Goal: Task Accomplishment & Management: Use online tool/utility

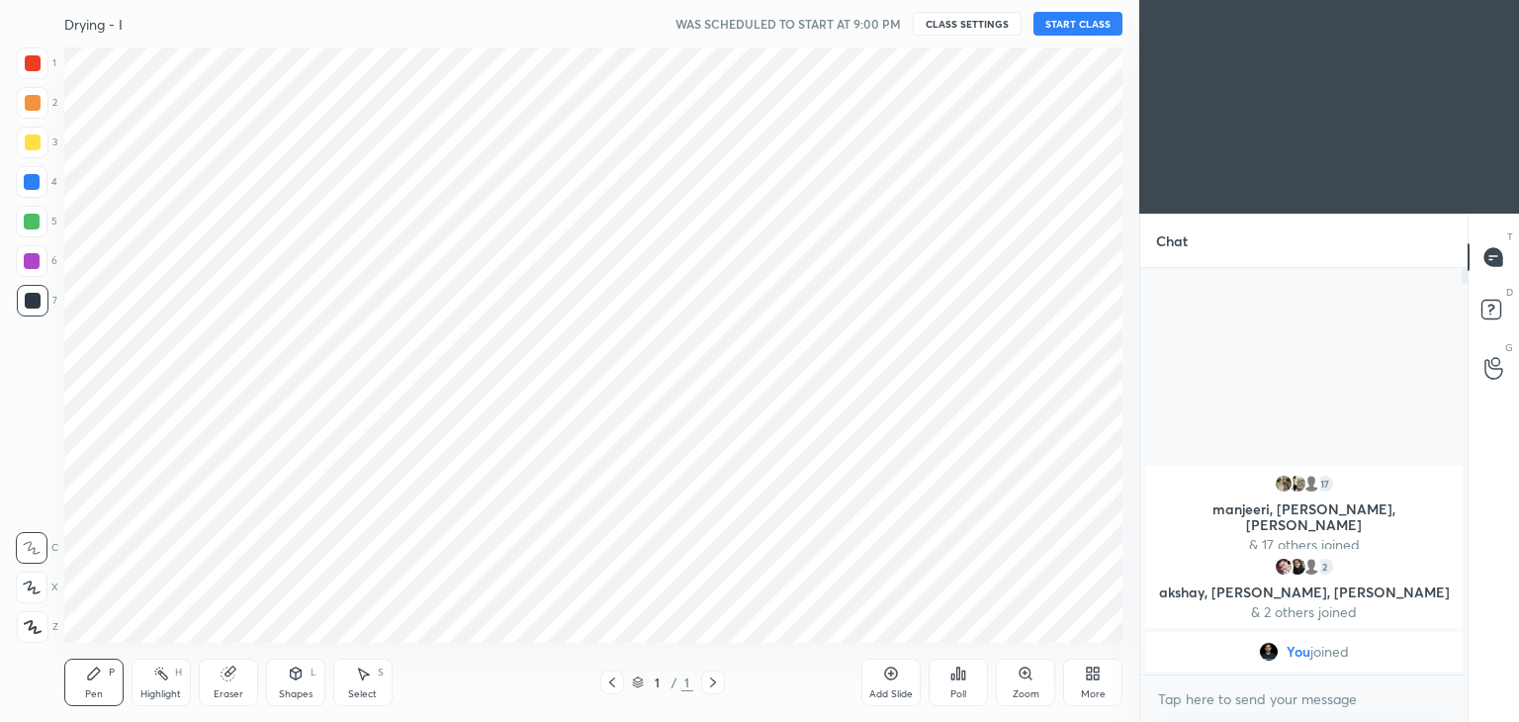
scroll to position [98289, 97825]
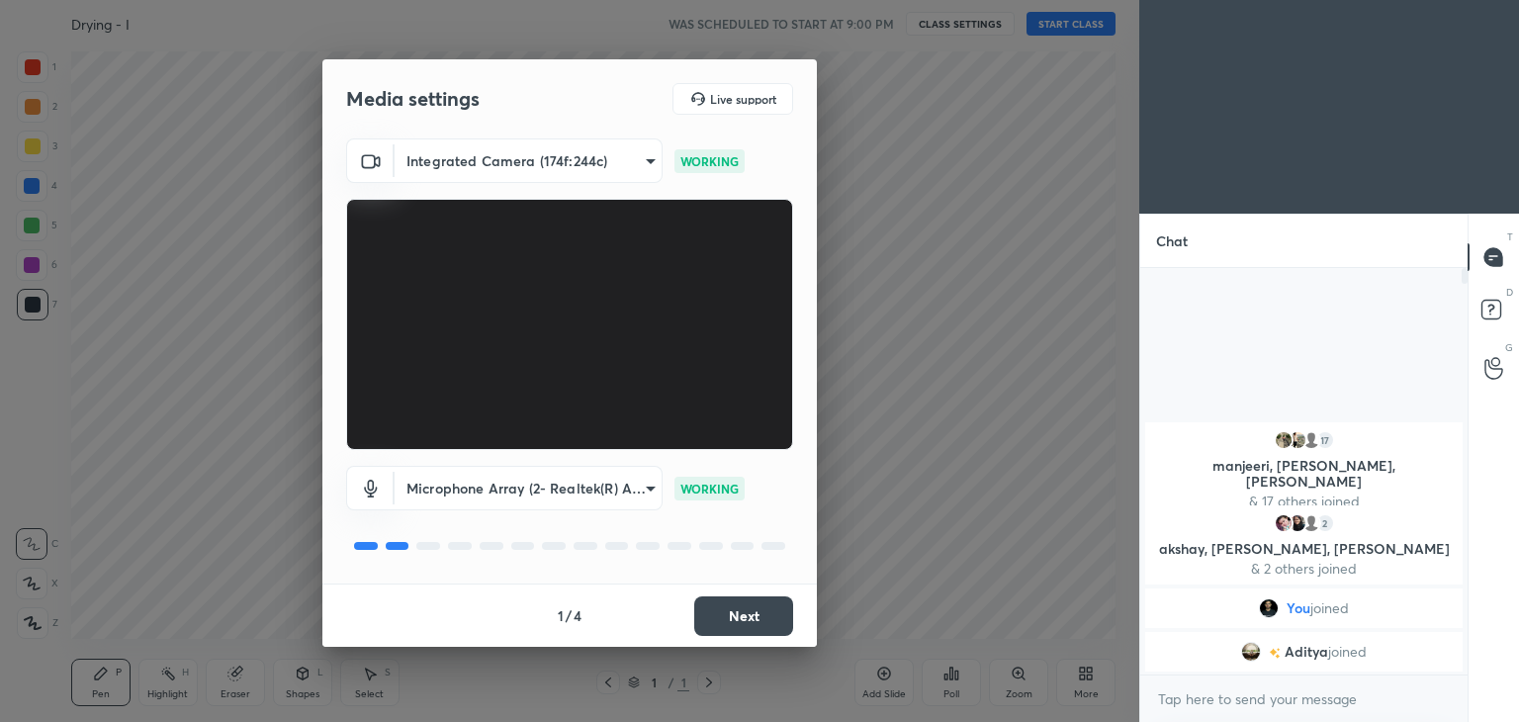
click at [727, 619] on button "Next" at bounding box center [743, 616] width 99 height 40
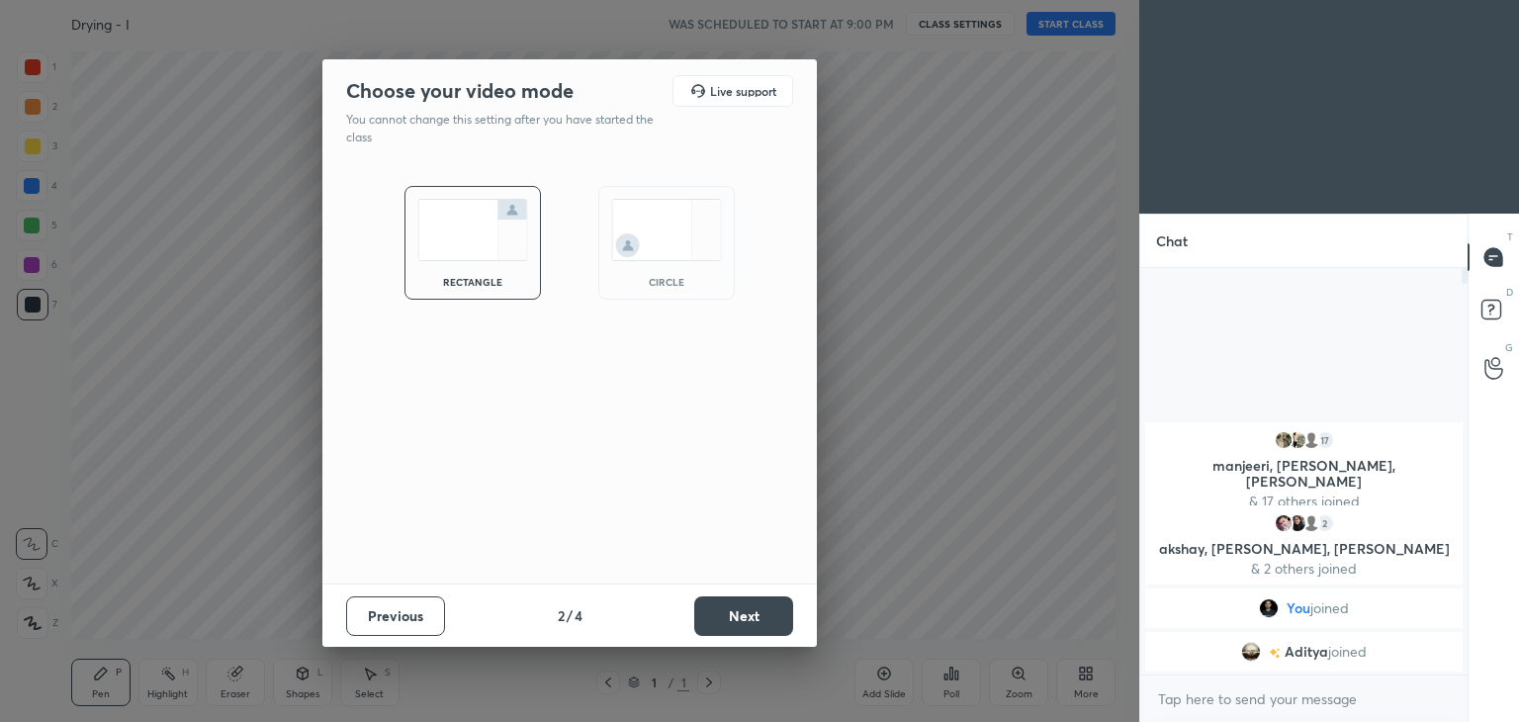
click at [727, 619] on button "Next" at bounding box center [743, 616] width 99 height 40
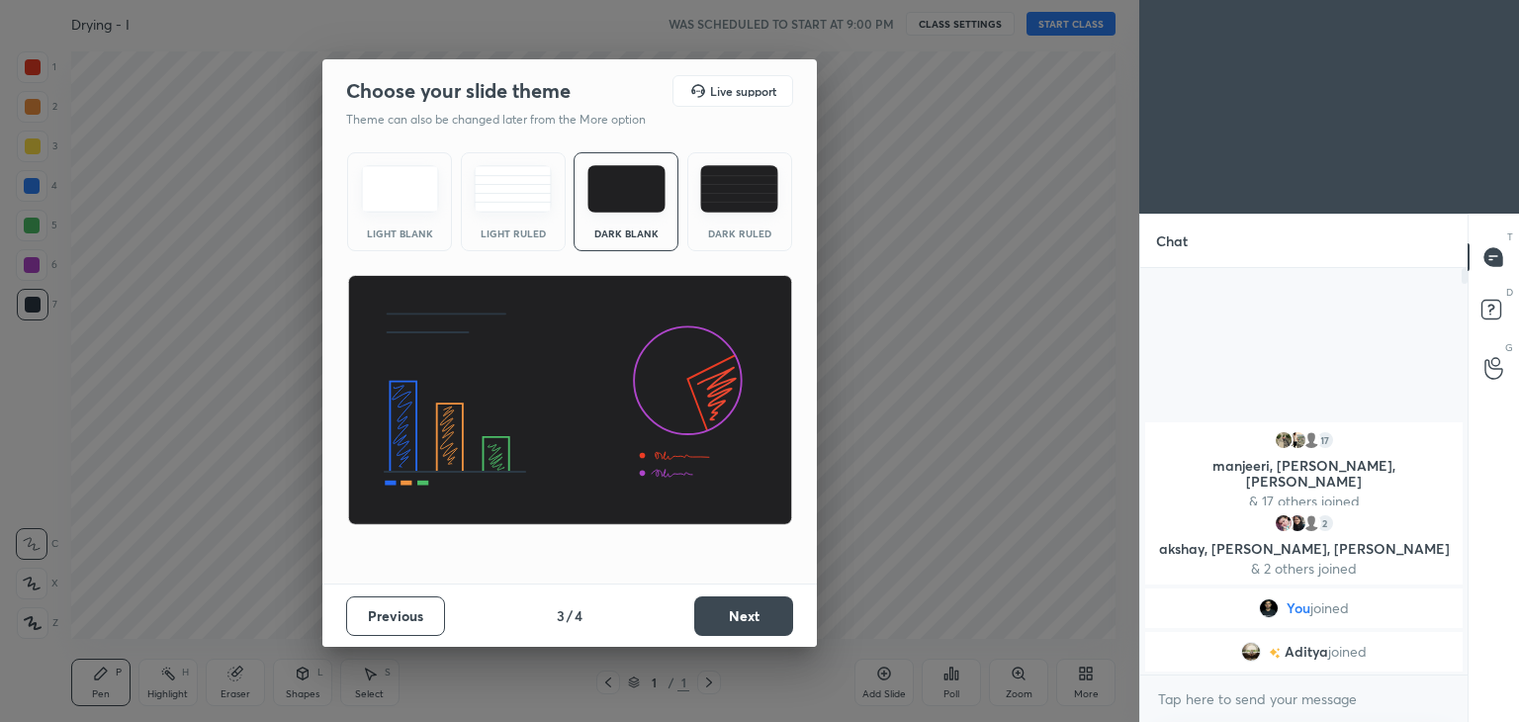
click at [727, 619] on button "Next" at bounding box center [743, 616] width 99 height 40
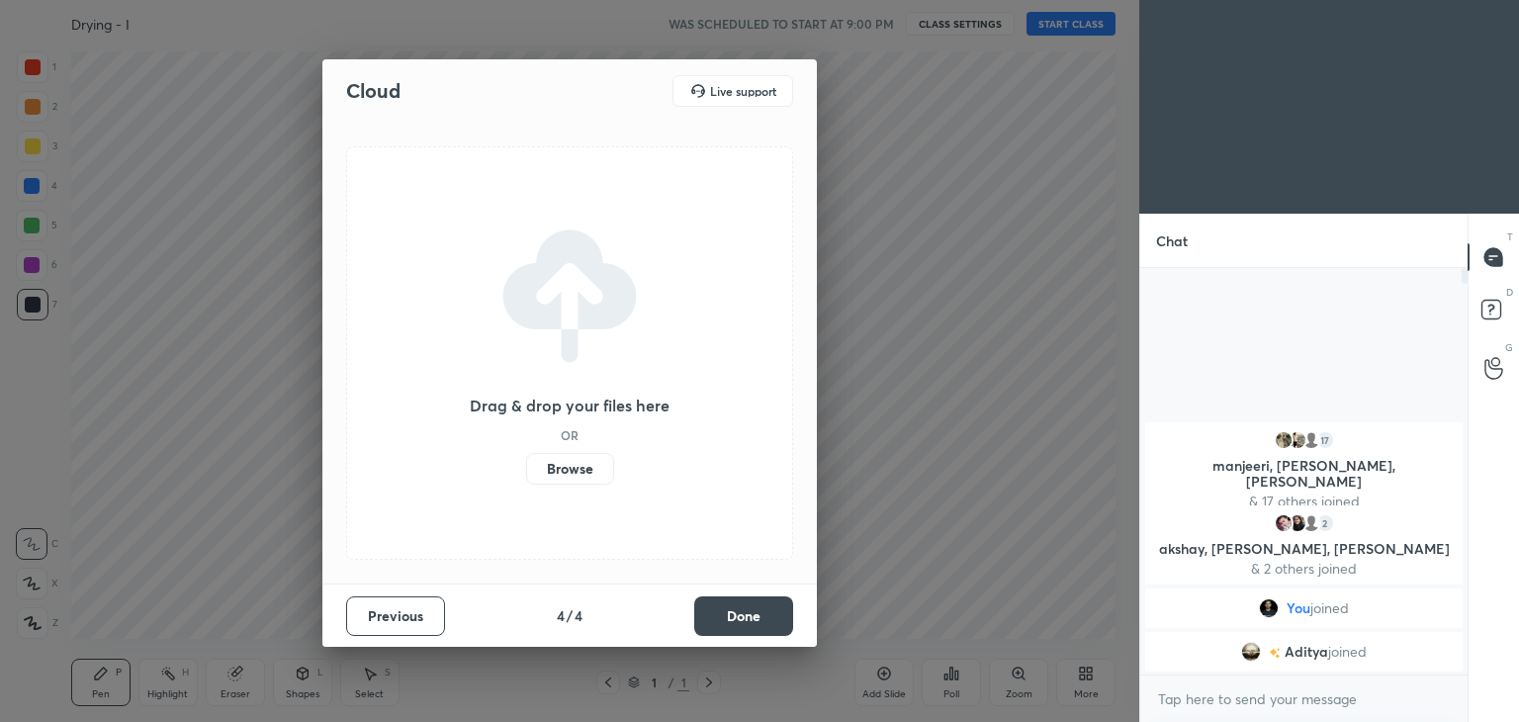
click at [727, 619] on button "Done" at bounding box center [743, 616] width 99 height 40
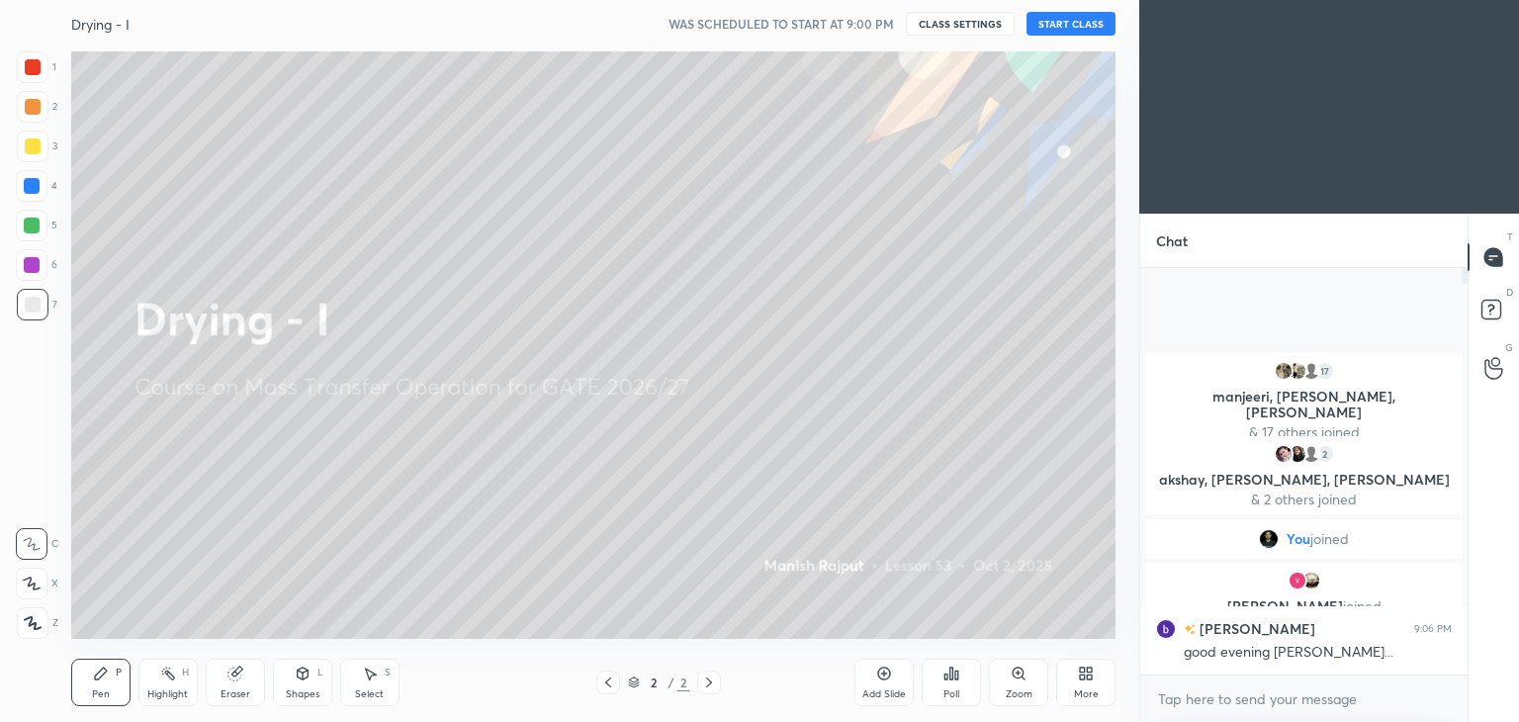
click at [1090, 693] on div "More" at bounding box center [1086, 694] width 25 height 10
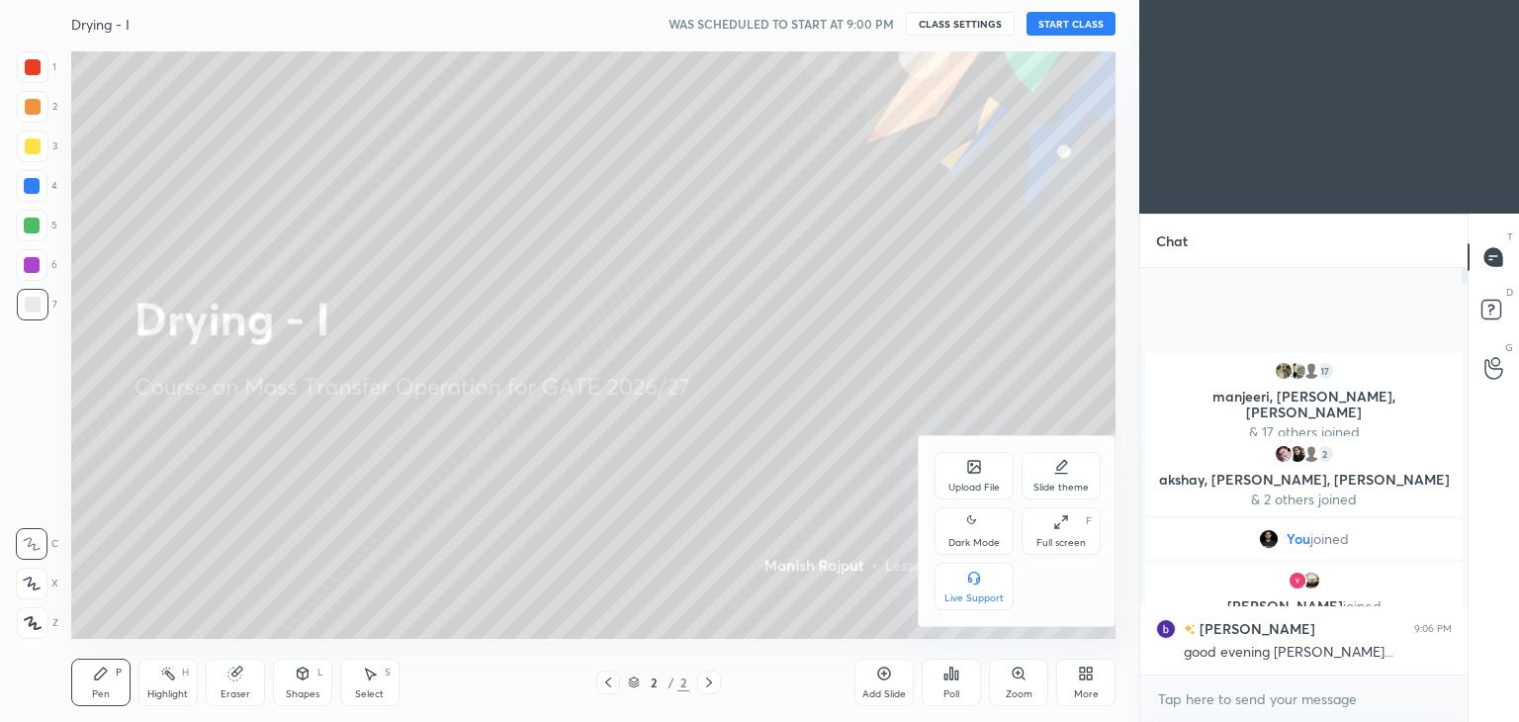
click at [974, 491] on div "Upload File" at bounding box center [973, 488] width 51 height 10
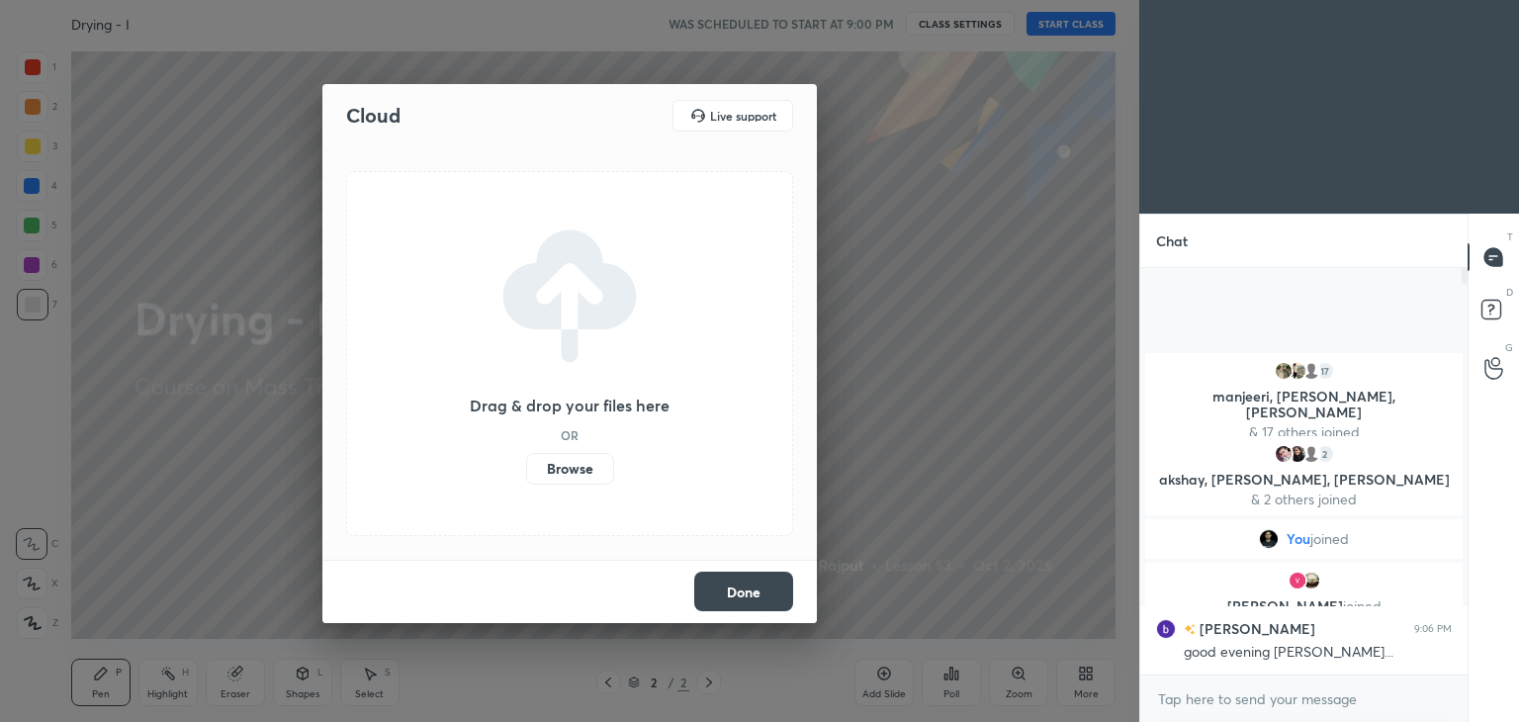
click at [581, 467] on label "Browse" at bounding box center [570, 469] width 88 height 32
click at [526, 467] on input "Browse" at bounding box center [526, 469] width 0 height 32
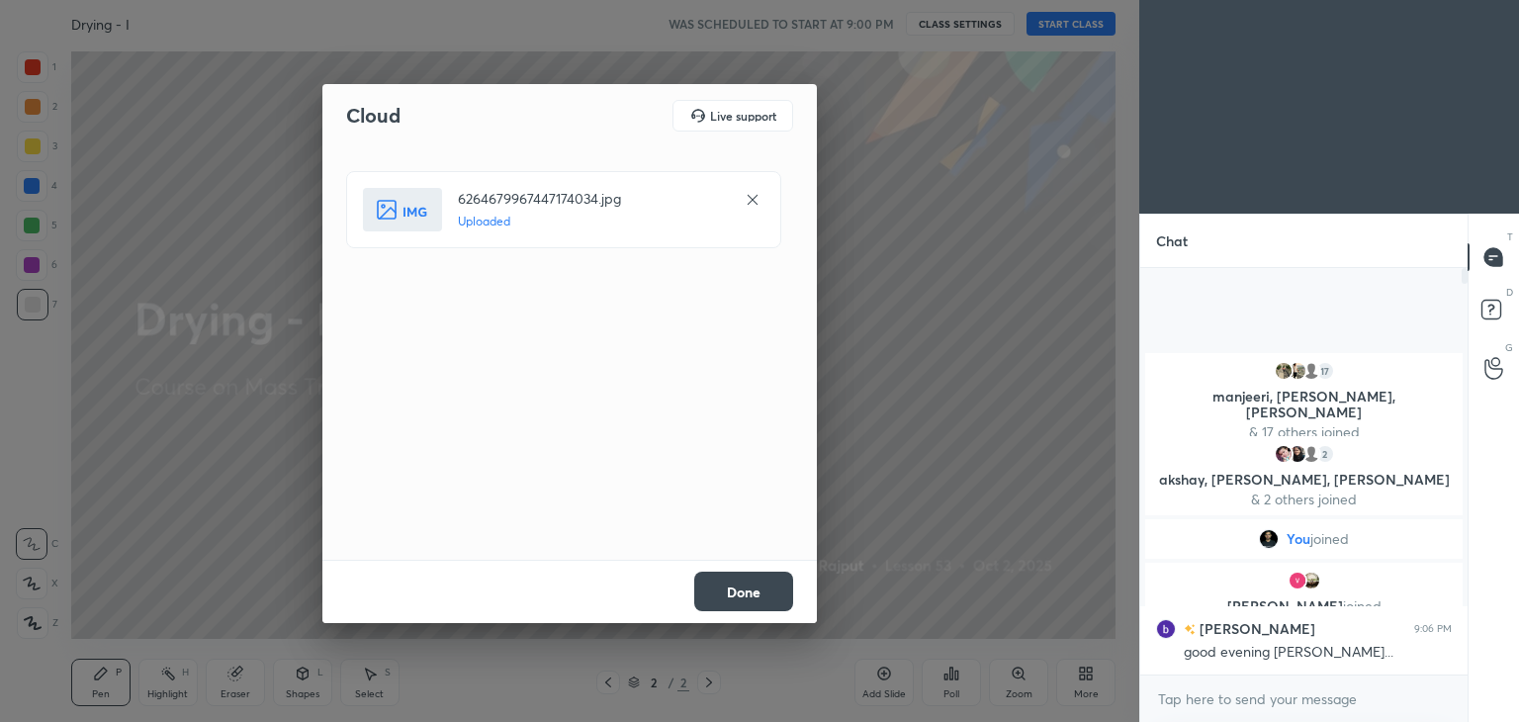
click at [769, 590] on button "Done" at bounding box center [743, 592] width 99 height 40
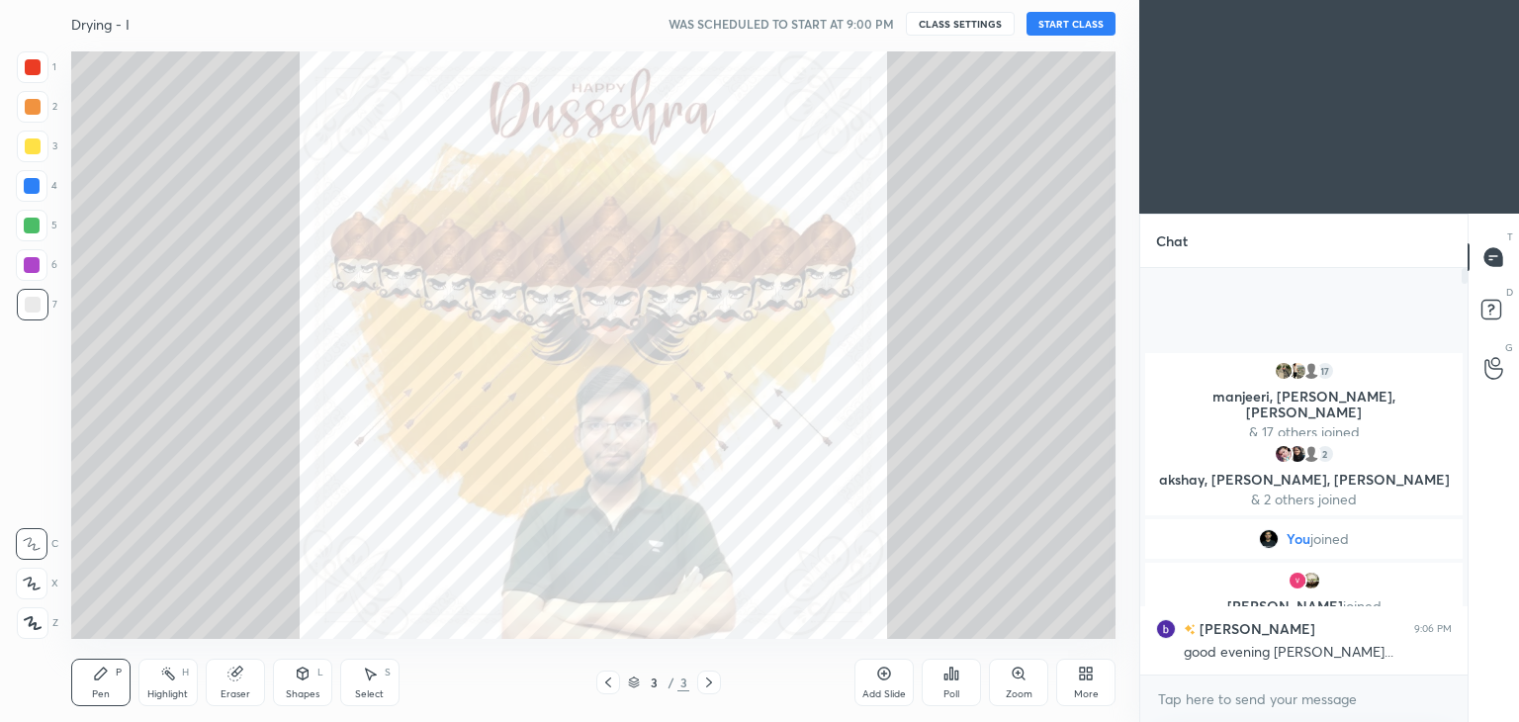
click at [1055, 23] on button "START CLASS" at bounding box center [1070, 24] width 89 height 24
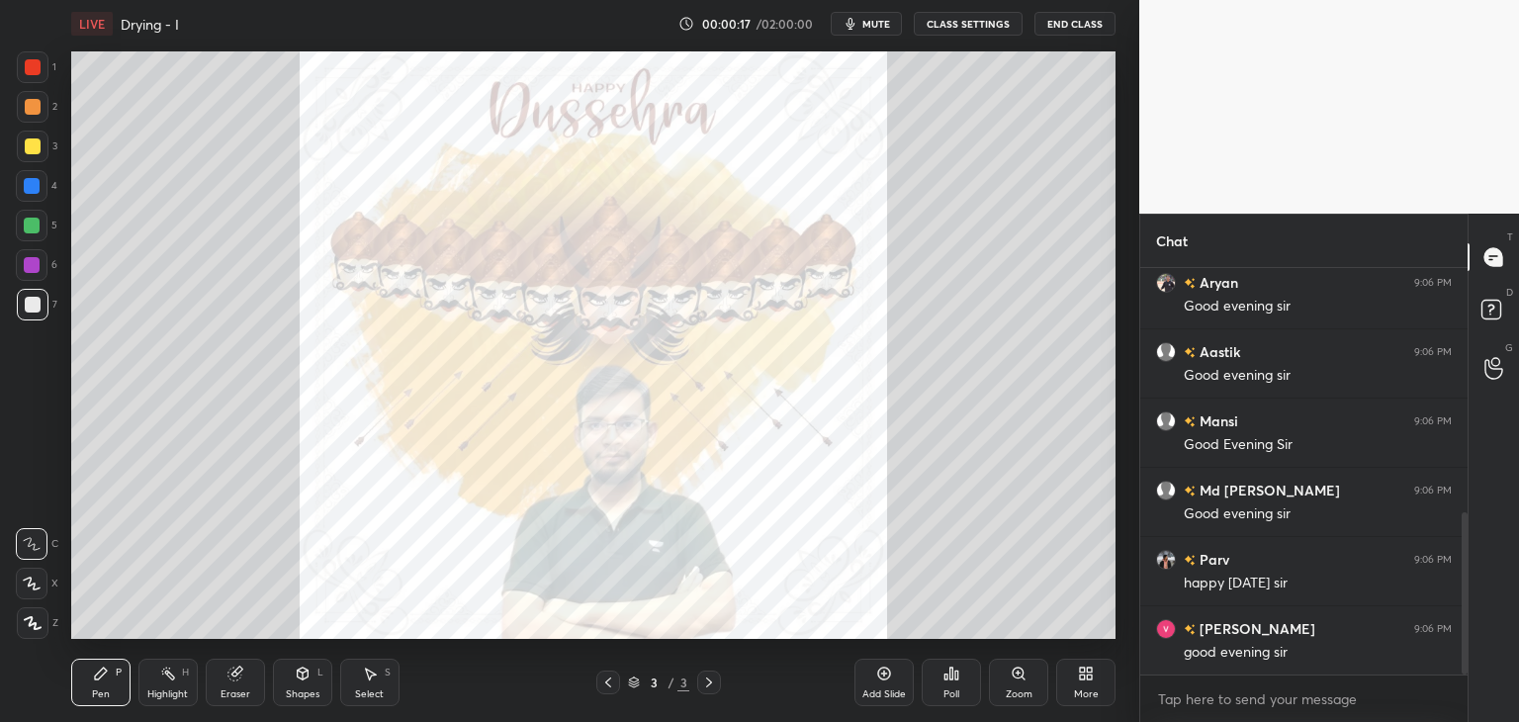
scroll to position [680, 0]
click at [30, 108] on div at bounding box center [33, 107] width 16 height 16
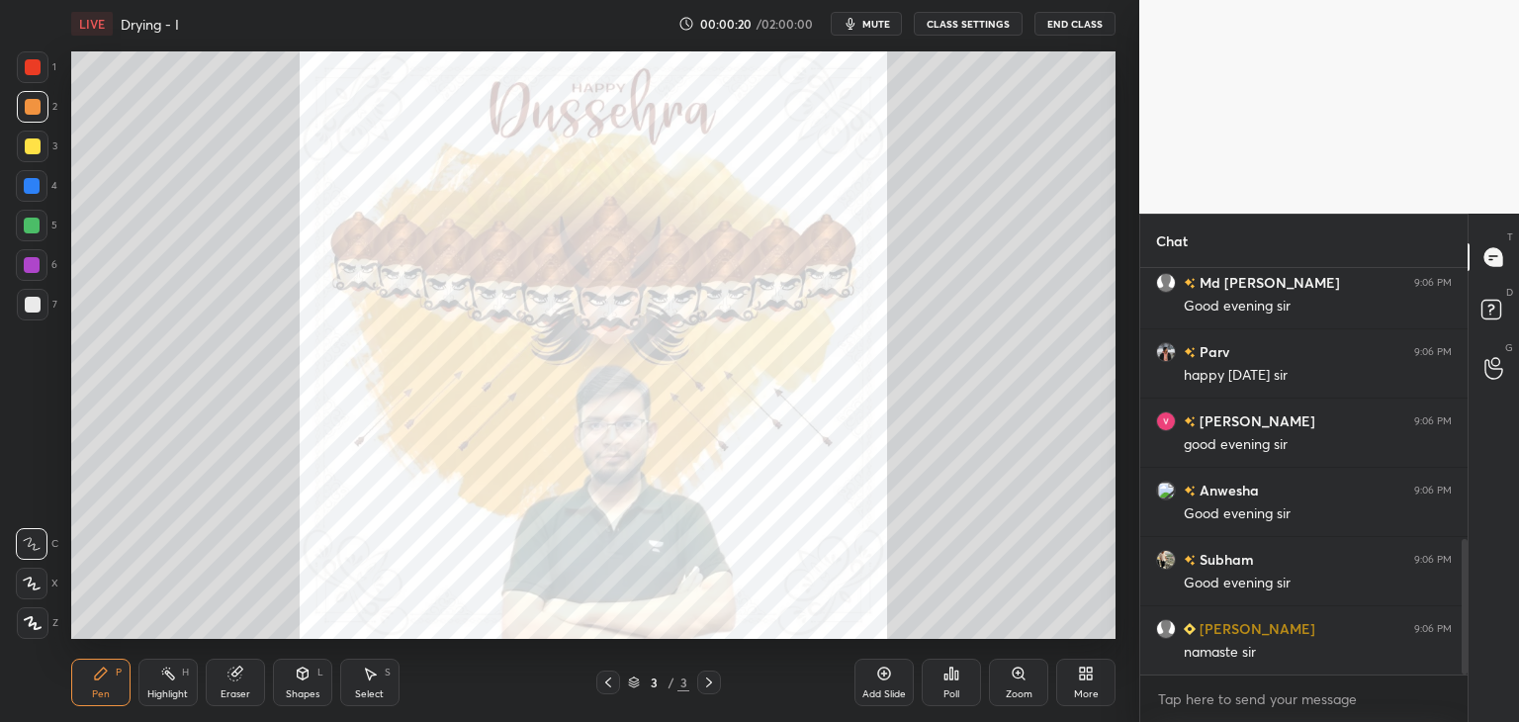
click at [36, 71] on div at bounding box center [33, 67] width 16 height 16
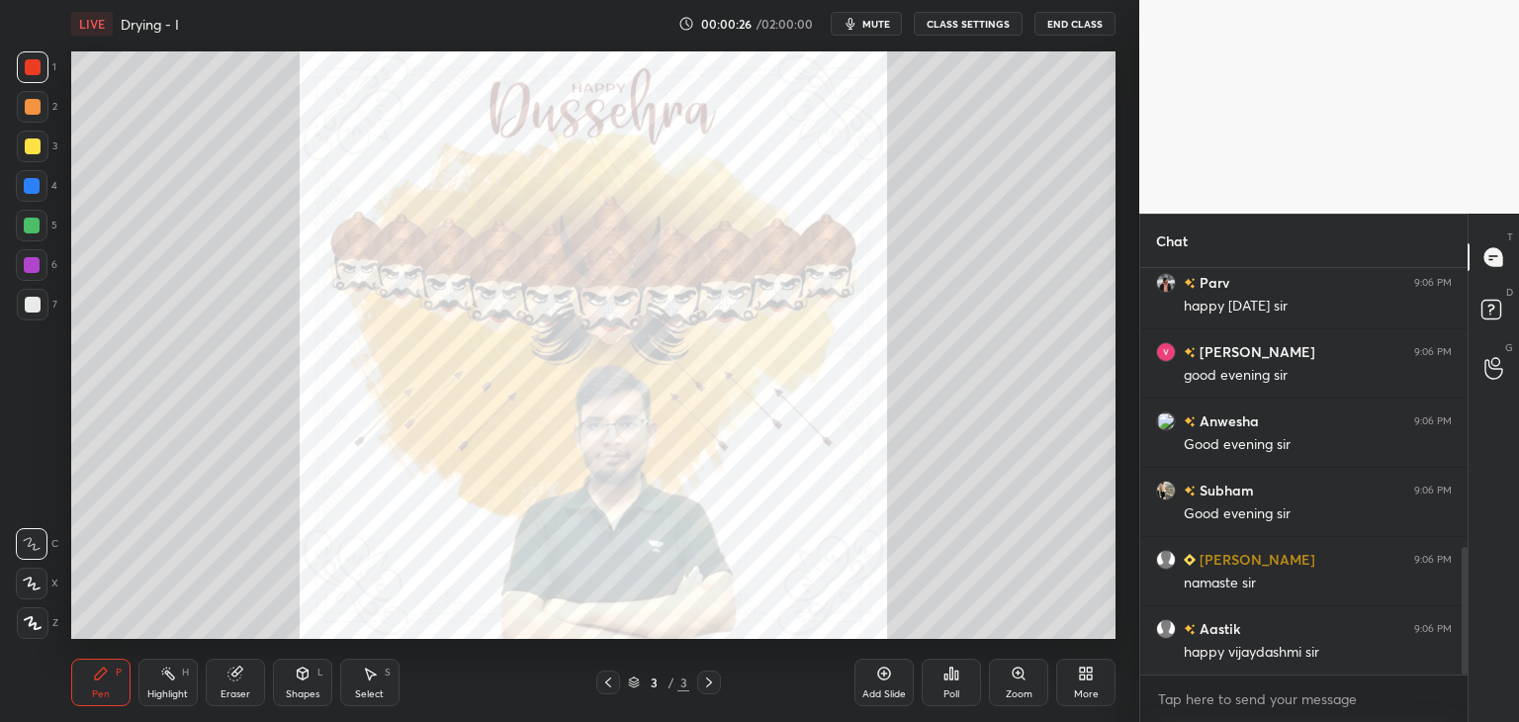
scroll to position [957, 0]
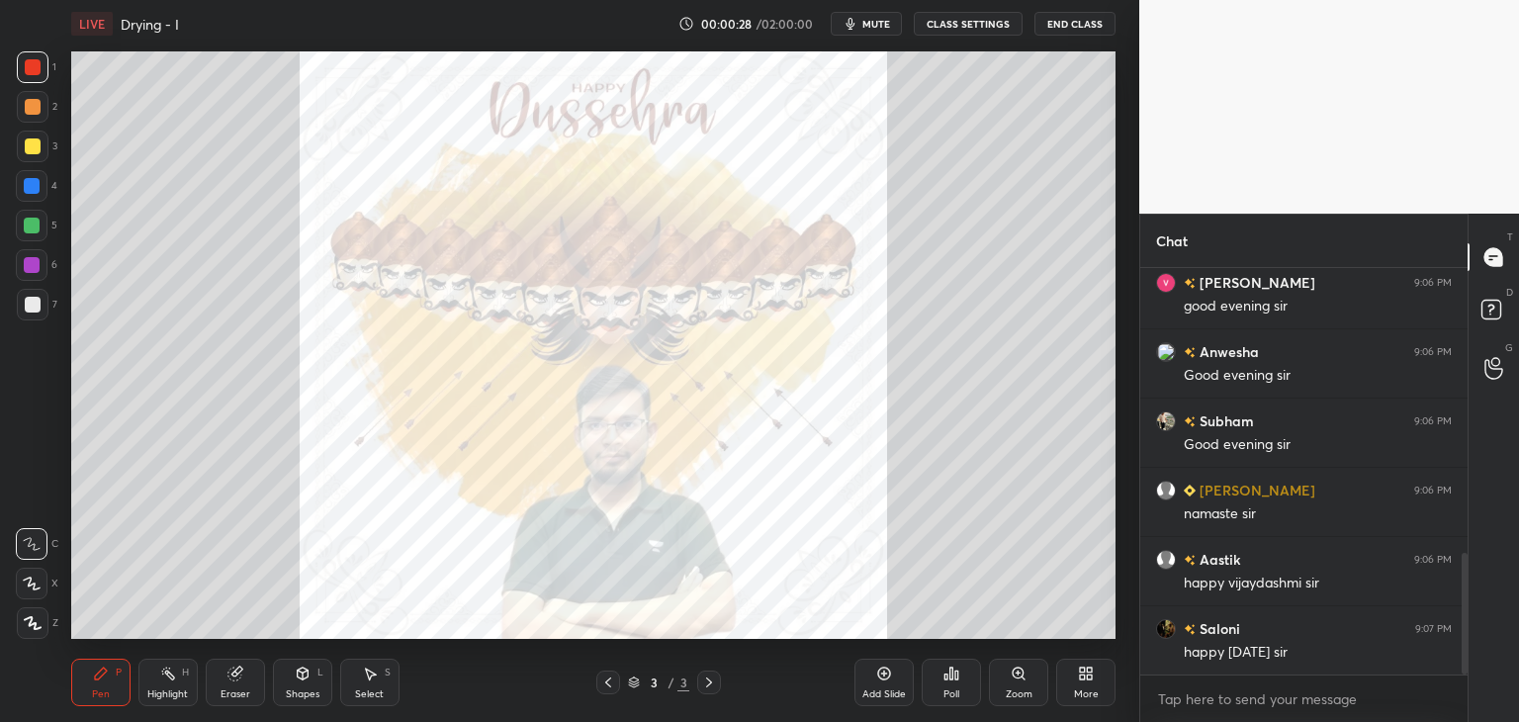
click at [32, 120] on div at bounding box center [33, 107] width 32 height 32
click at [32, 78] on div at bounding box center [33, 67] width 32 height 32
click at [25, 103] on div at bounding box center [33, 107] width 16 height 16
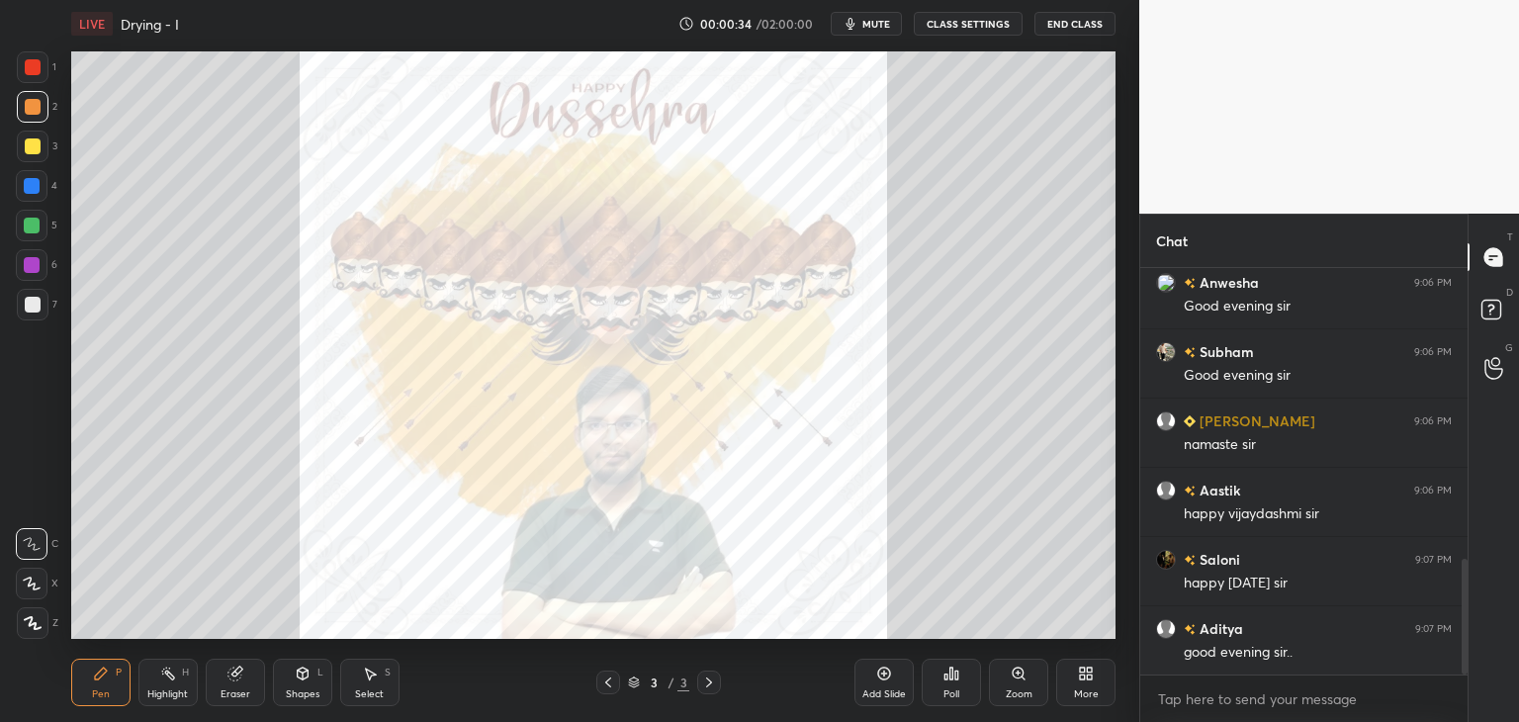
click at [37, 76] on div at bounding box center [33, 67] width 32 height 32
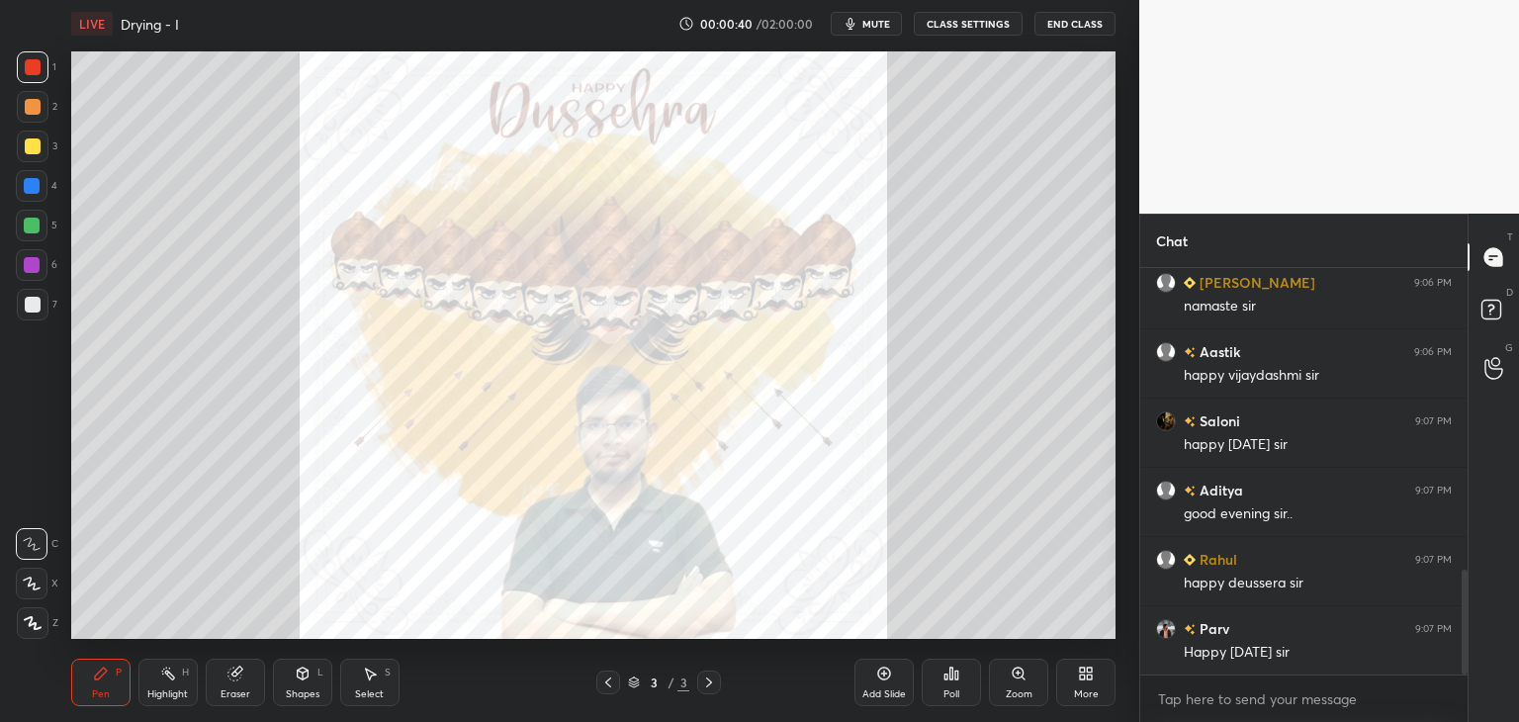
scroll to position [1234, 0]
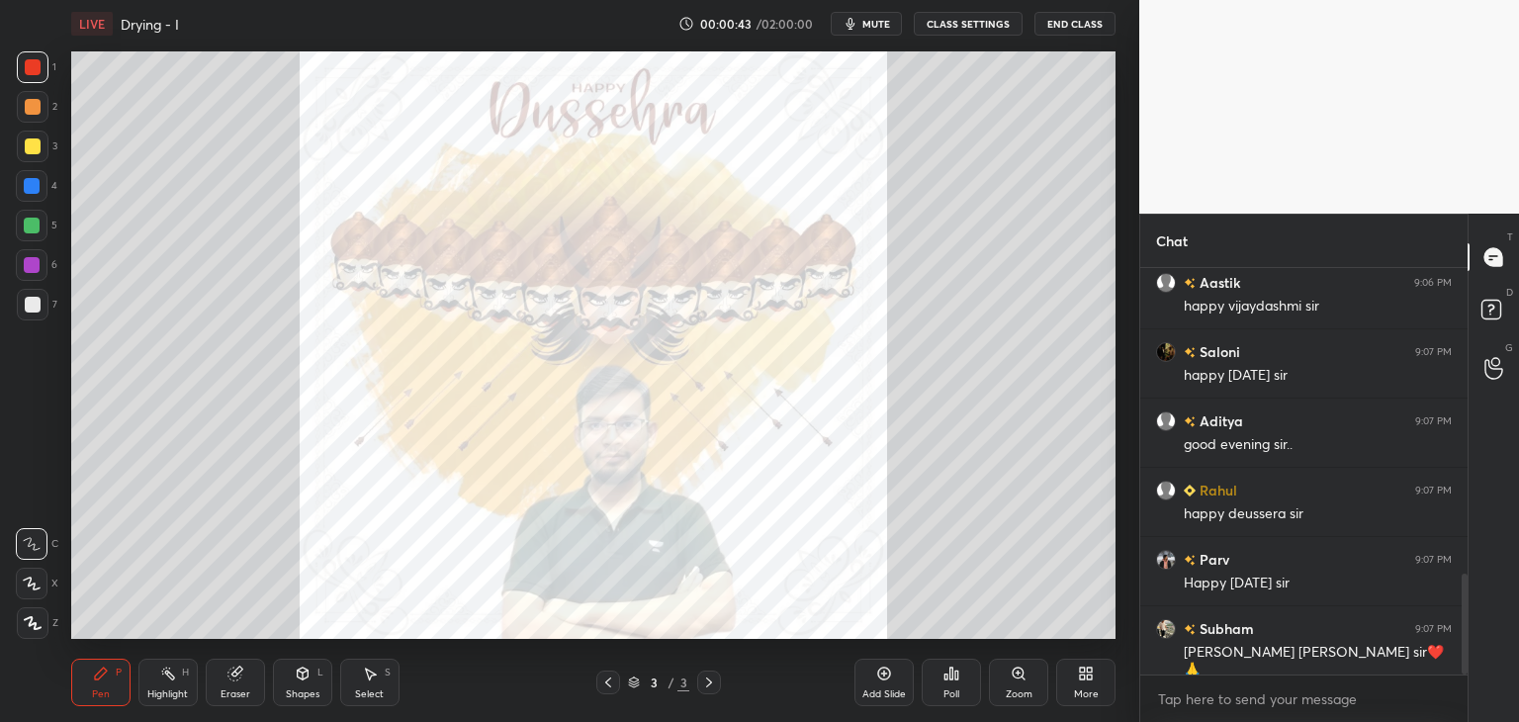
click at [29, 99] on div at bounding box center [33, 107] width 16 height 16
click at [30, 64] on div at bounding box center [33, 67] width 16 height 16
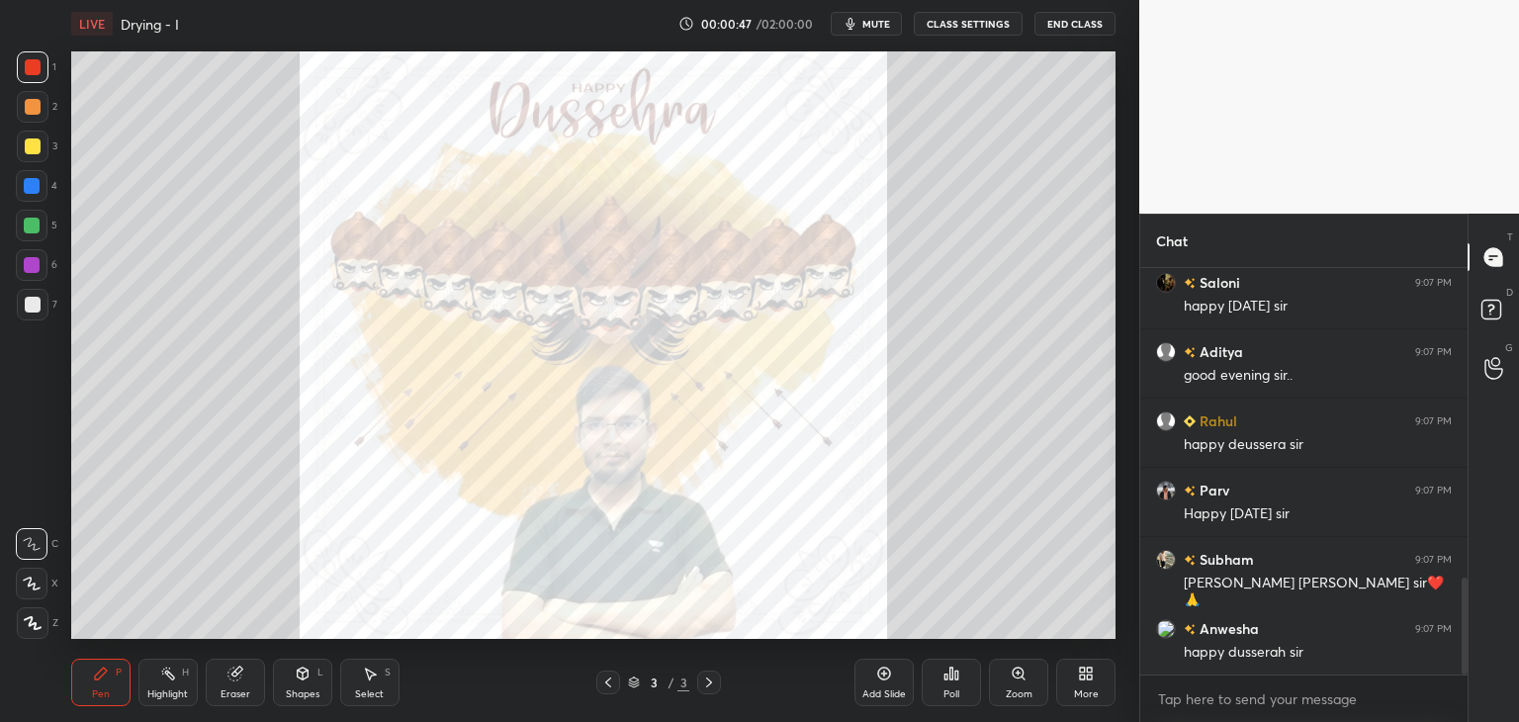
click at [30, 145] on div at bounding box center [33, 146] width 16 height 16
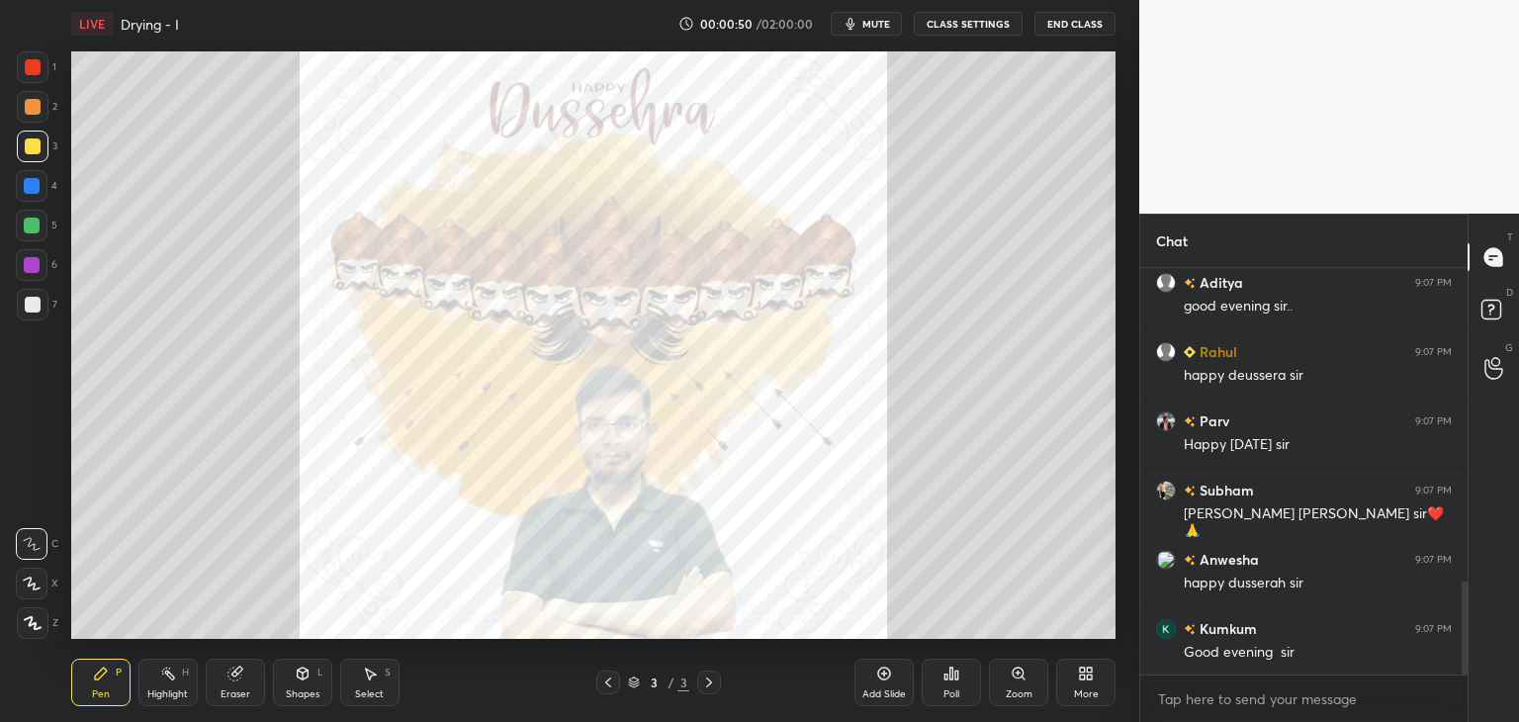
scroll to position [1442, 0]
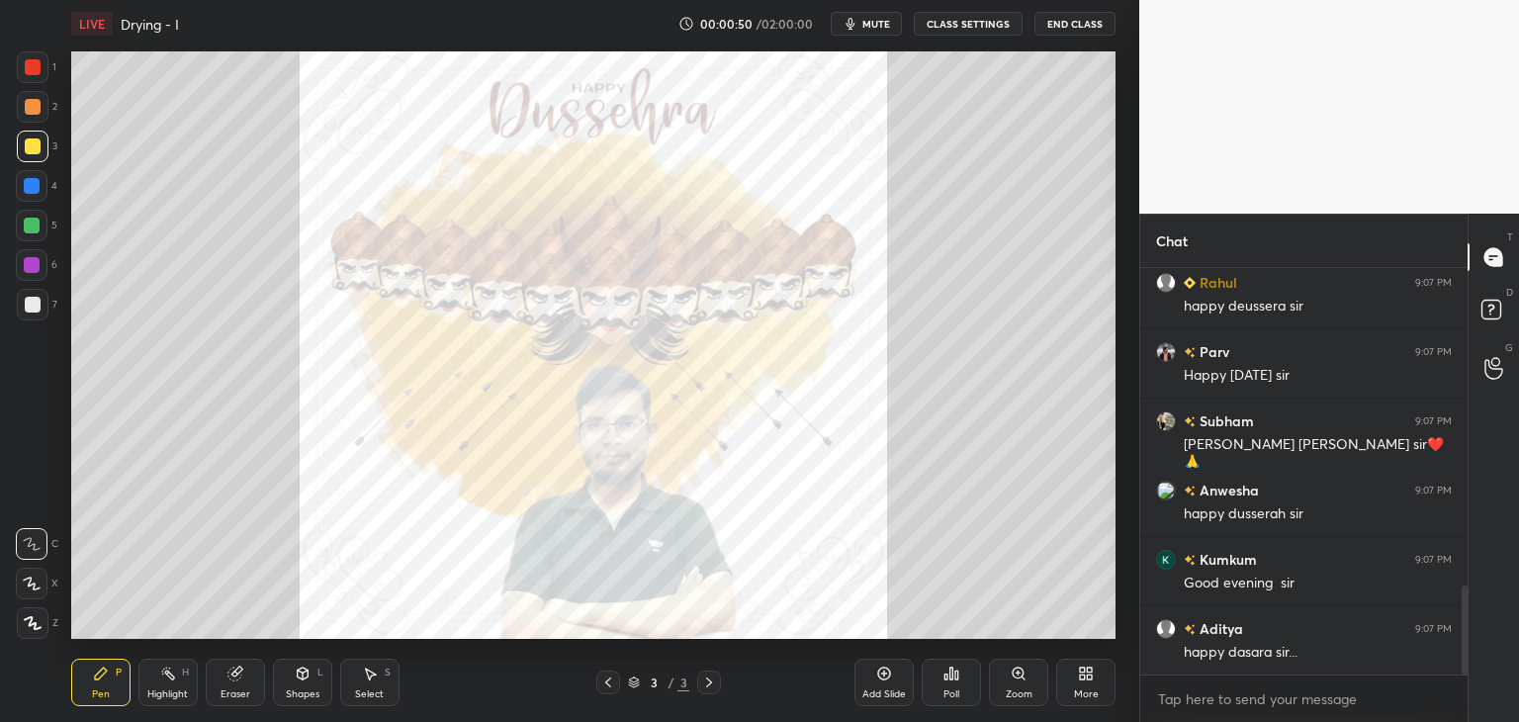
click at [27, 182] on div at bounding box center [32, 186] width 16 height 16
click at [29, 227] on div at bounding box center [32, 226] width 16 height 16
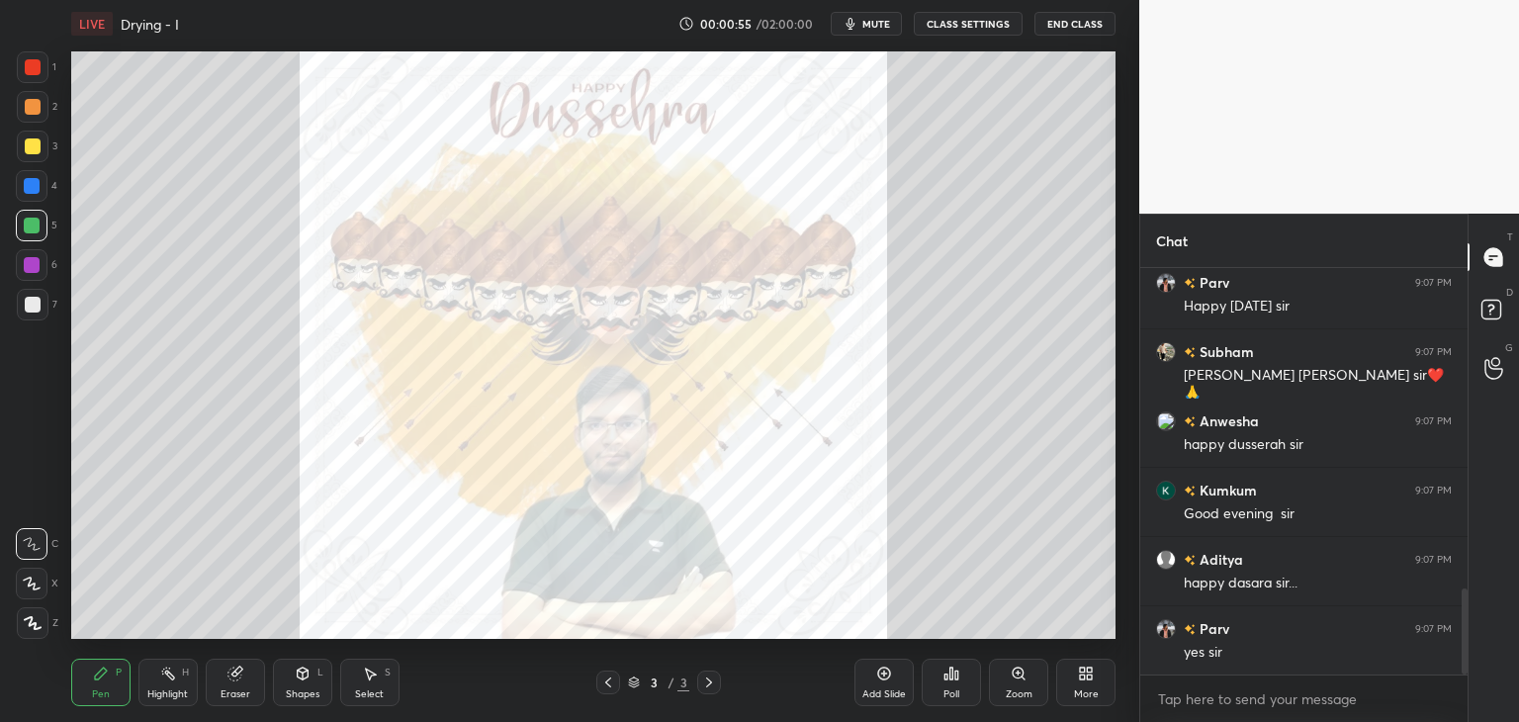
scroll to position [1580, 0]
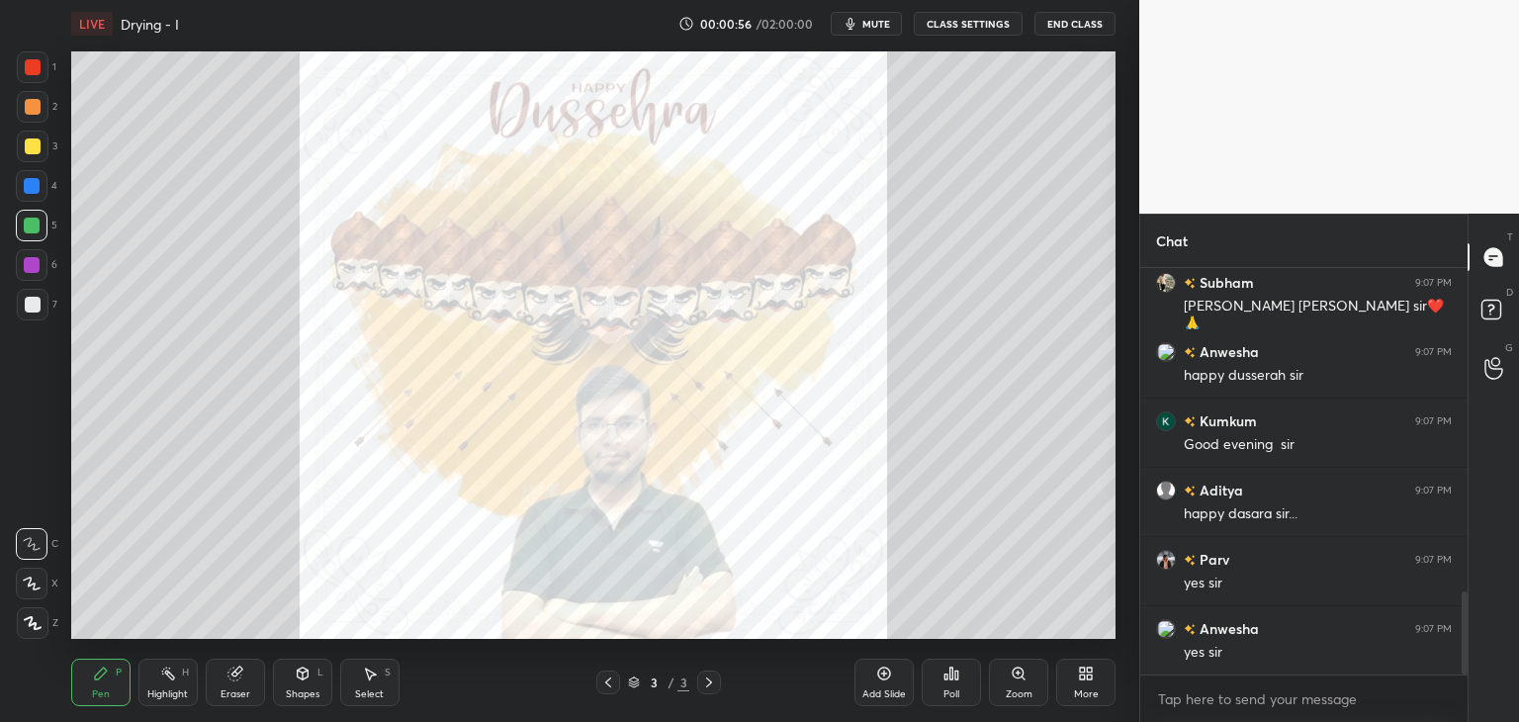
click at [21, 266] on div at bounding box center [32, 265] width 32 height 32
click at [29, 318] on div at bounding box center [33, 305] width 32 height 32
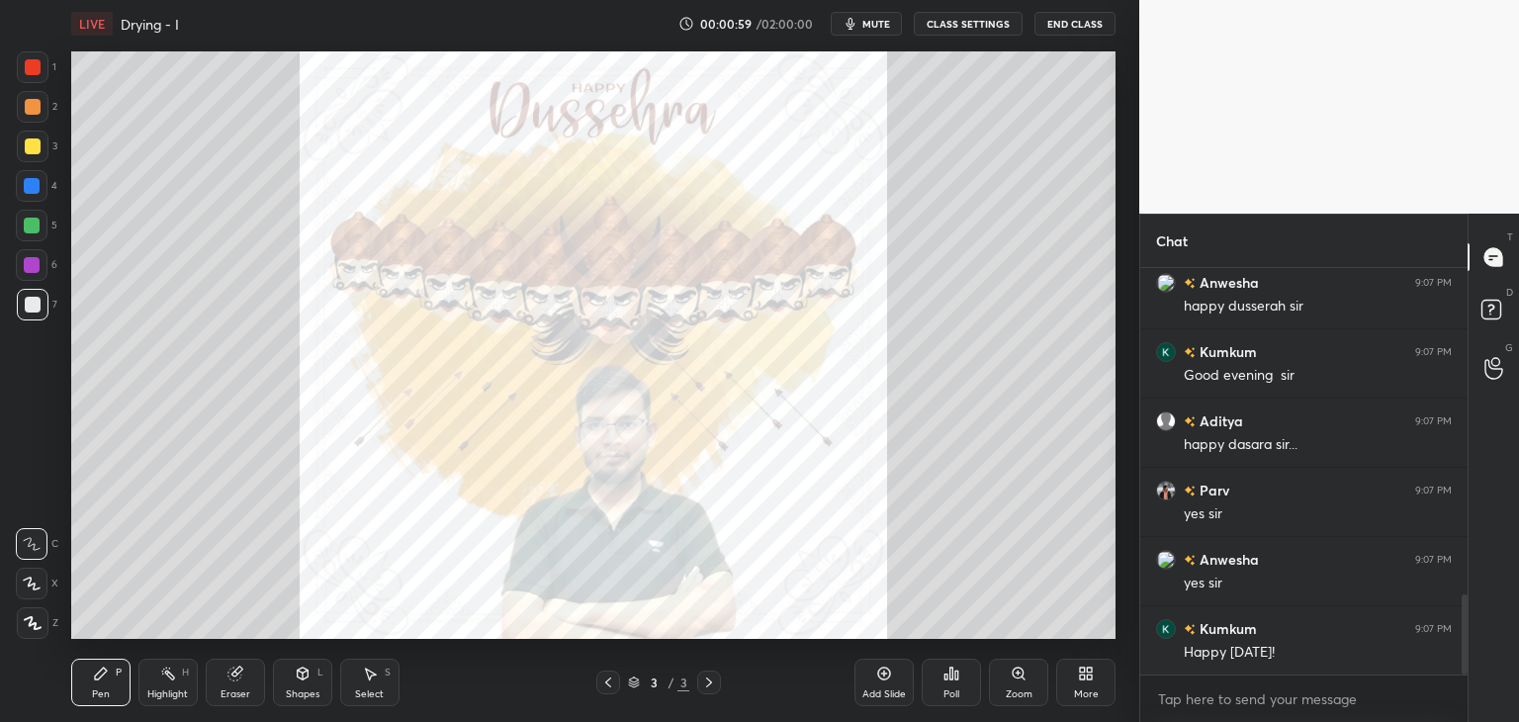
scroll to position [1719, 0]
click at [30, 138] on div at bounding box center [33, 146] width 16 height 16
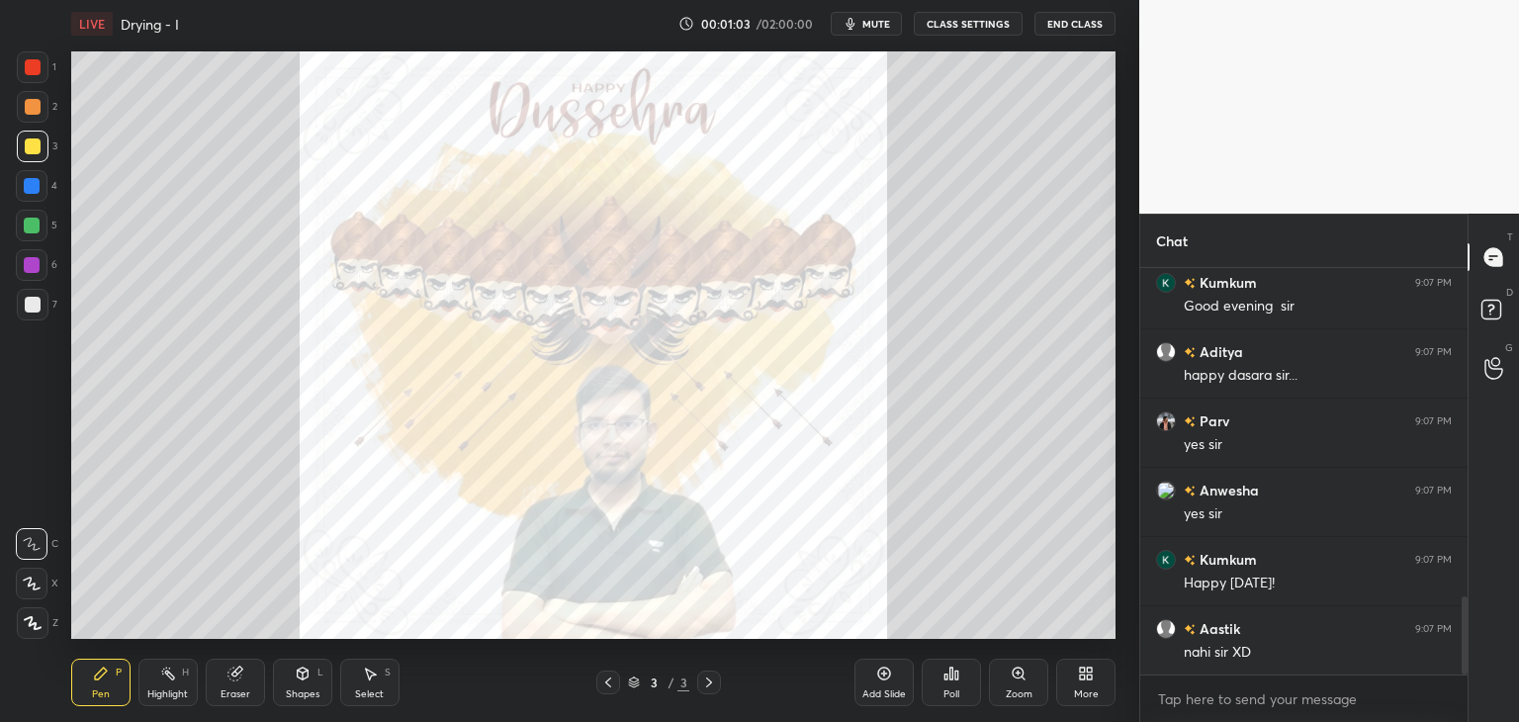
click at [32, 108] on div at bounding box center [33, 107] width 16 height 16
click at [32, 81] on div at bounding box center [33, 67] width 32 height 32
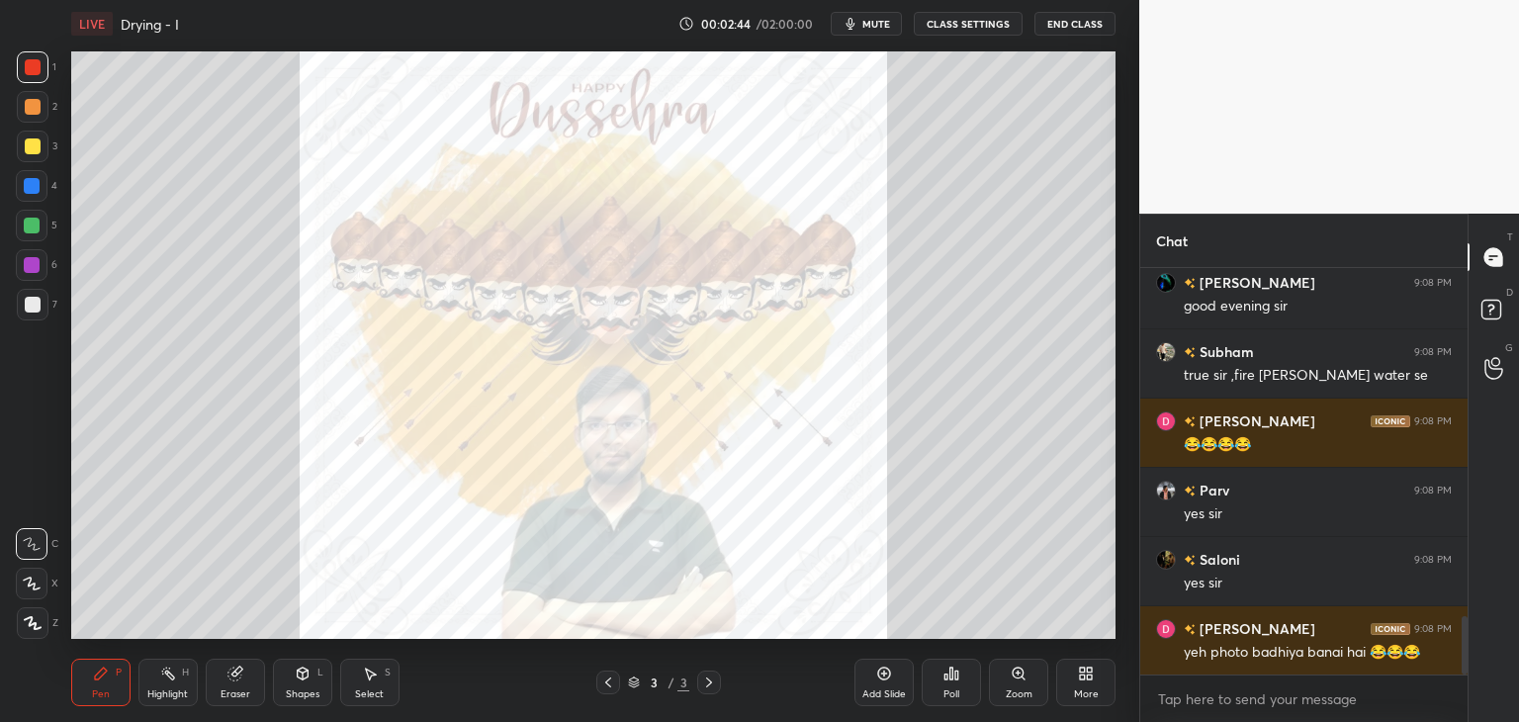
scroll to position [2520, 0]
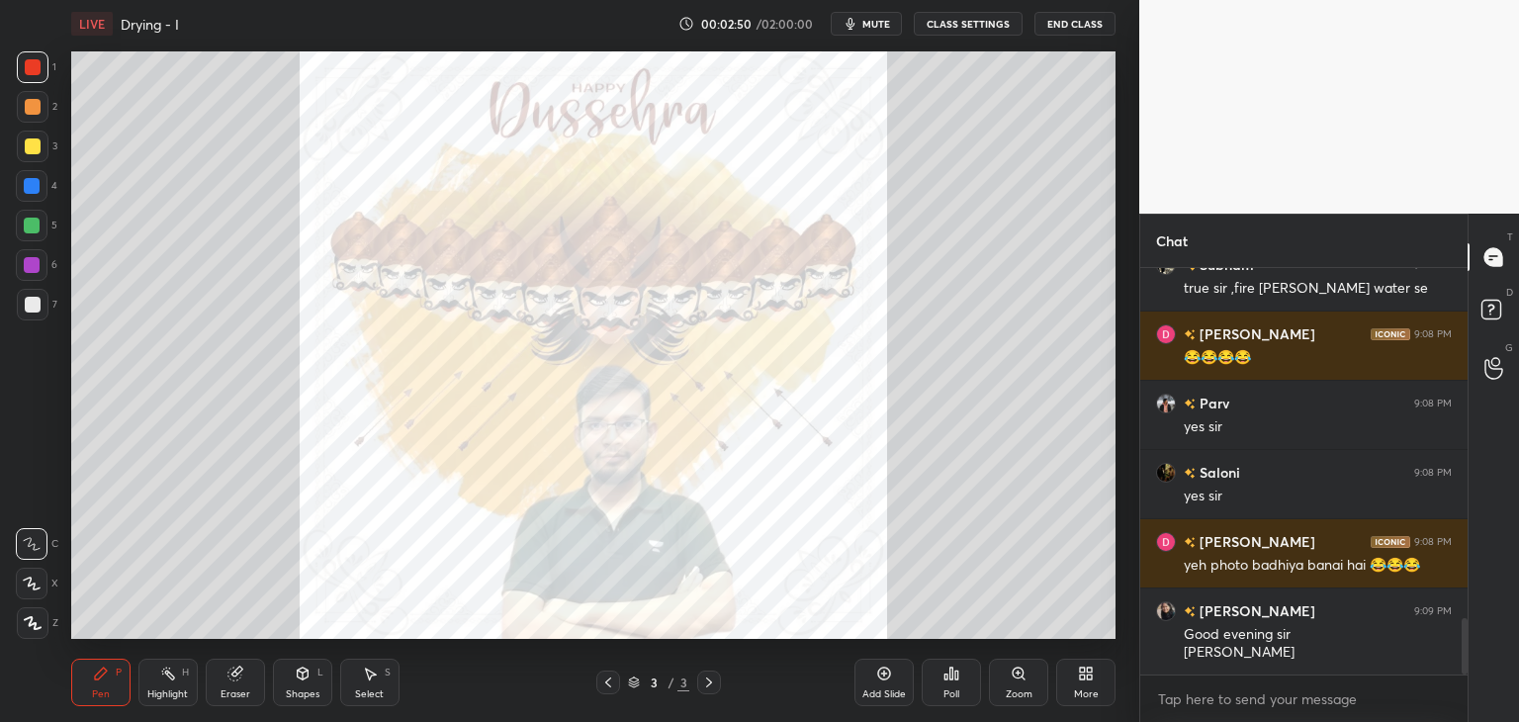
click at [1083, 691] on div "More" at bounding box center [1086, 694] width 25 height 10
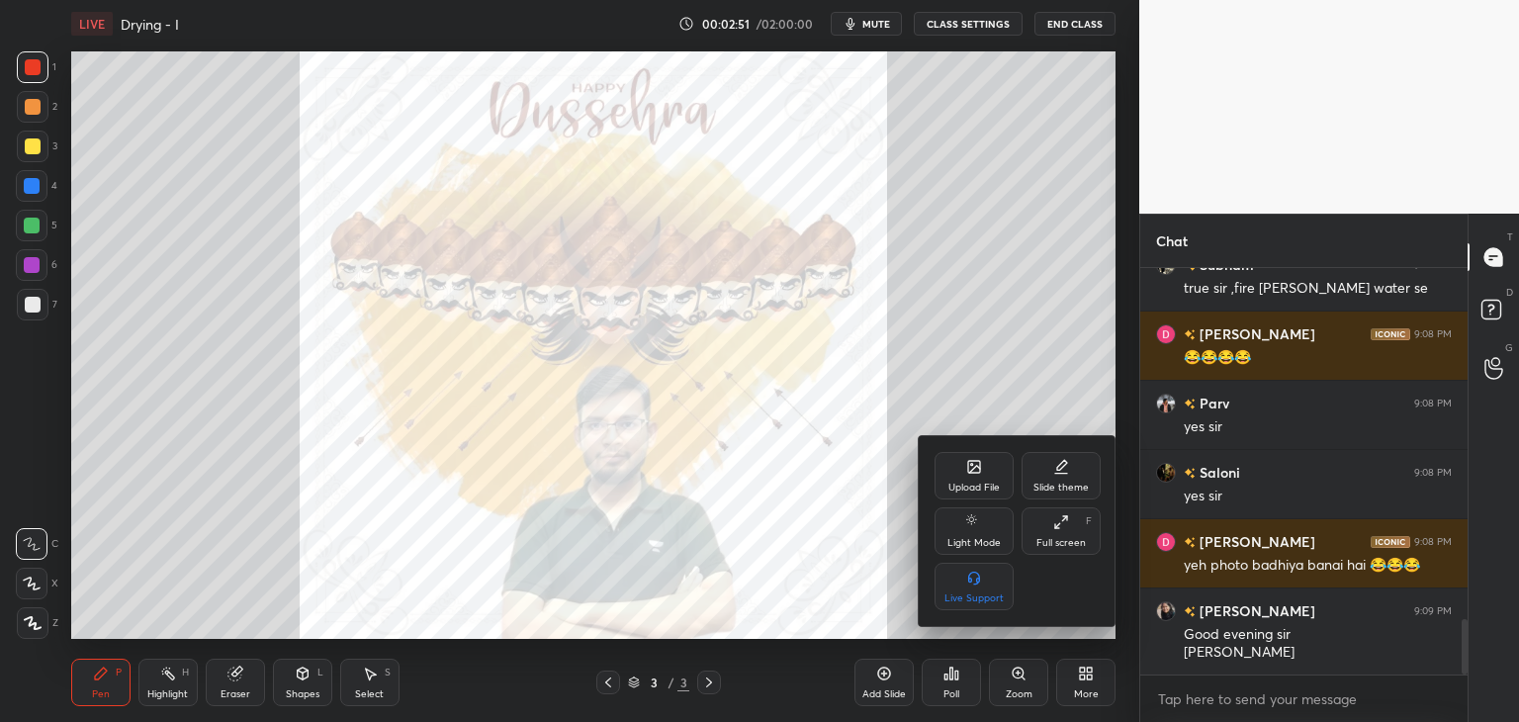
scroll to position [2567, 0]
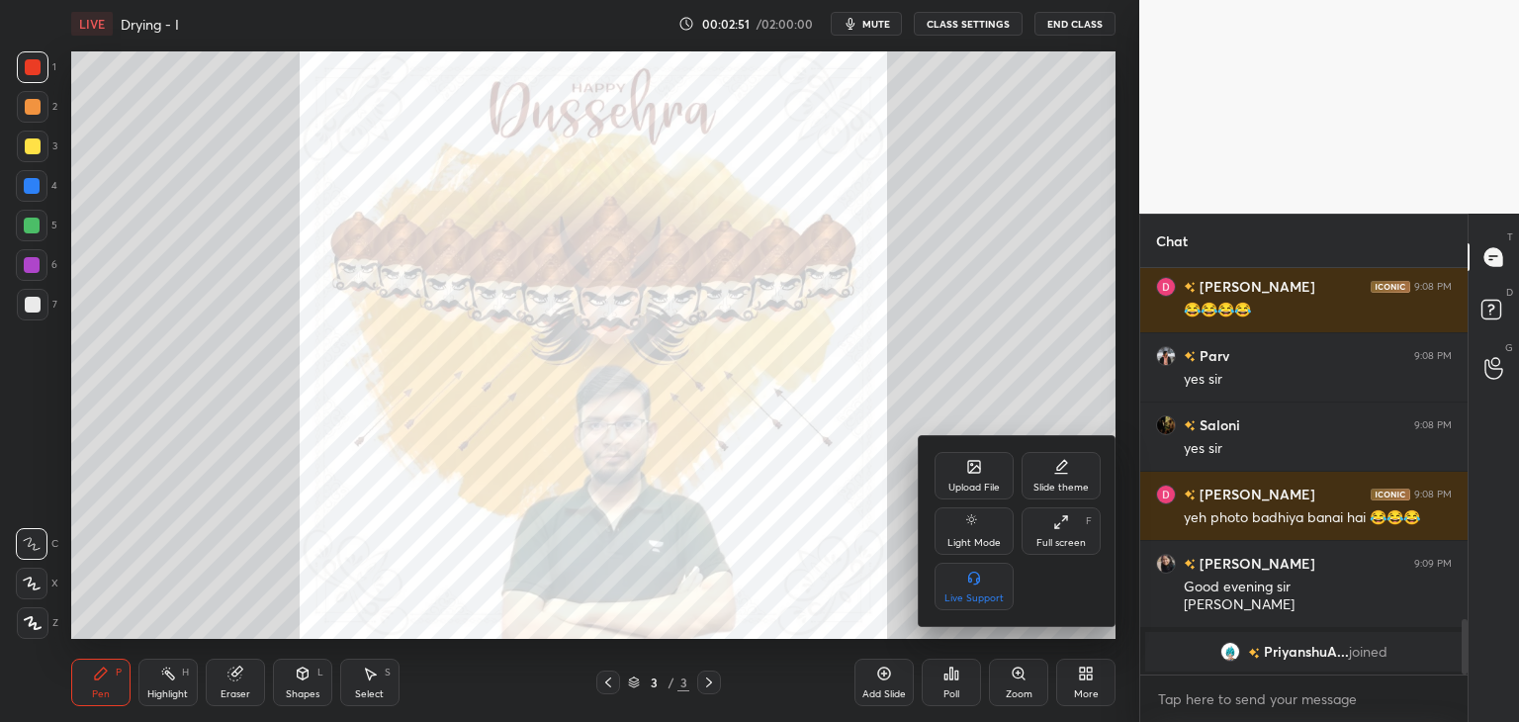
click at [955, 484] on div "Upload File" at bounding box center [973, 488] width 51 height 10
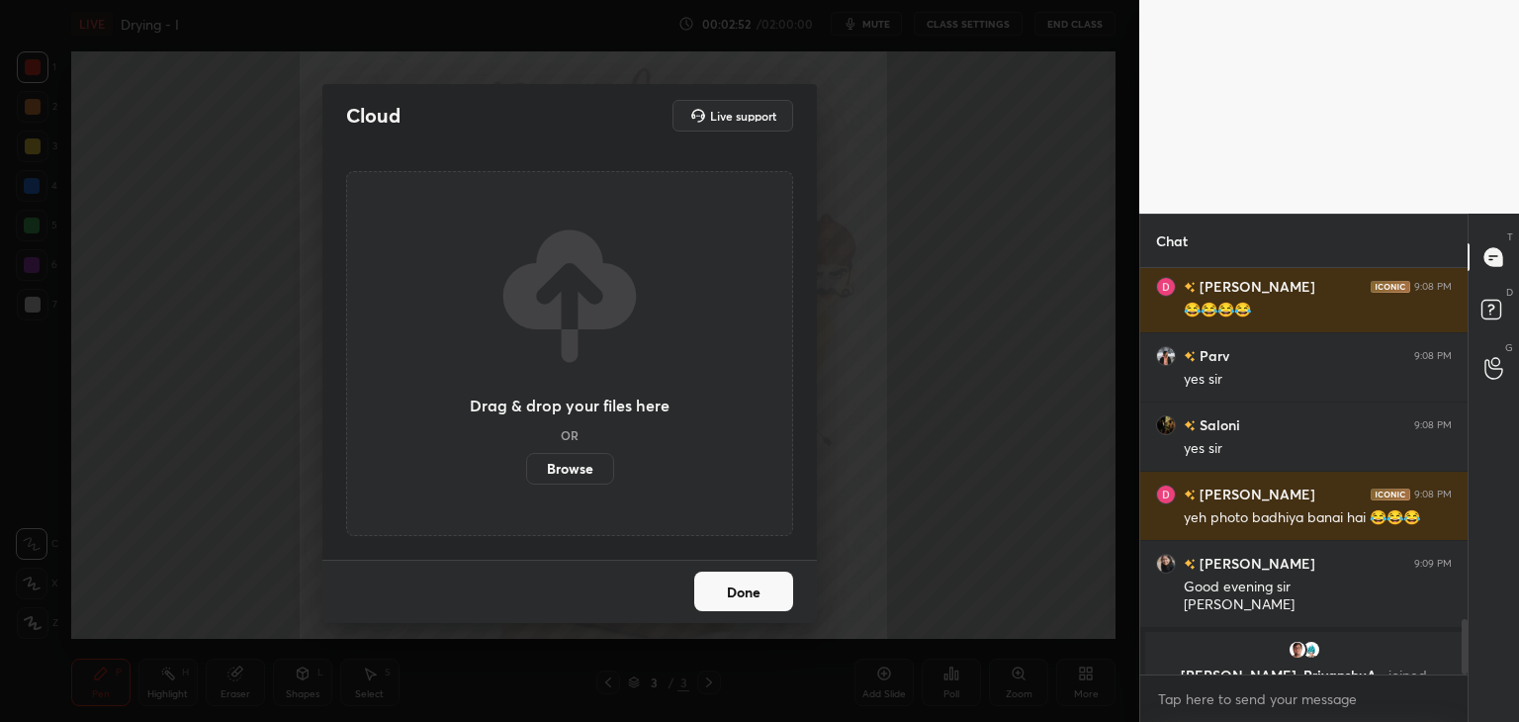
scroll to position [2591, 0]
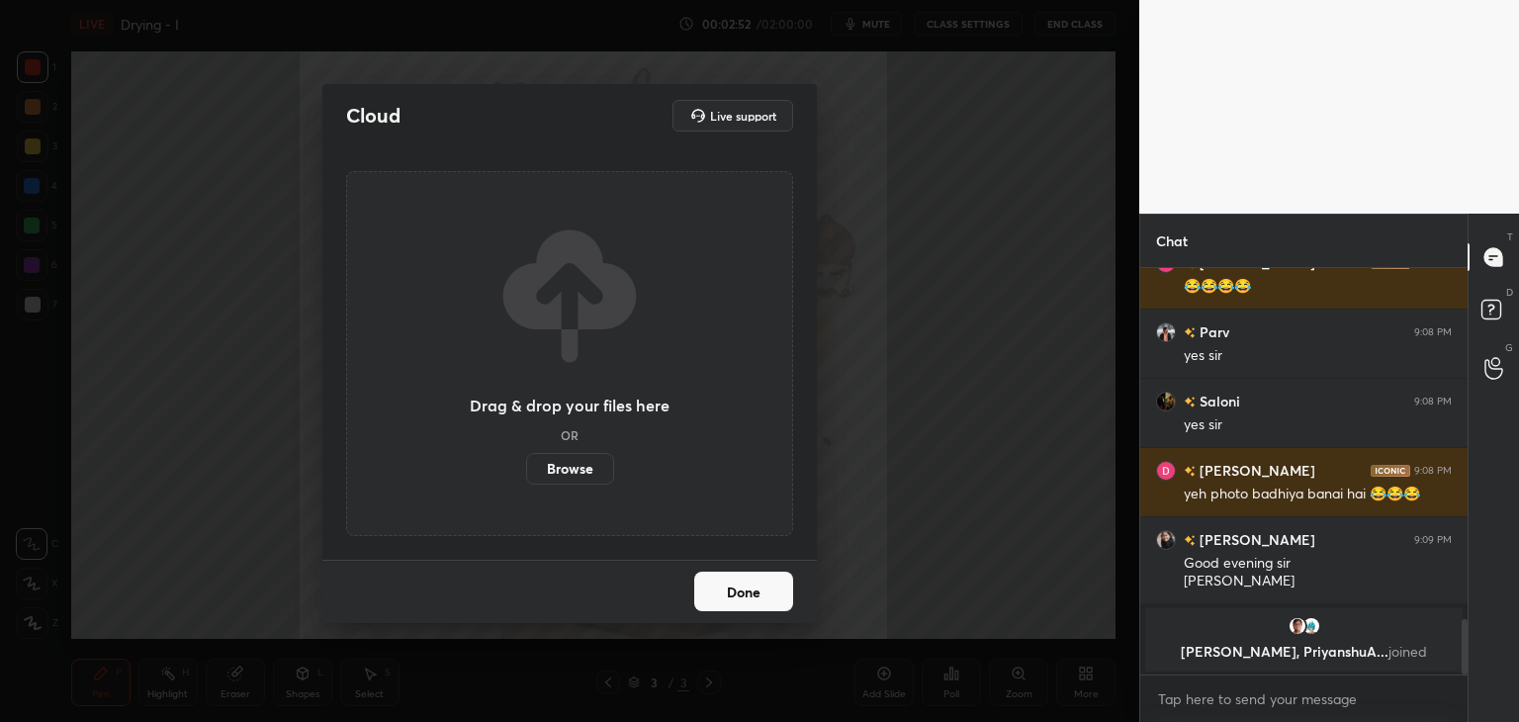
click at [574, 472] on label "Browse" at bounding box center [570, 469] width 88 height 32
click at [526, 472] on input "Browse" at bounding box center [526, 469] width 0 height 32
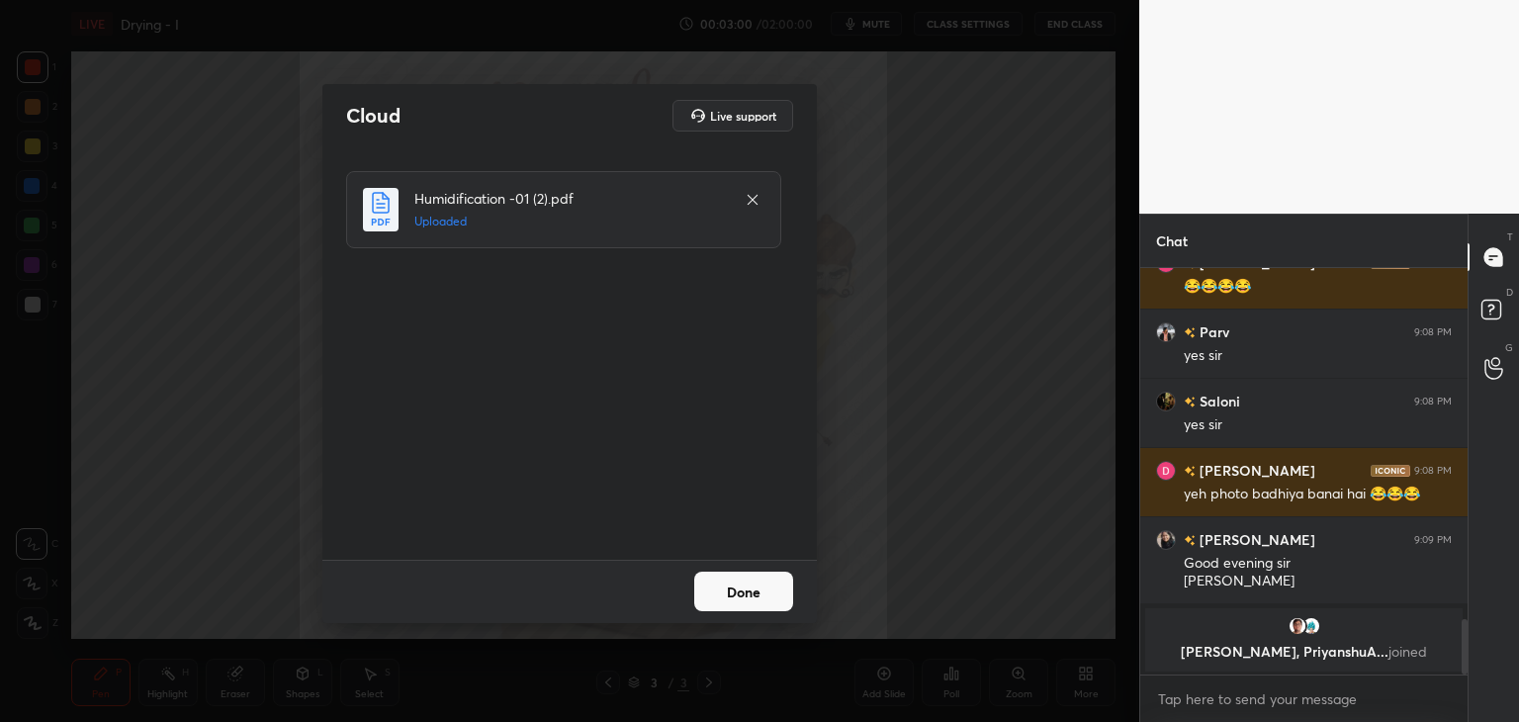
click at [746, 598] on button "Done" at bounding box center [743, 592] width 99 height 40
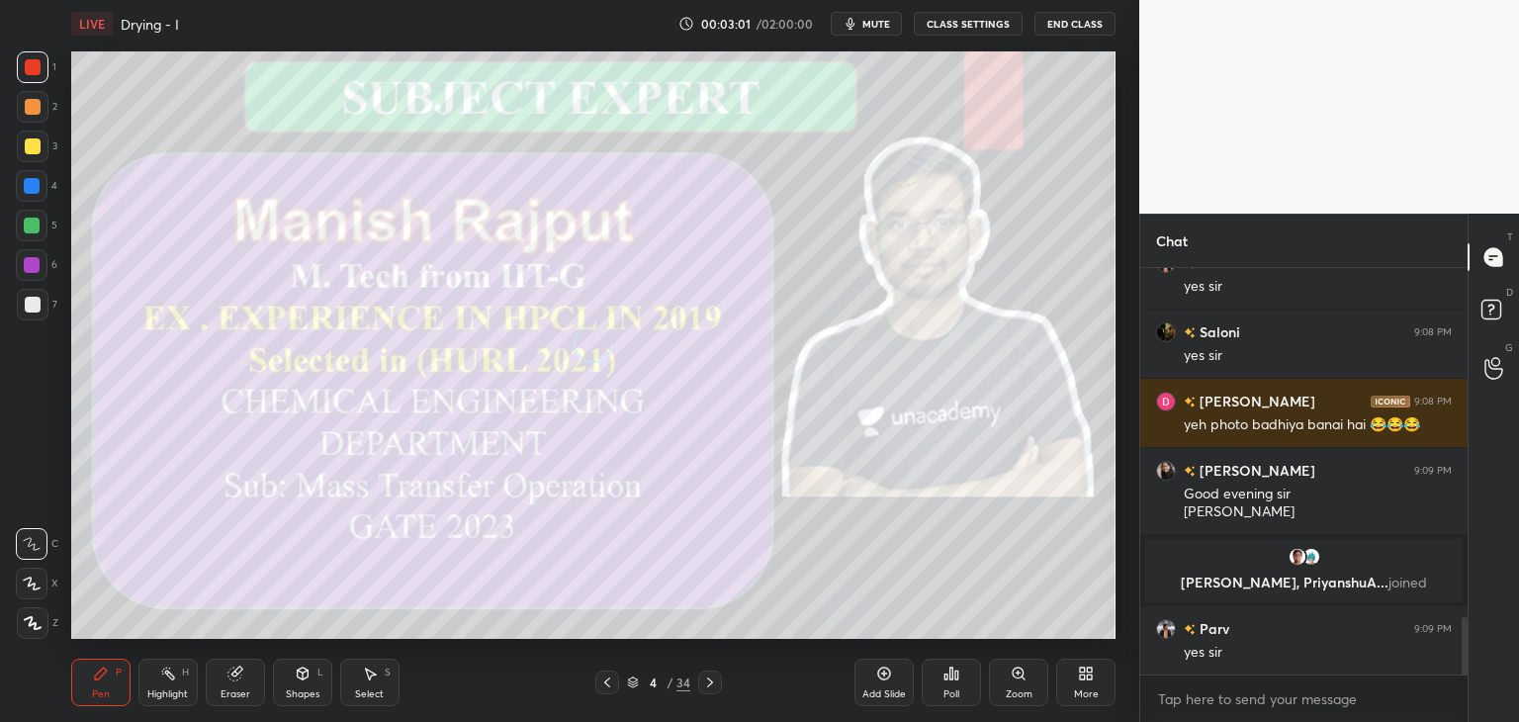
scroll to position [2462, 0]
click at [707, 689] on icon at bounding box center [710, 682] width 16 height 16
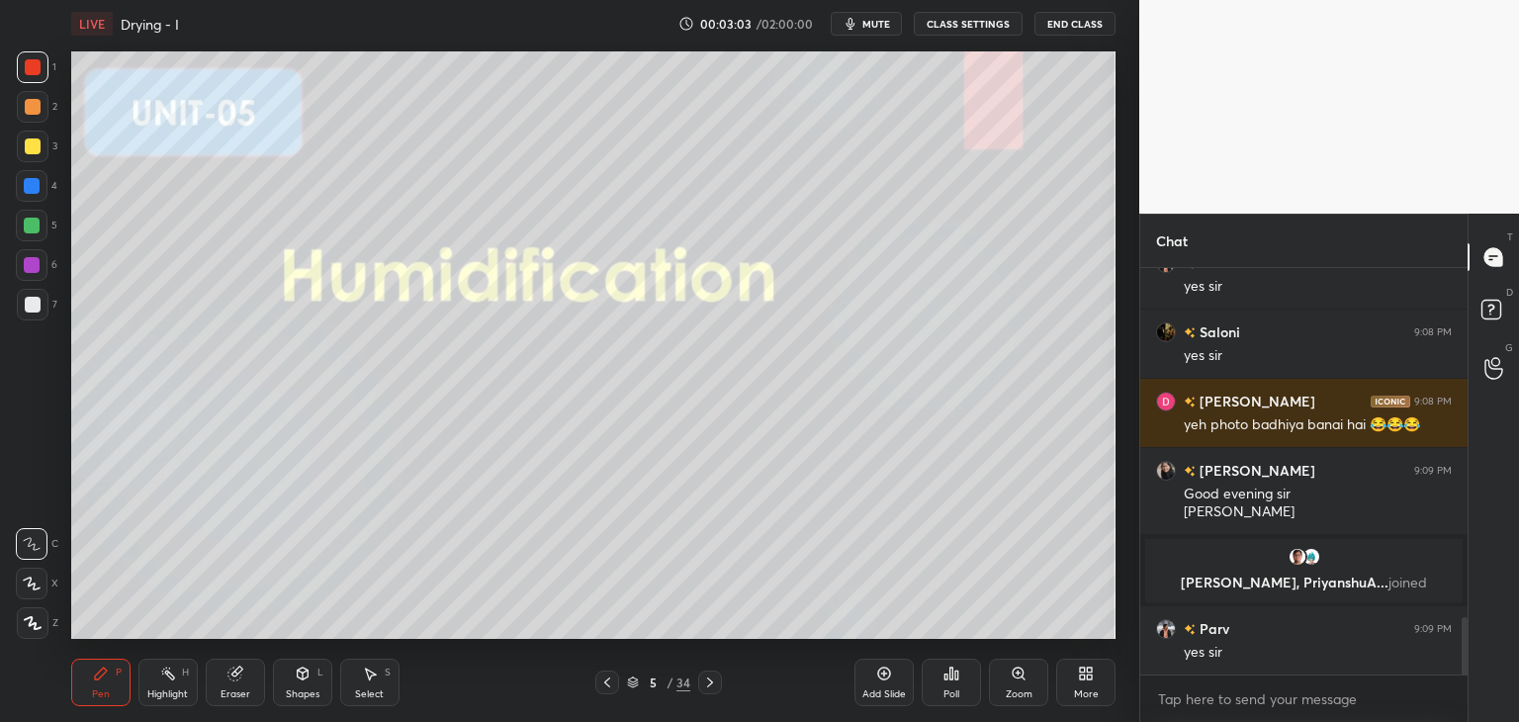
click at [707, 689] on icon at bounding box center [710, 682] width 16 height 16
click at [707, 685] on icon at bounding box center [710, 682] width 16 height 16
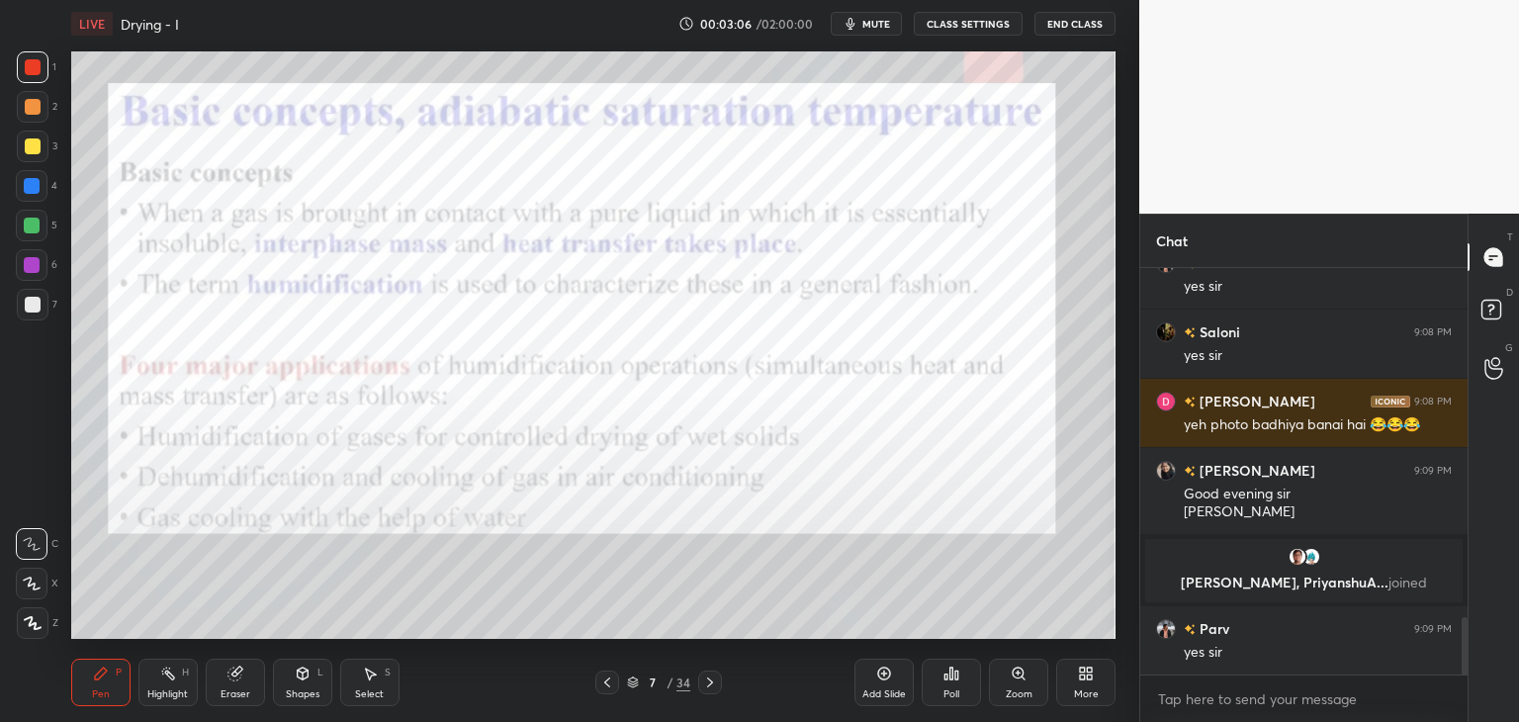
click at [602, 680] on icon at bounding box center [607, 682] width 16 height 16
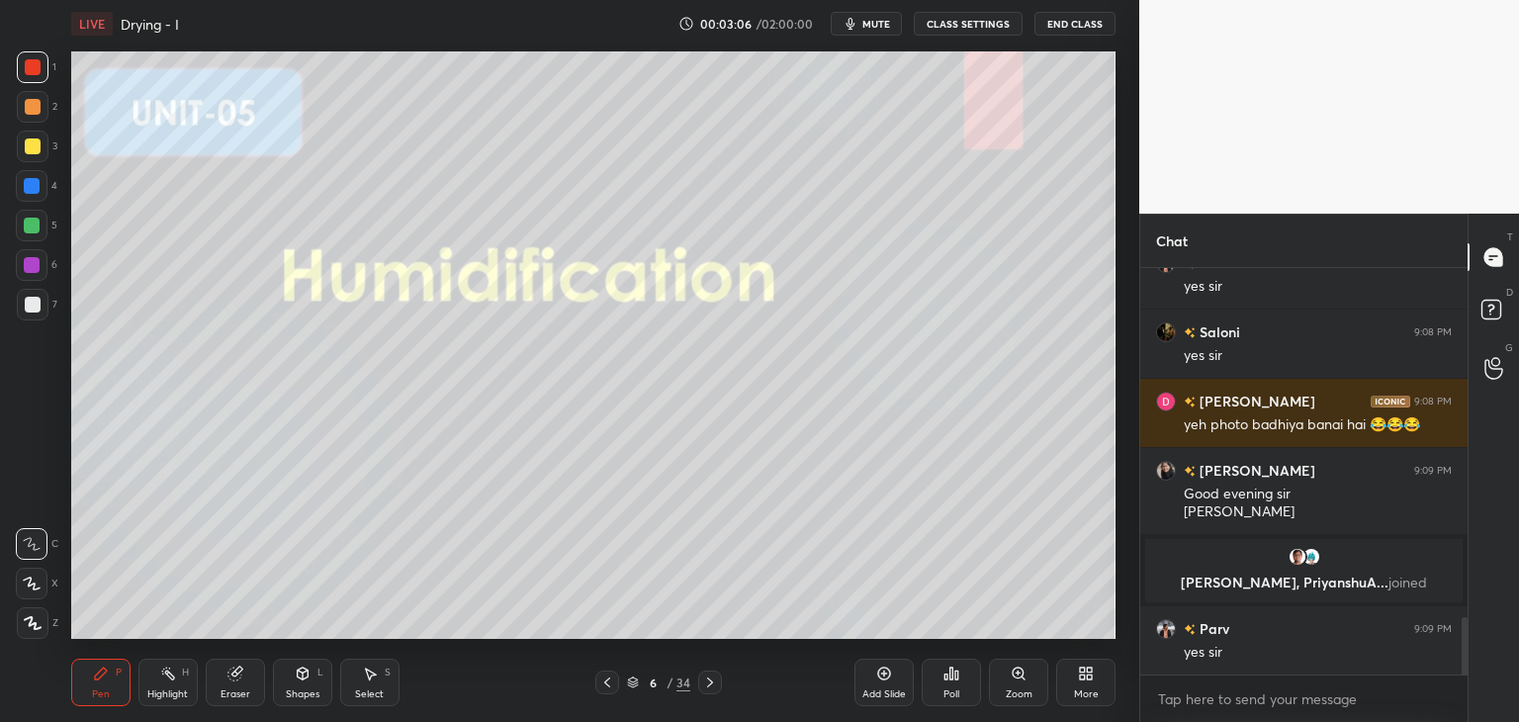
click at [602, 680] on icon at bounding box center [607, 682] width 16 height 16
click at [707, 686] on icon at bounding box center [710, 682] width 6 height 10
click at [709, 681] on icon at bounding box center [710, 682] width 16 height 16
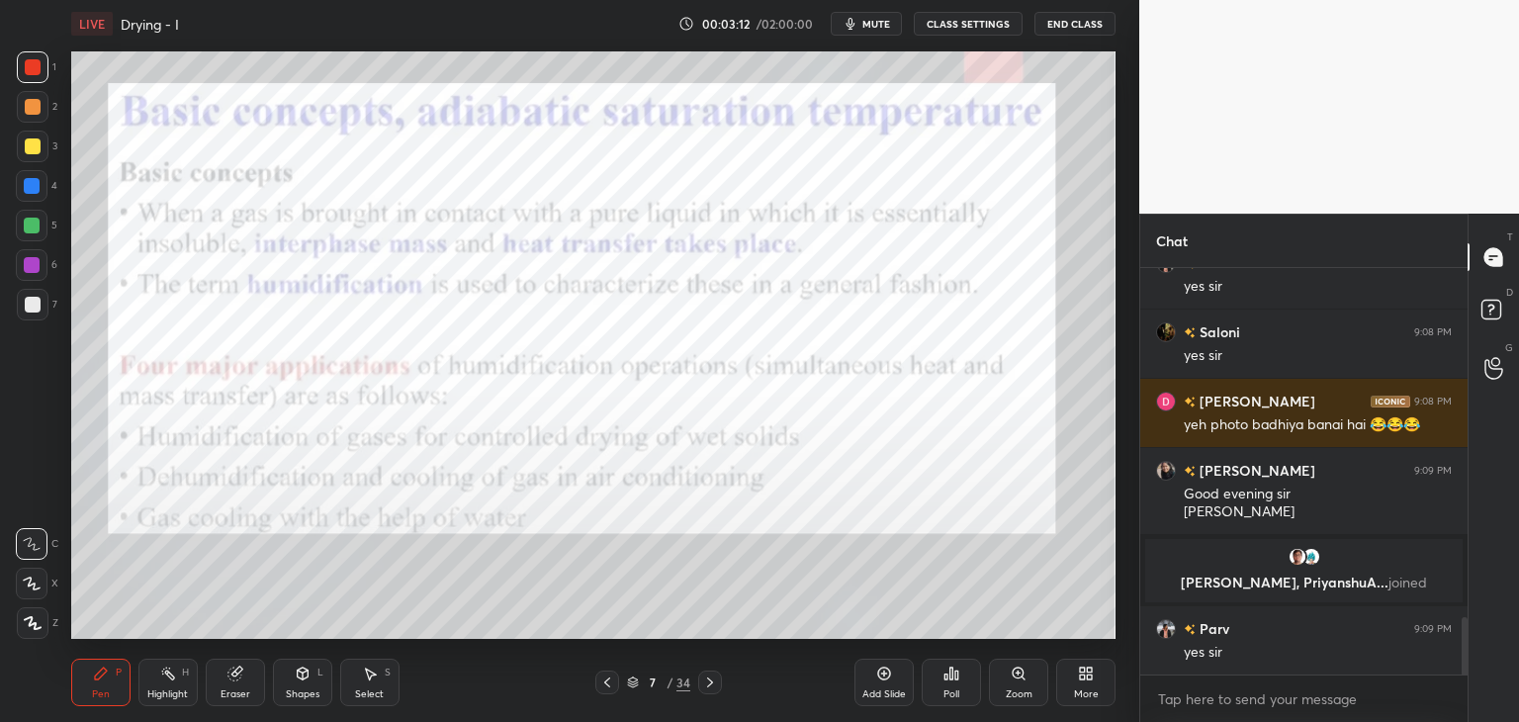
click at [606, 674] on icon at bounding box center [607, 682] width 16 height 16
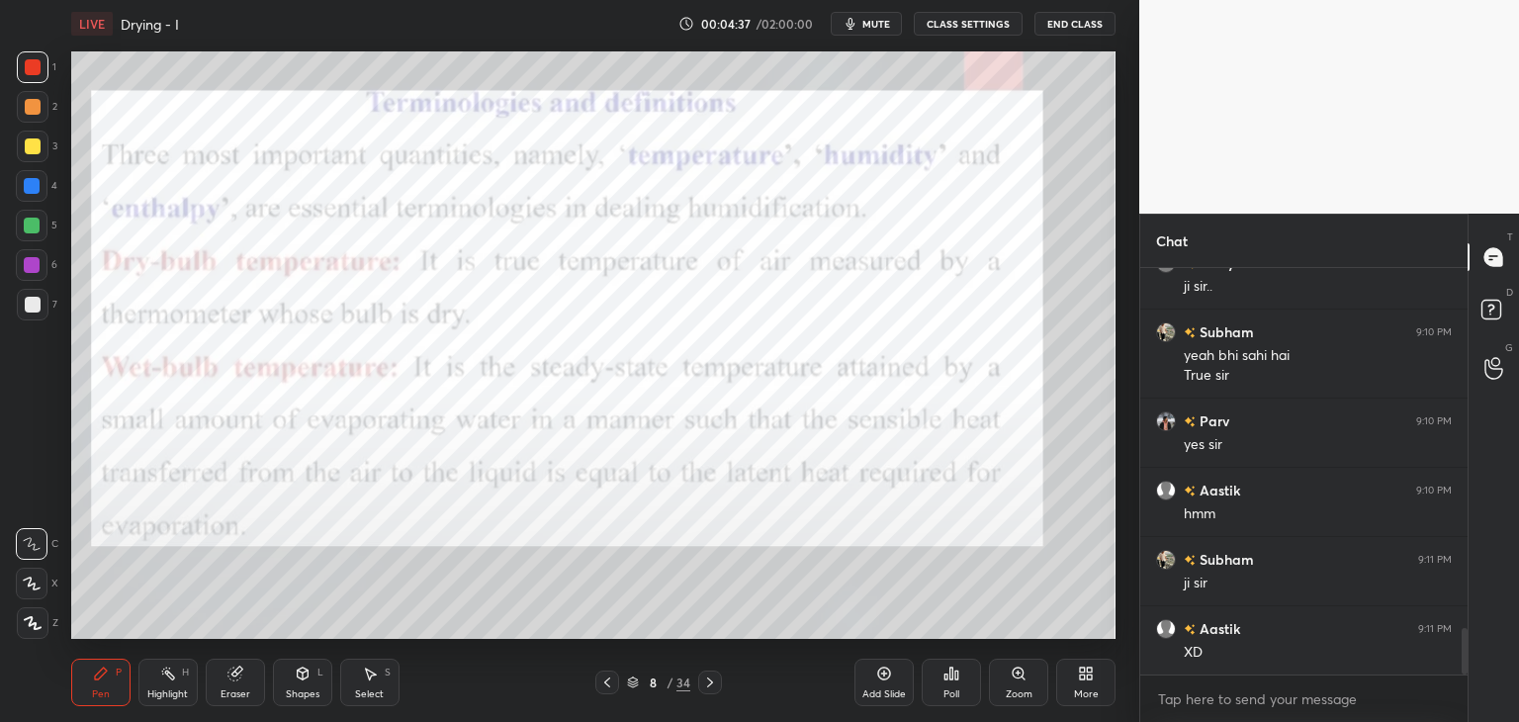
scroll to position [3192, 0]
drag, startPoint x: 302, startPoint y: 696, endPoint x: 301, endPoint y: 685, distance: 10.9
click at [302, 695] on div "Shapes" at bounding box center [303, 694] width 34 height 10
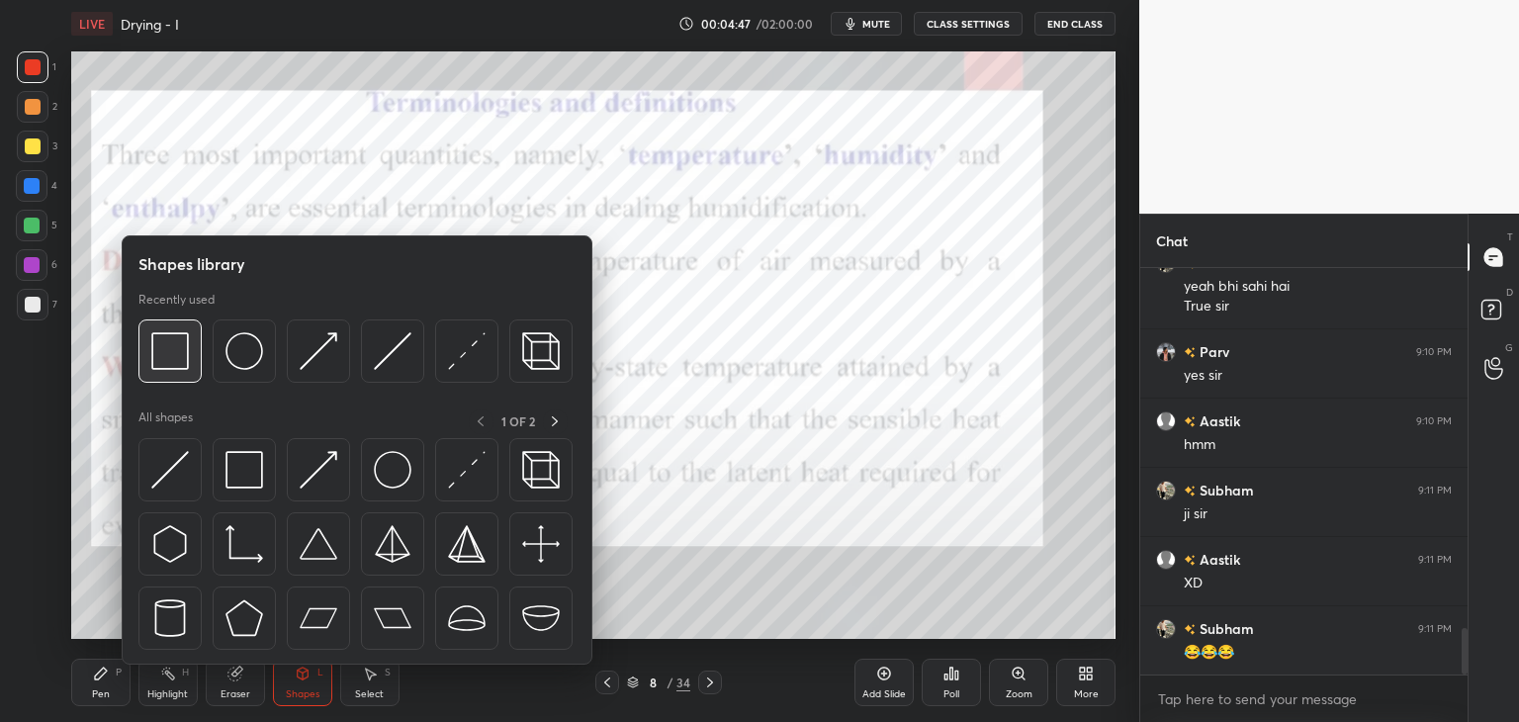
click at [158, 373] on div at bounding box center [169, 350] width 63 height 63
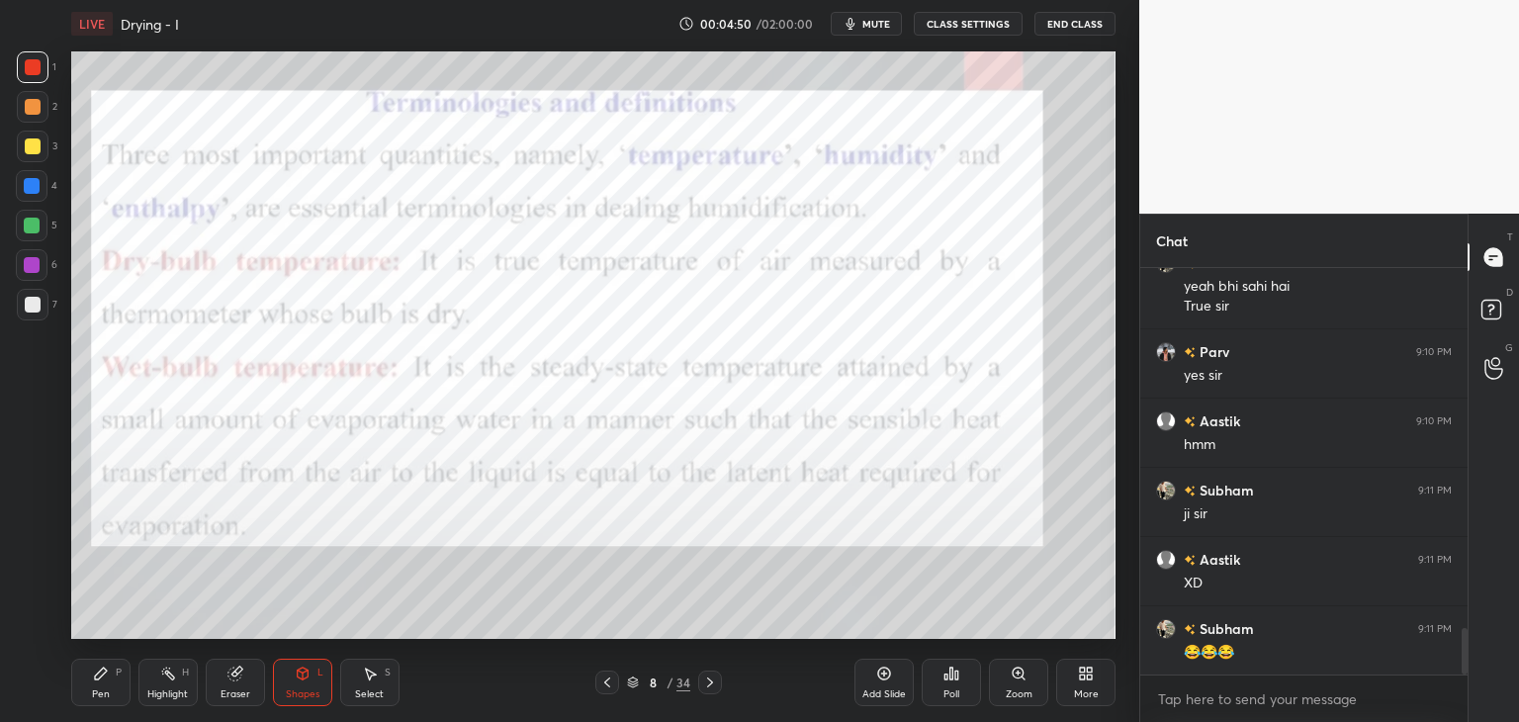
click at [708, 679] on icon at bounding box center [710, 682] width 16 height 16
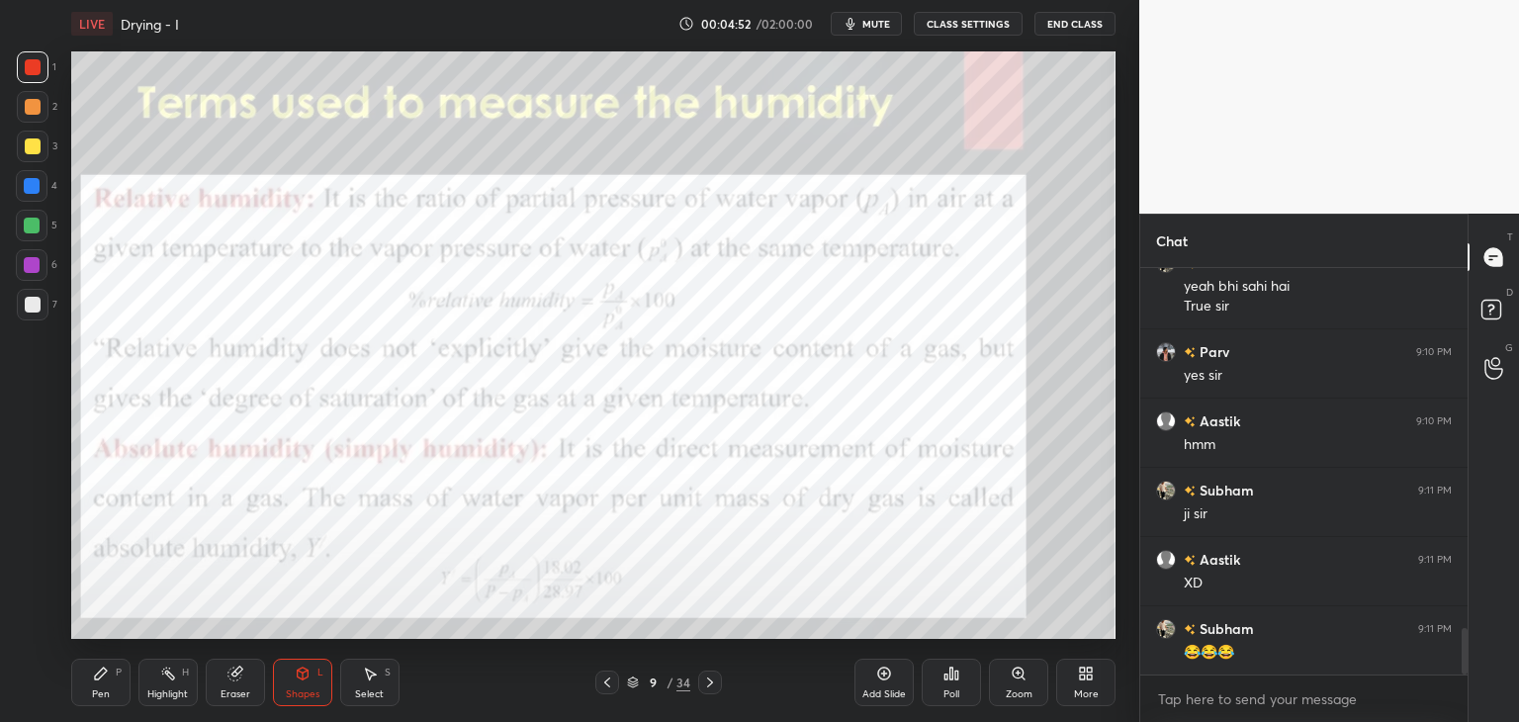
click at [297, 703] on div "Shapes L" at bounding box center [302, 682] width 59 height 47
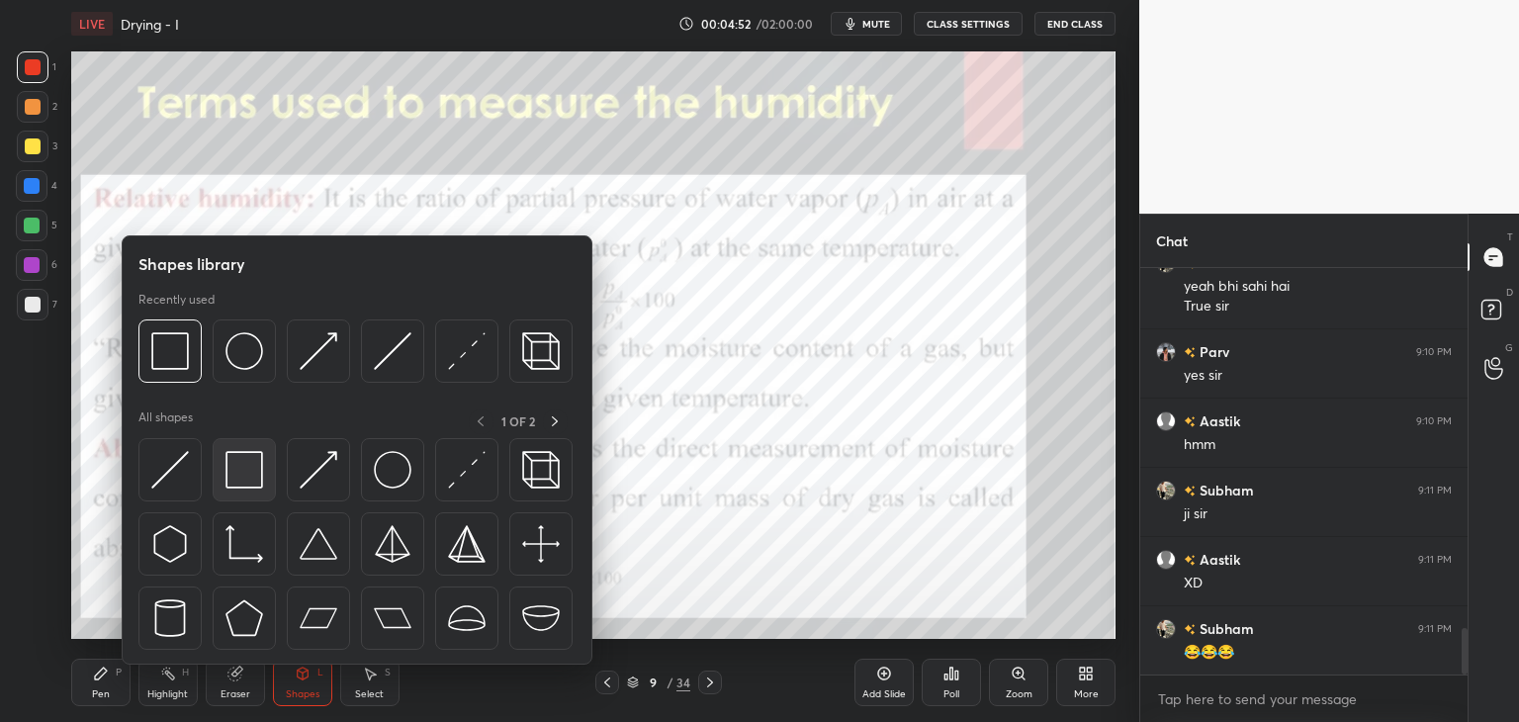
click at [239, 484] on img at bounding box center [244, 470] width 38 height 38
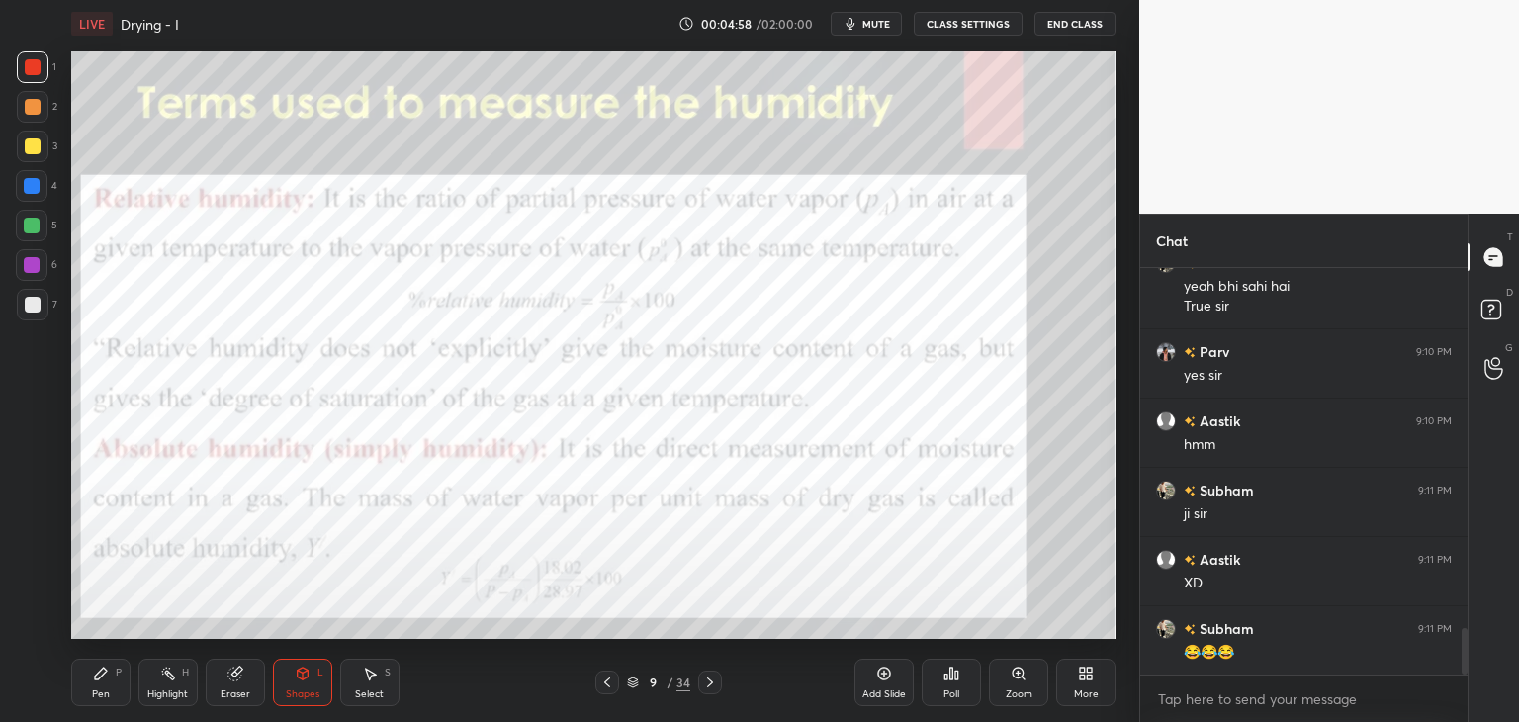
click at [707, 687] on icon at bounding box center [710, 682] width 16 height 16
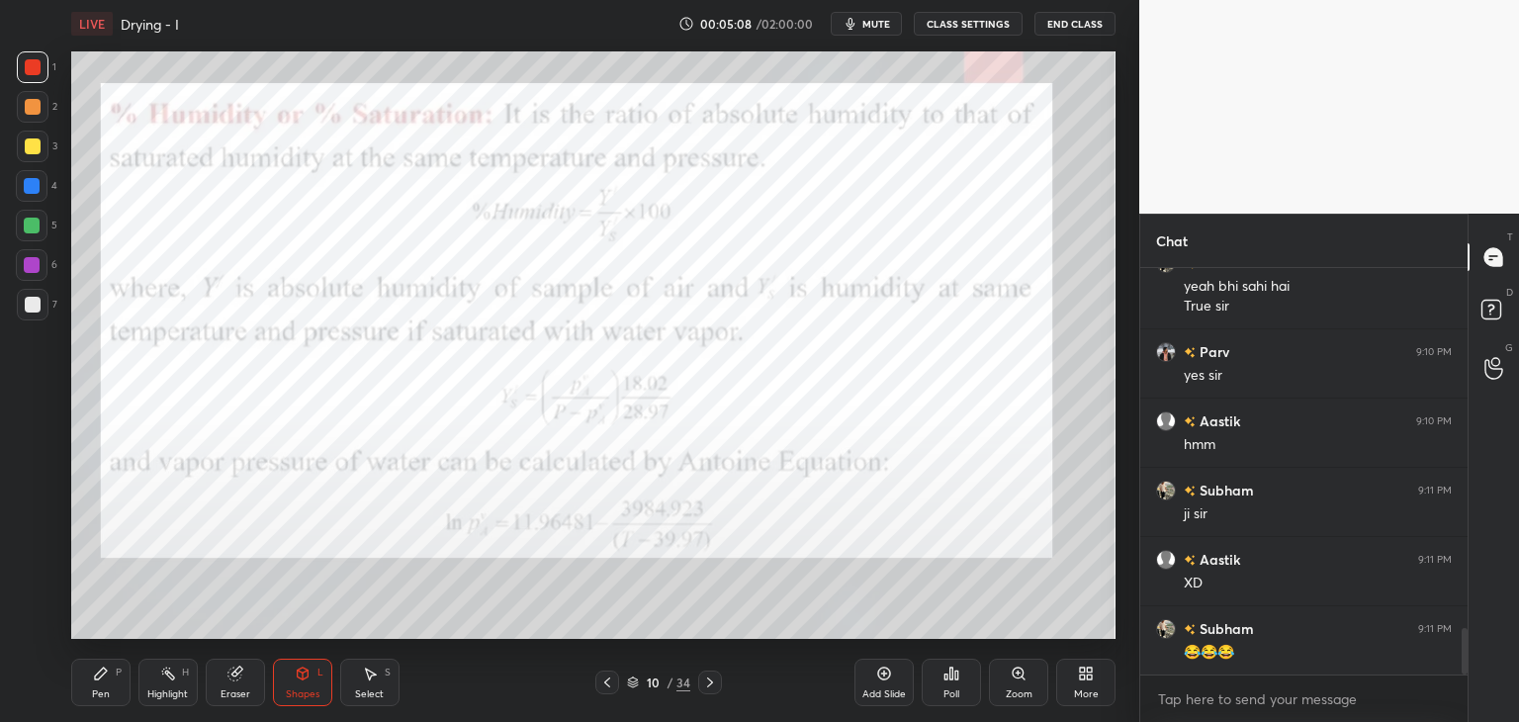
click at [706, 679] on icon at bounding box center [710, 682] width 16 height 16
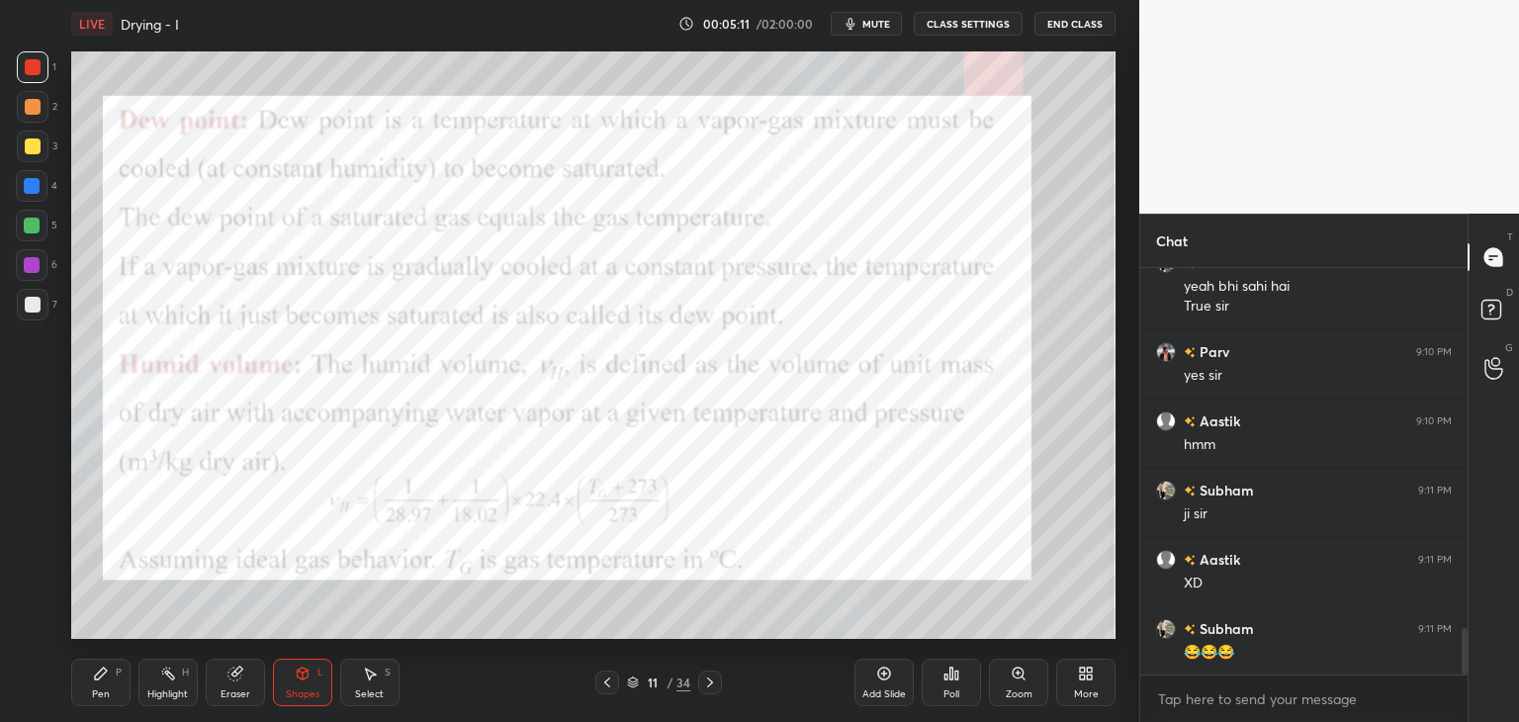
click at [299, 686] on div "Shapes L" at bounding box center [302, 682] width 59 height 47
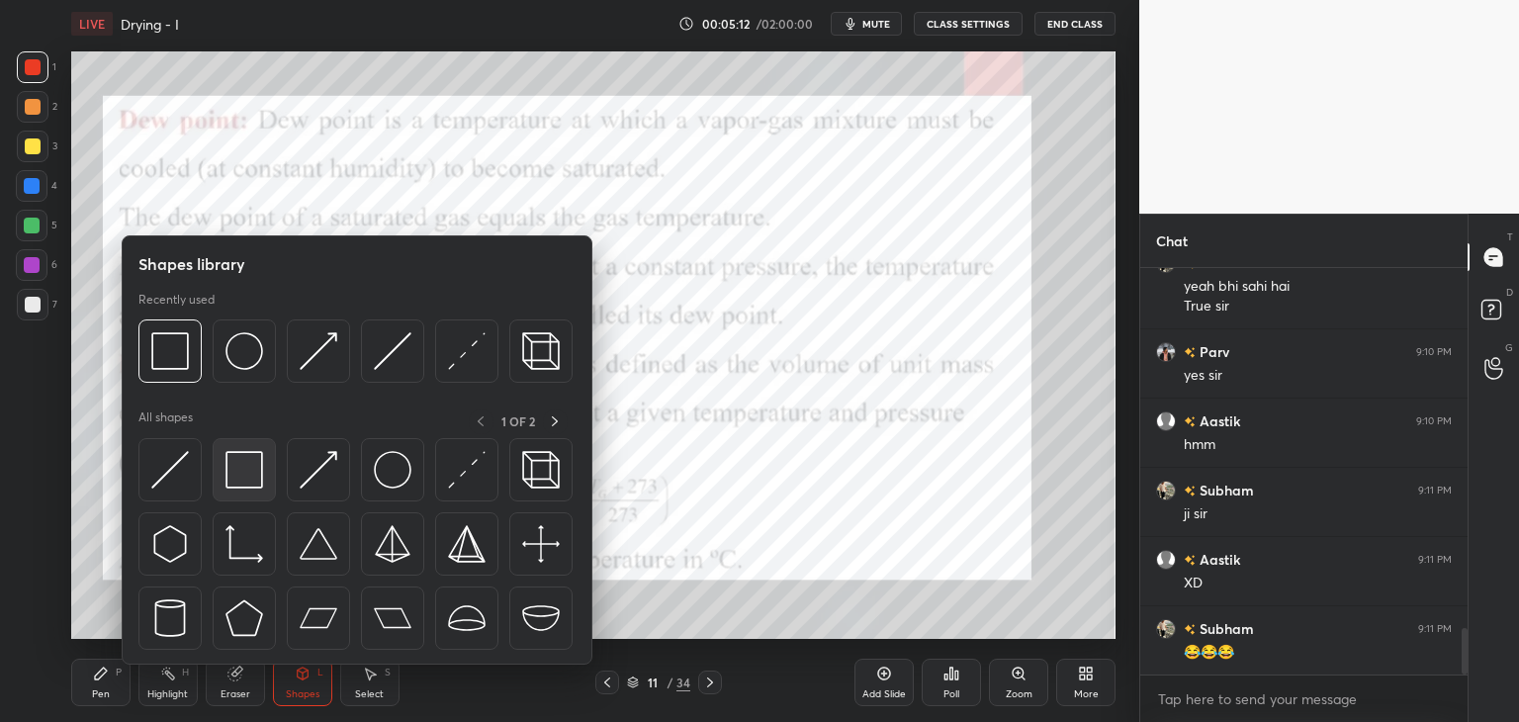
click at [242, 480] on img at bounding box center [244, 470] width 38 height 38
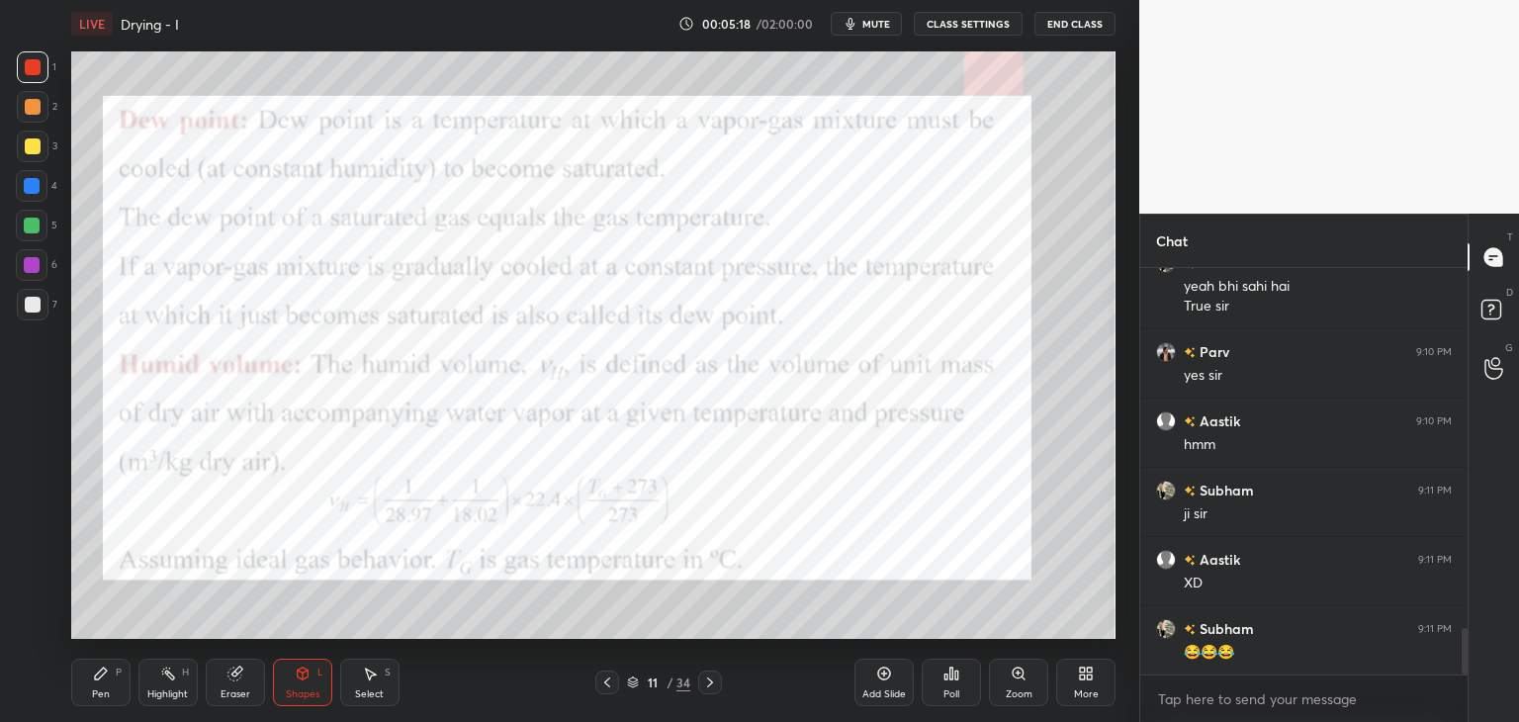
click at [711, 681] on icon at bounding box center [710, 682] width 16 height 16
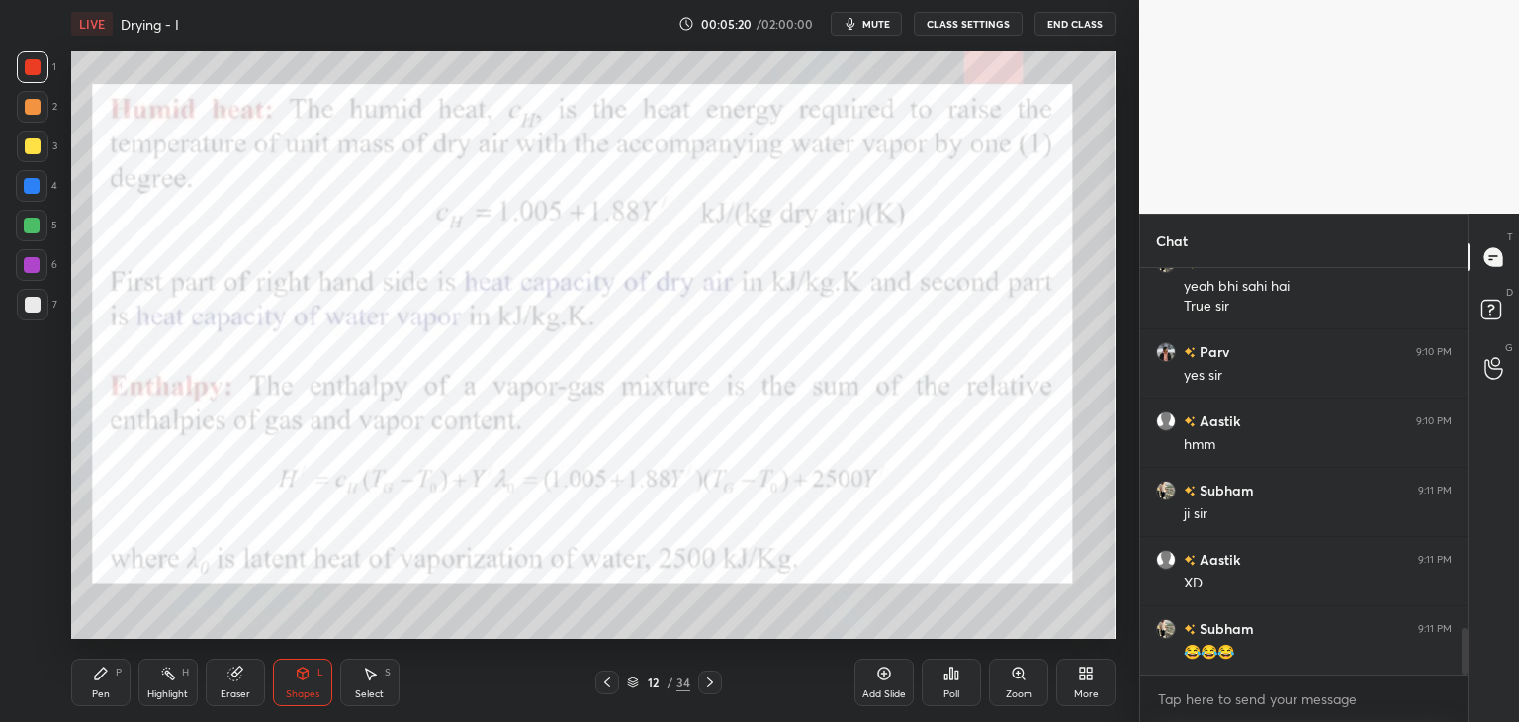
click at [708, 684] on icon at bounding box center [710, 682] width 16 height 16
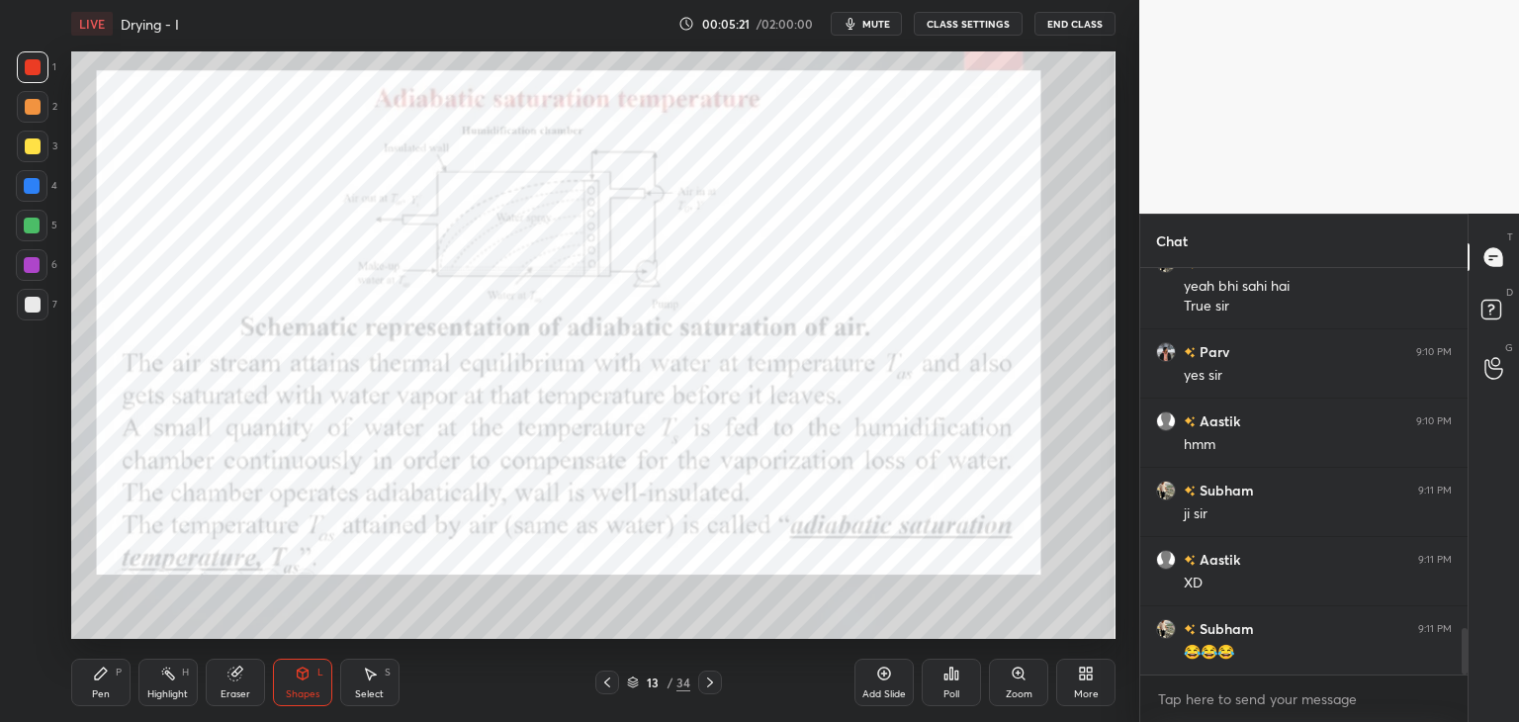
click at [613, 685] on icon at bounding box center [607, 682] width 16 height 16
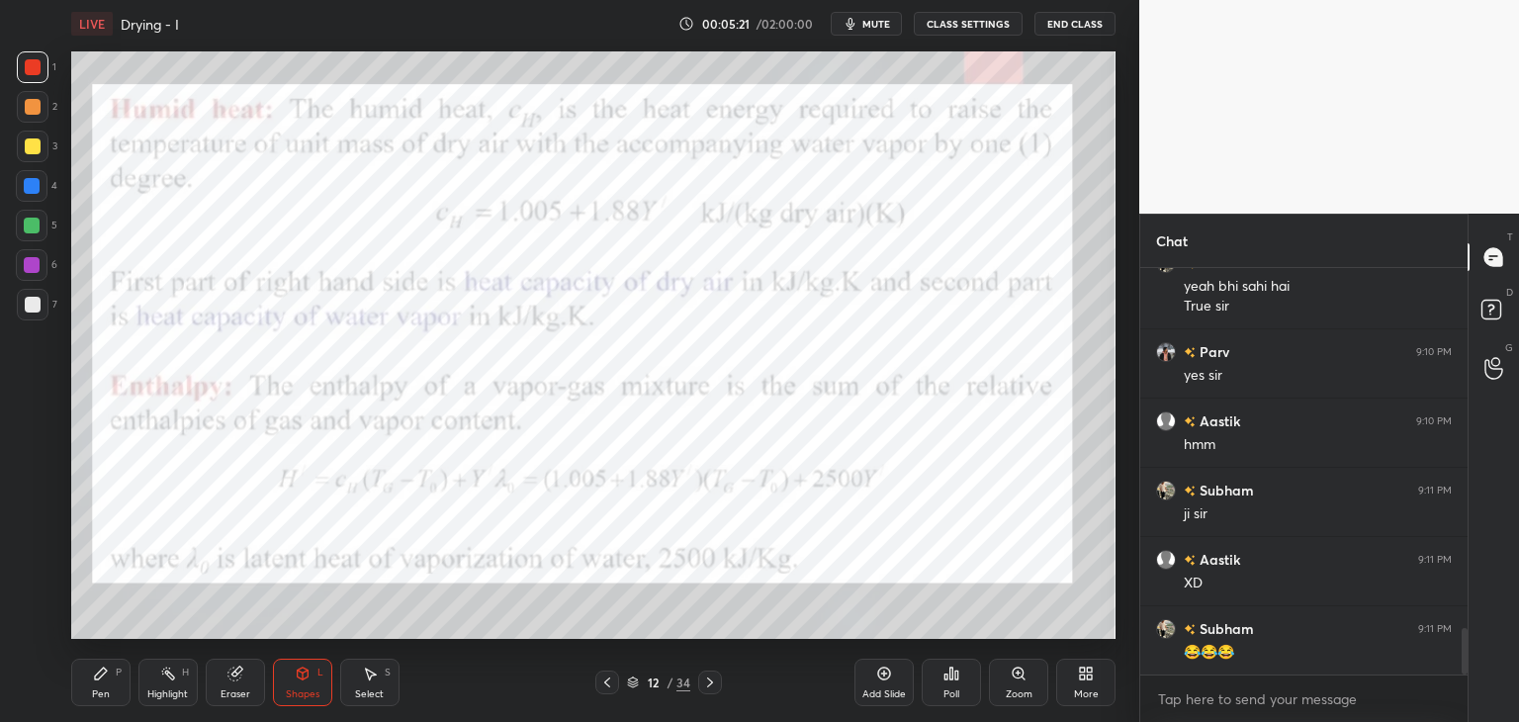
click at [609, 684] on icon at bounding box center [607, 682] width 16 height 16
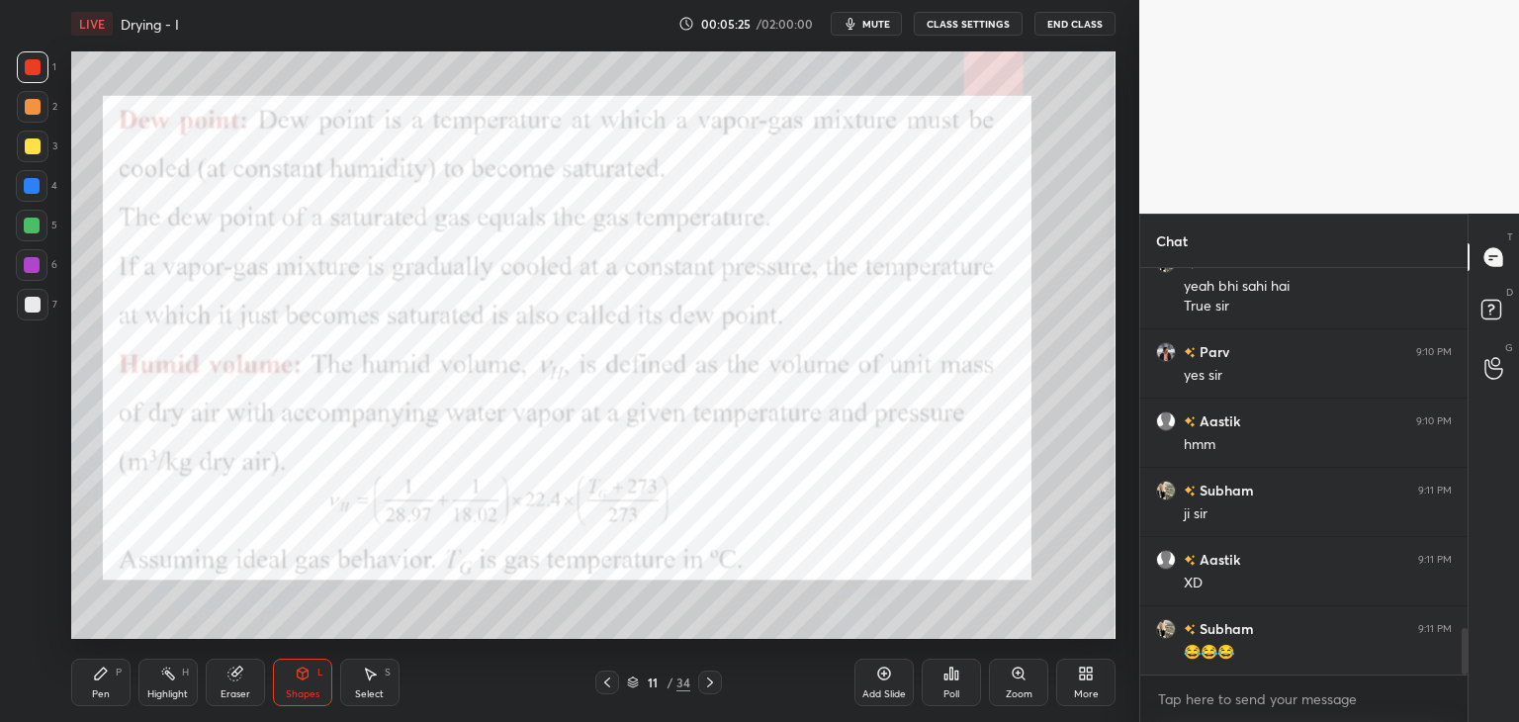
click at [305, 692] on div "Shapes" at bounding box center [303, 694] width 34 height 10
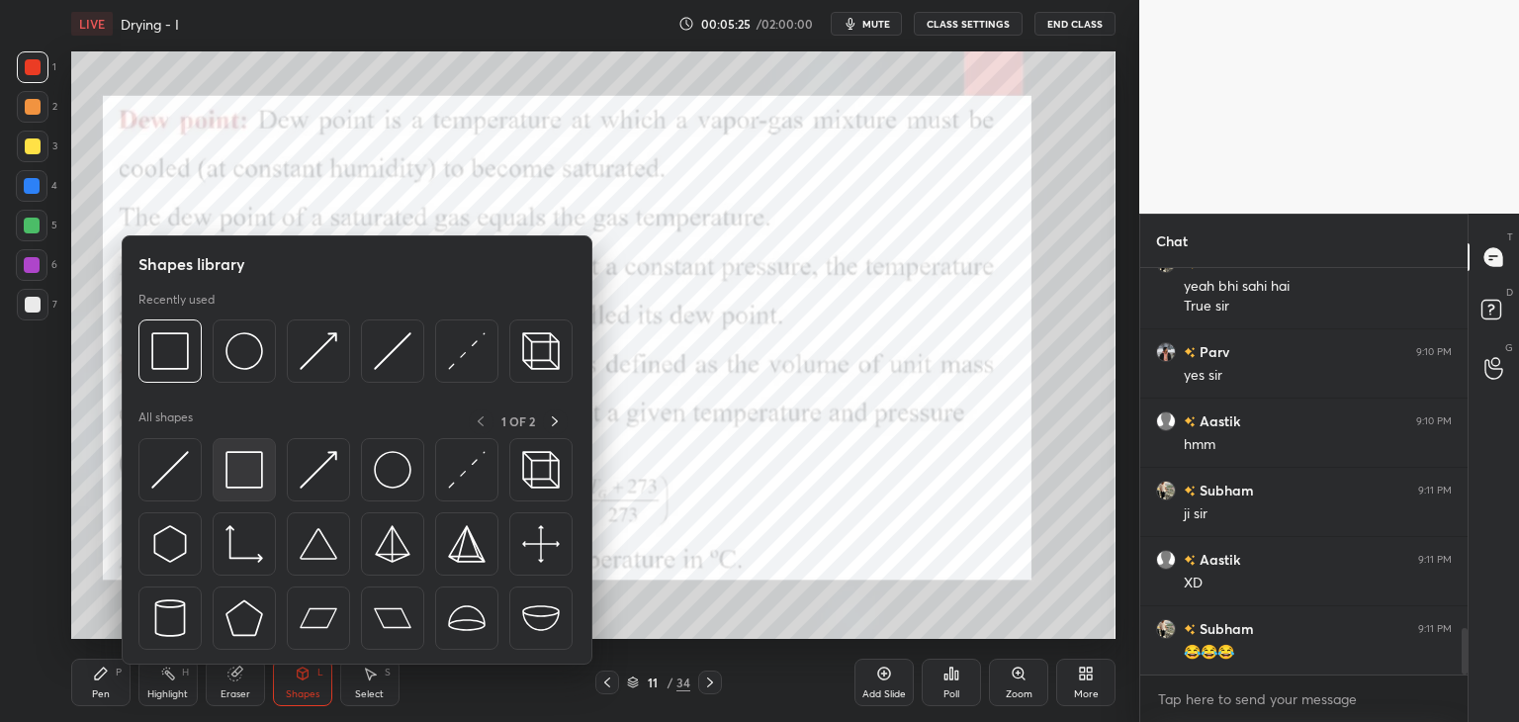
click at [238, 488] on img at bounding box center [244, 470] width 38 height 38
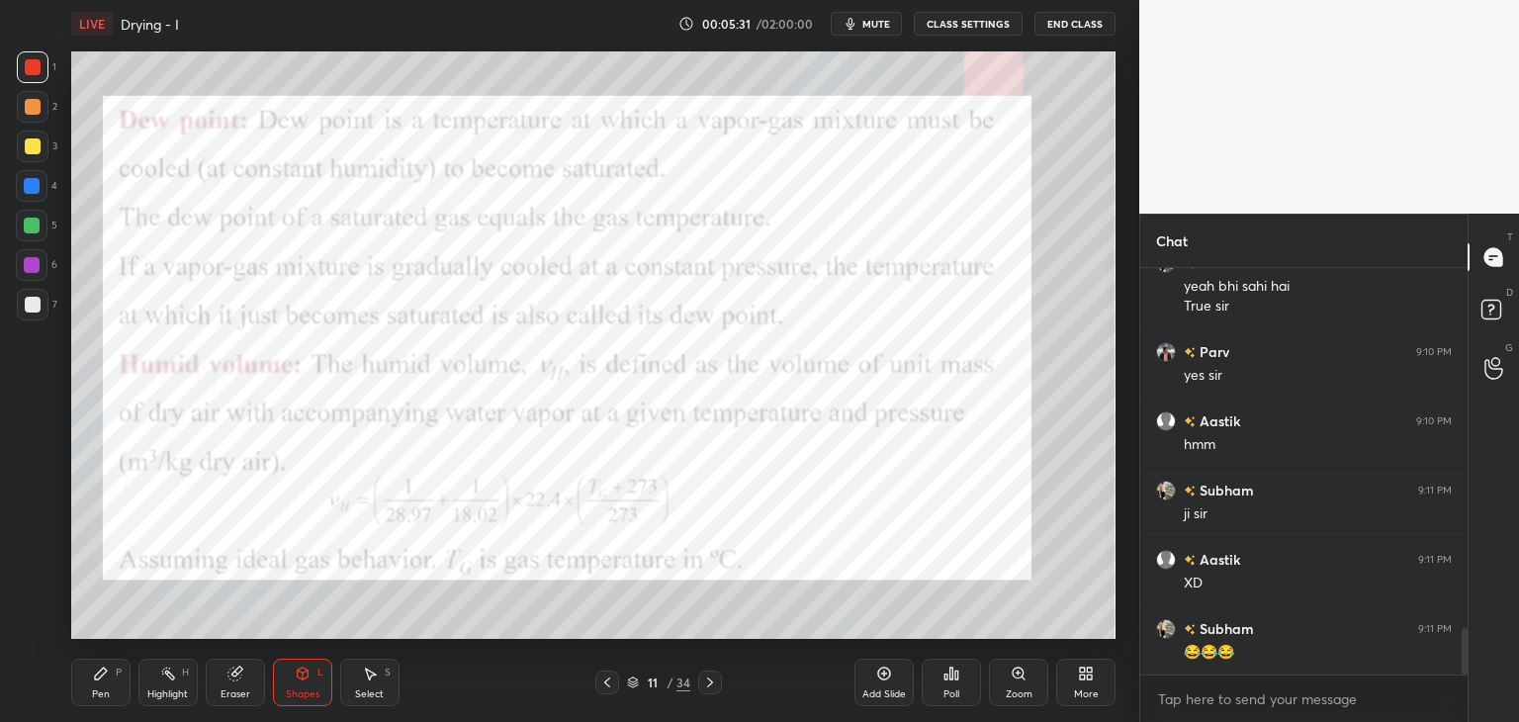
click at [100, 682] on div "Pen P" at bounding box center [100, 682] width 59 height 47
click at [98, 691] on div "Pen" at bounding box center [101, 694] width 18 height 10
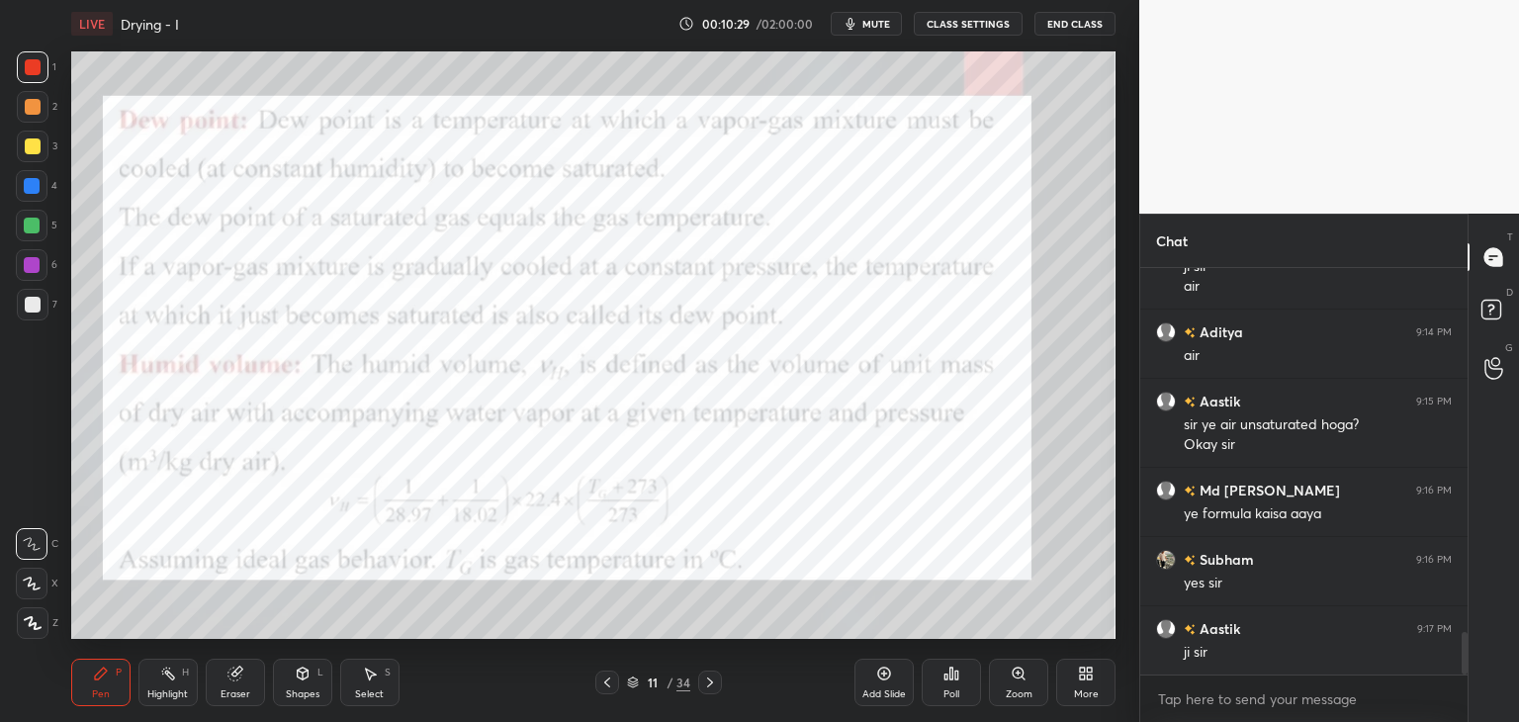
scroll to position [3544, 0]
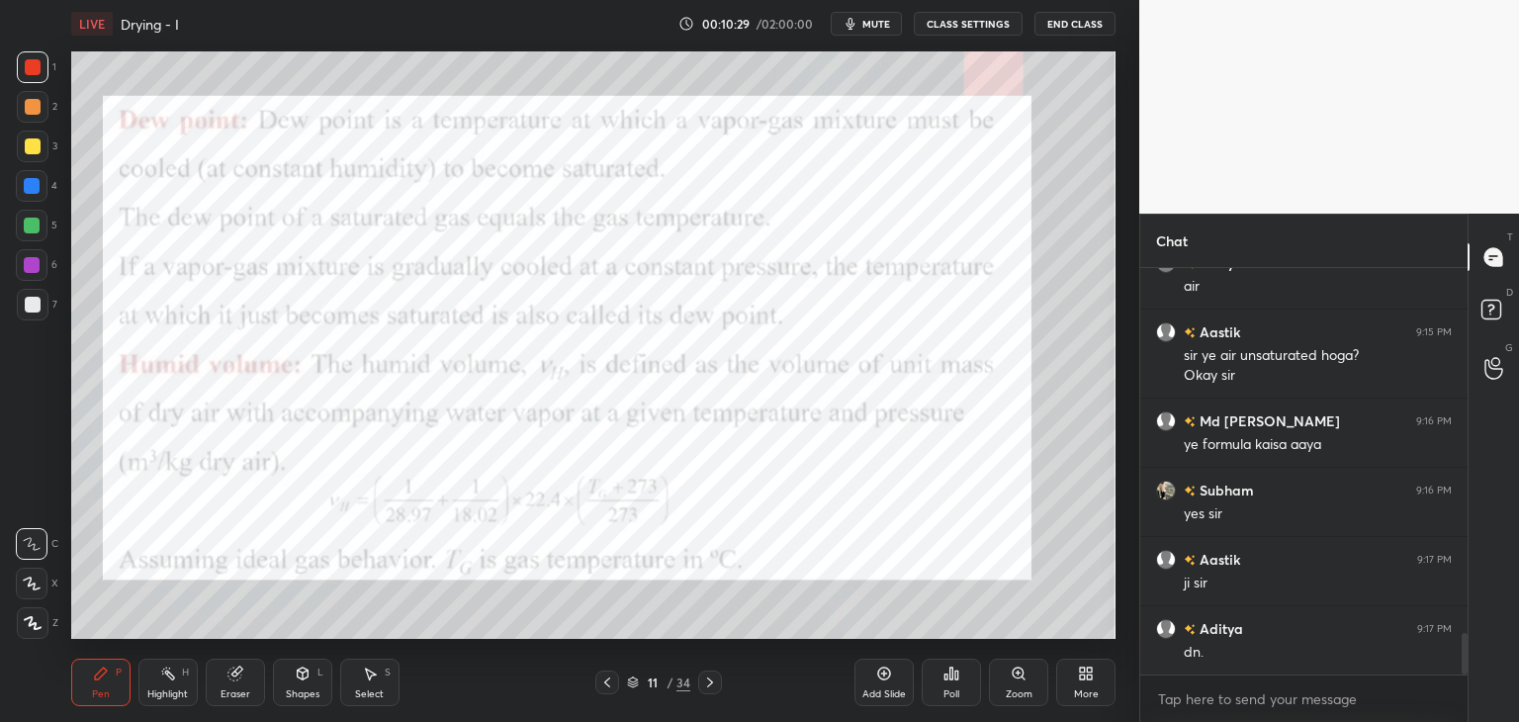
click at [712, 676] on icon at bounding box center [710, 682] width 16 height 16
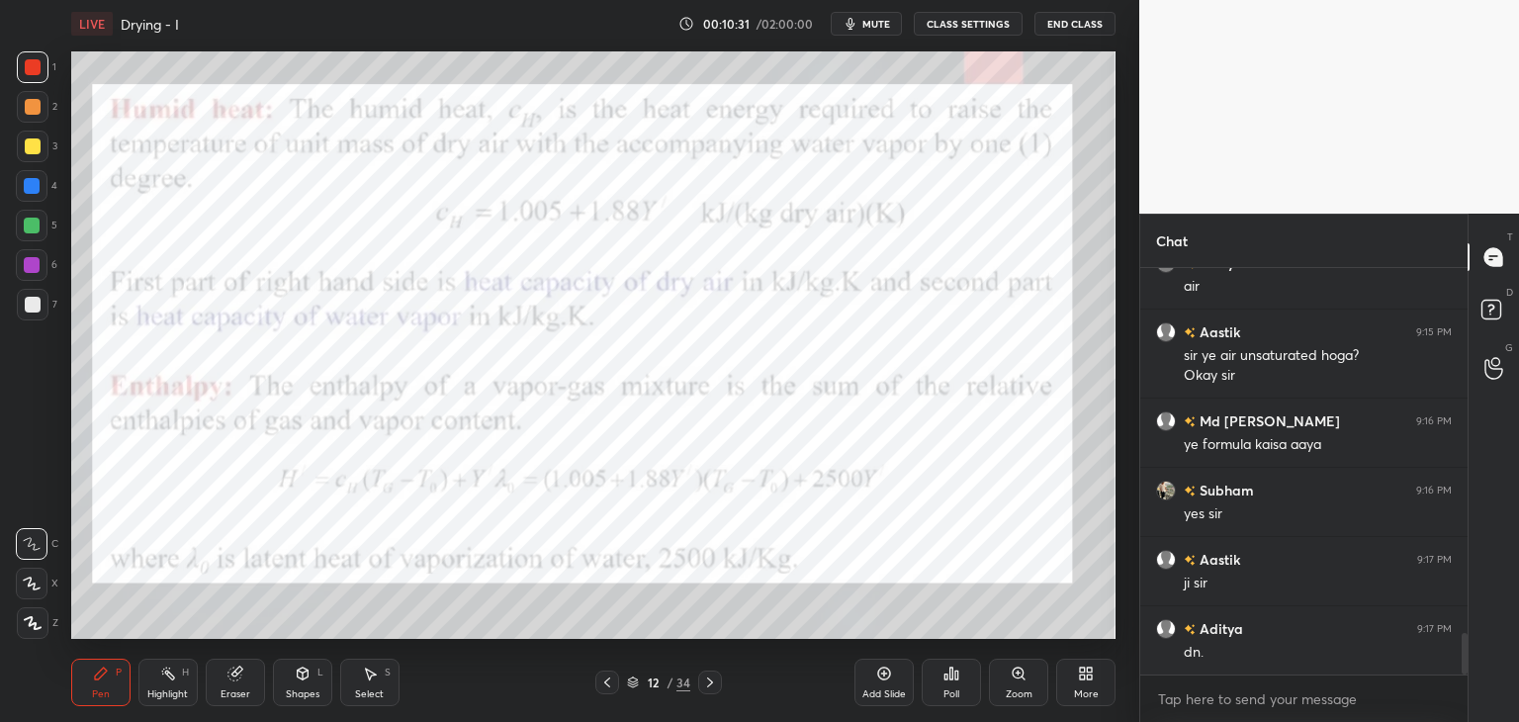
scroll to position [3613, 0]
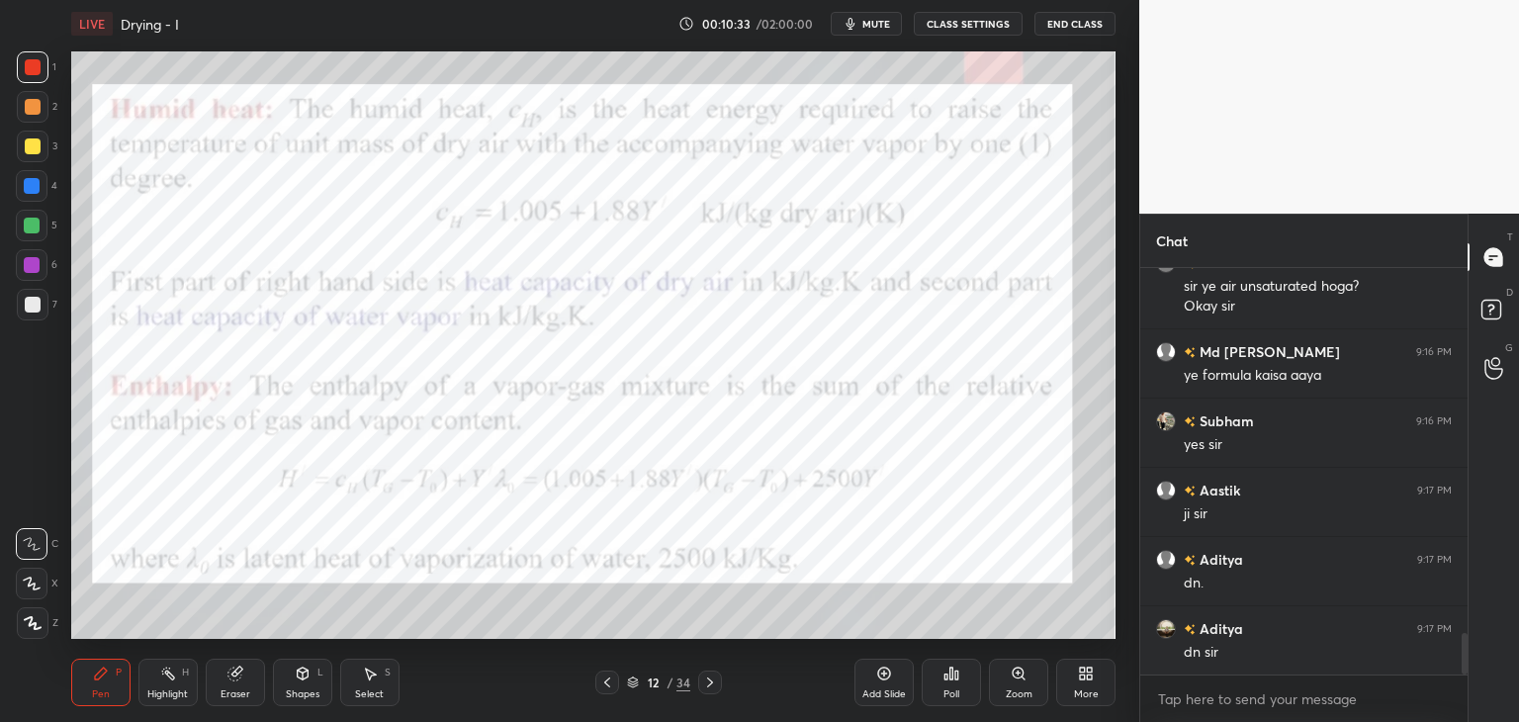
click at [306, 675] on icon at bounding box center [303, 673] width 11 height 12
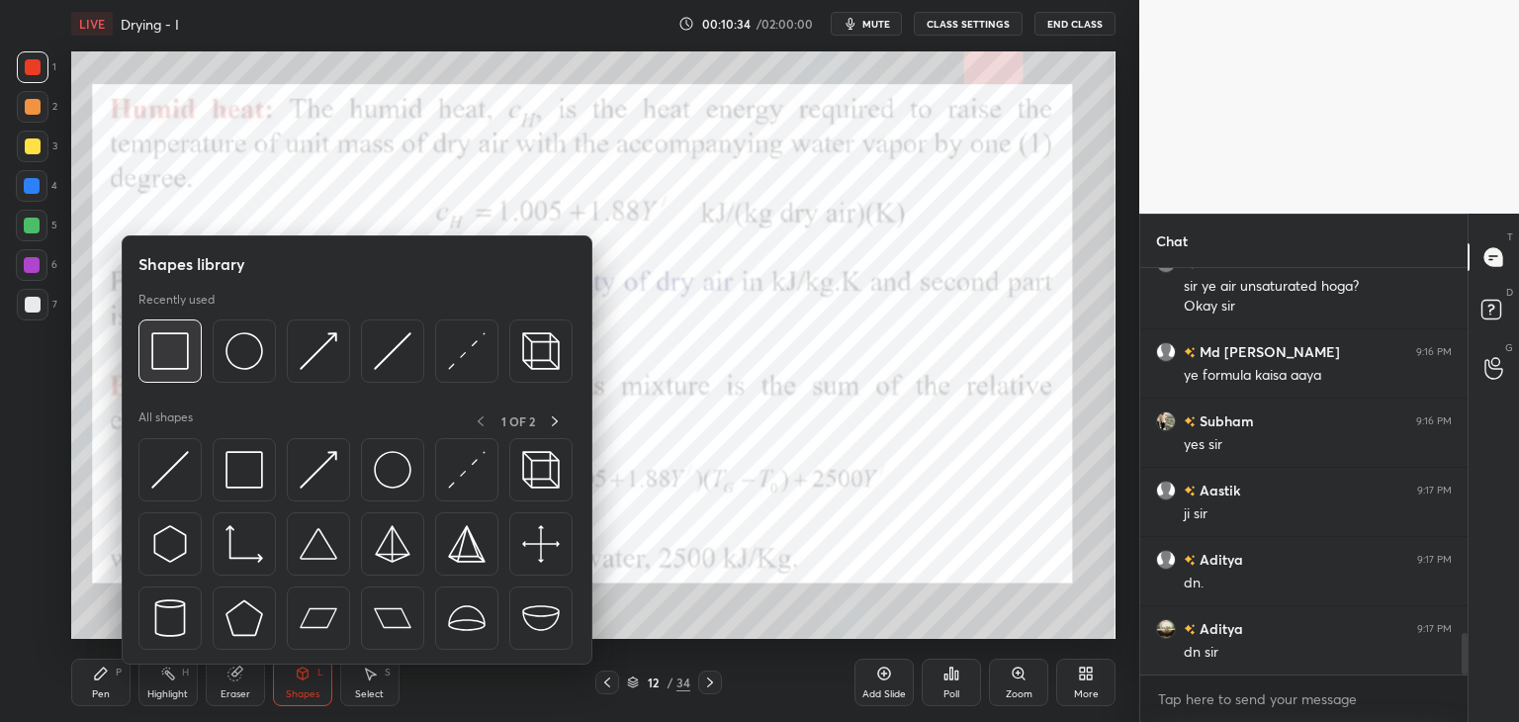
click at [165, 363] on img at bounding box center [170, 351] width 38 height 38
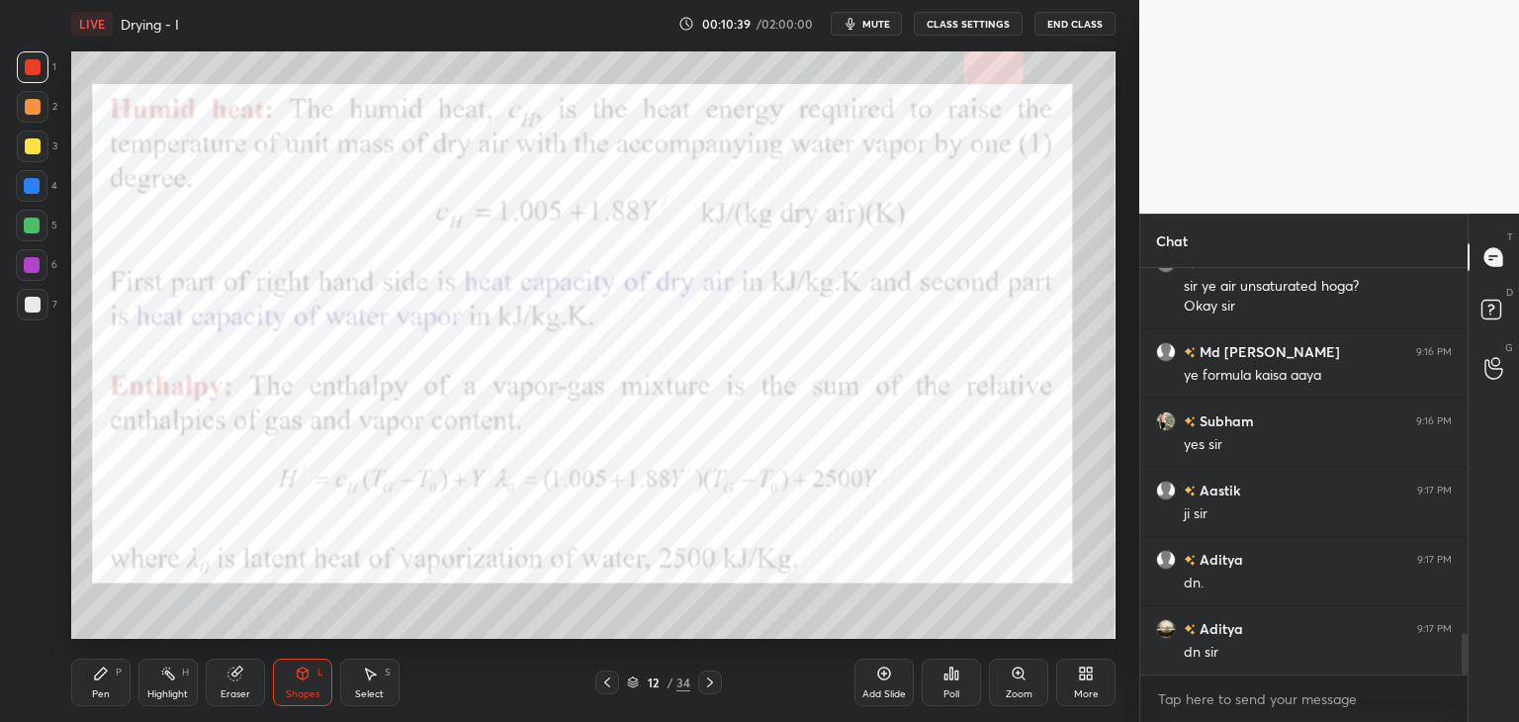
click at [110, 693] on div "Pen P" at bounding box center [100, 682] width 59 height 47
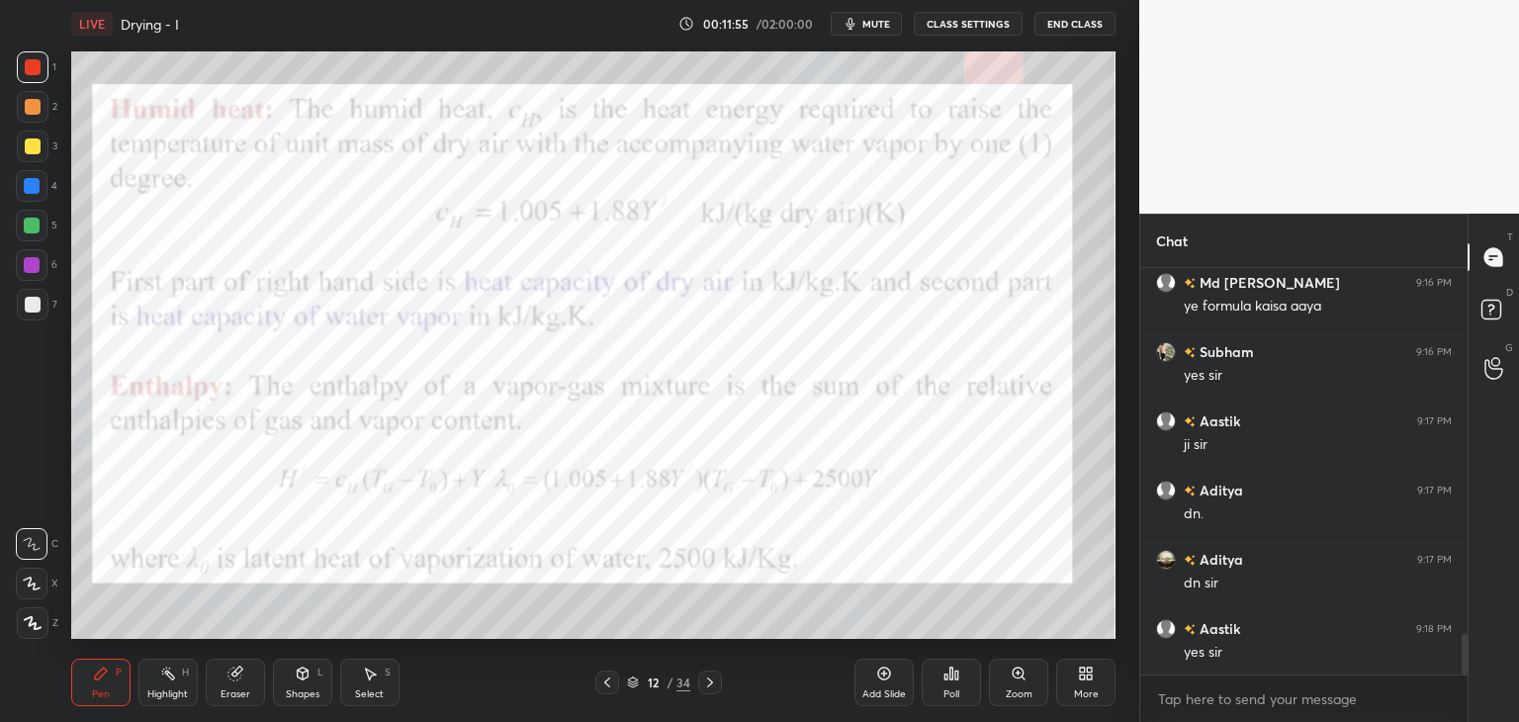
click at [303, 697] on div "Shapes" at bounding box center [303, 694] width 34 height 10
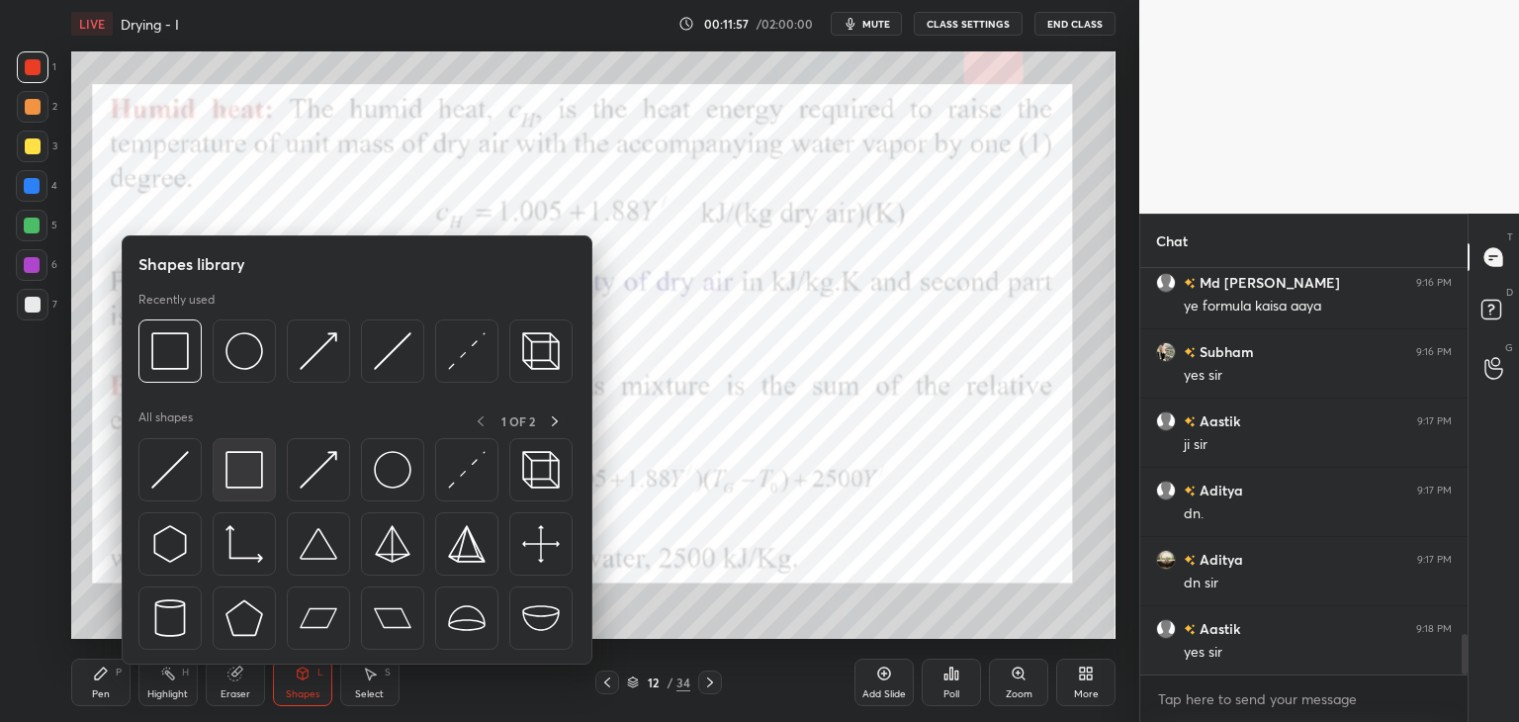
click at [237, 486] on img at bounding box center [244, 470] width 38 height 38
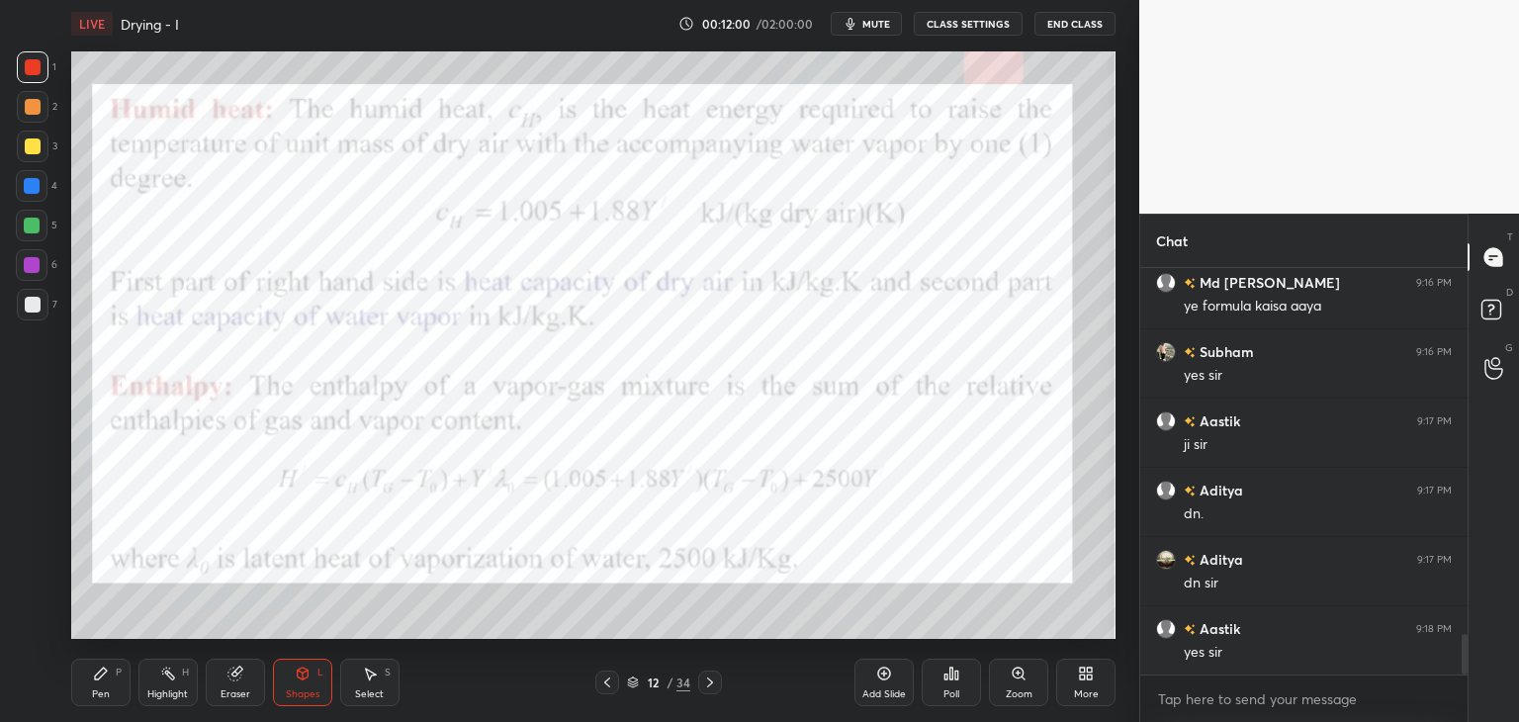
click at [103, 699] on div "Pen" at bounding box center [101, 694] width 18 height 10
click at [33, 267] on div at bounding box center [32, 265] width 16 height 16
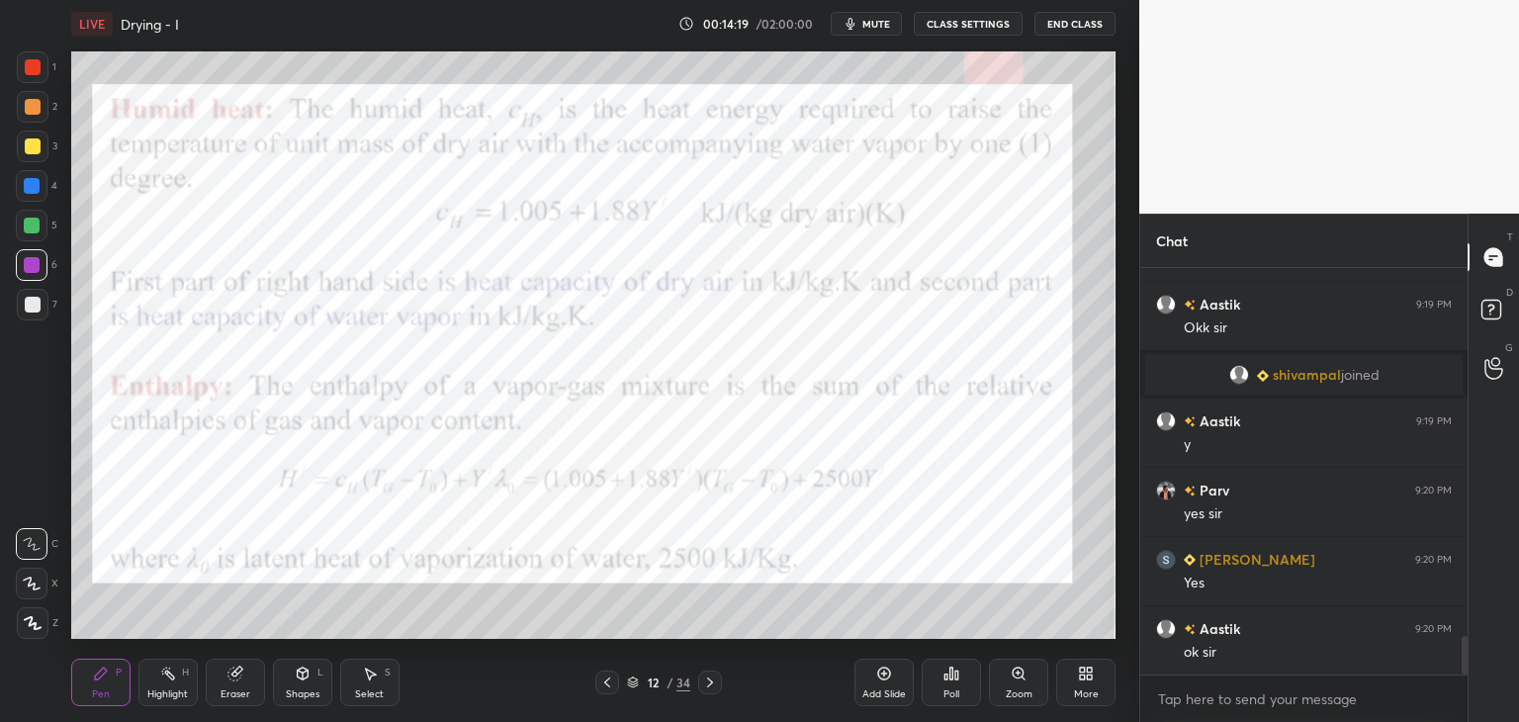
scroll to position [3969, 0]
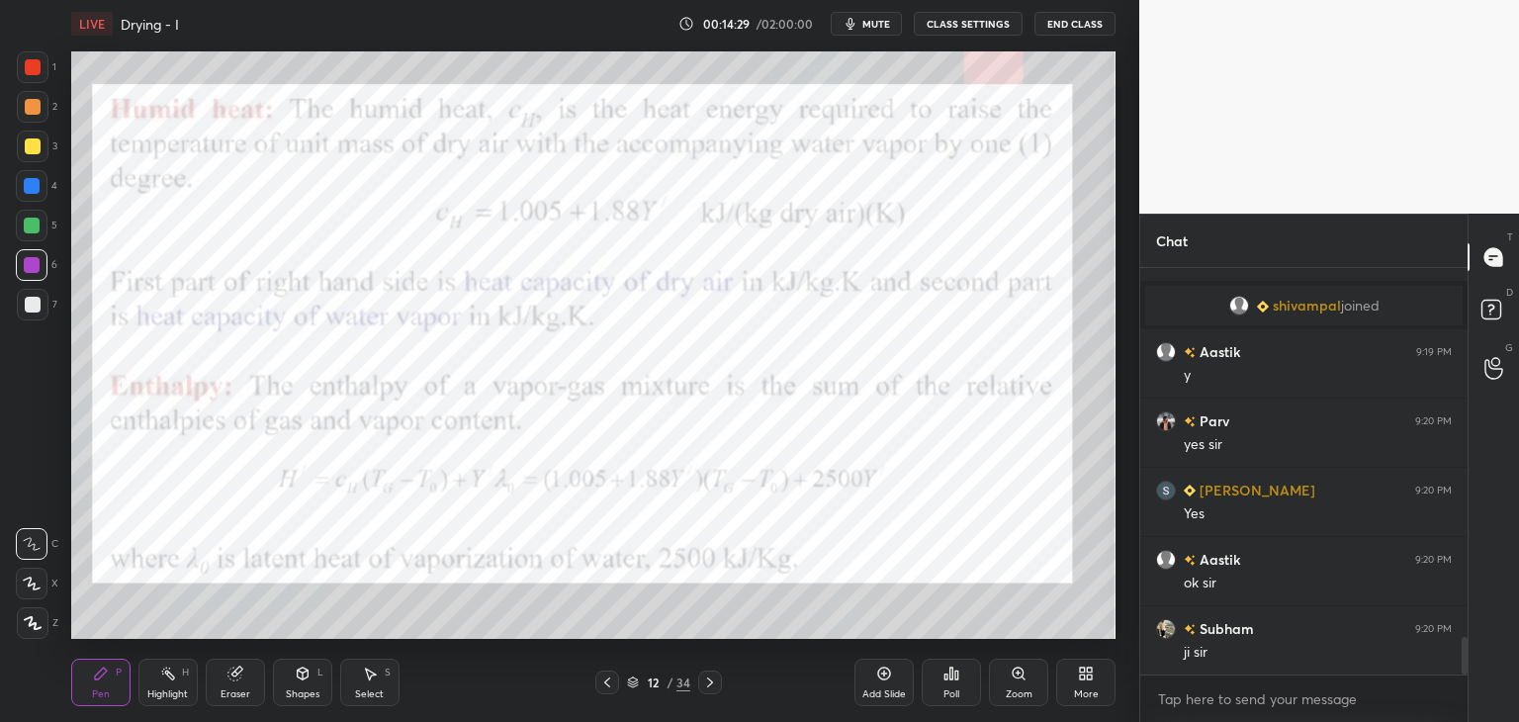
click at [232, 684] on div "Eraser" at bounding box center [235, 682] width 59 height 47
click at [26, 630] on span "Erase all" at bounding box center [32, 623] width 30 height 14
click at [26, 72] on div at bounding box center [33, 67] width 16 height 16
click at [238, 685] on div "Eraser" at bounding box center [235, 682] width 59 height 47
click at [29, 623] on span "Erase all" at bounding box center [32, 623] width 30 height 14
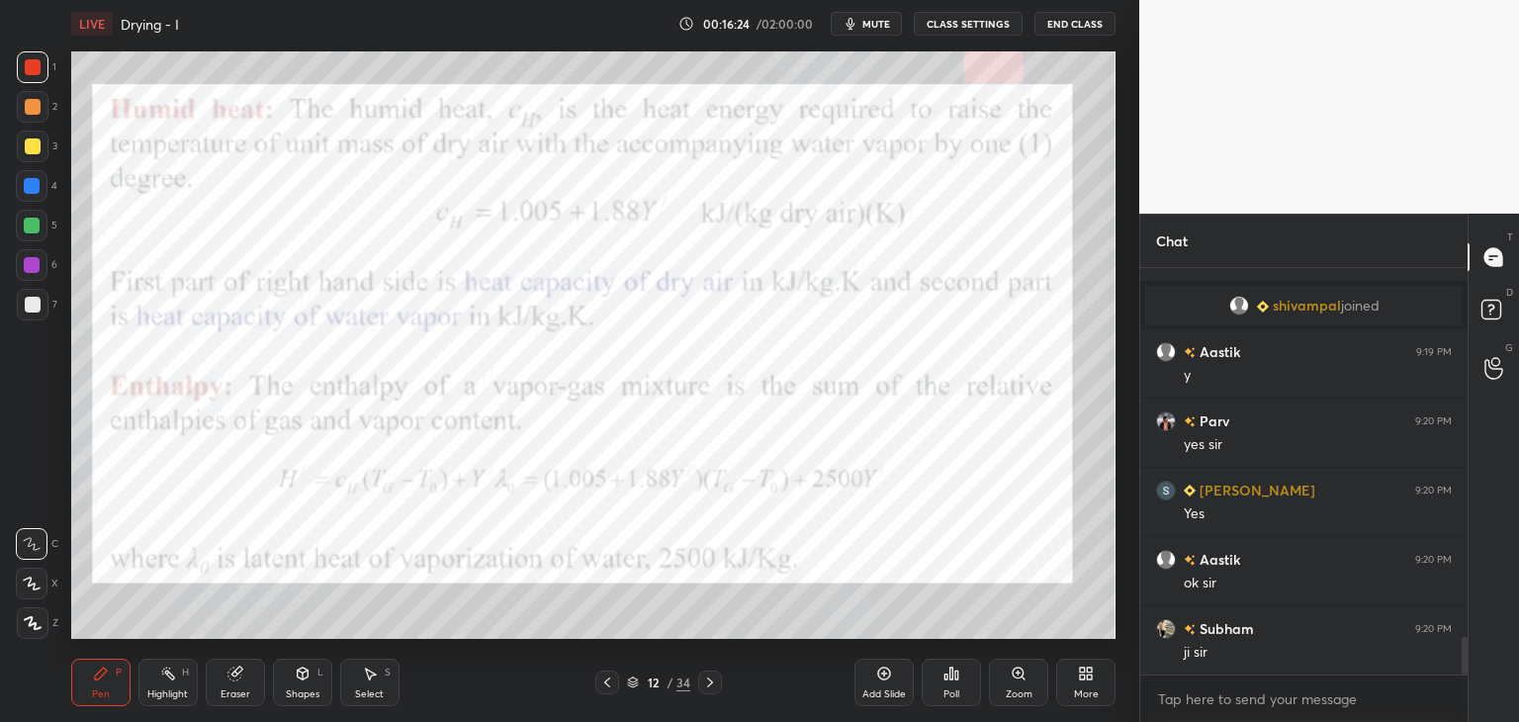
click at [28, 155] on div at bounding box center [33, 147] width 32 height 32
click at [33, 70] on div at bounding box center [33, 67] width 16 height 16
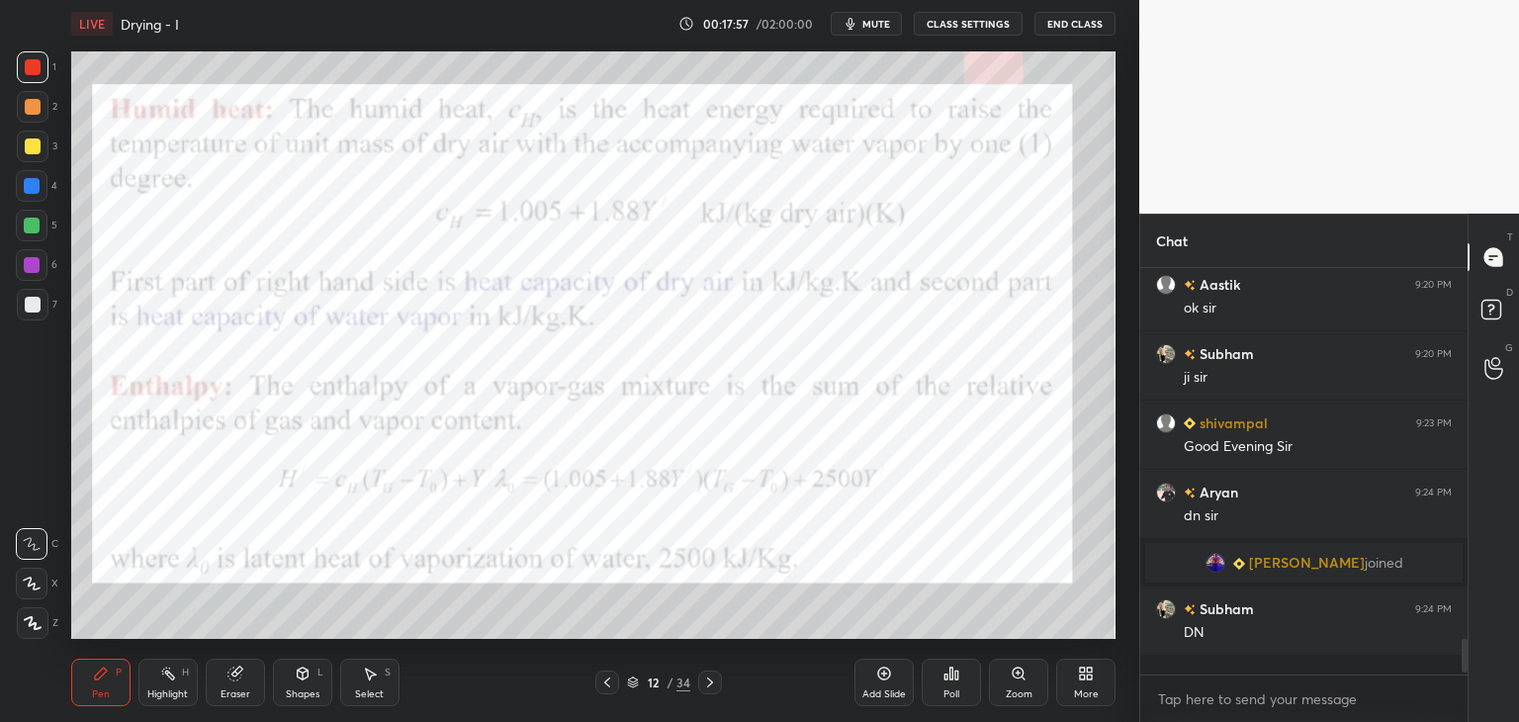
scroll to position [400, 321]
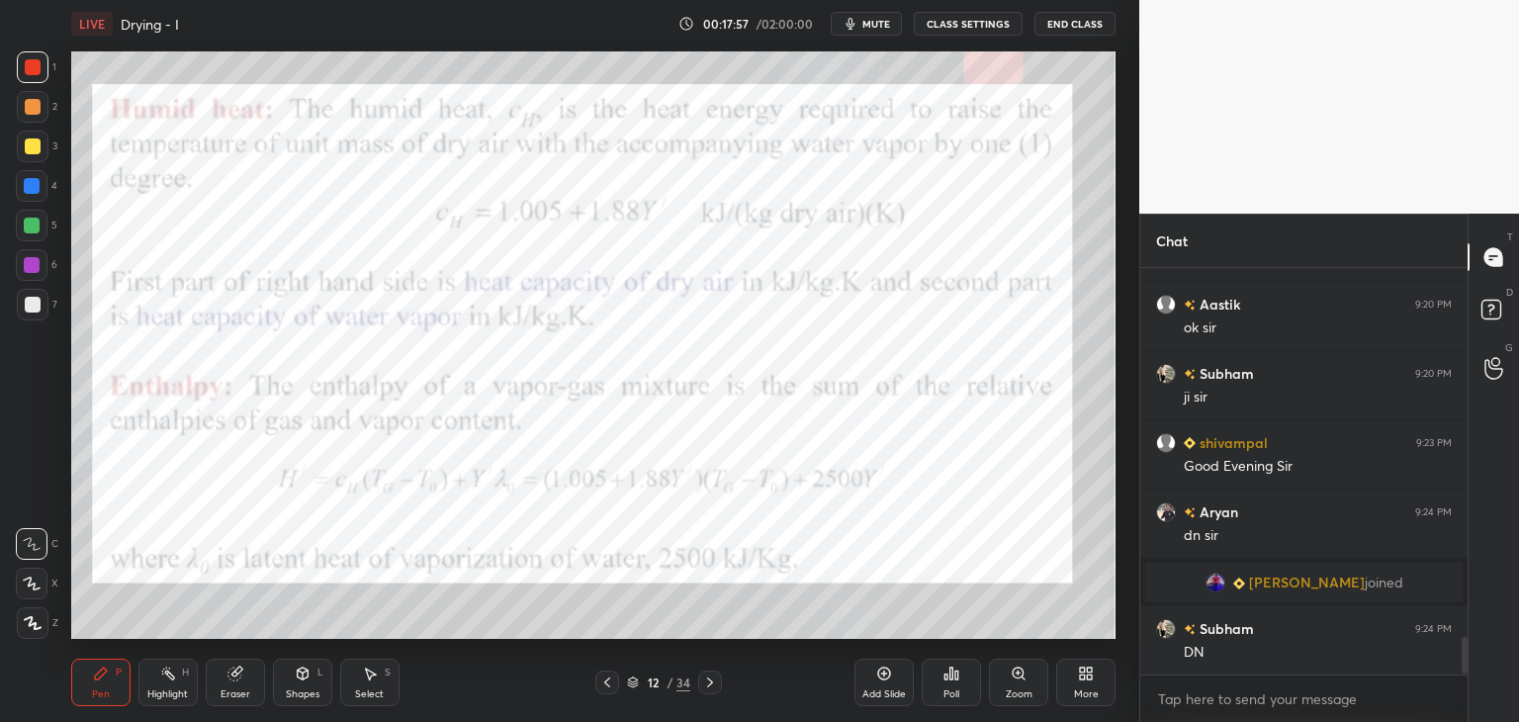
click at [704, 682] on icon at bounding box center [710, 682] width 16 height 16
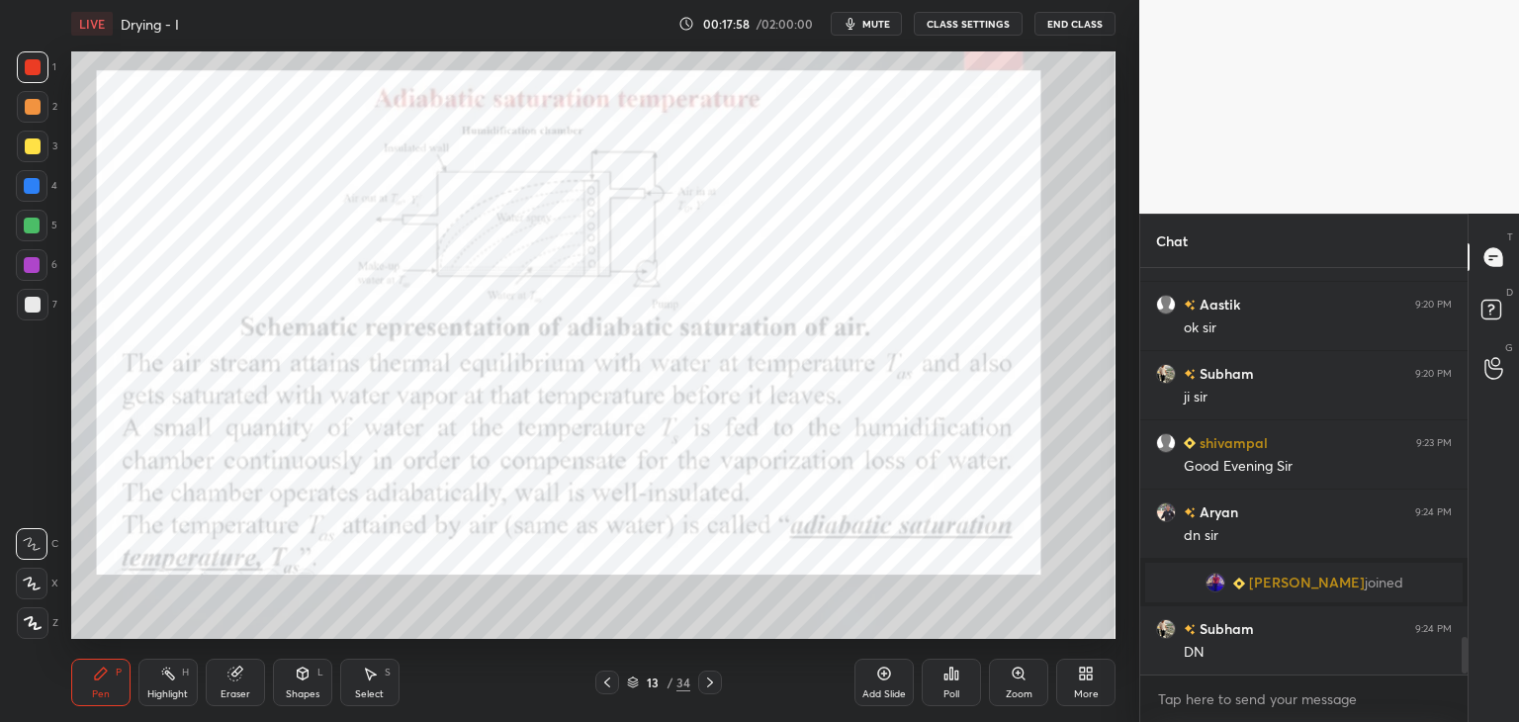
scroll to position [4098, 0]
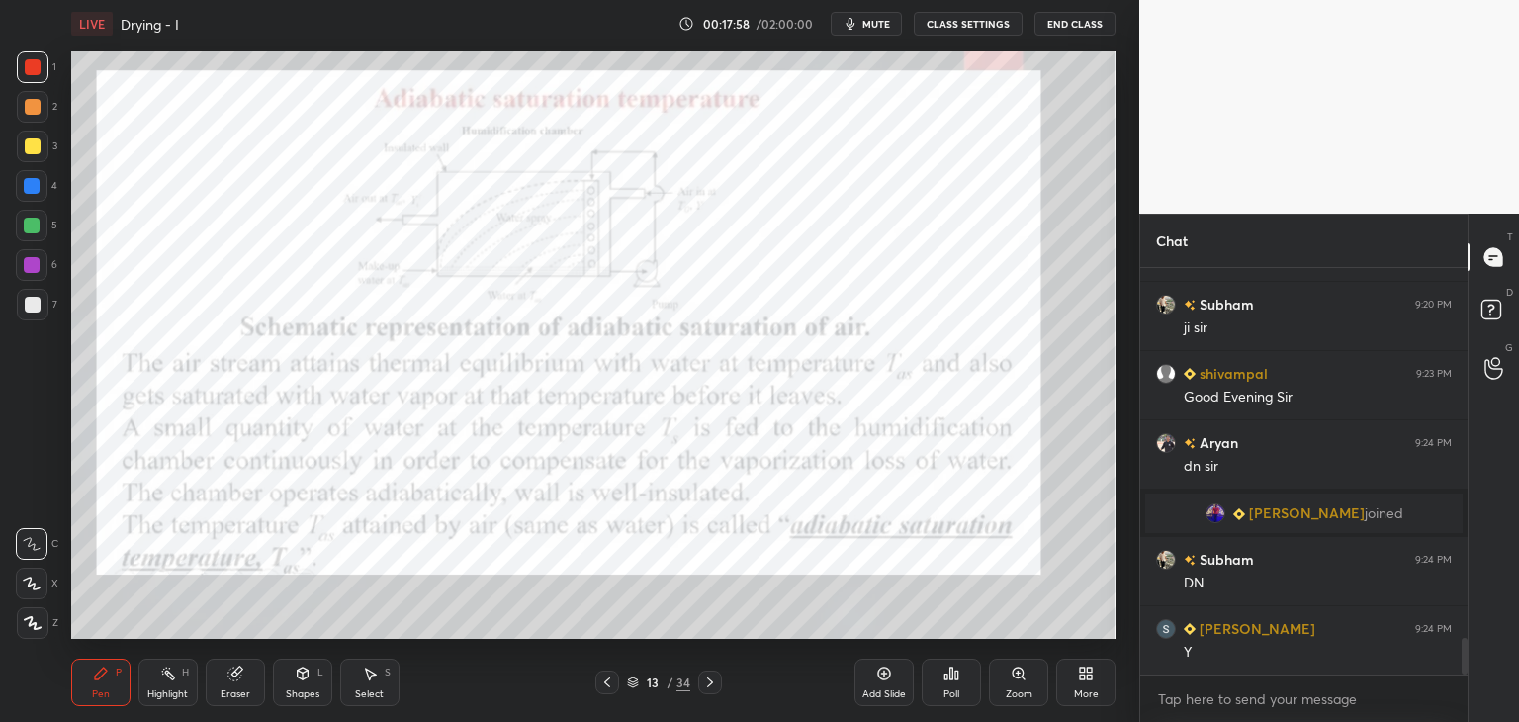
click at [602, 681] on icon at bounding box center [607, 682] width 16 height 16
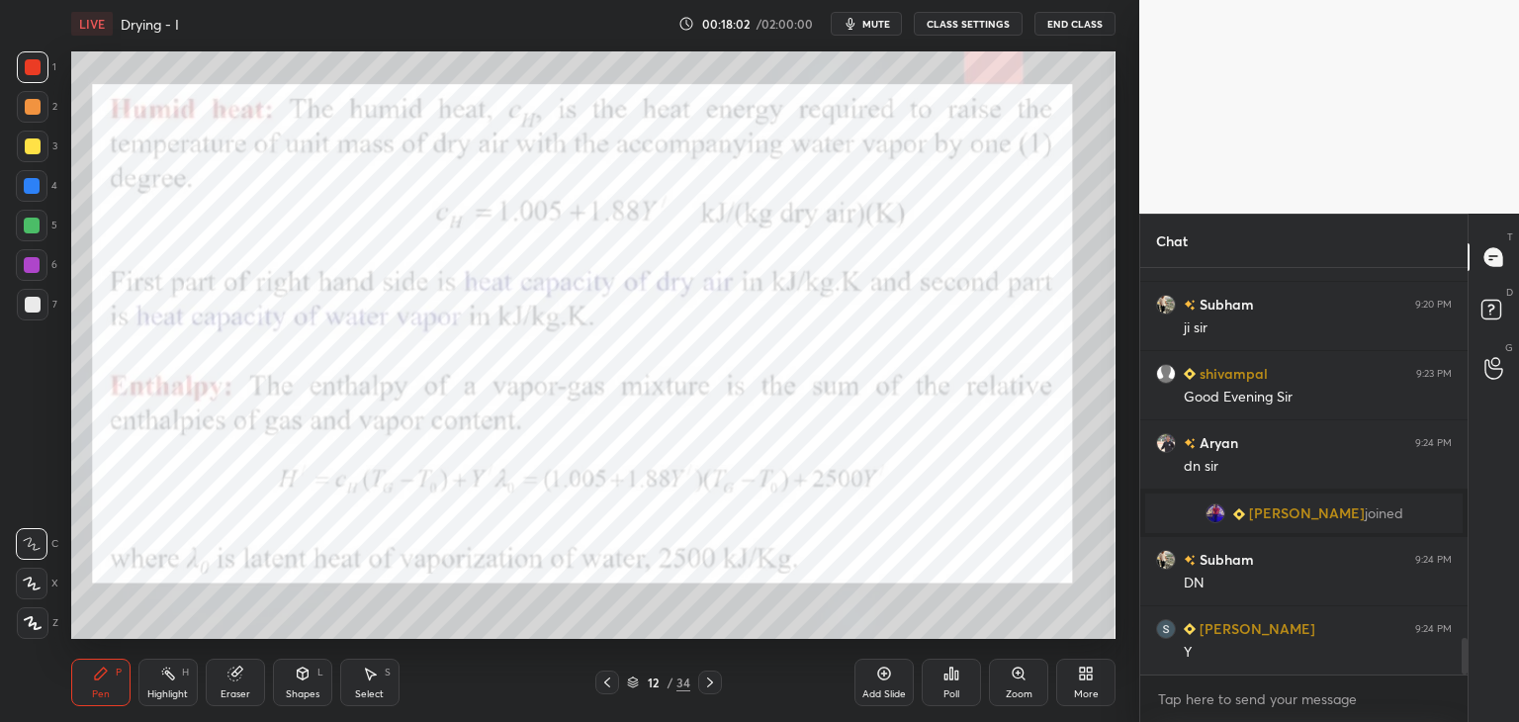
scroll to position [4185, 0]
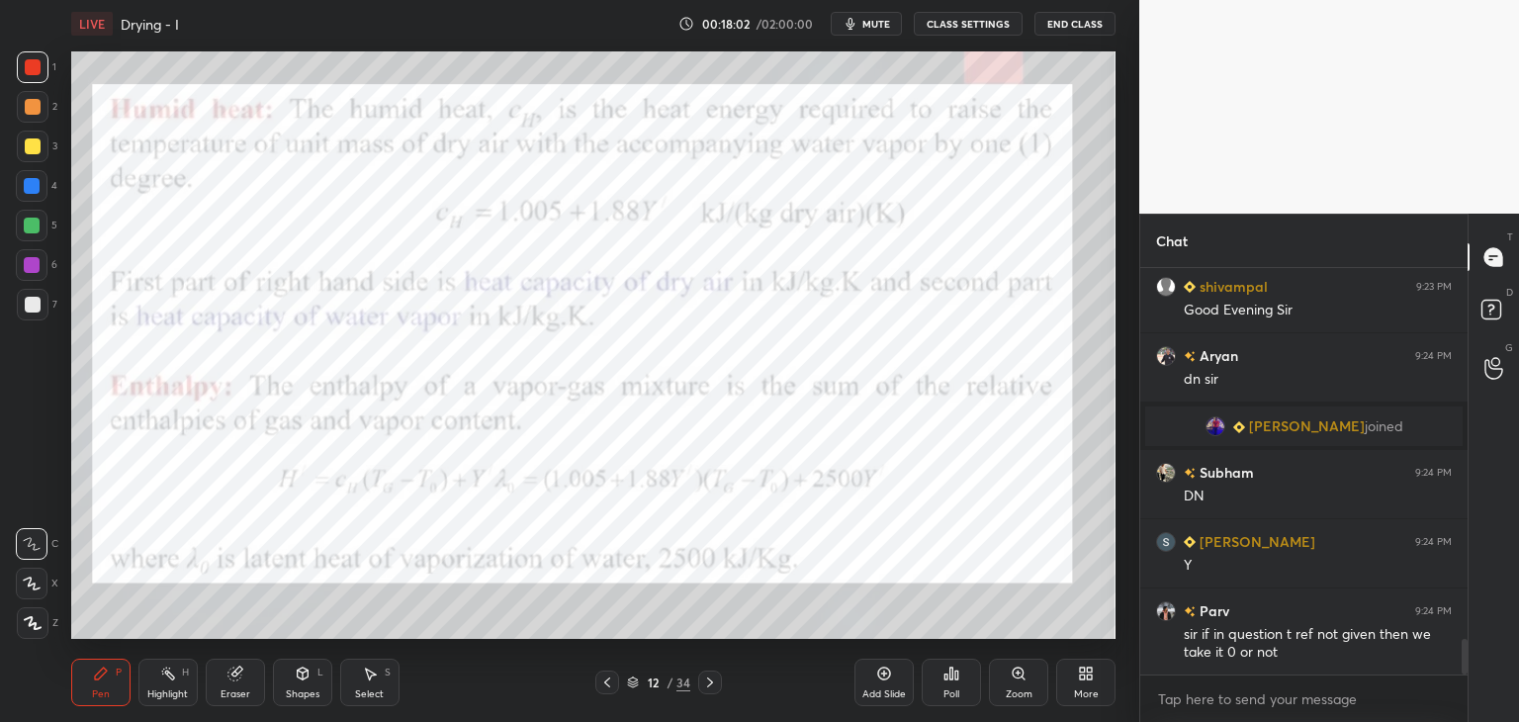
click at [890, 689] on div "Add Slide" at bounding box center [884, 694] width 44 height 10
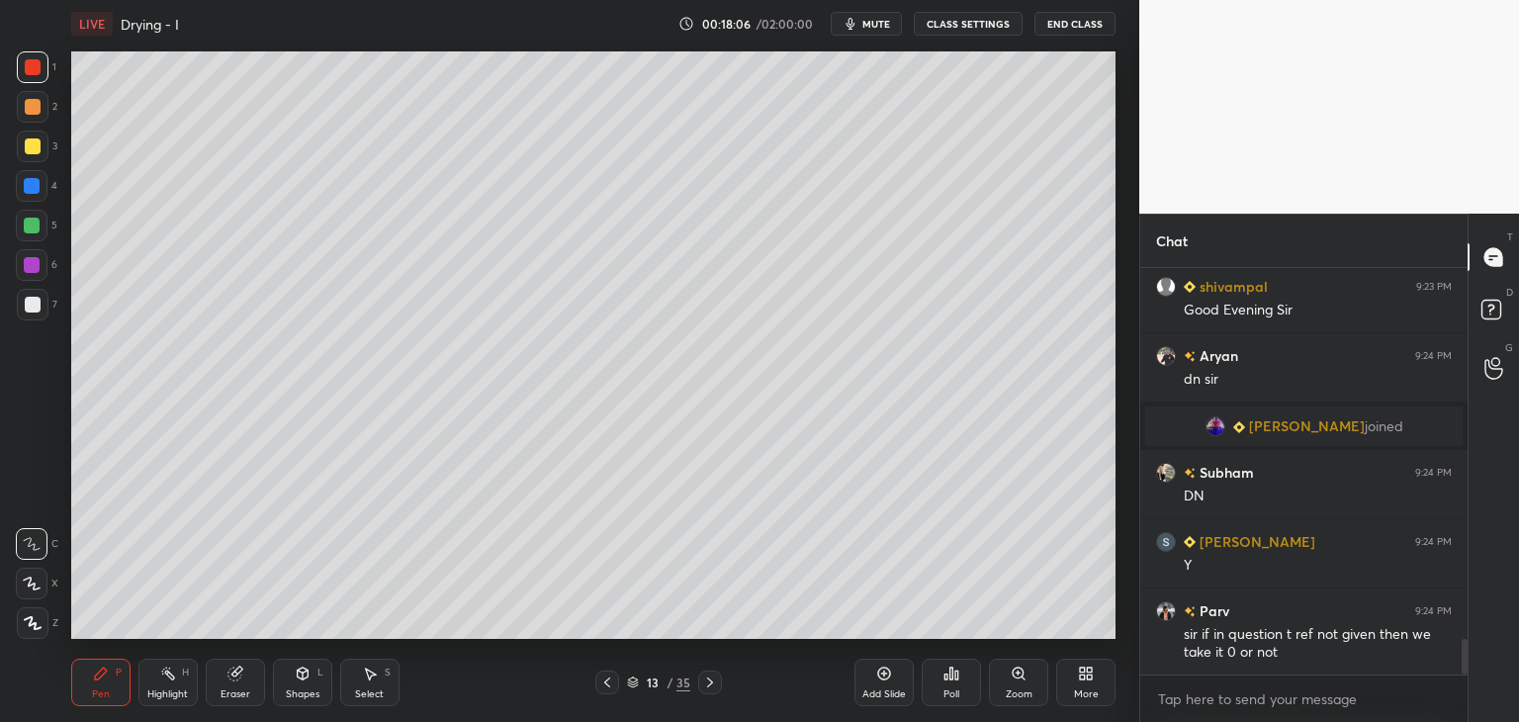
click at [1083, 677] on icon at bounding box center [1082, 676] width 5 height 5
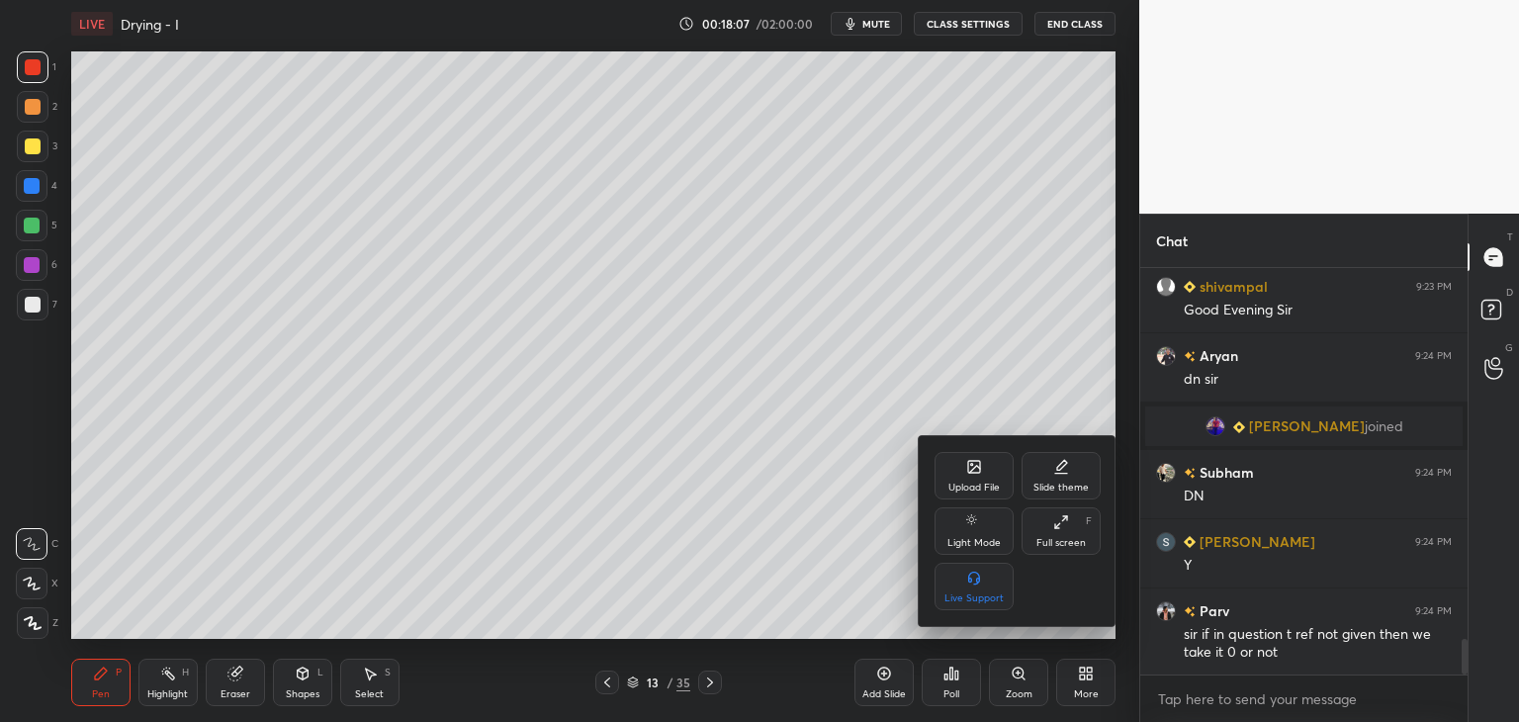
click at [945, 484] on div "Upload File" at bounding box center [973, 475] width 79 height 47
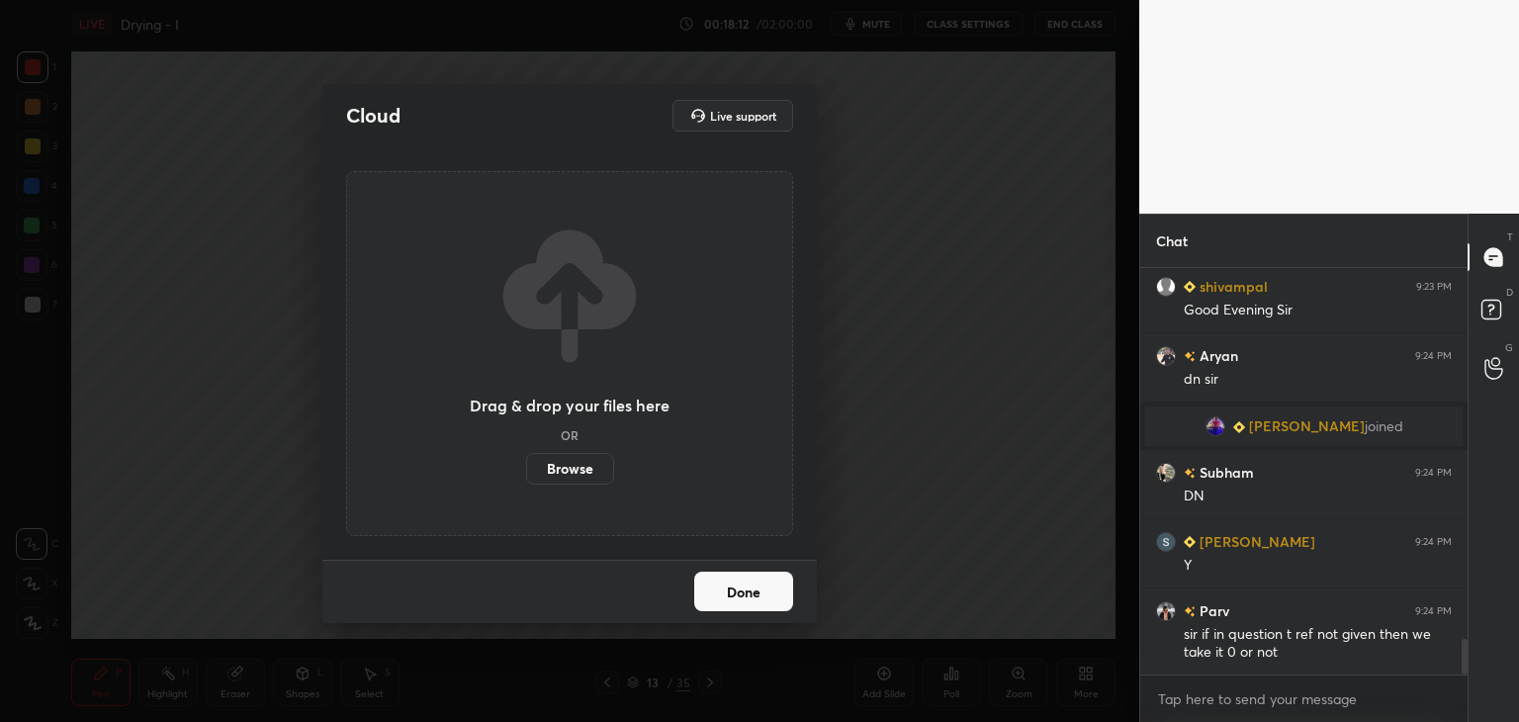
click at [562, 473] on label "Browse" at bounding box center [570, 469] width 88 height 32
click at [526, 473] on input "Browse" at bounding box center [526, 469] width 0 height 32
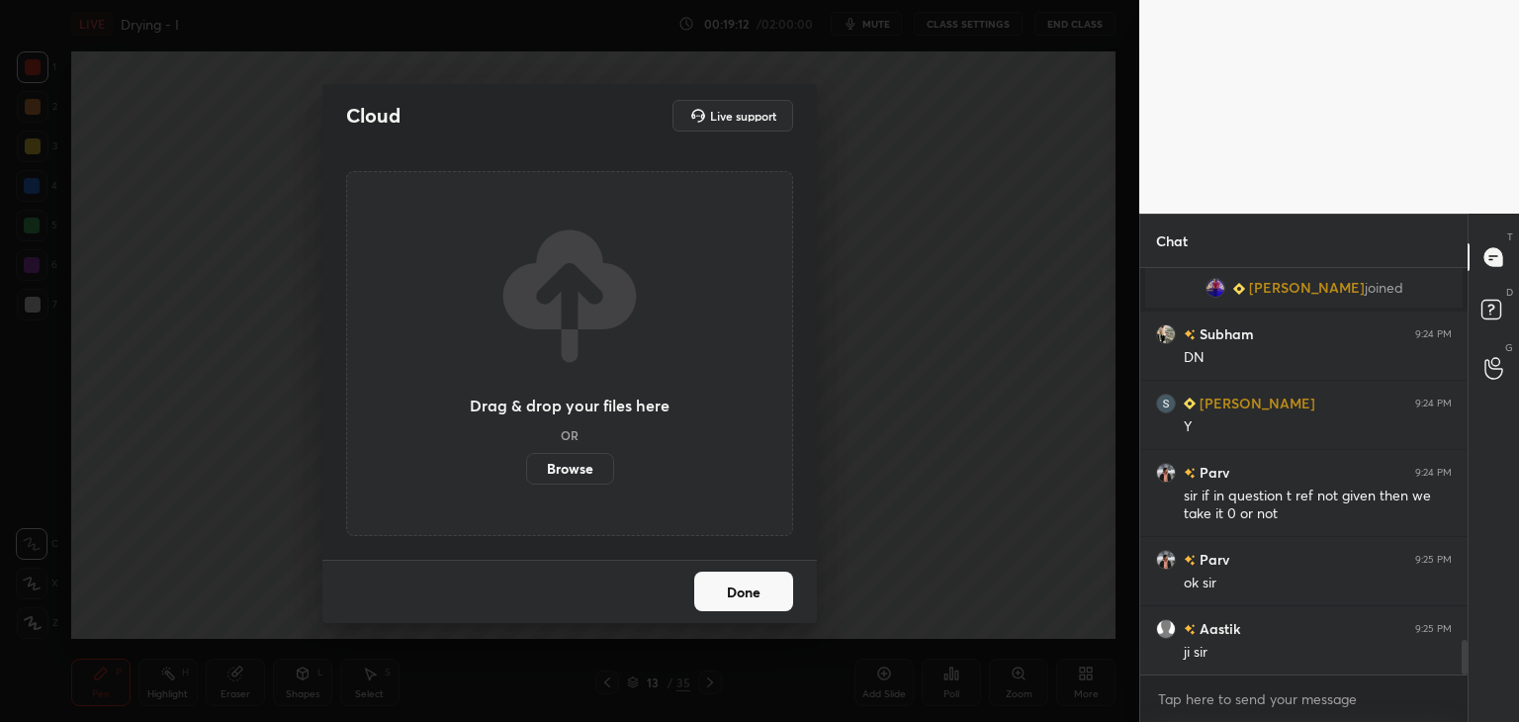
scroll to position [4392, 0]
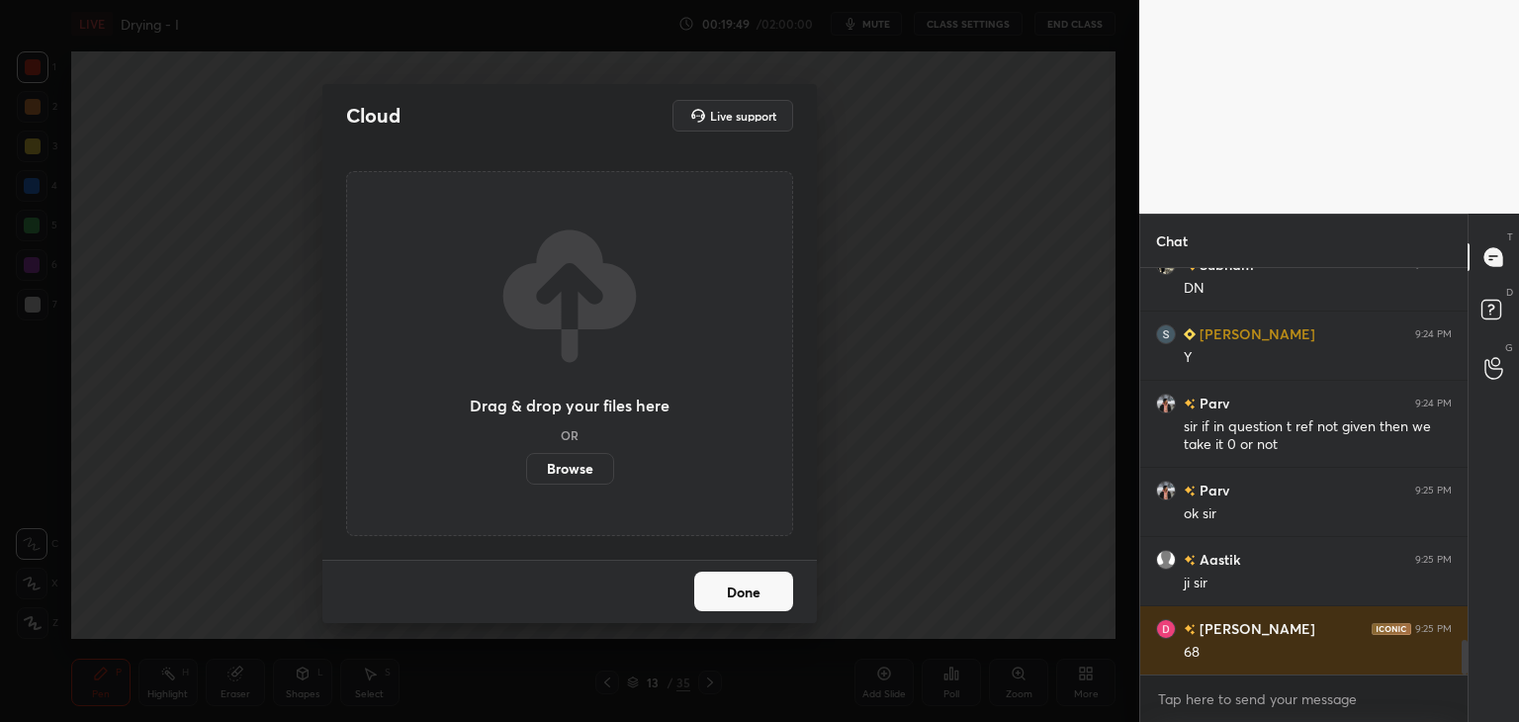
click at [735, 584] on button "Done" at bounding box center [743, 592] width 99 height 40
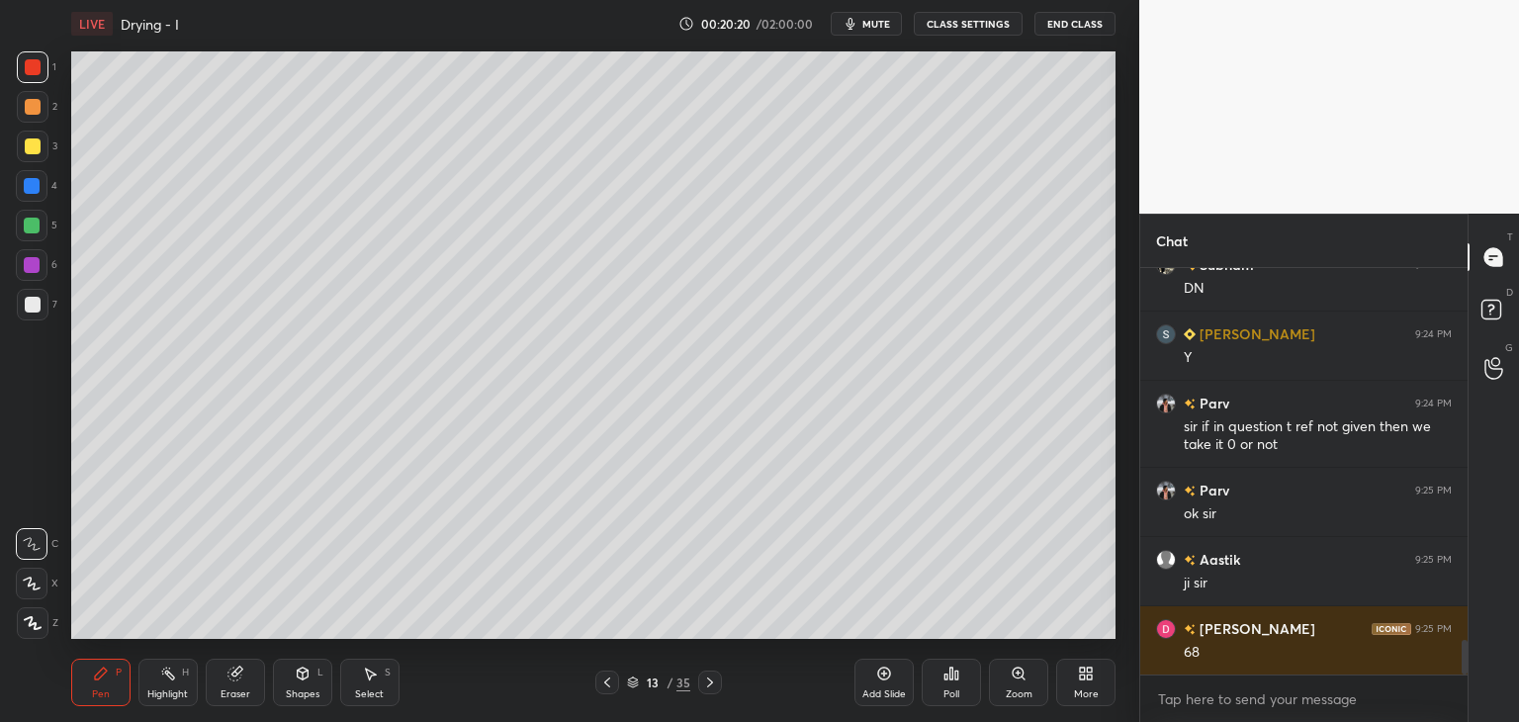
click at [1095, 693] on div "More" at bounding box center [1086, 694] width 25 height 10
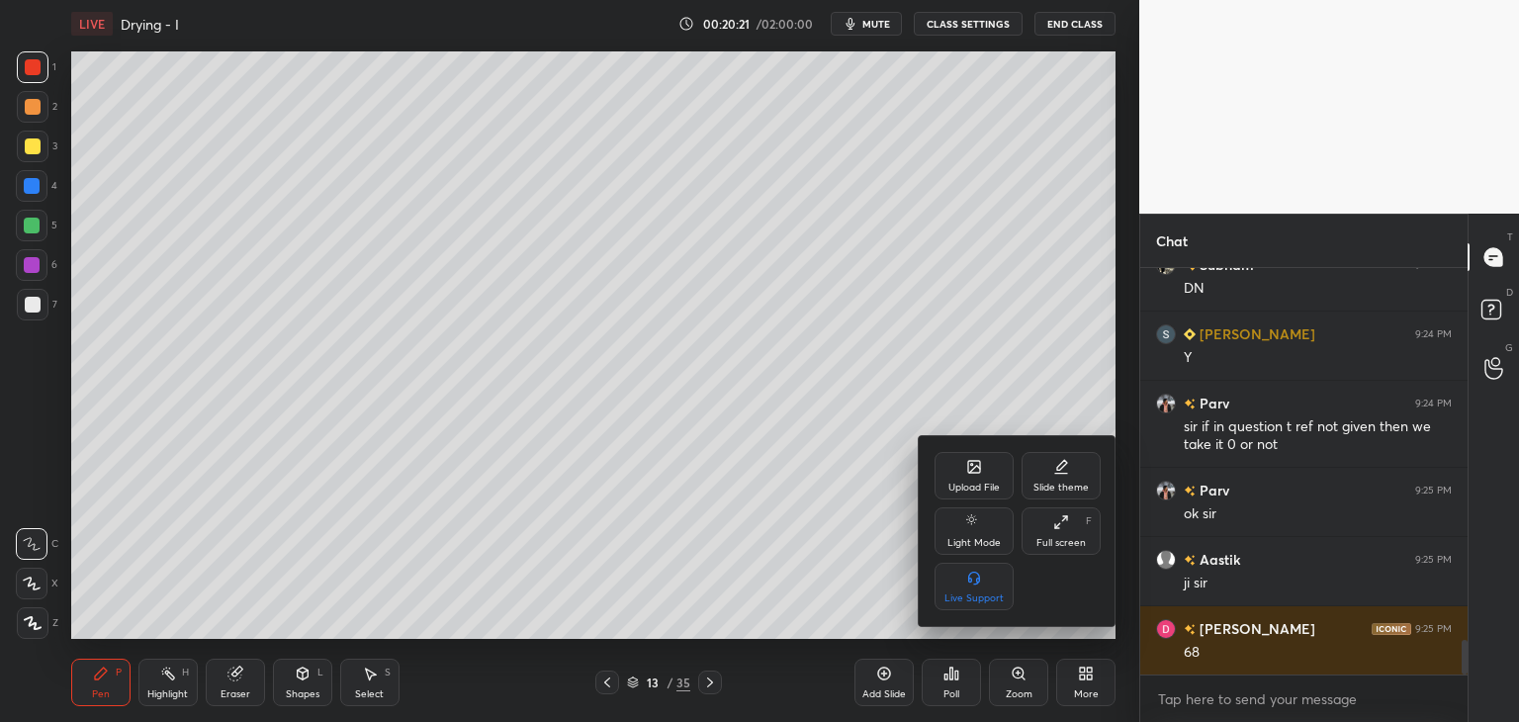
click at [973, 485] on div "Upload File" at bounding box center [973, 488] width 51 height 10
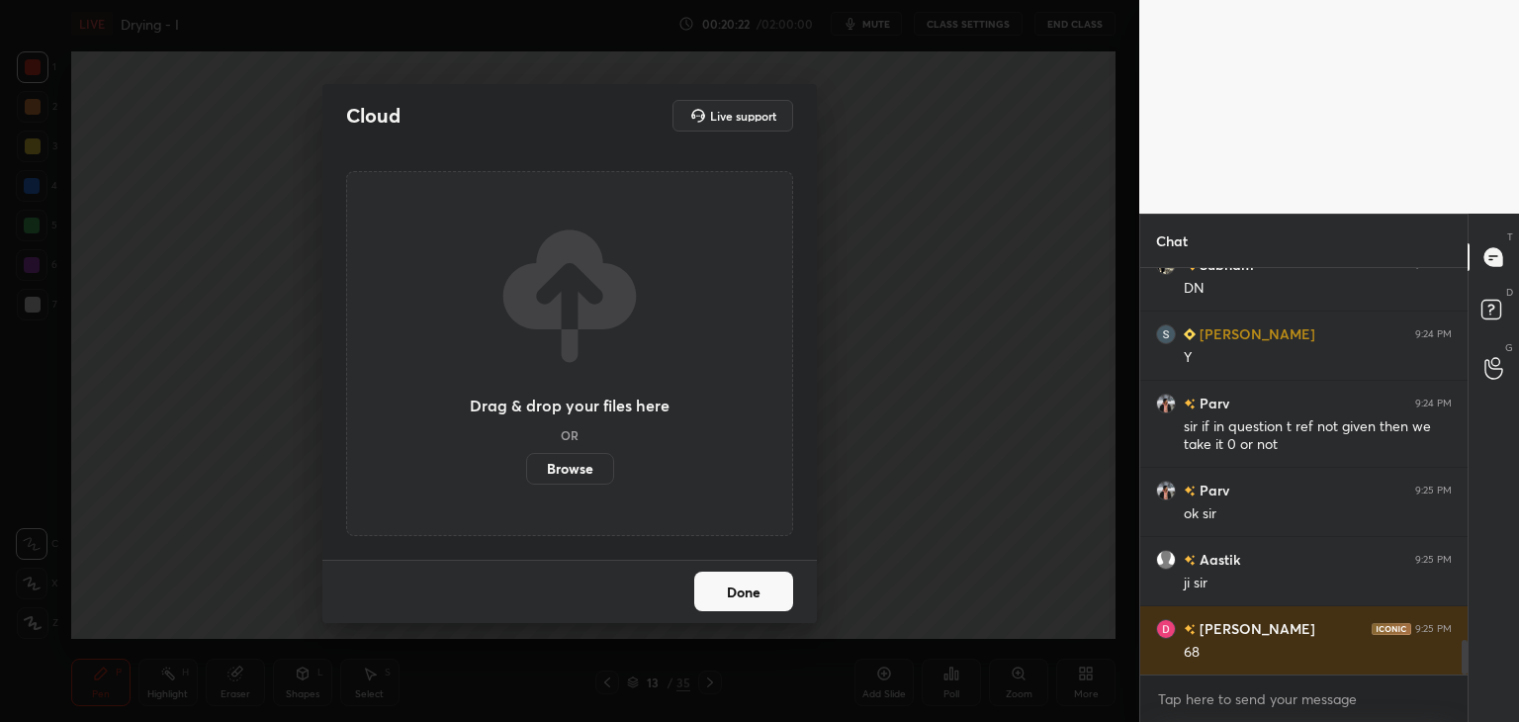
click at [580, 473] on label "Browse" at bounding box center [570, 469] width 88 height 32
click at [526, 473] on input "Browse" at bounding box center [526, 469] width 0 height 32
click at [775, 588] on button "Done" at bounding box center [743, 592] width 99 height 40
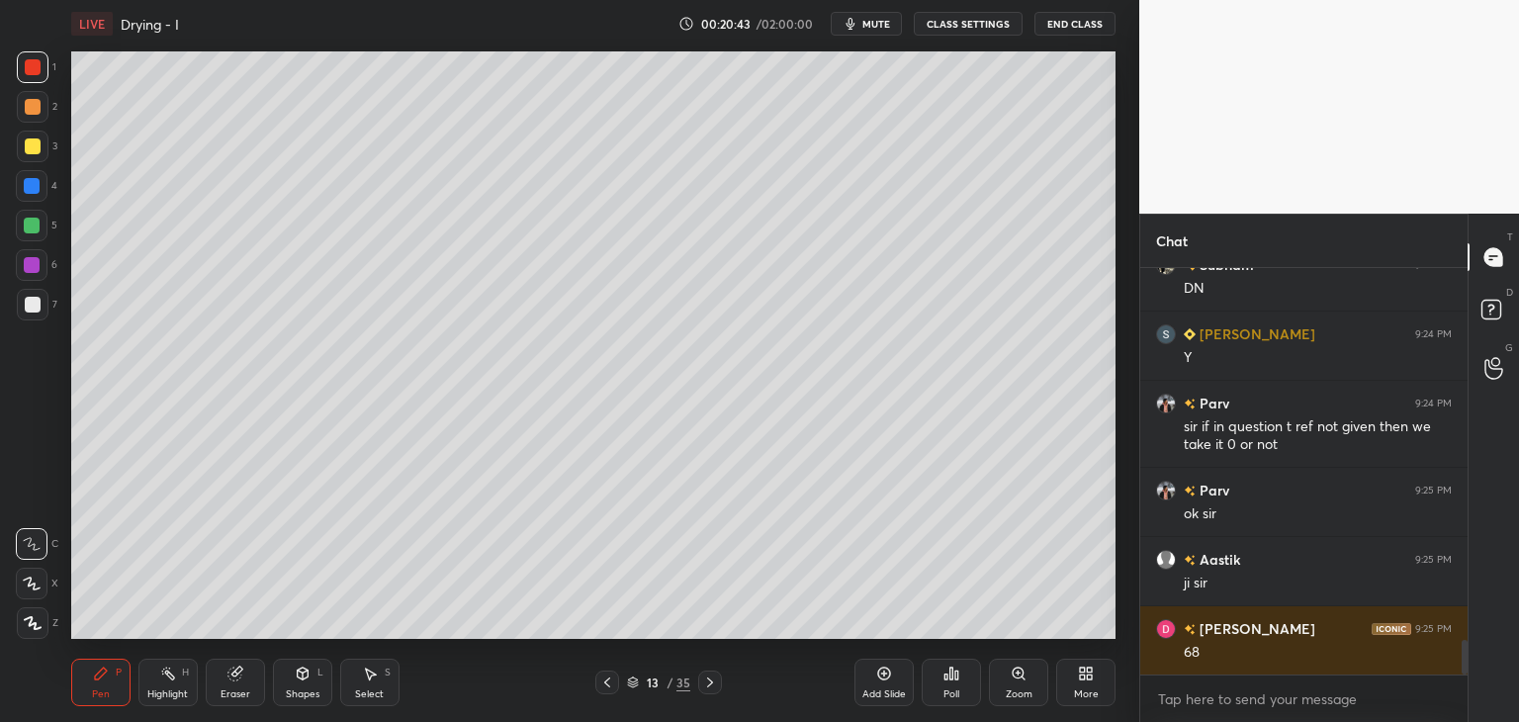
scroll to position [4478, 0]
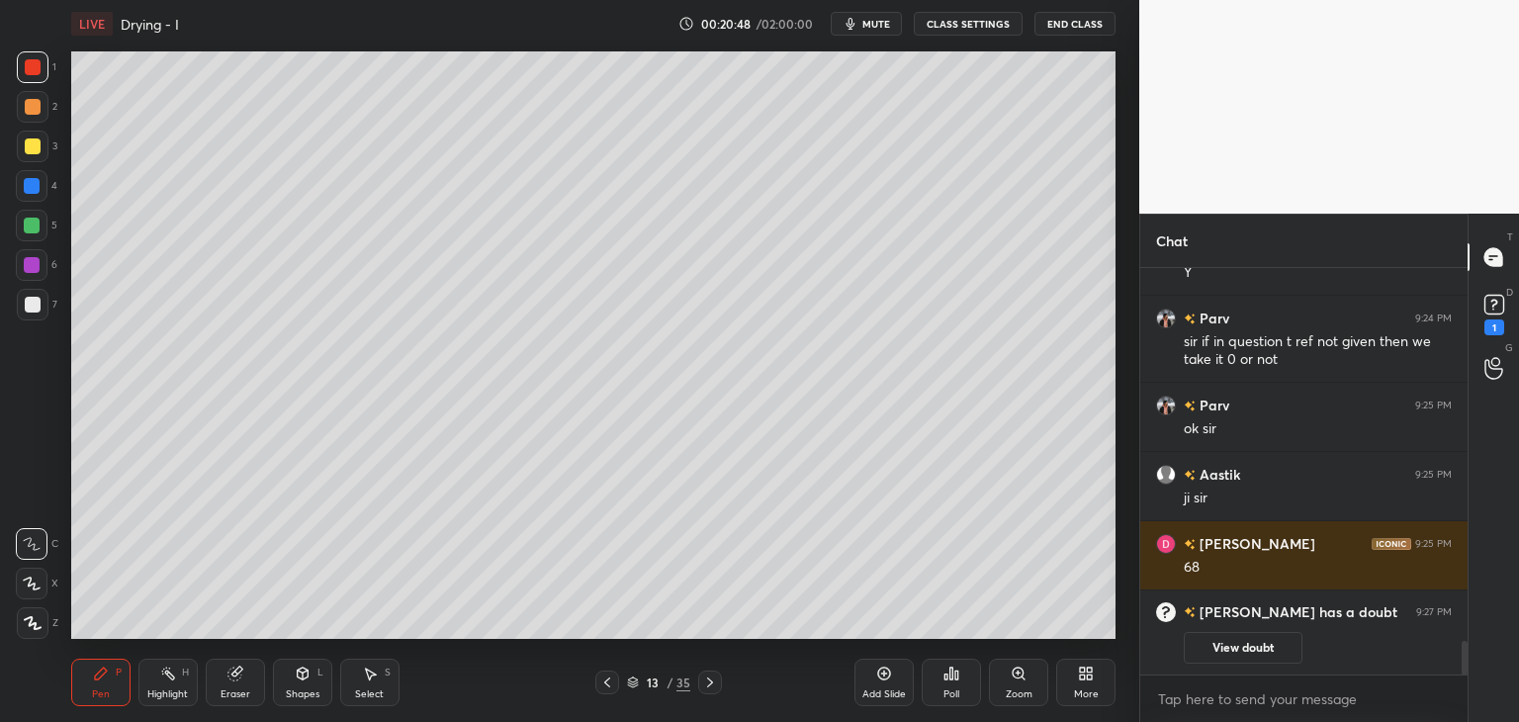
click at [1083, 680] on icon at bounding box center [1086, 673] width 16 height 16
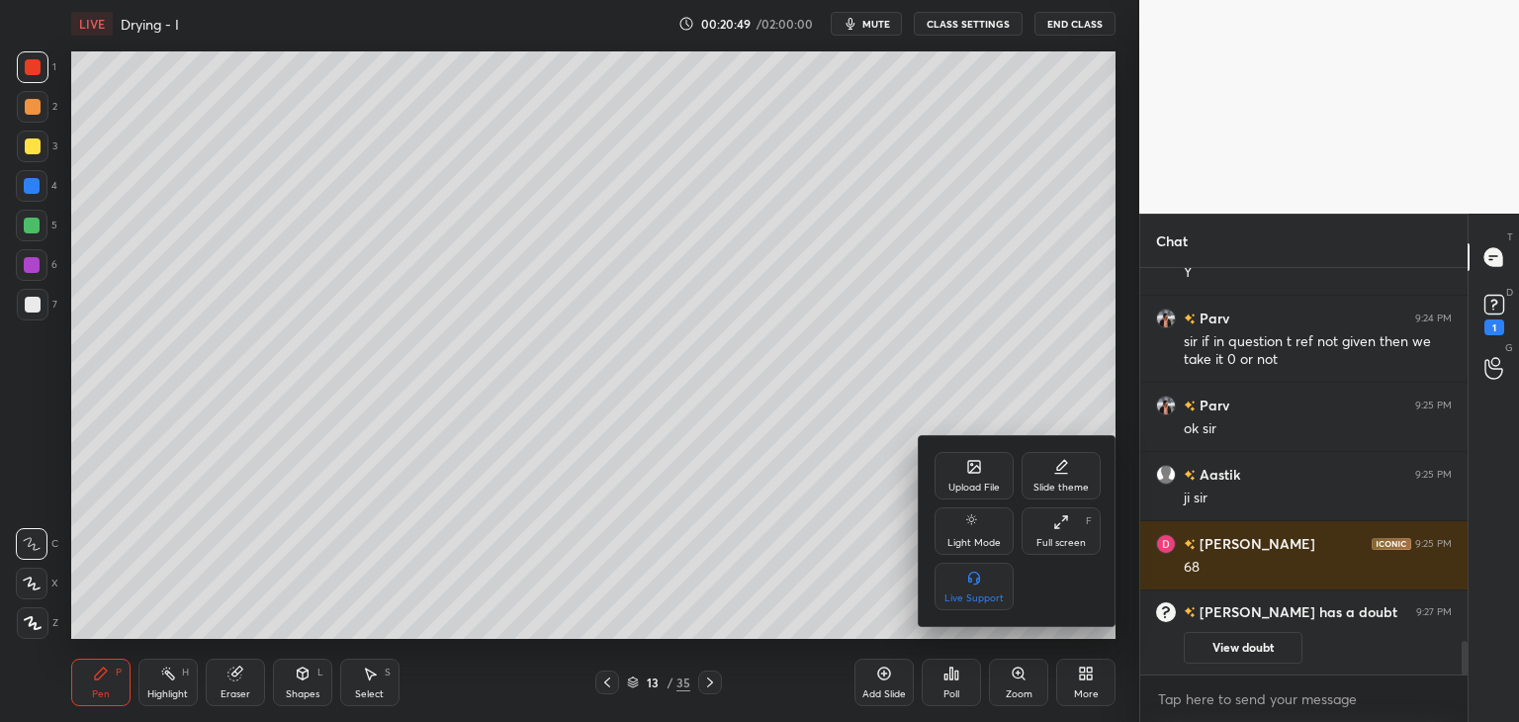
click at [963, 474] on div "Upload File" at bounding box center [973, 475] width 79 height 47
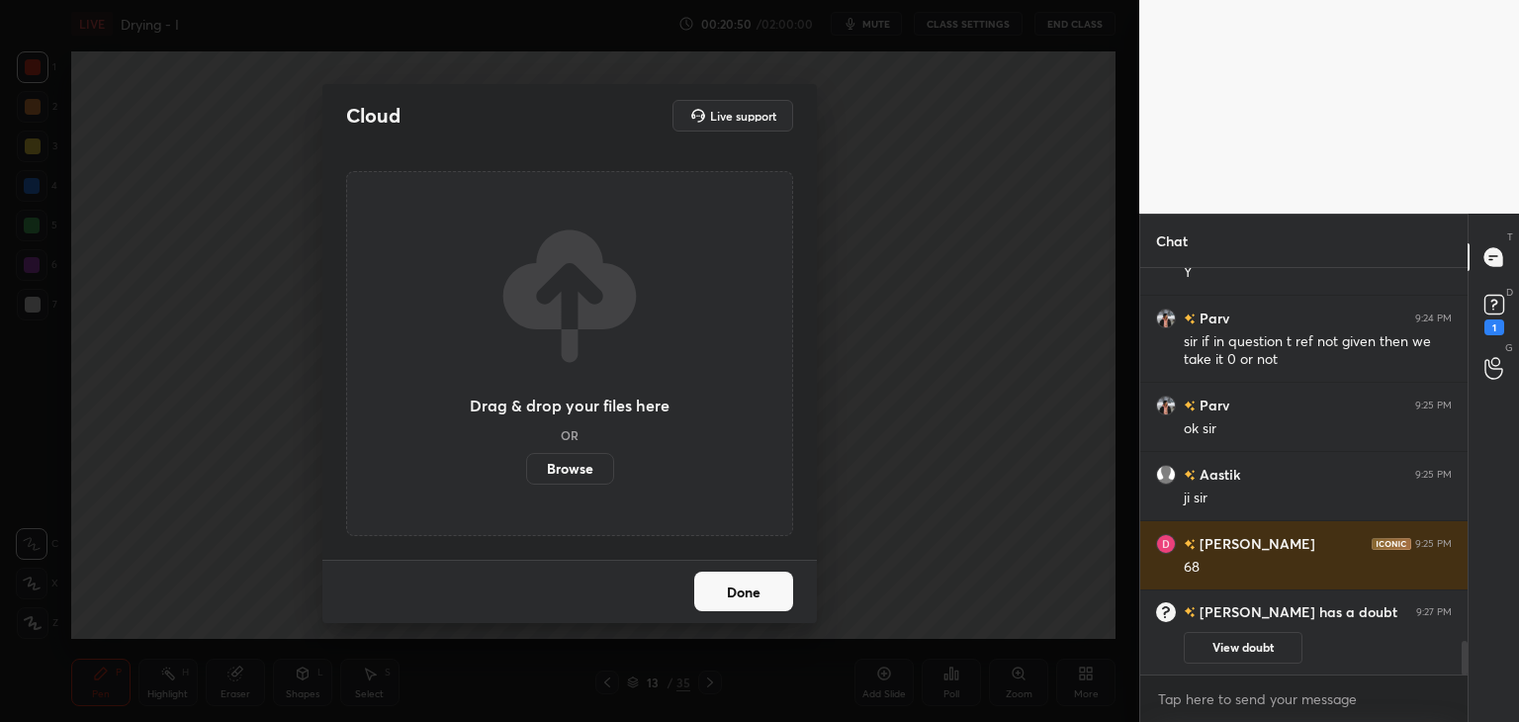
click at [561, 472] on label "Browse" at bounding box center [570, 469] width 88 height 32
click at [526, 472] on input "Browse" at bounding box center [526, 469] width 0 height 32
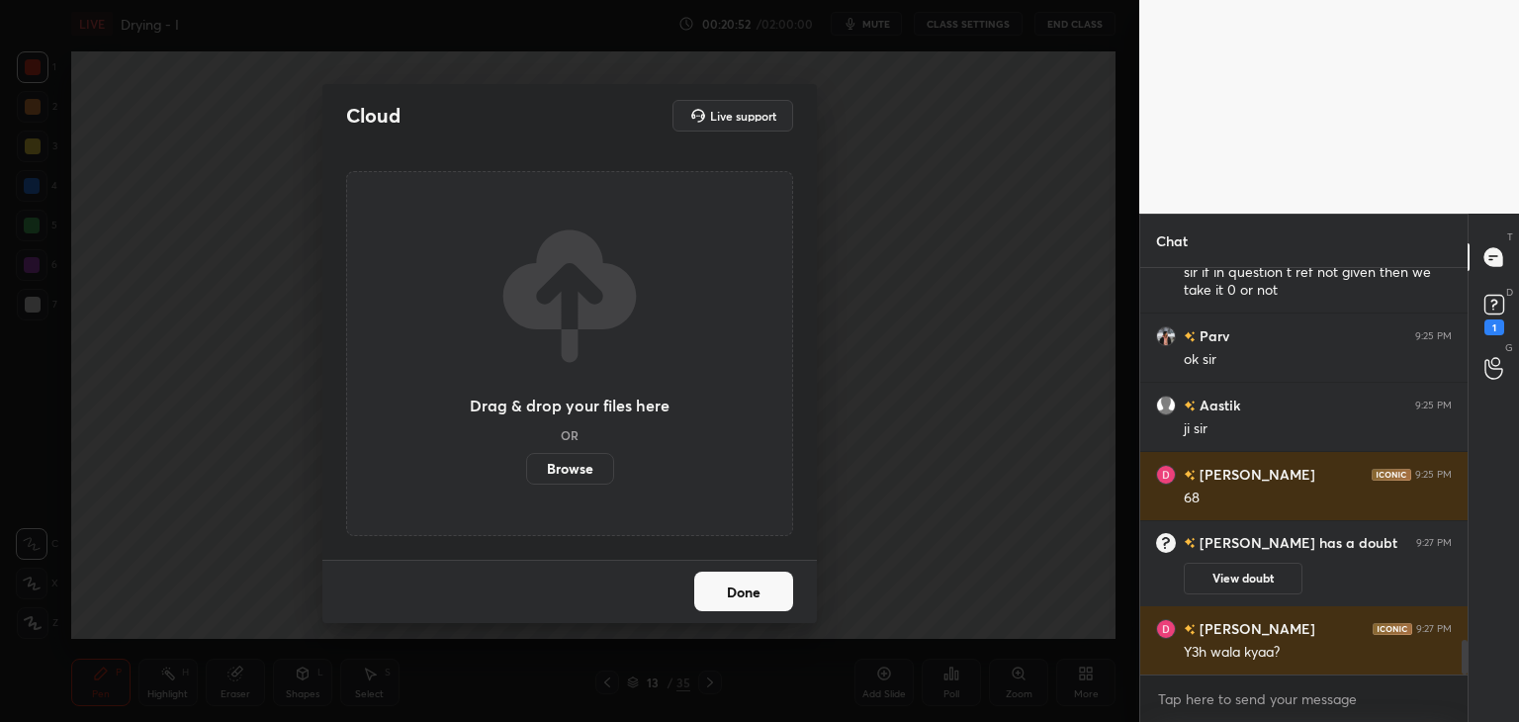
scroll to position [4389, 0]
click at [1495, 306] on rect at bounding box center [1493, 305] width 19 height 19
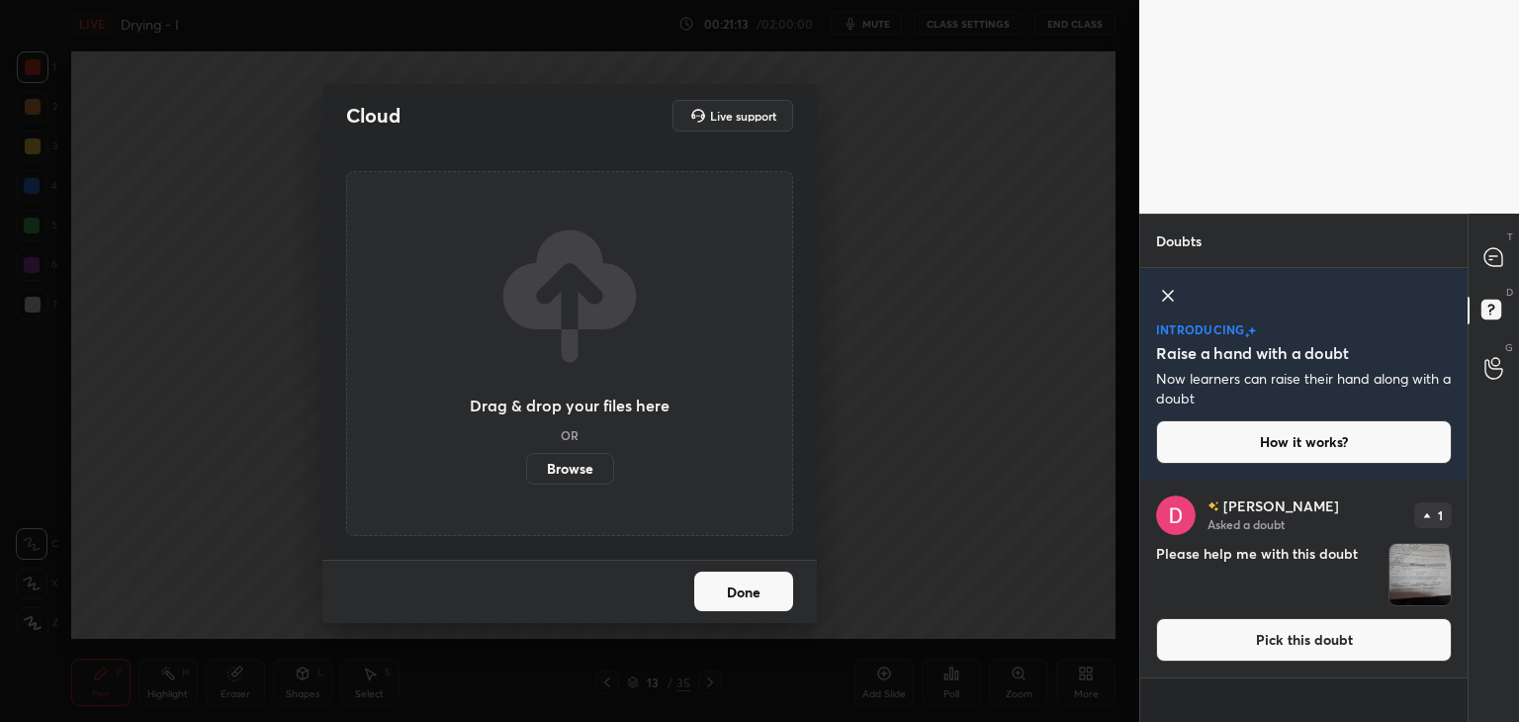
click at [1380, 634] on button "Pick this doubt" at bounding box center [1304, 640] width 296 height 44
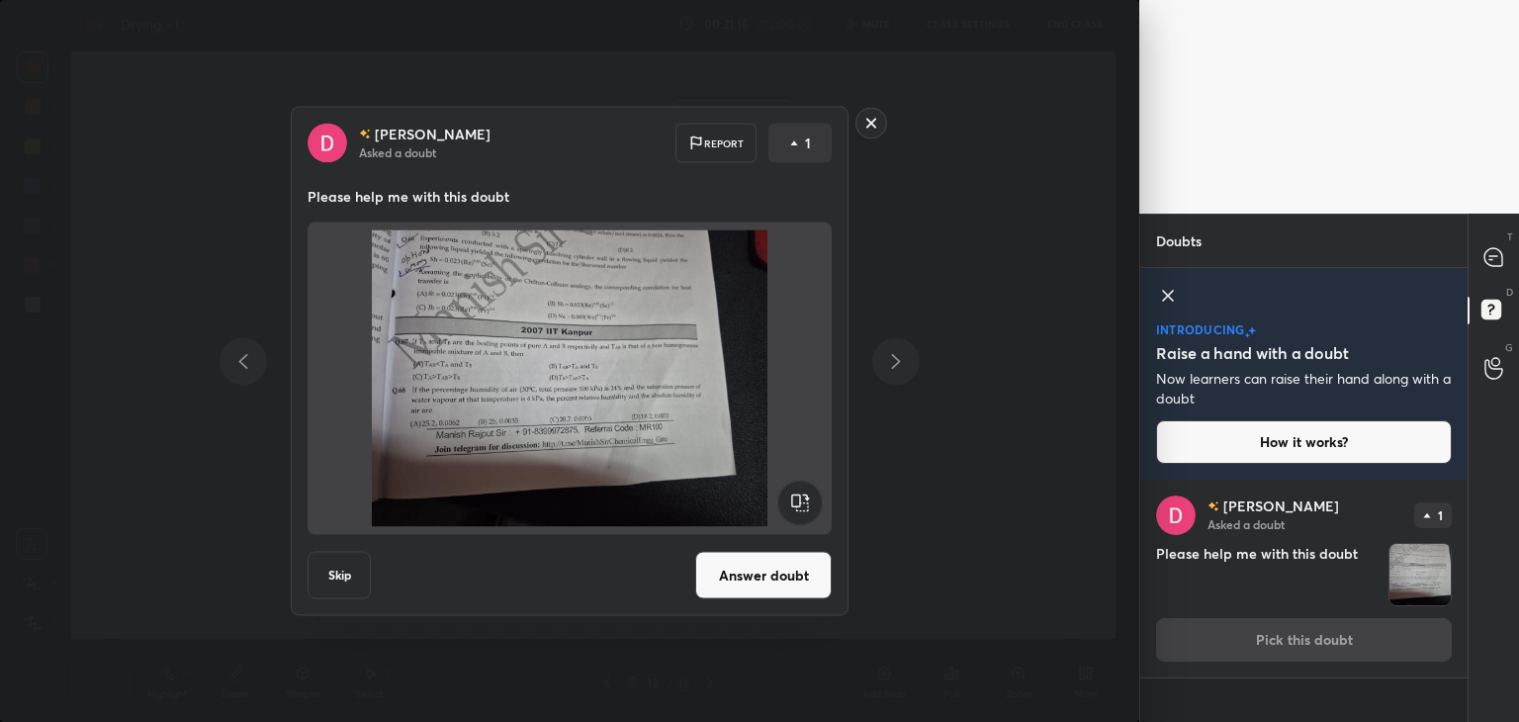
click at [866, 125] on rect at bounding box center [871, 123] width 31 height 31
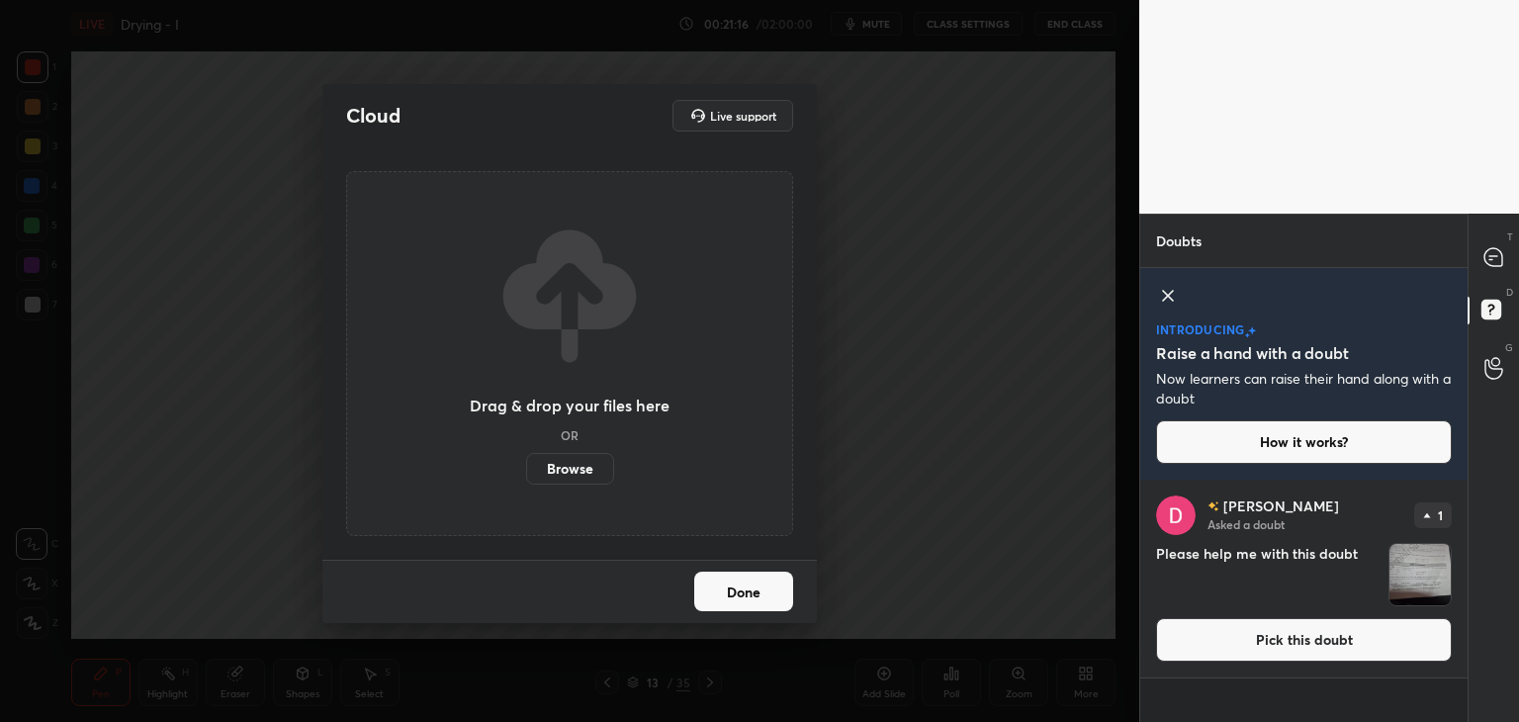
click at [577, 475] on label "Browse" at bounding box center [570, 469] width 88 height 32
click at [526, 475] on input "Browse" at bounding box center [526, 469] width 0 height 32
click at [756, 598] on button "Done" at bounding box center [743, 592] width 99 height 40
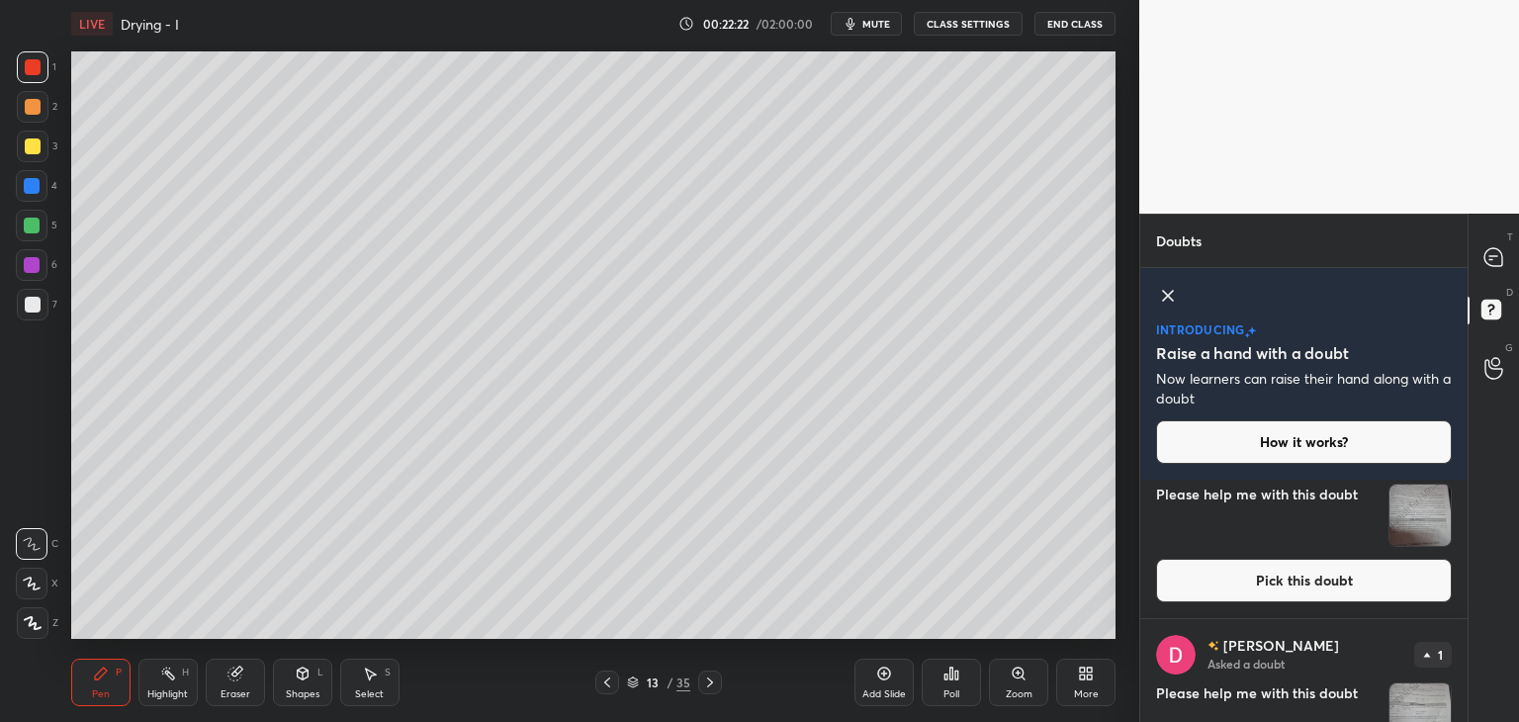
scroll to position [155, 0]
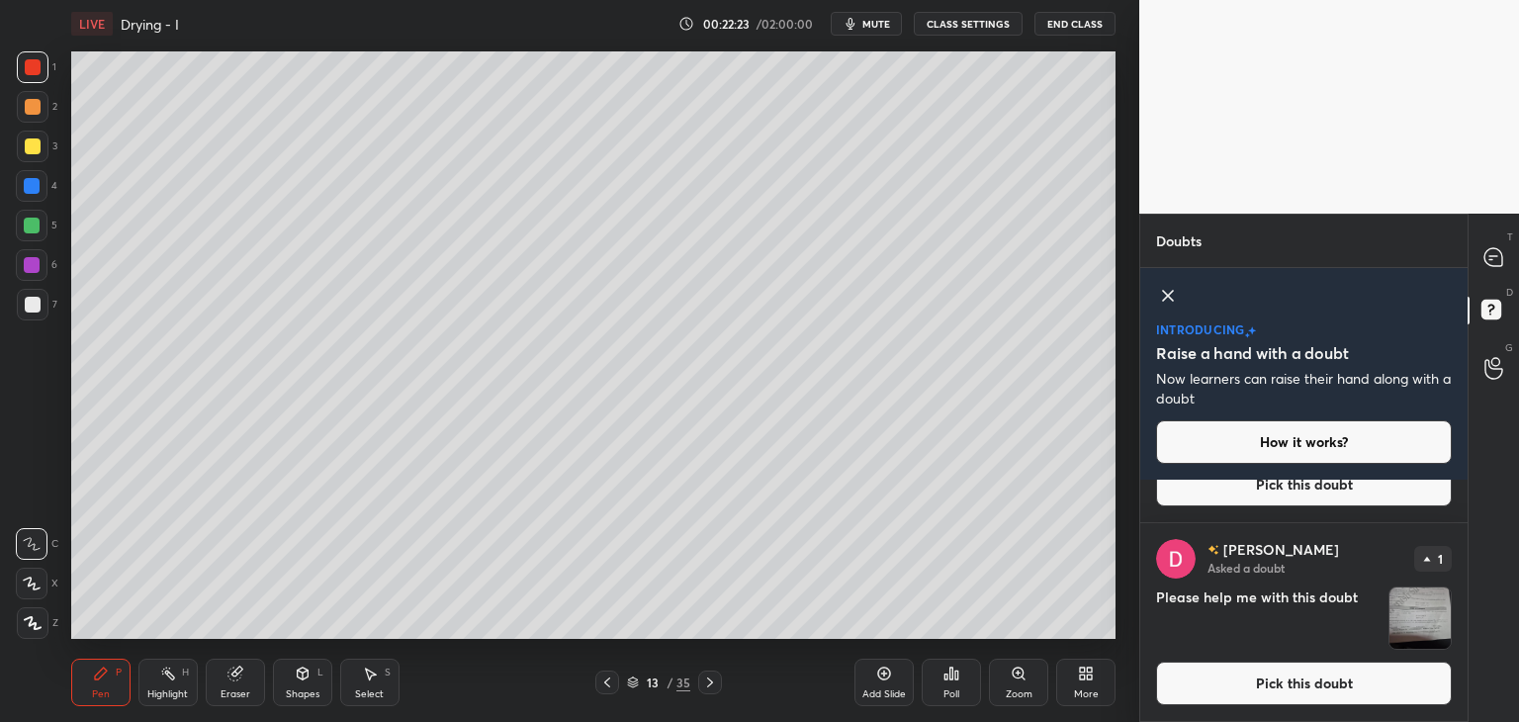
click at [1321, 673] on button "Pick this doubt" at bounding box center [1304, 684] width 296 height 44
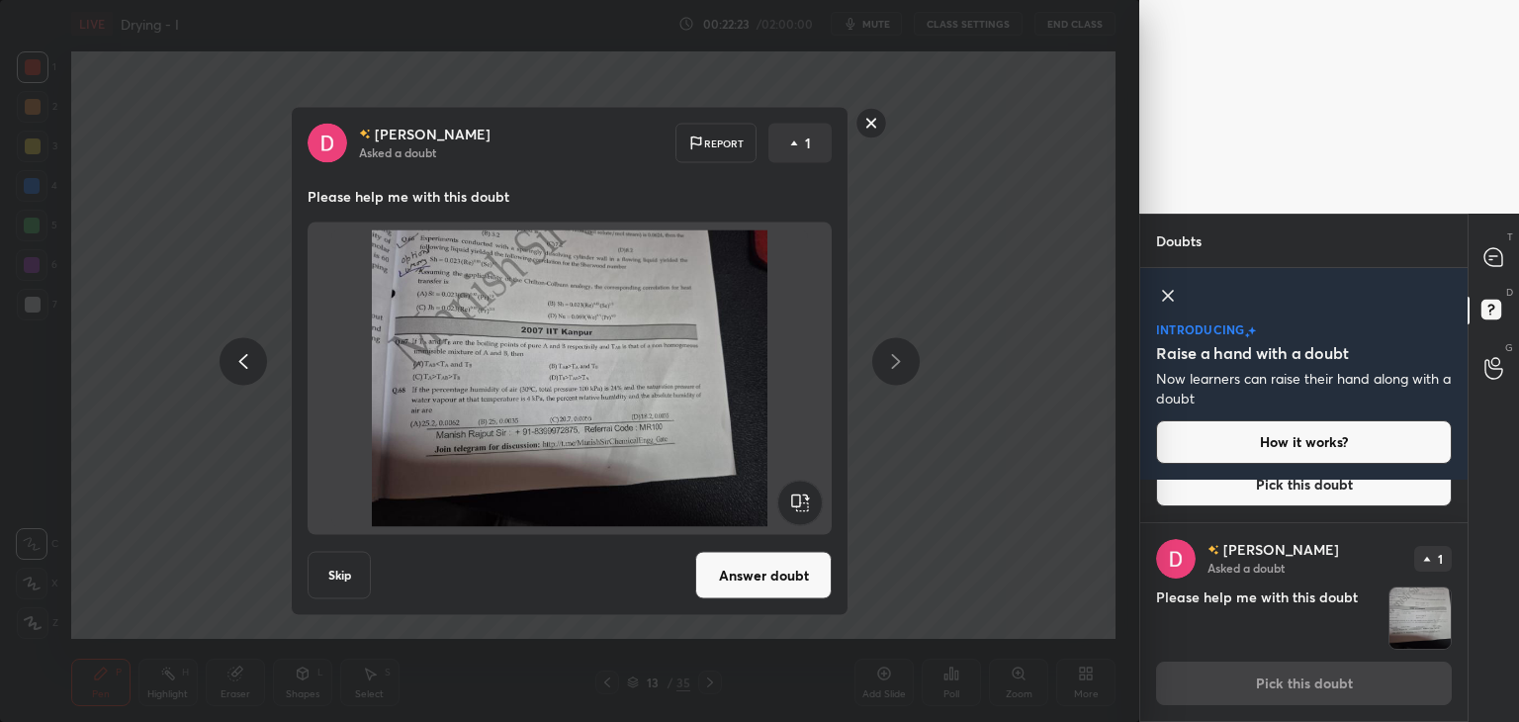
scroll to position [154, 0]
click at [747, 577] on button "Answer doubt" at bounding box center [763, 575] width 136 height 47
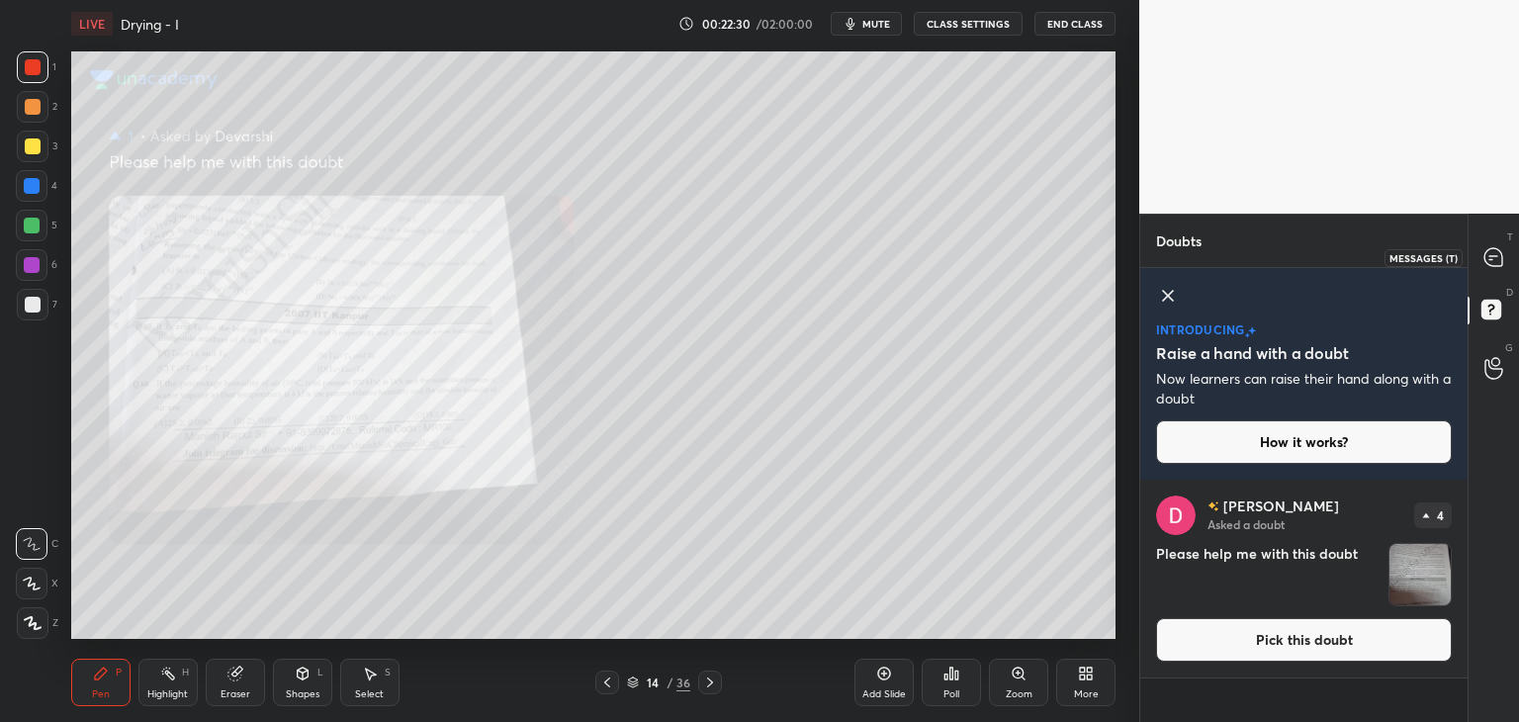
click at [1492, 256] on icon at bounding box center [1493, 256] width 8 height 0
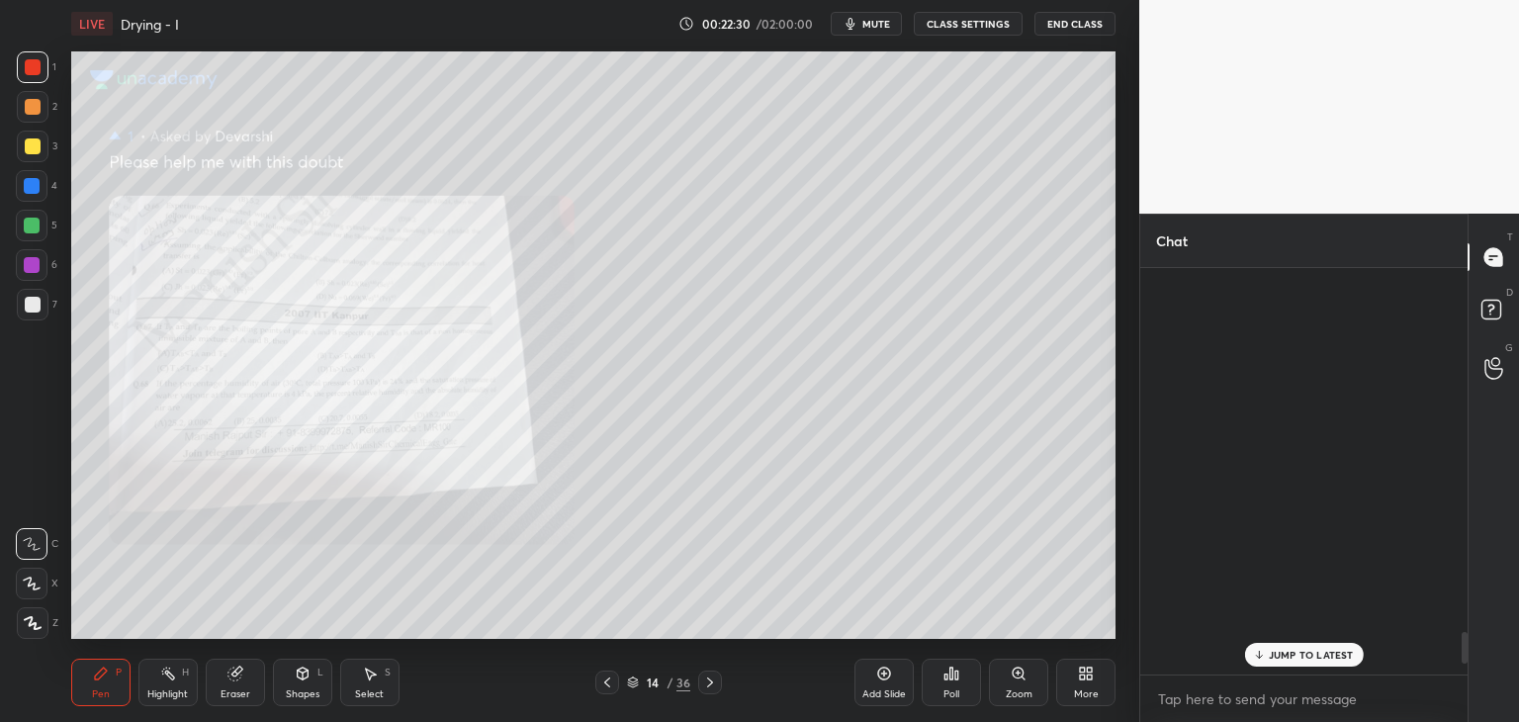
scroll to position [400, 321]
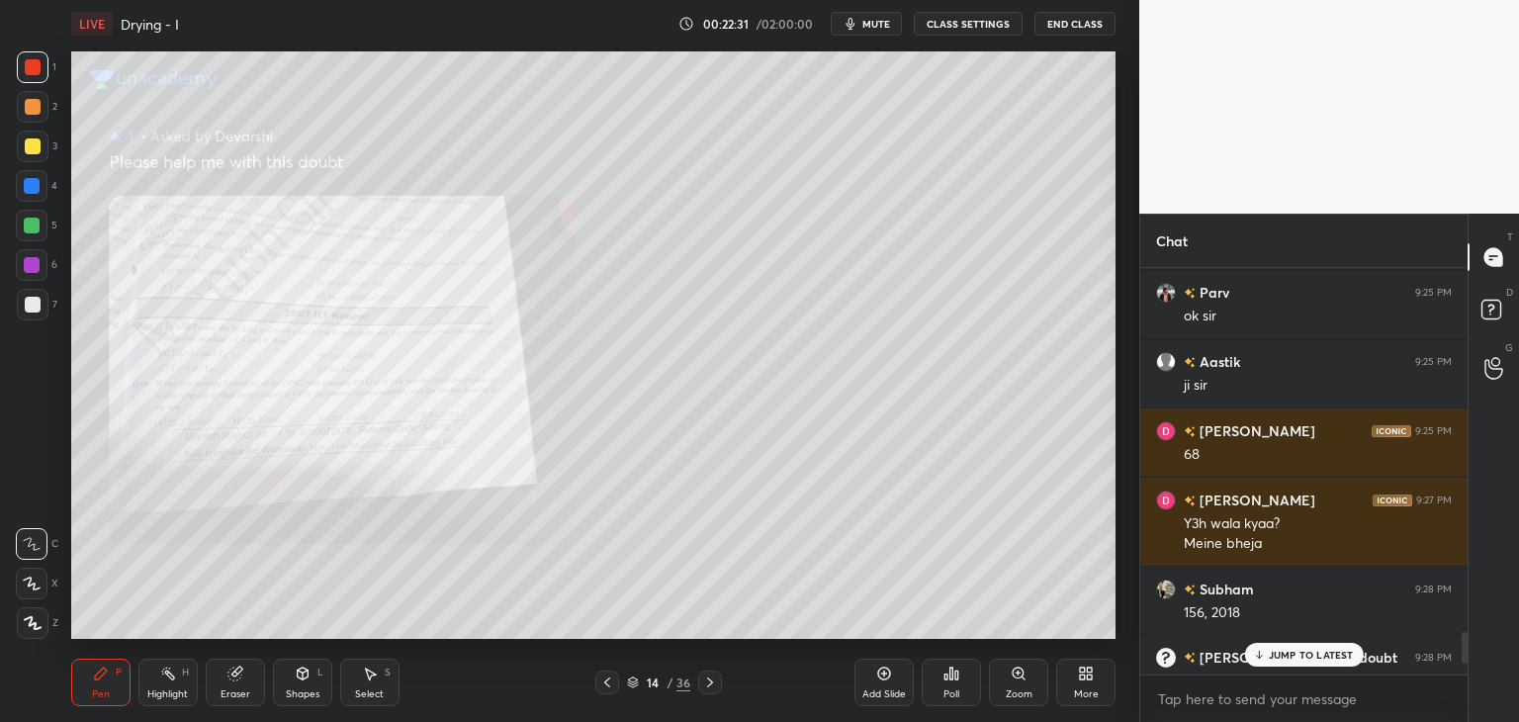
click at [1289, 654] on p "JUMP TO LATEST" at bounding box center [1311, 655] width 85 height 12
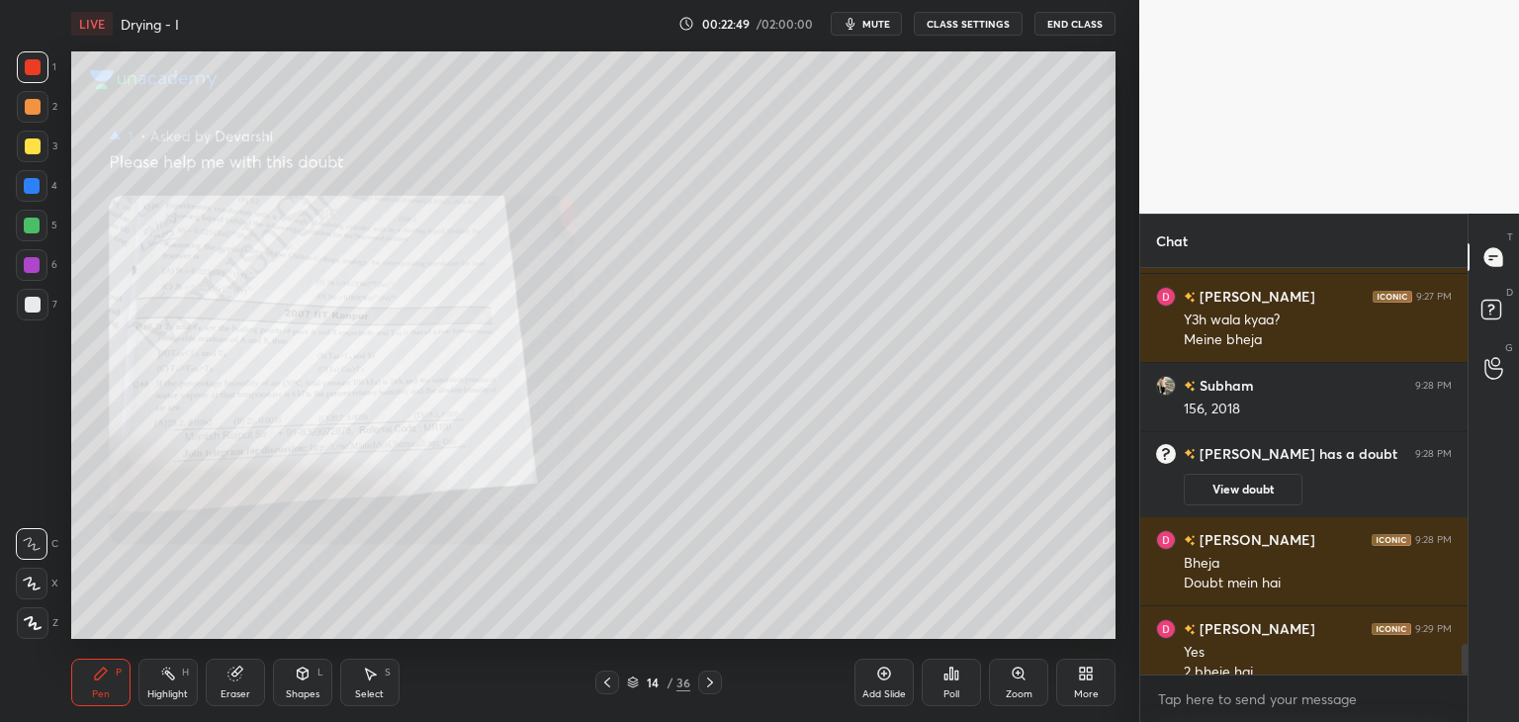
scroll to position [5017, 0]
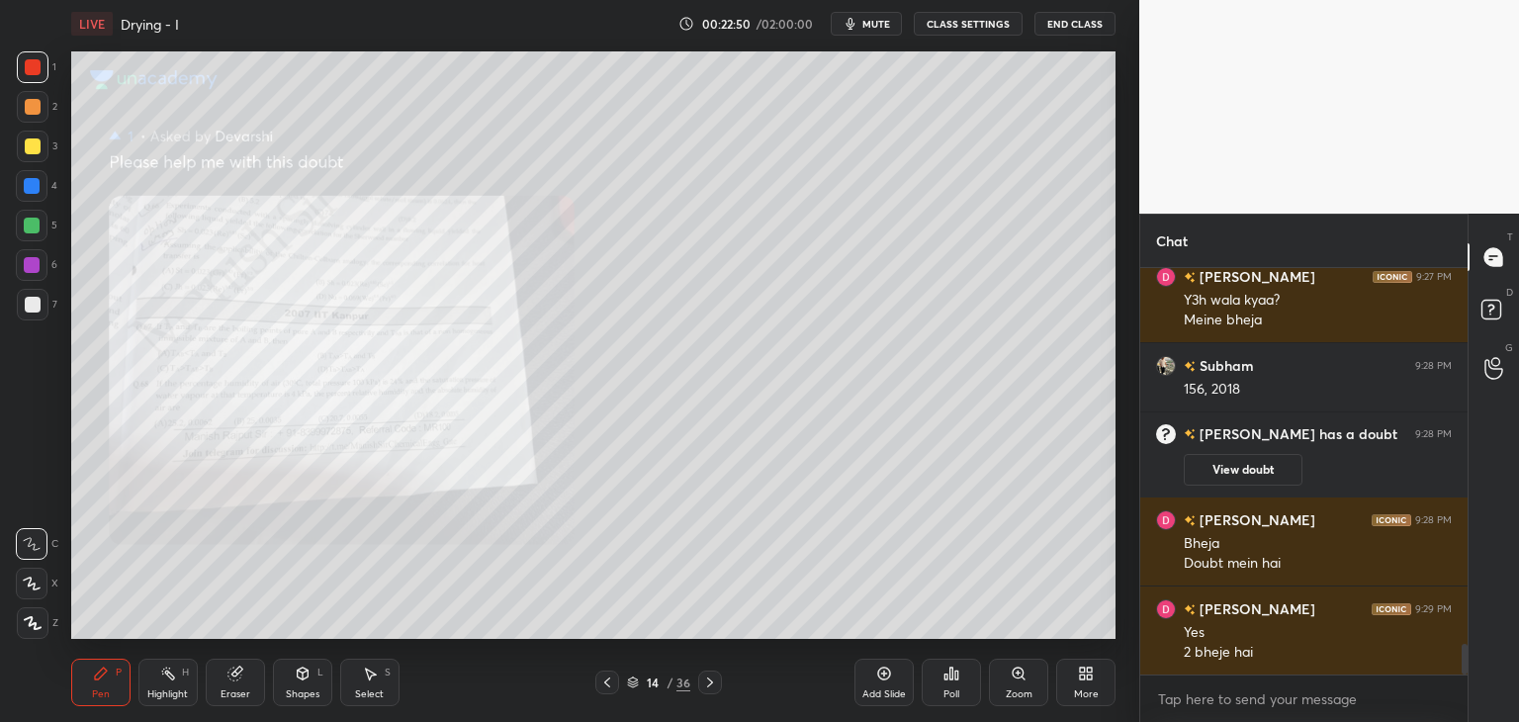
click at [1076, 663] on div "More" at bounding box center [1085, 682] width 59 height 47
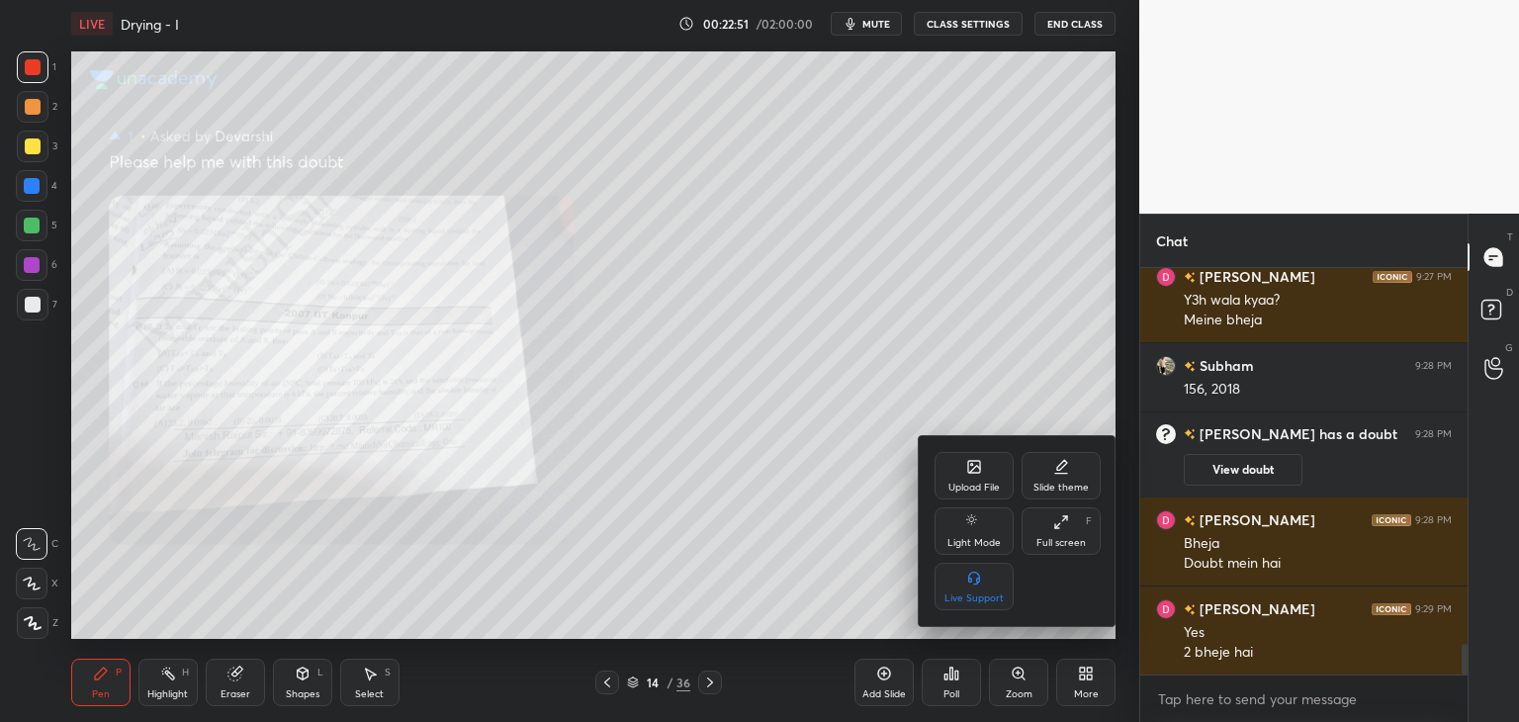
click at [967, 473] on icon at bounding box center [974, 467] width 16 height 16
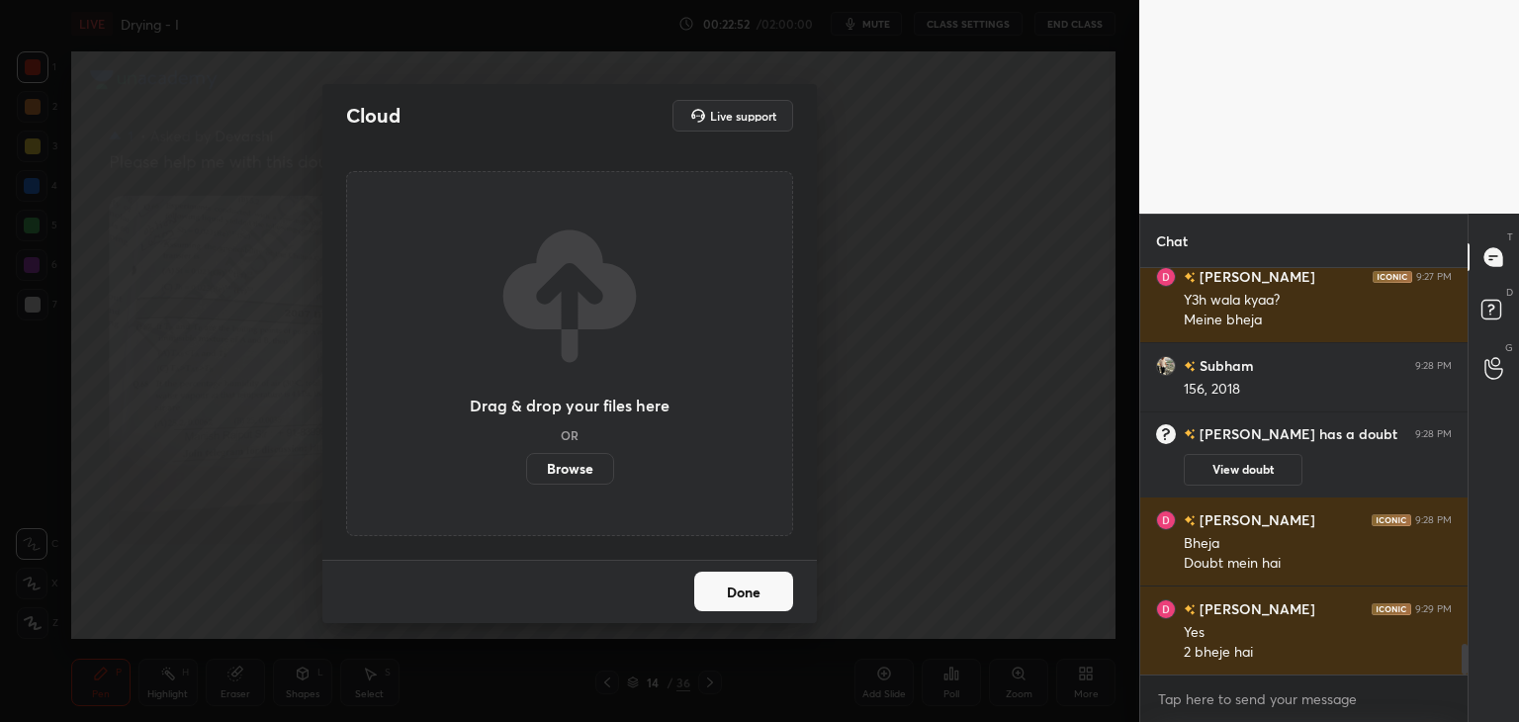
click at [591, 468] on label "Browse" at bounding box center [570, 469] width 88 height 32
click at [526, 468] on input "Browse" at bounding box center [526, 469] width 0 height 32
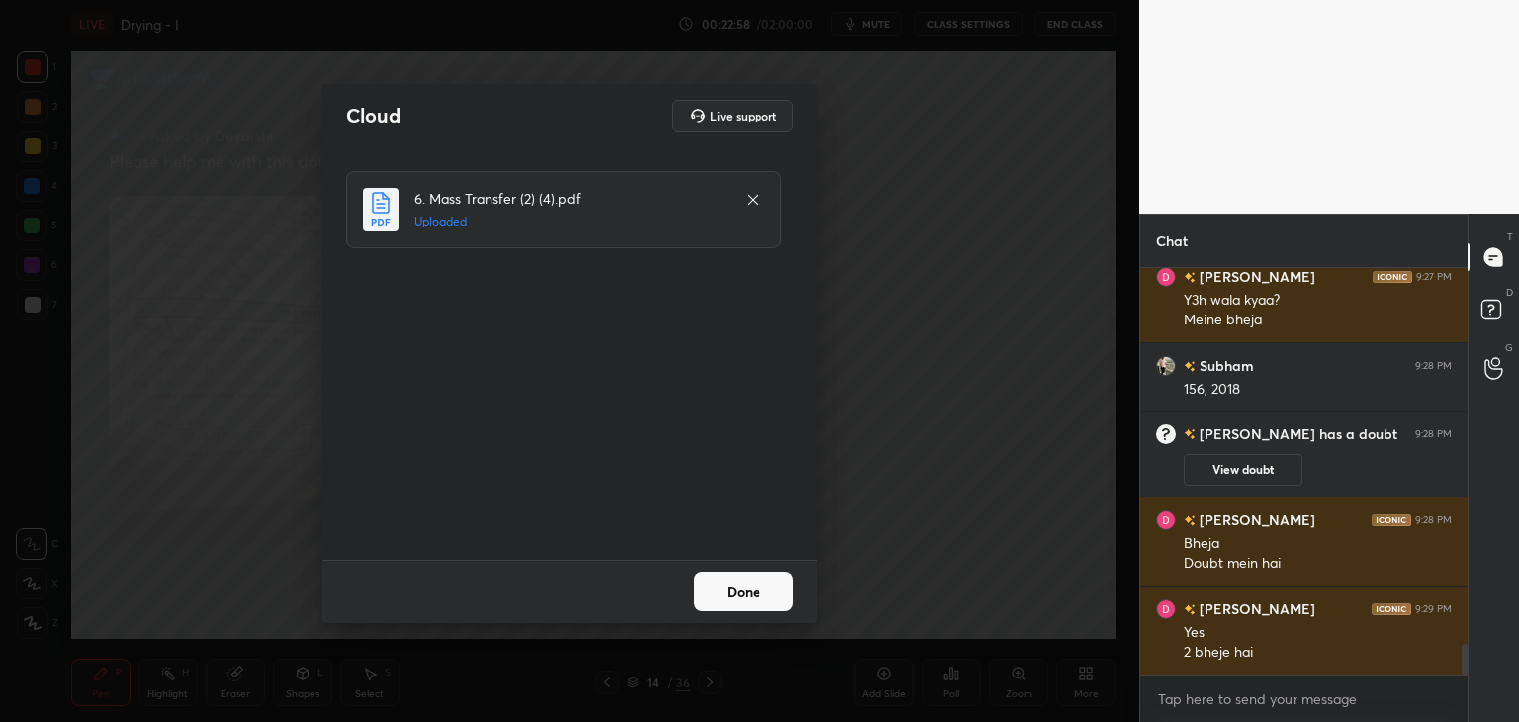
click at [761, 590] on button "Done" at bounding box center [743, 592] width 99 height 40
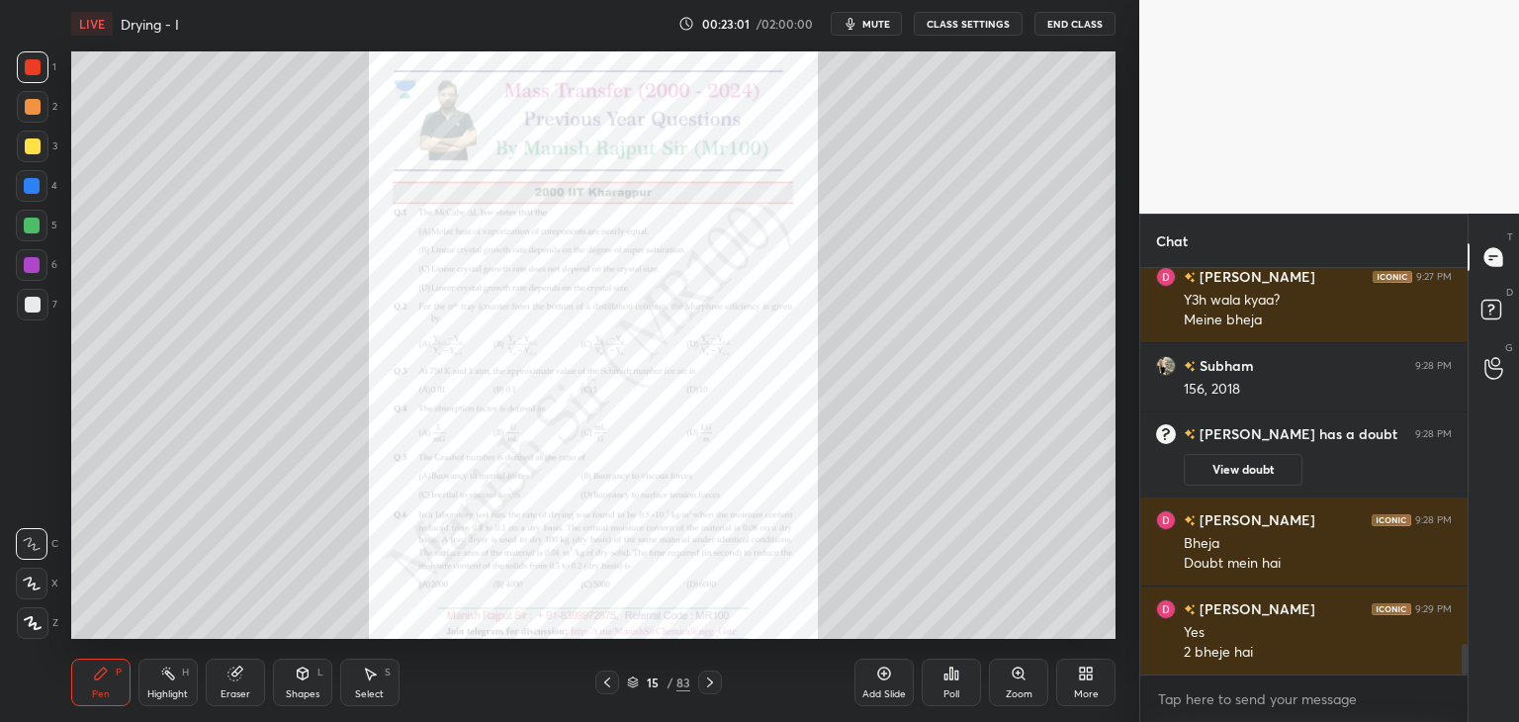
click at [633, 685] on icon at bounding box center [633, 683] width 10 height 3
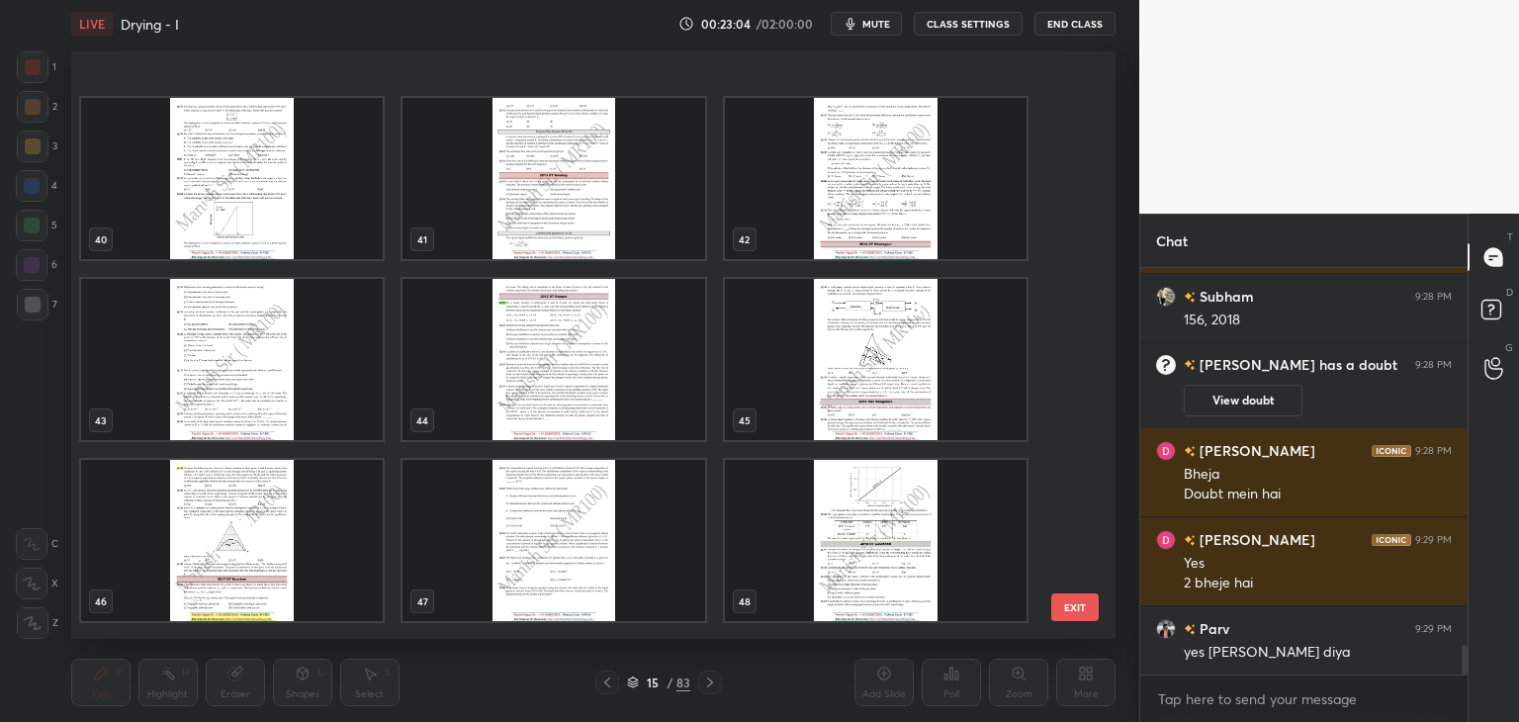
scroll to position [2393, 0]
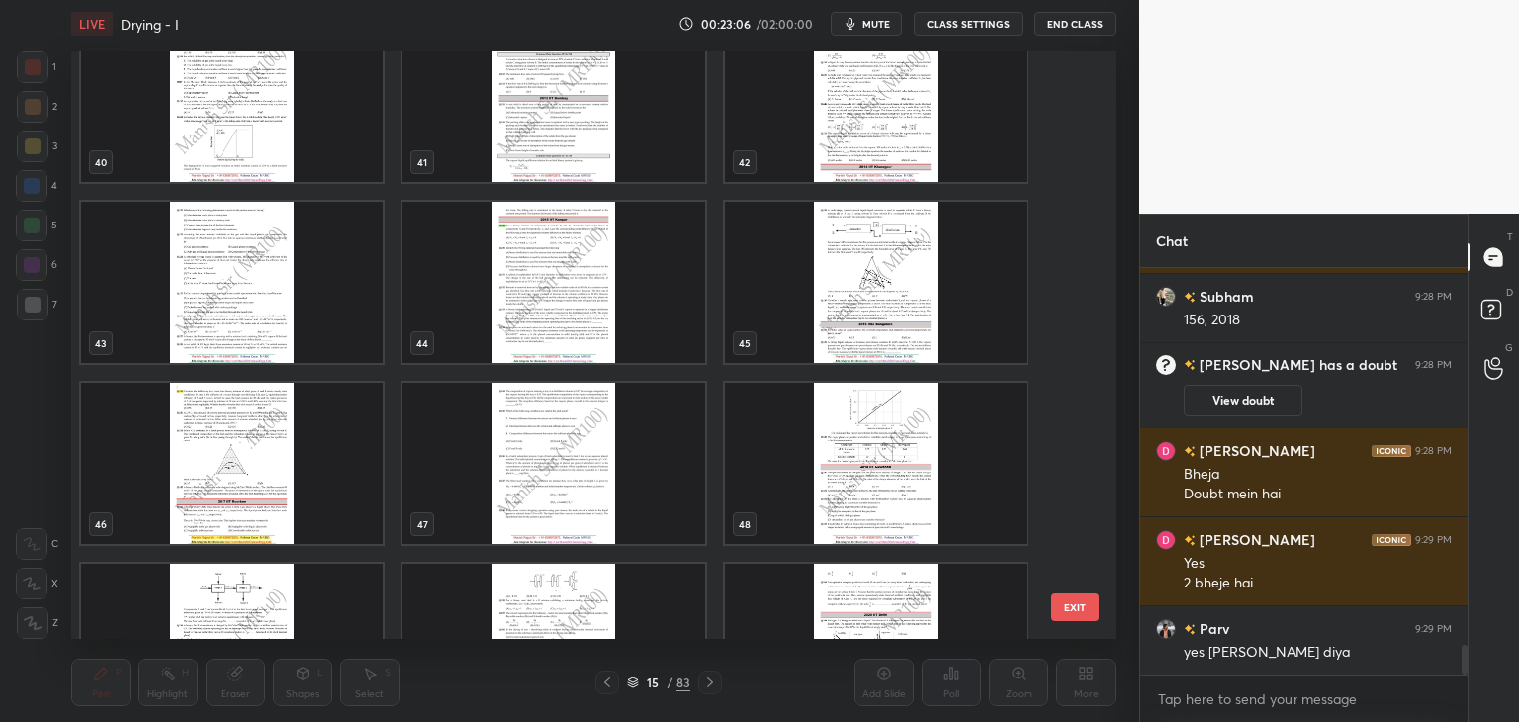
click at [539, 484] on img "grid" at bounding box center [553, 463] width 302 height 161
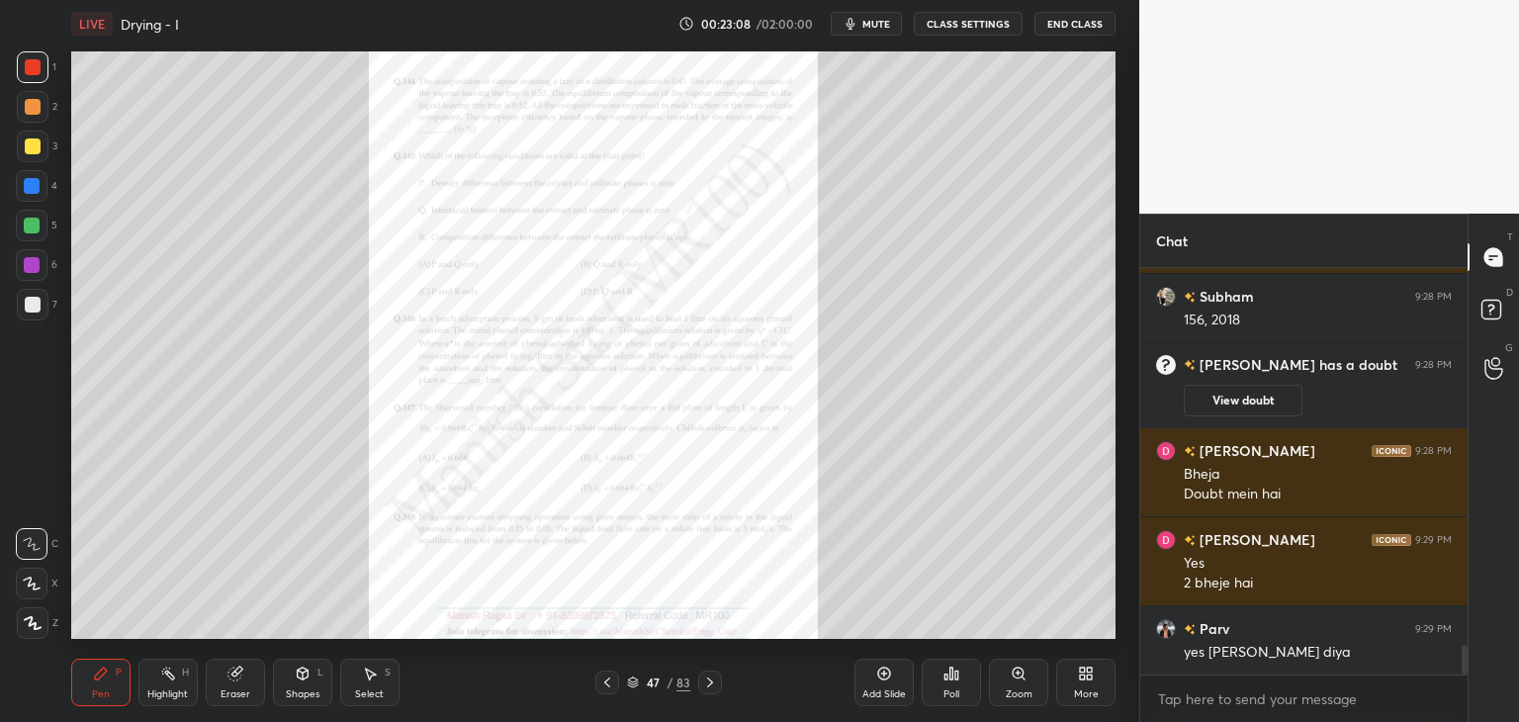
click at [708, 686] on icon at bounding box center [710, 682] width 16 height 16
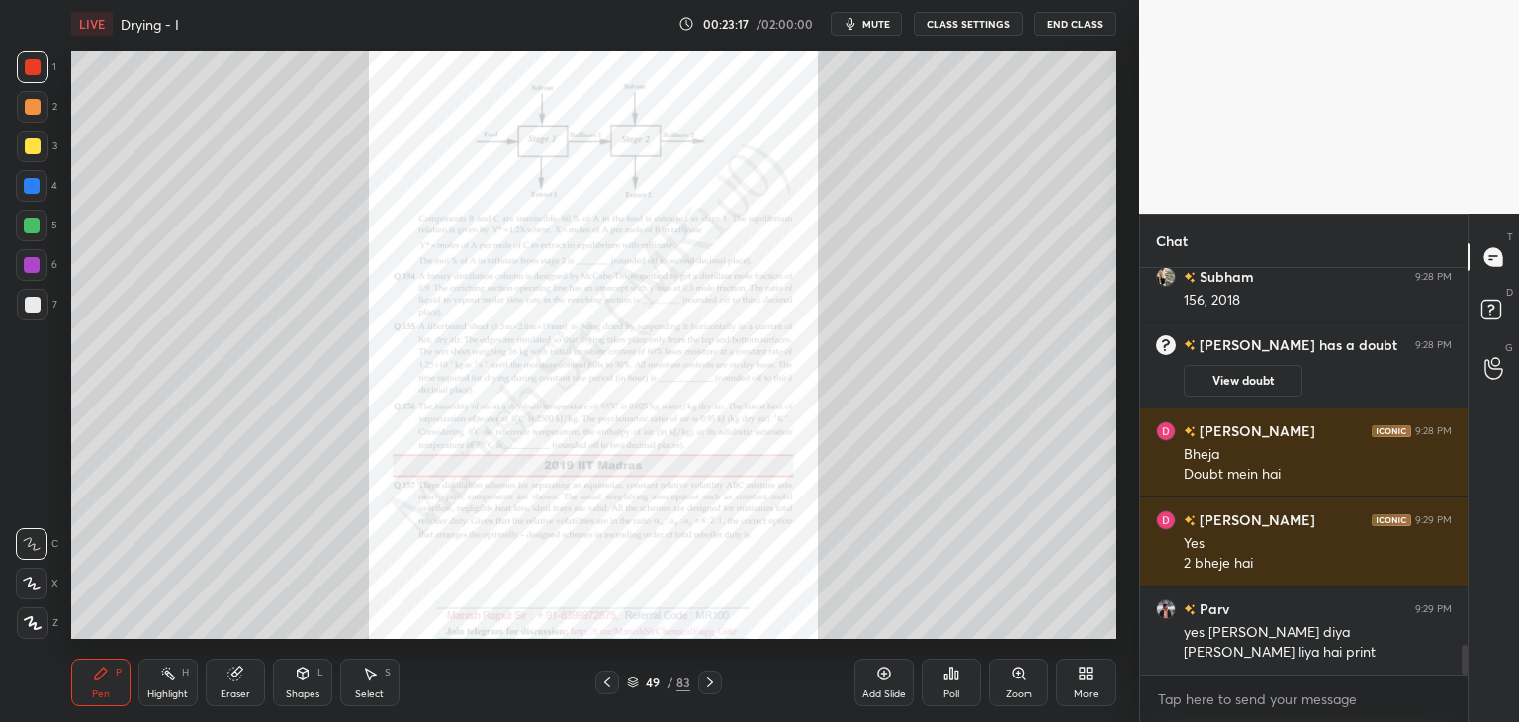
click at [1016, 669] on icon at bounding box center [1018, 672] width 11 height 11
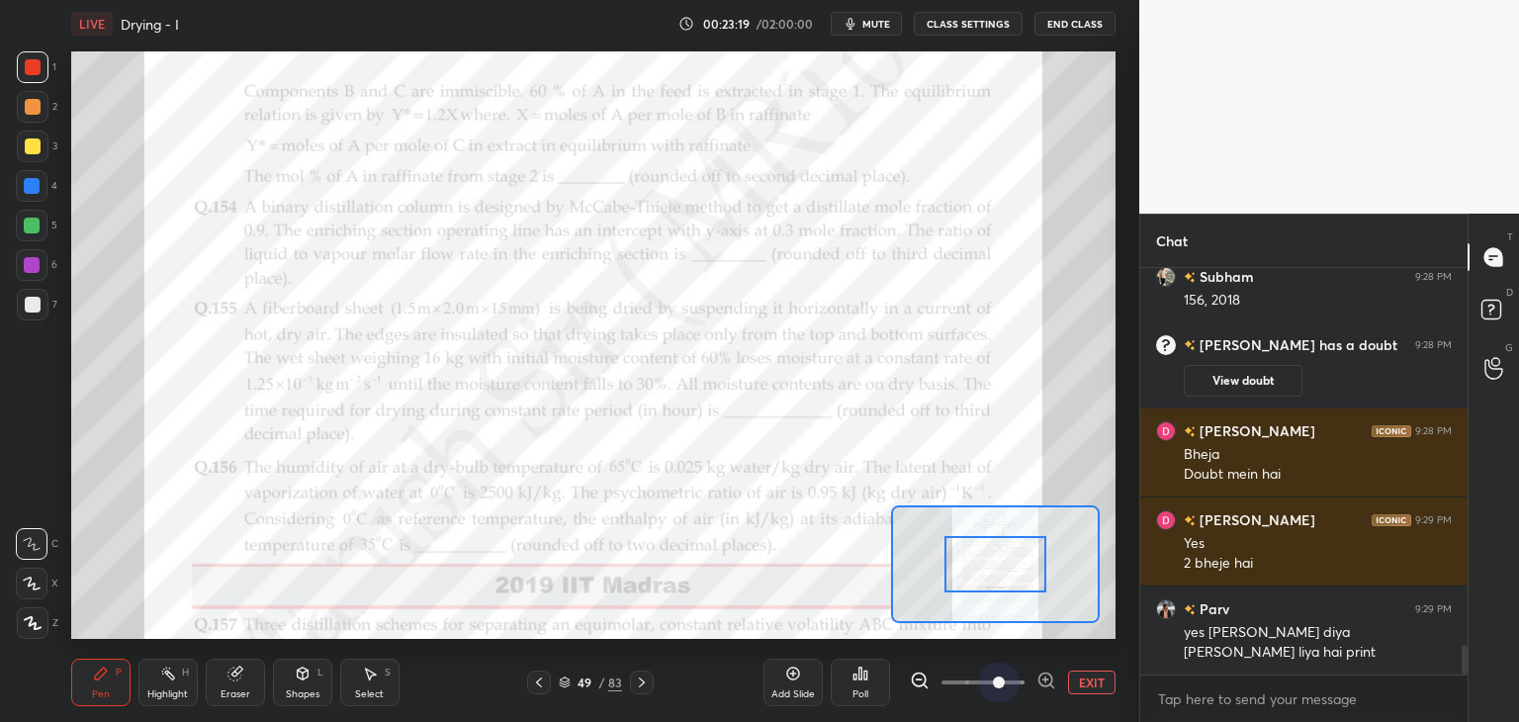
click at [1008, 681] on span at bounding box center [982, 682] width 83 height 30
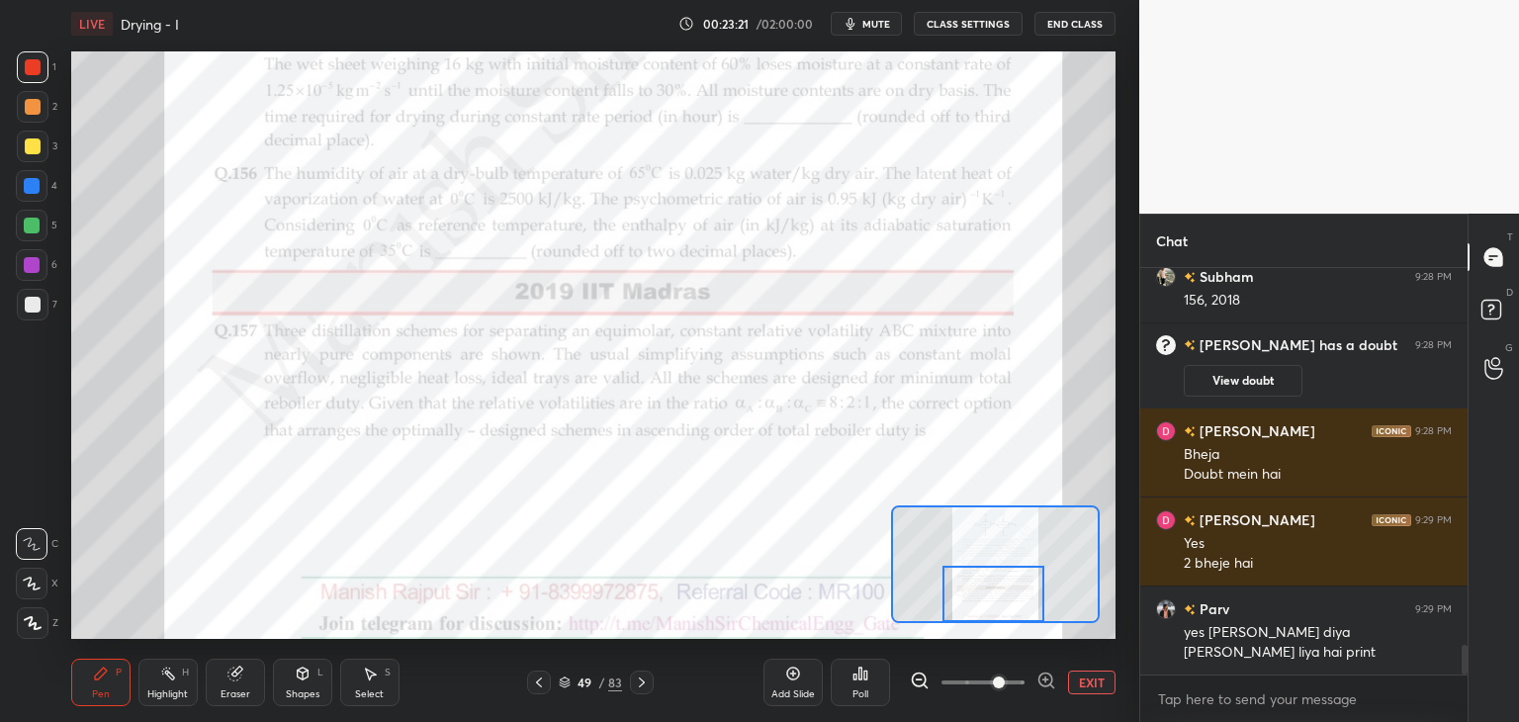
drag, startPoint x: 992, startPoint y: 571, endPoint x: 990, endPoint y: 627, distance: 56.4
click at [990, 627] on div "LIVE Drying - I 00:23:21 / 02:00:00 mute CLASS SETTINGS End Class Setting up yo…" at bounding box center [593, 361] width 1060 height 722
click at [296, 693] on div "Shapes" at bounding box center [303, 694] width 34 height 10
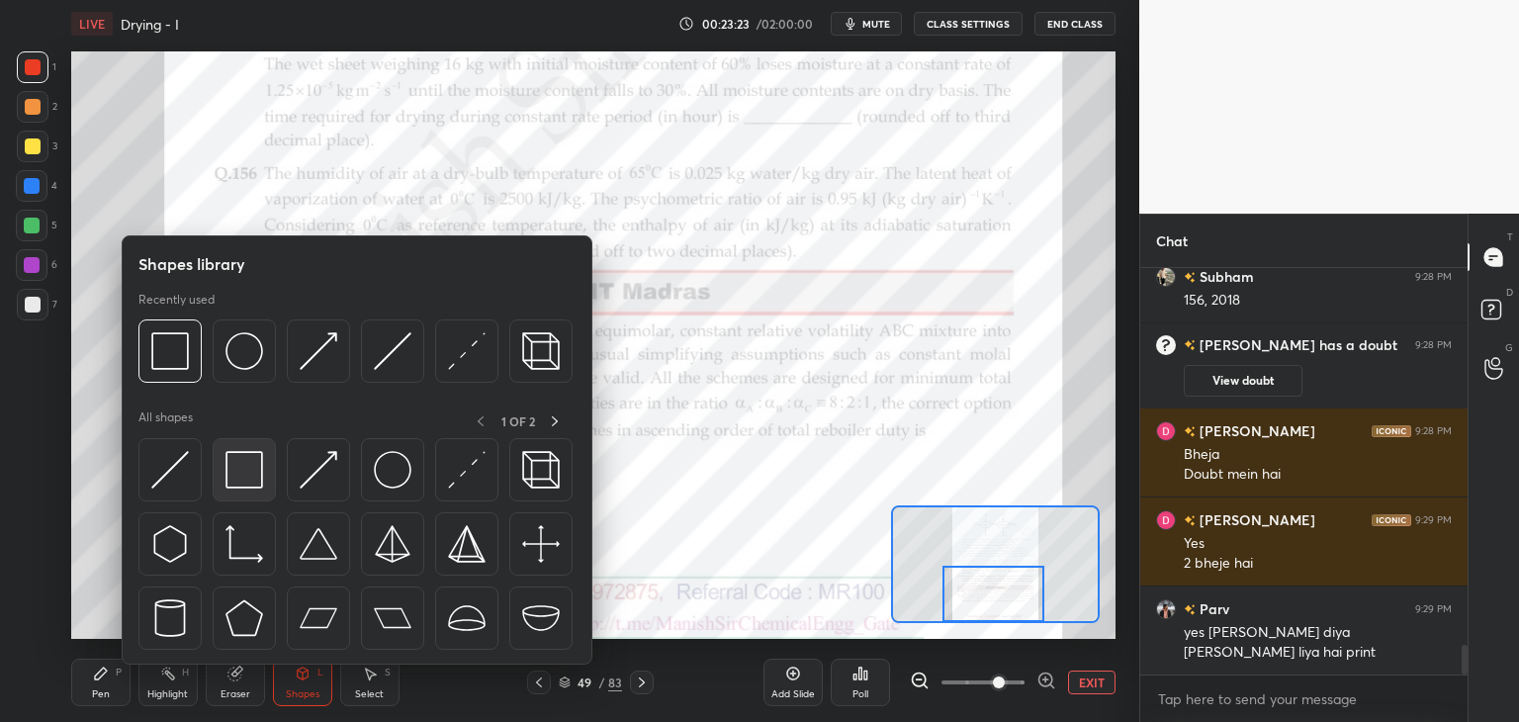
click at [236, 494] on div at bounding box center [244, 469] width 63 height 63
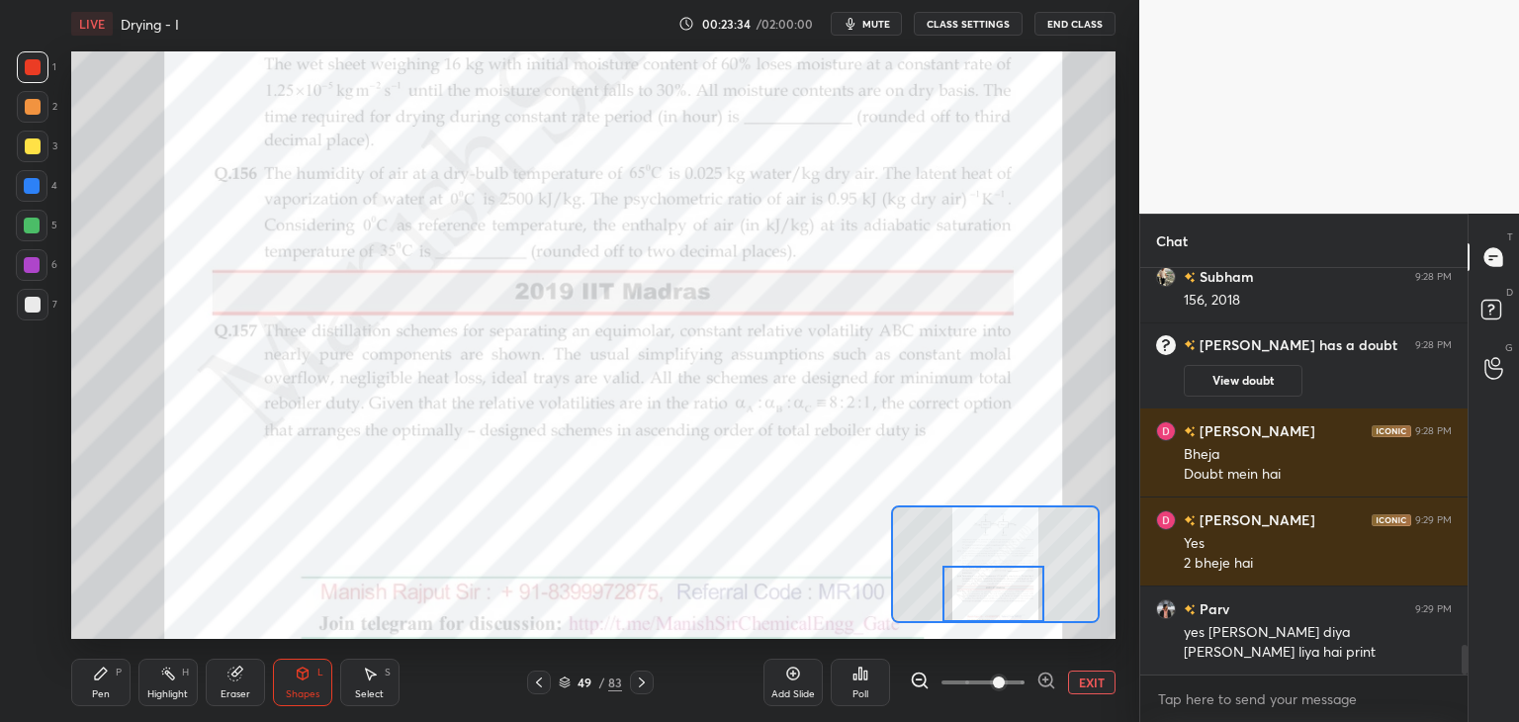
scroll to position [5154, 0]
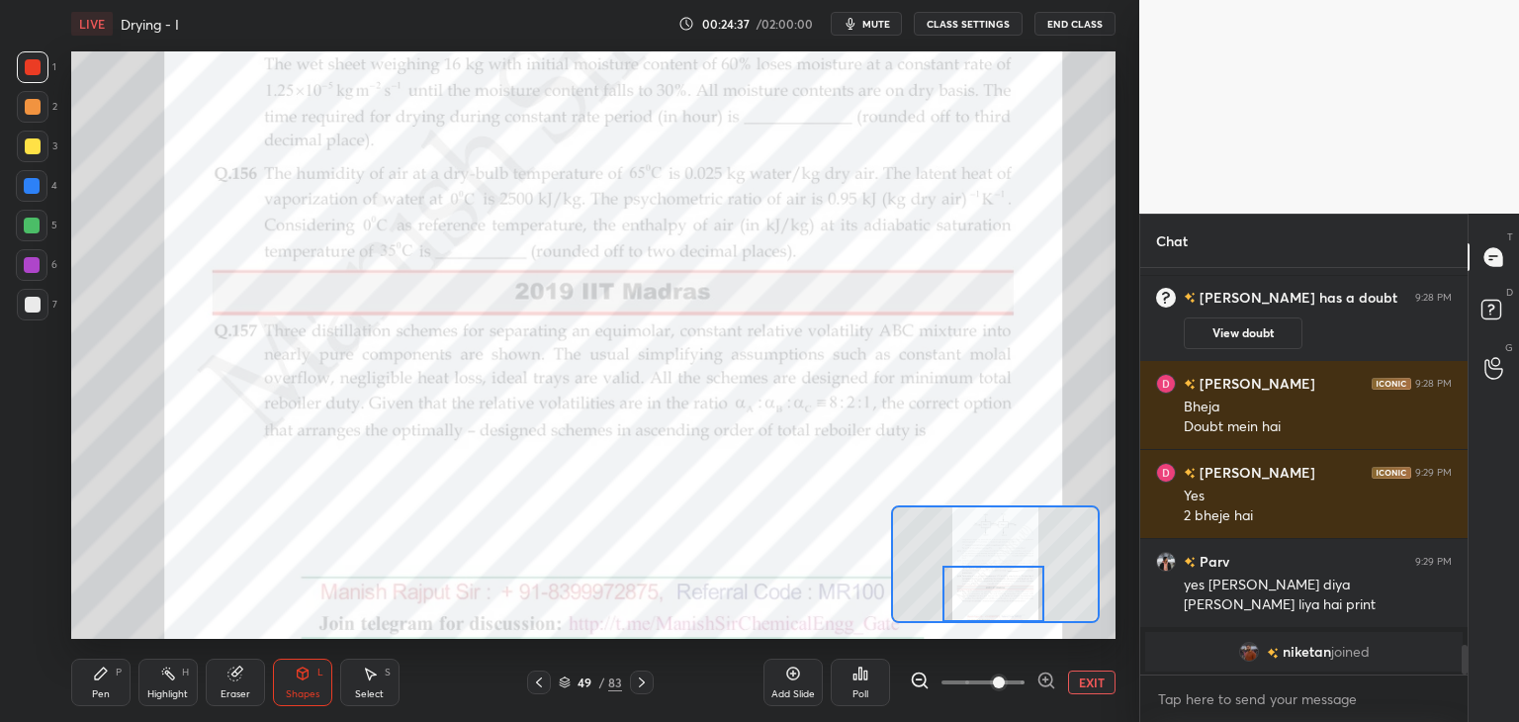
click at [112, 685] on div "Pen P" at bounding box center [100, 682] width 59 height 47
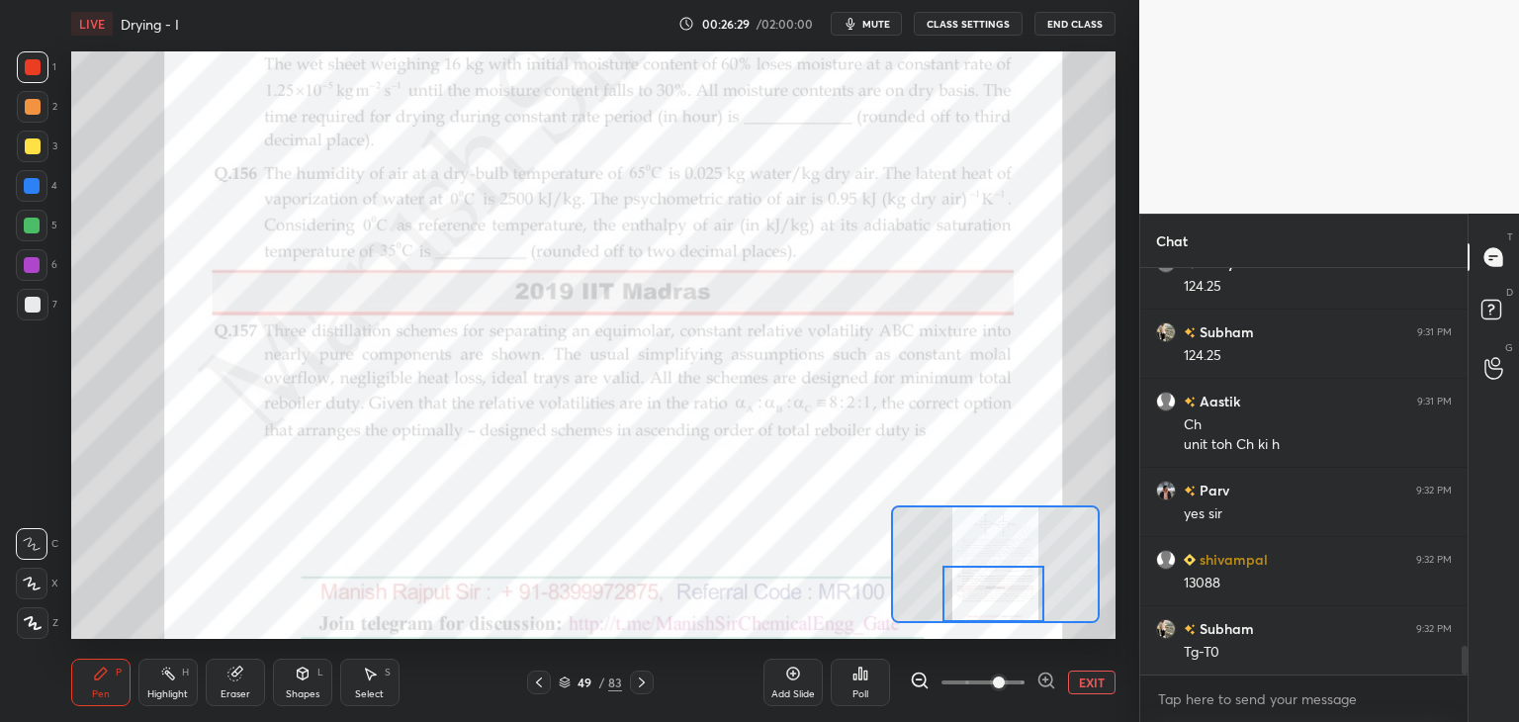
scroll to position [5385, 0]
click at [233, 691] on div "Eraser" at bounding box center [236, 694] width 30 height 10
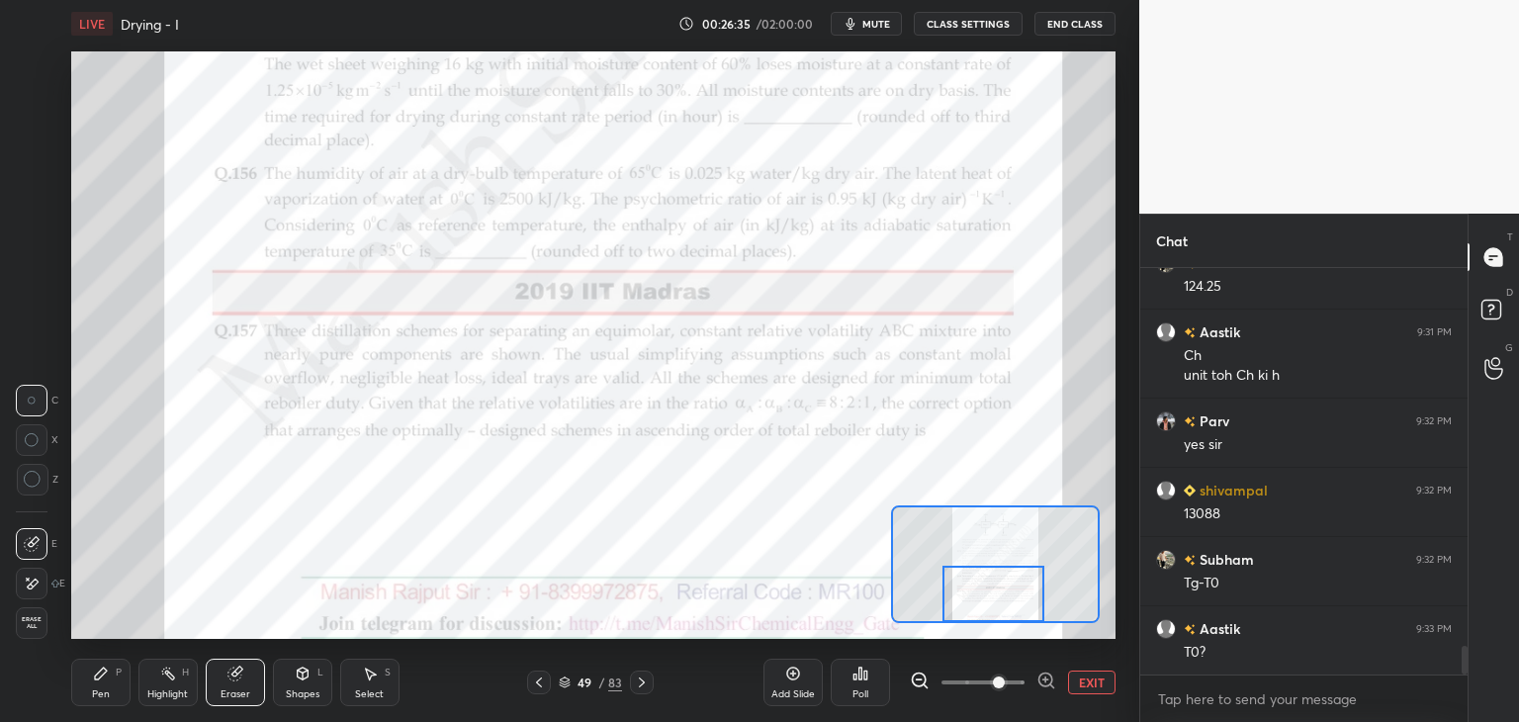
click at [103, 693] on div "Pen" at bounding box center [101, 694] width 18 height 10
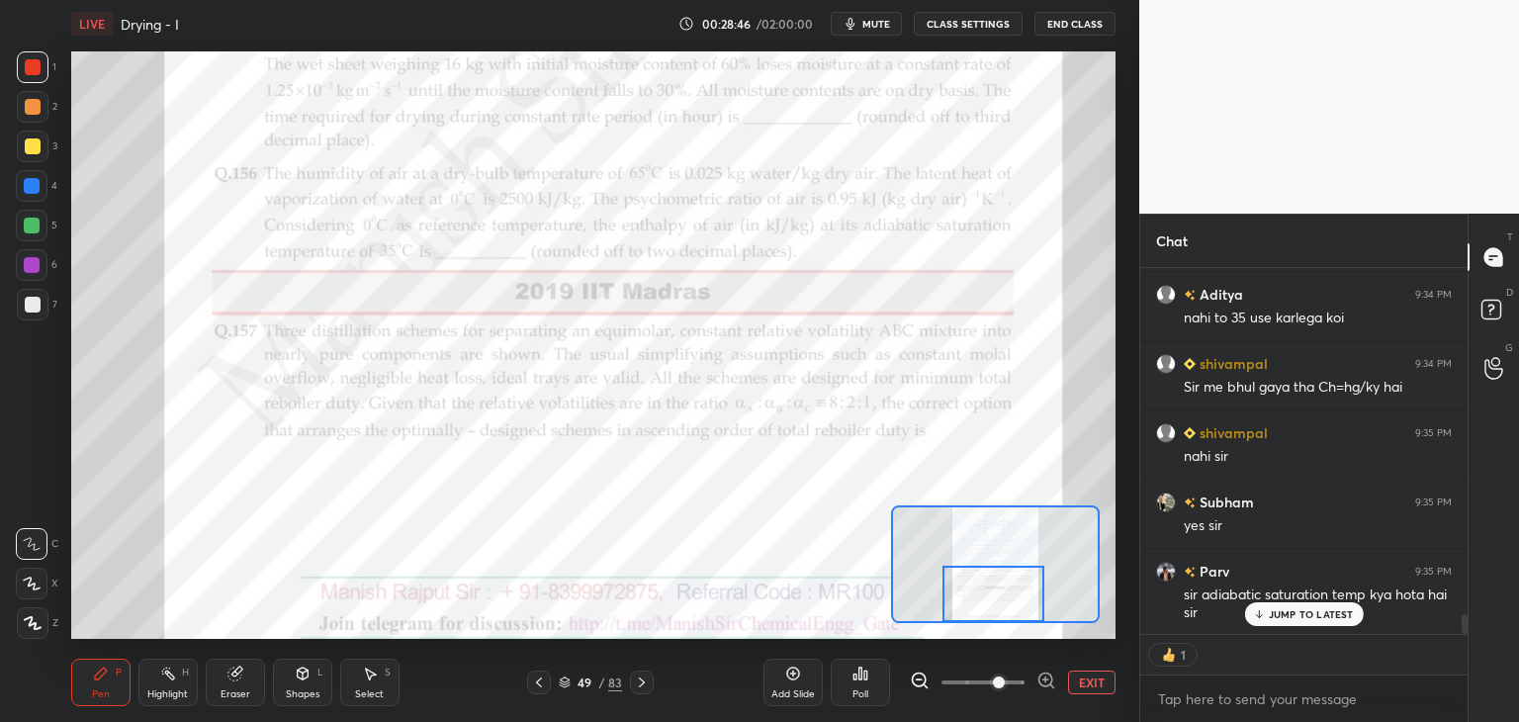
scroll to position [6519, 0]
click at [1297, 608] on p "JUMP TO LATEST" at bounding box center [1311, 614] width 85 height 12
click at [564, 683] on icon at bounding box center [565, 682] width 12 height 12
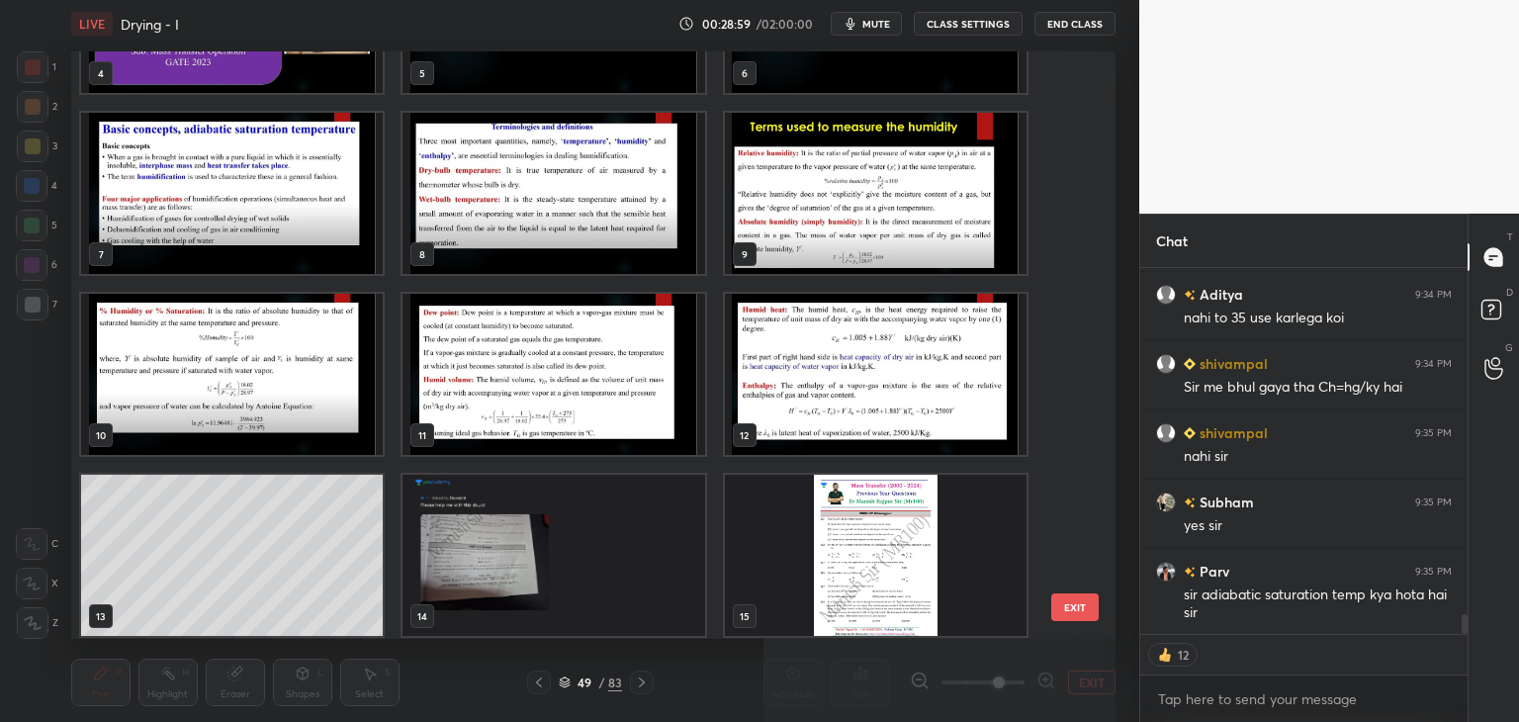
scroll to position [312, 0]
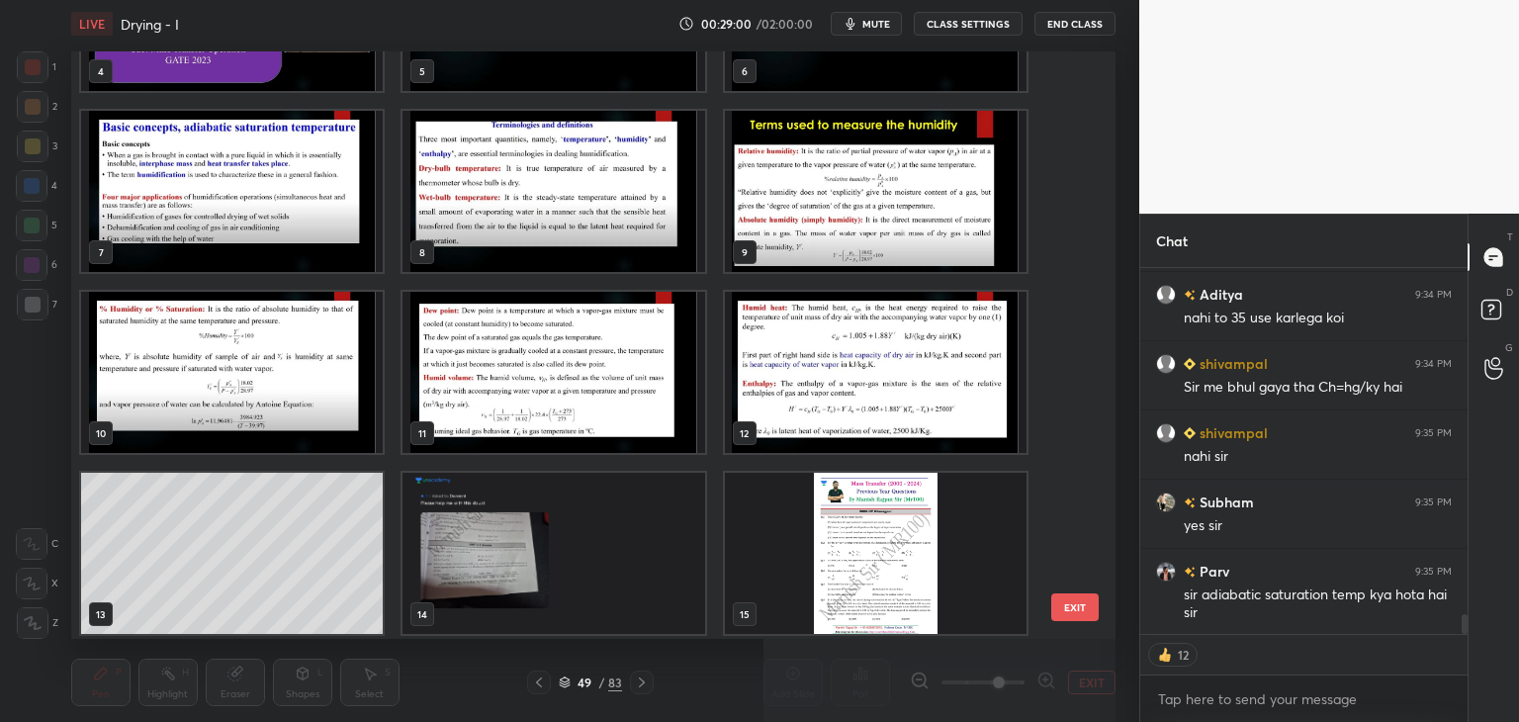
click at [882, 373] on img "grid" at bounding box center [876, 372] width 302 height 161
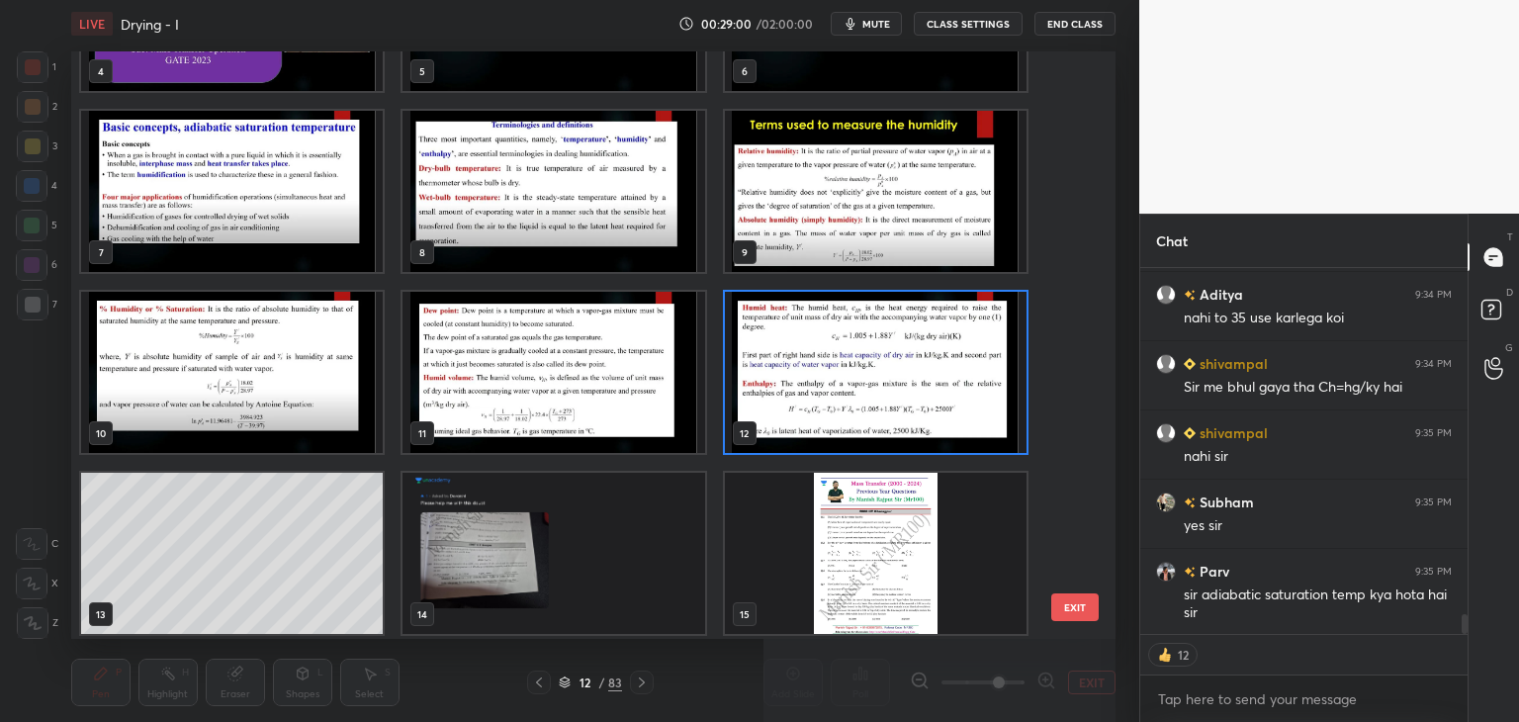
click at [882, 373] on img "grid" at bounding box center [876, 372] width 302 height 161
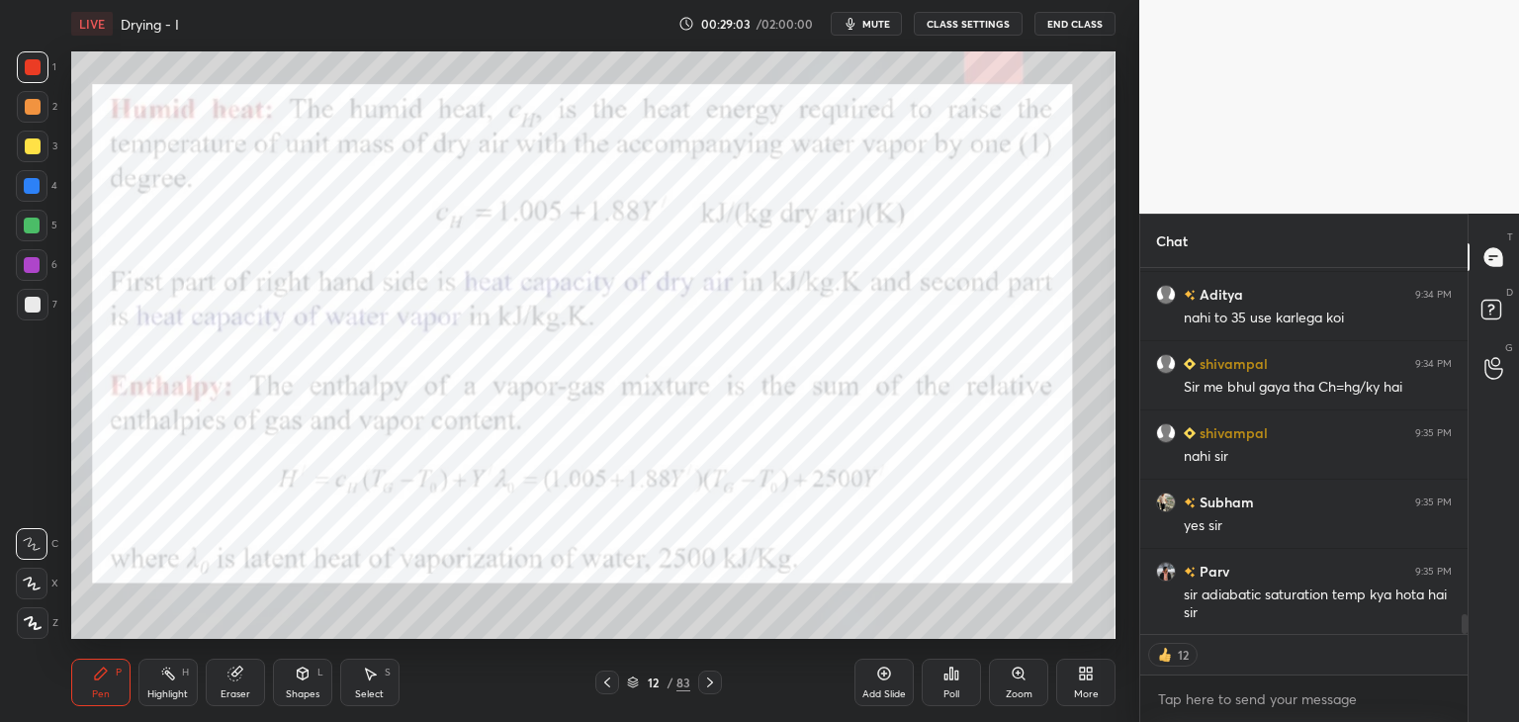
click at [310, 681] on div "Shapes L" at bounding box center [302, 682] width 59 height 47
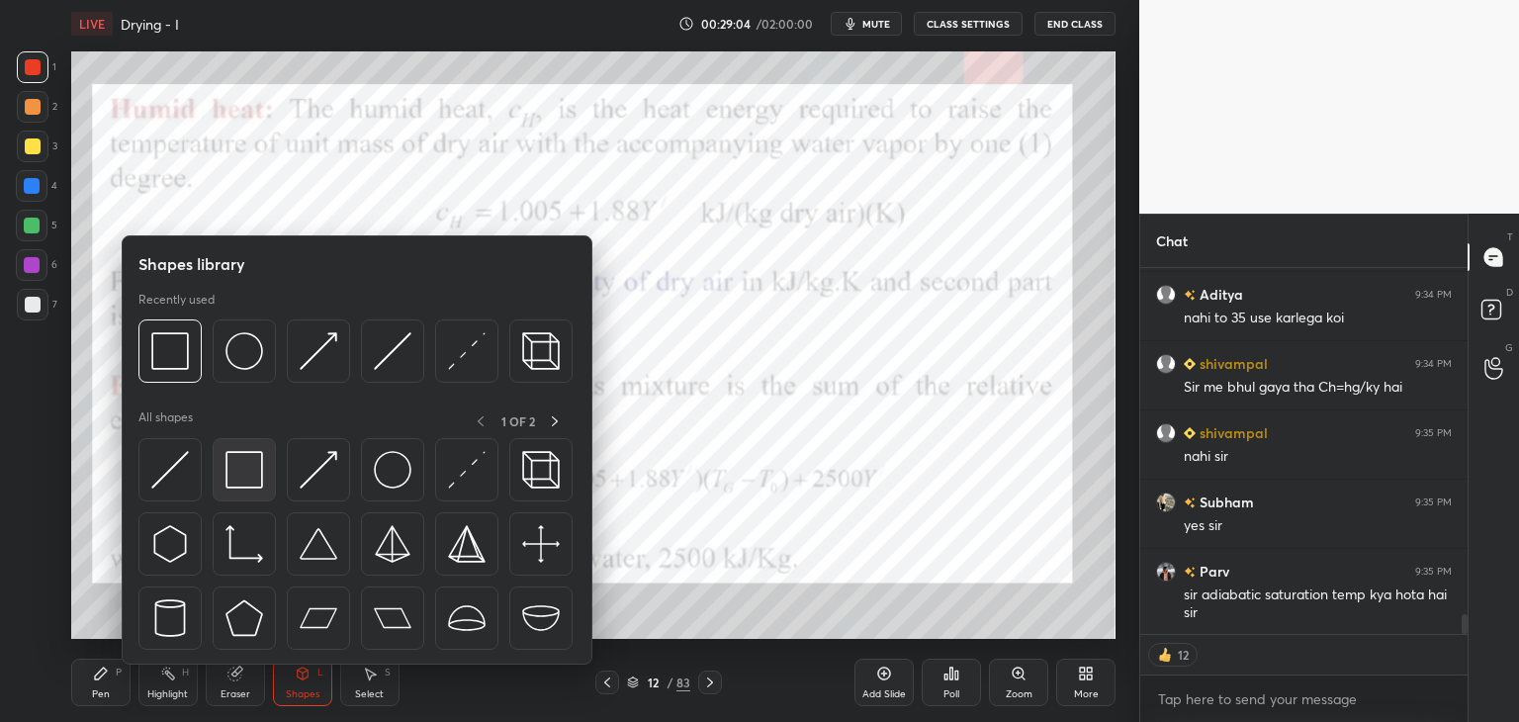
click at [237, 481] on img at bounding box center [244, 470] width 38 height 38
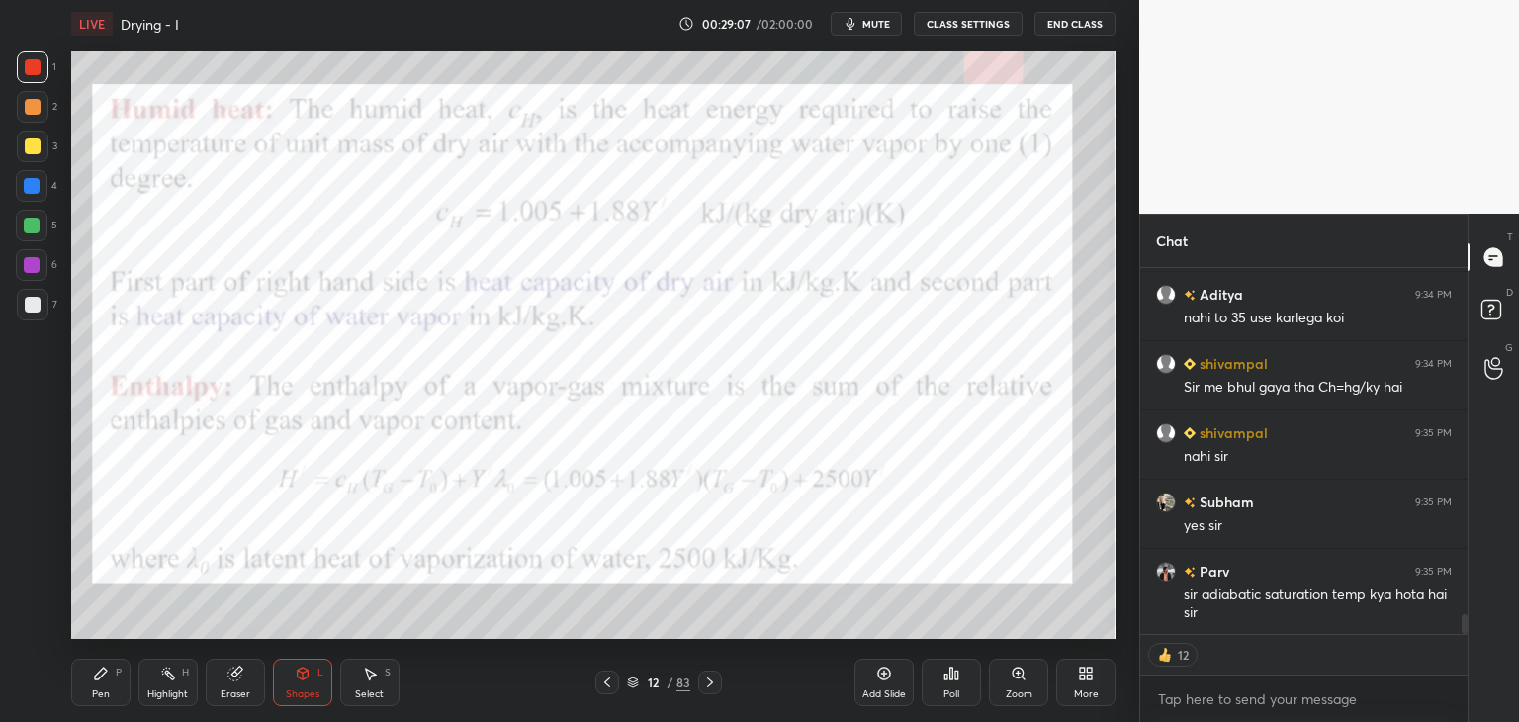
type textarea "x"
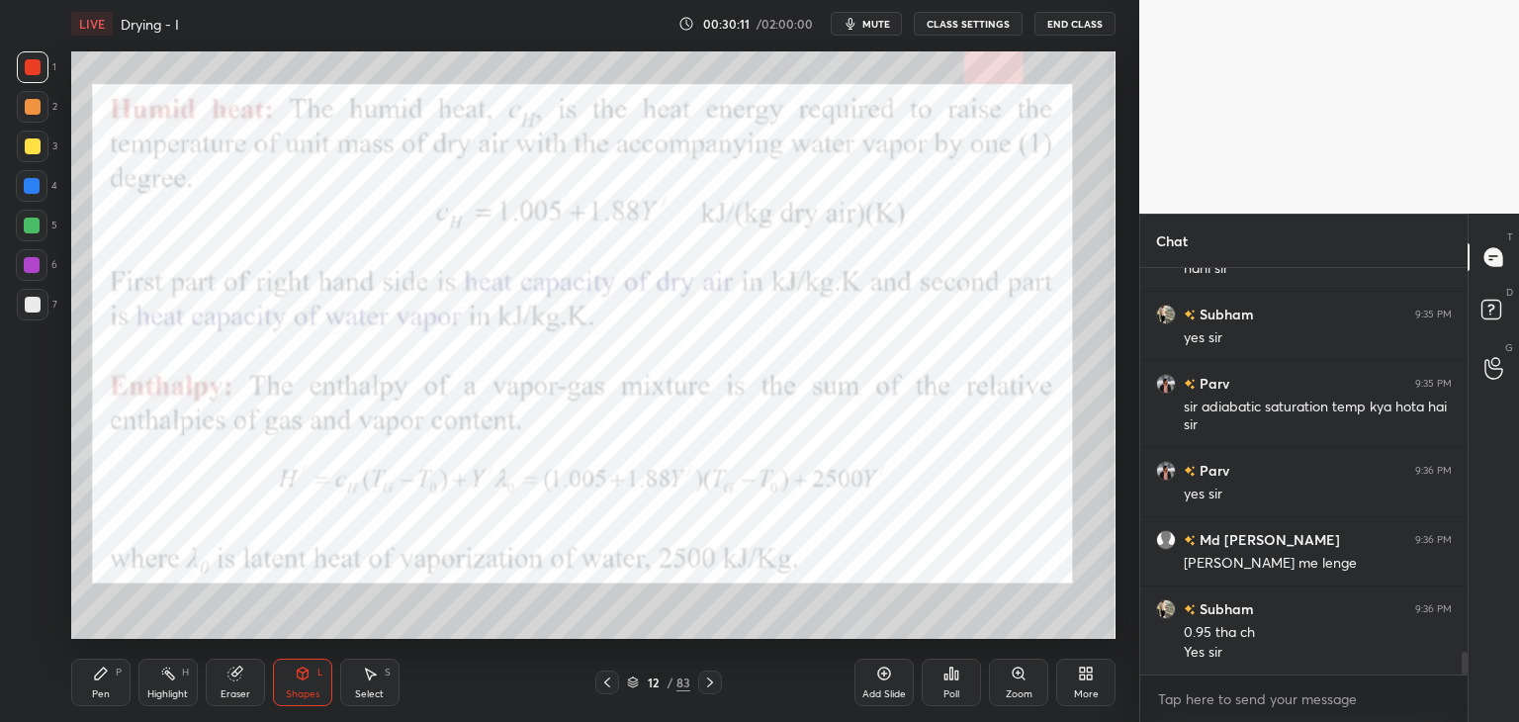
scroll to position [6776, 0]
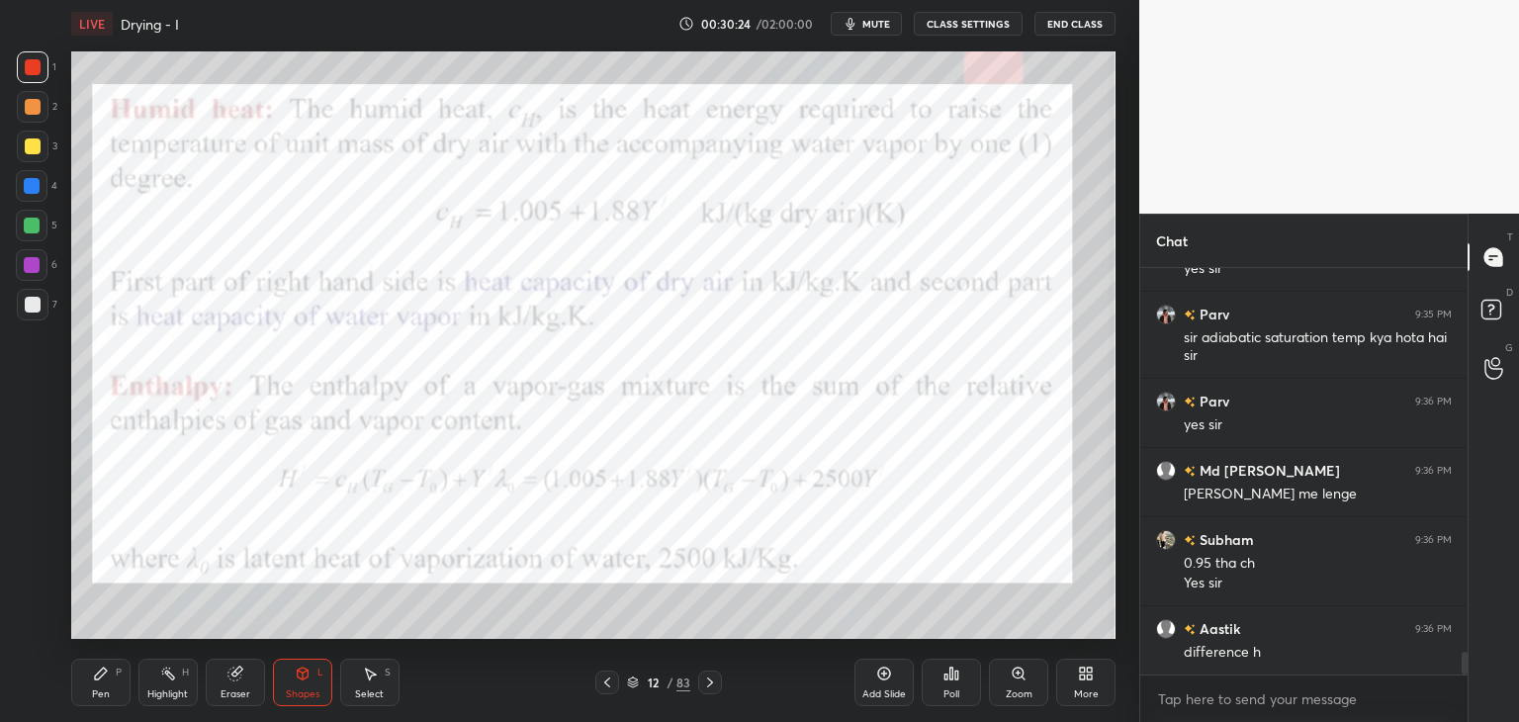
click at [99, 680] on icon at bounding box center [101, 673] width 16 height 16
click at [600, 682] on icon at bounding box center [607, 682] width 16 height 16
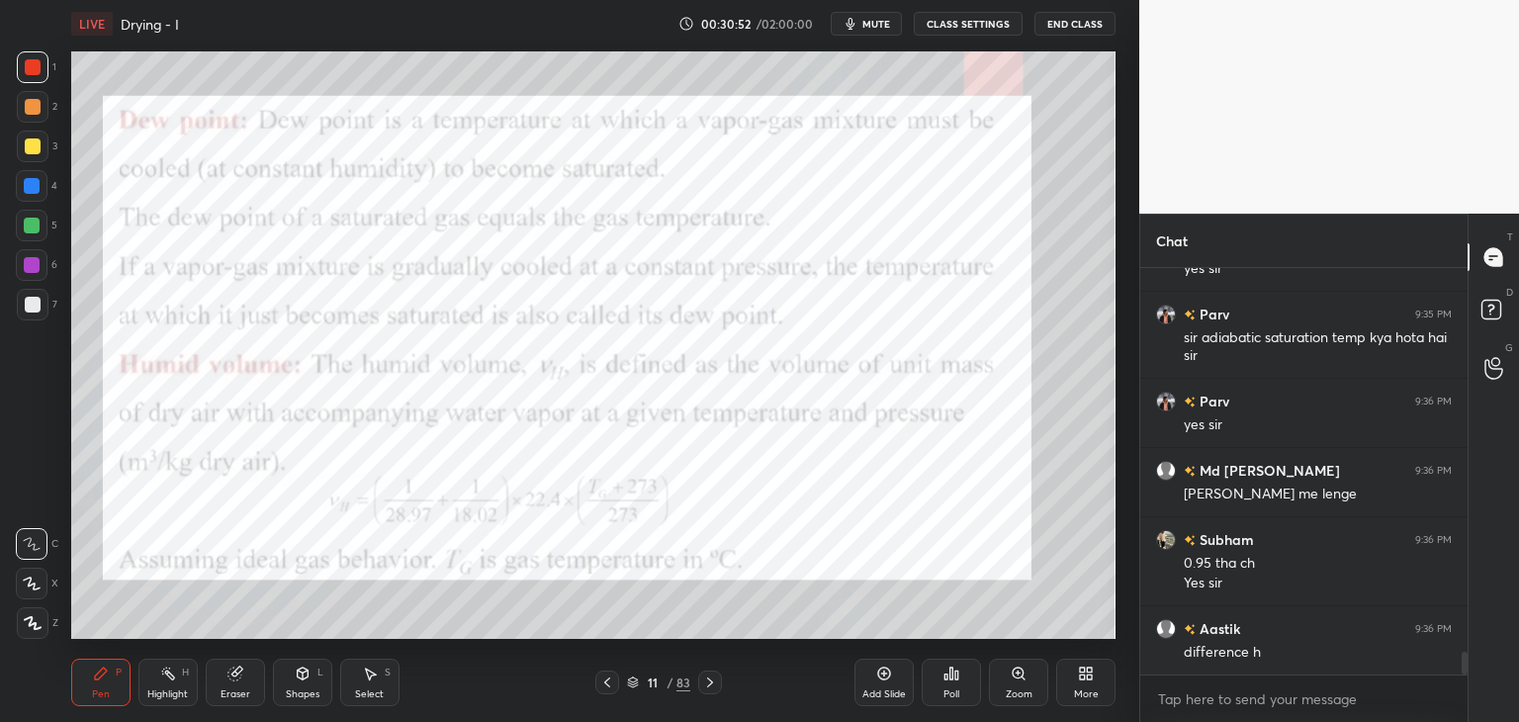
scroll to position [6845, 0]
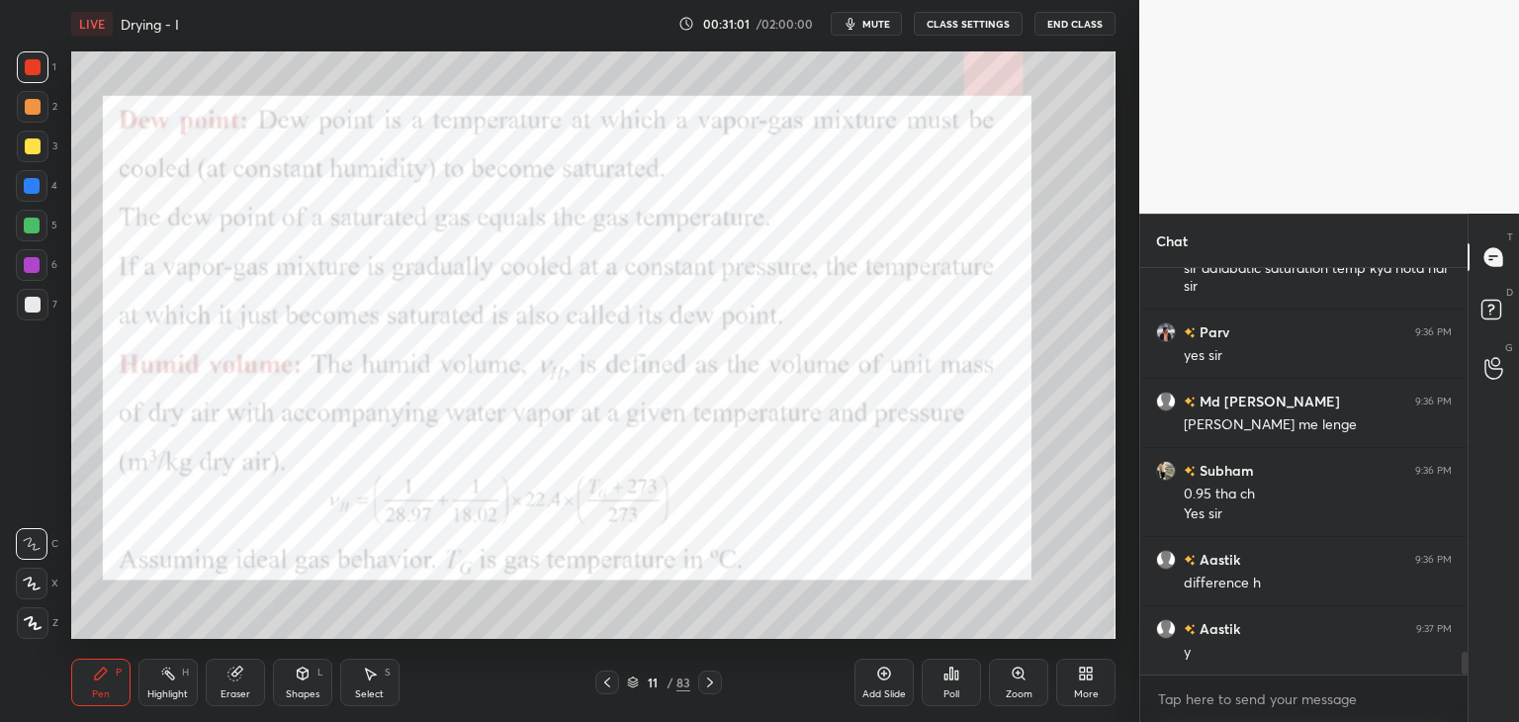
click at [712, 681] on icon at bounding box center [710, 682] width 16 height 16
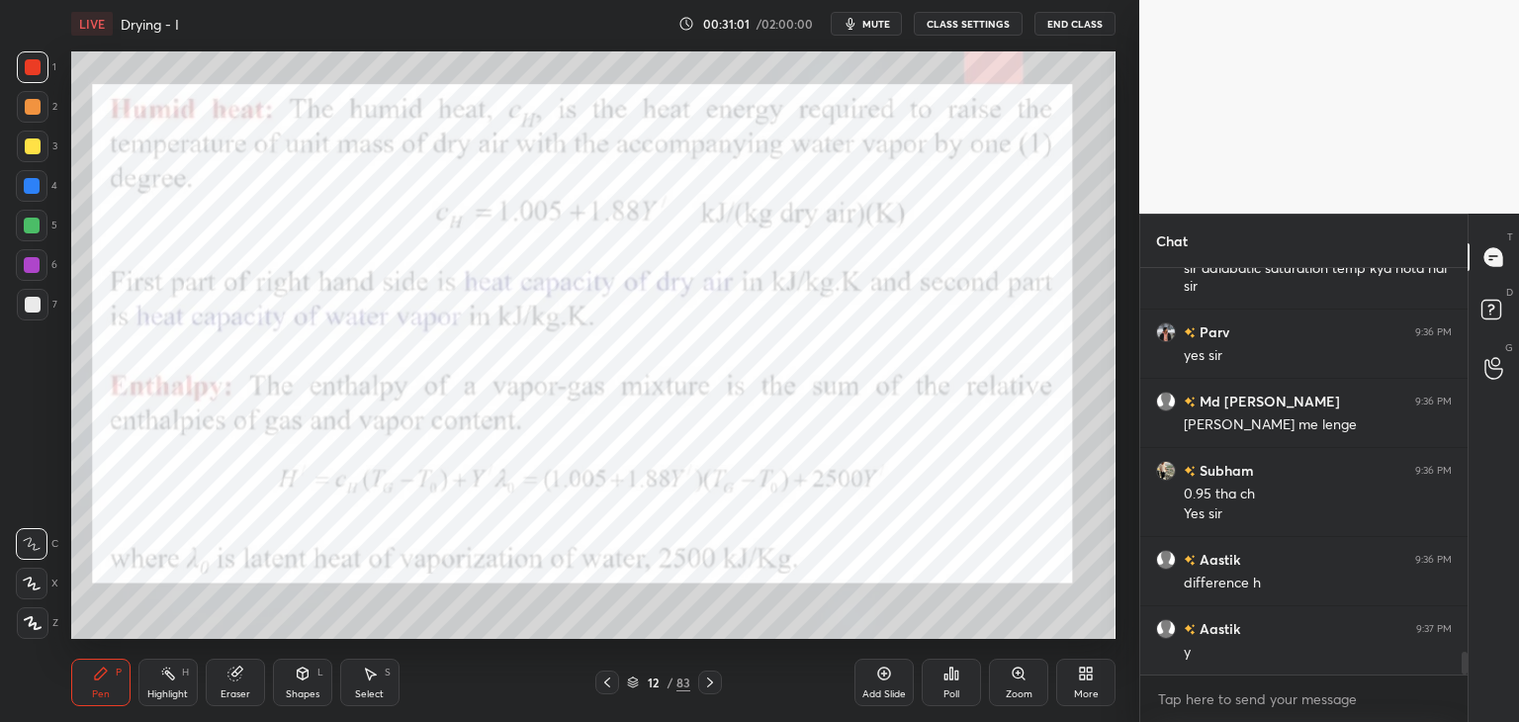
click at [712, 681] on icon at bounding box center [710, 682] width 16 height 16
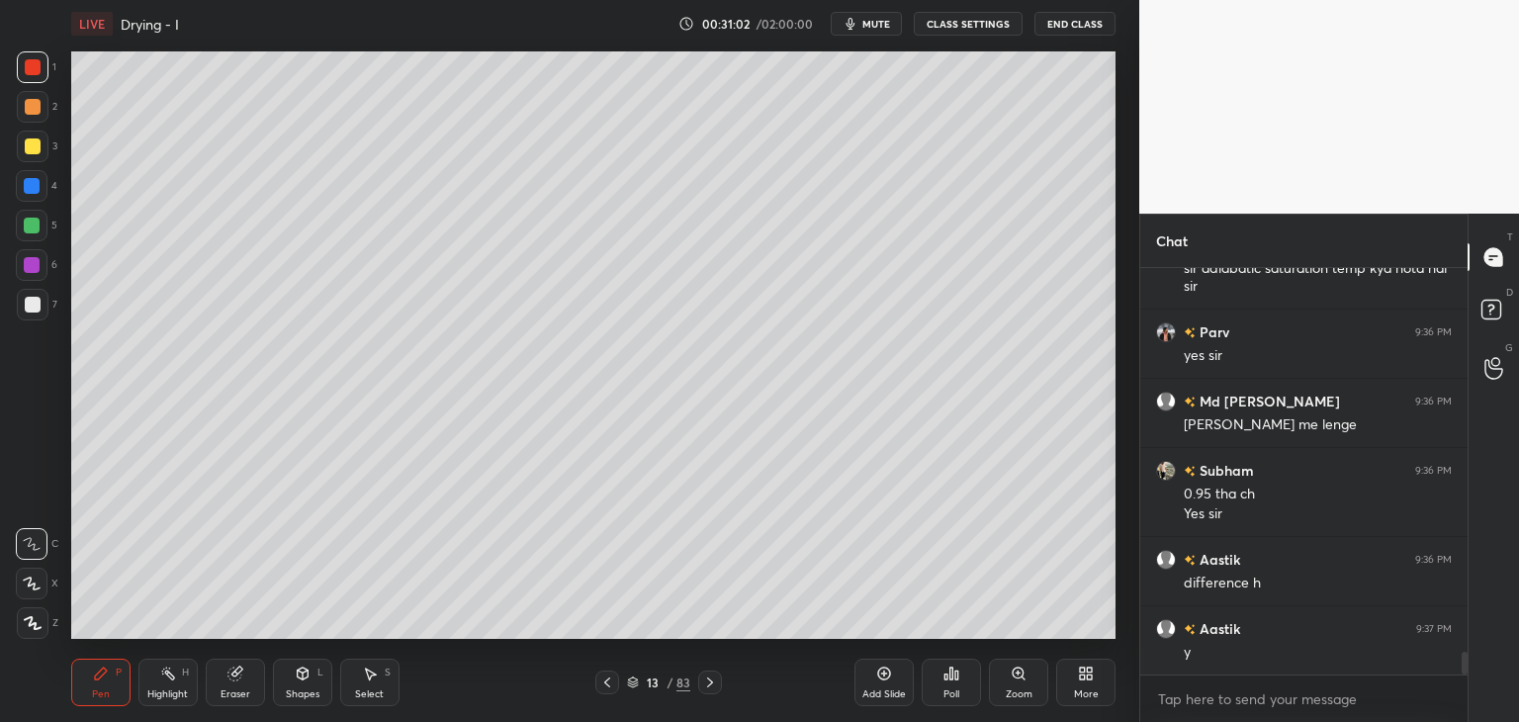
click at [712, 679] on icon at bounding box center [710, 682] width 16 height 16
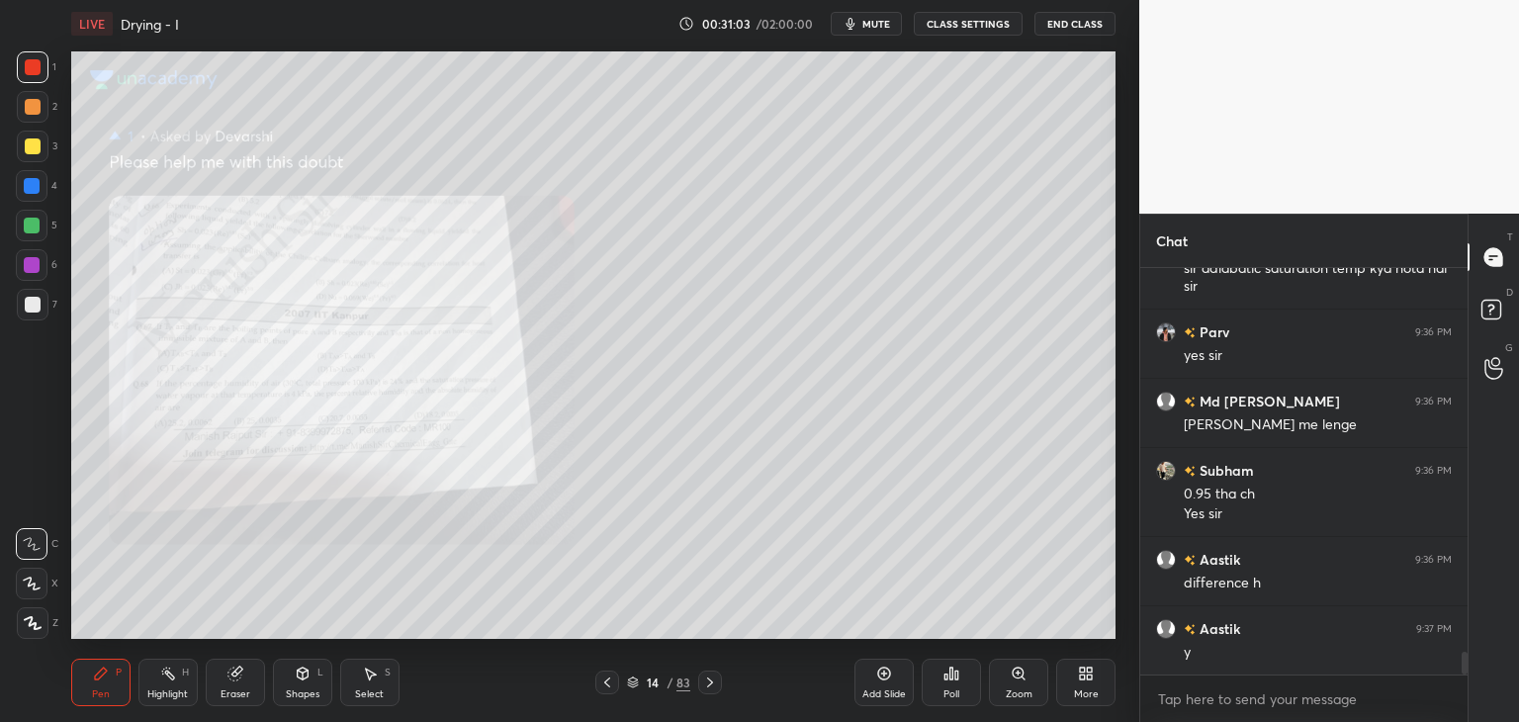
click at [710, 685] on icon at bounding box center [710, 682] width 16 height 16
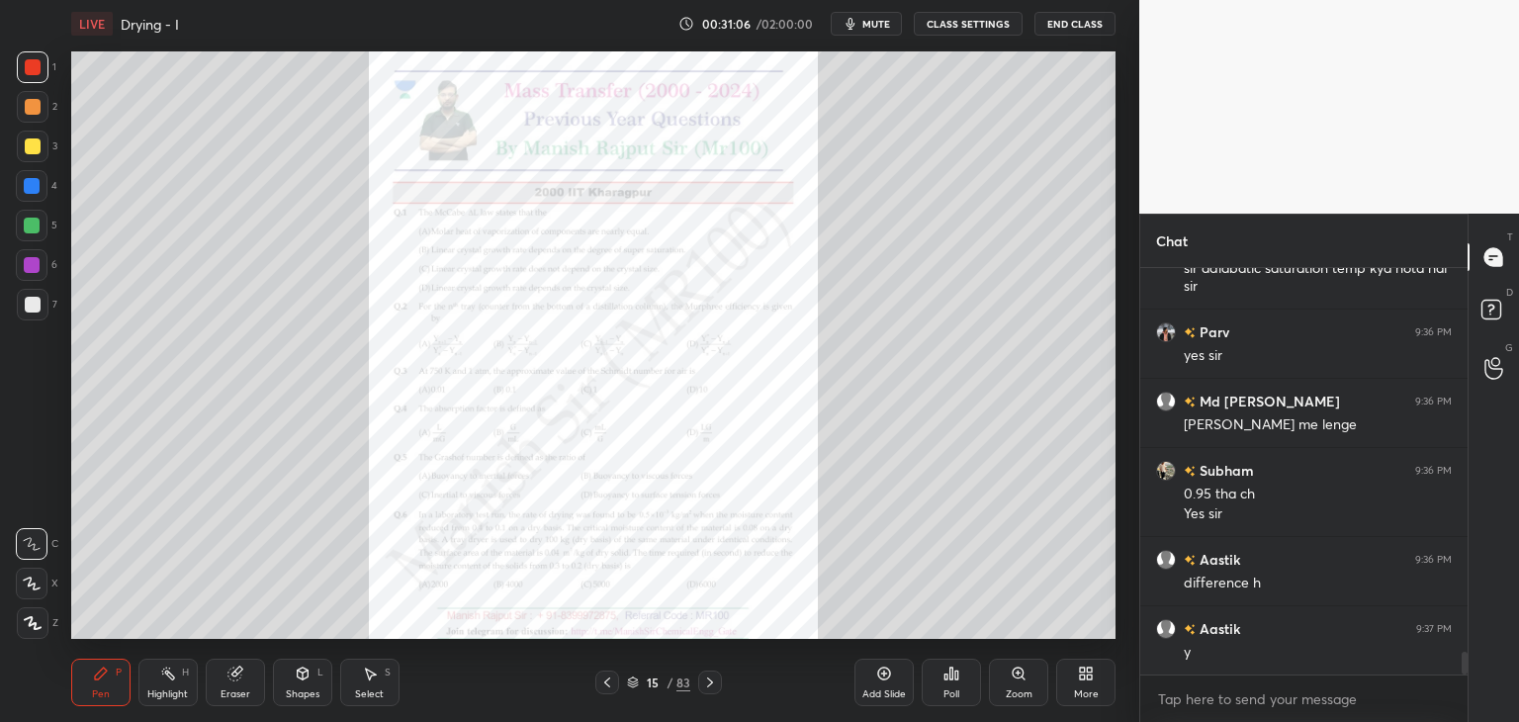
click at [707, 683] on icon at bounding box center [710, 682] width 16 height 16
click at [708, 685] on icon at bounding box center [710, 682] width 16 height 16
click at [710, 687] on icon at bounding box center [710, 682] width 16 height 16
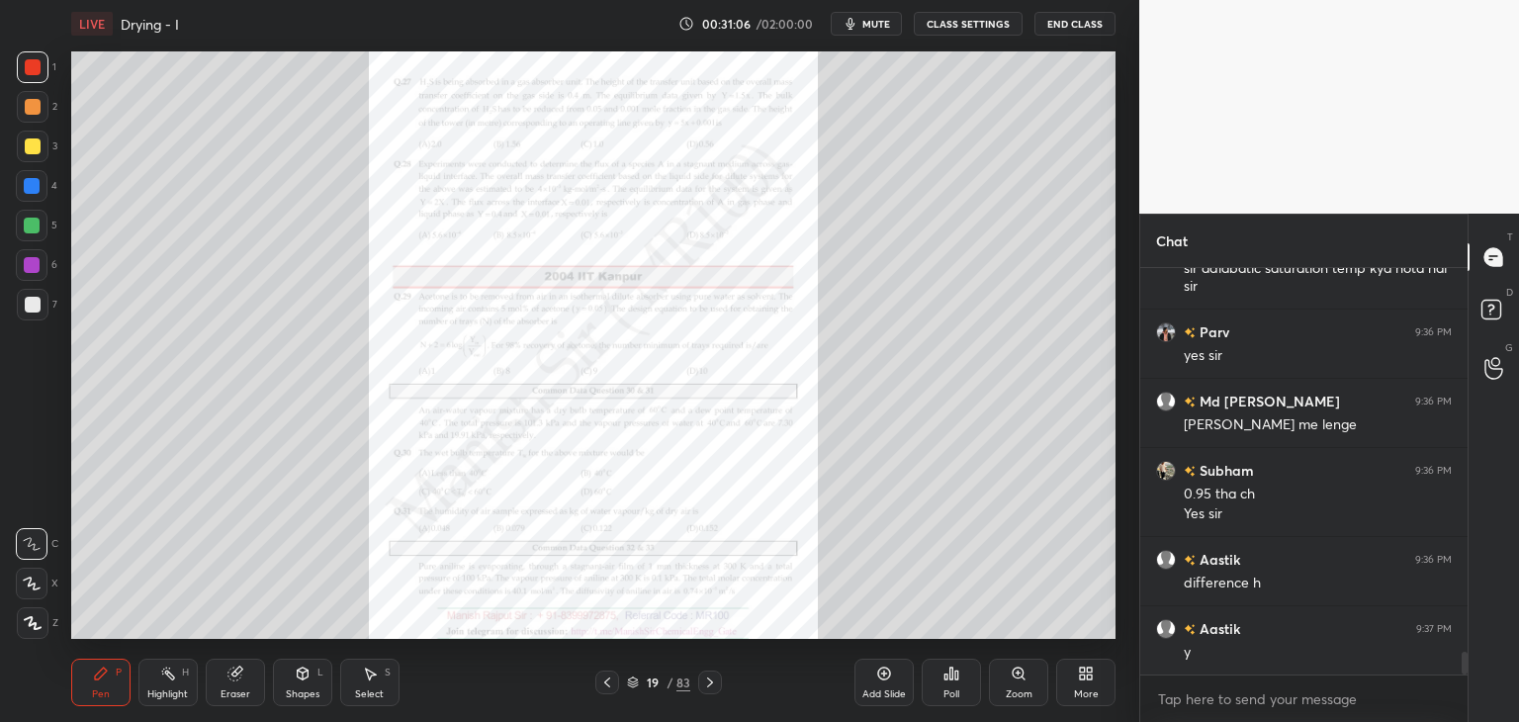
click at [710, 687] on icon at bounding box center [710, 682] width 16 height 16
click at [711, 687] on icon at bounding box center [710, 682] width 16 height 16
click at [714, 682] on icon at bounding box center [710, 682] width 16 height 16
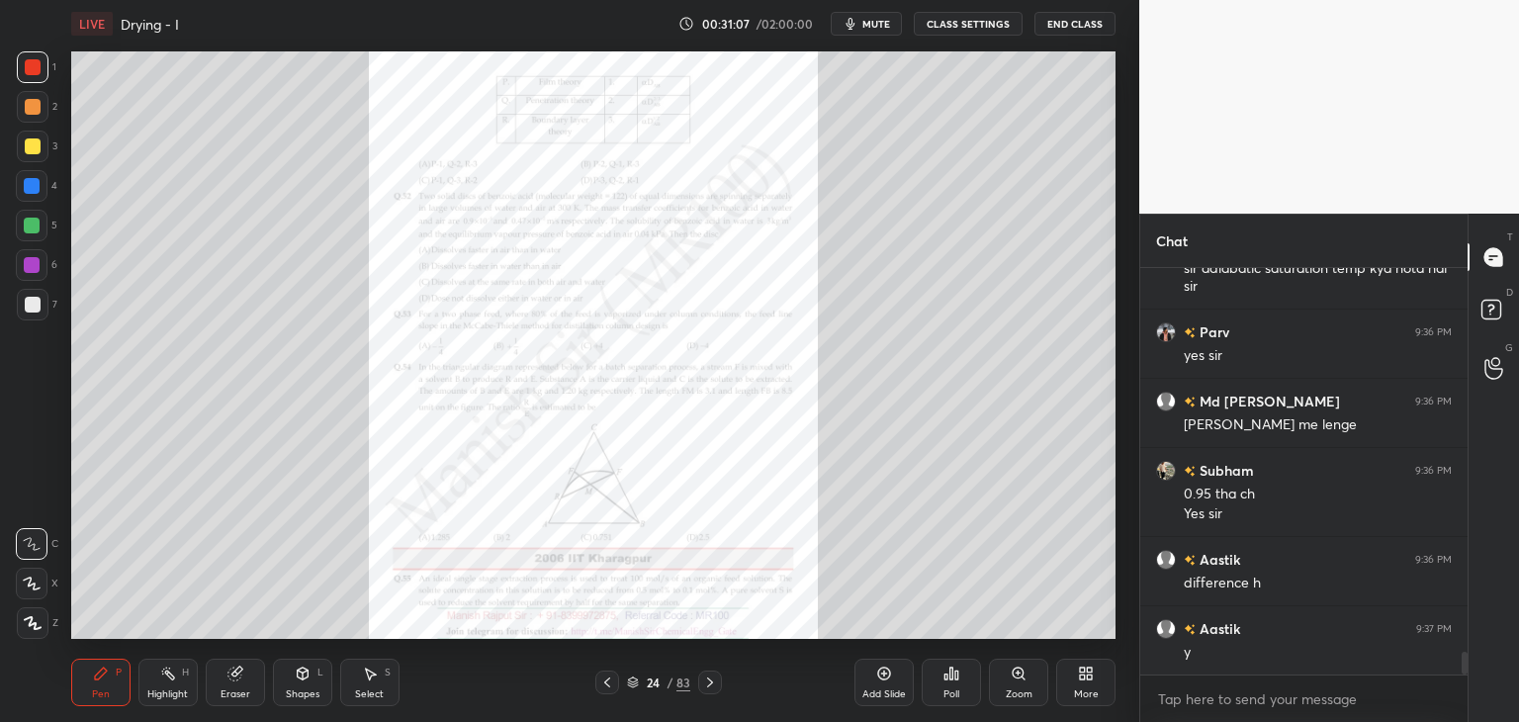
click at [714, 682] on icon at bounding box center [710, 682] width 16 height 16
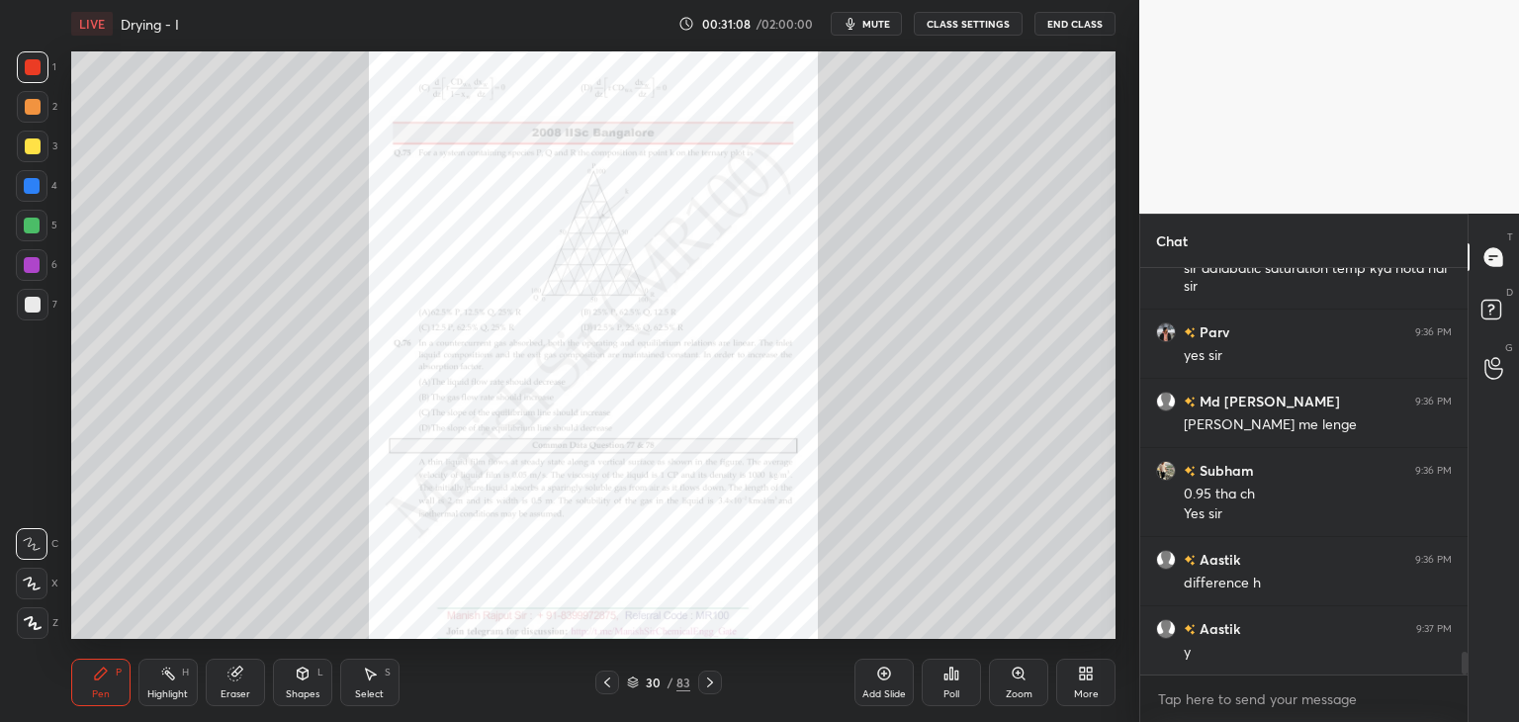
click at [714, 682] on icon at bounding box center [710, 682] width 16 height 16
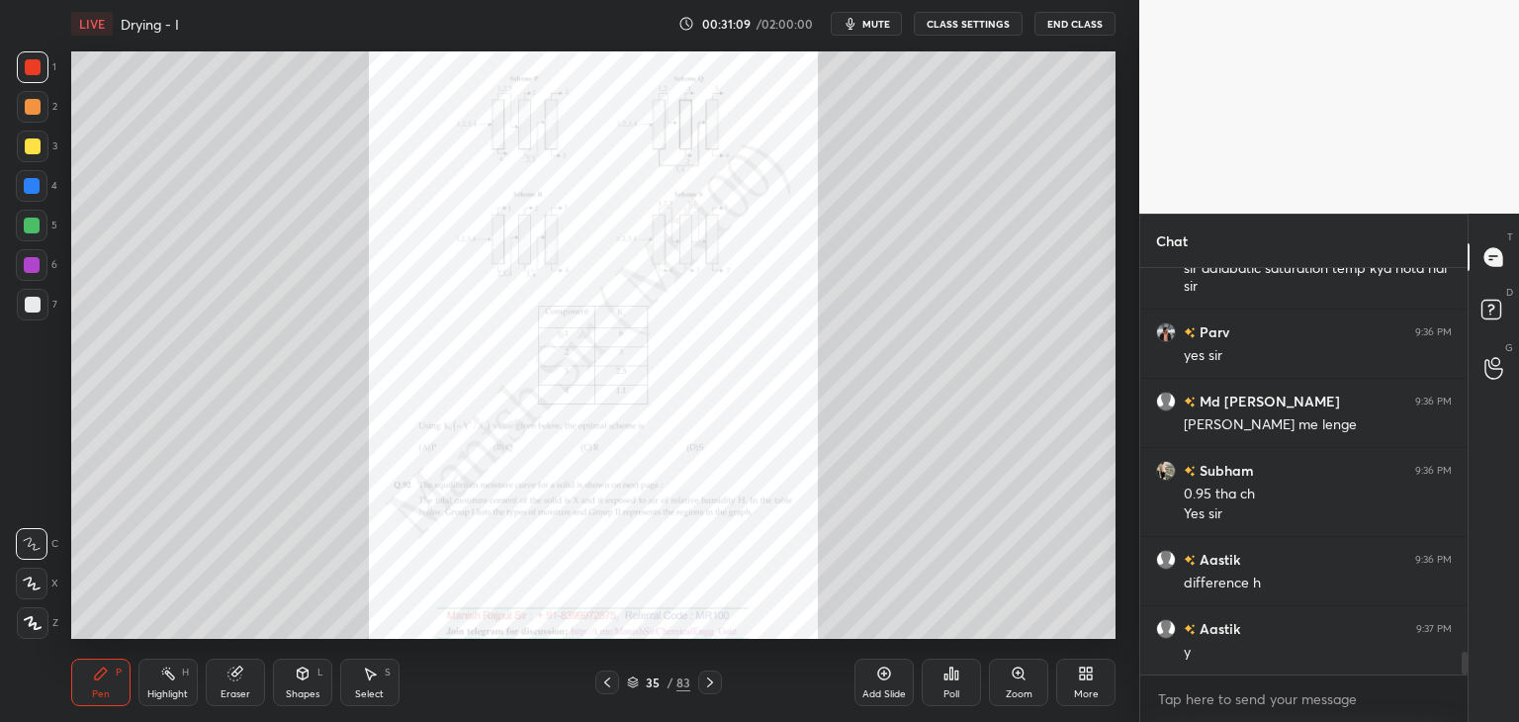
click at [714, 682] on icon at bounding box center [710, 682] width 16 height 16
click at [716, 683] on icon at bounding box center [710, 682] width 16 height 16
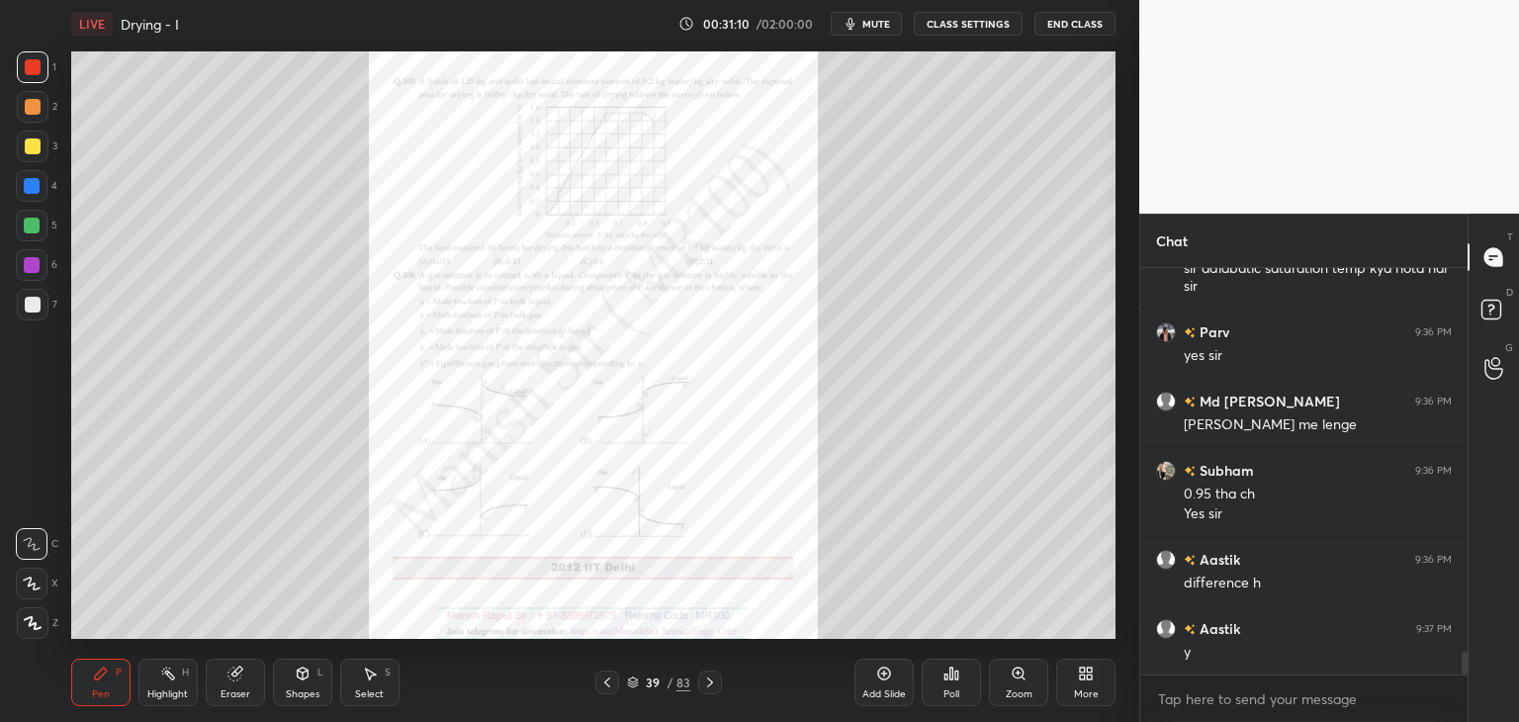
click at [716, 683] on icon at bounding box center [710, 682] width 16 height 16
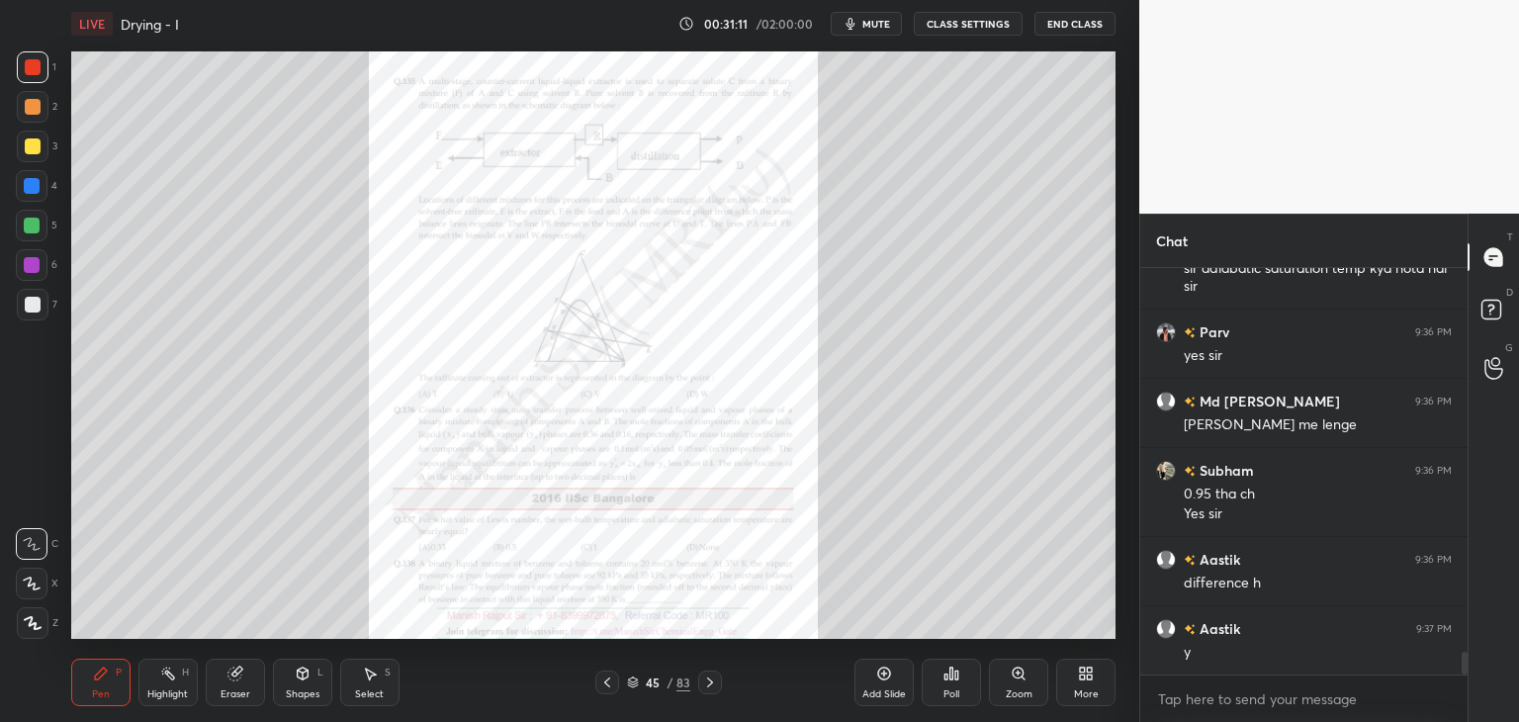
click at [716, 683] on icon at bounding box center [710, 682] width 16 height 16
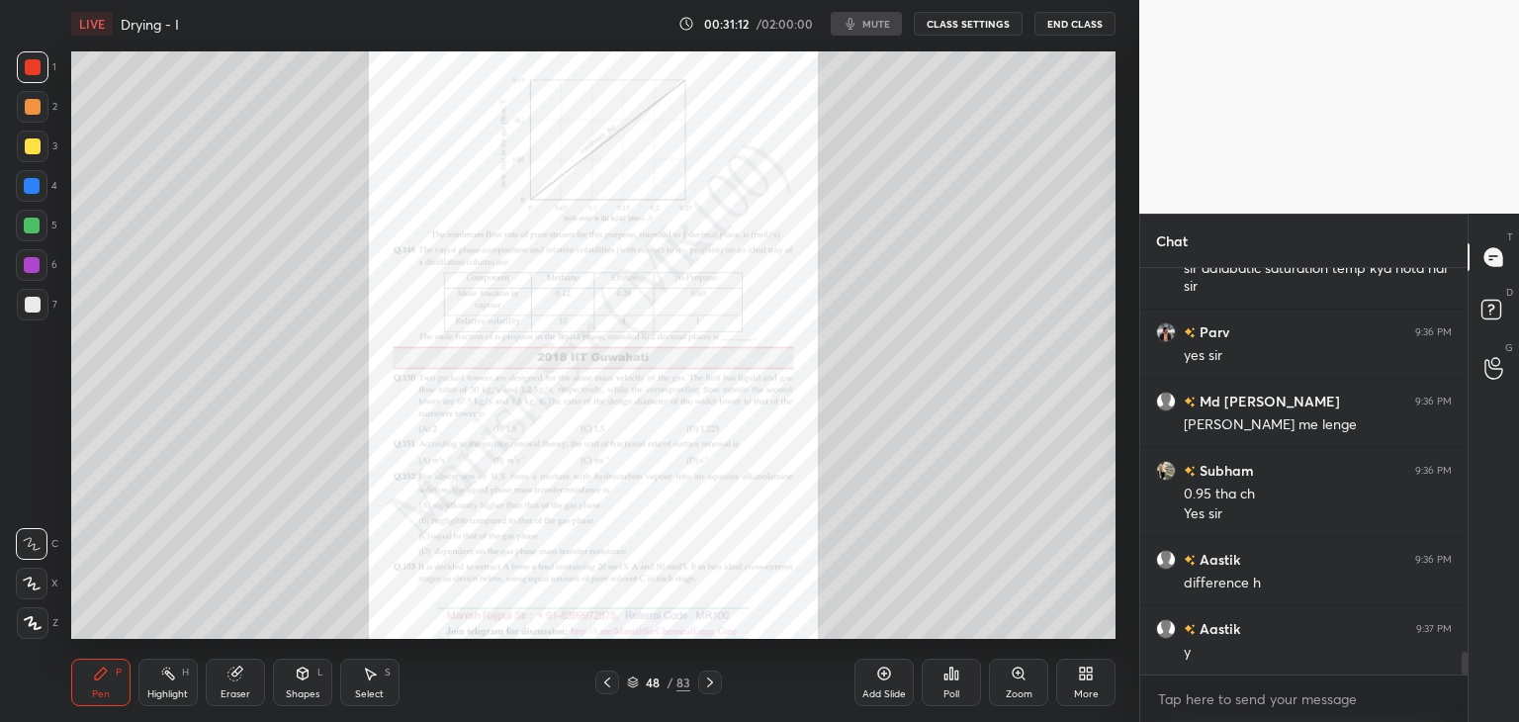
click at [716, 683] on icon at bounding box center [710, 682] width 16 height 16
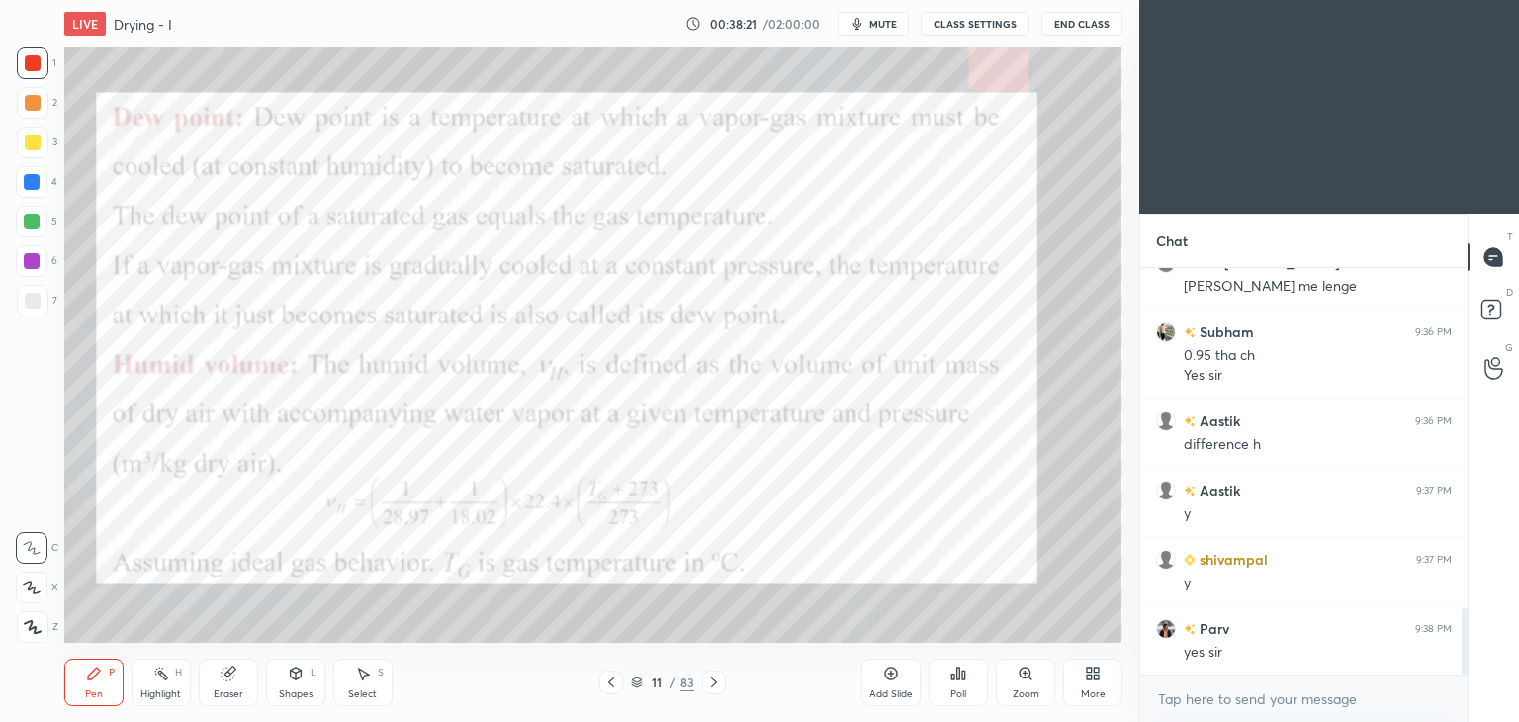
scroll to position [98289, 97825]
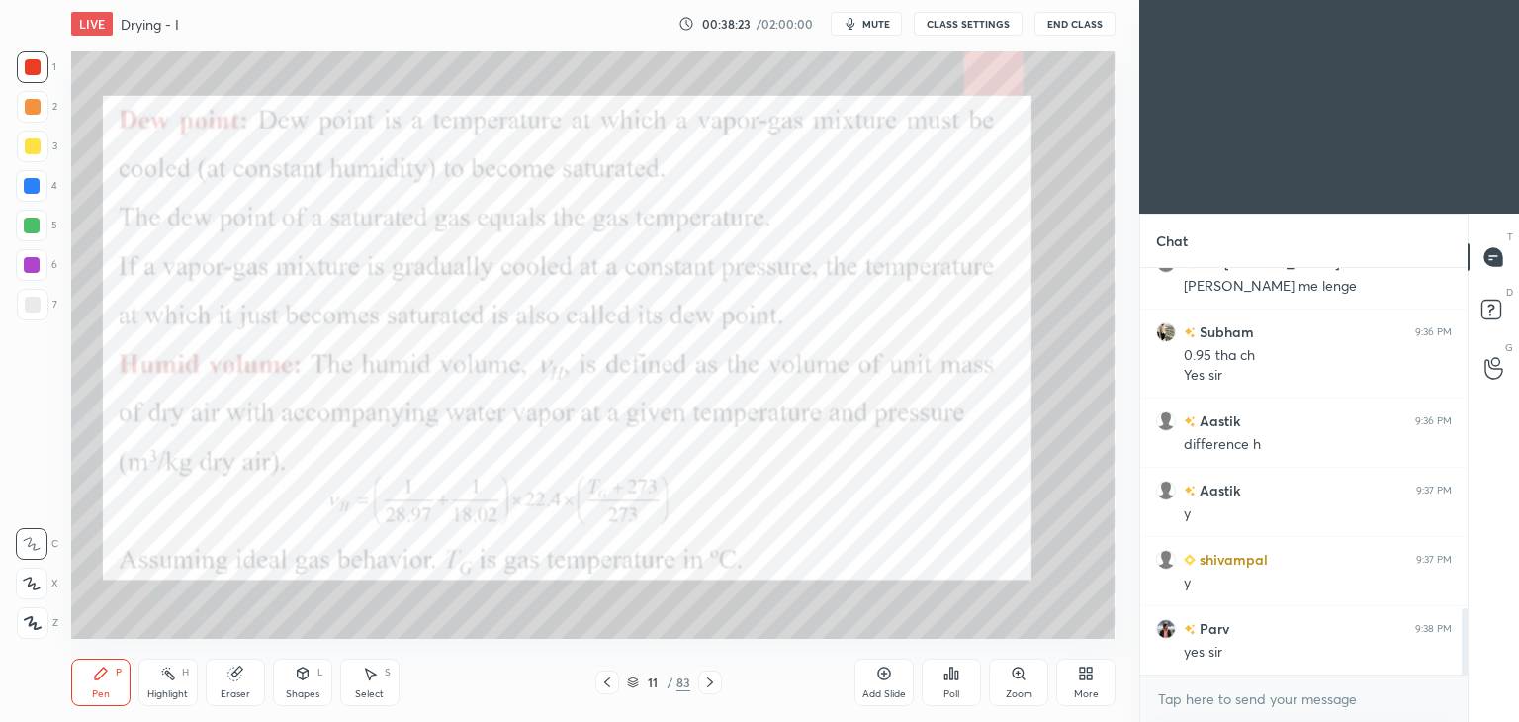
click at [711, 681] on icon at bounding box center [710, 682] width 6 height 10
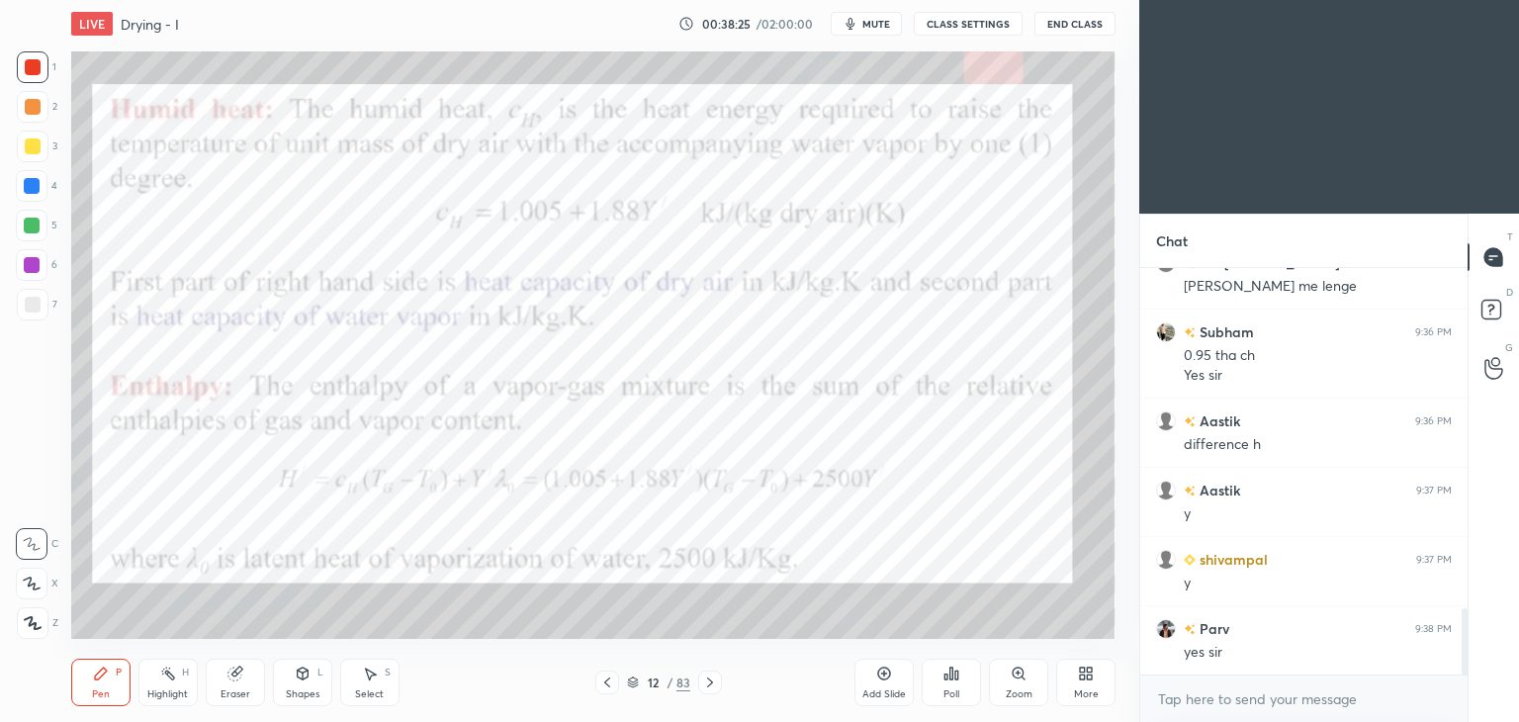
click at [704, 681] on icon at bounding box center [710, 682] width 16 height 16
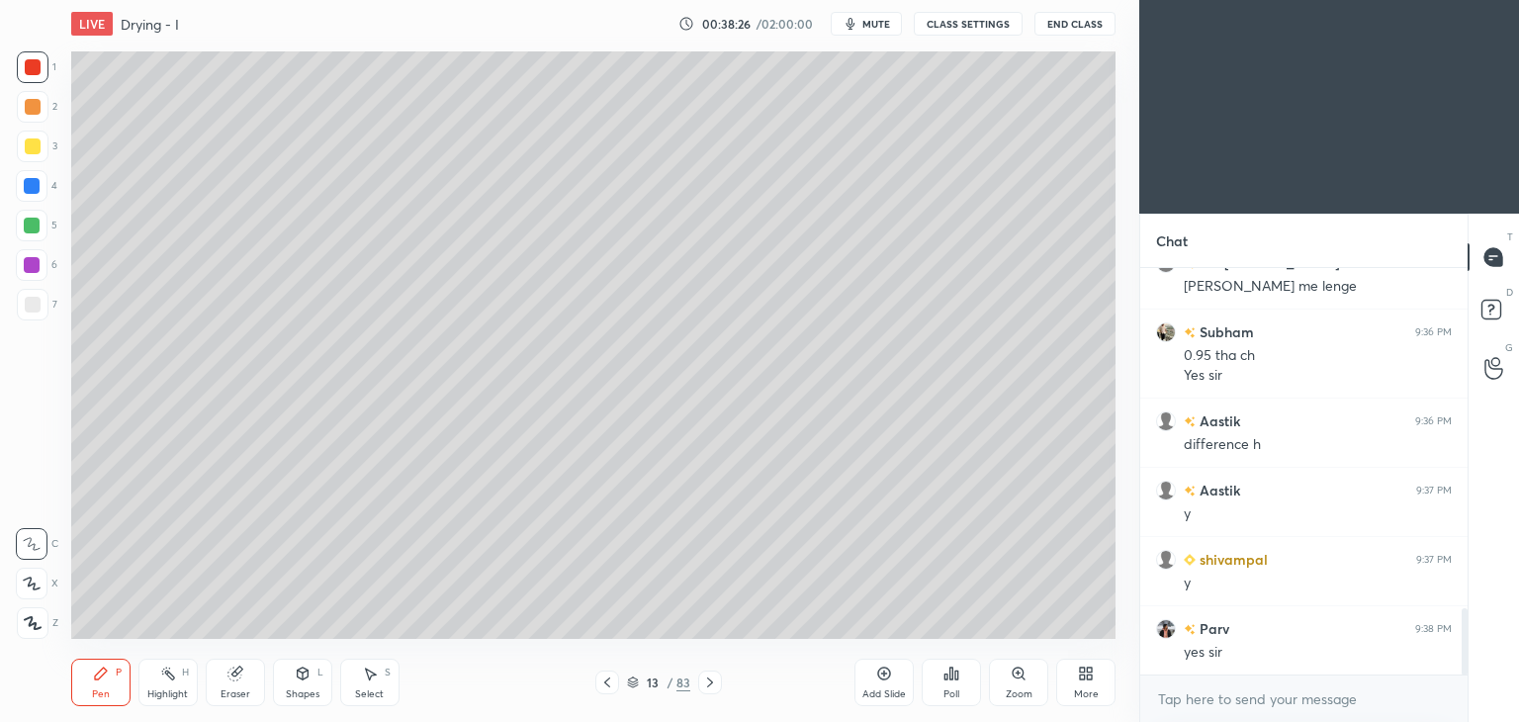
click at [712, 681] on icon at bounding box center [710, 682] width 16 height 16
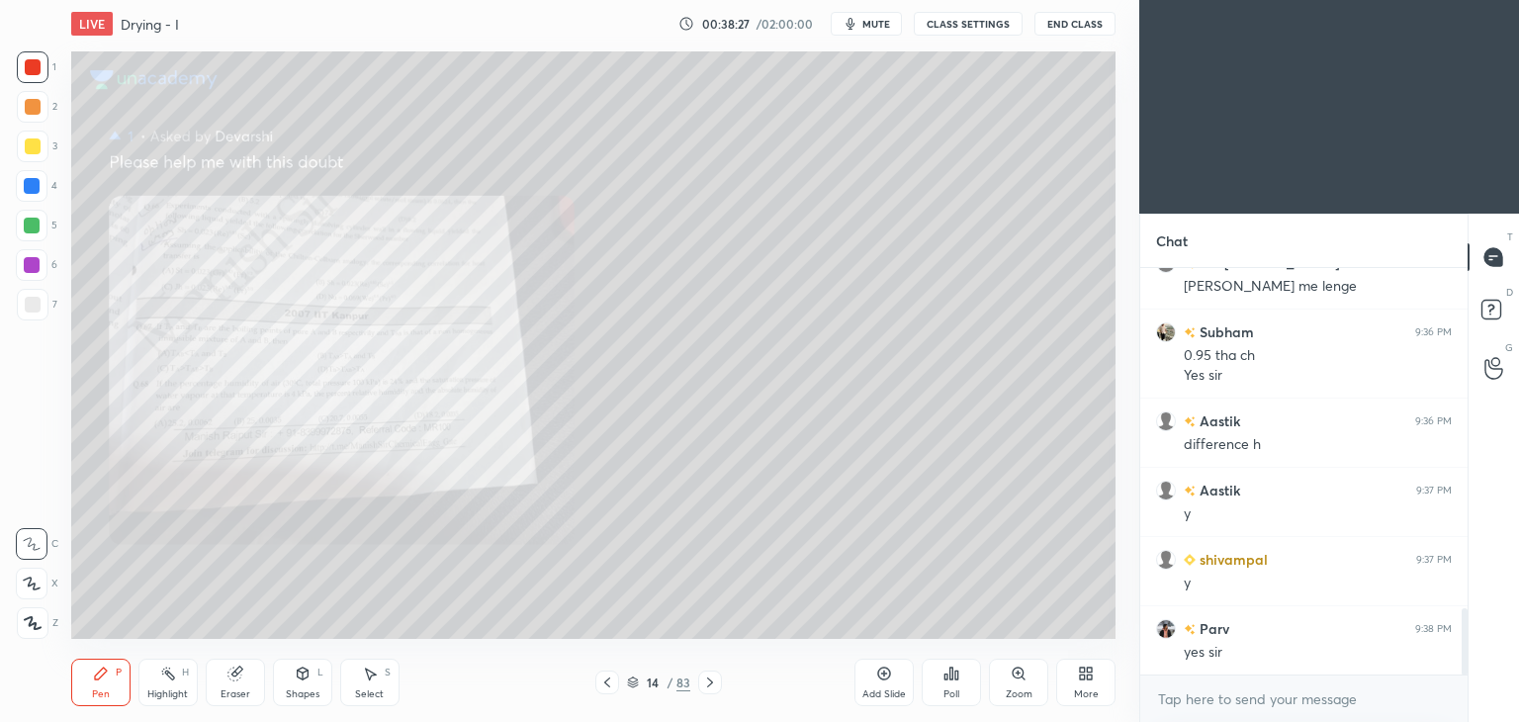
click at [709, 684] on icon at bounding box center [710, 682] width 16 height 16
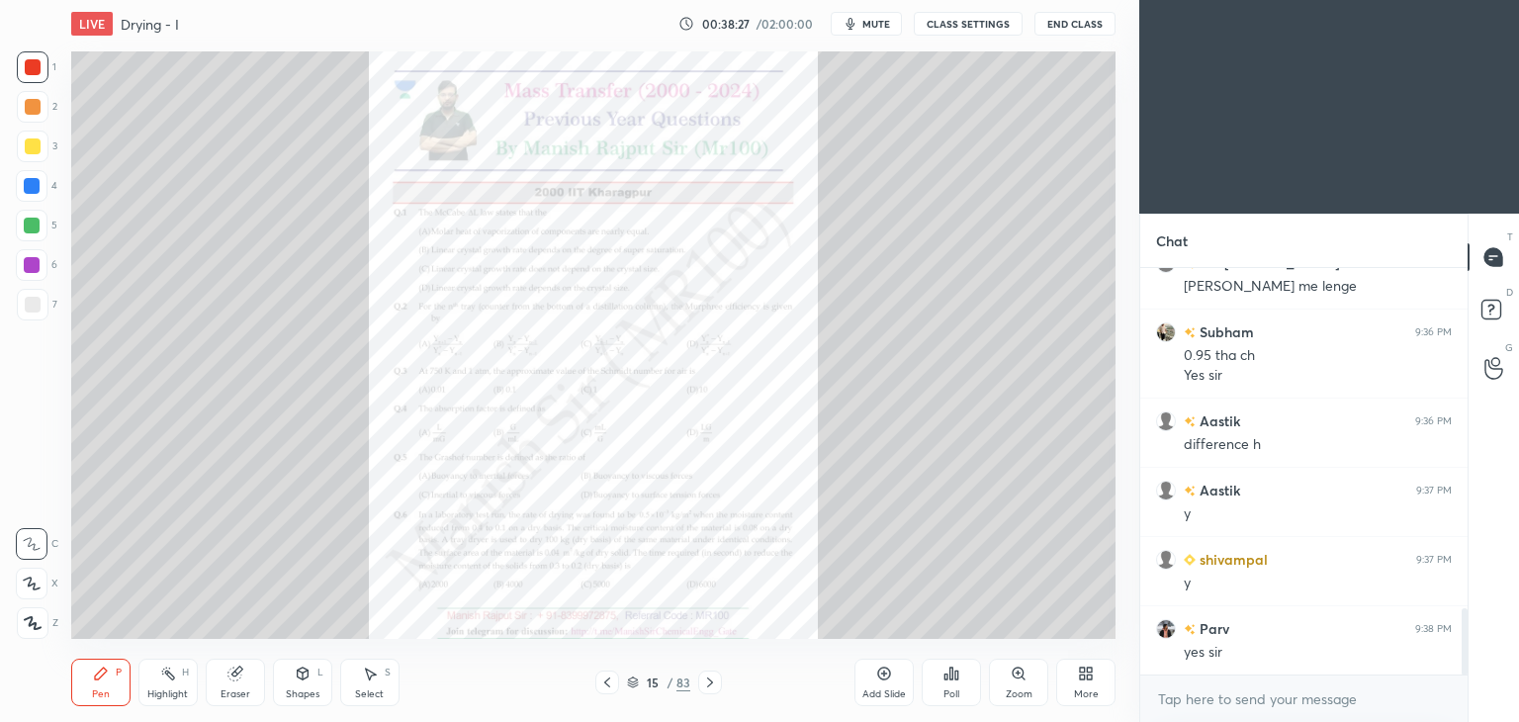
click at [711, 684] on icon at bounding box center [710, 682] width 16 height 16
click at [708, 685] on icon at bounding box center [710, 682] width 16 height 16
click at [708, 685] on icon at bounding box center [710, 682] width 6 height 10
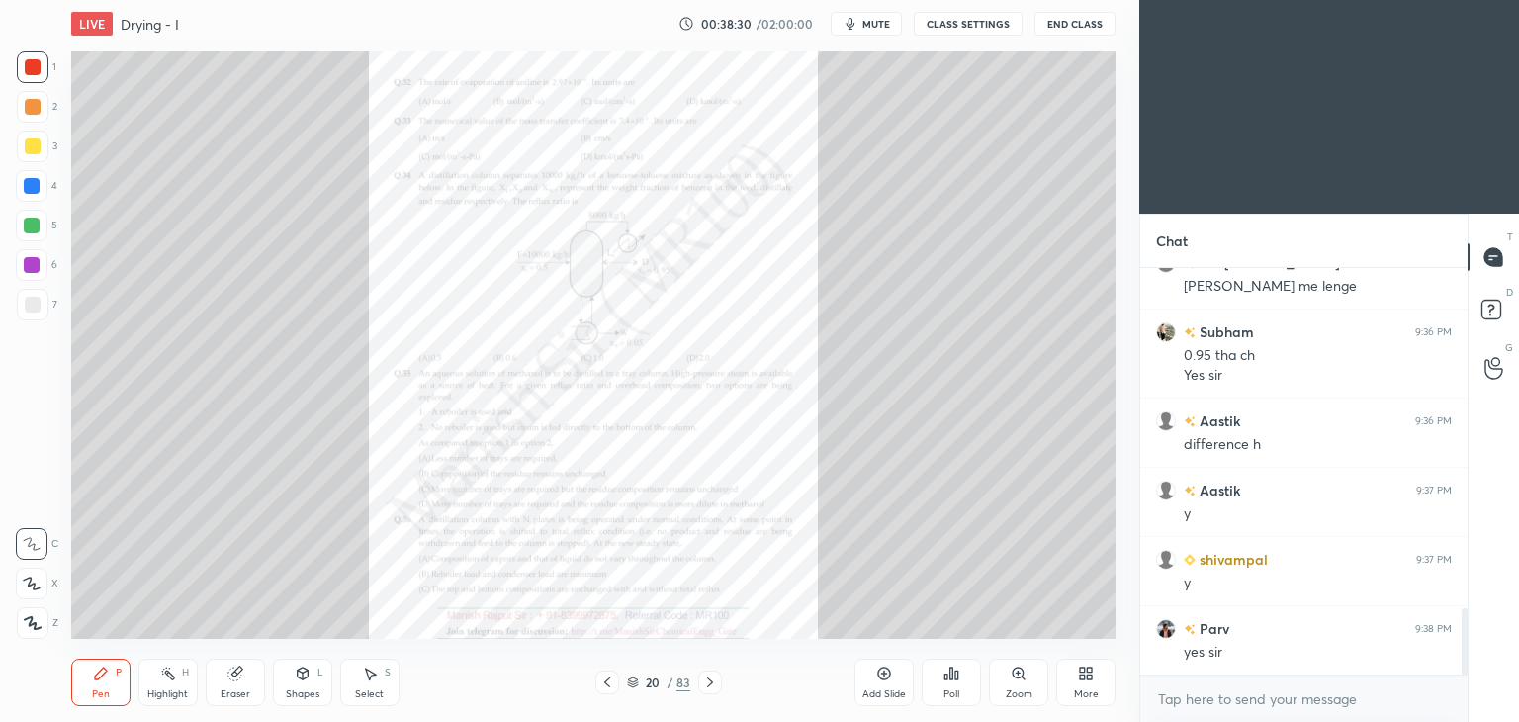
click at [708, 685] on icon at bounding box center [710, 682] width 6 height 10
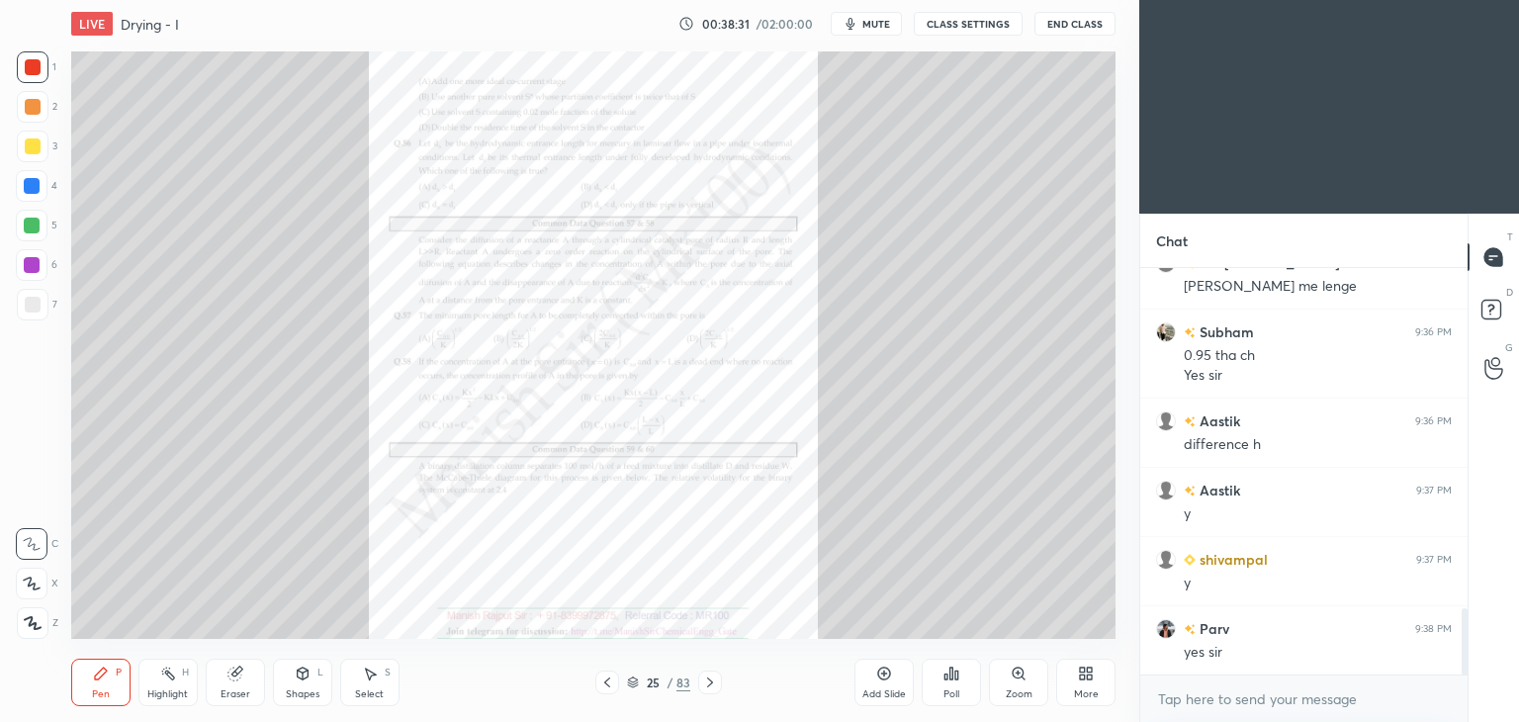
click at [708, 685] on icon at bounding box center [710, 682] width 6 height 10
click at [709, 685] on icon at bounding box center [710, 682] width 16 height 16
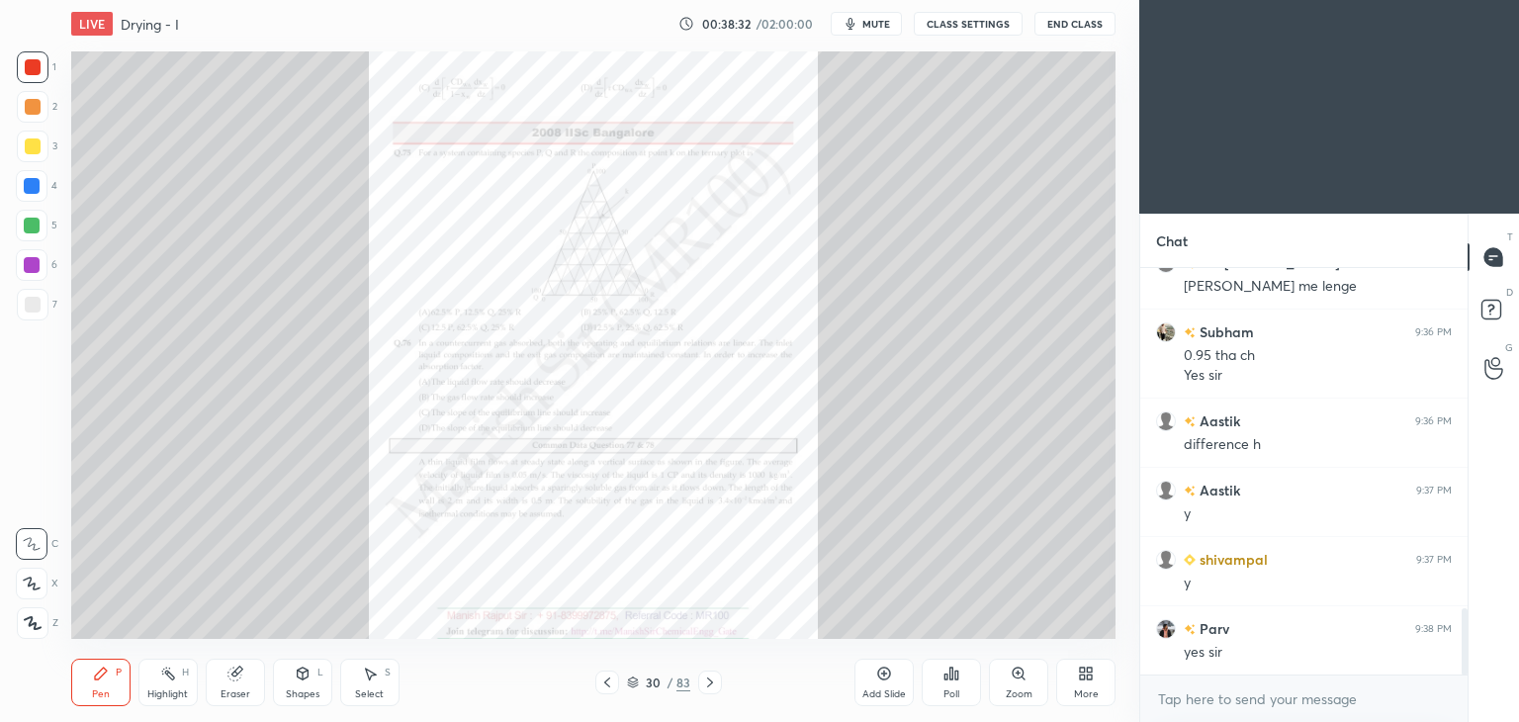
click at [709, 685] on icon at bounding box center [710, 682] width 16 height 16
click at [710, 685] on icon at bounding box center [710, 682] width 16 height 16
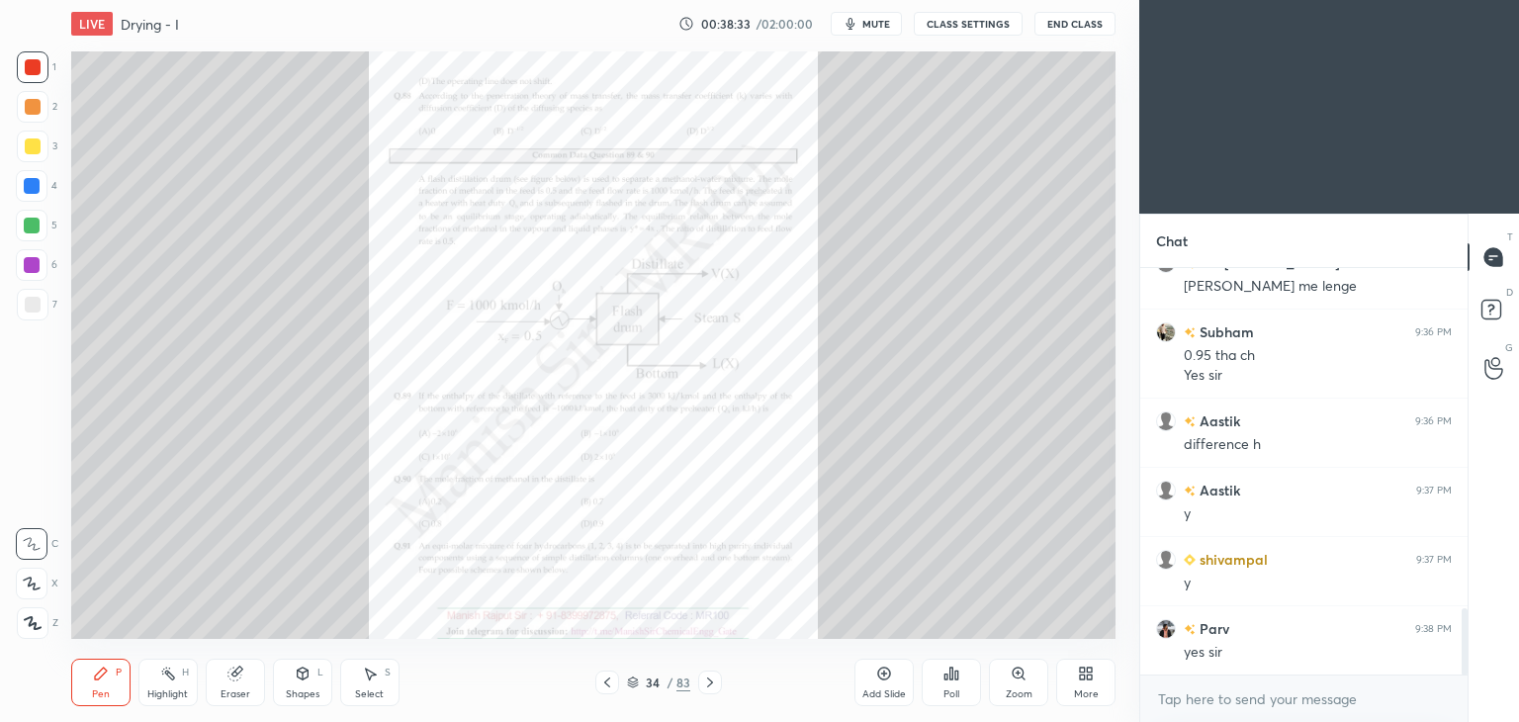
click at [710, 685] on icon at bounding box center [710, 682] width 16 height 16
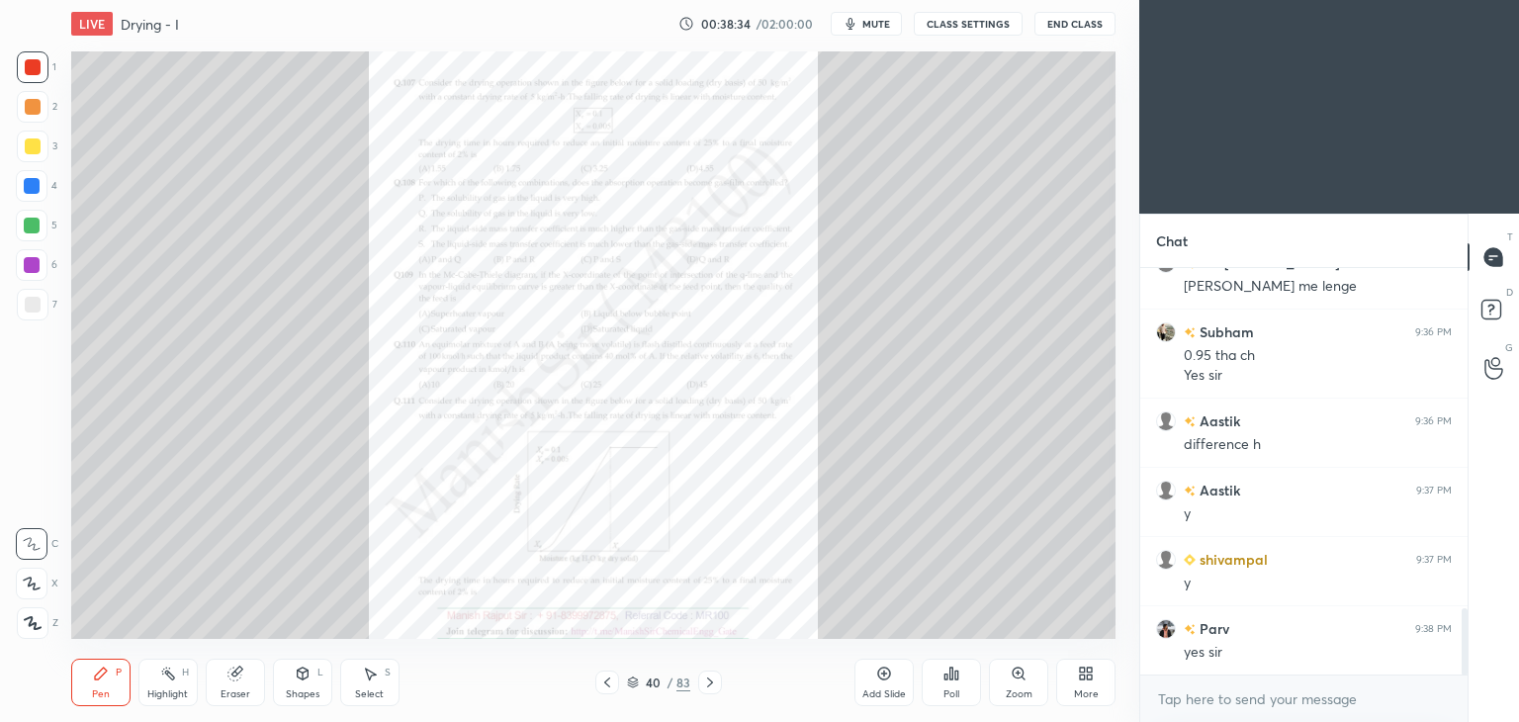
click at [710, 685] on icon at bounding box center [710, 682] width 16 height 16
click at [711, 685] on icon at bounding box center [710, 682] width 16 height 16
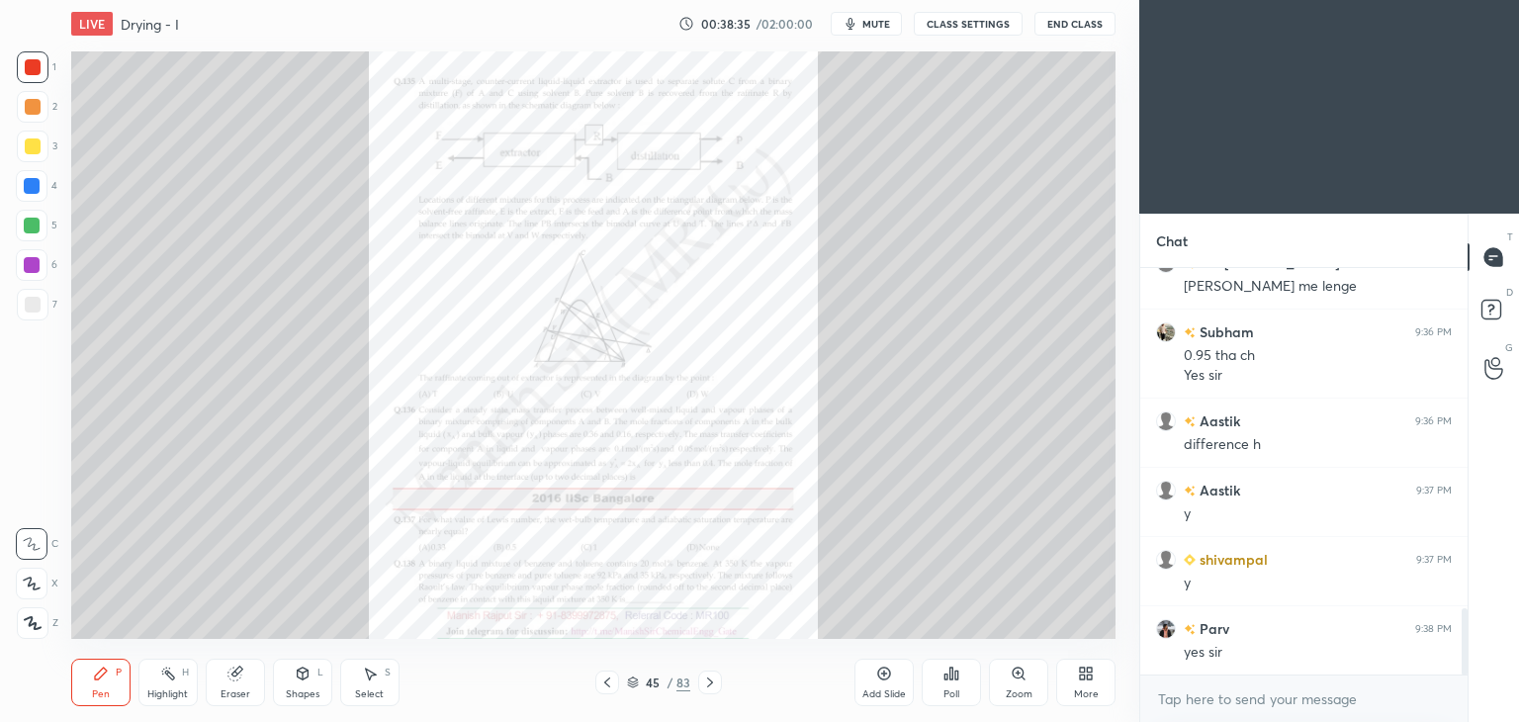
click at [711, 685] on icon at bounding box center [710, 682] width 16 height 16
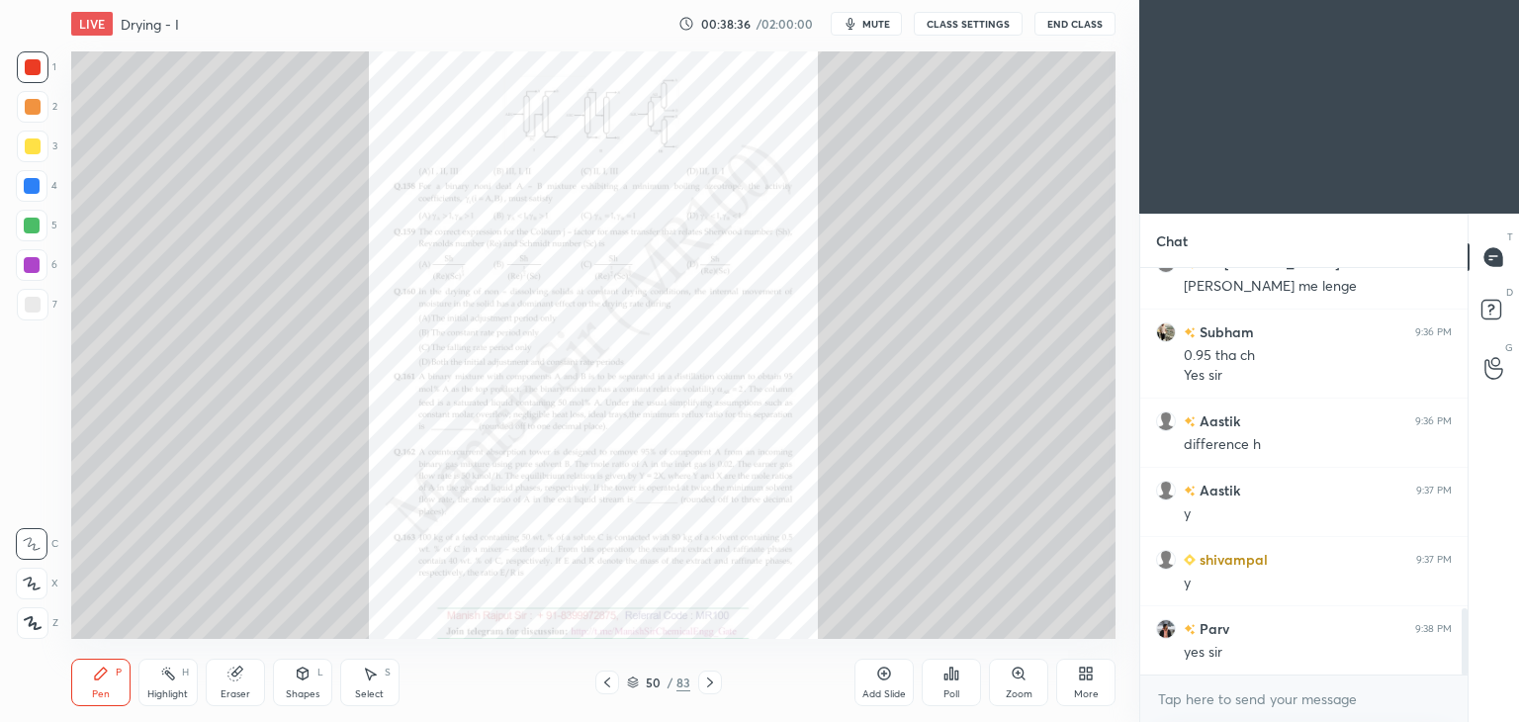
click at [712, 685] on icon at bounding box center [710, 682] width 16 height 16
click at [712, 686] on icon at bounding box center [710, 682] width 16 height 16
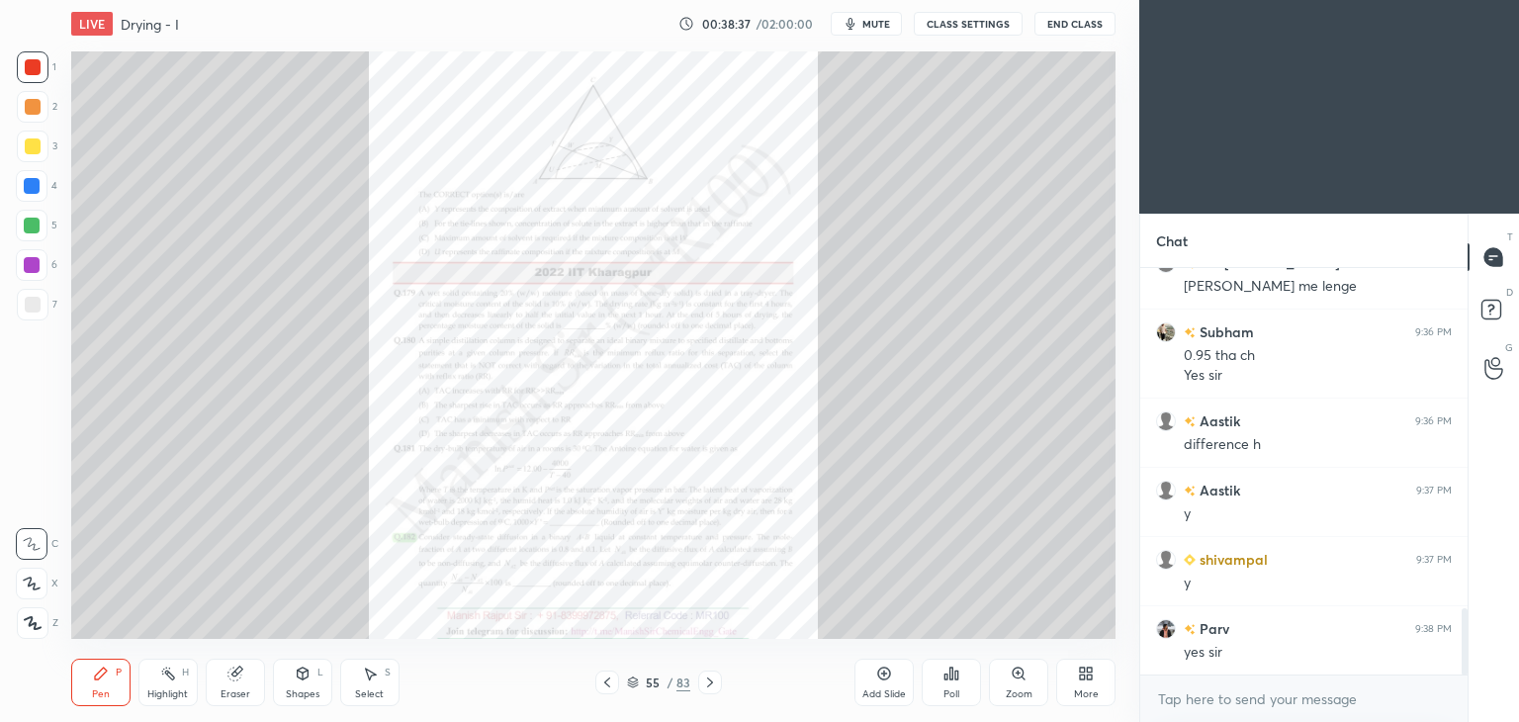
click at [712, 686] on icon at bounding box center [710, 682] width 16 height 16
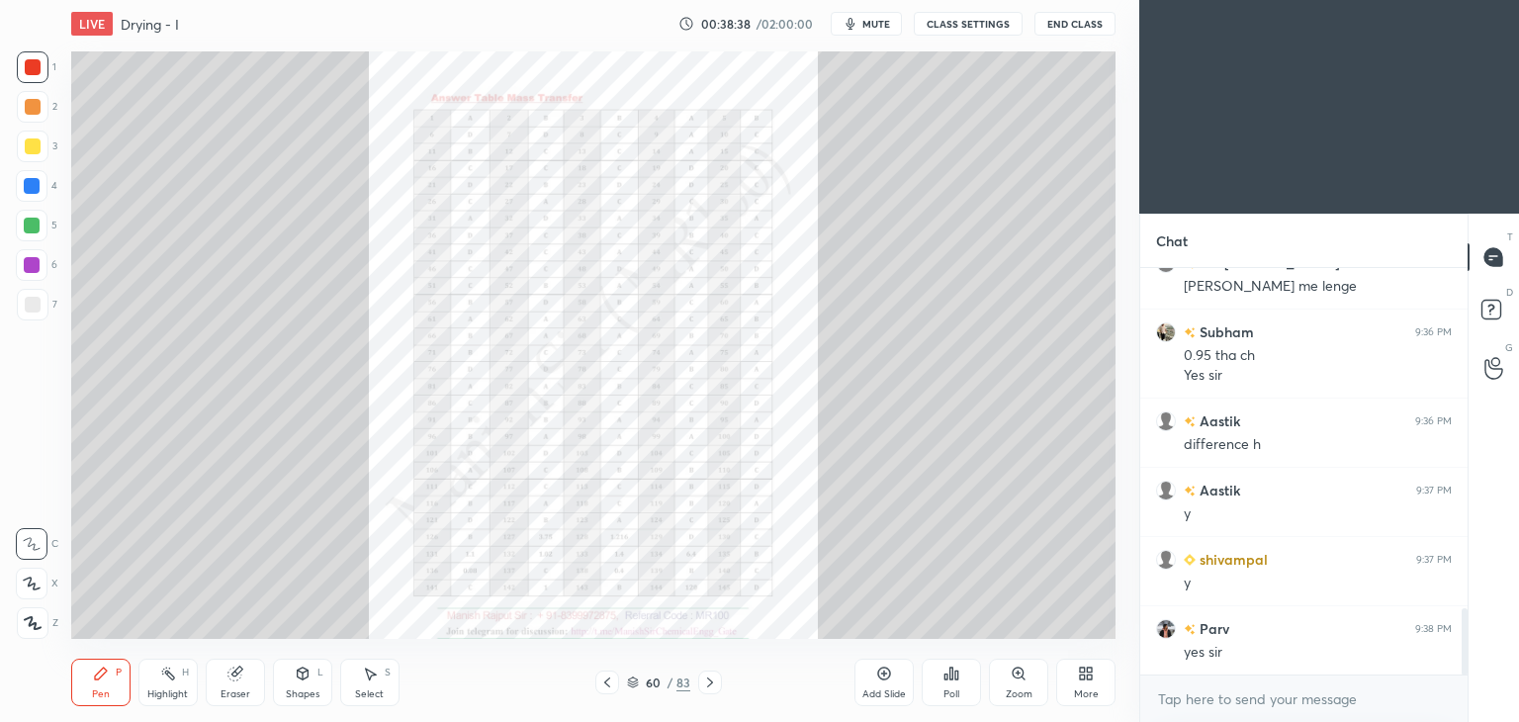
click at [712, 686] on icon at bounding box center [710, 682] width 16 height 16
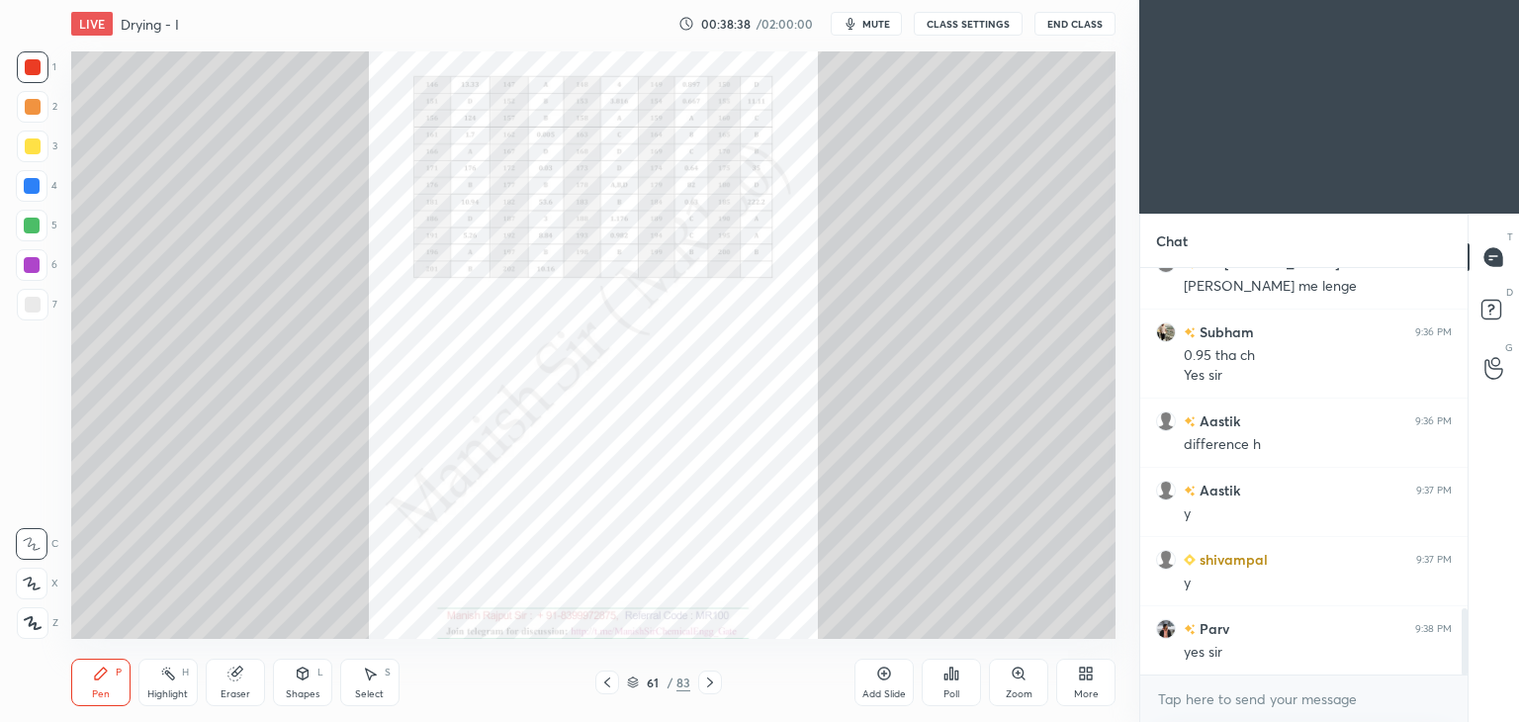
click at [712, 686] on icon at bounding box center [710, 682] width 16 height 16
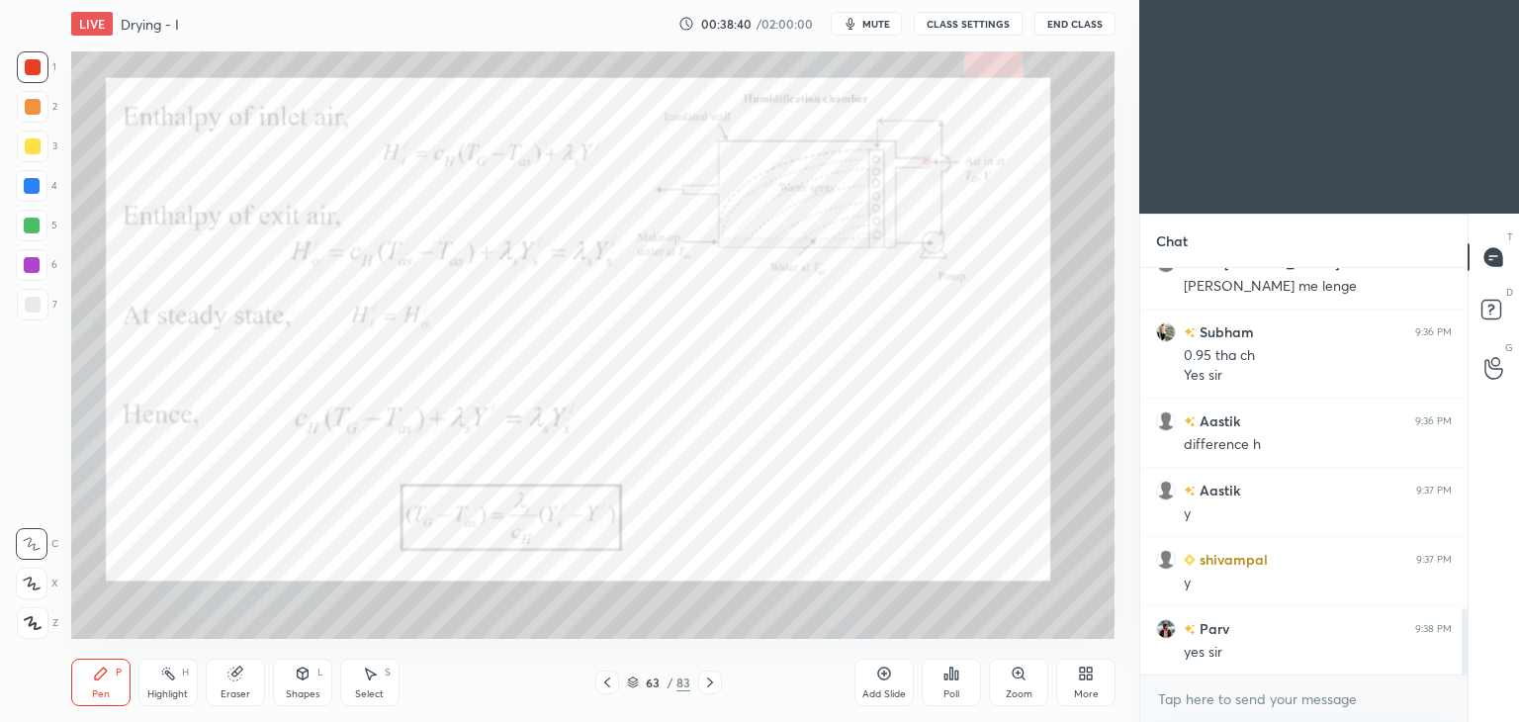
click at [609, 680] on icon at bounding box center [607, 682] width 16 height 16
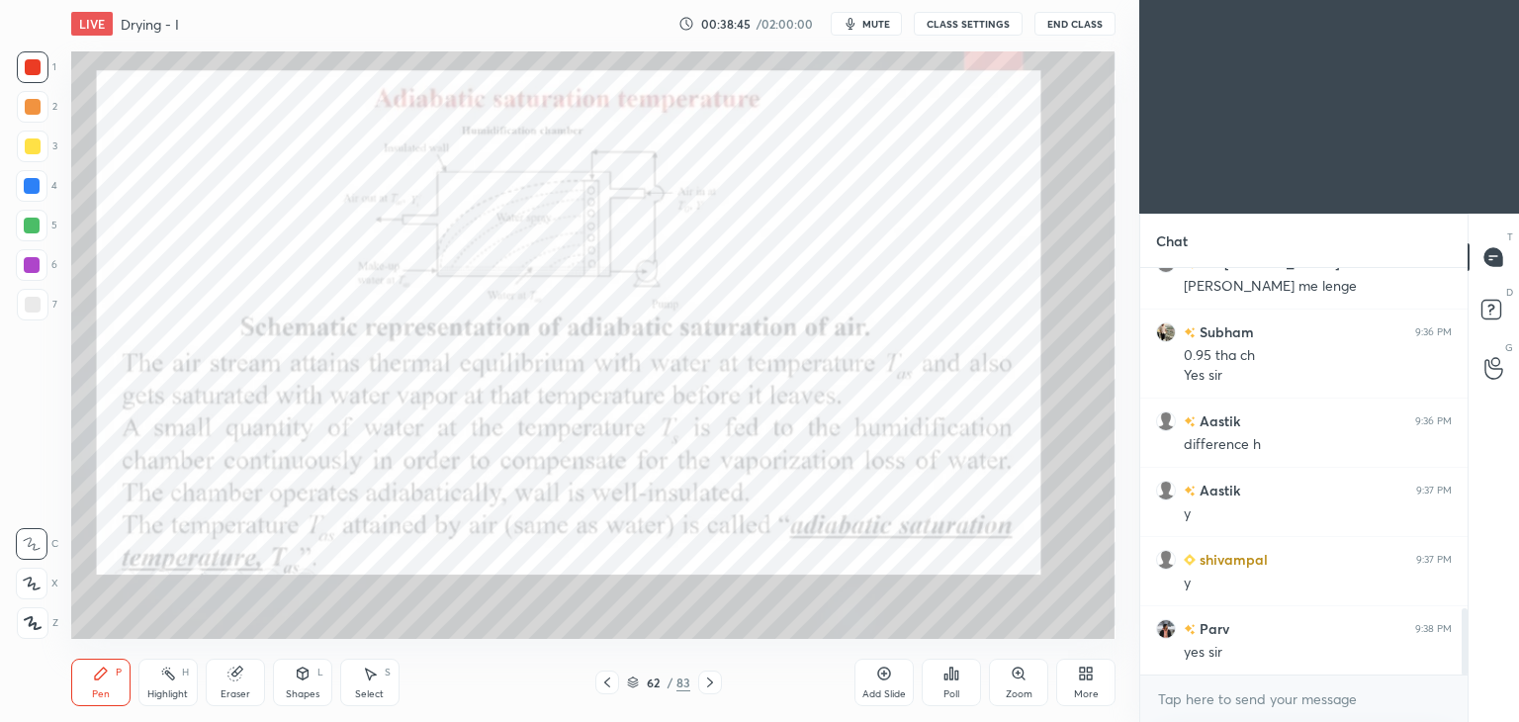
click at [315, 685] on div "Shapes L" at bounding box center [302, 682] width 59 height 47
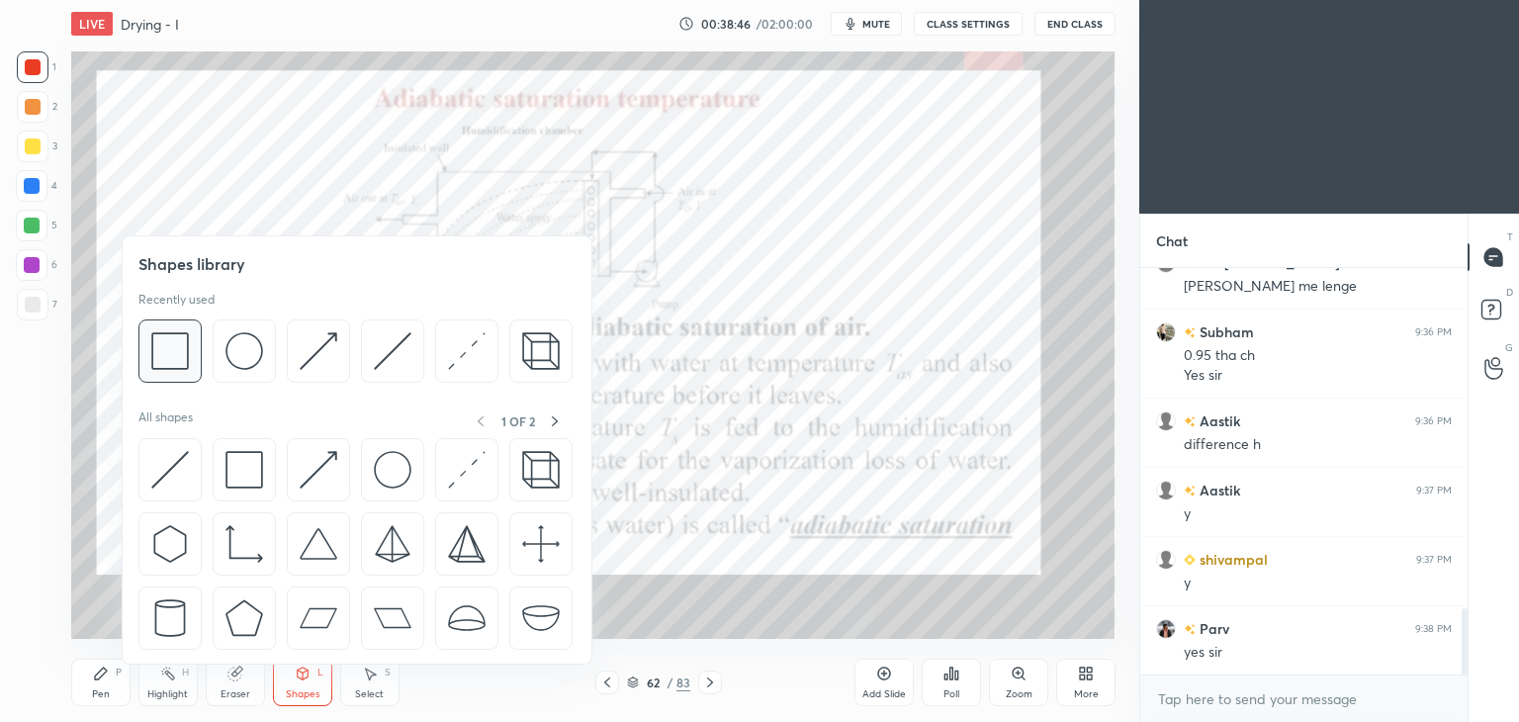
click at [180, 361] on img at bounding box center [170, 351] width 38 height 38
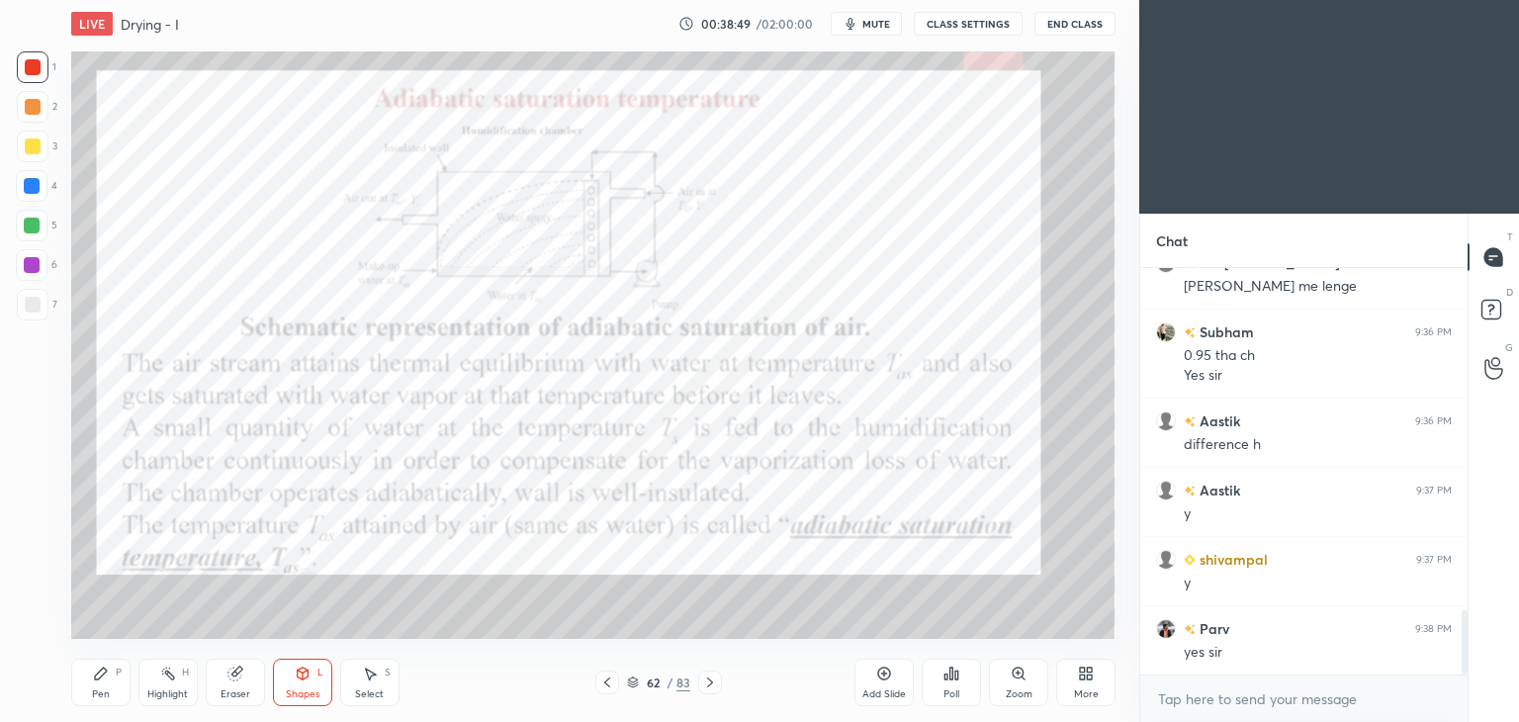
scroll to position [2150, 0]
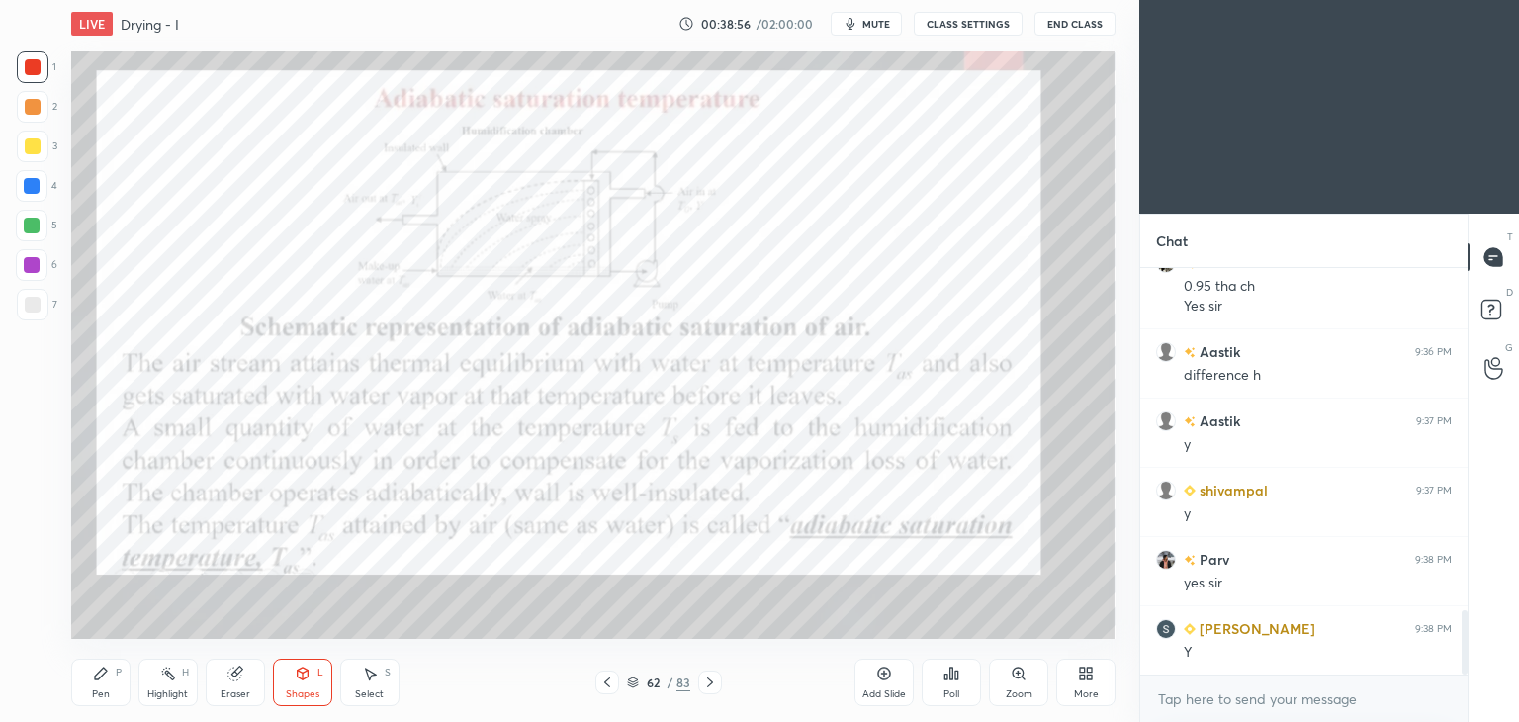
click at [309, 683] on div "Shapes L" at bounding box center [302, 682] width 59 height 47
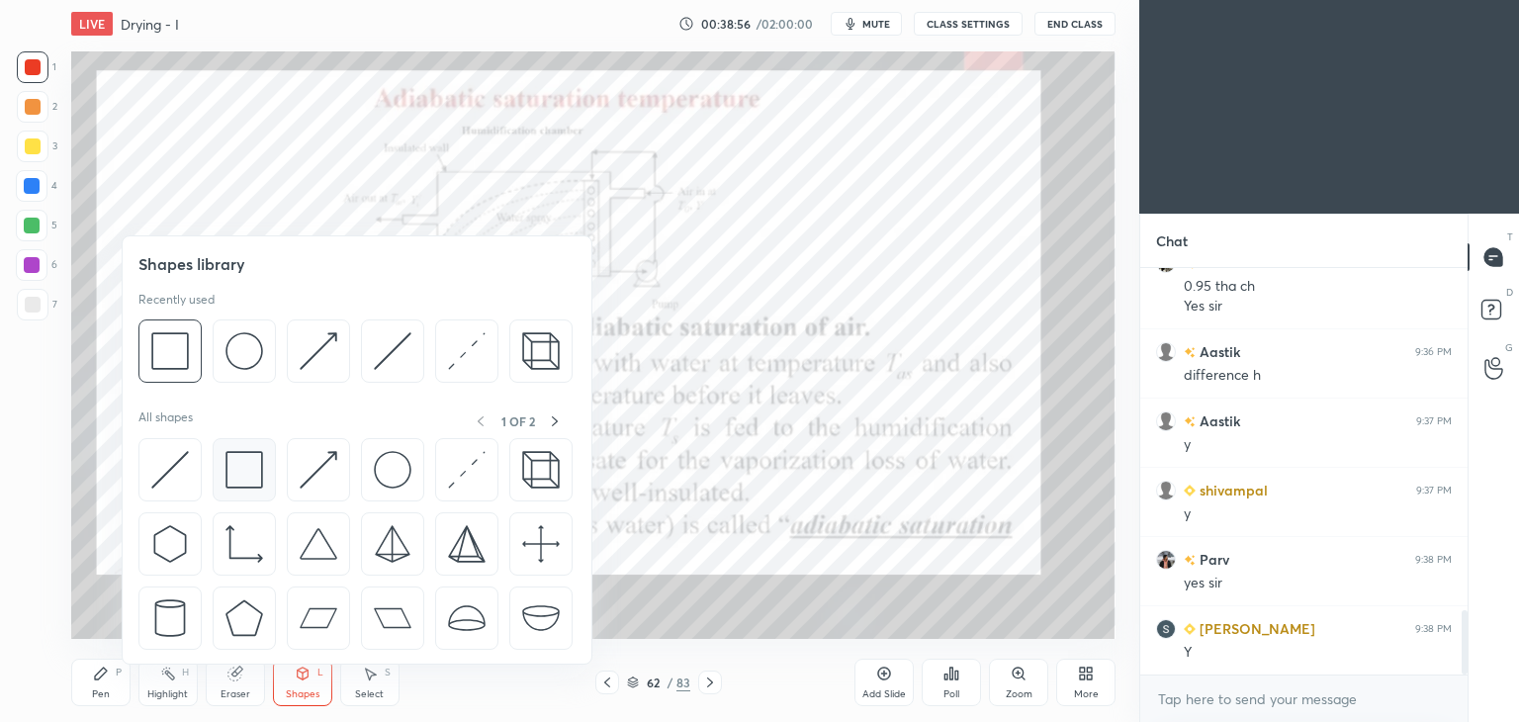
click at [237, 501] on div at bounding box center [356, 549] width 437 height 222
click at [237, 463] on img at bounding box center [244, 470] width 38 height 38
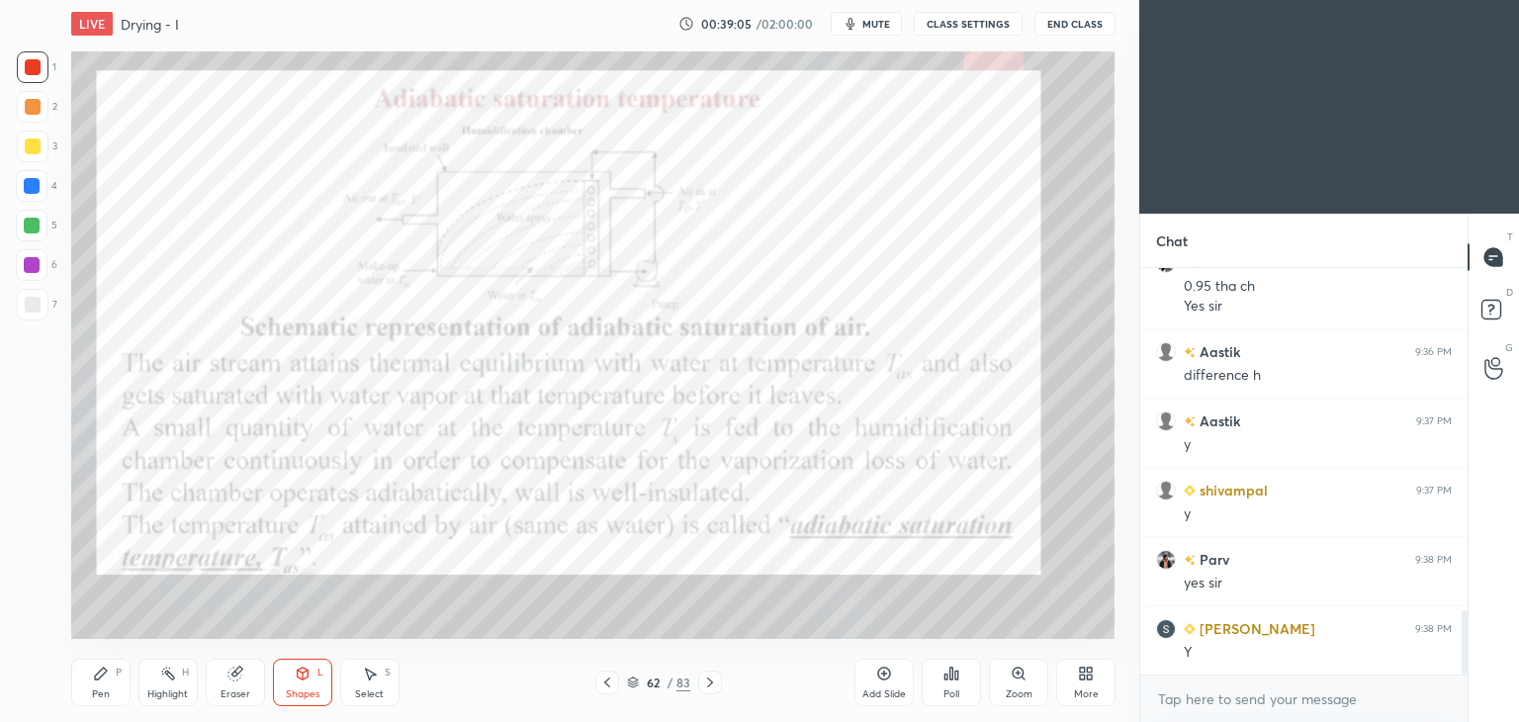
click at [99, 689] on div "Pen" at bounding box center [101, 694] width 18 height 10
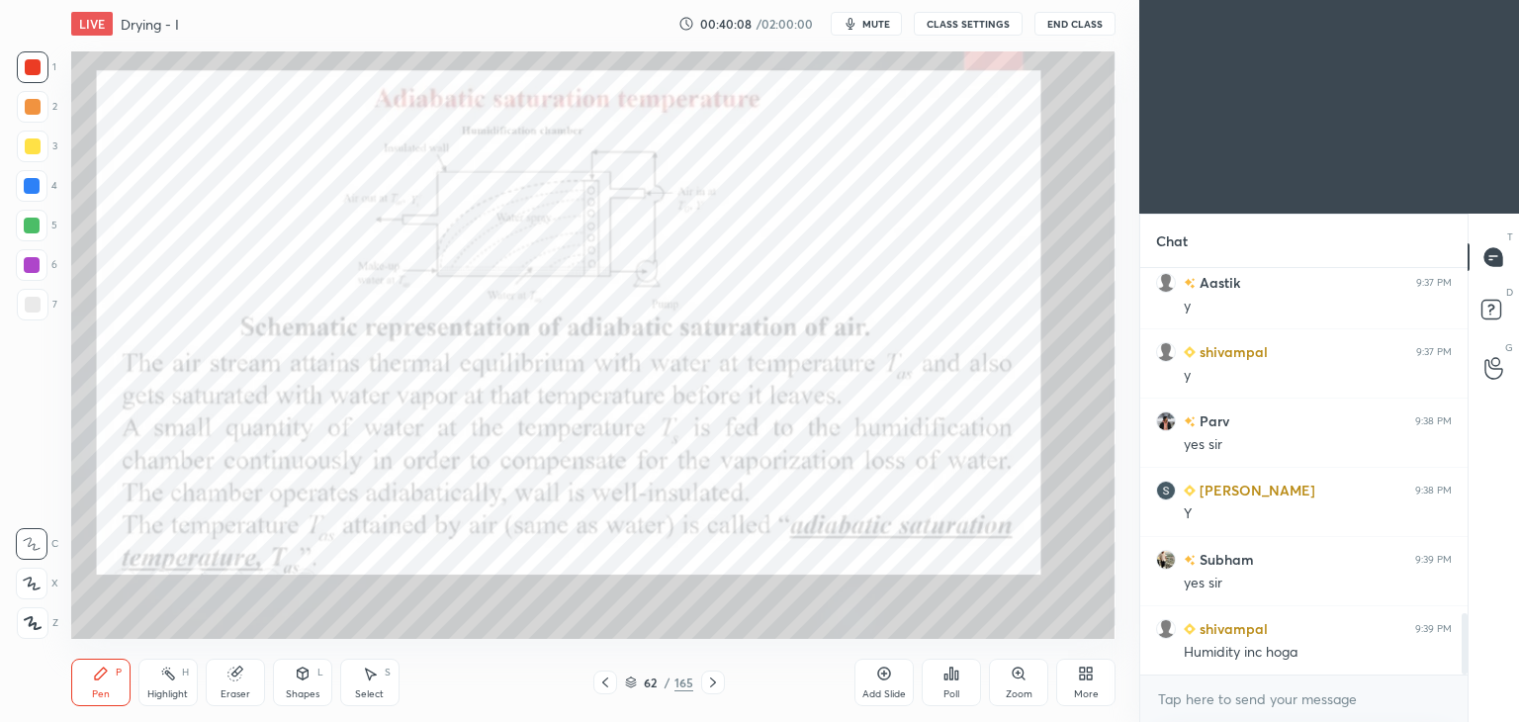
scroll to position [2357, 0]
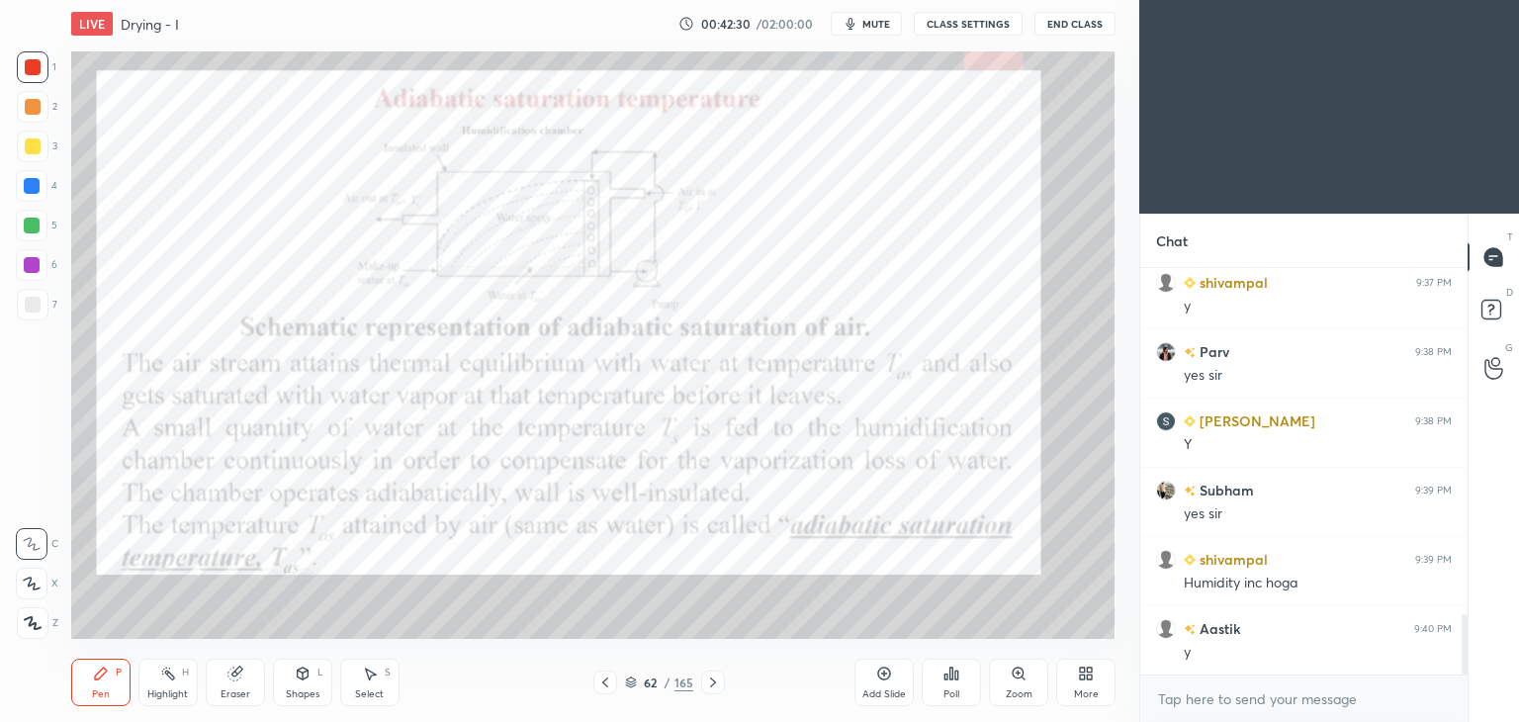
click at [709, 684] on icon at bounding box center [713, 682] width 16 height 16
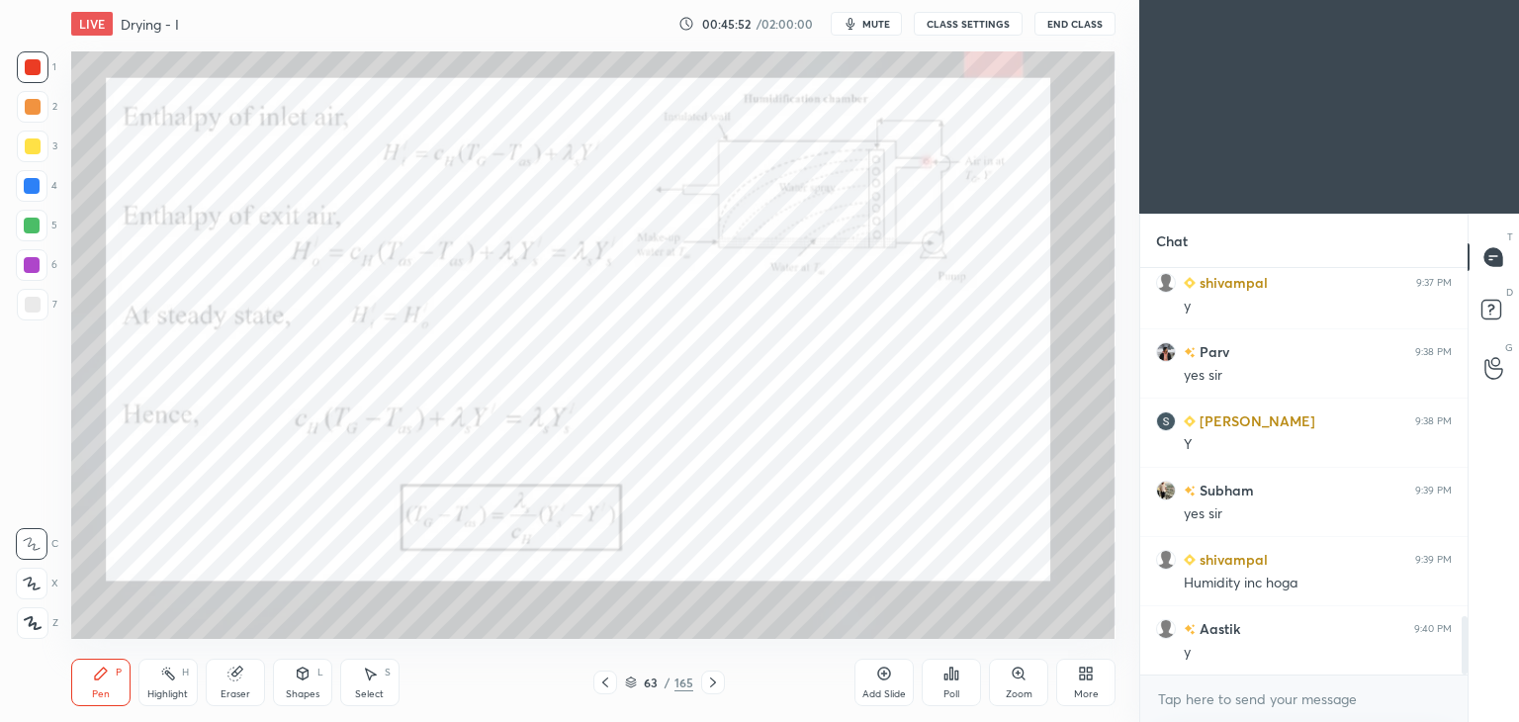
scroll to position [2427, 0]
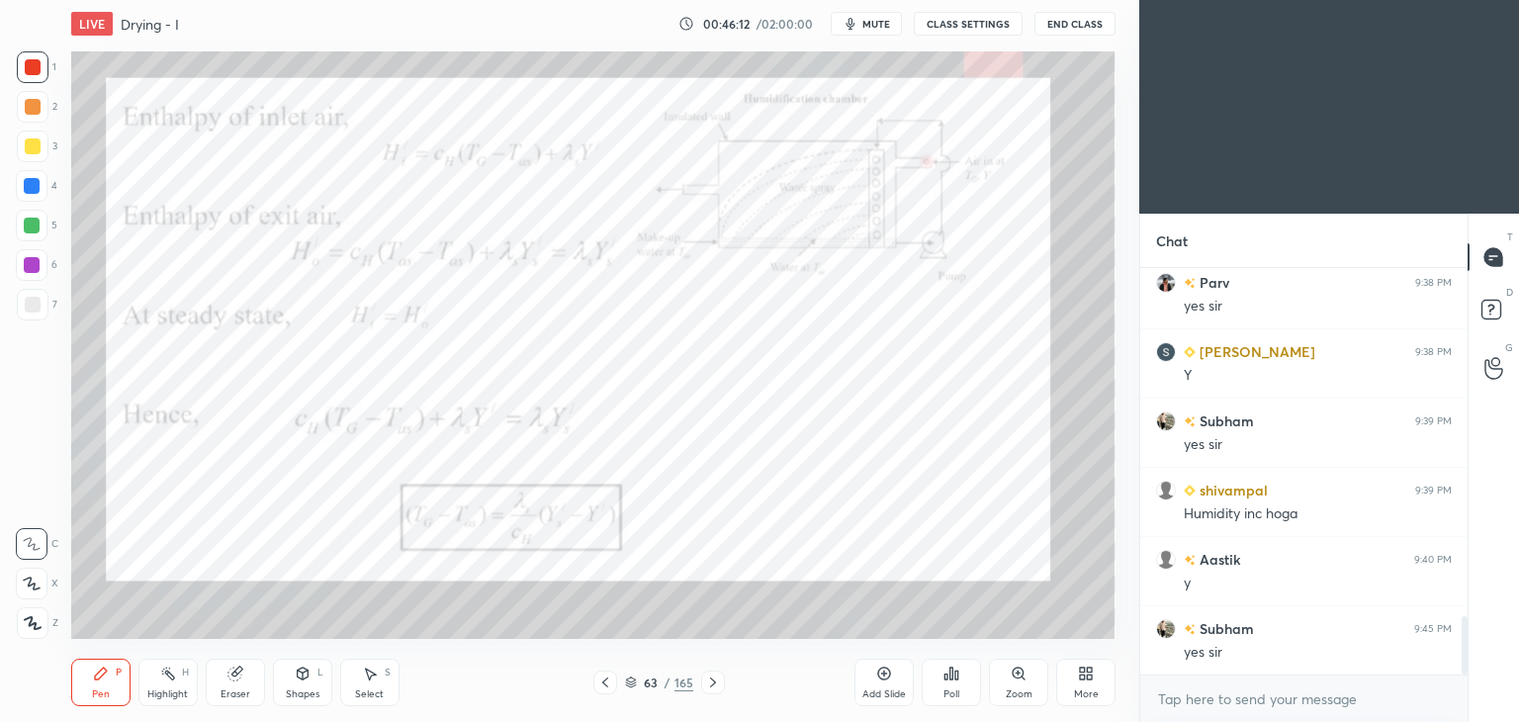
click at [605, 685] on icon at bounding box center [605, 682] width 6 height 10
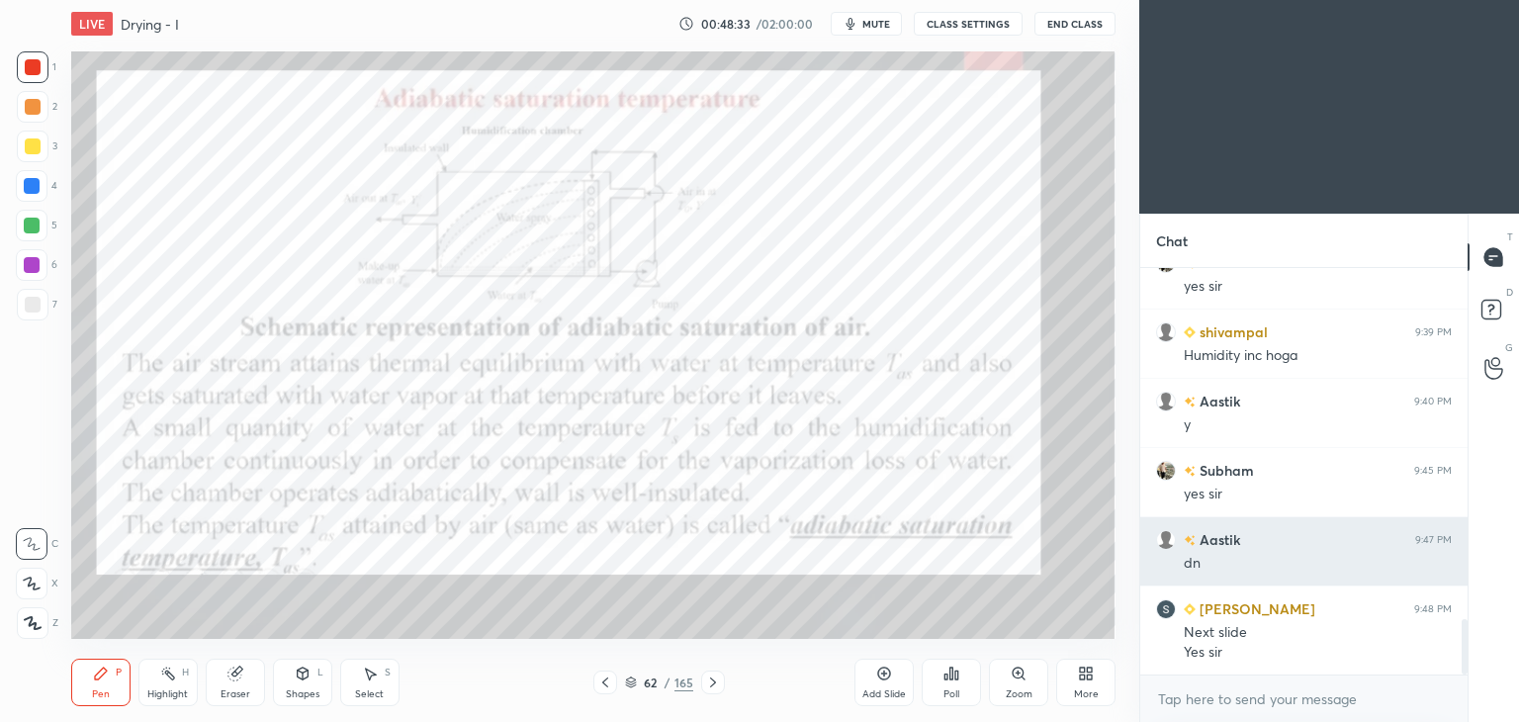
scroll to position [2654, 0]
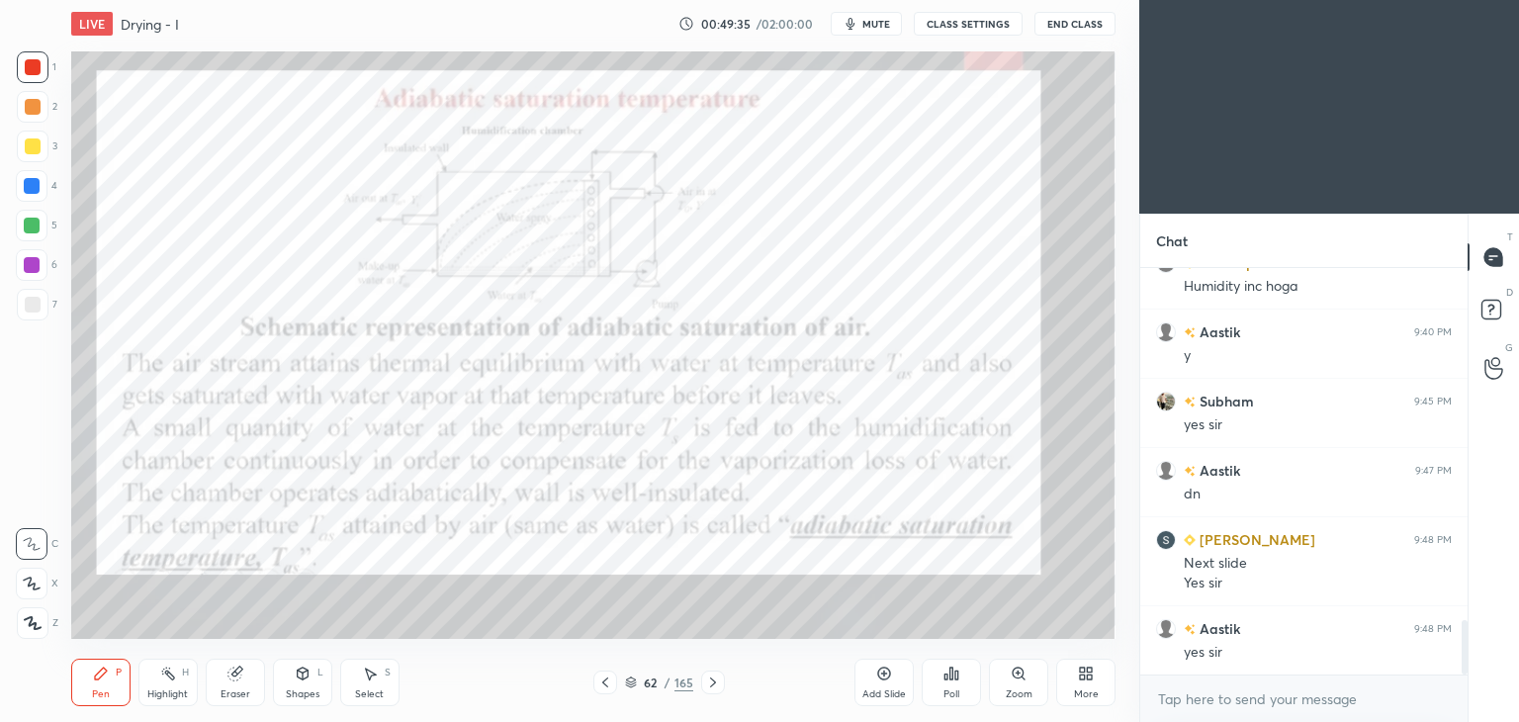
click at [714, 681] on icon at bounding box center [713, 682] width 16 height 16
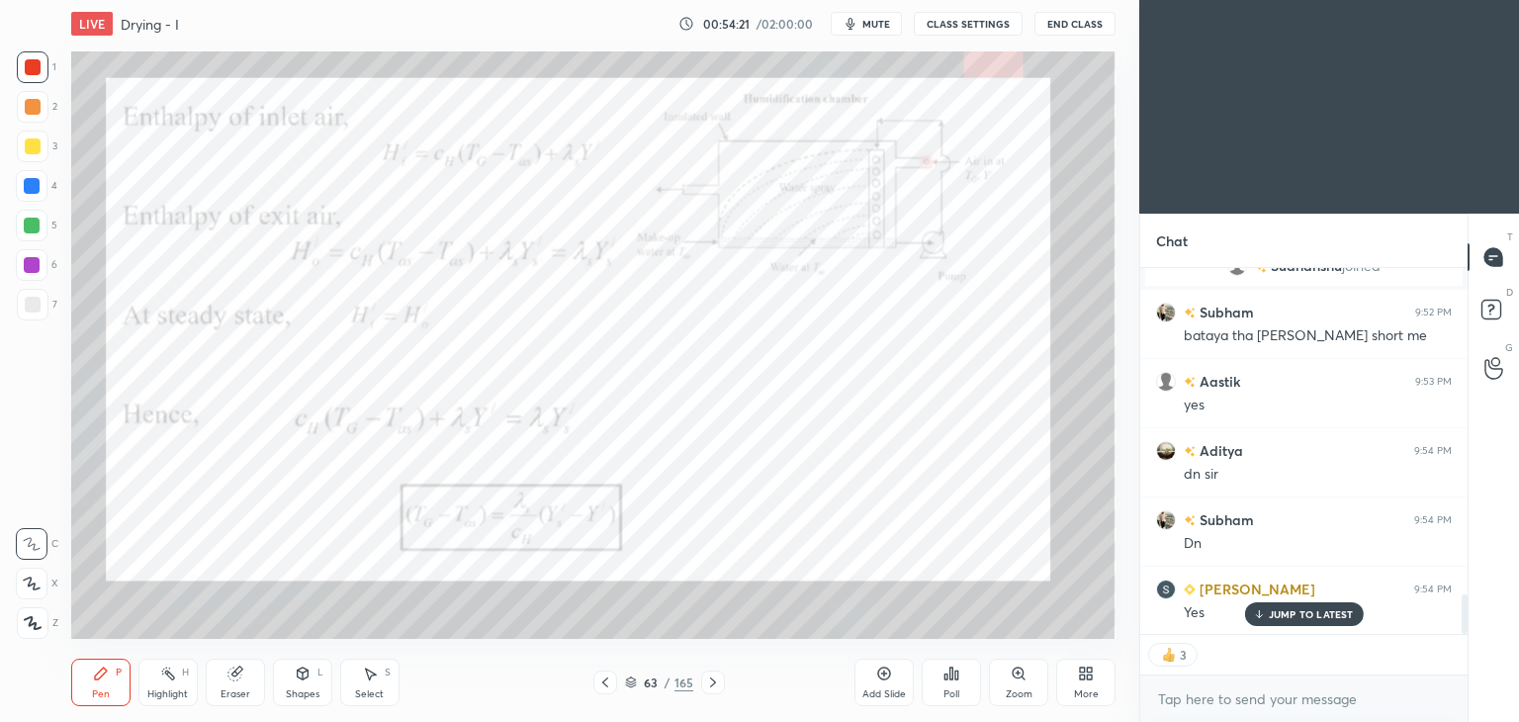
scroll to position [3132, 0]
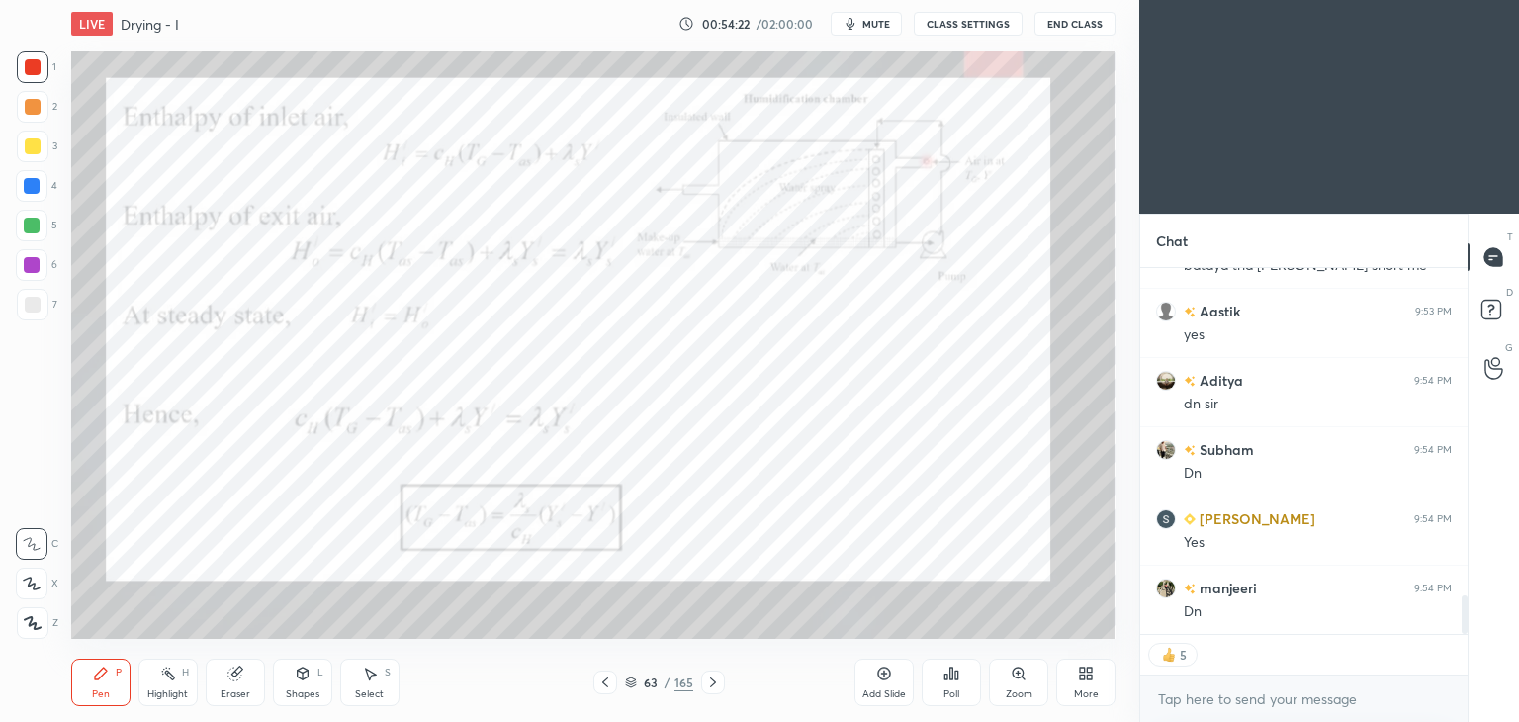
click at [713, 683] on icon at bounding box center [713, 682] width 6 height 10
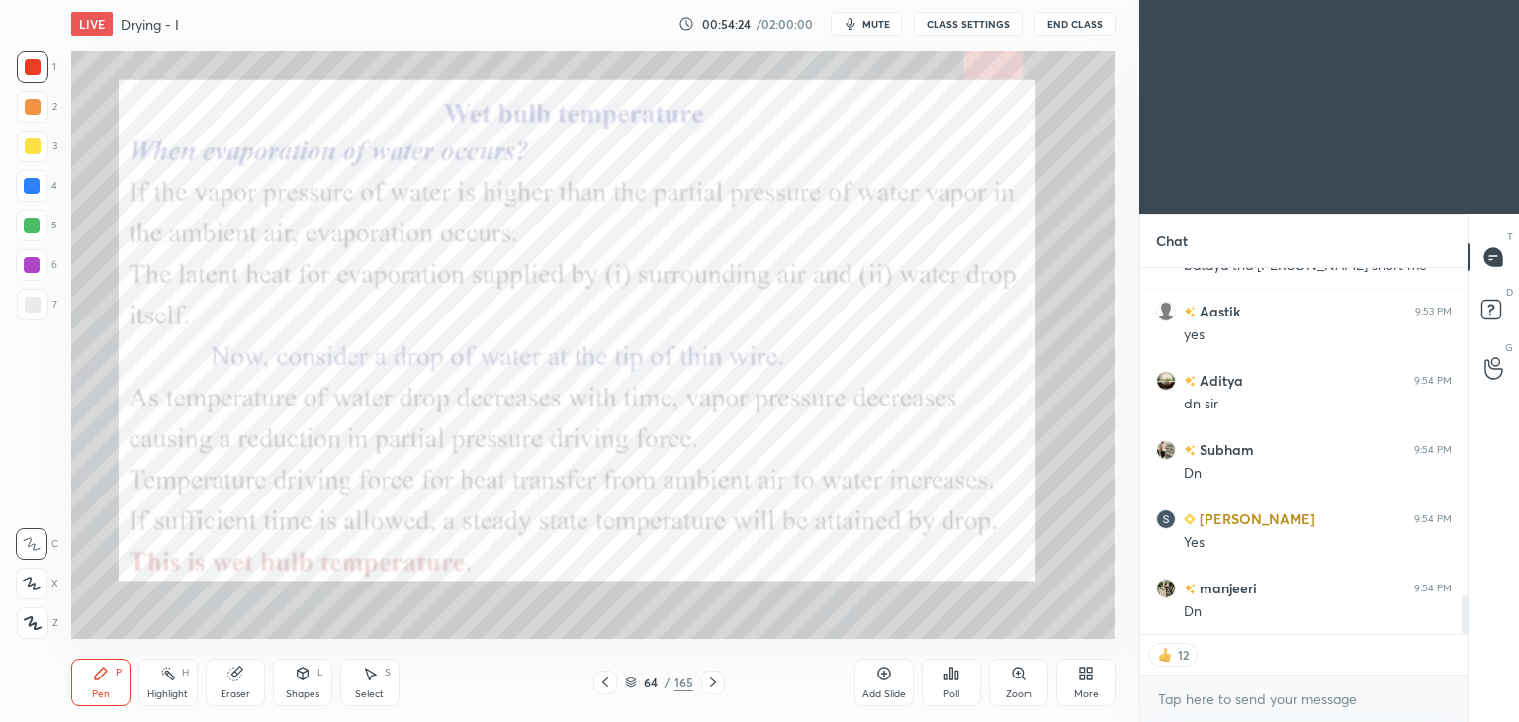
click at [714, 682] on icon at bounding box center [713, 682] width 6 height 10
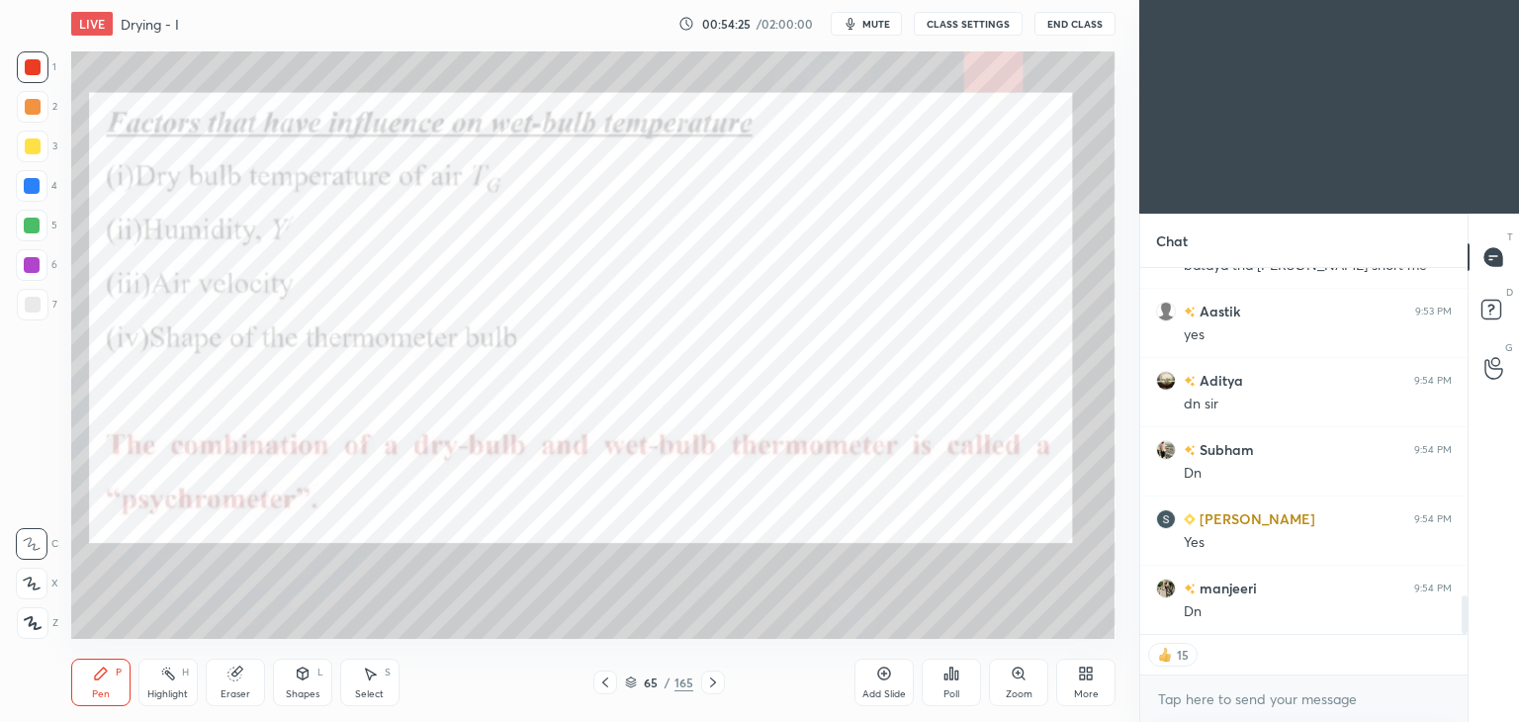
click at [708, 685] on icon at bounding box center [713, 682] width 16 height 16
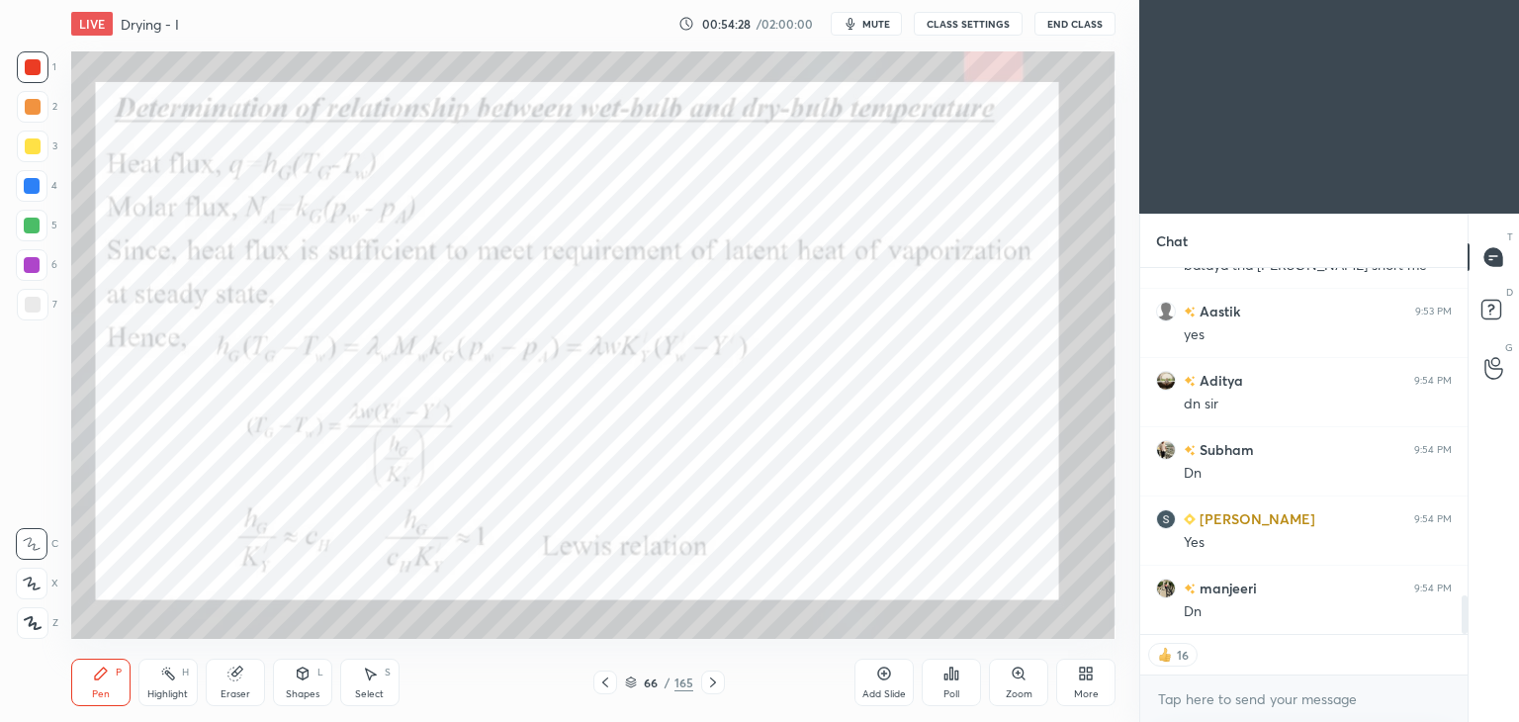
click at [609, 683] on icon at bounding box center [605, 682] width 16 height 16
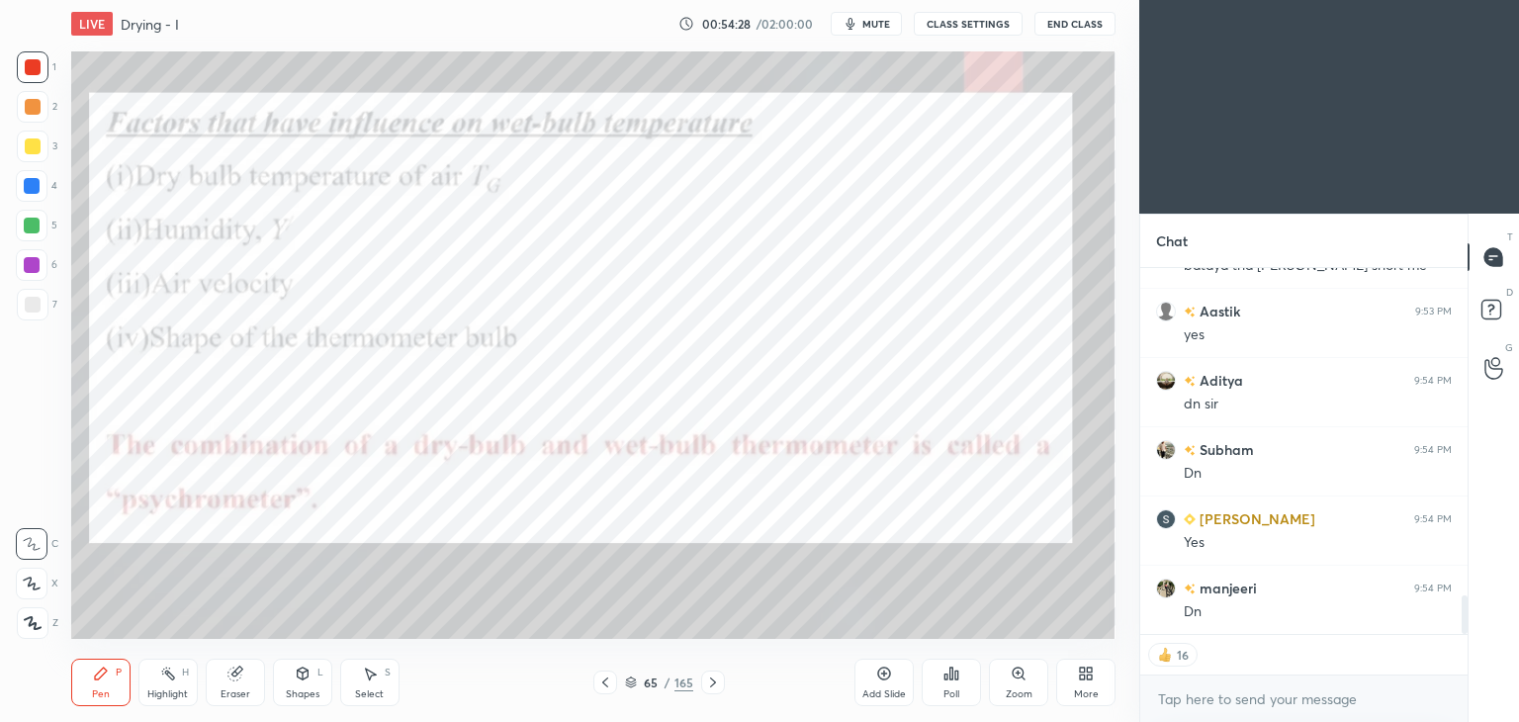
click at [606, 685] on icon at bounding box center [605, 682] width 16 height 16
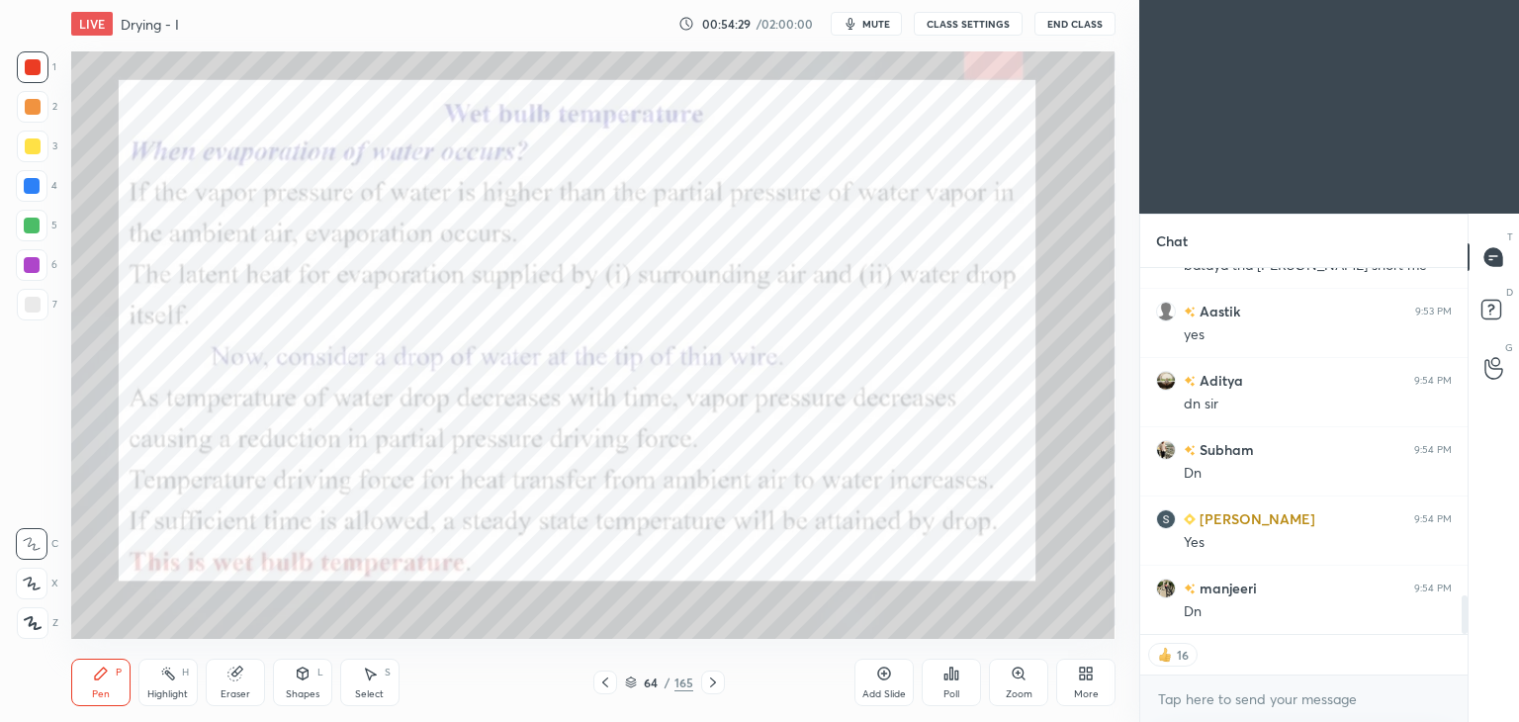
click at [604, 688] on icon at bounding box center [605, 682] width 16 height 16
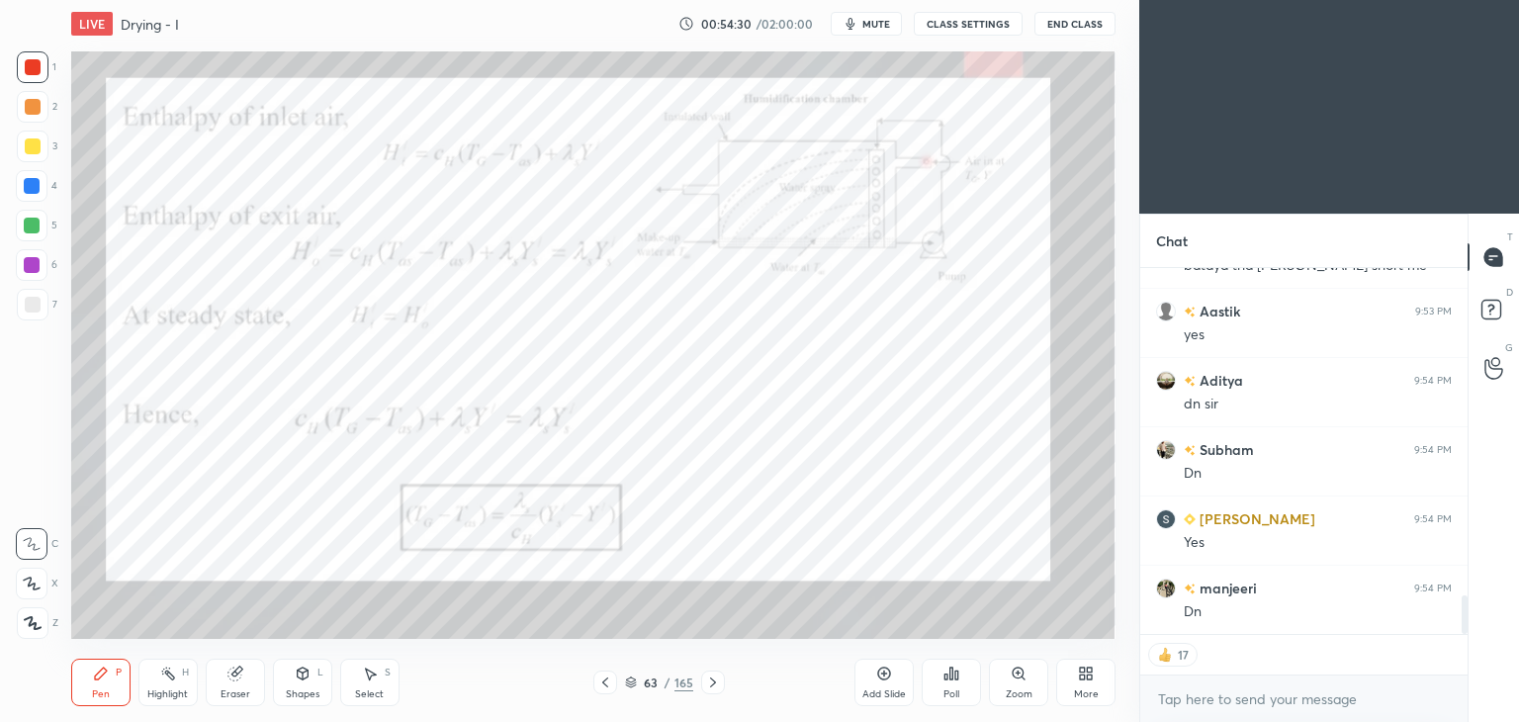
click at [858, 688] on div "Add Slide" at bounding box center [883, 682] width 59 height 47
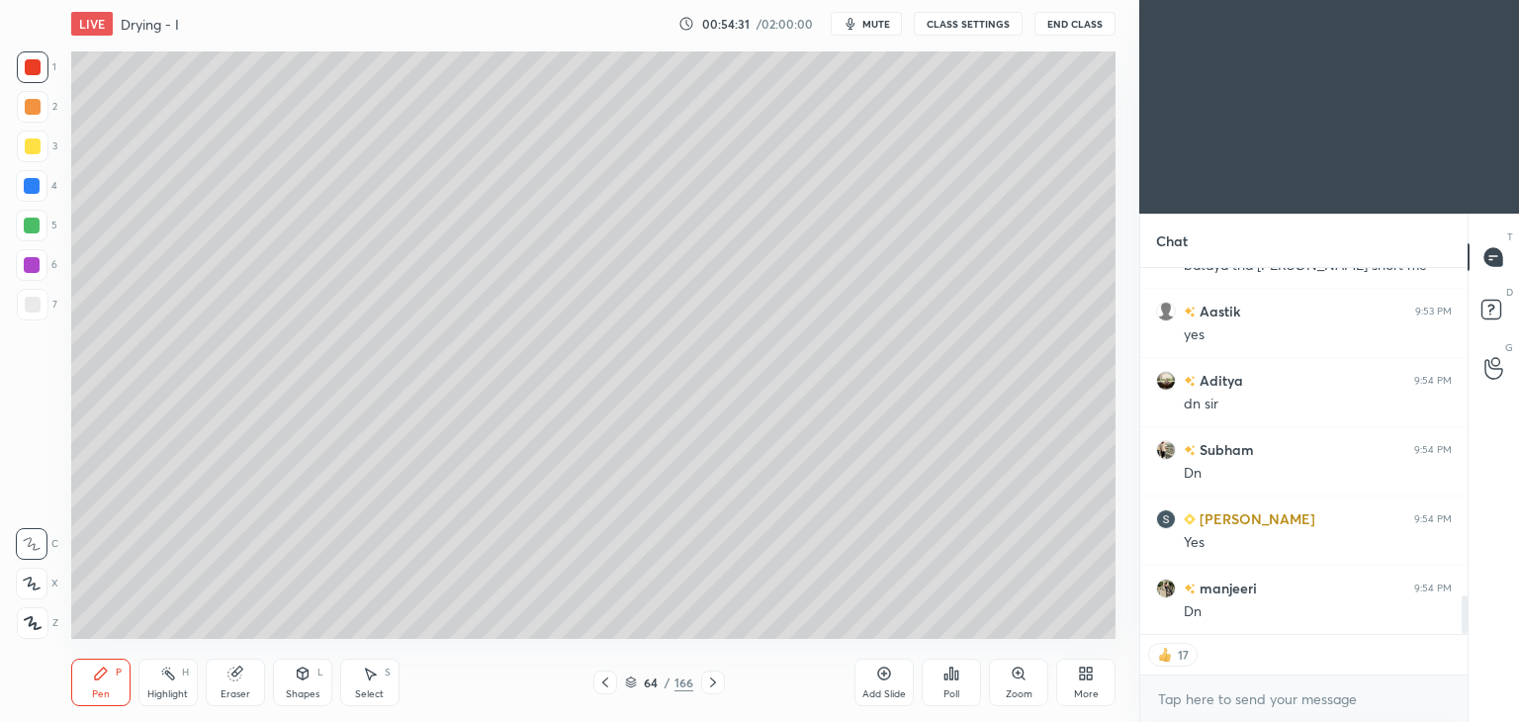
click at [35, 147] on div at bounding box center [33, 146] width 16 height 16
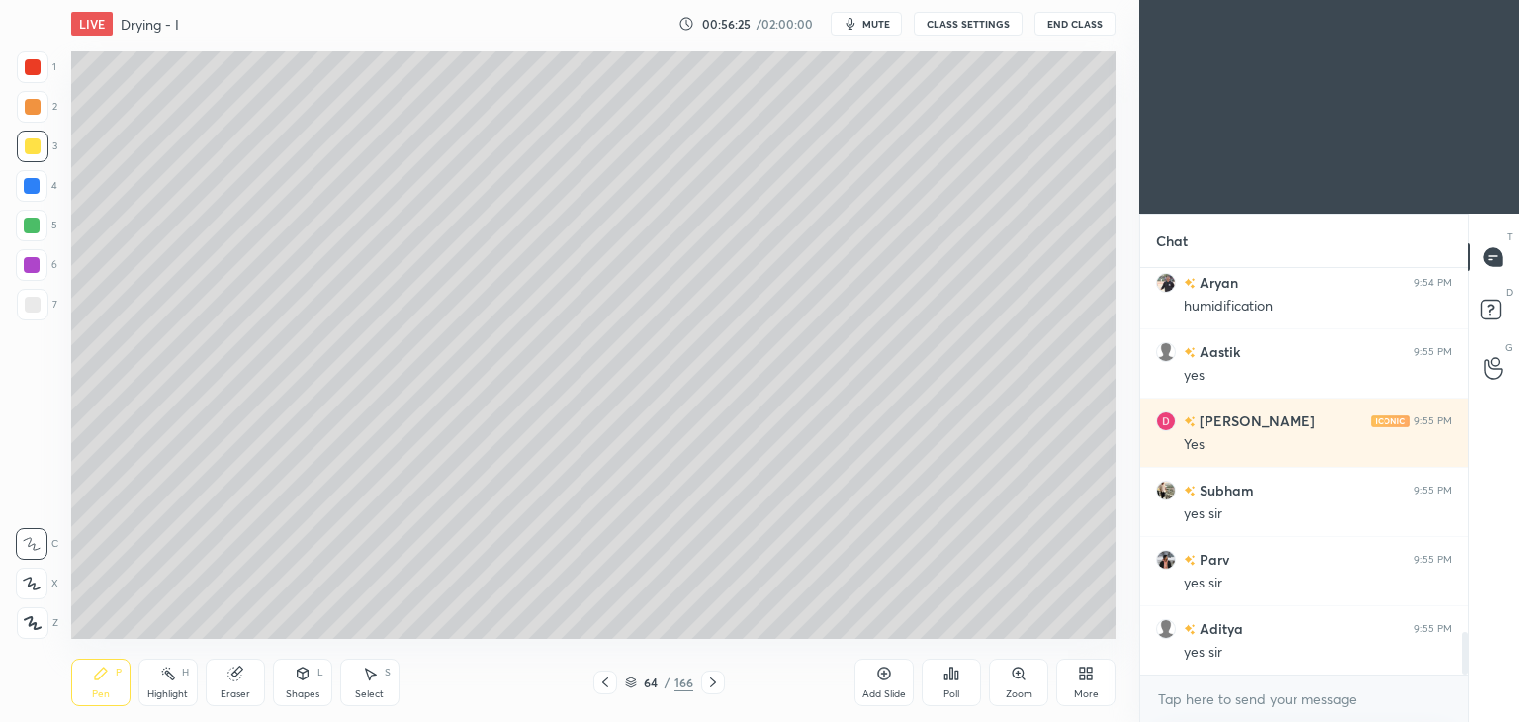
scroll to position [3514, 0]
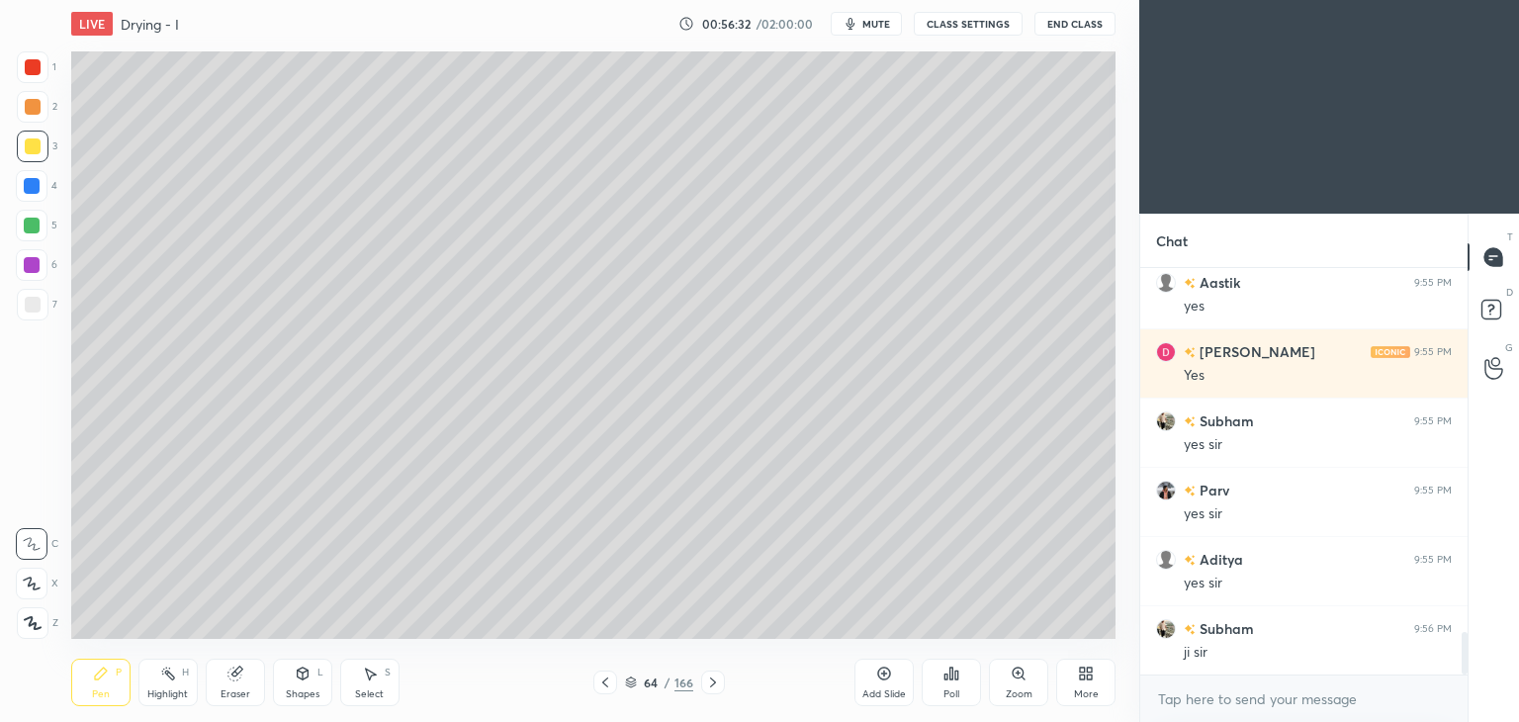
click at [713, 686] on icon at bounding box center [713, 682] width 16 height 16
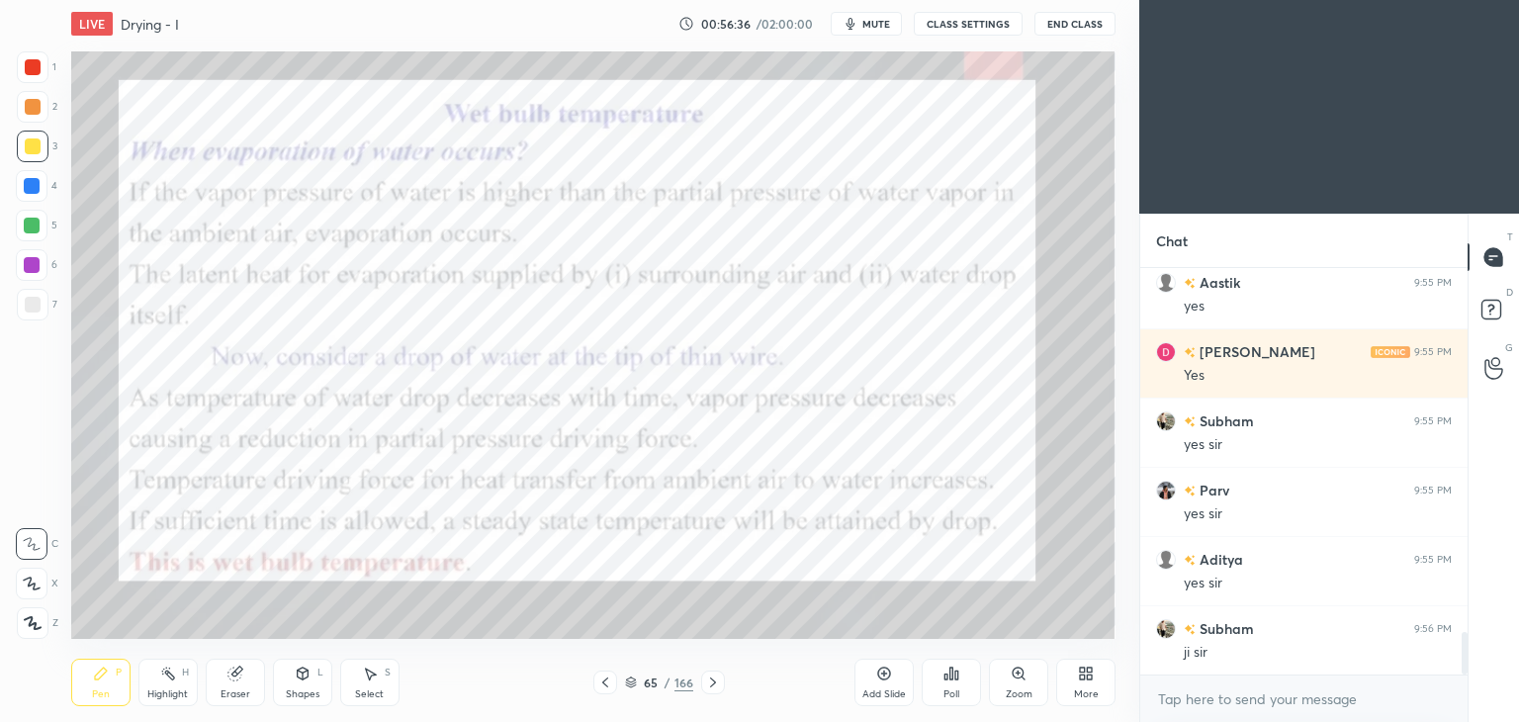
click at [713, 687] on icon at bounding box center [713, 682] width 16 height 16
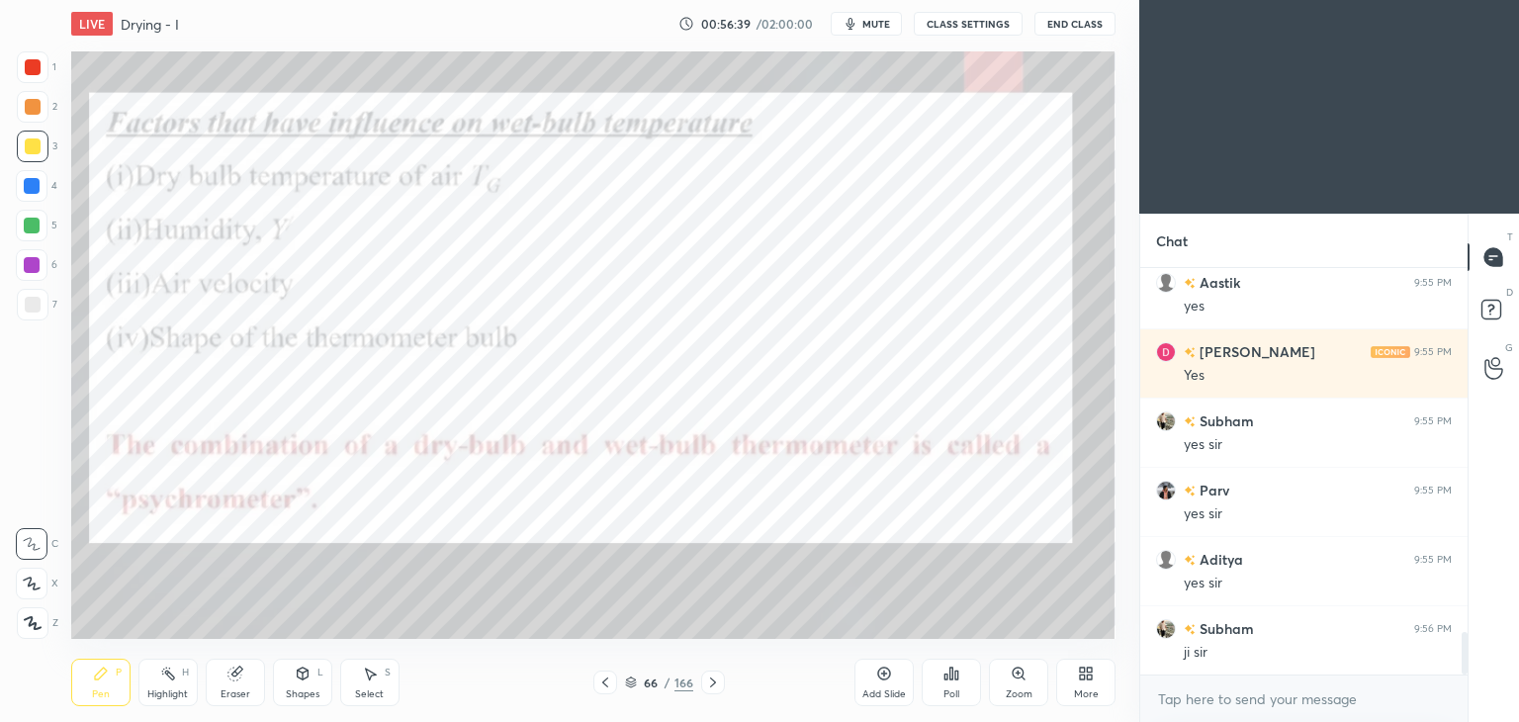
click at [600, 681] on icon at bounding box center [605, 682] width 16 height 16
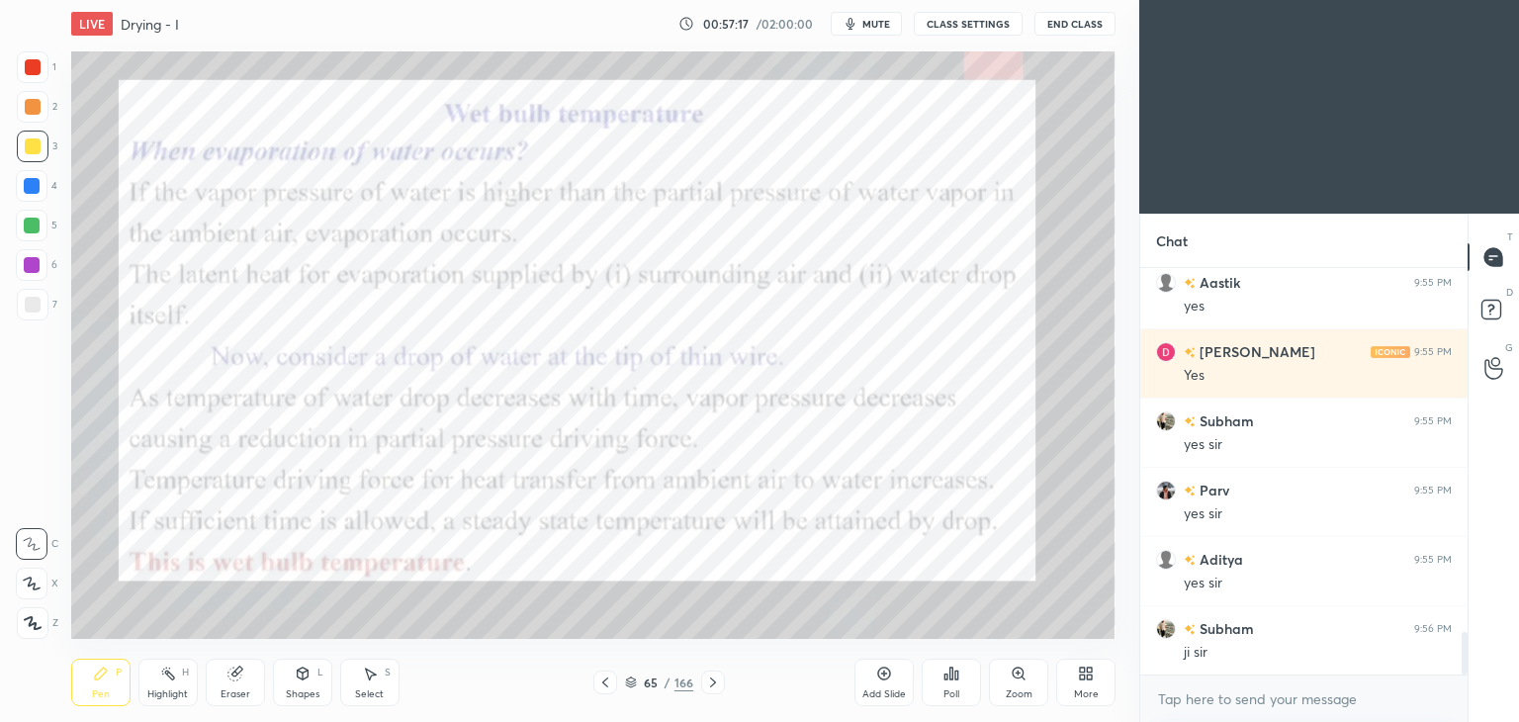
click at [709, 689] on icon at bounding box center [713, 682] width 16 height 16
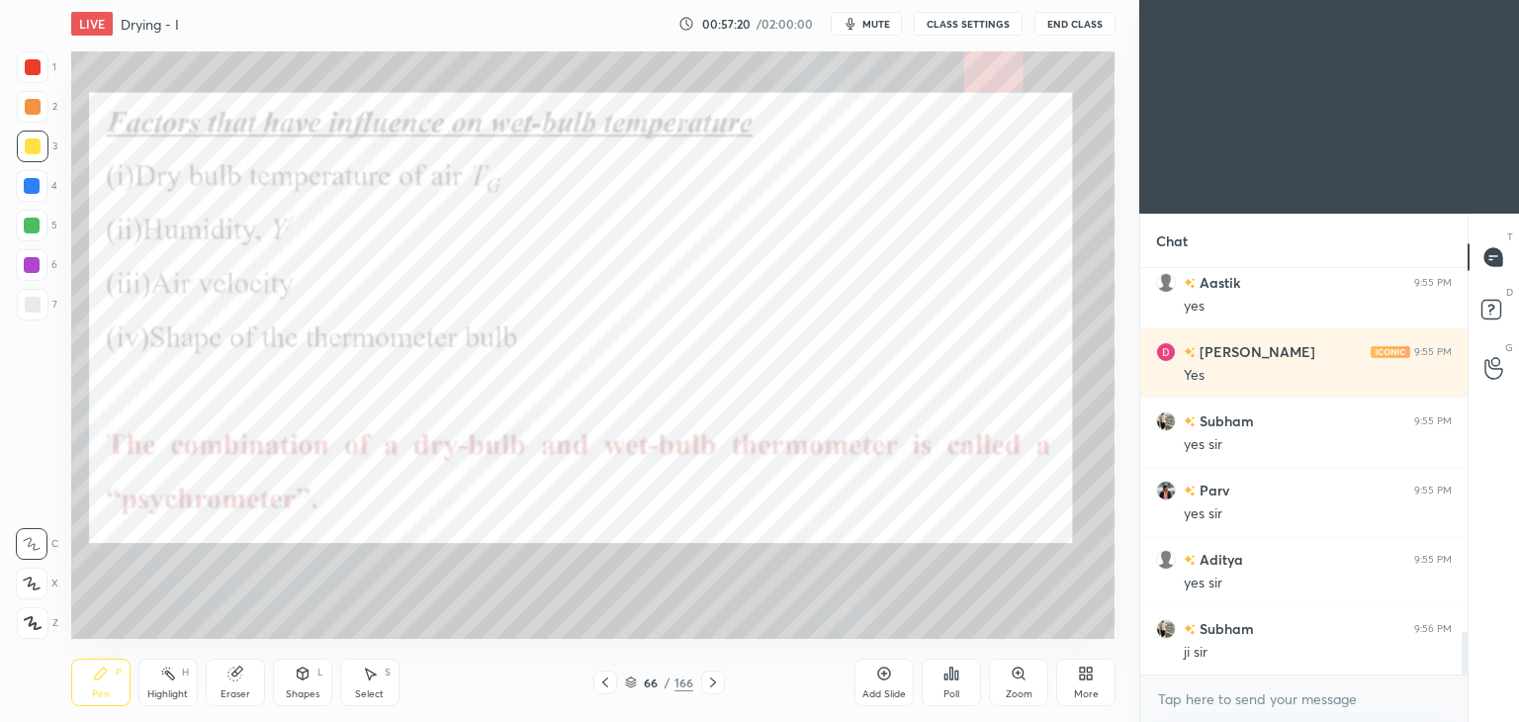
click at [301, 692] on div "Shapes" at bounding box center [303, 694] width 34 height 10
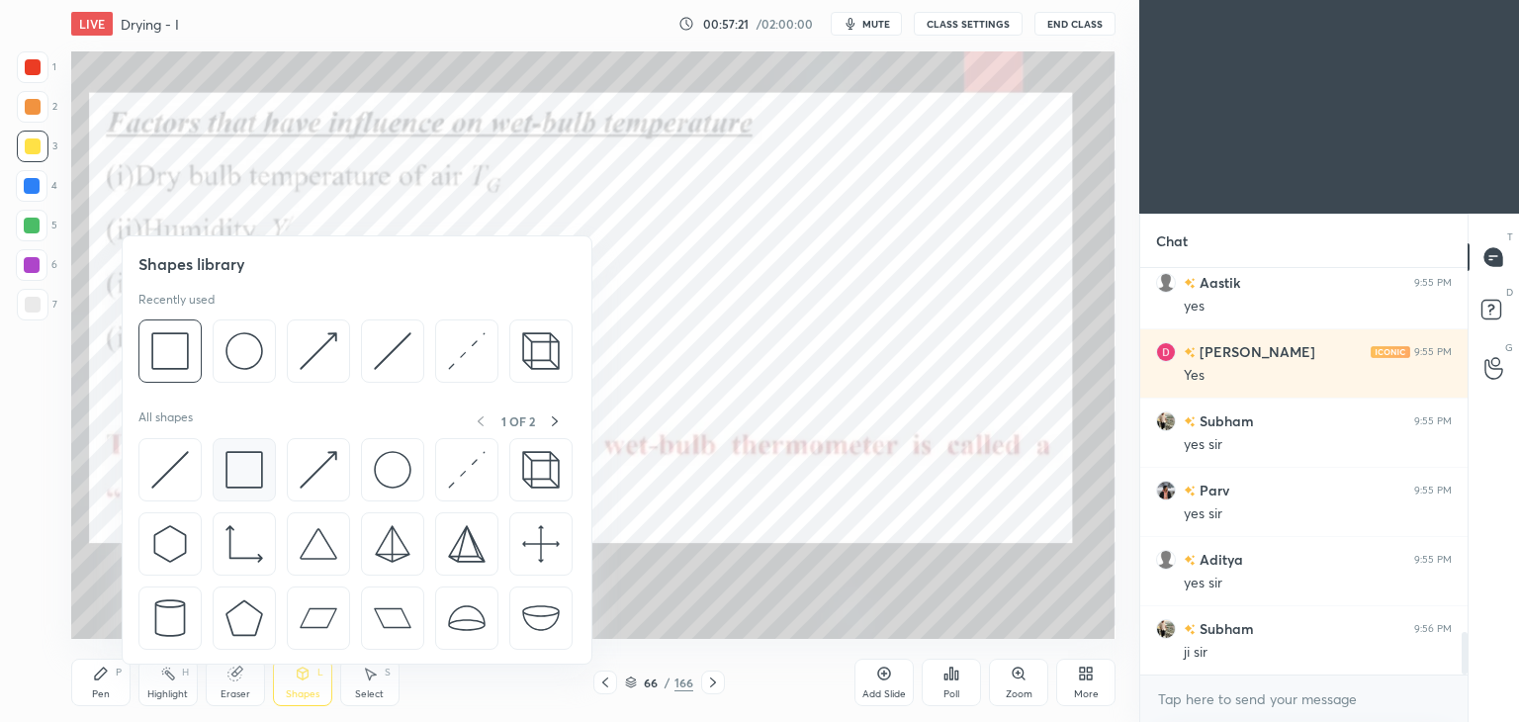
click at [241, 494] on div at bounding box center [244, 469] width 63 height 63
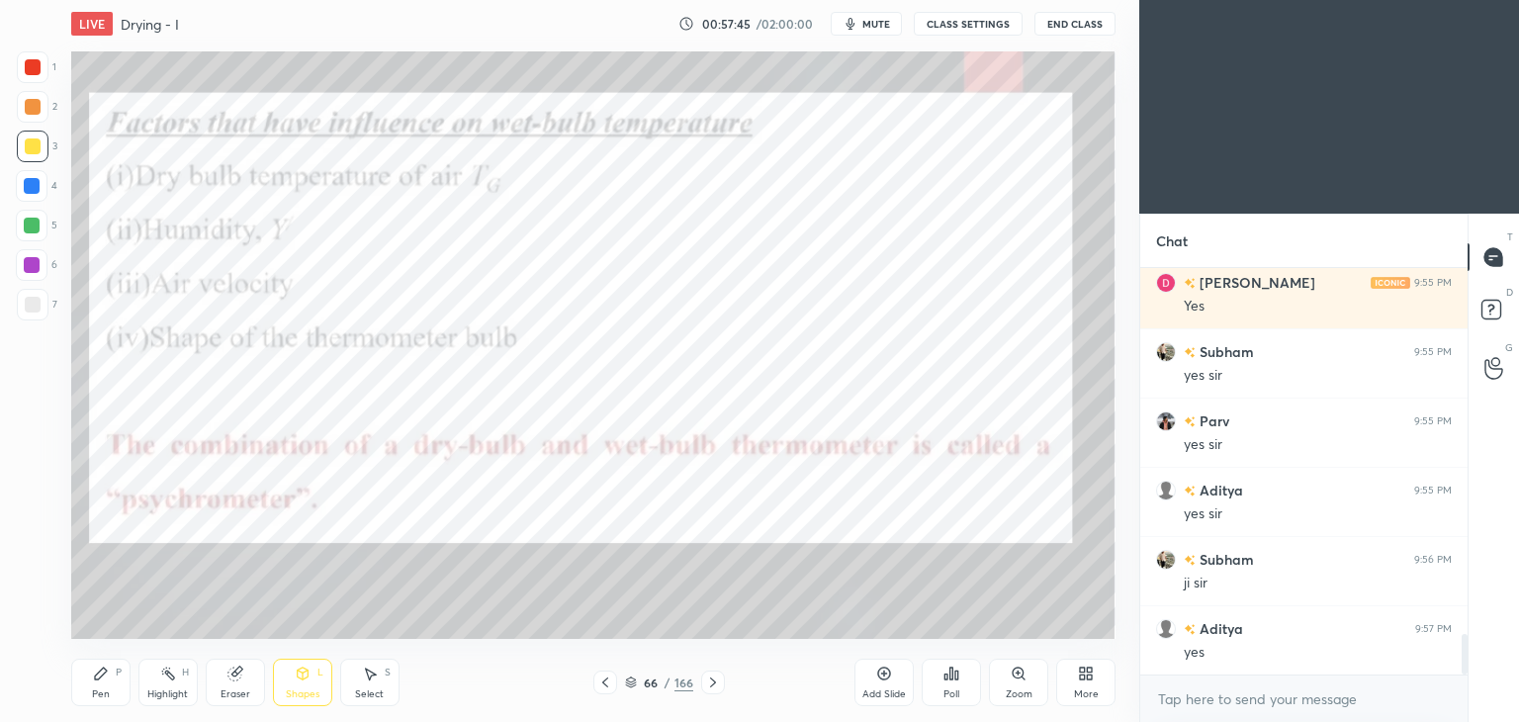
scroll to position [3653, 0]
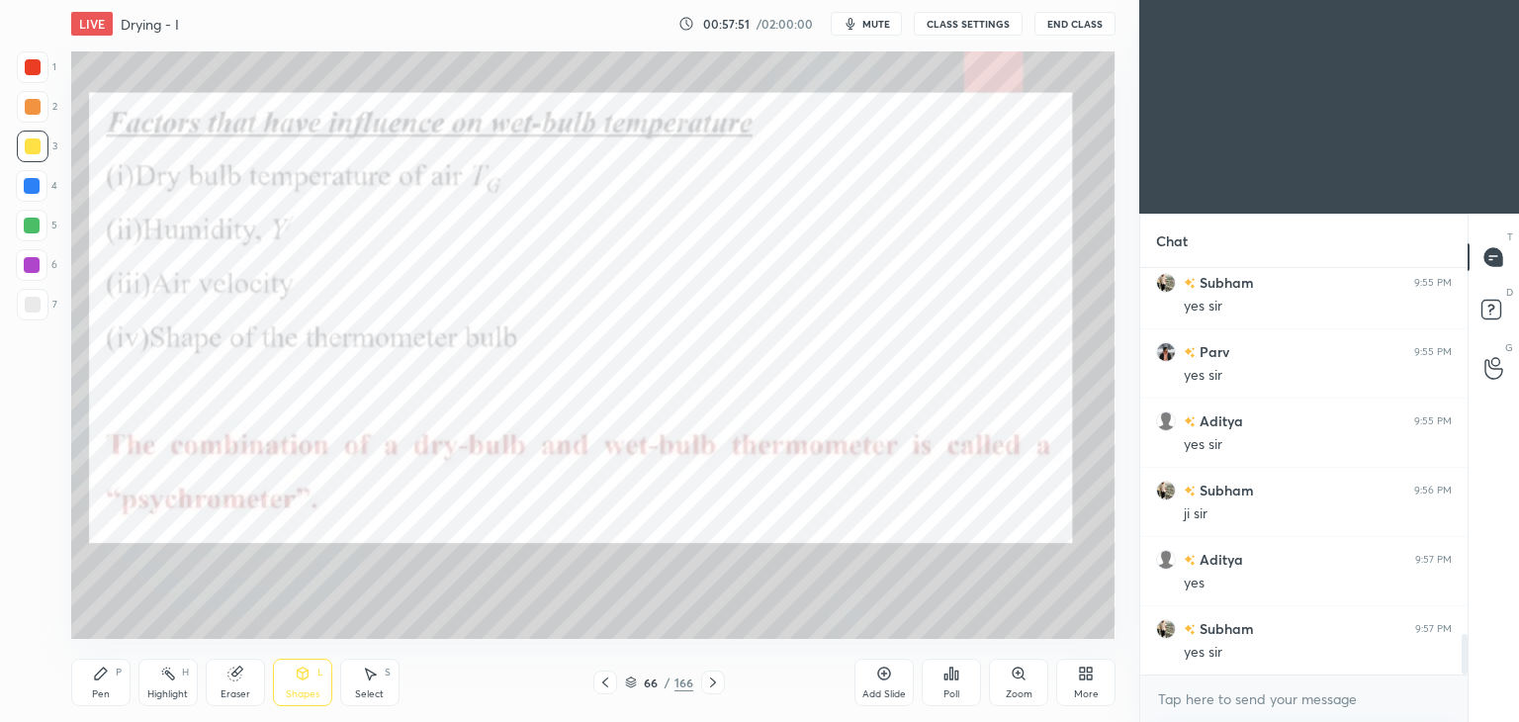
click at [303, 699] on div "Shapes" at bounding box center [303, 694] width 34 height 10
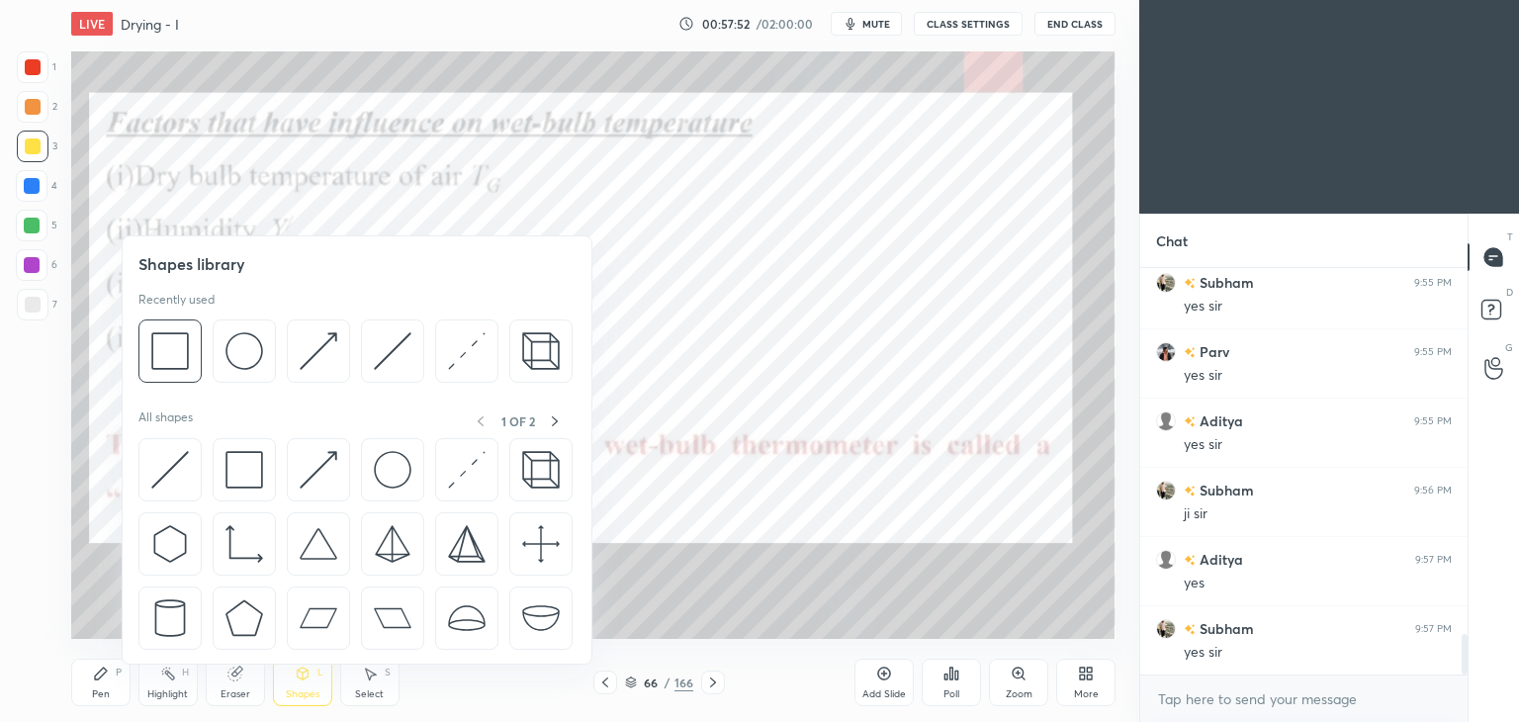
click at [32, 67] on div at bounding box center [33, 67] width 16 height 16
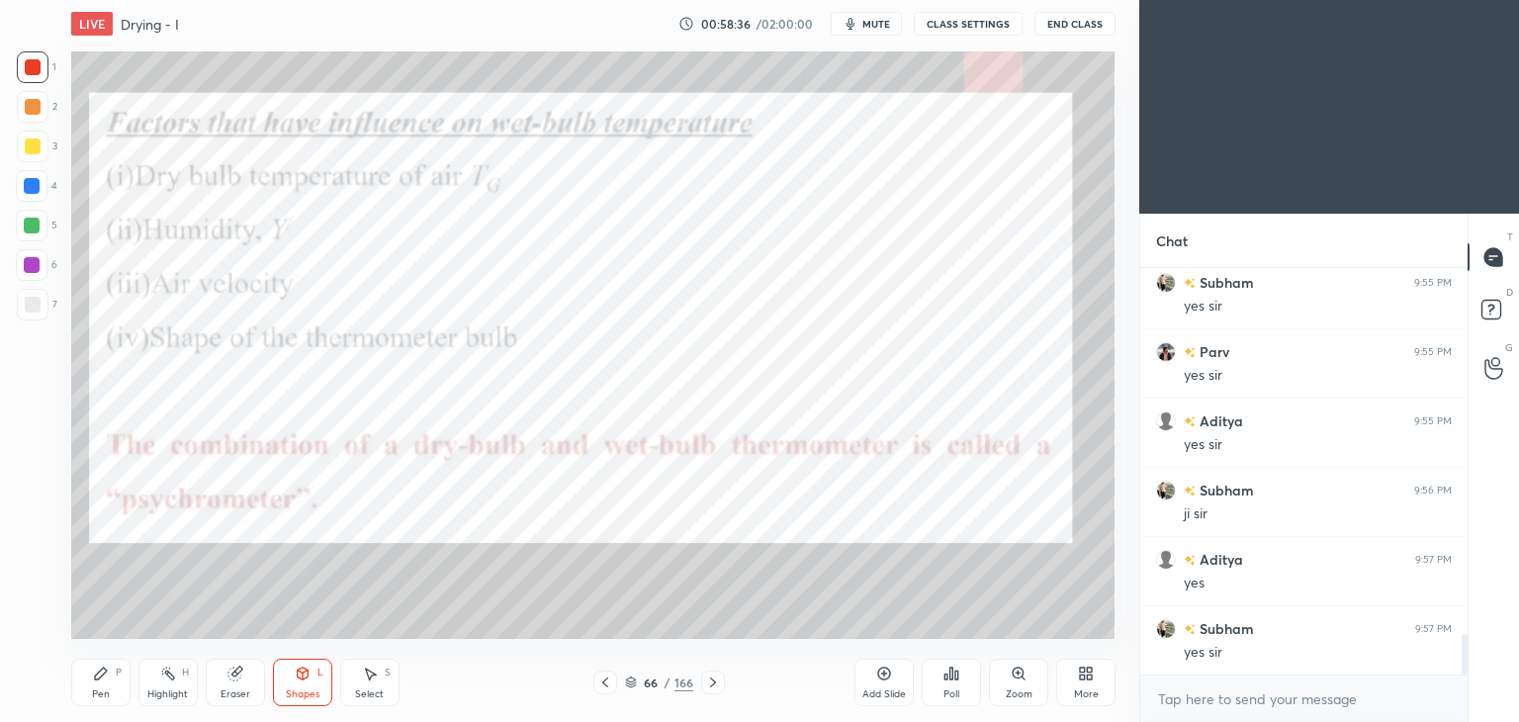
click at [109, 690] on div "Pen" at bounding box center [101, 694] width 18 height 10
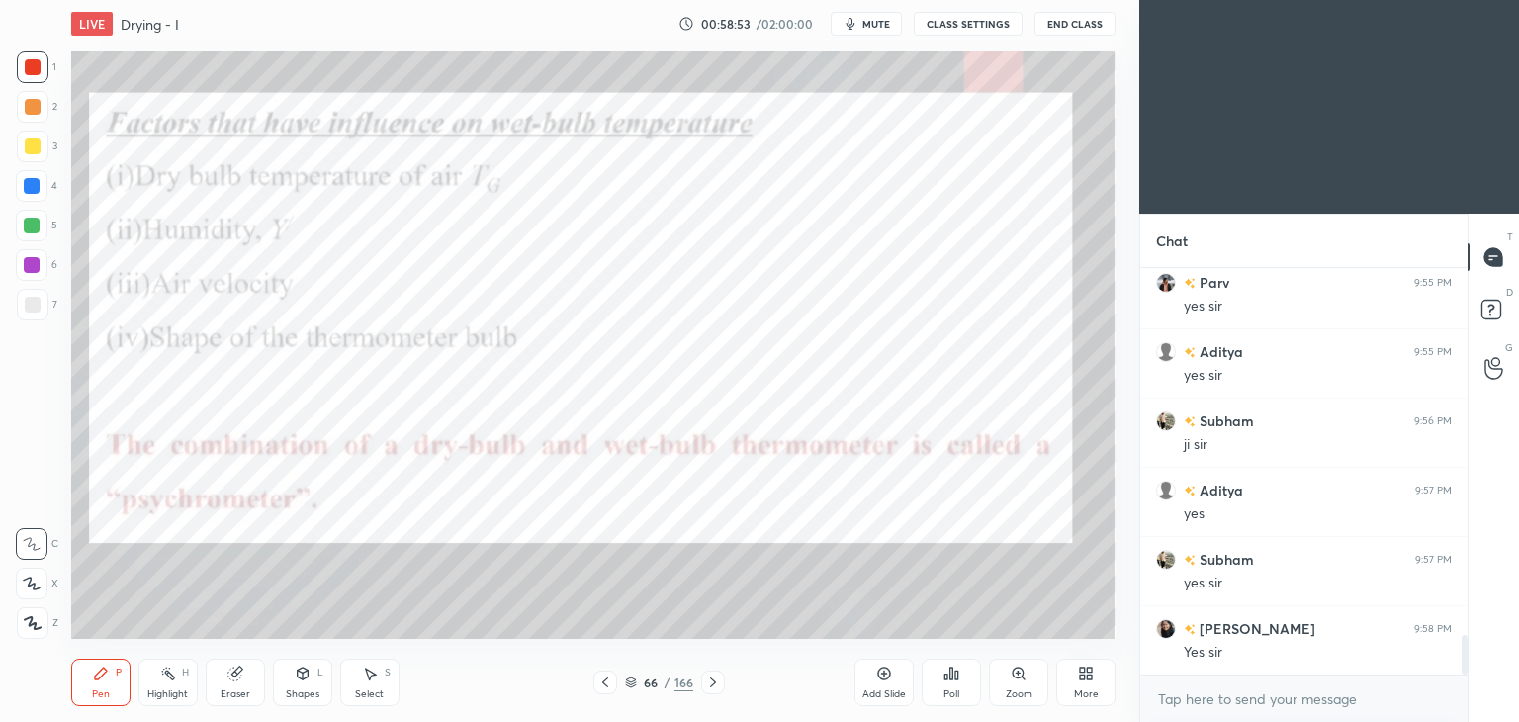
scroll to position [3791, 0]
click at [29, 266] on div at bounding box center [32, 265] width 16 height 16
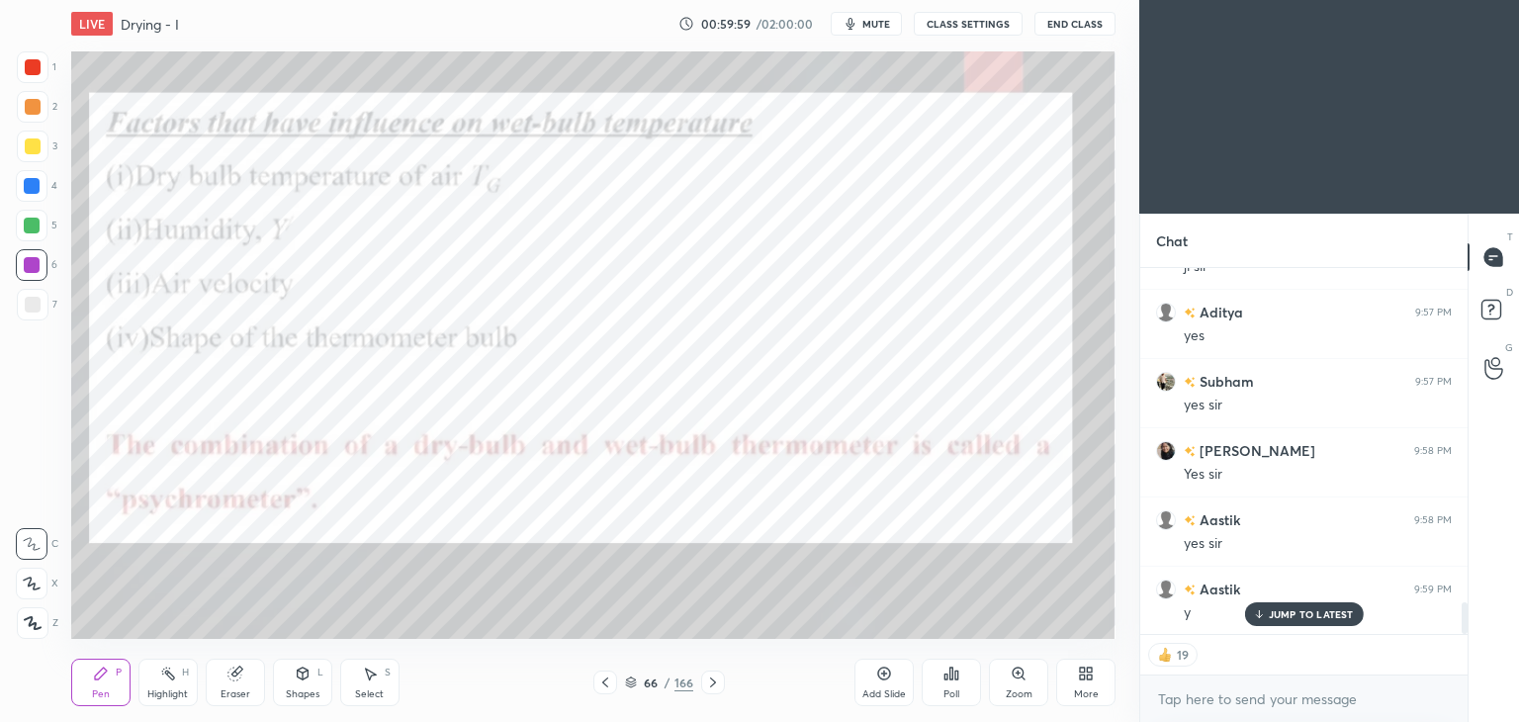
click at [716, 684] on icon at bounding box center [713, 682] width 16 height 16
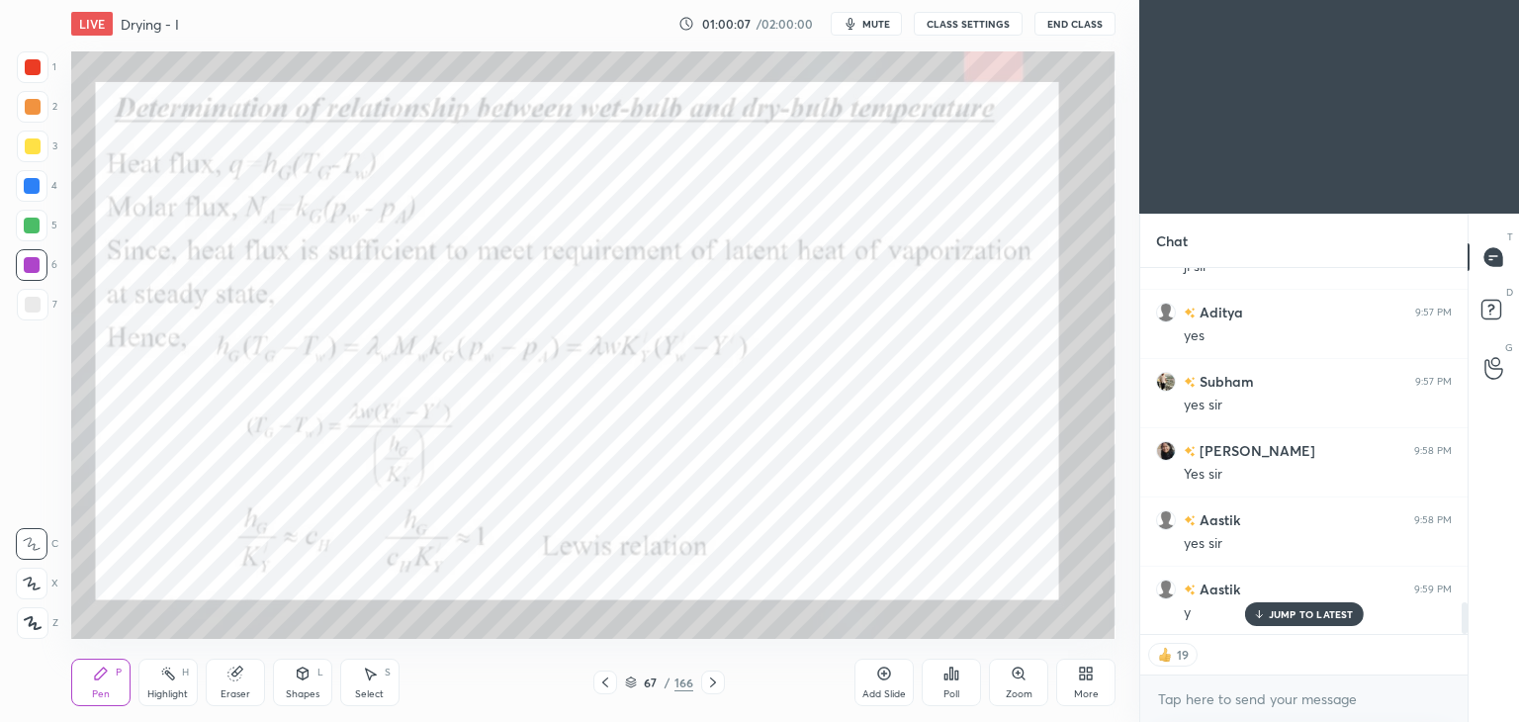
scroll to position [400, 321]
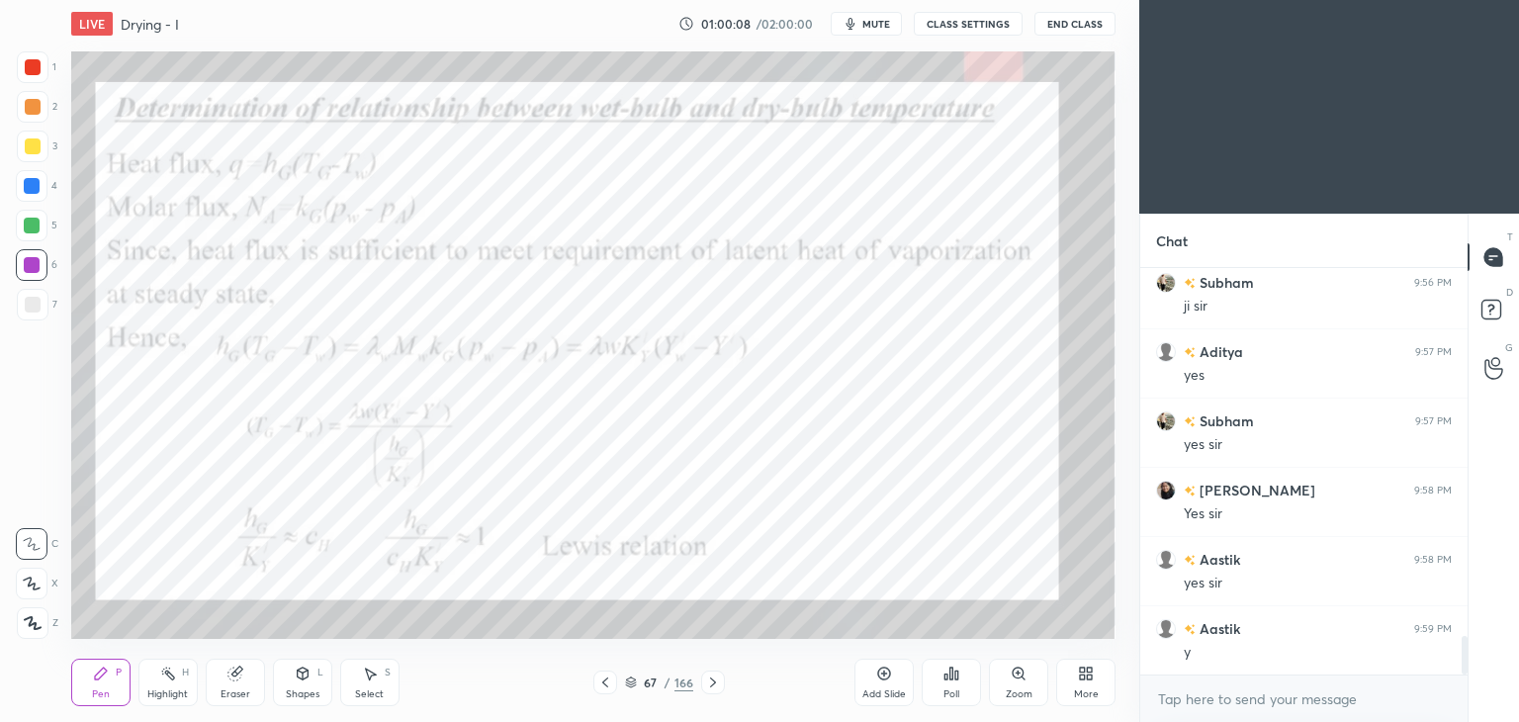
click at [303, 695] on div "Shapes" at bounding box center [303, 694] width 34 height 10
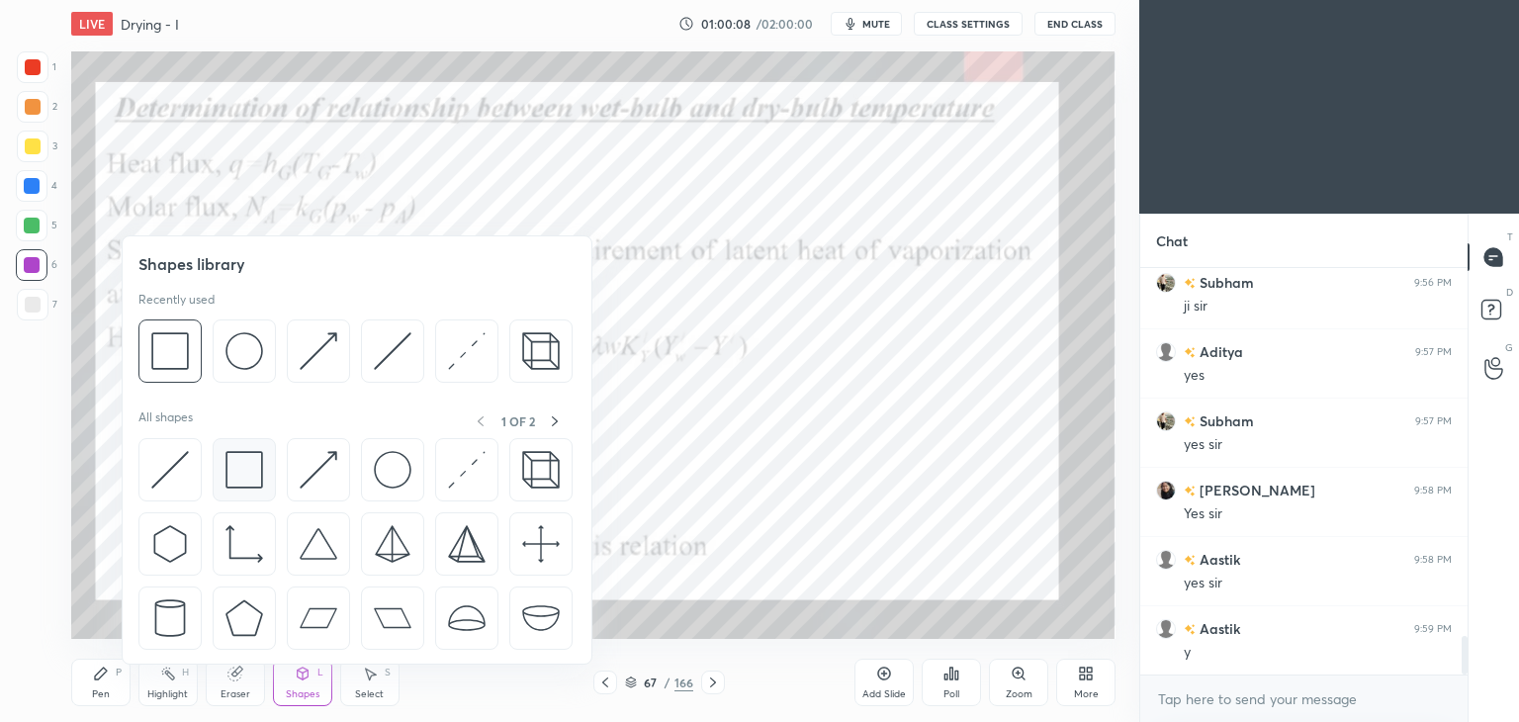
click at [238, 480] on img at bounding box center [244, 470] width 38 height 38
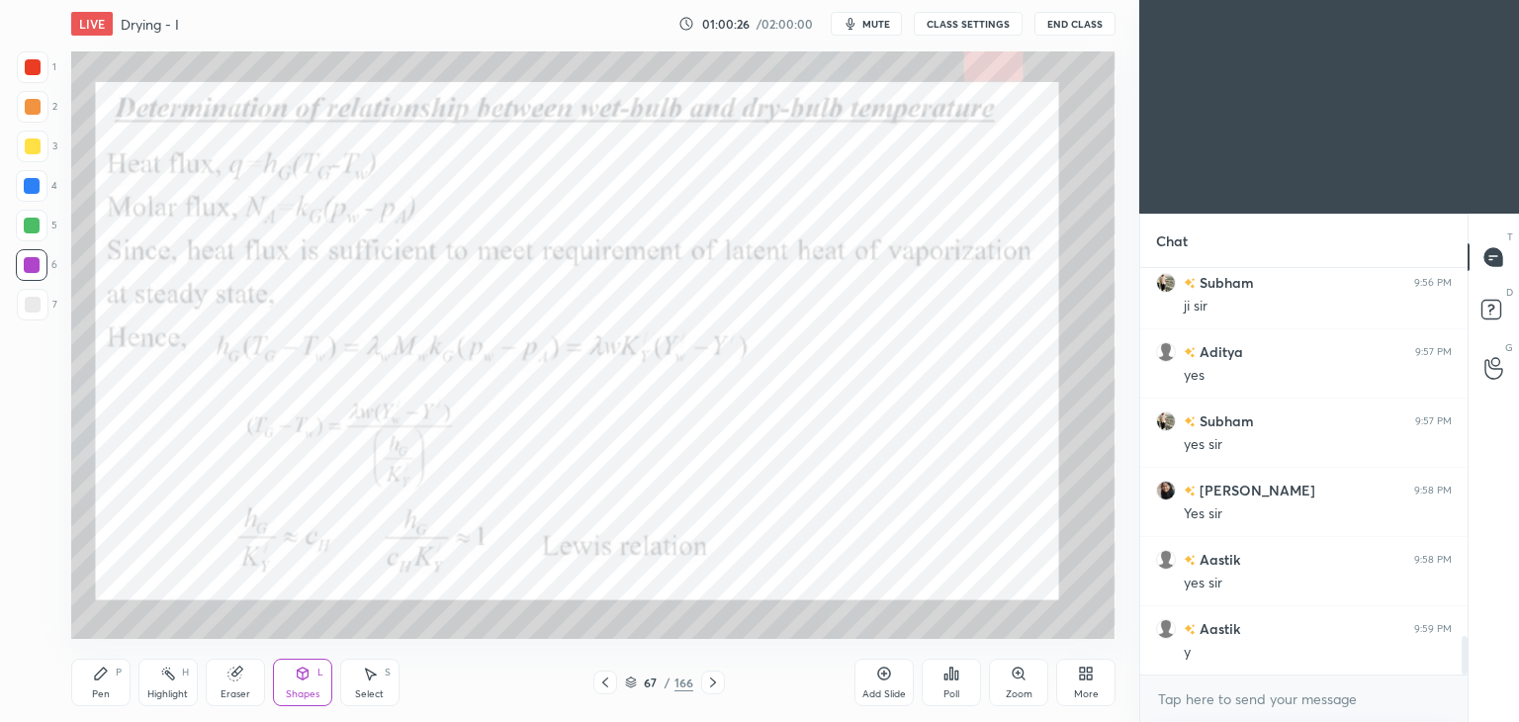
click at [102, 689] on div "Pen" at bounding box center [101, 694] width 18 height 10
click at [35, 68] on div at bounding box center [33, 67] width 16 height 16
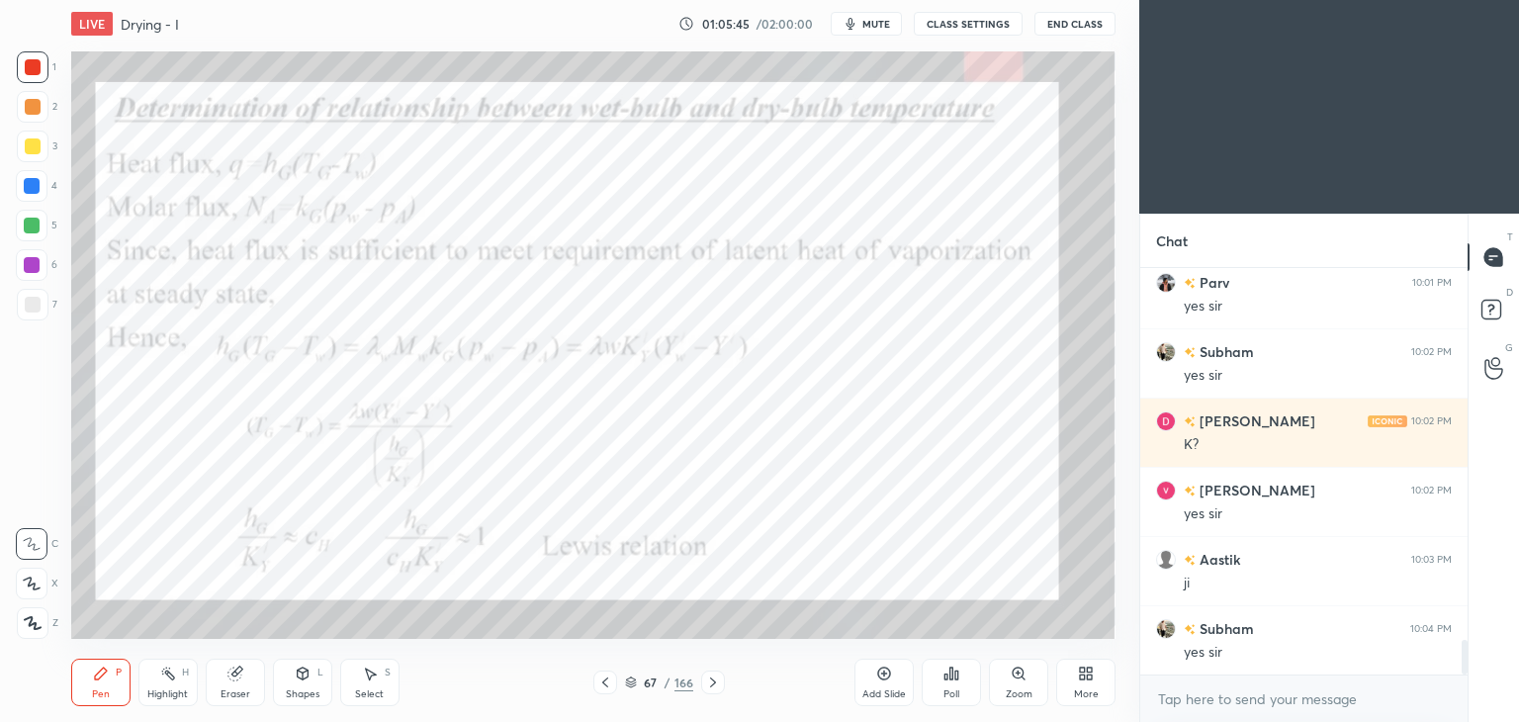
scroll to position [4483, 0]
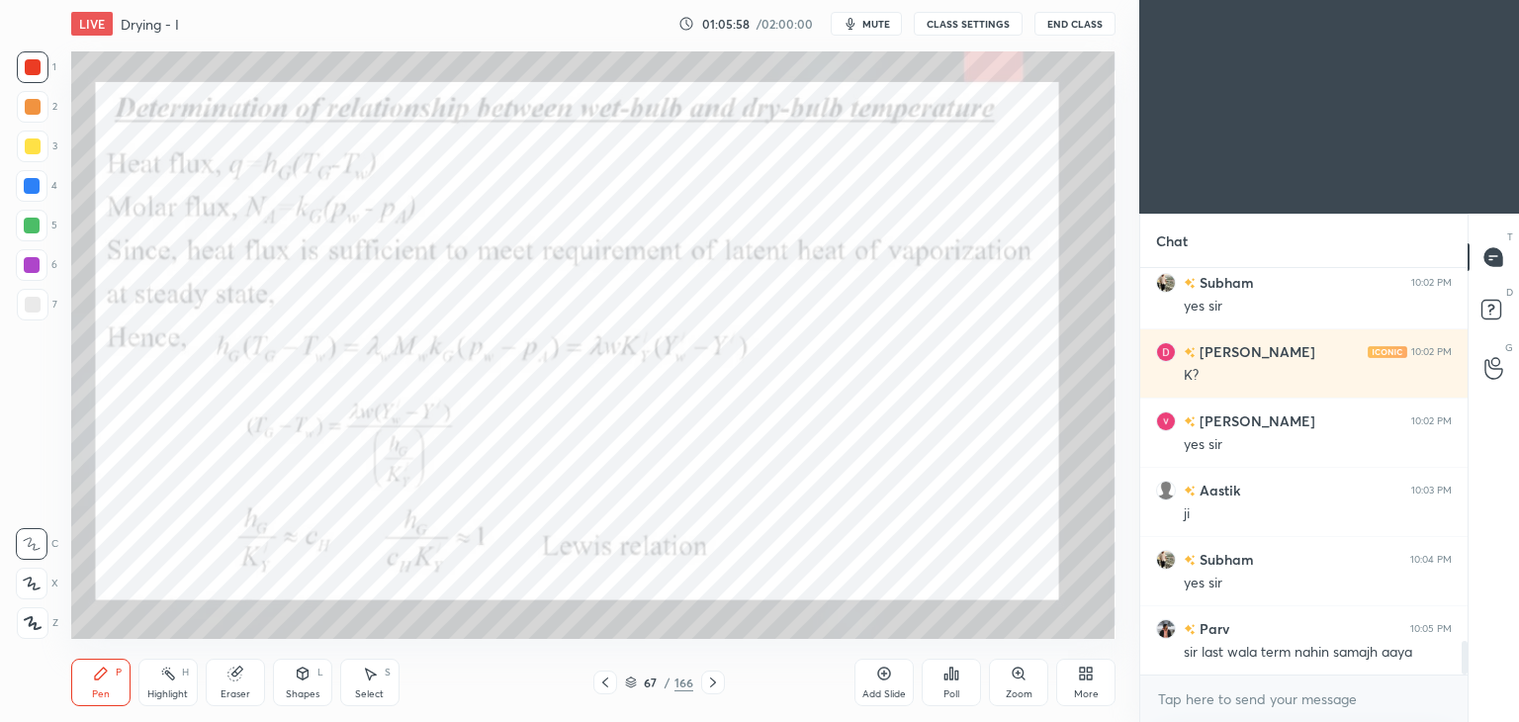
click at [237, 696] on div "Eraser" at bounding box center [236, 694] width 30 height 10
click at [34, 623] on span "Erase all" at bounding box center [32, 623] width 30 height 14
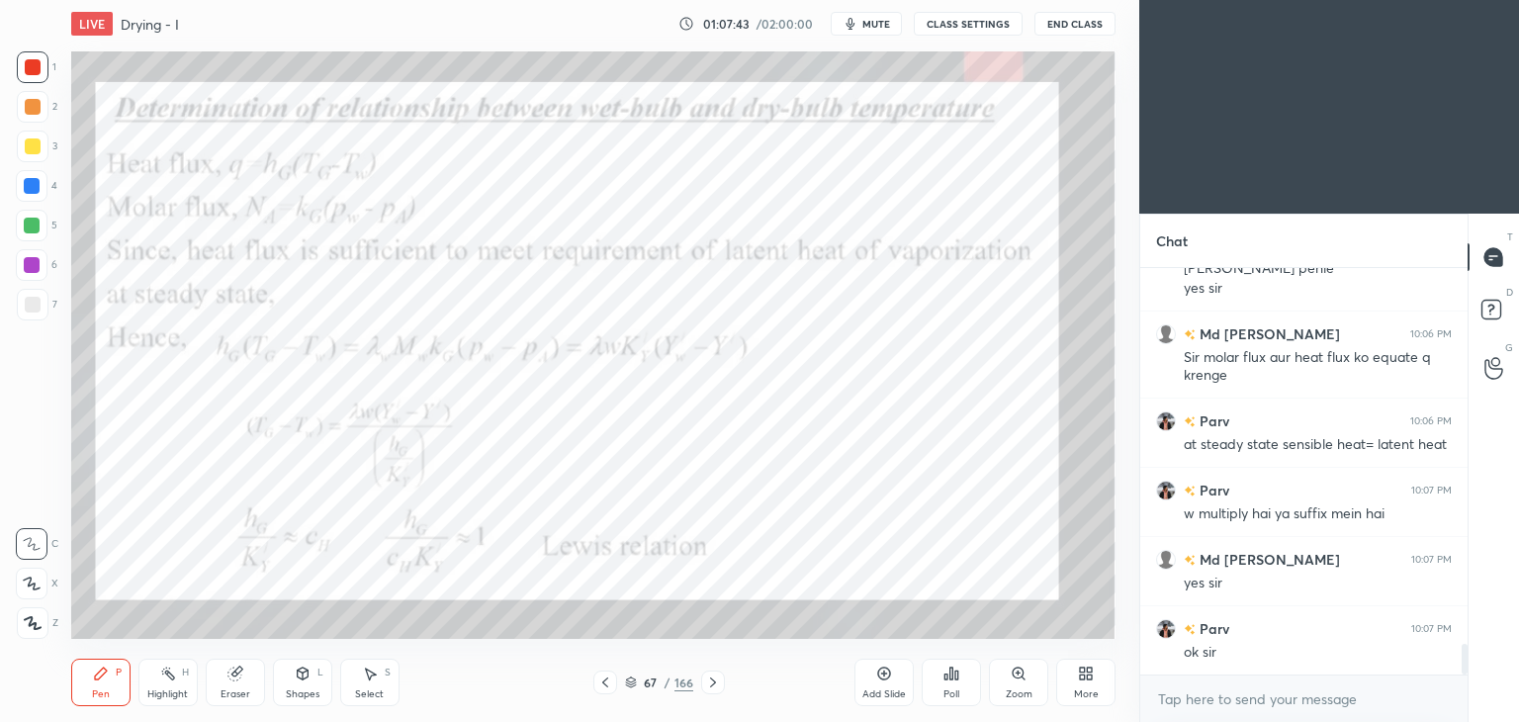
scroll to position [5006, 0]
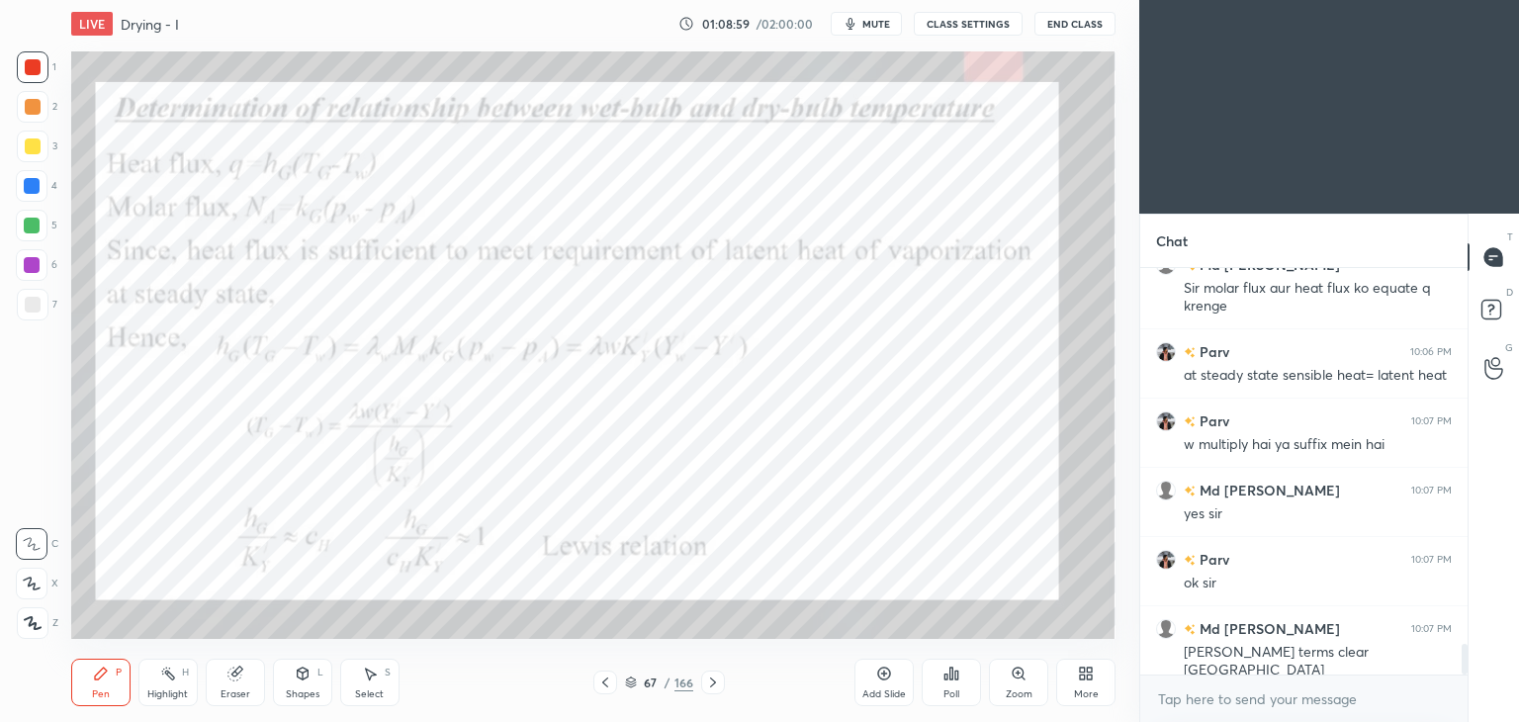
click at [243, 689] on div "Eraser" at bounding box center [236, 694] width 30 height 10
click at [114, 682] on div "Pen P" at bounding box center [100, 682] width 59 height 47
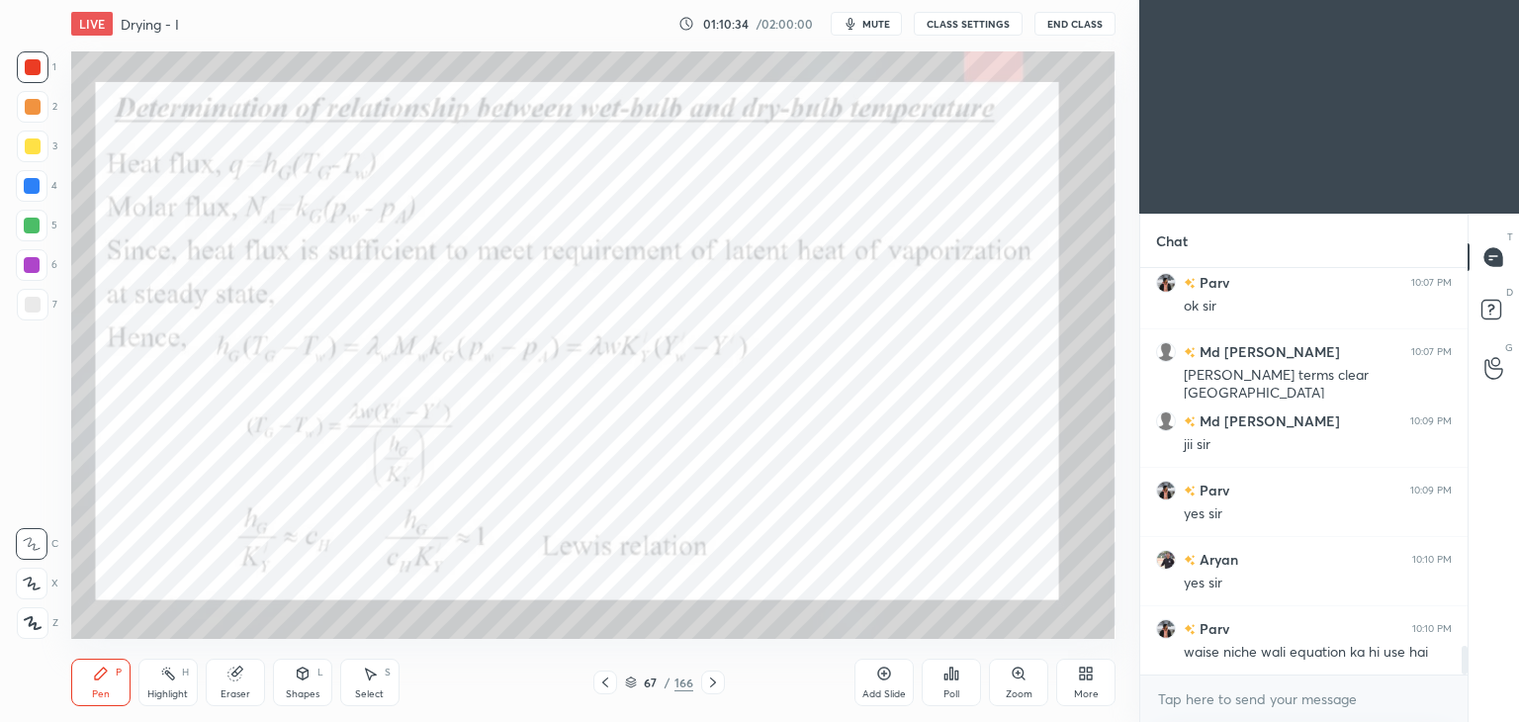
scroll to position [5352, 0]
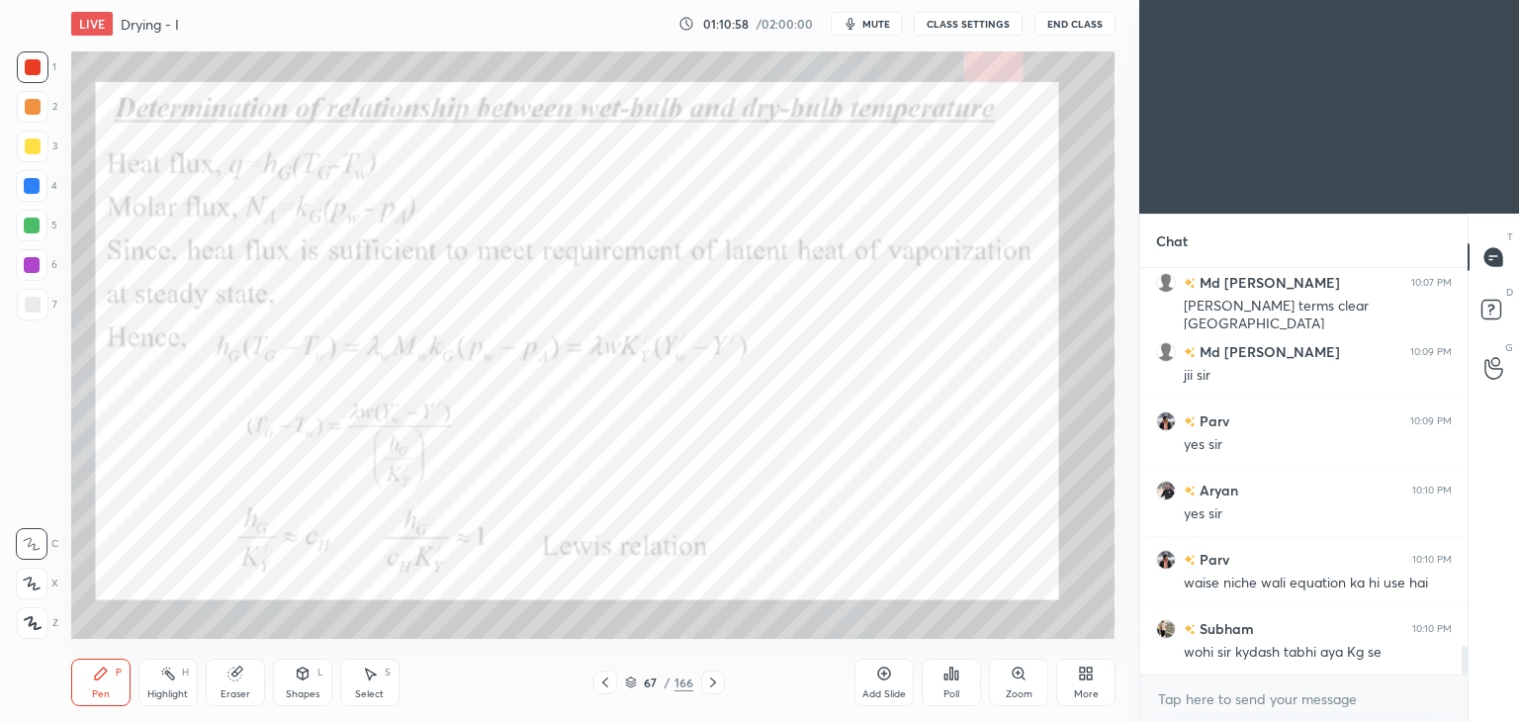
click at [885, 677] on icon at bounding box center [884, 673] width 16 height 16
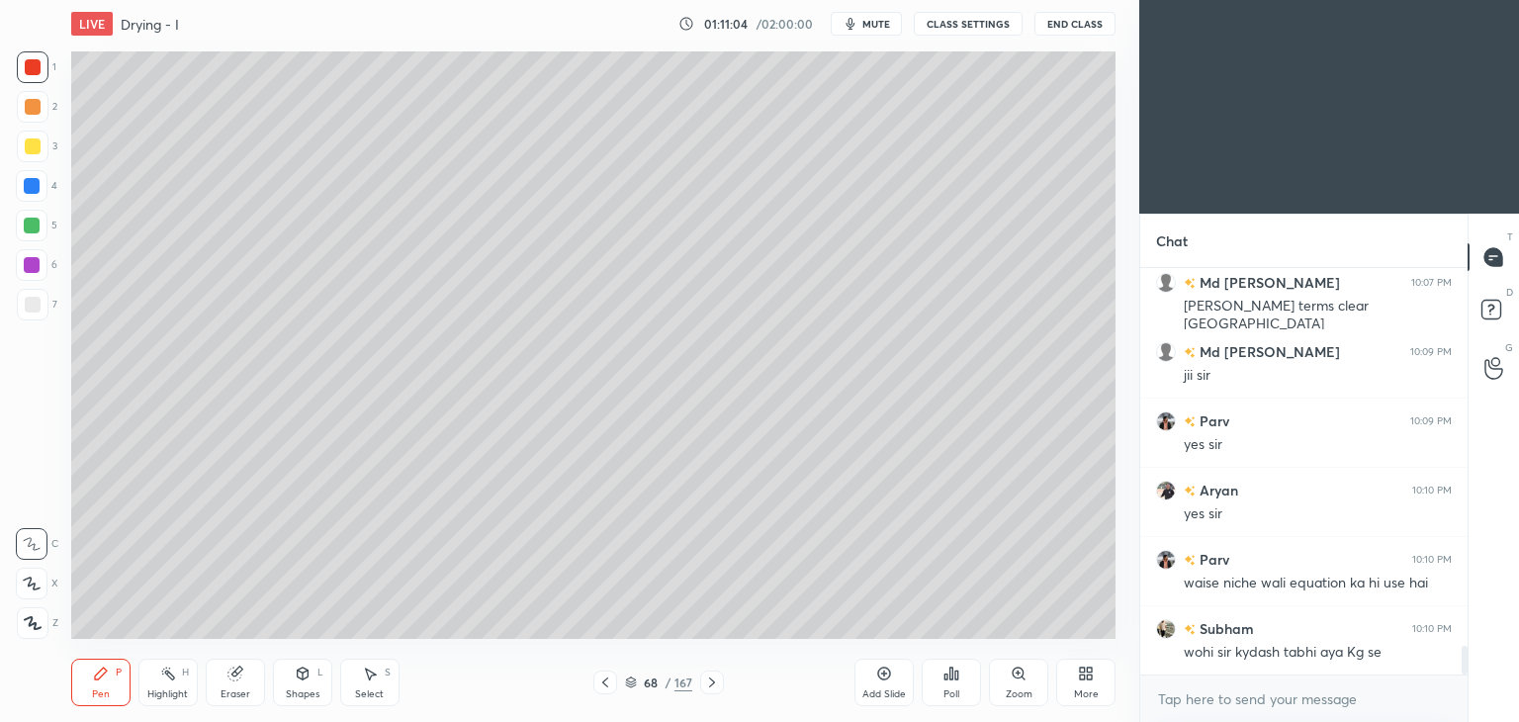
click at [26, 148] on div at bounding box center [33, 146] width 16 height 16
click at [601, 683] on icon at bounding box center [605, 682] width 16 height 16
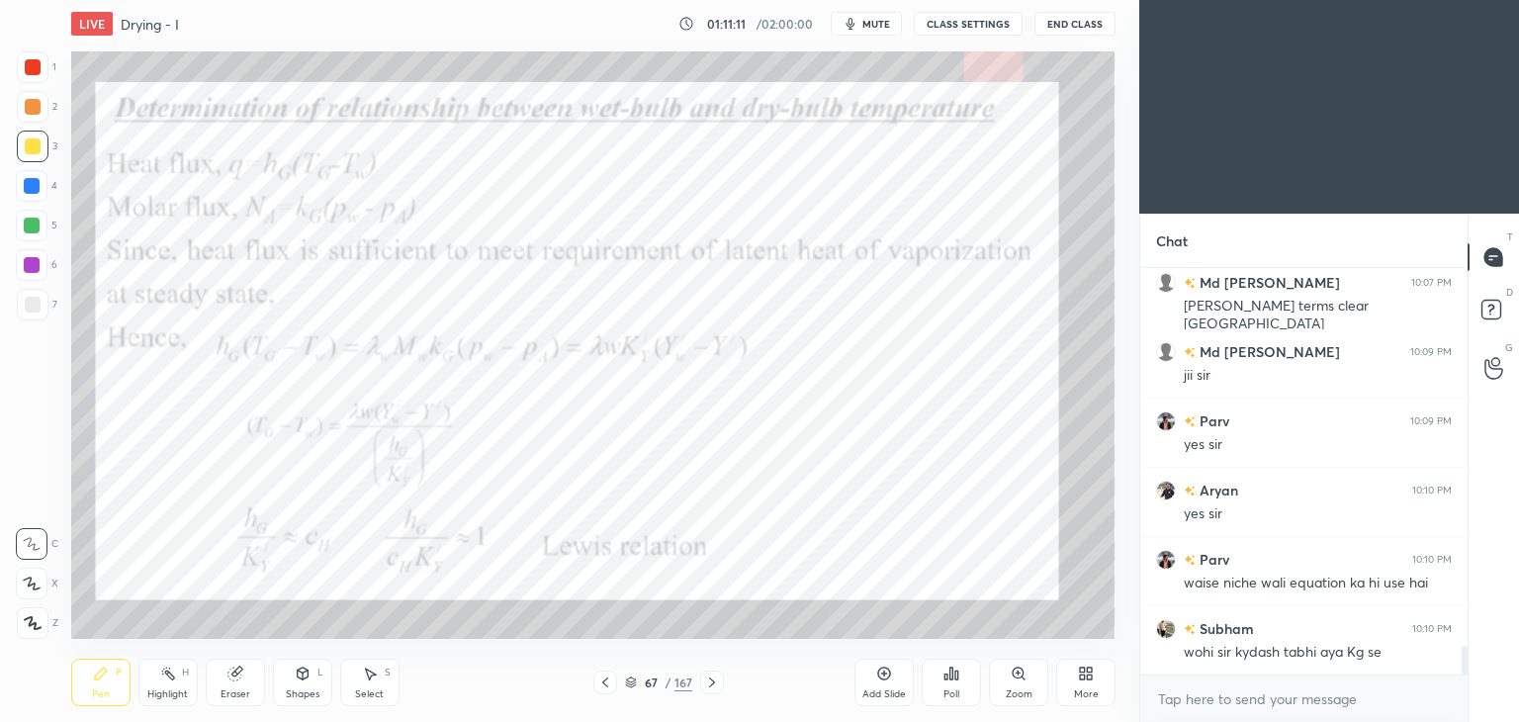
click at [21, 70] on div at bounding box center [33, 67] width 32 height 32
click at [866, 675] on div "Add Slide" at bounding box center [883, 682] width 59 height 47
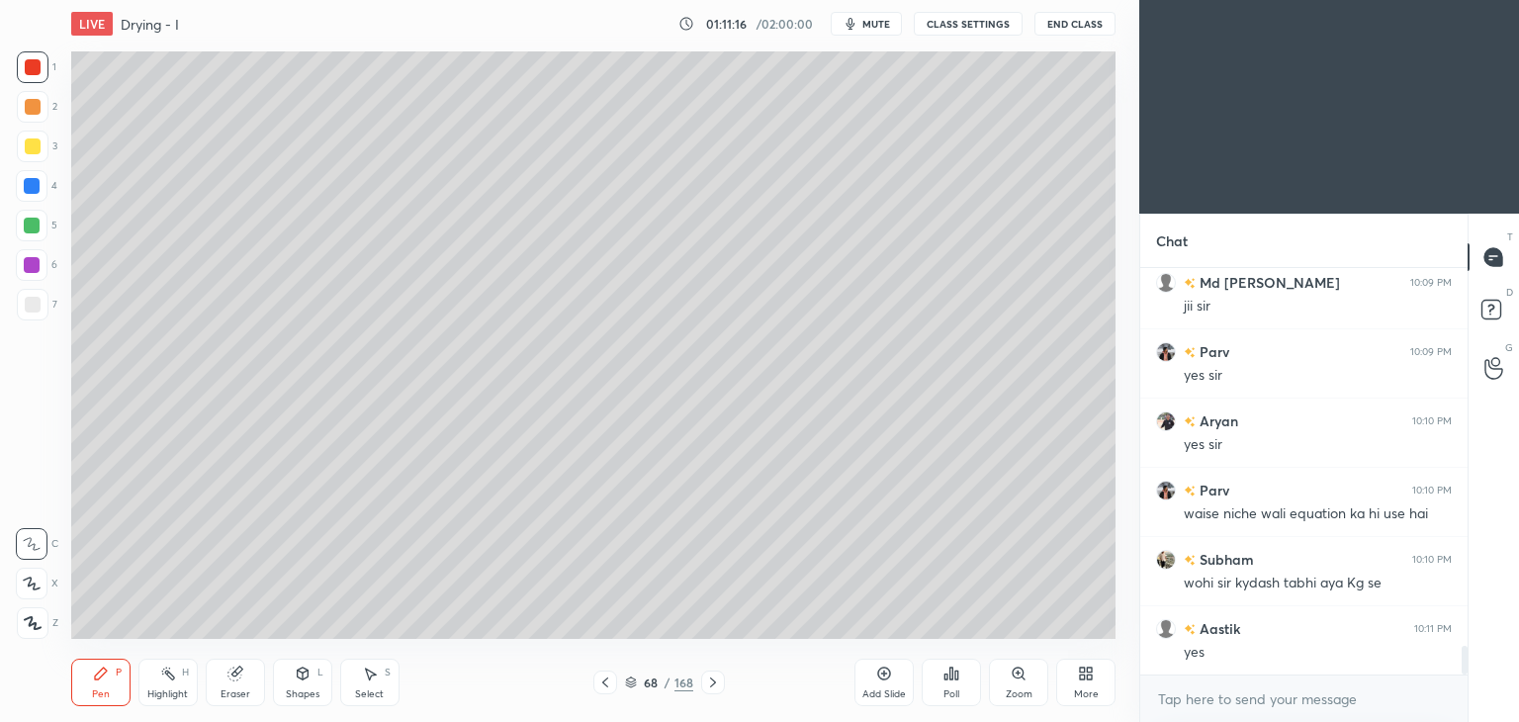
scroll to position [5490, 0]
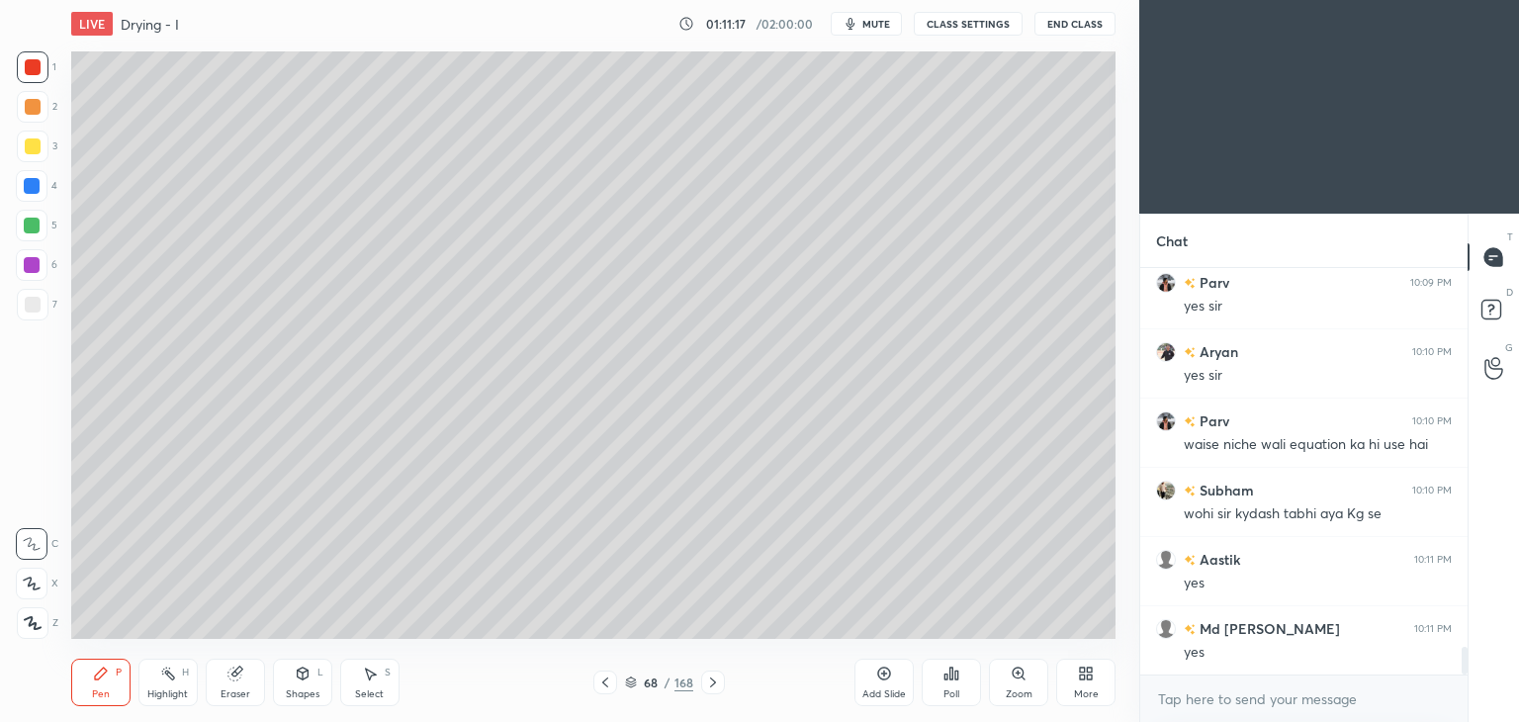
click at [36, 306] on div at bounding box center [33, 305] width 16 height 16
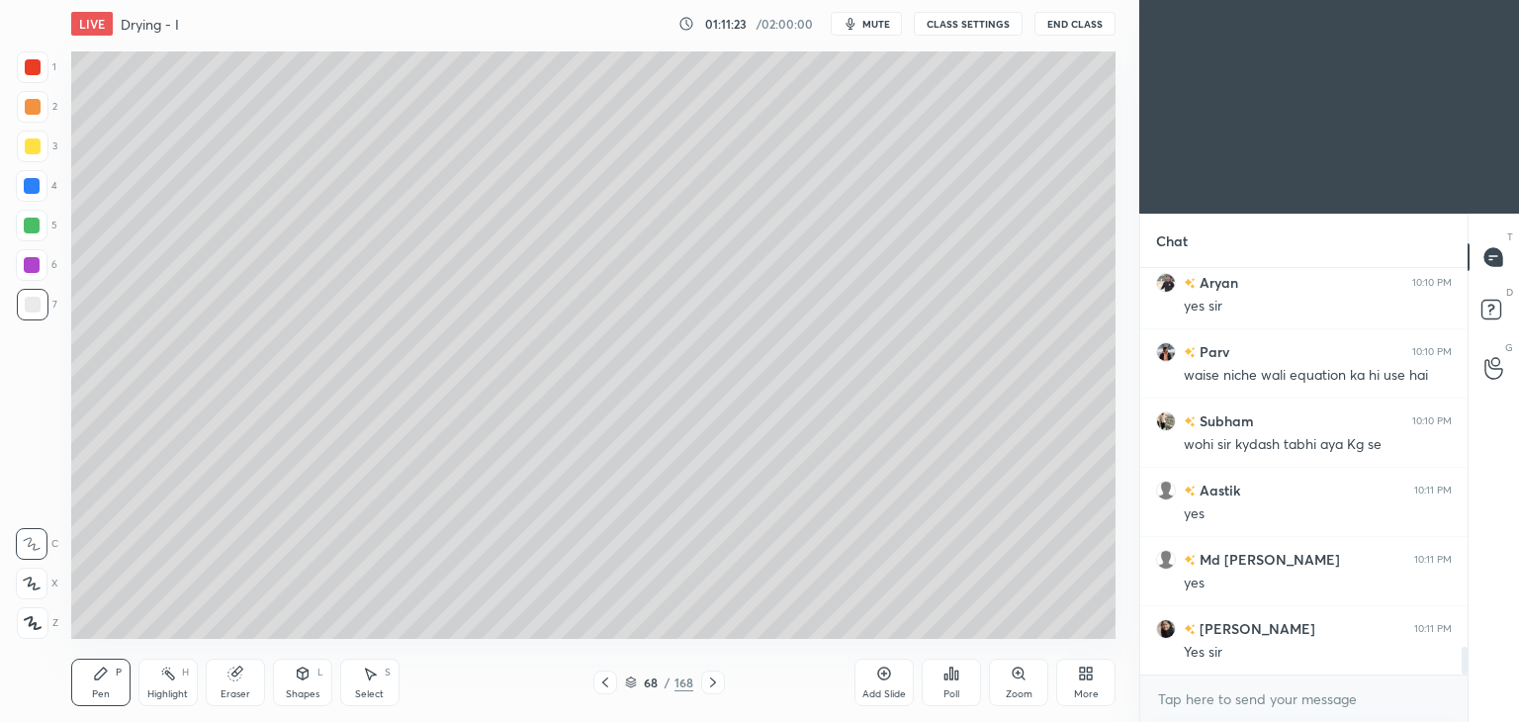
click at [601, 682] on icon at bounding box center [605, 682] width 16 height 16
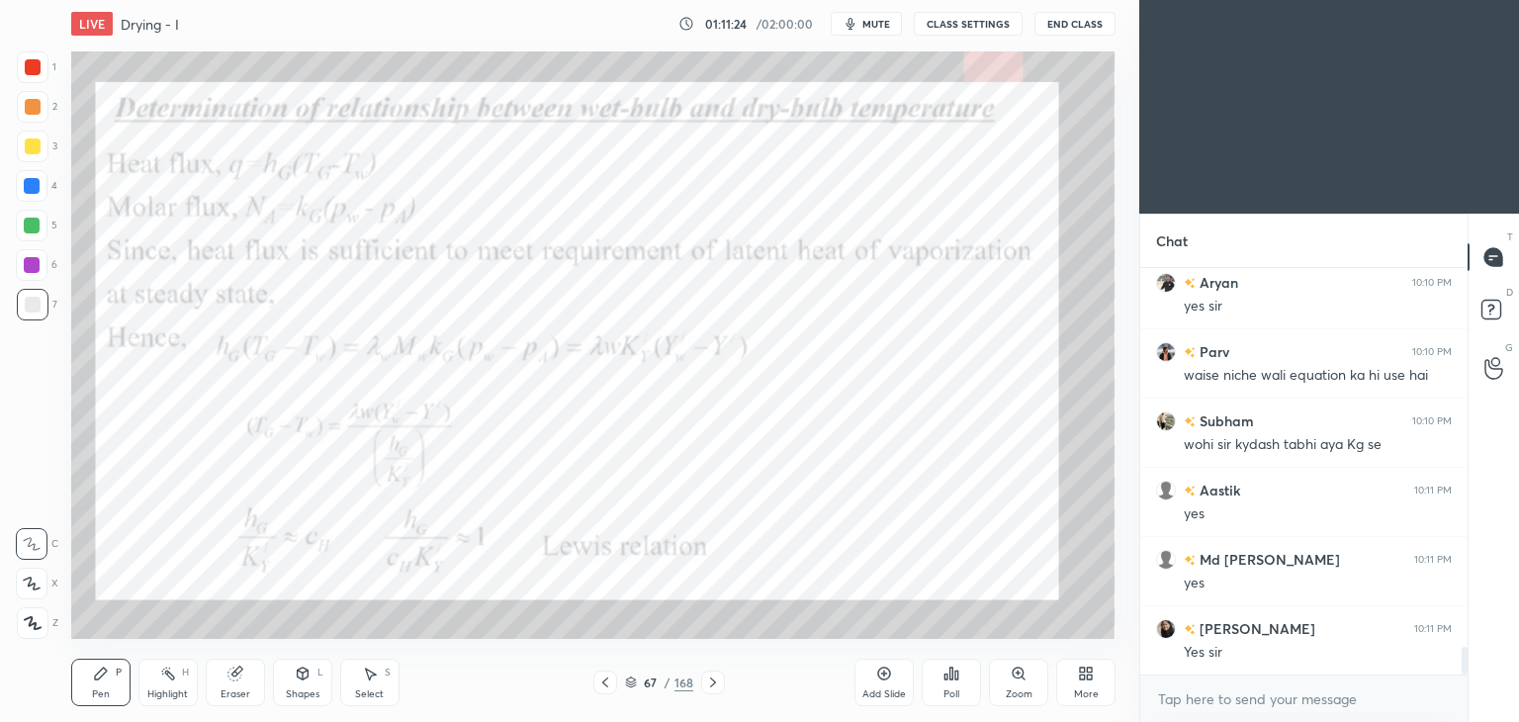
click at [714, 681] on icon at bounding box center [713, 682] width 16 height 16
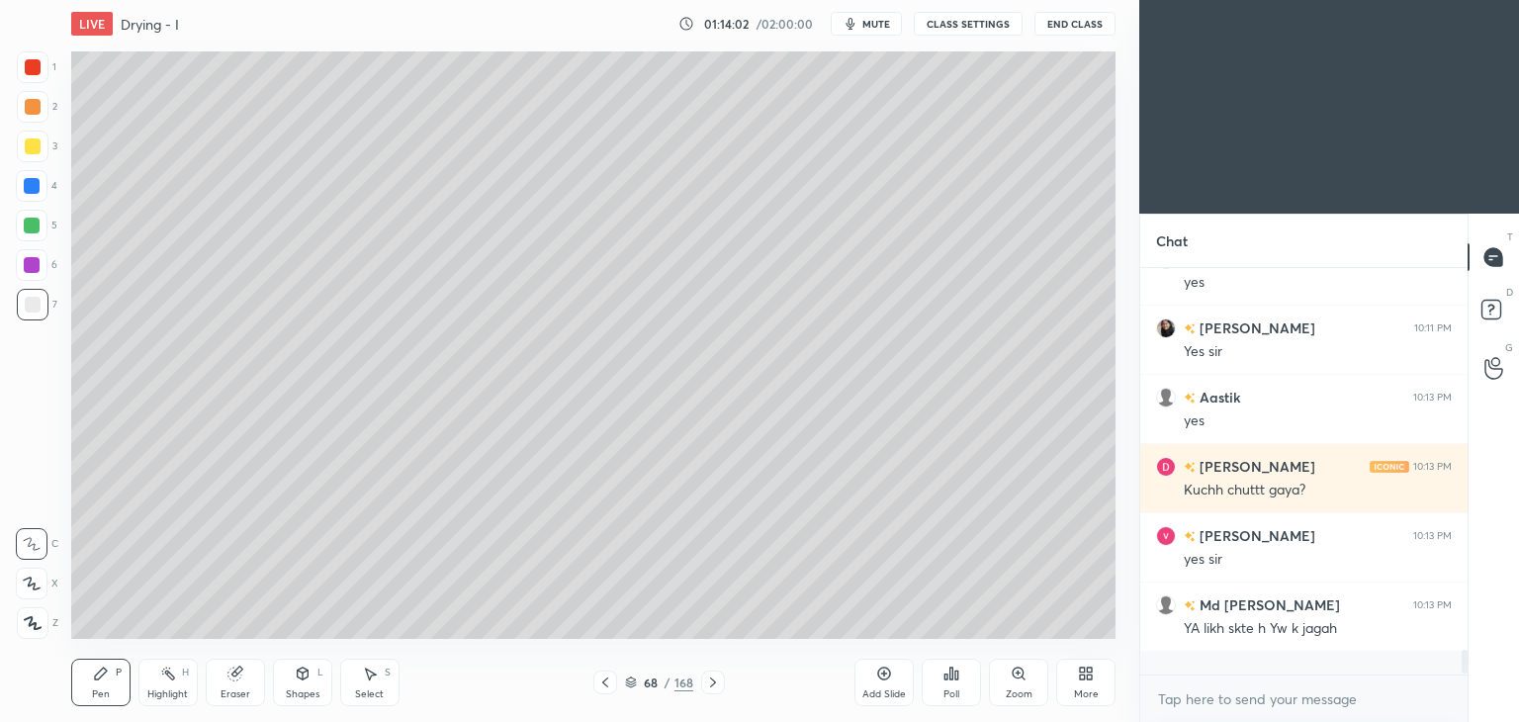
scroll to position [400, 321]
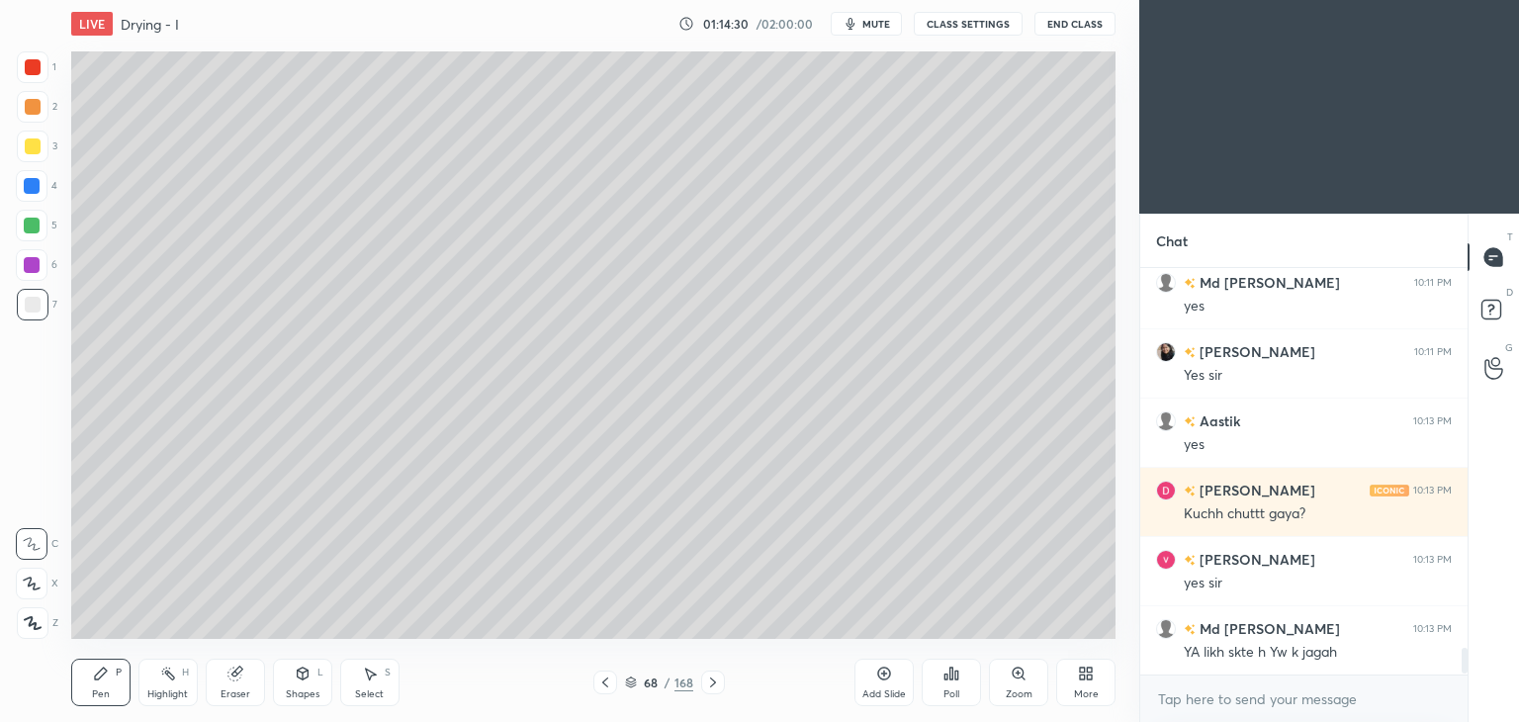
click at [605, 681] on icon at bounding box center [605, 682] width 16 height 16
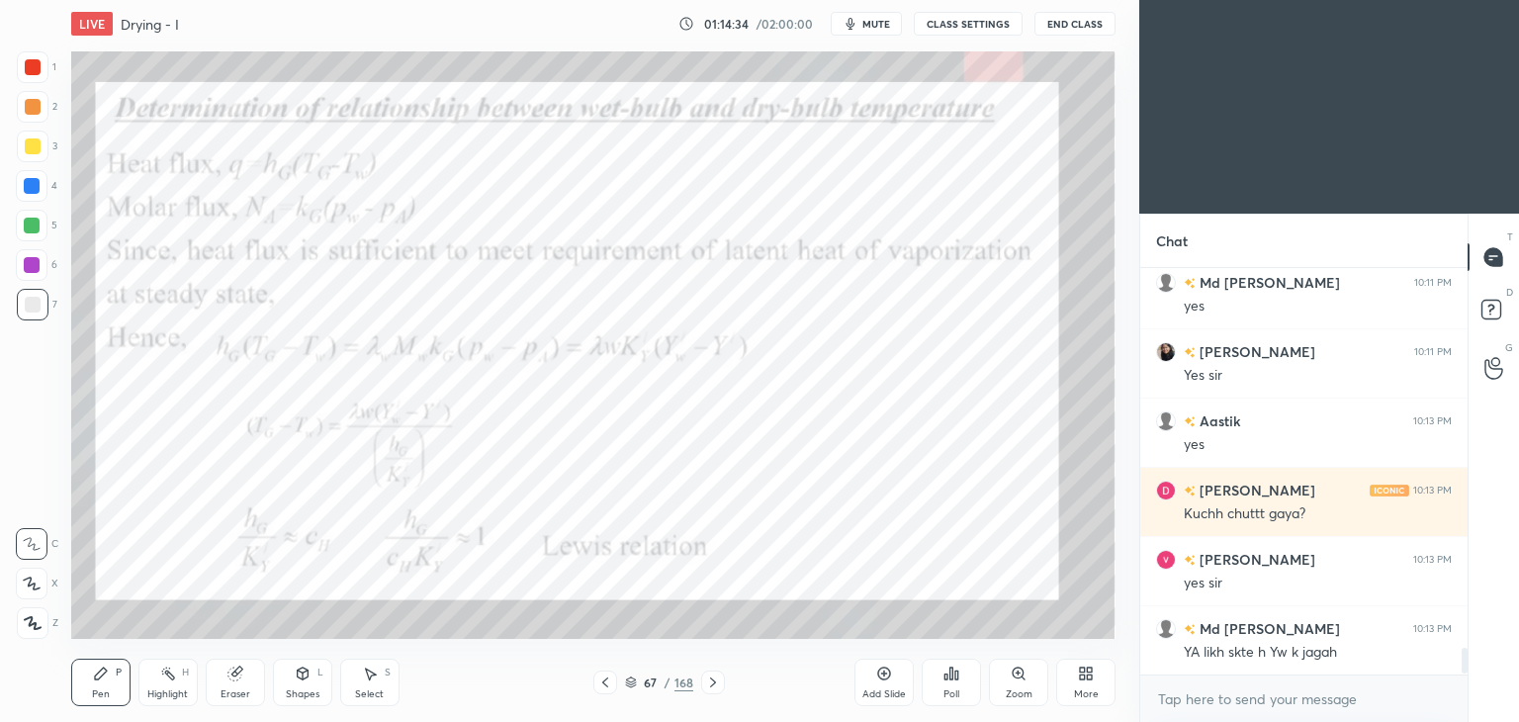
click at [238, 689] on div "Eraser" at bounding box center [236, 694] width 30 height 10
click at [28, 622] on span "Erase all" at bounding box center [32, 623] width 30 height 14
click at [31, 65] on div at bounding box center [33, 67] width 16 height 16
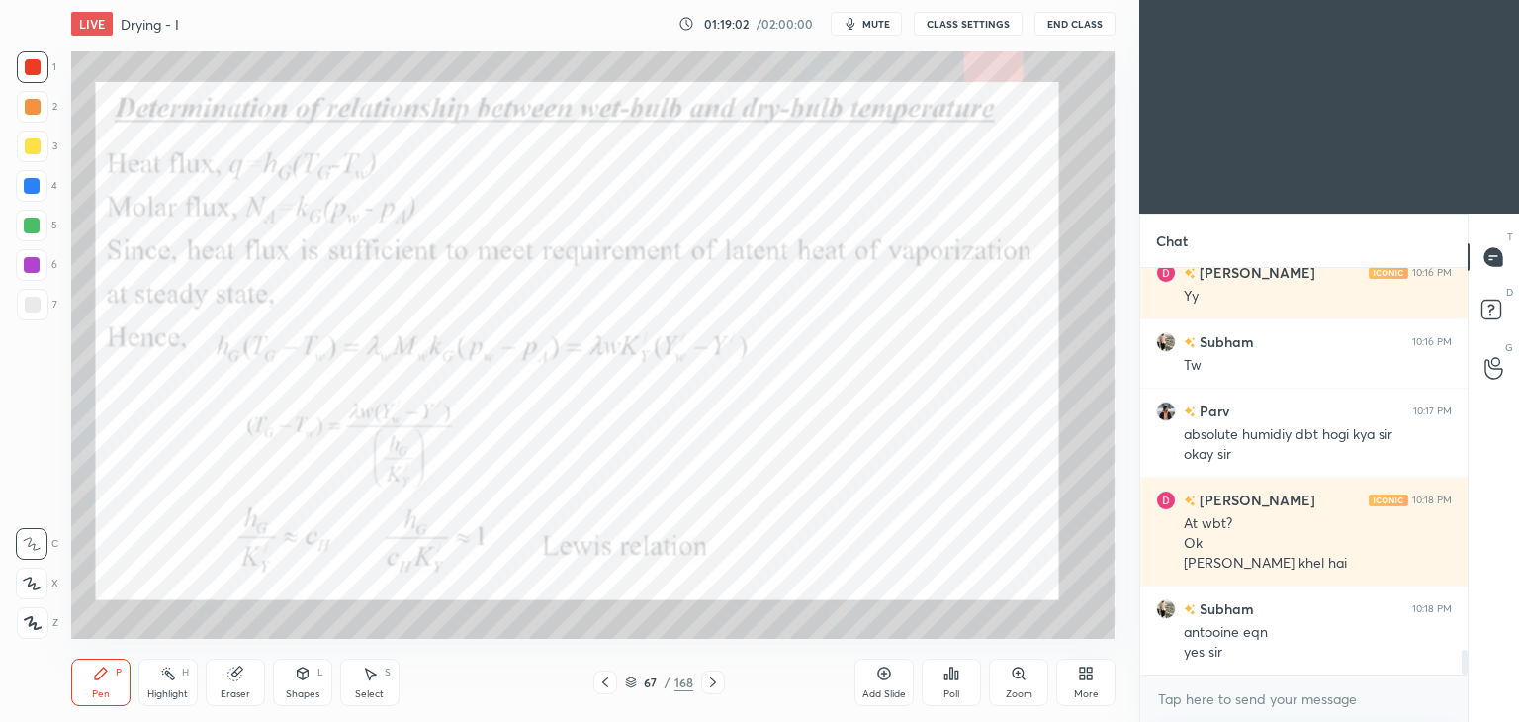
scroll to position [6400, 0]
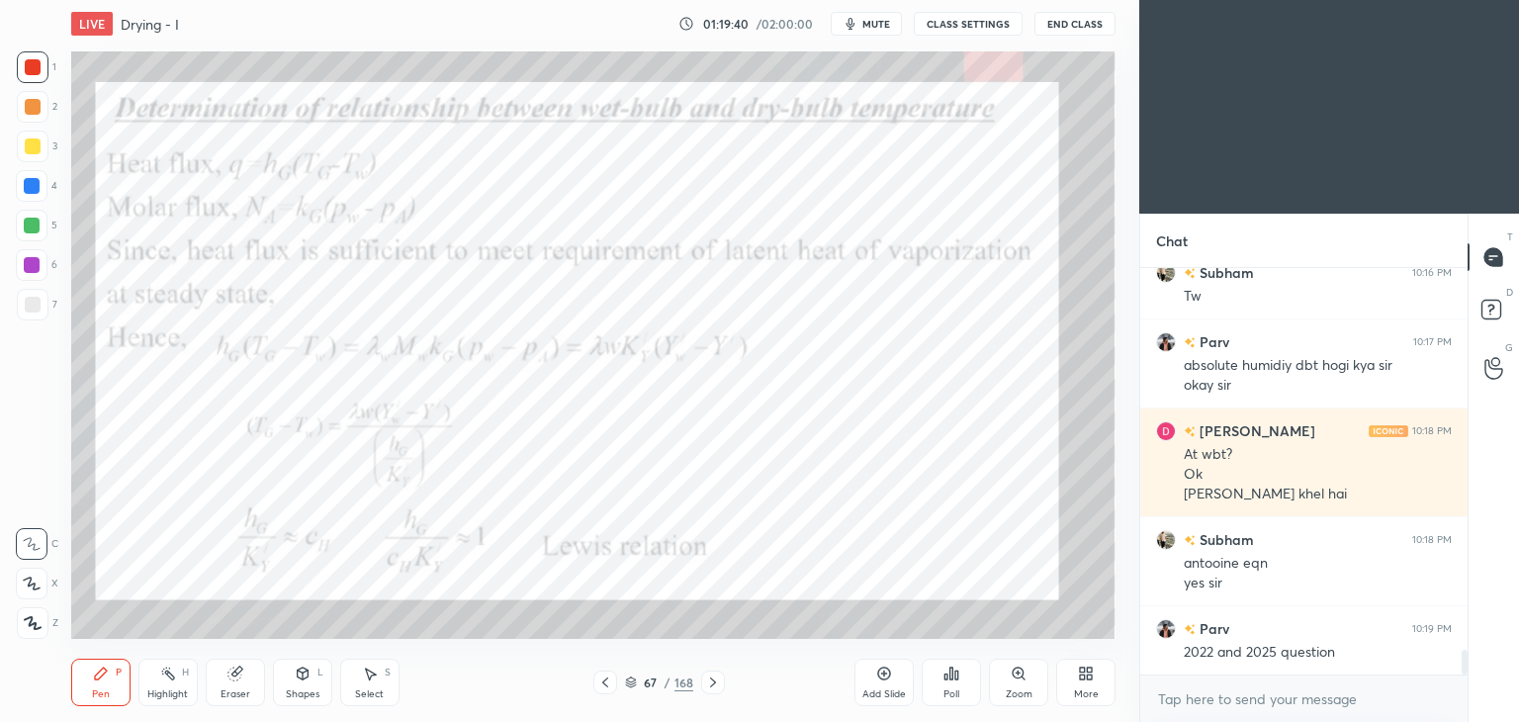
click at [879, 676] on icon at bounding box center [884, 673] width 13 height 13
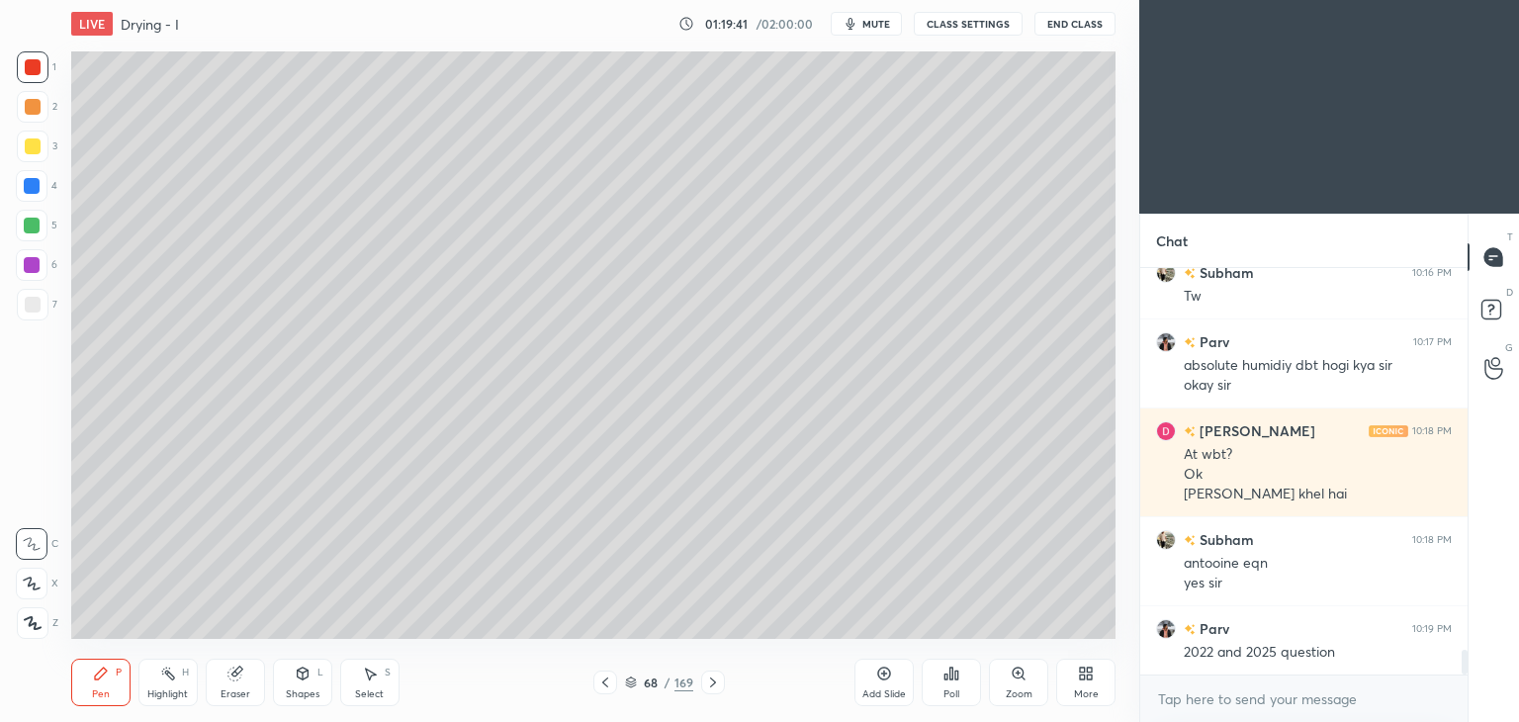
click at [599, 686] on icon at bounding box center [605, 682] width 16 height 16
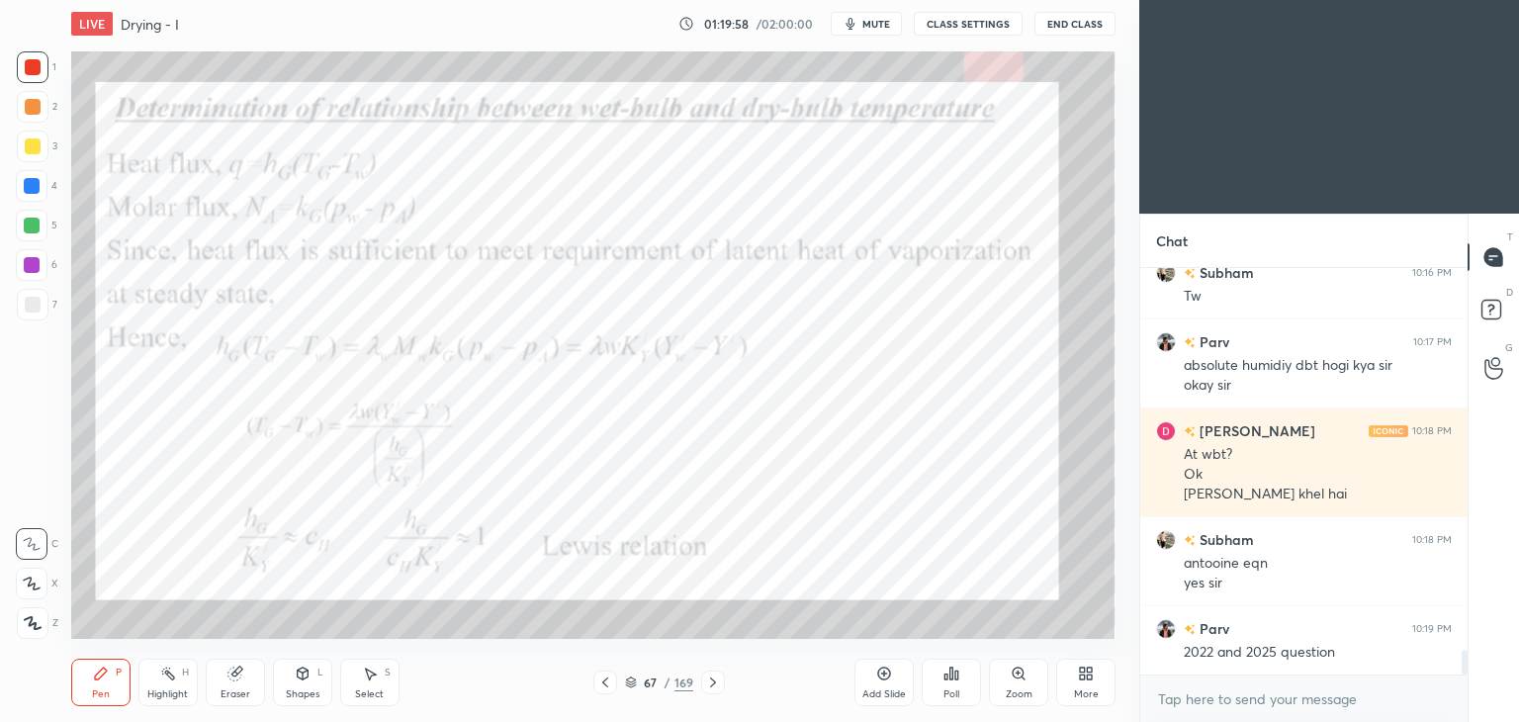
click at [712, 687] on icon at bounding box center [713, 682] width 16 height 16
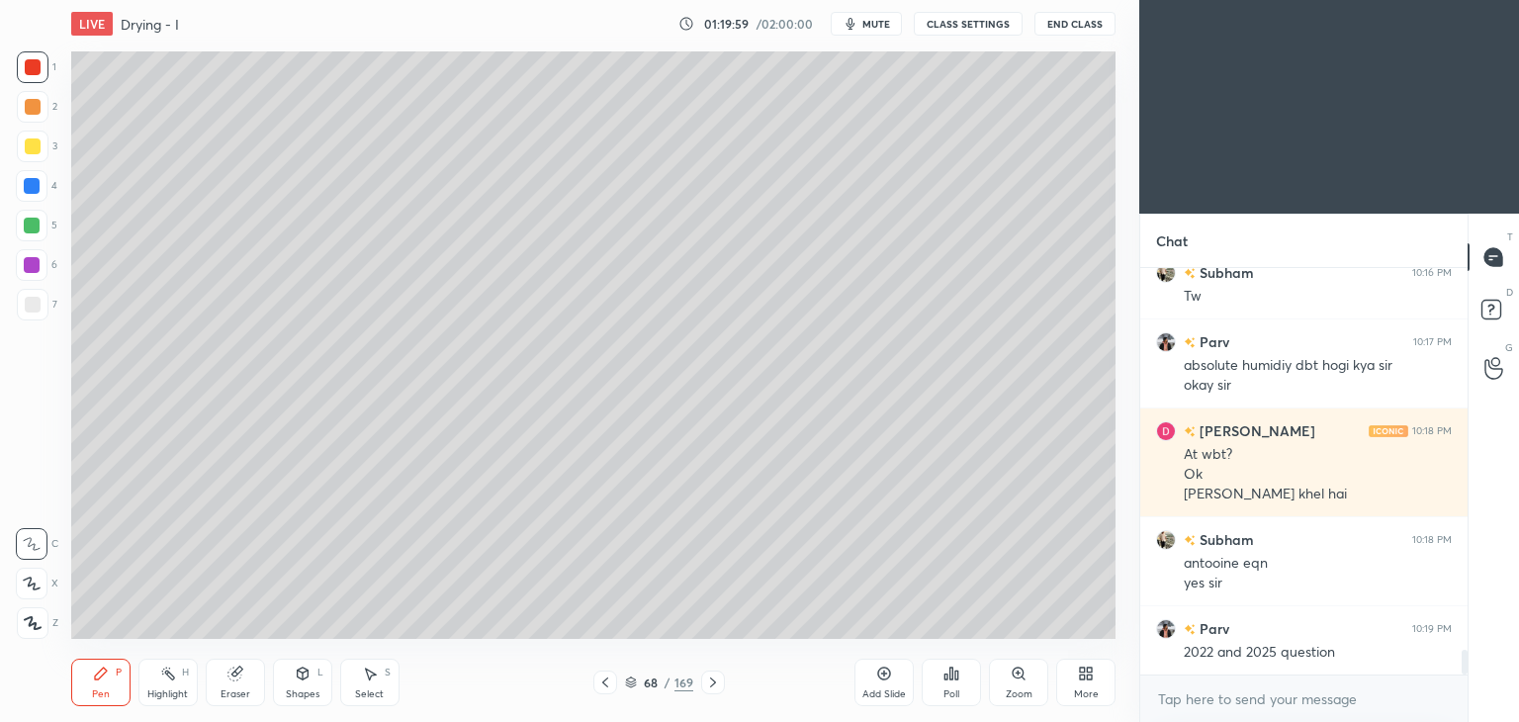
click at [710, 685] on icon at bounding box center [713, 682] width 16 height 16
click at [711, 685] on icon at bounding box center [713, 682] width 16 height 16
click at [710, 687] on icon at bounding box center [713, 682] width 16 height 16
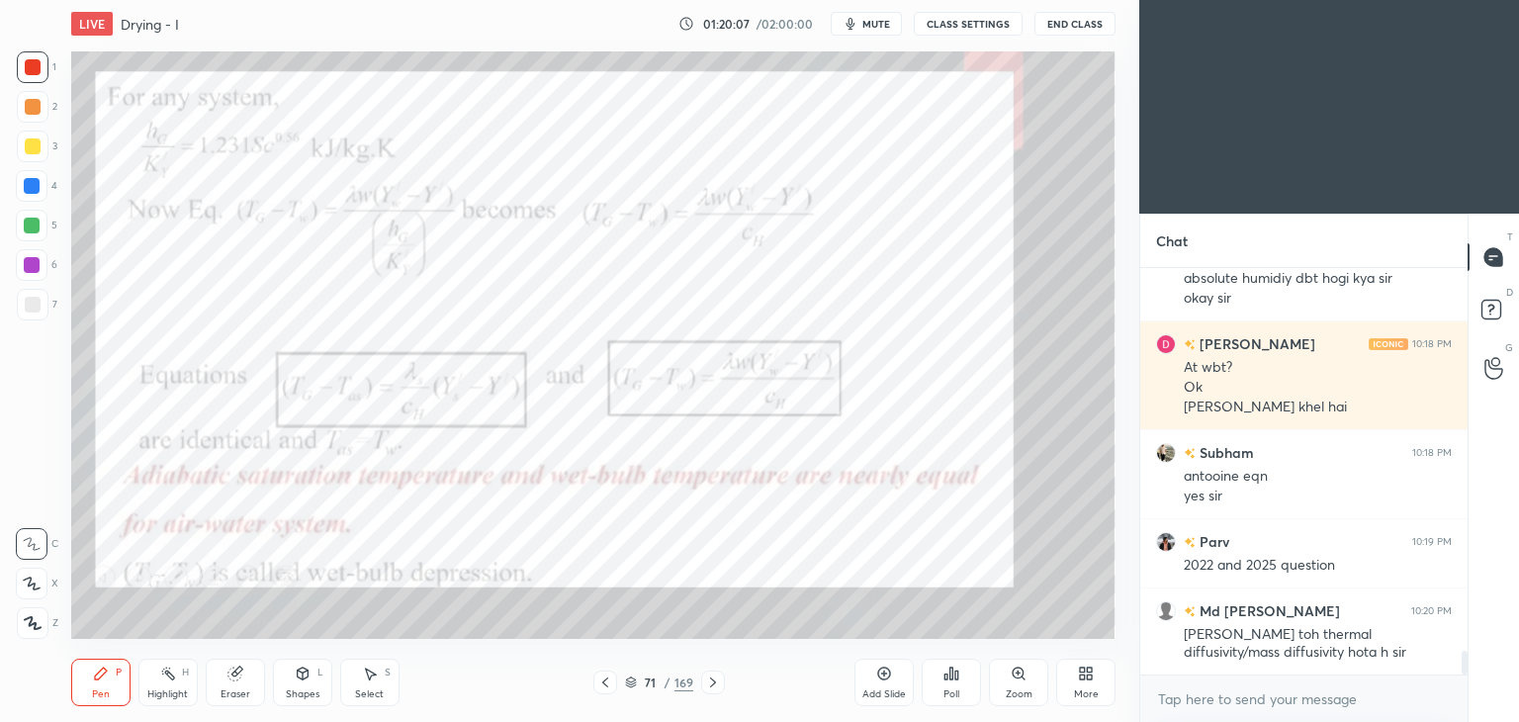
scroll to position [6534, 0]
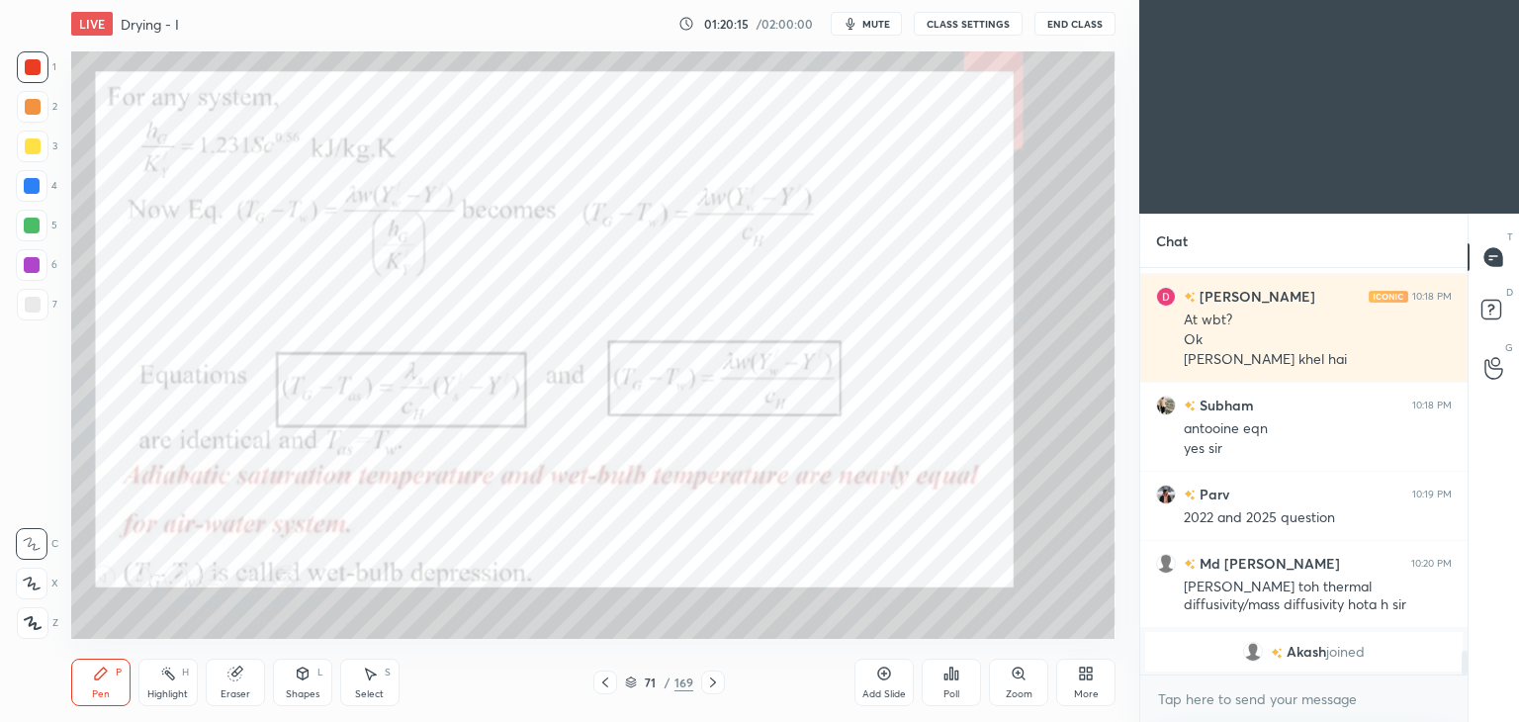
click at [605, 685] on icon at bounding box center [605, 682] width 16 height 16
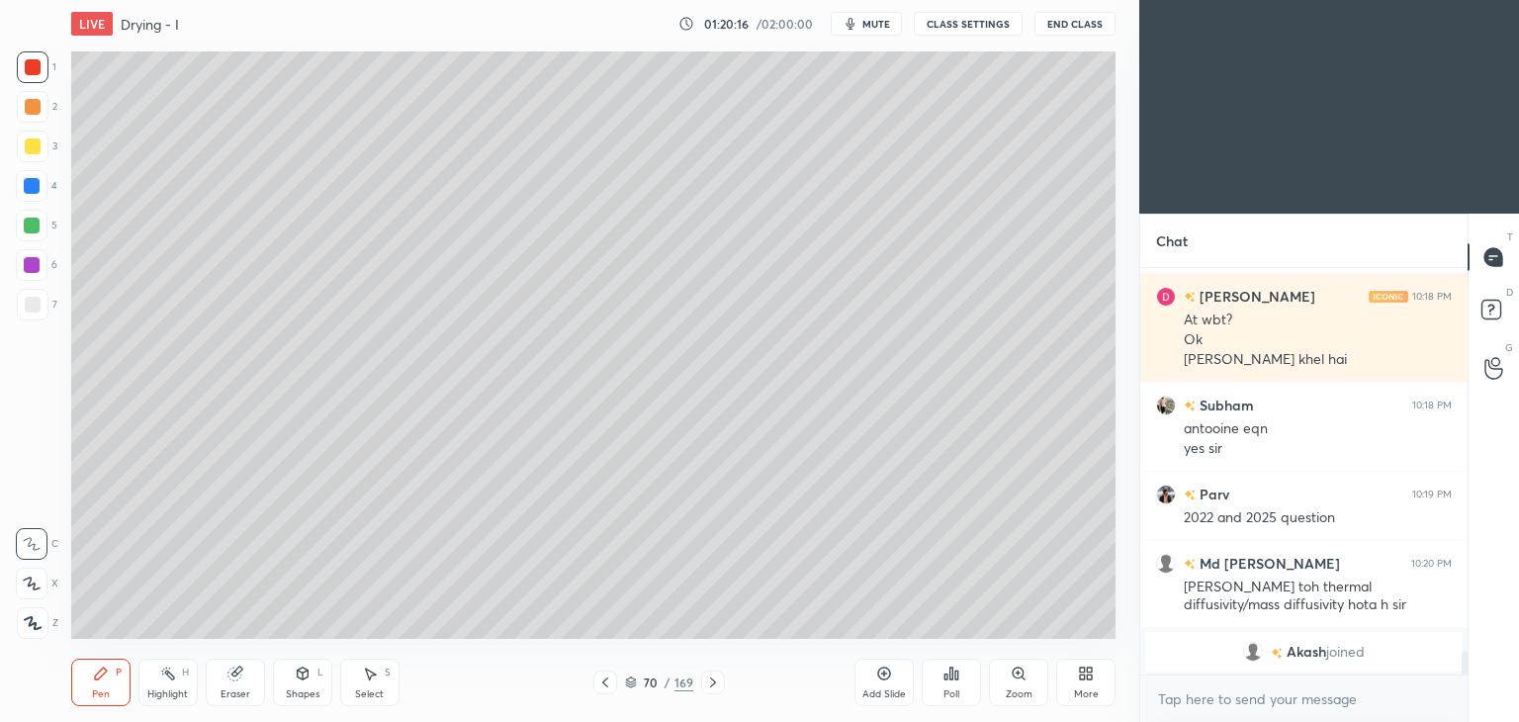
click at [605, 685] on icon at bounding box center [605, 682] width 6 height 10
click at [600, 685] on icon at bounding box center [605, 682] width 16 height 16
click at [600, 690] on div at bounding box center [605, 682] width 24 height 24
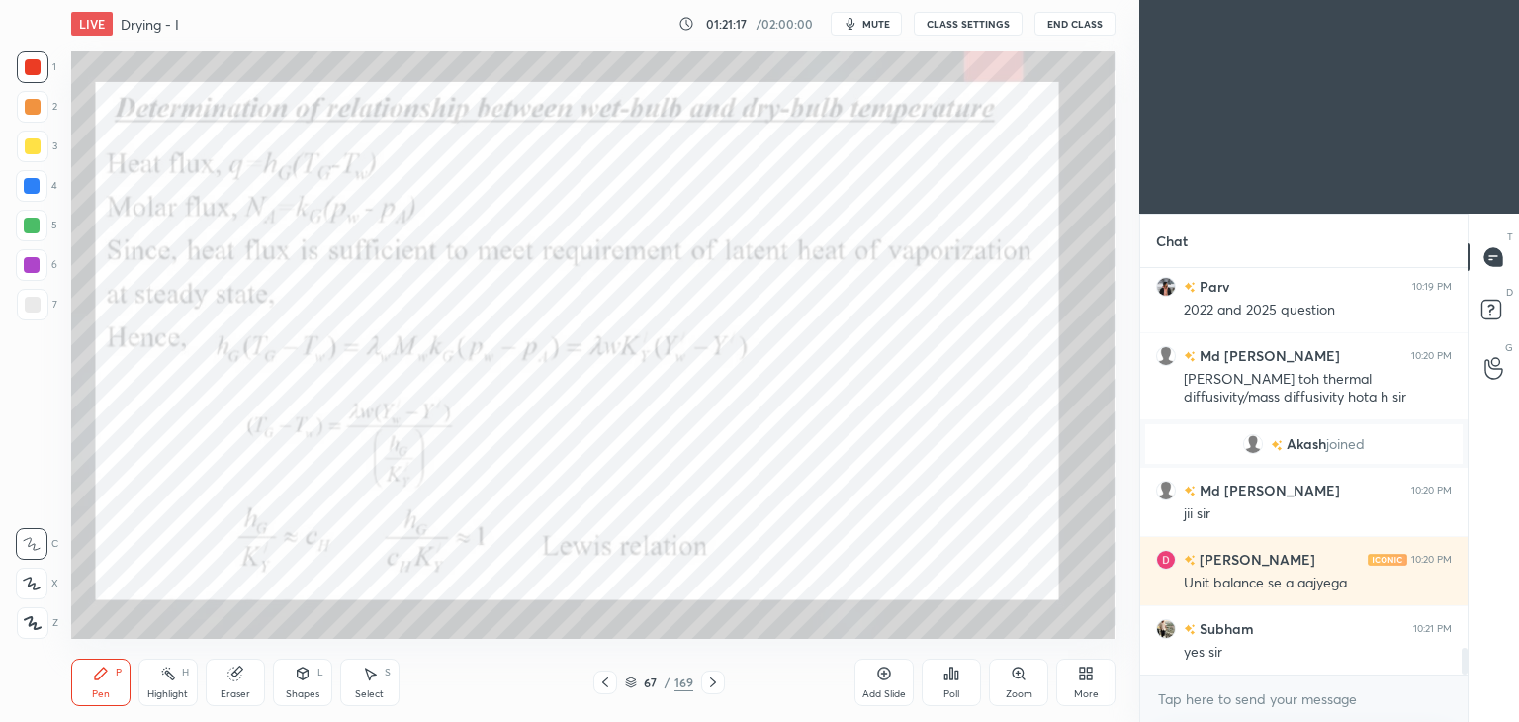
scroll to position [5769, 0]
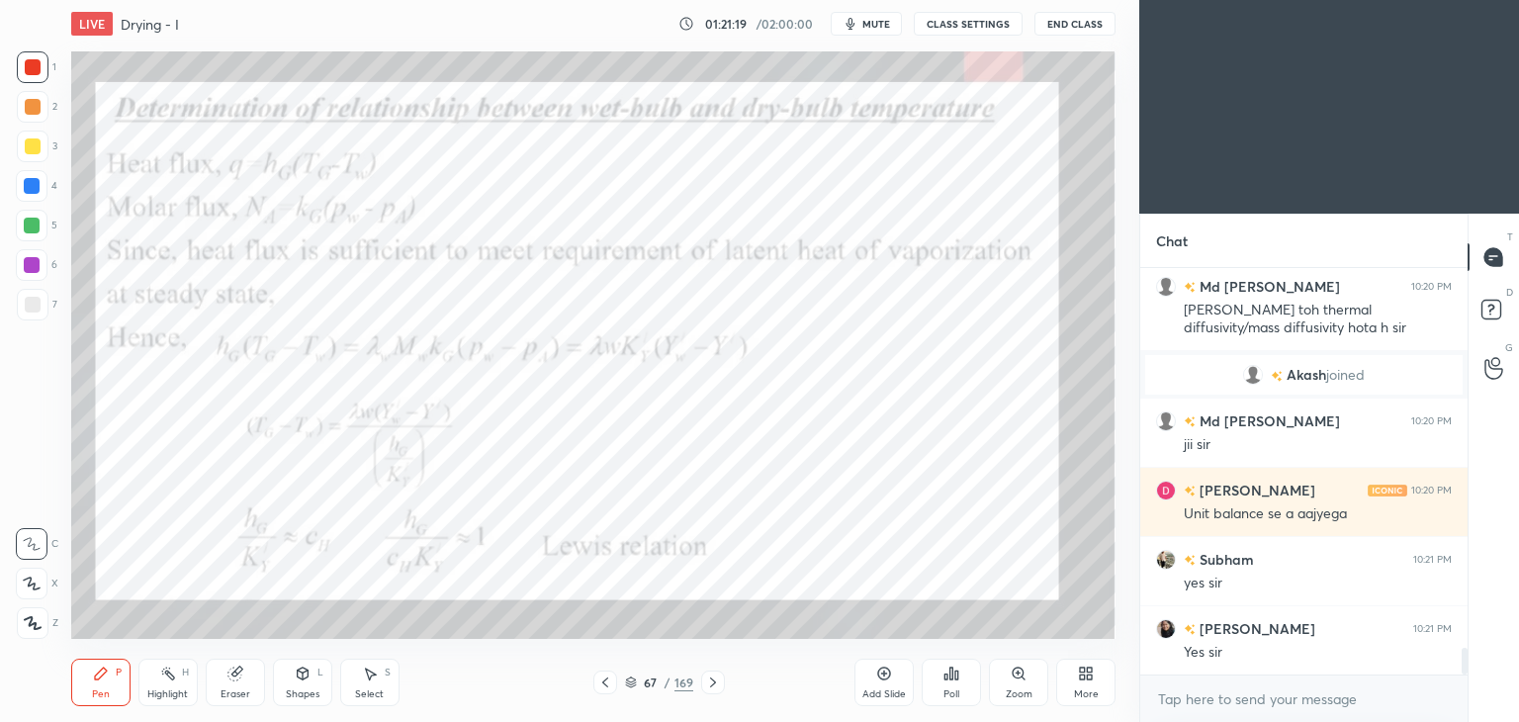
click at [878, 671] on icon at bounding box center [884, 673] width 13 height 13
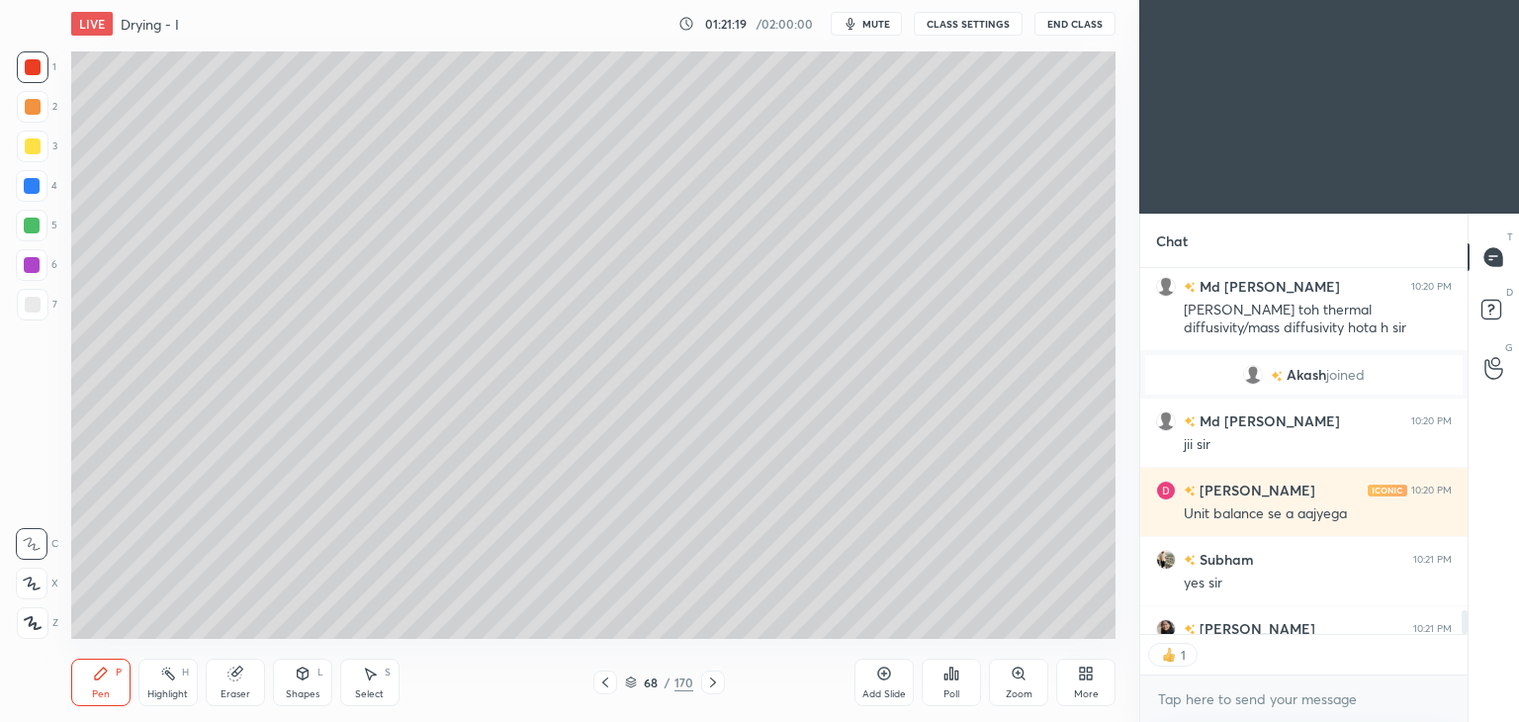
scroll to position [7, 6]
click at [36, 301] on div at bounding box center [33, 305] width 16 height 16
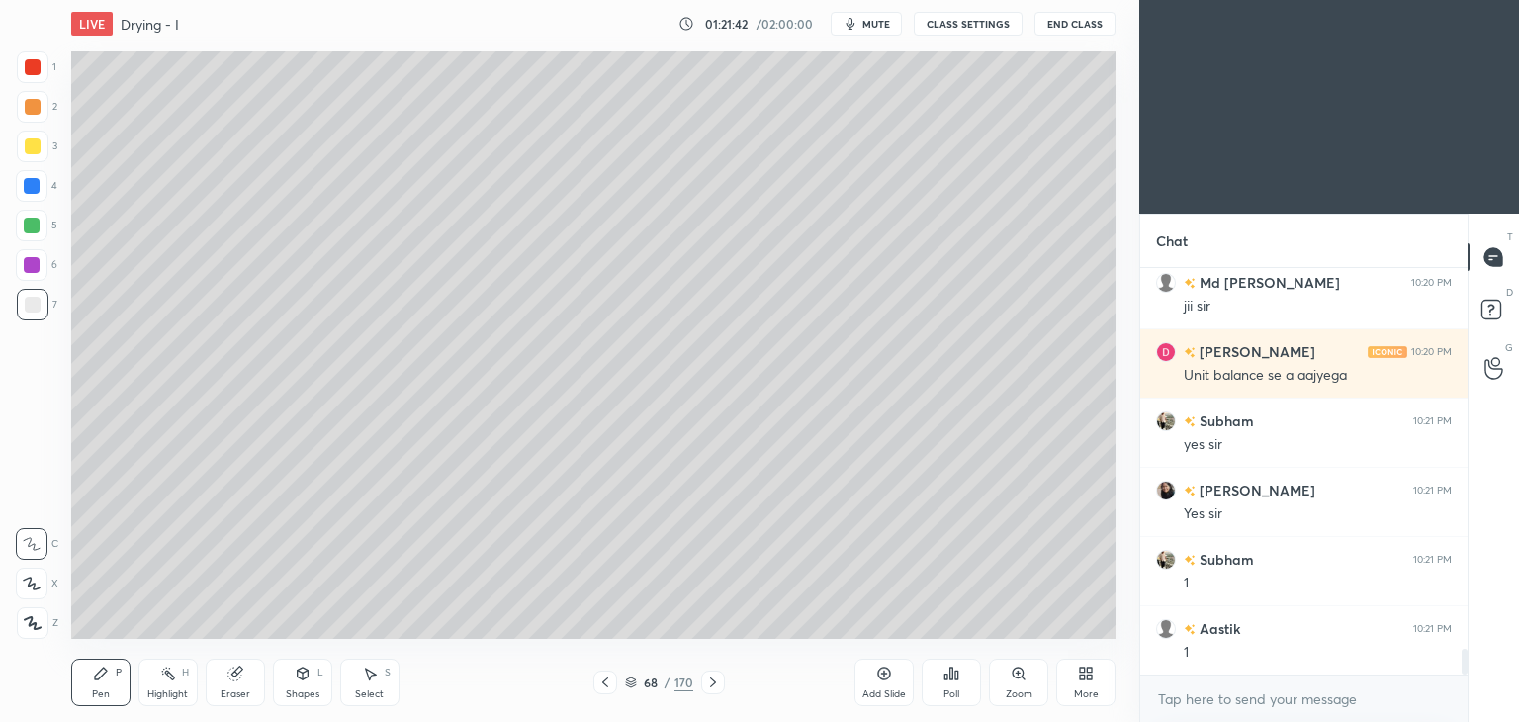
scroll to position [5977, 0]
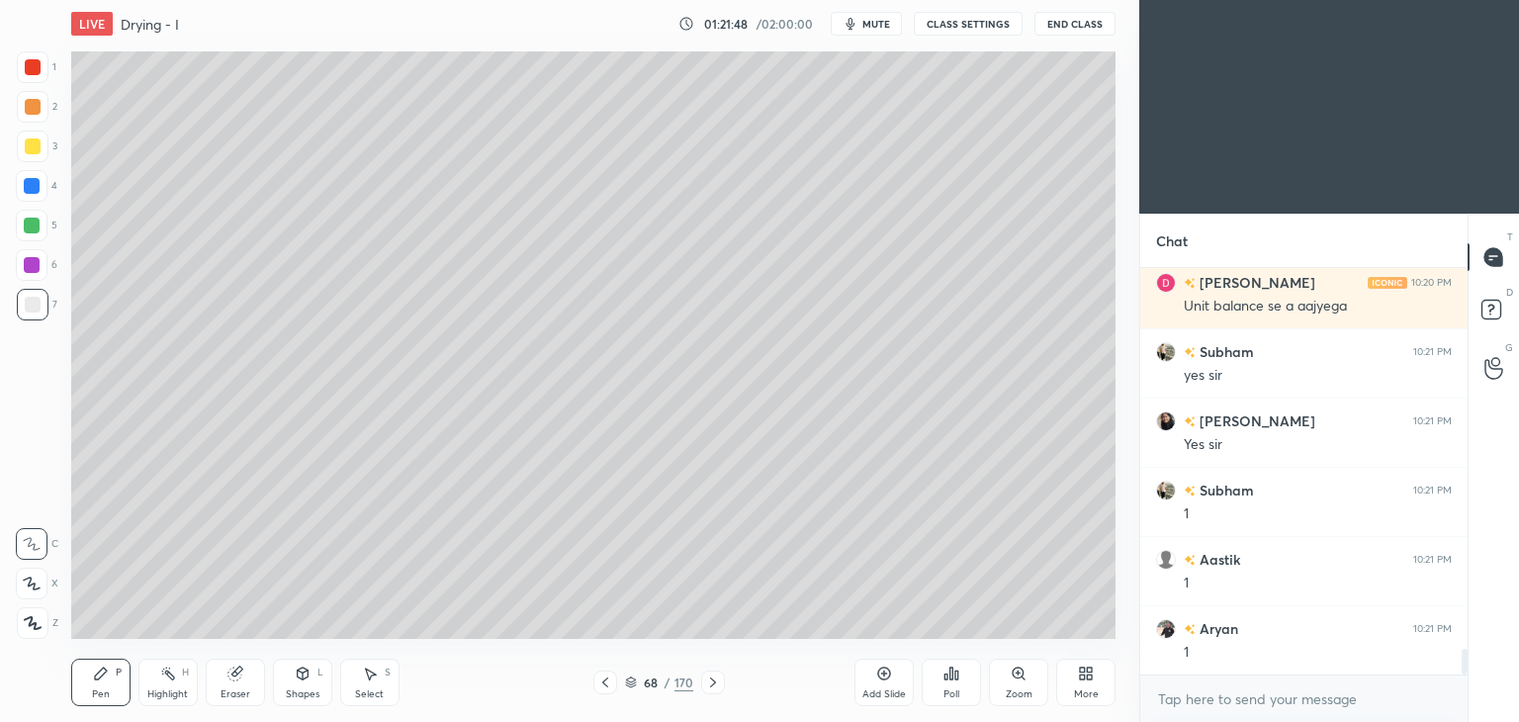
click at [302, 695] on div "Shapes" at bounding box center [303, 694] width 34 height 10
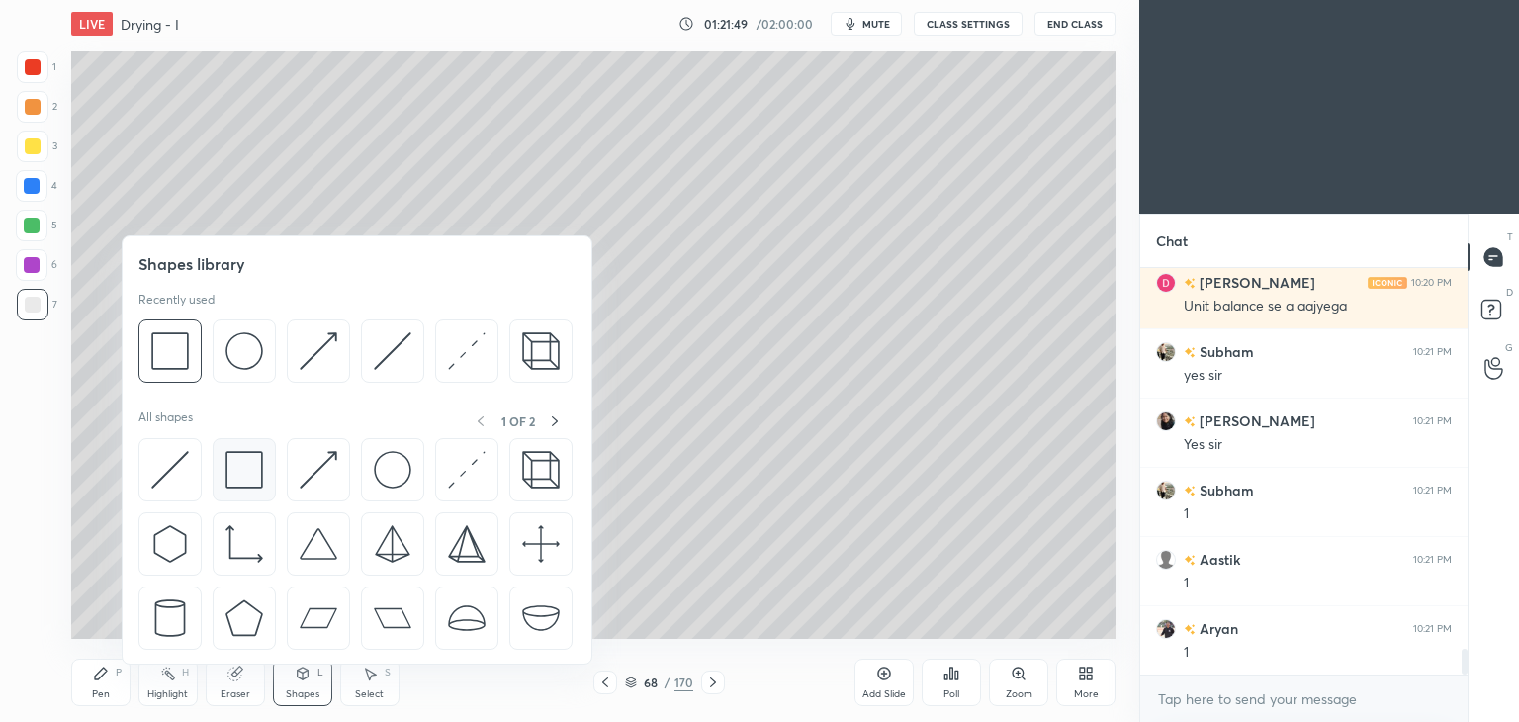
click at [223, 484] on div at bounding box center [244, 469] width 63 height 63
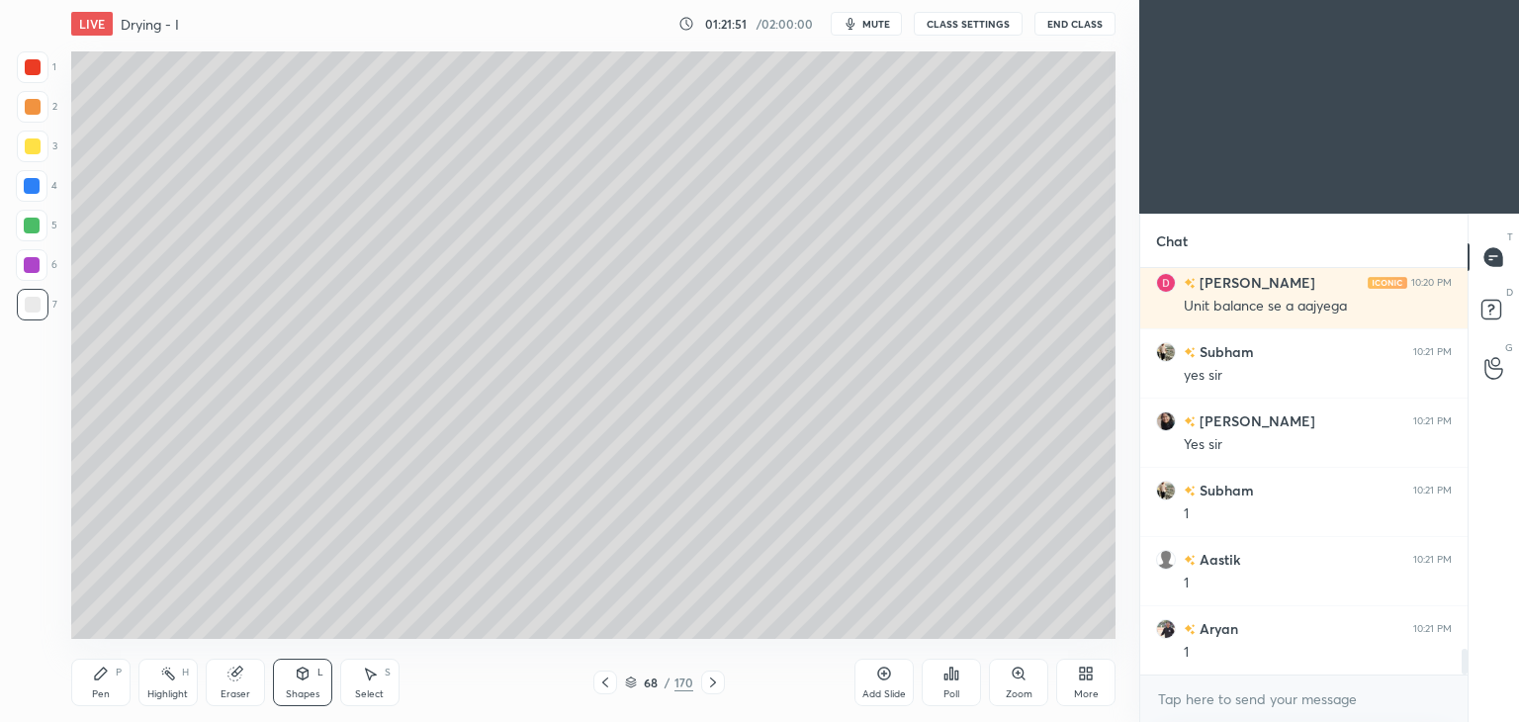
click at [88, 685] on div "Pen P" at bounding box center [100, 682] width 59 height 47
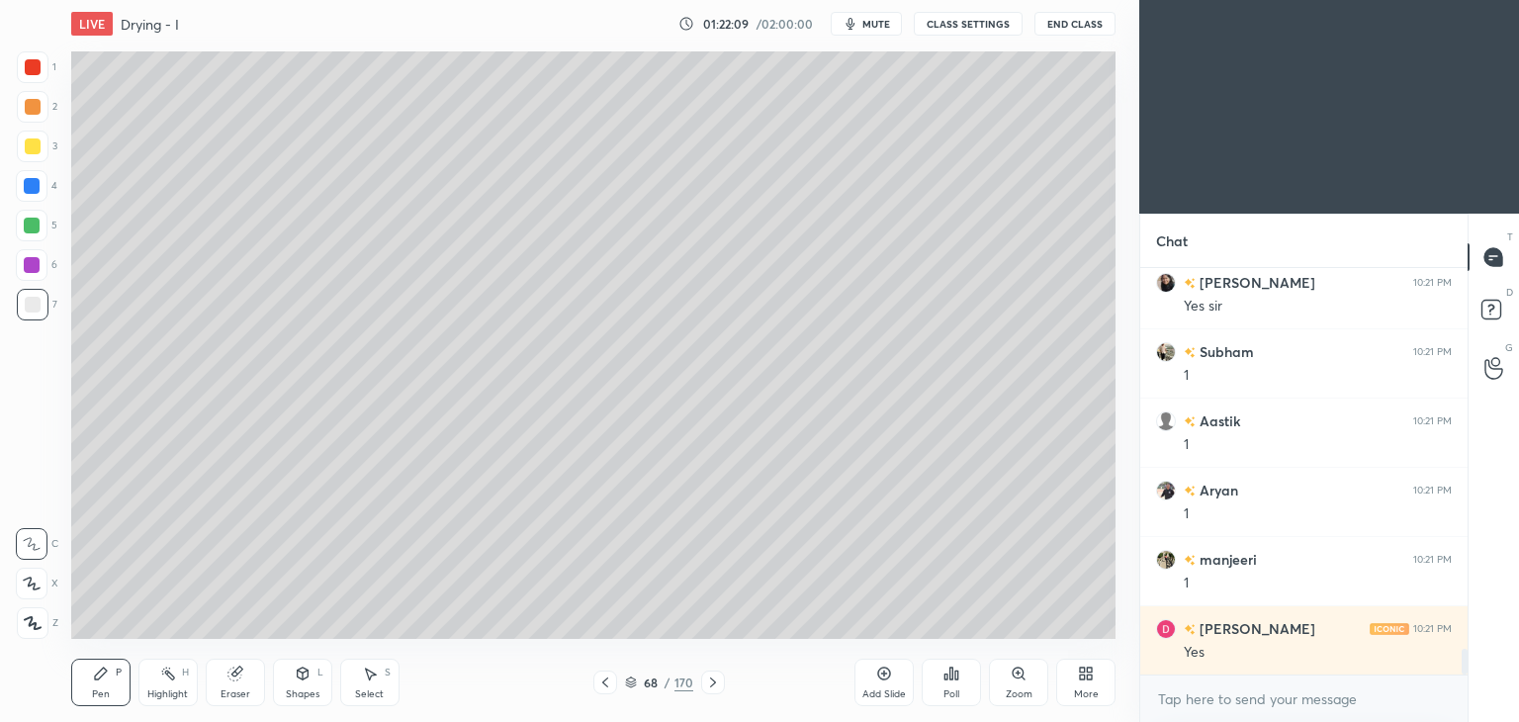
scroll to position [6184, 0]
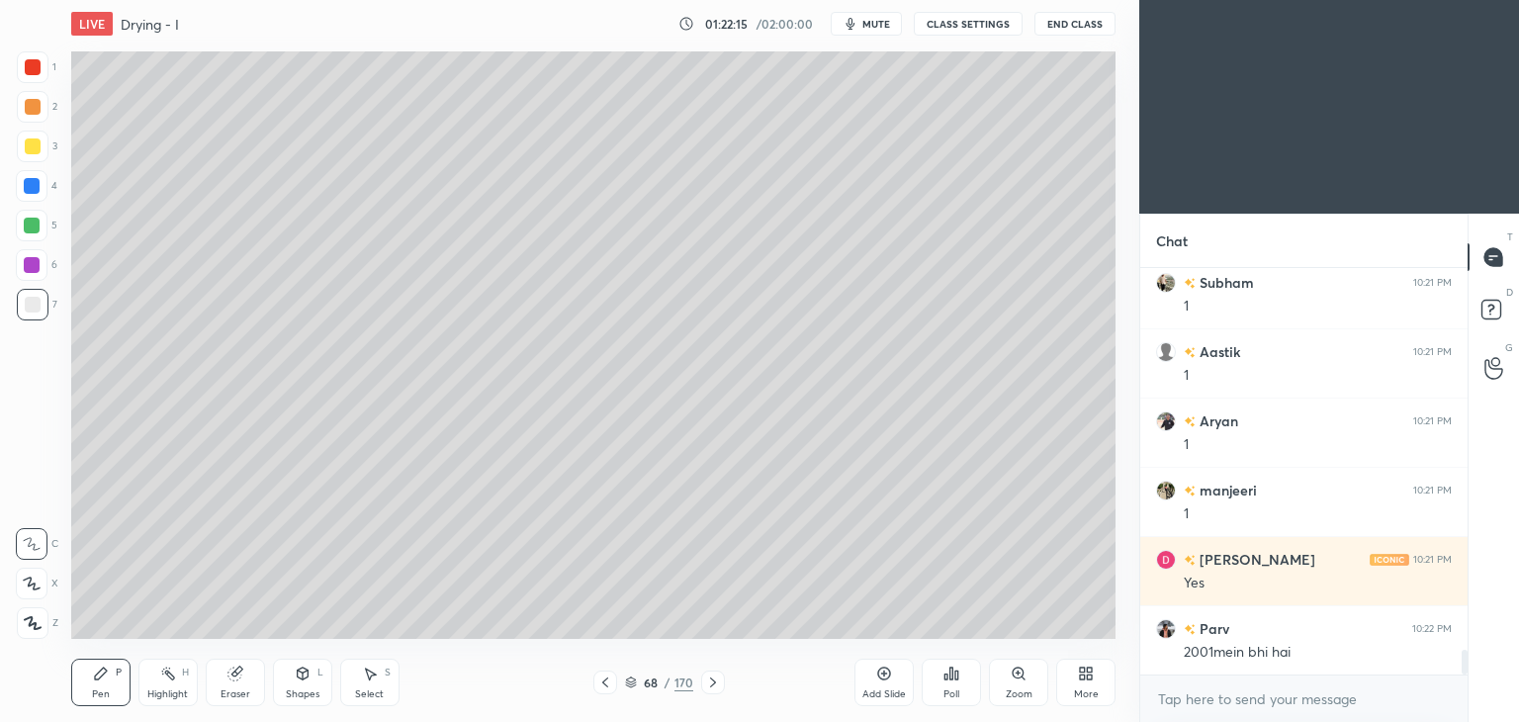
click at [605, 686] on icon at bounding box center [605, 682] width 16 height 16
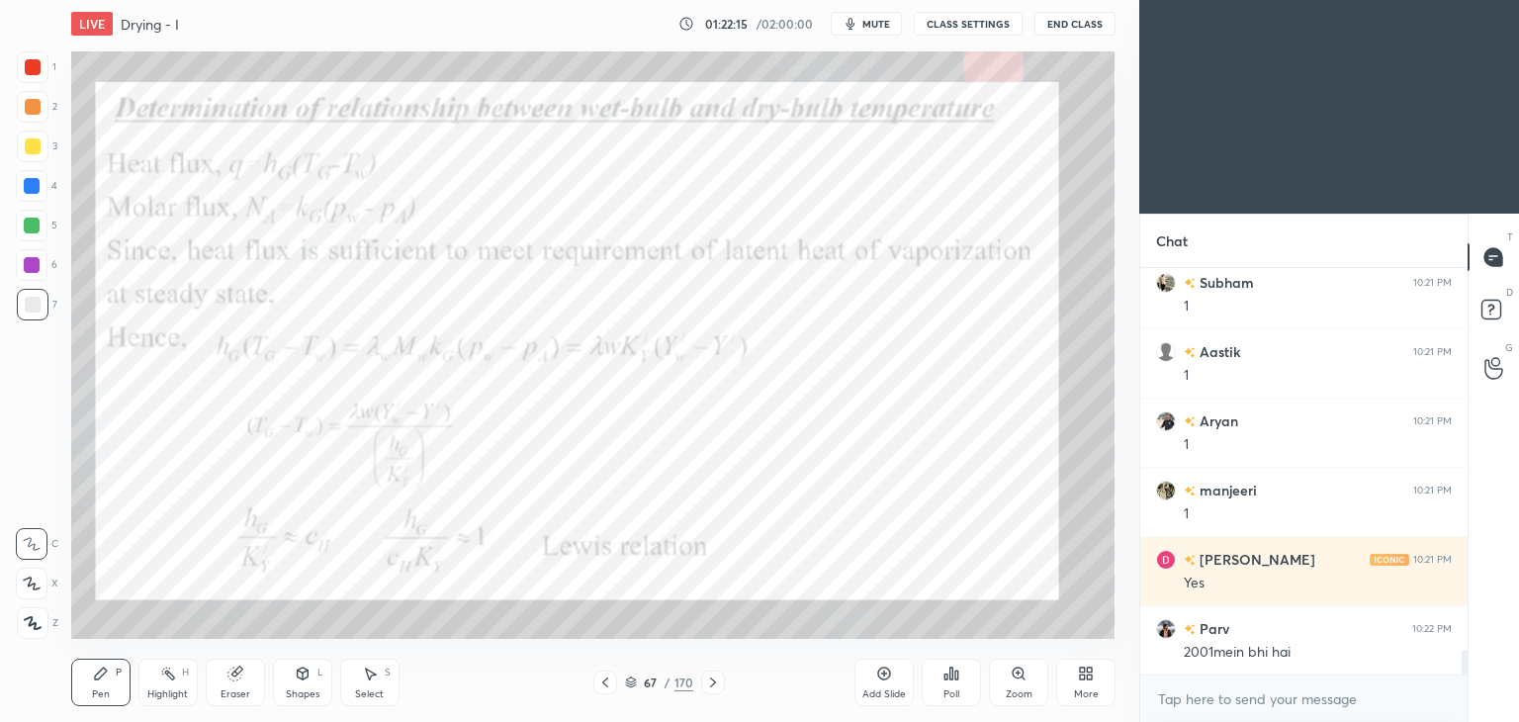
click at [705, 684] on icon at bounding box center [713, 682] width 16 height 16
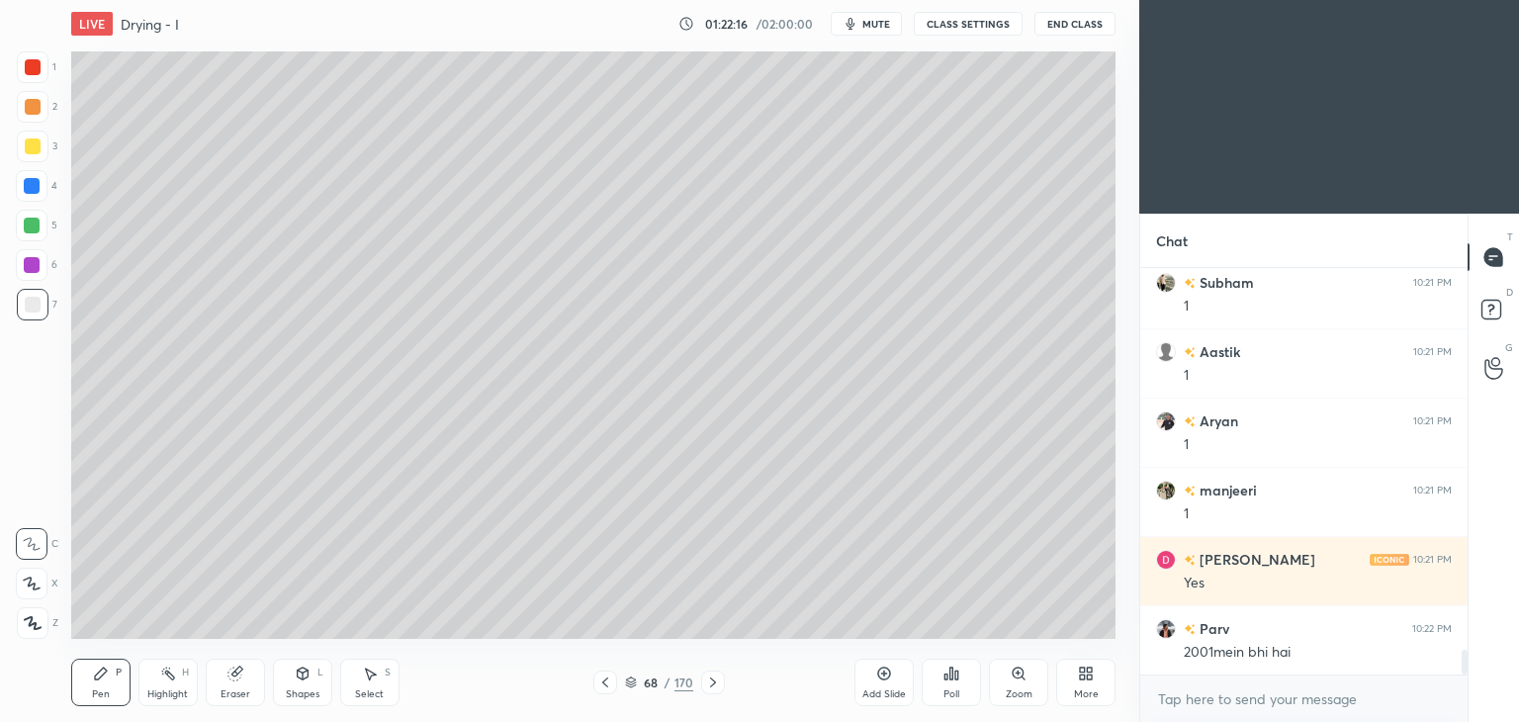
click at [712, 683] on icon at bounding box center [713, 682] width 6 height 10
click at [705, 688] on icon at bounding box center [713, 682] width 16 height 16
click at [706, 685] on icon at bounding box center [713, 682] width 16 height 16
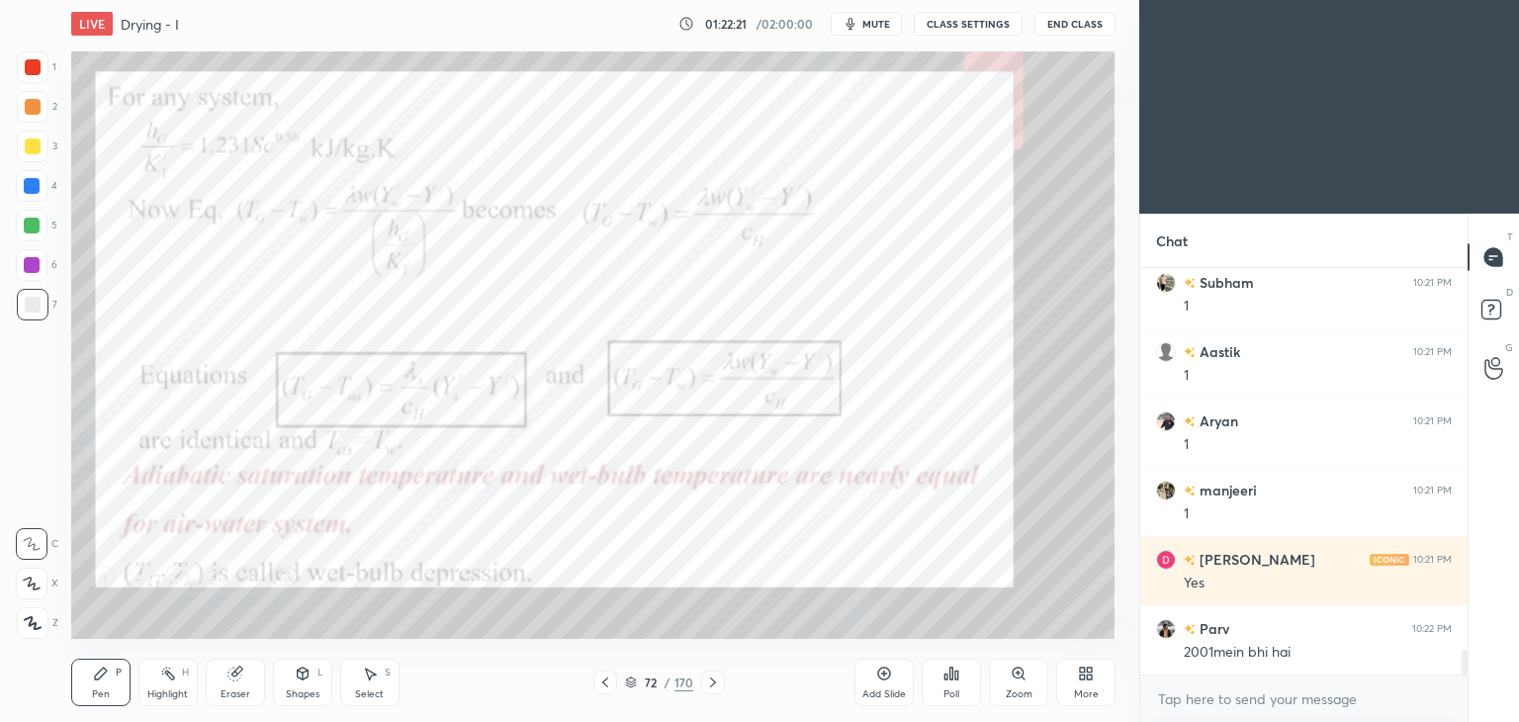
click at [609, 682] on icon at bounding box center [605, 682] width 16 height 16
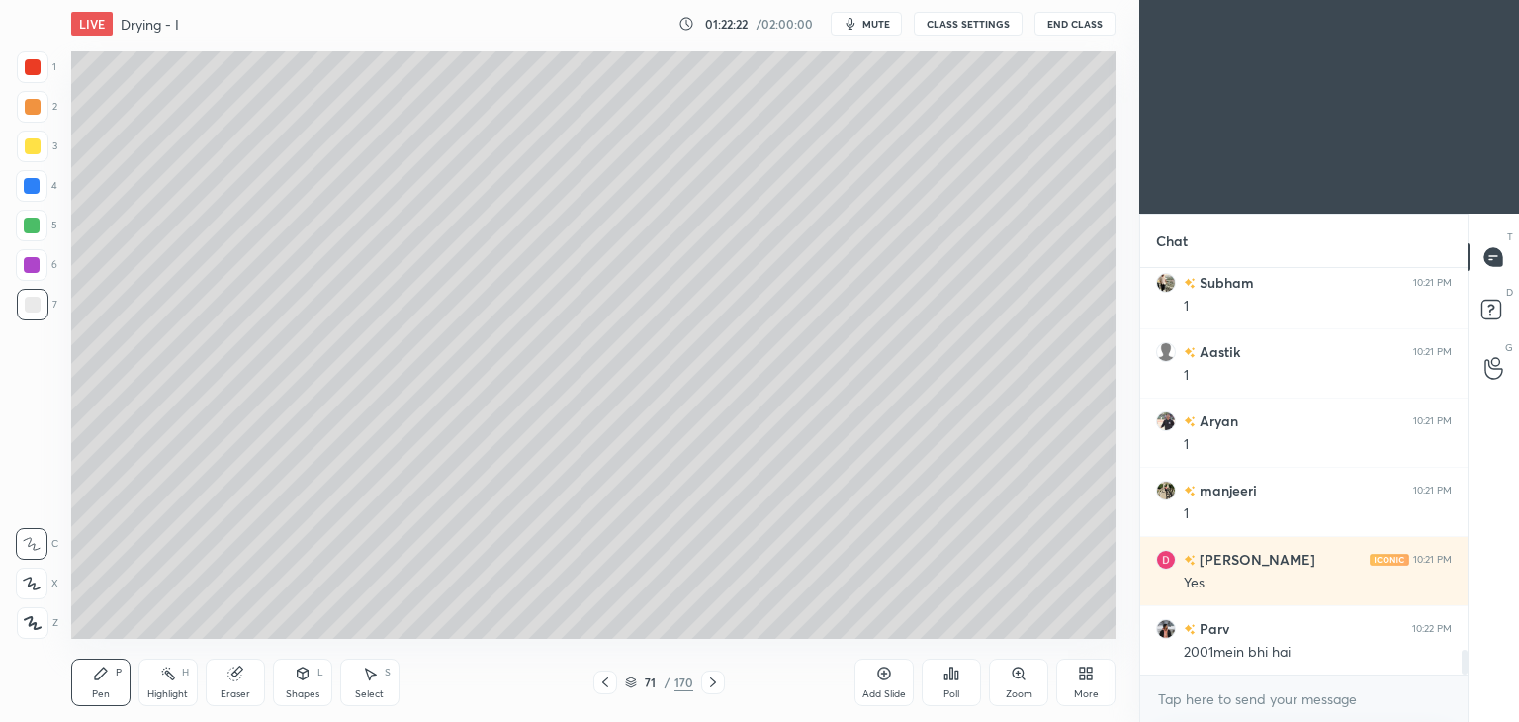
click at [609, 682] on icon at bounding box center [605, 682] width 16 height 16
click at [604, 685] on icon at bounding box center [605, 682] width 16 height 16
click at [601, 685] on icon at bounding box center [605, 682] width 16 height 16
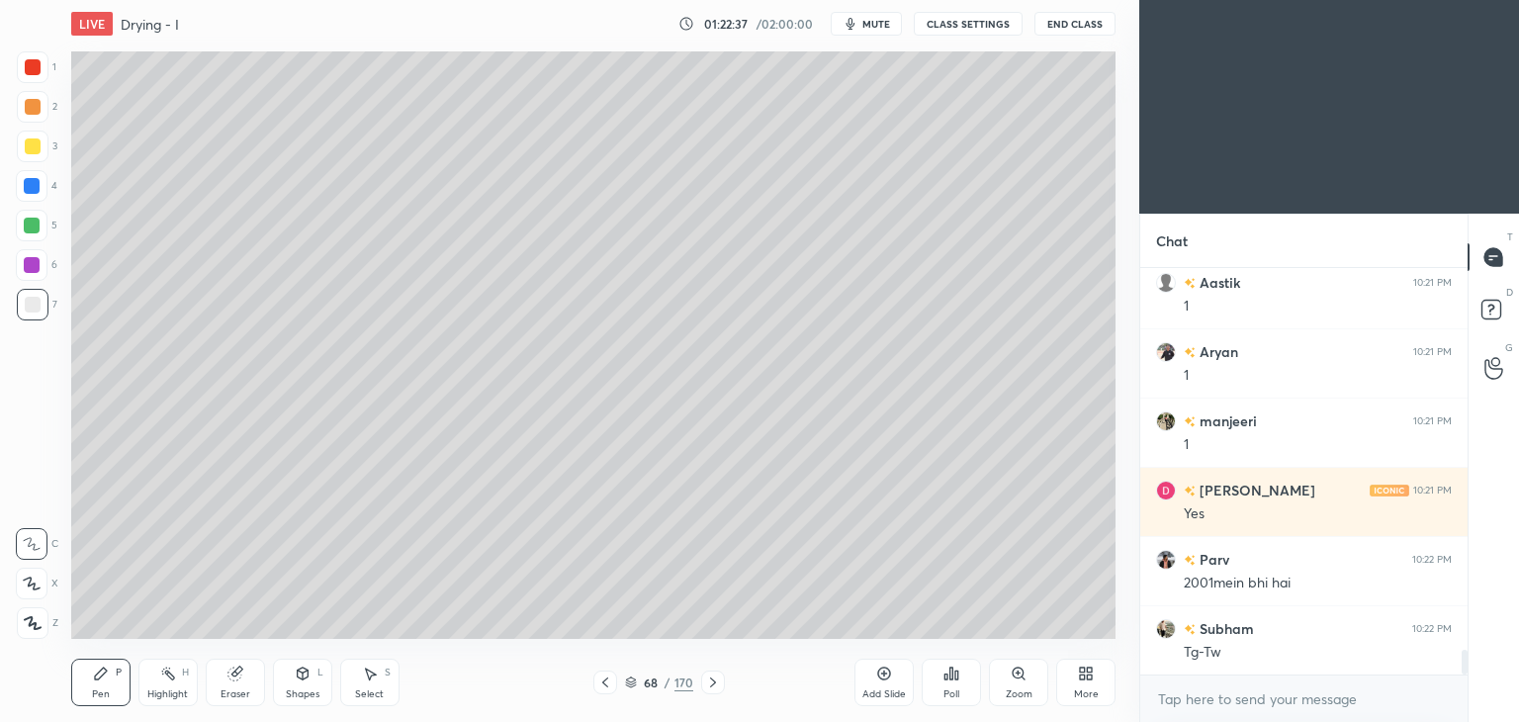
click at [297, 689] on div "Shapes" at bounding box center [303, 694] width 34 height 10
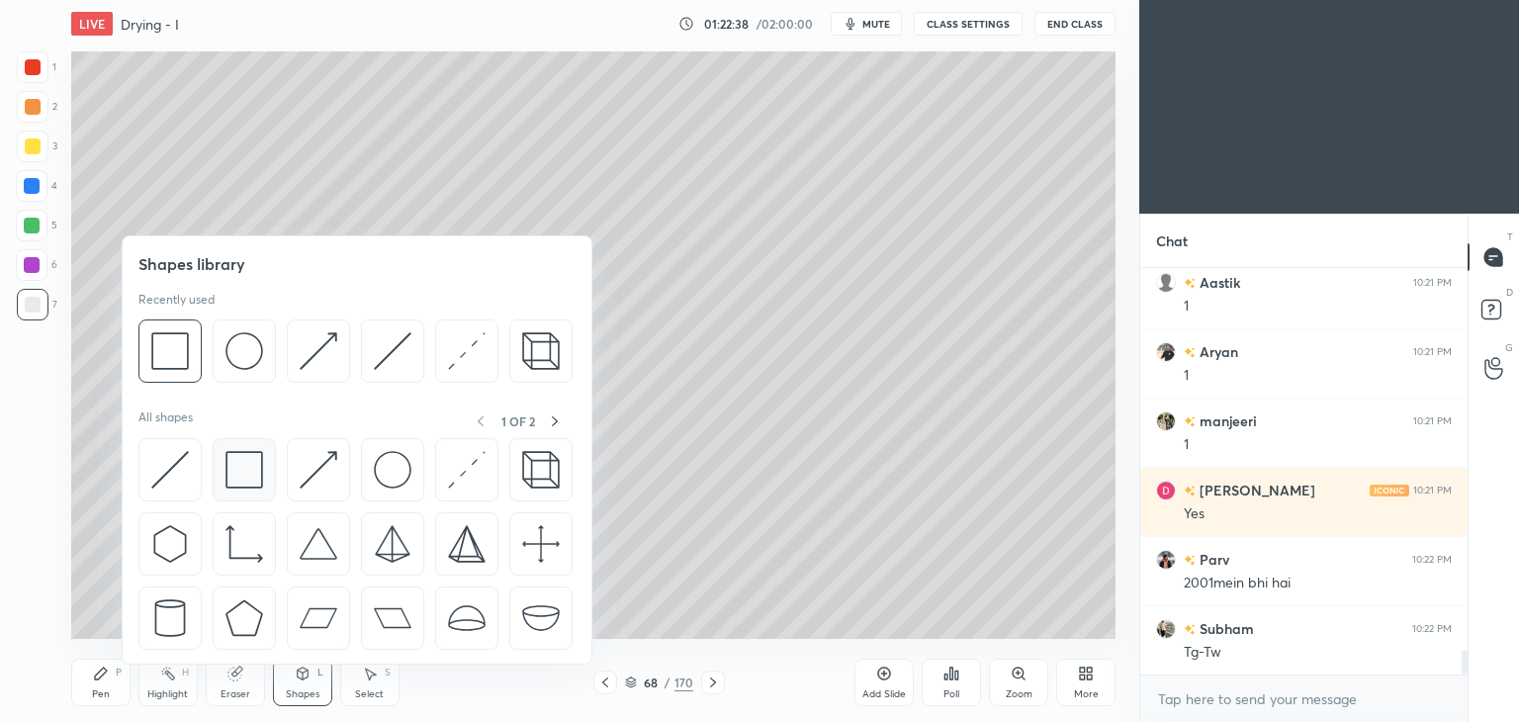
click at [236, 480] on img at bounding box center [244, 470] width 38 height 38
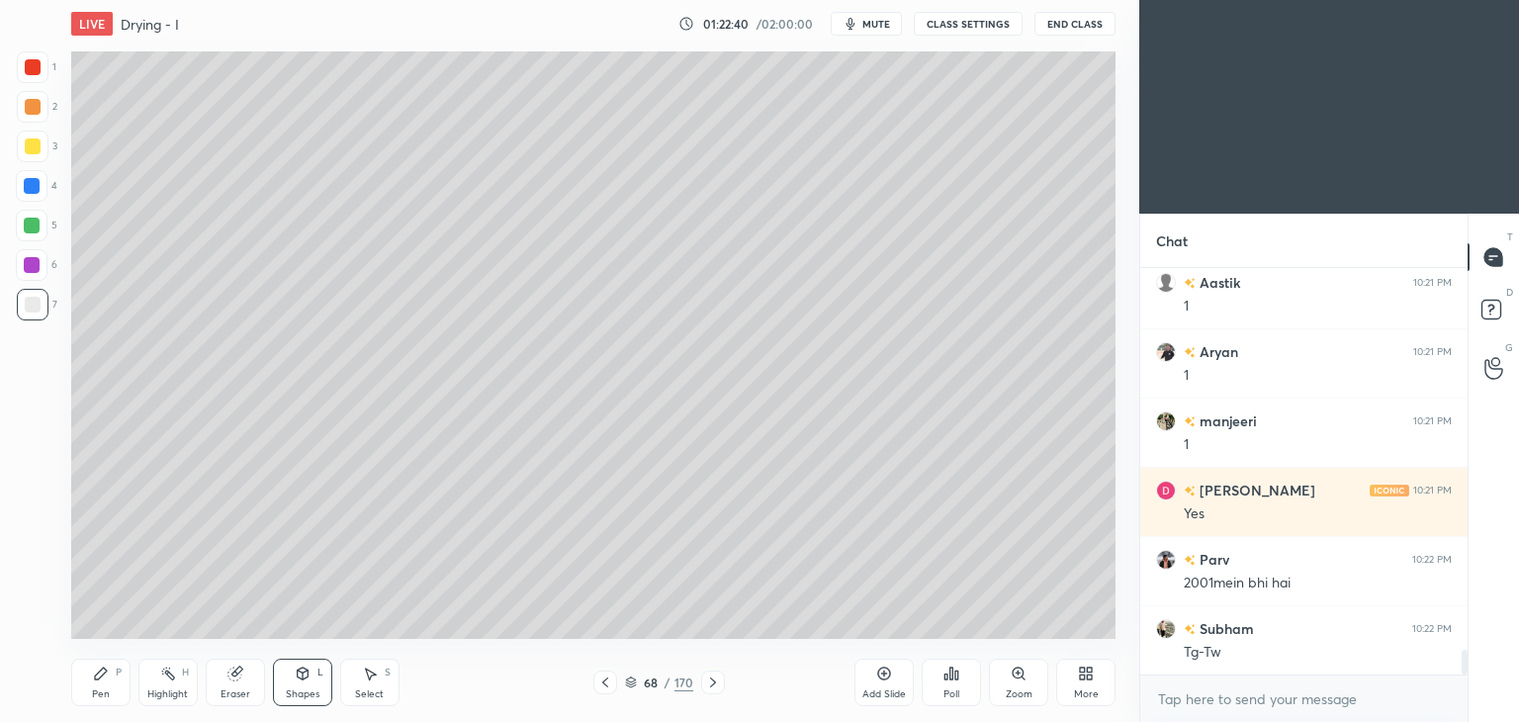
click at [102, 689] on div "Pen" at bounding box center [101, 694] width 18 height 10
drag, startPoint x: 601, startPoint y: 689, endPoint x: 602, endPoint y: 677, distance: 11.9
click at [602, 689] on icon at bounding box center [605, 682] width 16 height 16
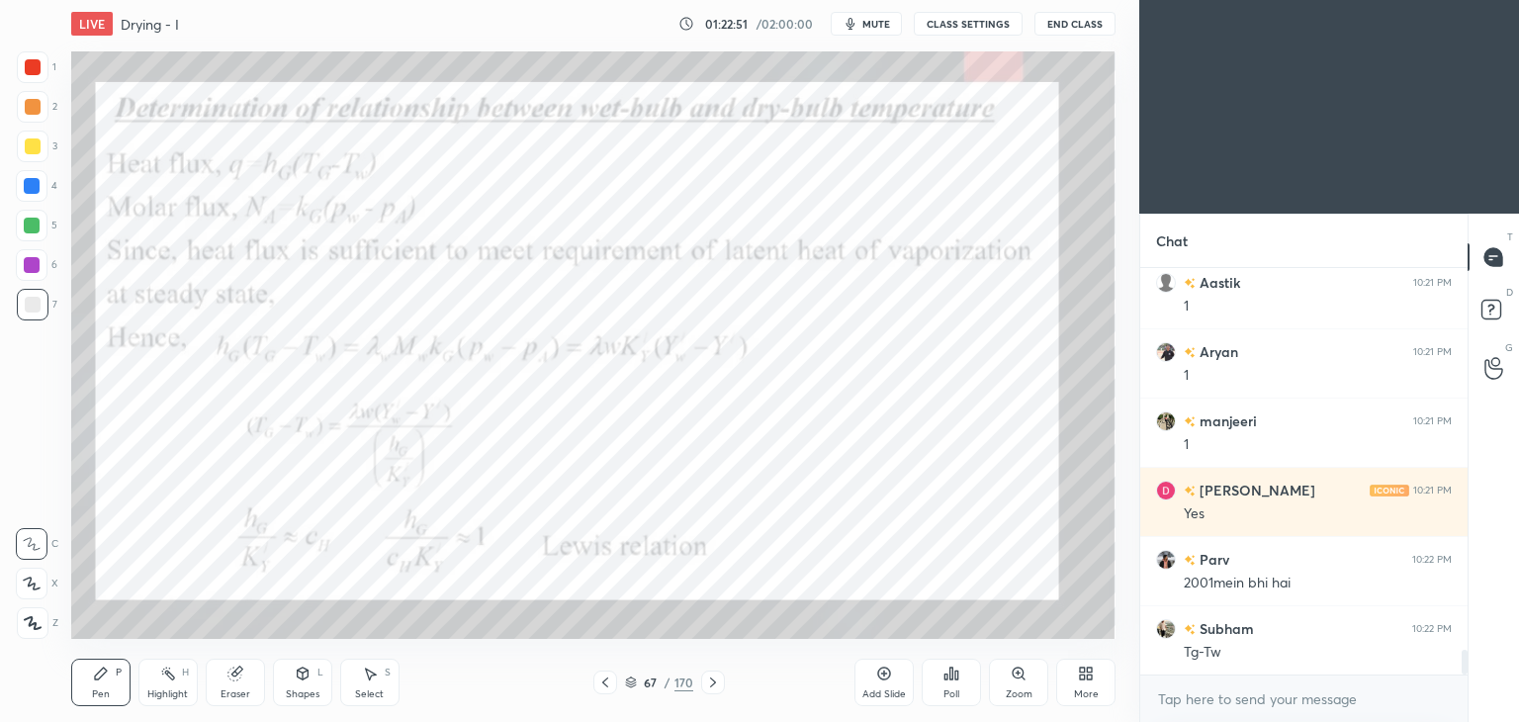
click at [31, 73] on div at bounding box center [33, 67] width 16 height 16
click at [708, 685] on icon at bounding box center [713, 682] width 16 height 16
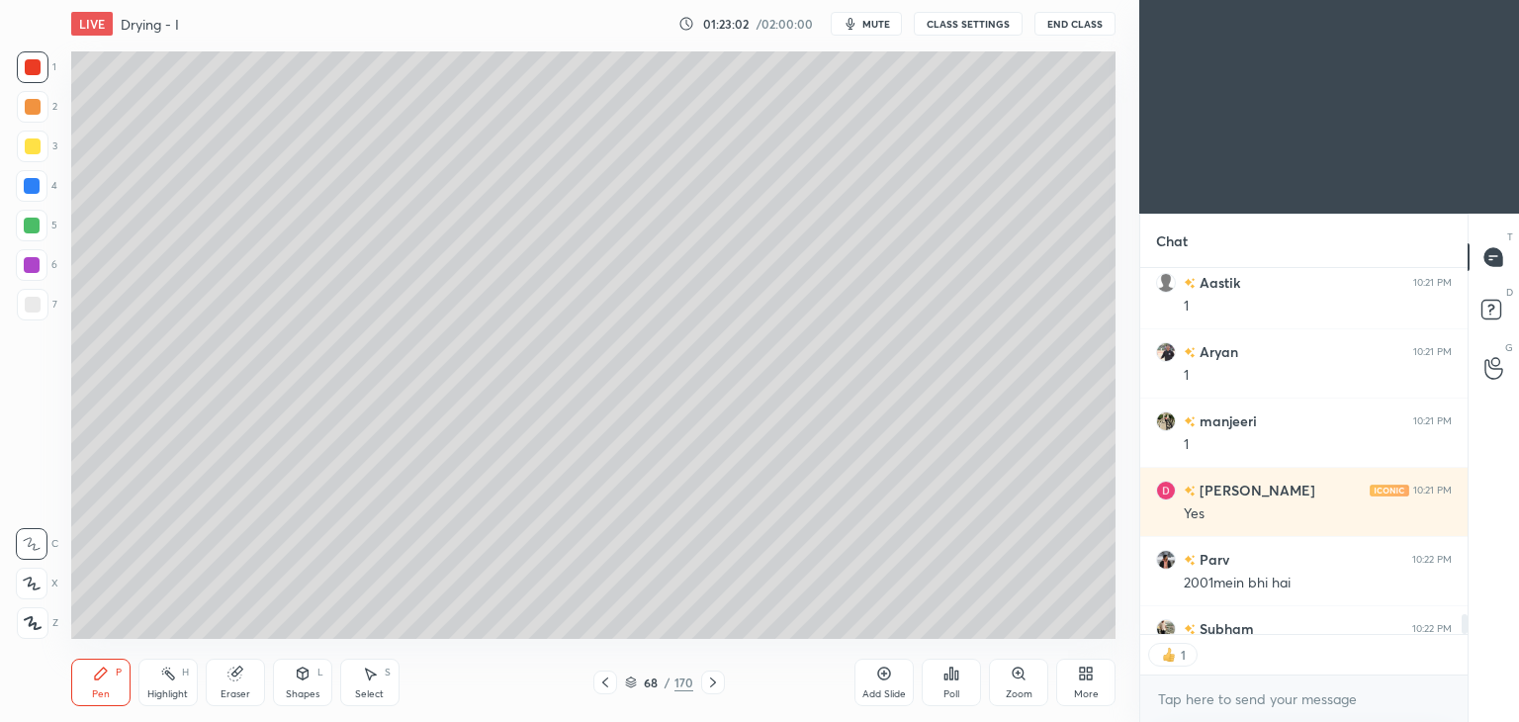
scroll to position [6363, 0]
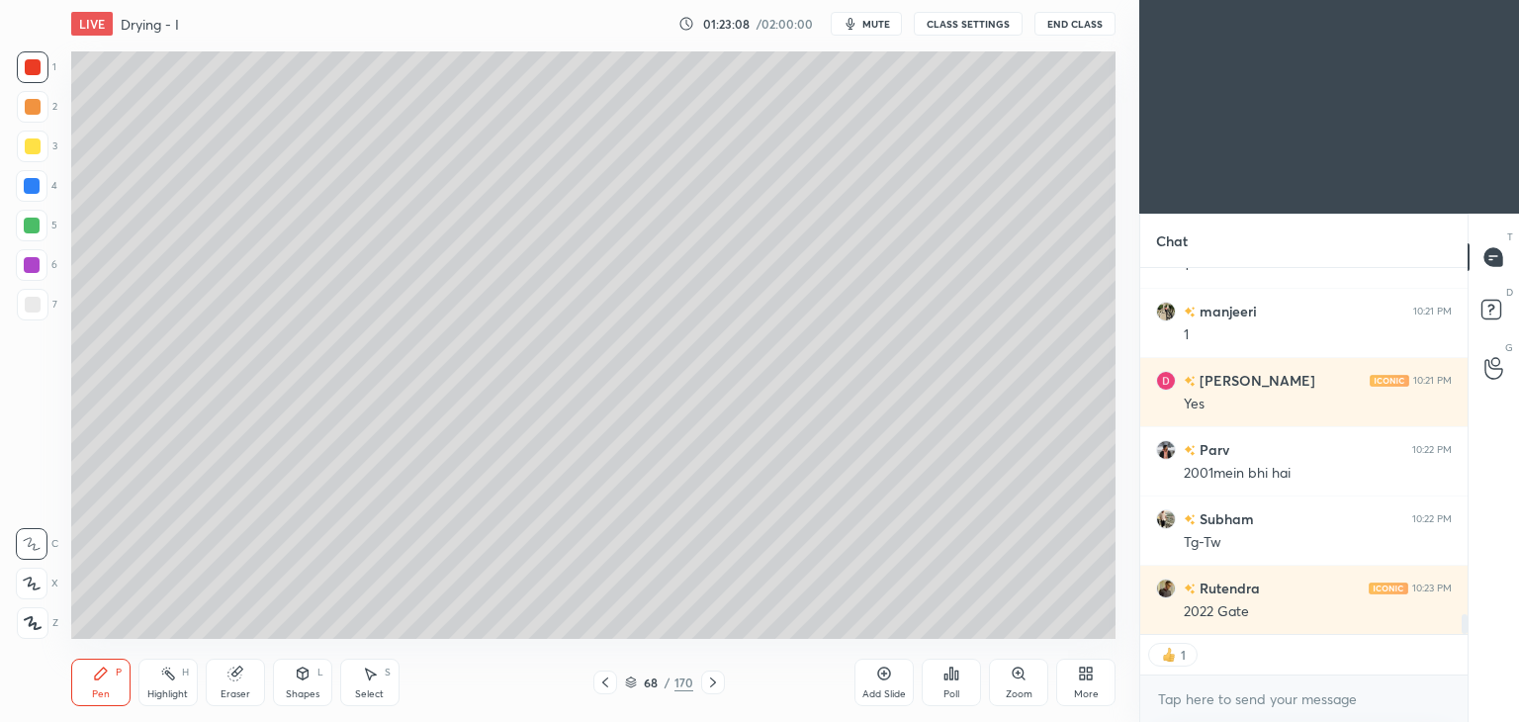
type textarea "x"
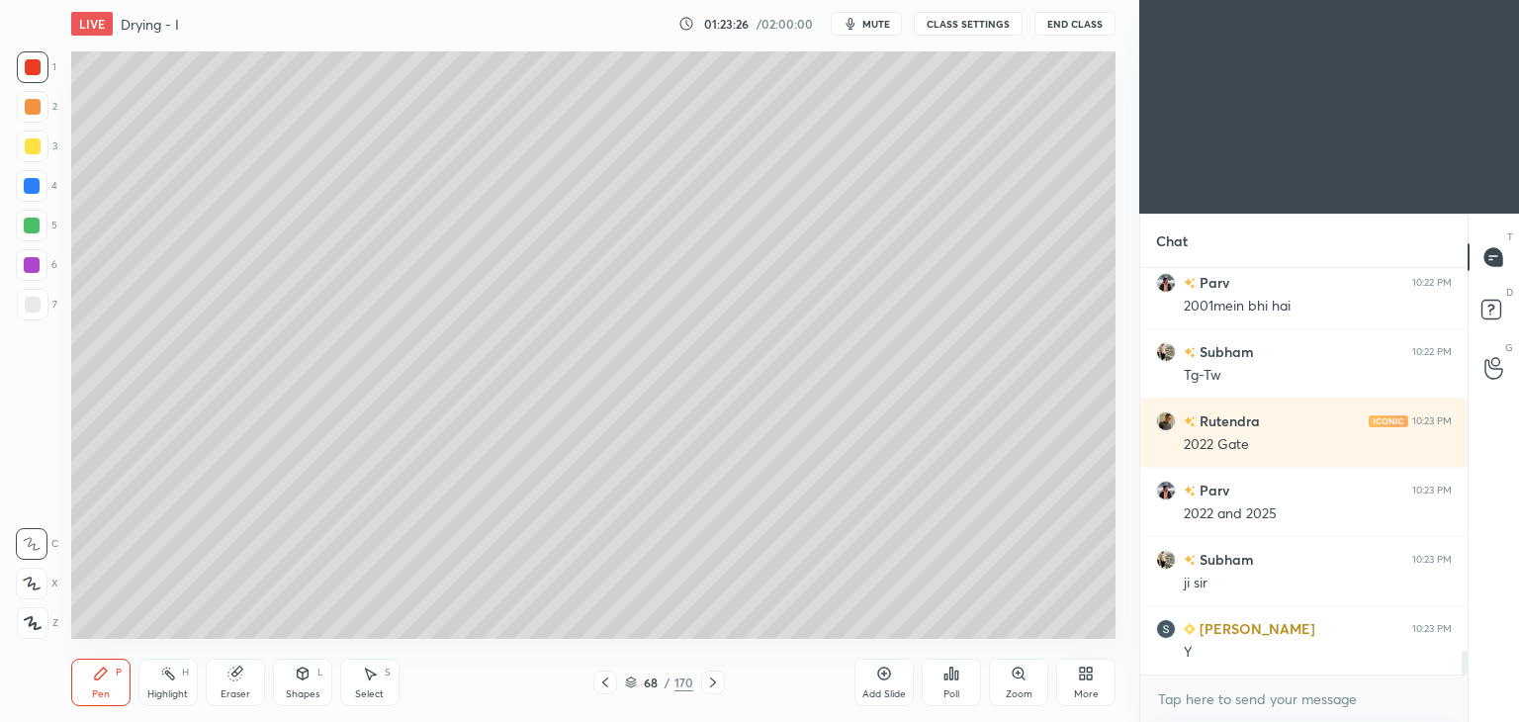
scroll to position [6600, 0]
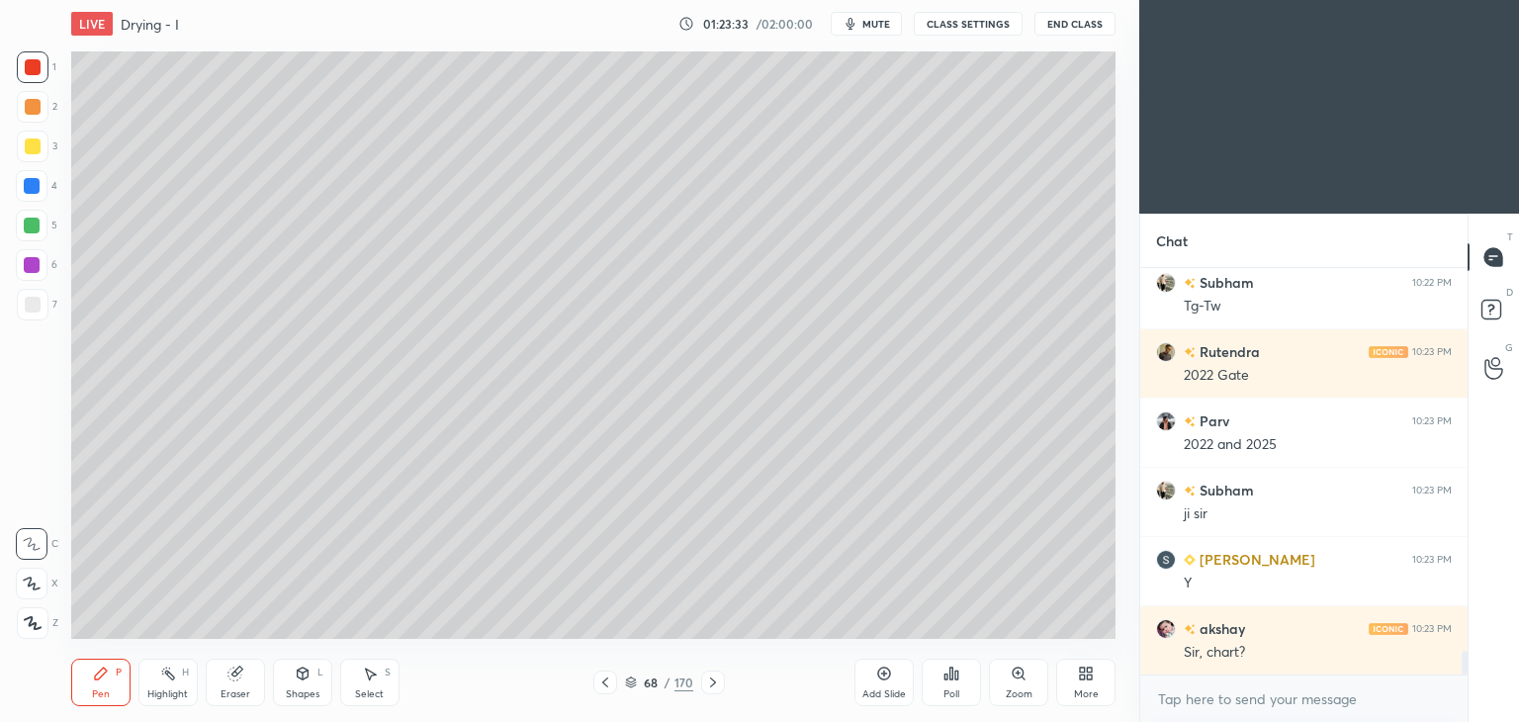
click at [714, 682] on icon at bounding box center [713, 682] width 6 height 10
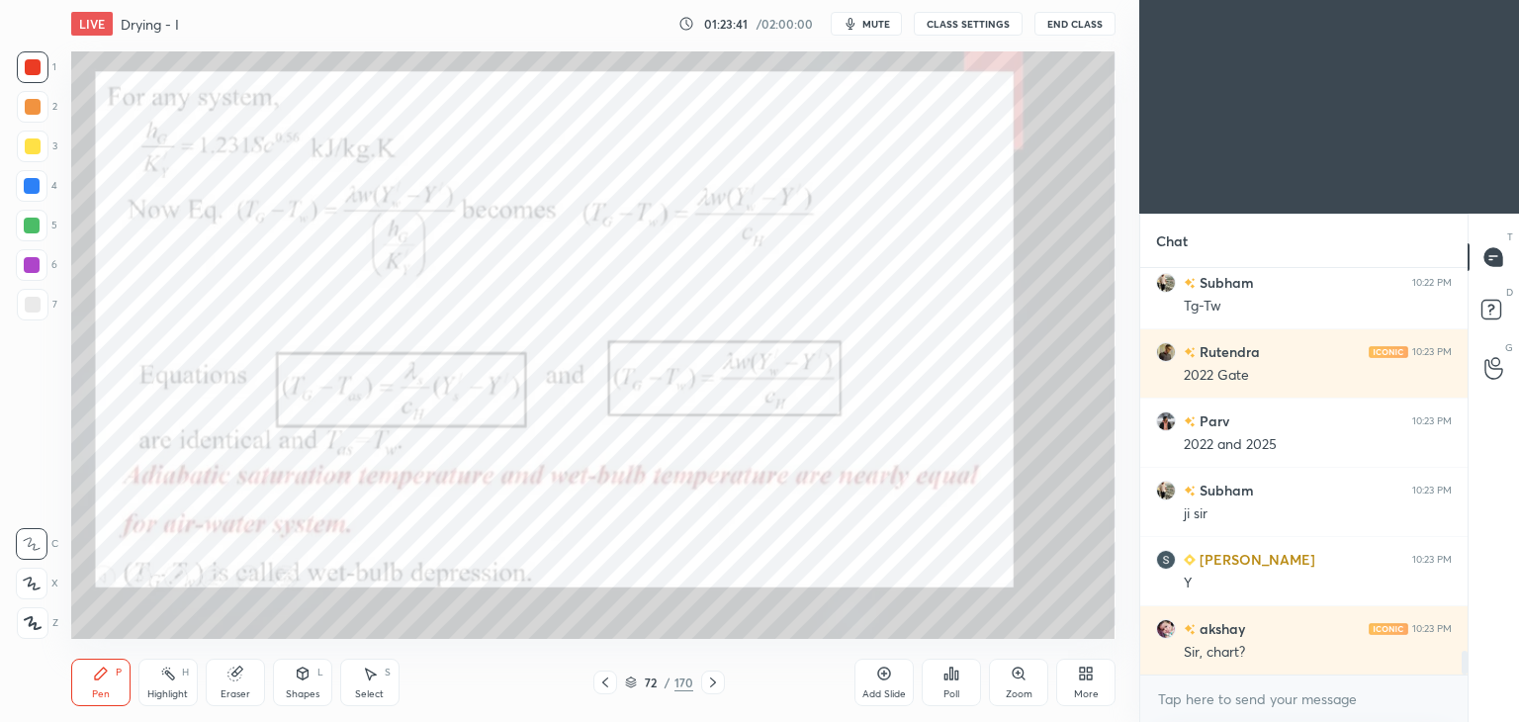
click at [310, 683] on div "Shapes L" at bounding box center [302, 682] width 59 height 47
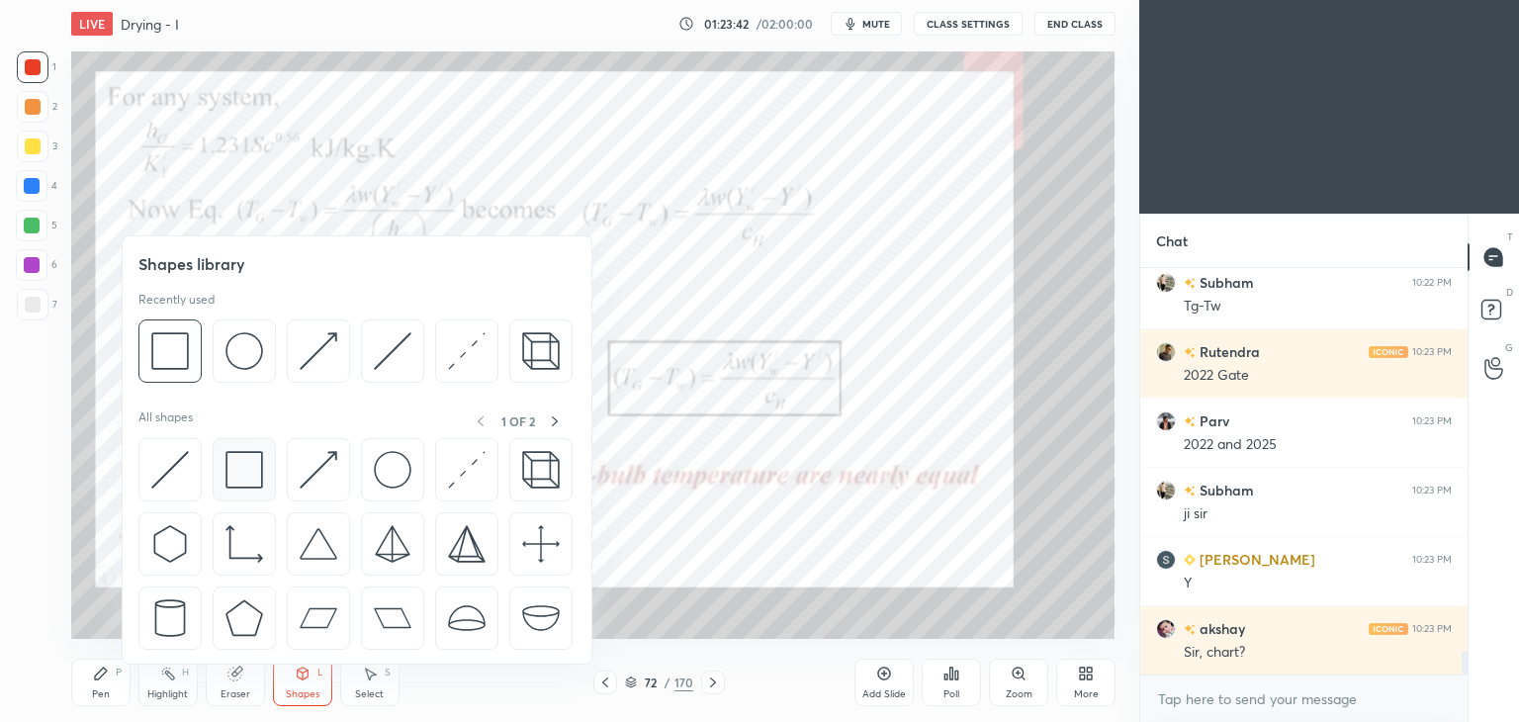
click at [226, 488] on img at bounding box center [244, 470] width 38 height 38
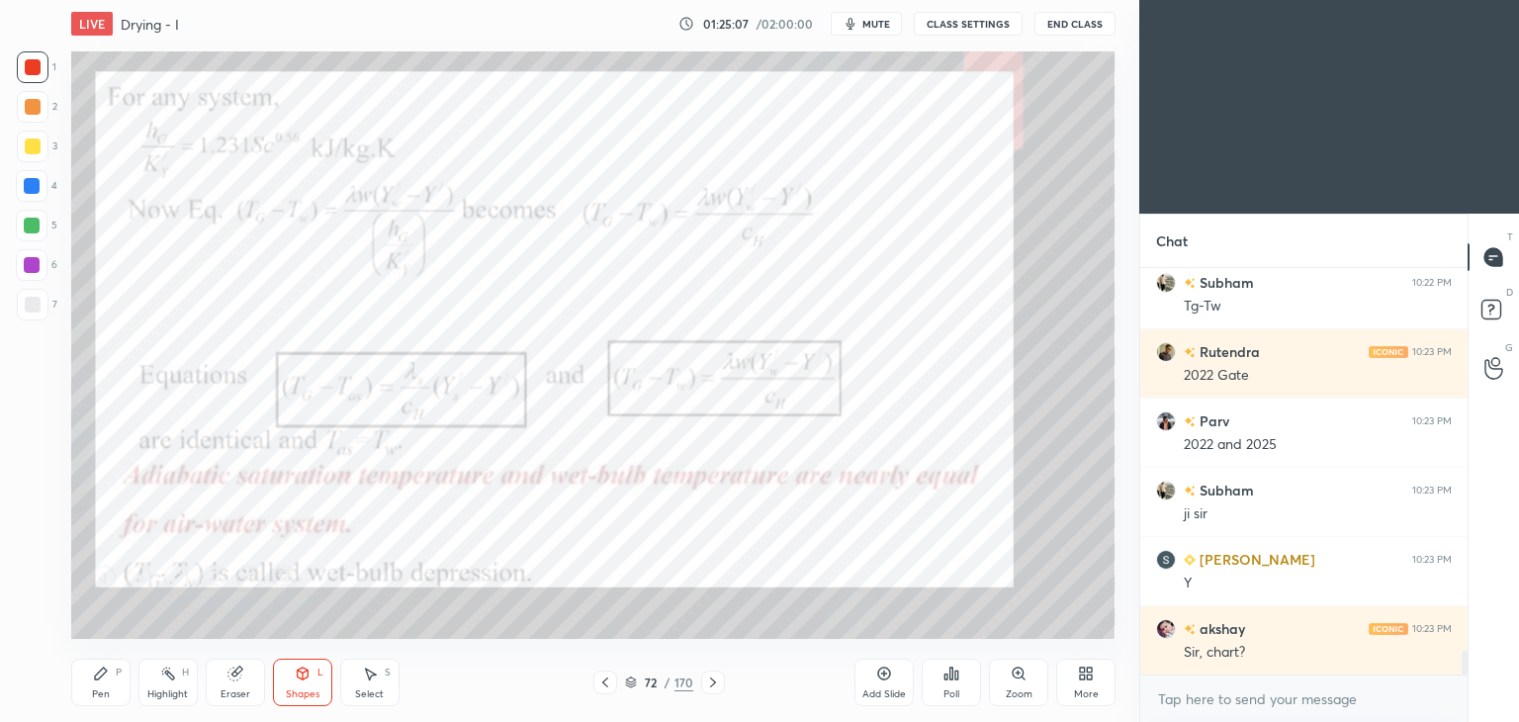
click at [104, 689] on div "Pen" at bounding box center [101, 694] width 18 height 10
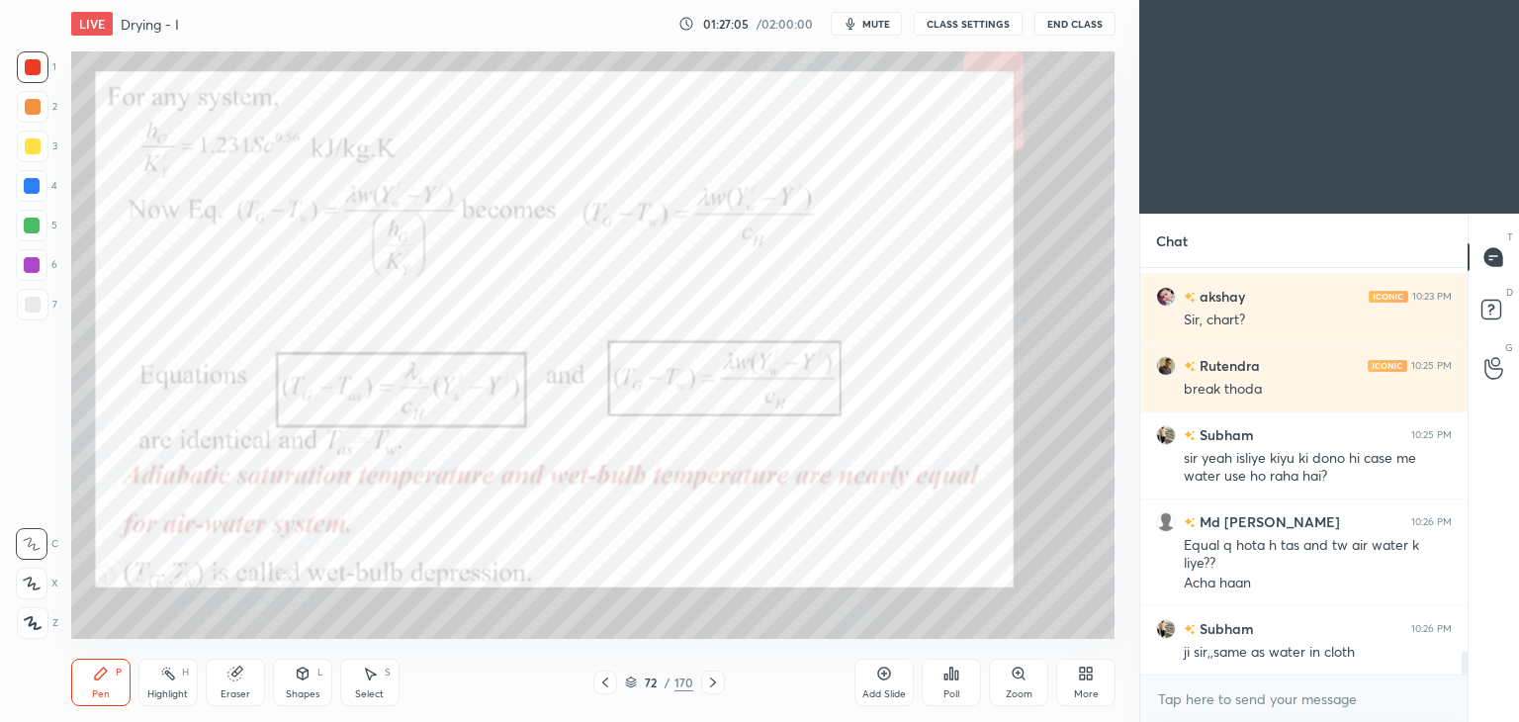
scroll to position [7001, 0]
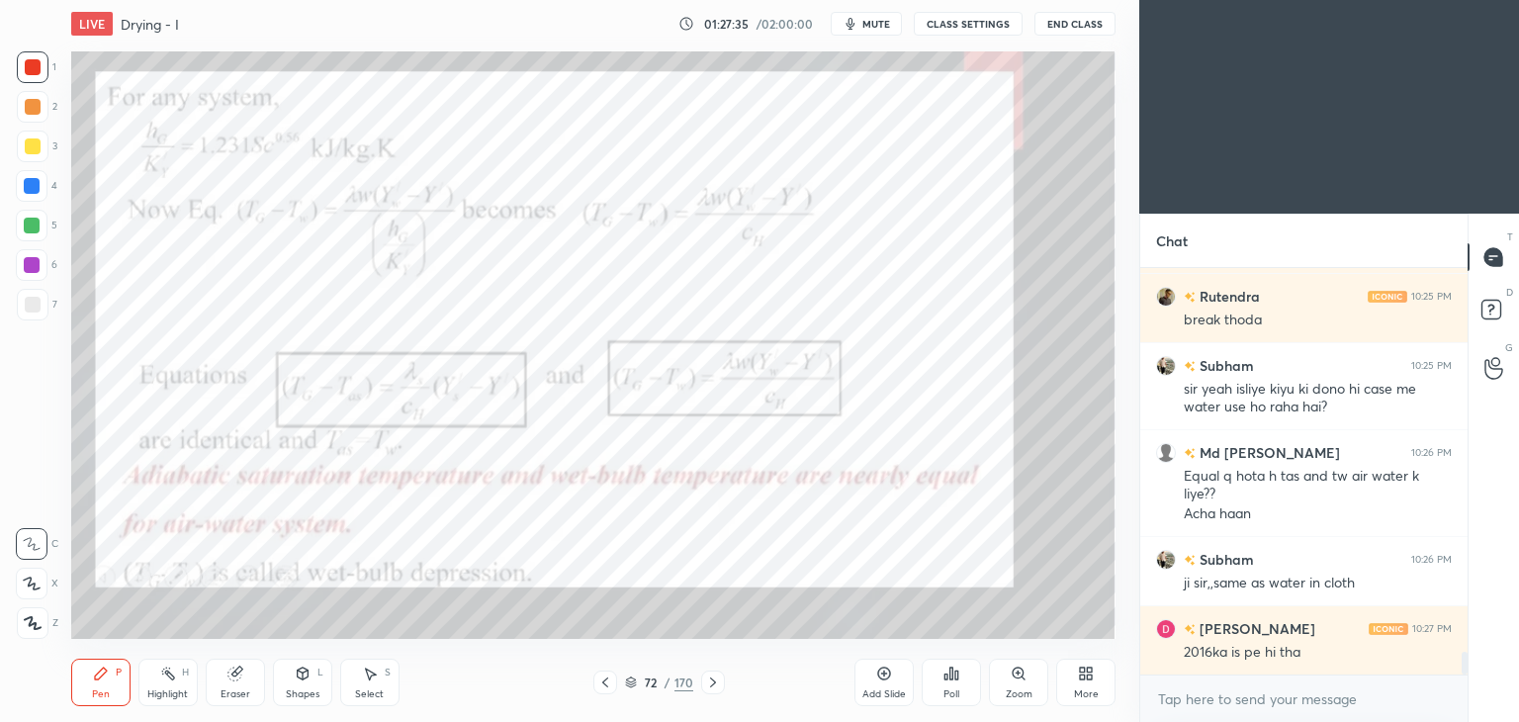
click at [874, 689] on div "Add Slide" at bounding box center [883, 682] width 59 height 47
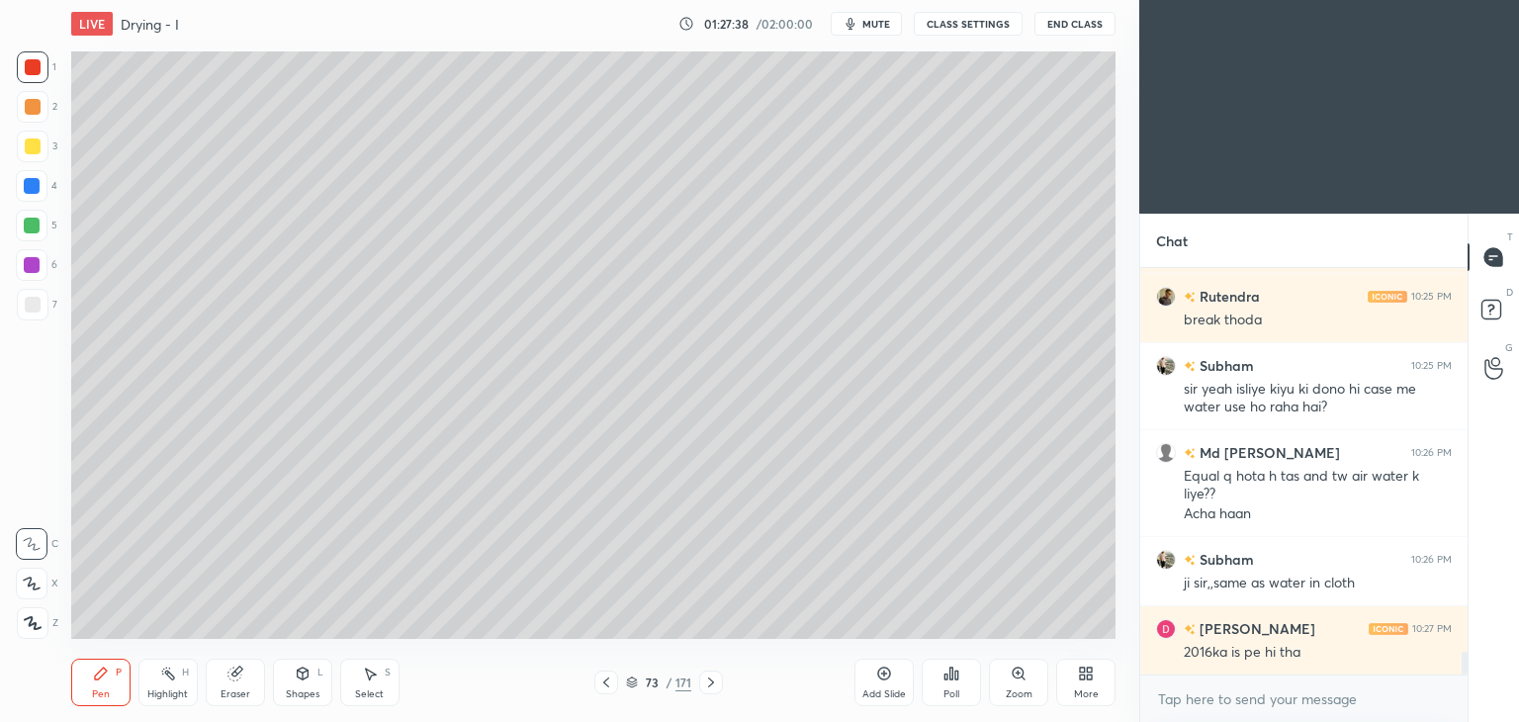
click at [35, 149] on div at bounding box center [33, 146] width 16 height 16
click at [294, 690] on div "Shapes" at bounding box center [303, 694] width 34 height 10
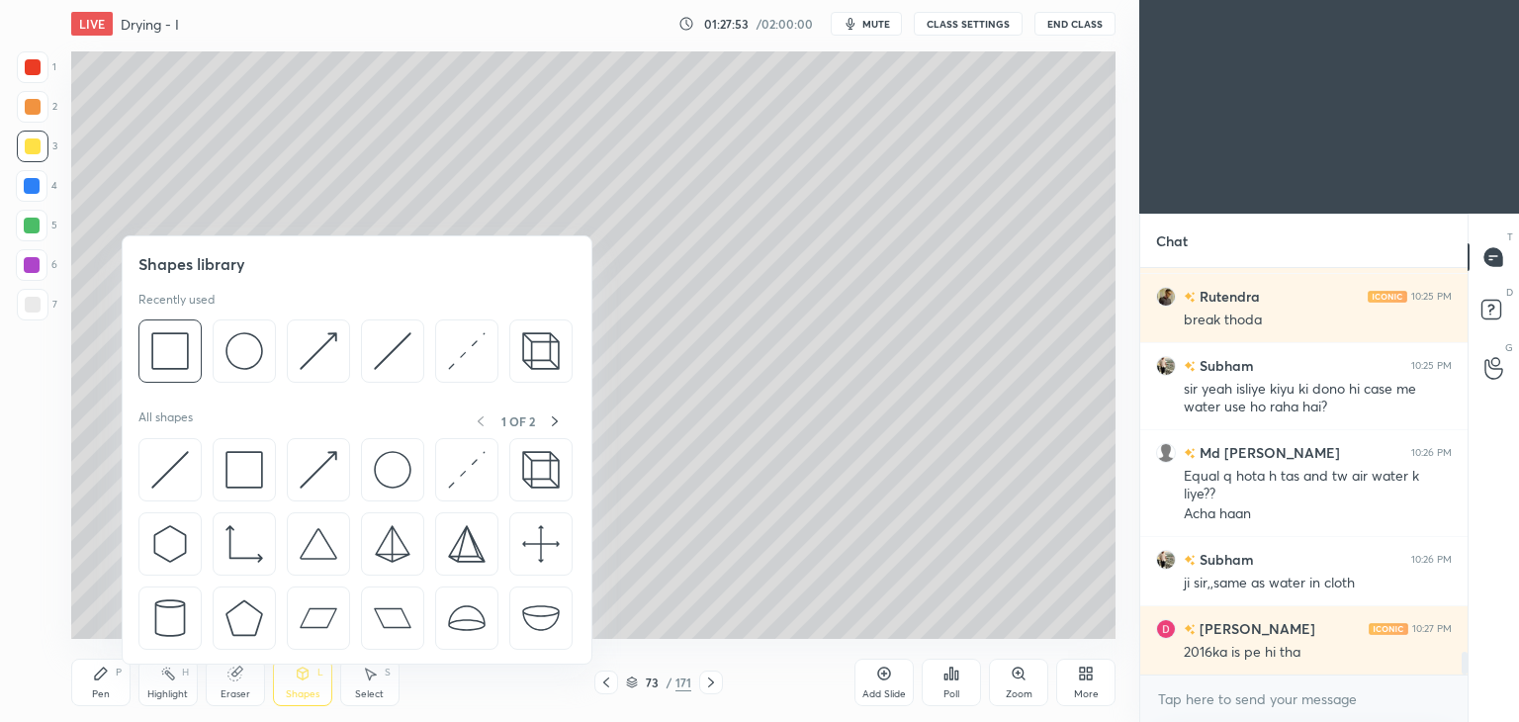
click at [238, 697] on div "Eraser" at bounding box center [236, 694] width 30 height 10
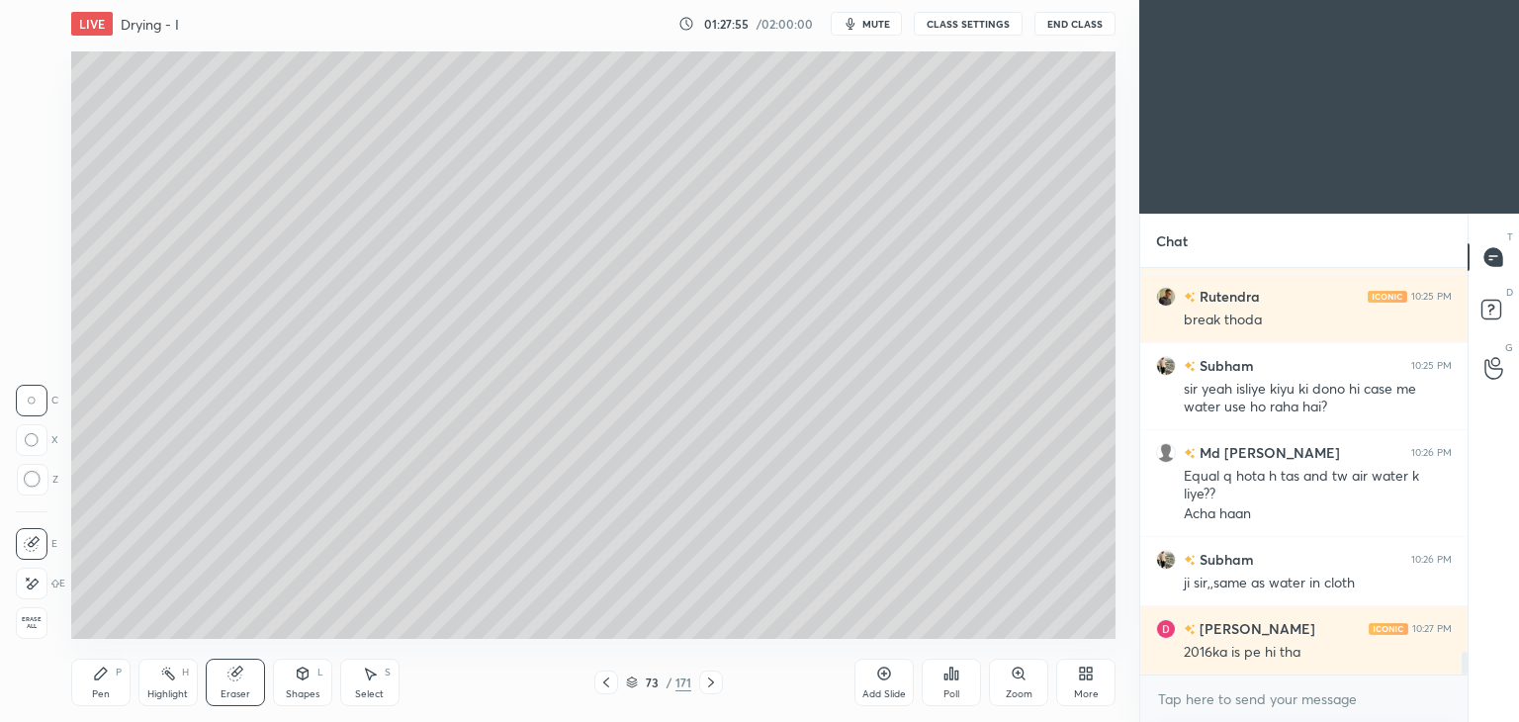
click at [110, 689] on div "Pen P" at bounding box center [100, 682] width 59 height 47
click at [294, 693] on div "Shapes" at bounding box center [303, 694] width 34 height 10
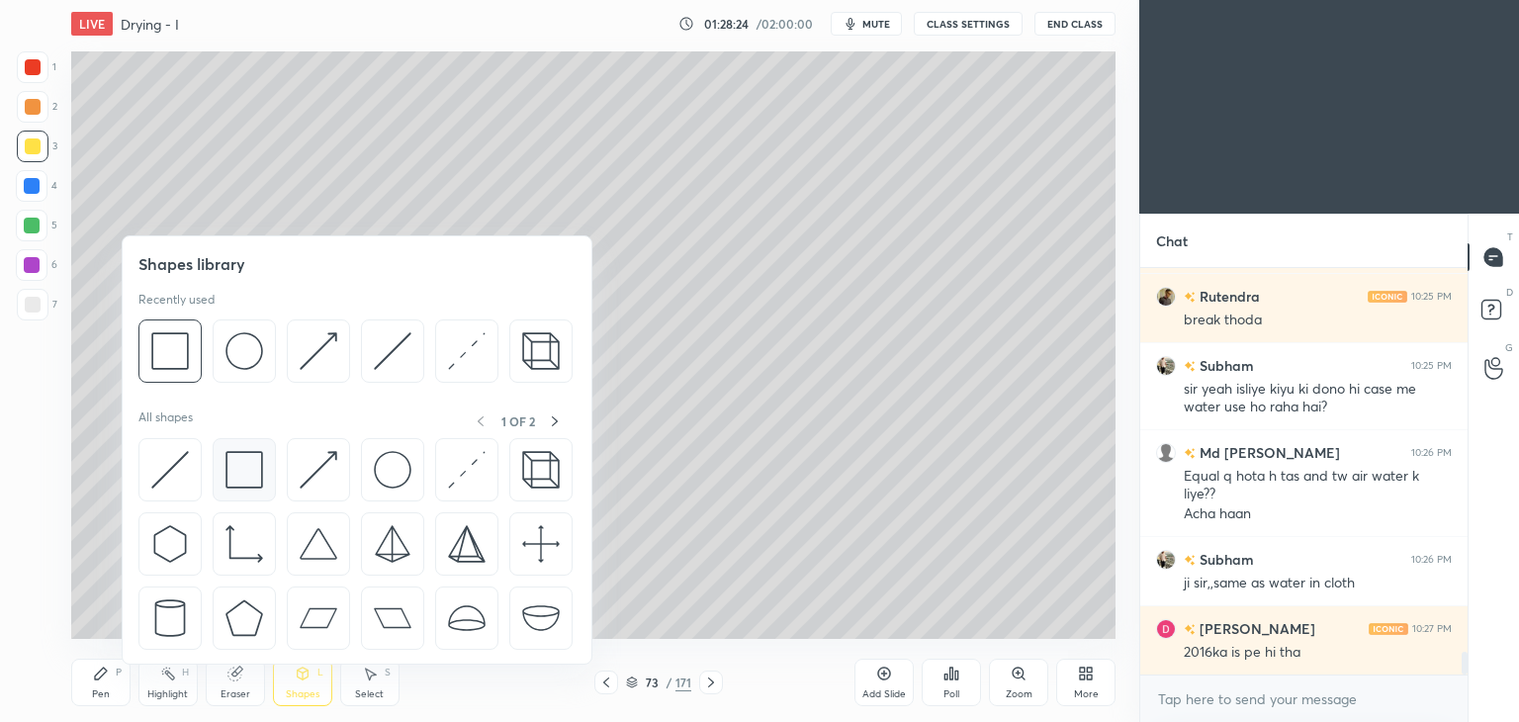
click at [243, 483] on img at bounding box center [244, 470] width 38 height 38
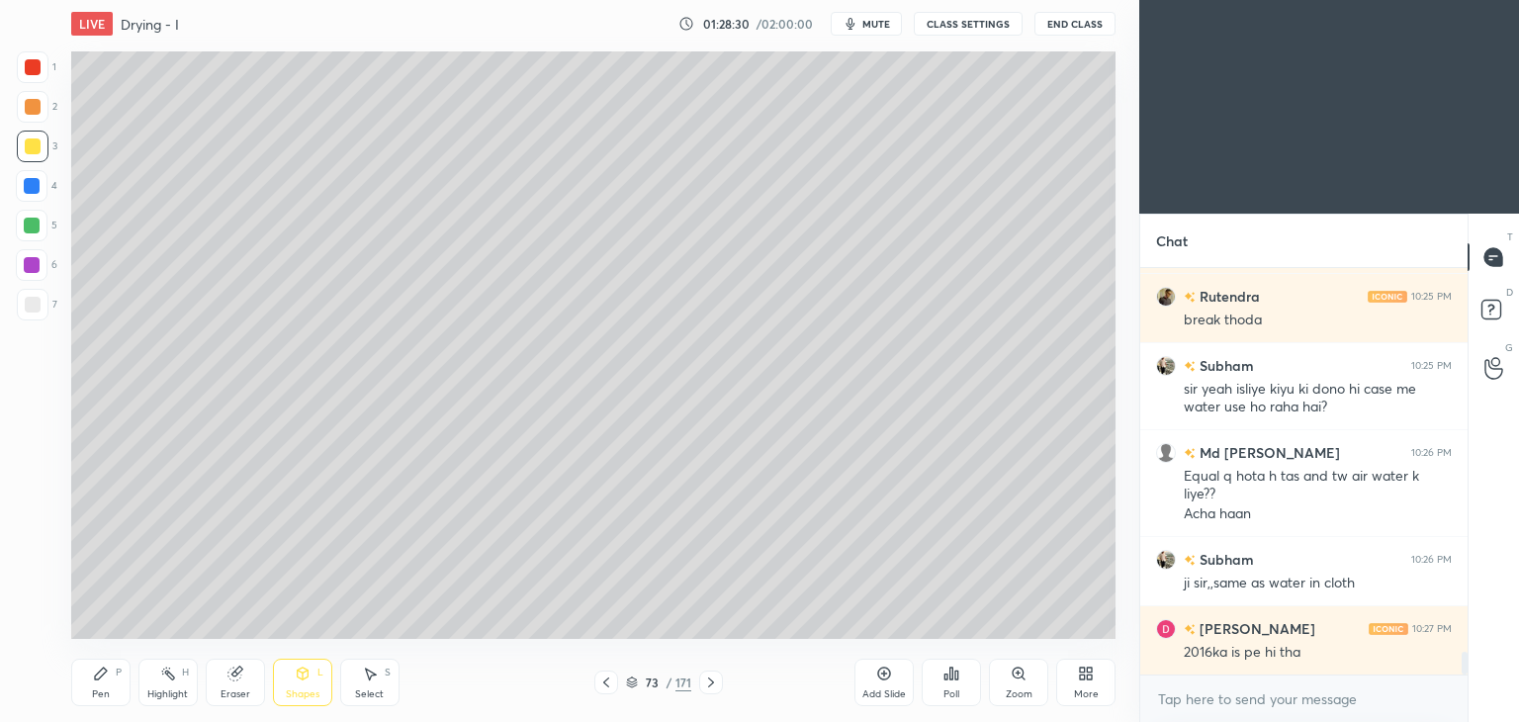
click at [95, 693] on div "Pen" at bounding box center [101, 694] width 18 height 10
click at [27, 310] on div at bounding box center [33, 305] width 16 height 16
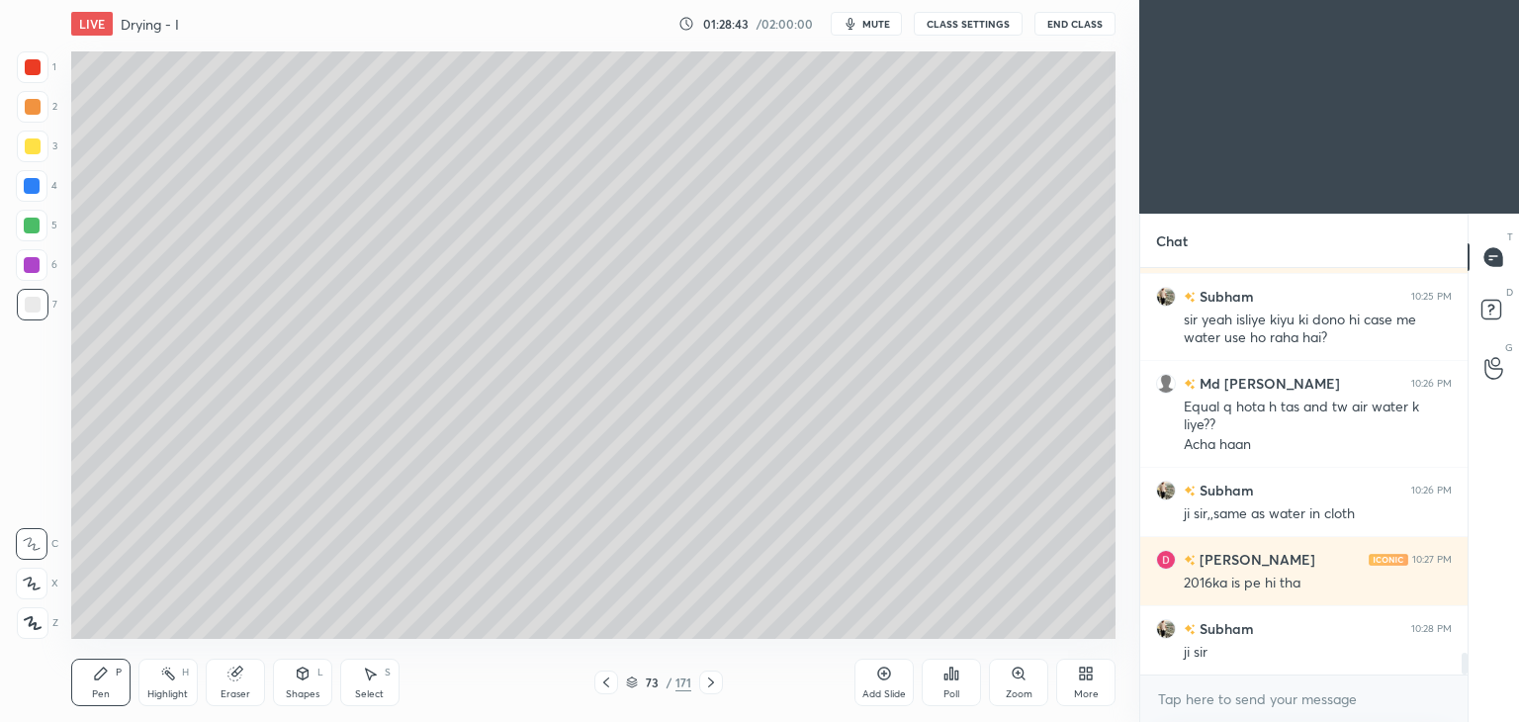
click at [240, 689] on div "Eraser" at bounding box center [236, 694] width 30 height 10
click at [104, 694] on div "Pen" at bounding box center [101, 694] width 18 height 10
click at [28, 152] on div at bounding box center [33, 146] width 16 height 16
click at [237, 689] on div "Eraser" at bounding box center [236, 694] width 30 height 10
click at [99, 695] on div "Pen" at bounding box center [101, 694] width 18 height 10
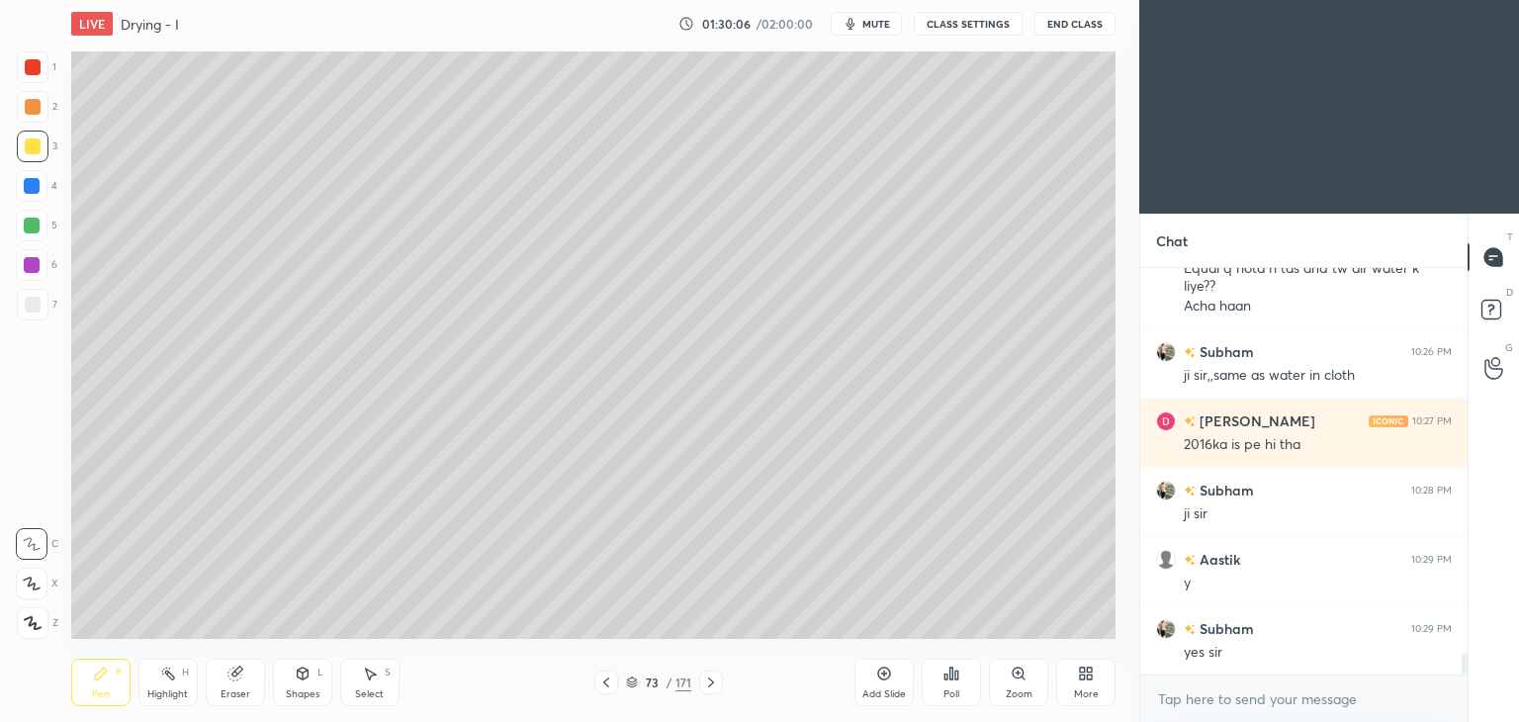
scroll to position [7278, 0]
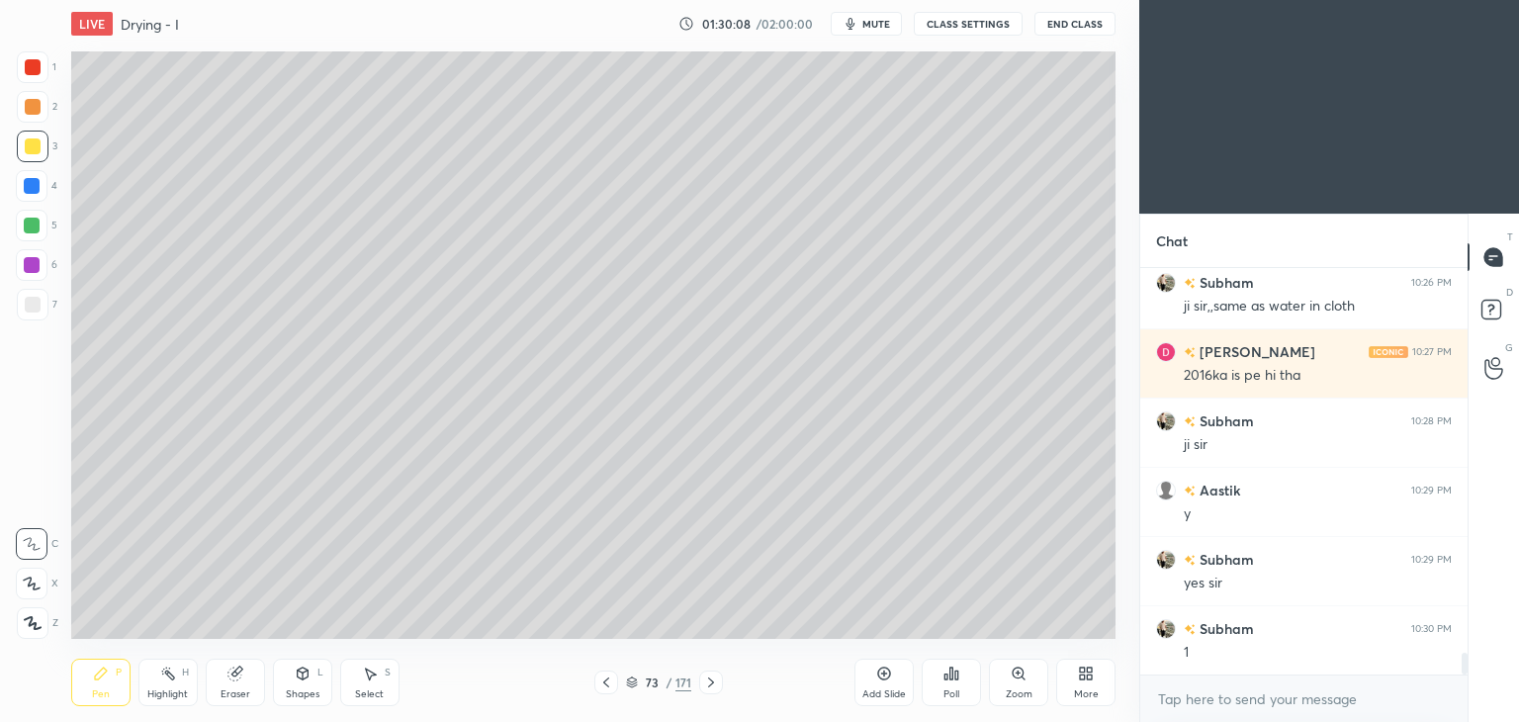
click at [33, 309] on div at bounding box center [33, 305] width 16 height 16
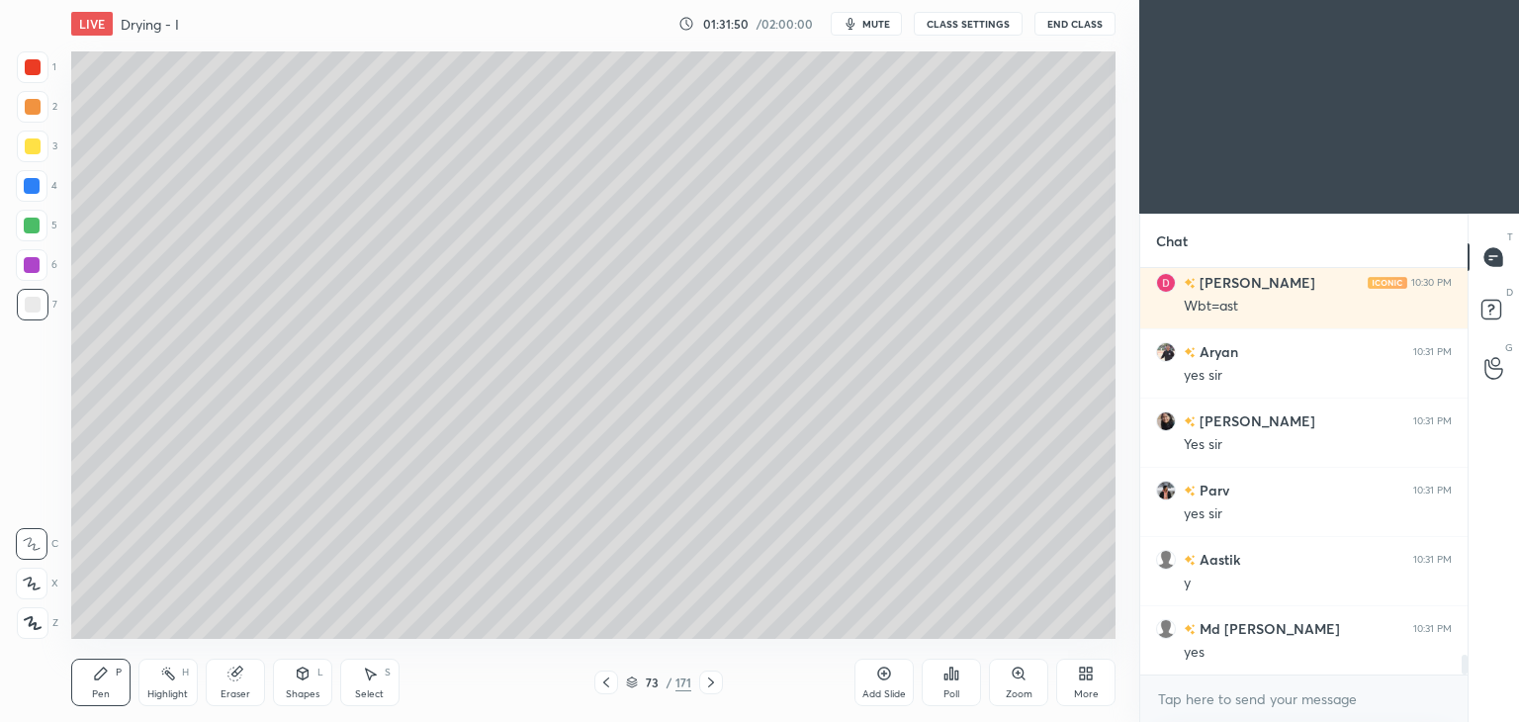
scroll to position [8109, 0]
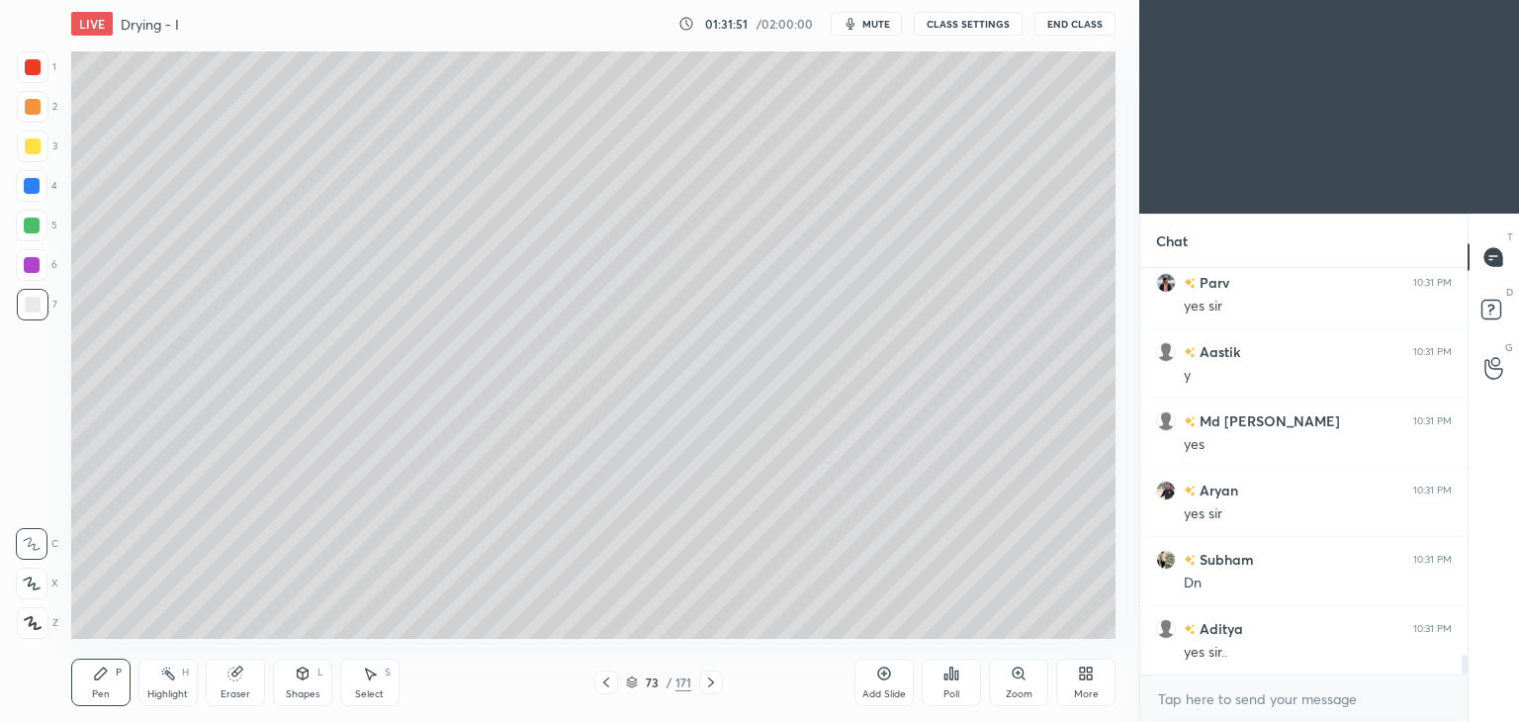
click at [605, 681] on icon at bounding box center [606, 682] width 6 height 10
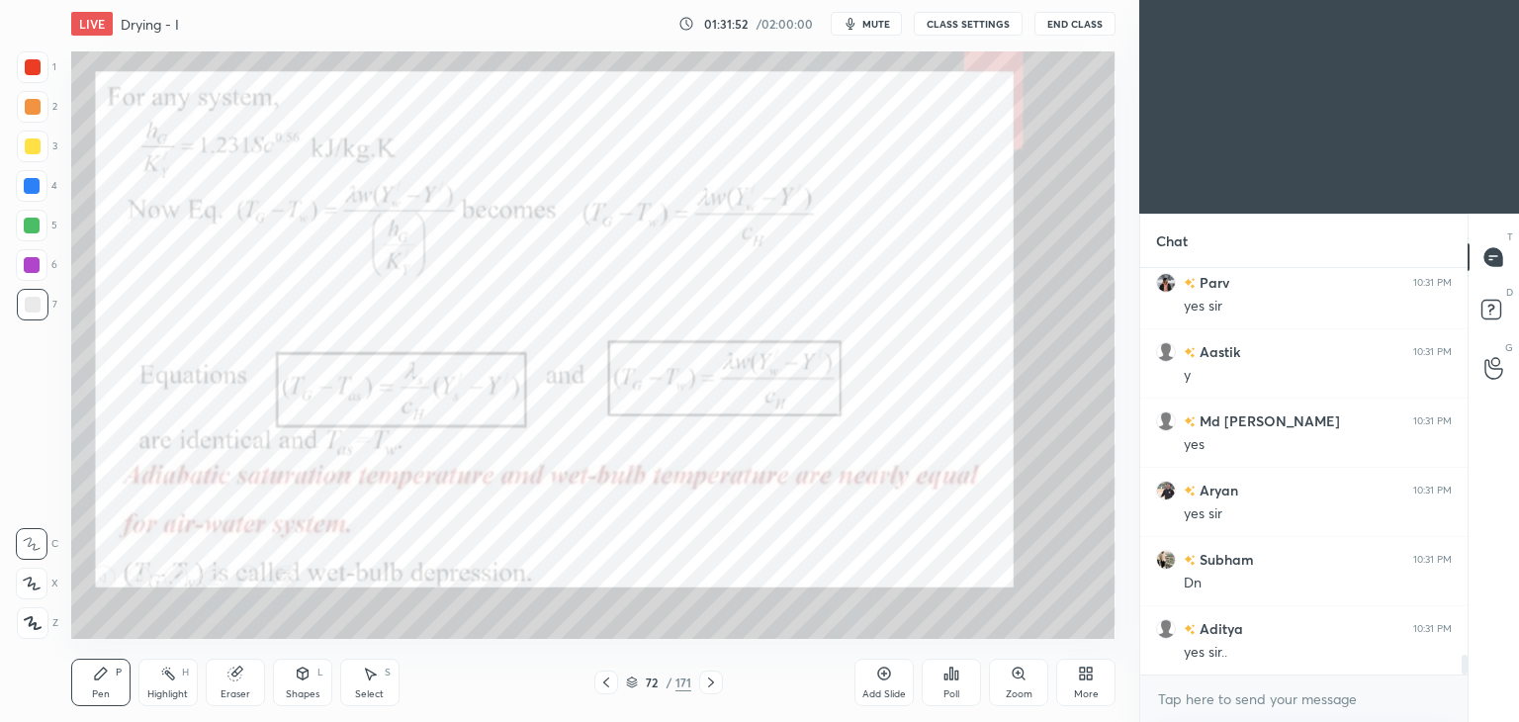
click at [605, 681] on icon at bounding box center [606, 682] width 6 height 10
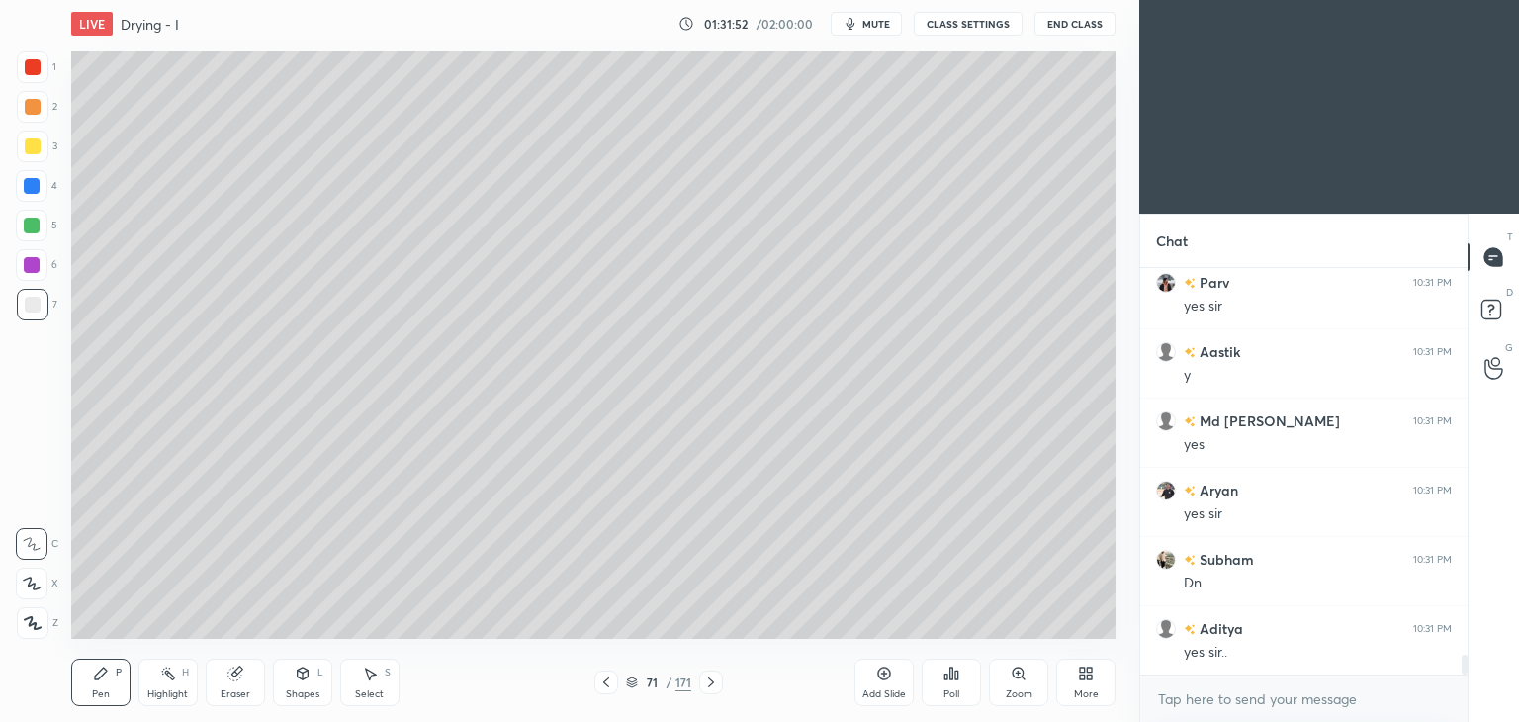
click at [605, 681] on icon at bounding box center [606, 682] width 6 height 10
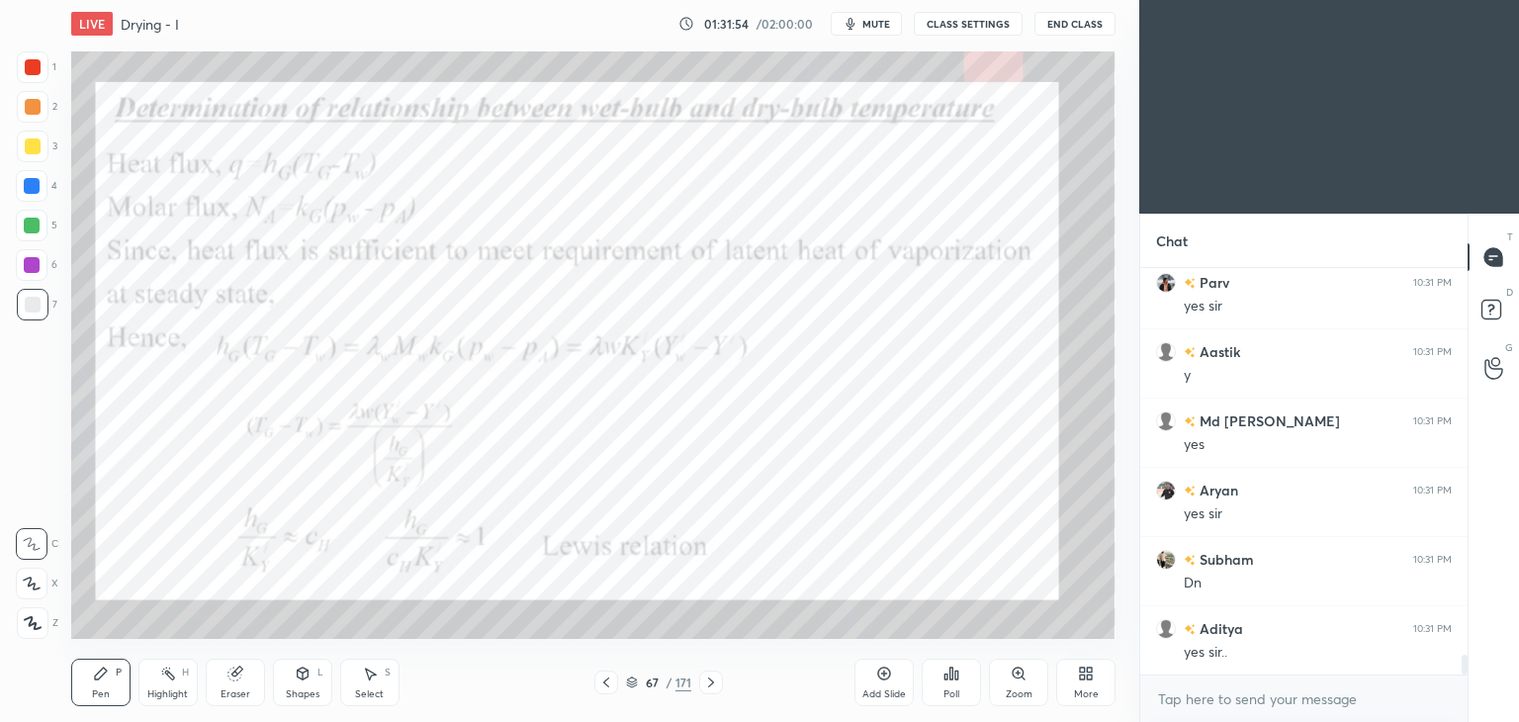
click at [605, 681] on icon at bounding box center [606, 682] width 6 height 10
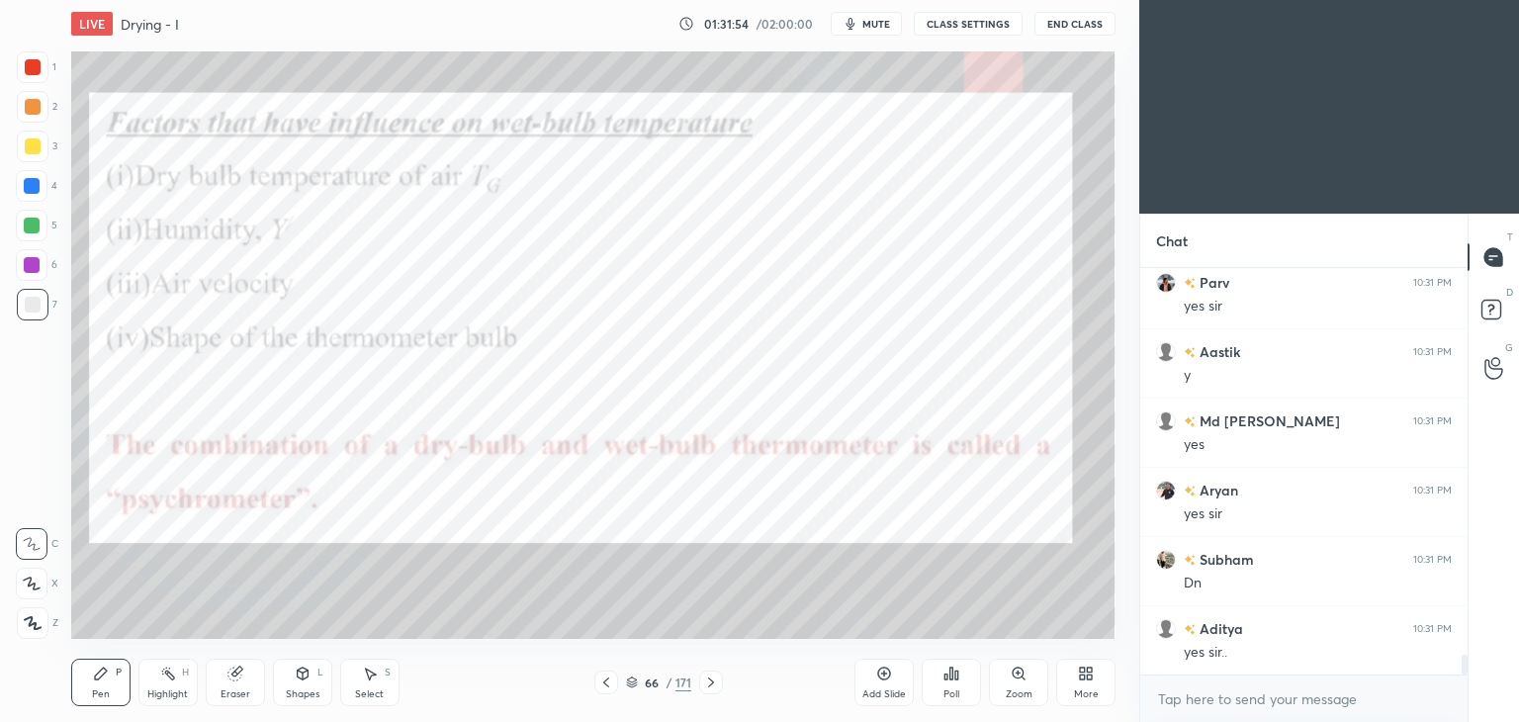
click at [605, 681] on icon at bounding box center [606, 682] width 6 height 10
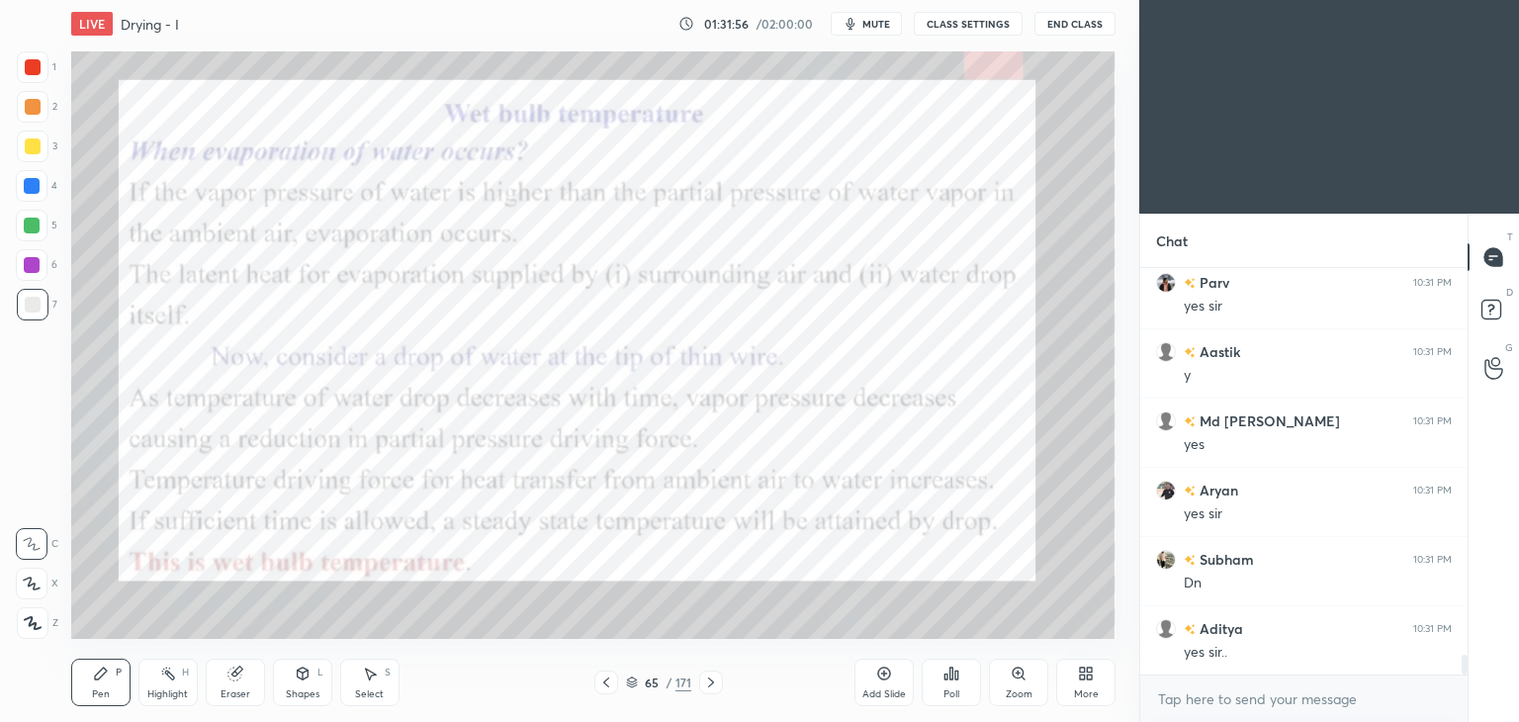
click at [716, 684] on icon at bounding box center [711, 682] width 16 height 16
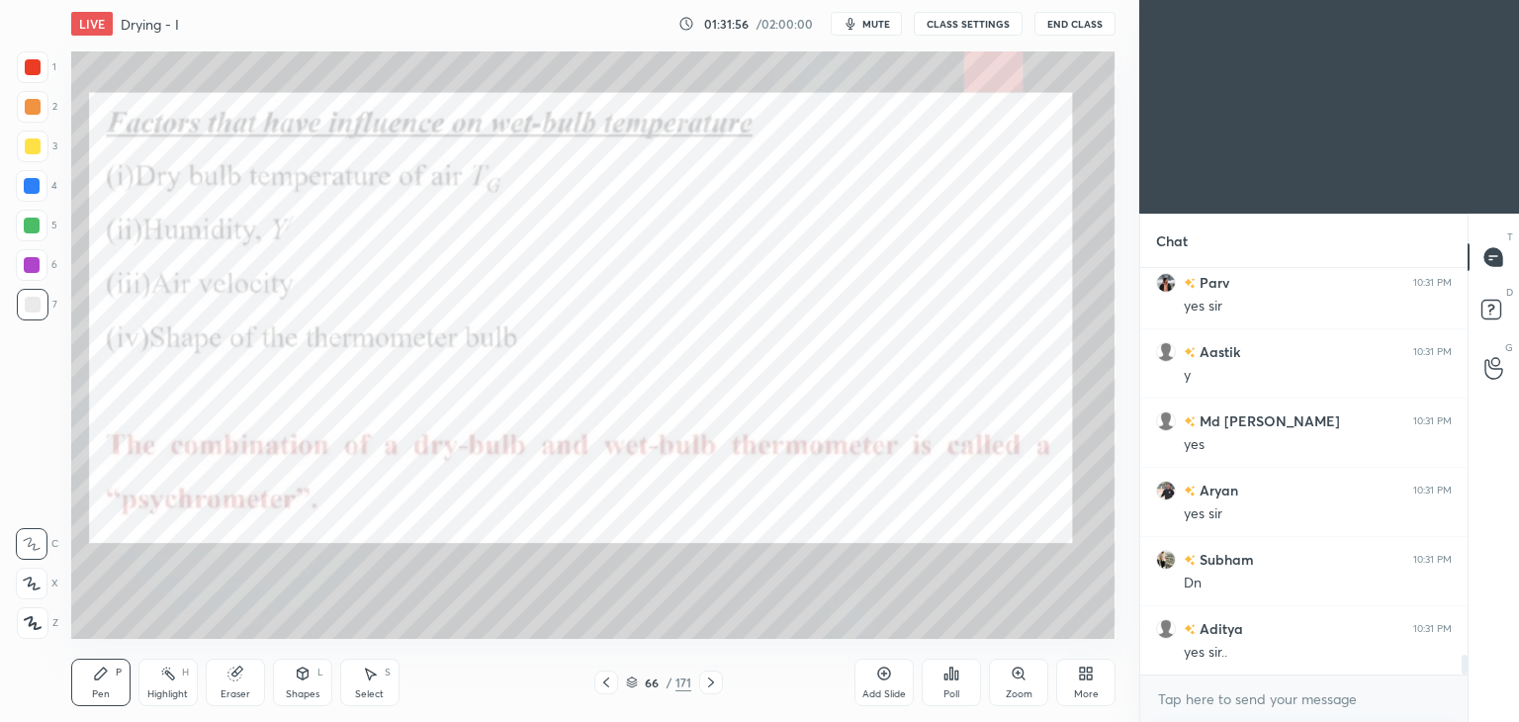
click at [716, 684] on icon at bounding box center [711, 682] width 16 height 16
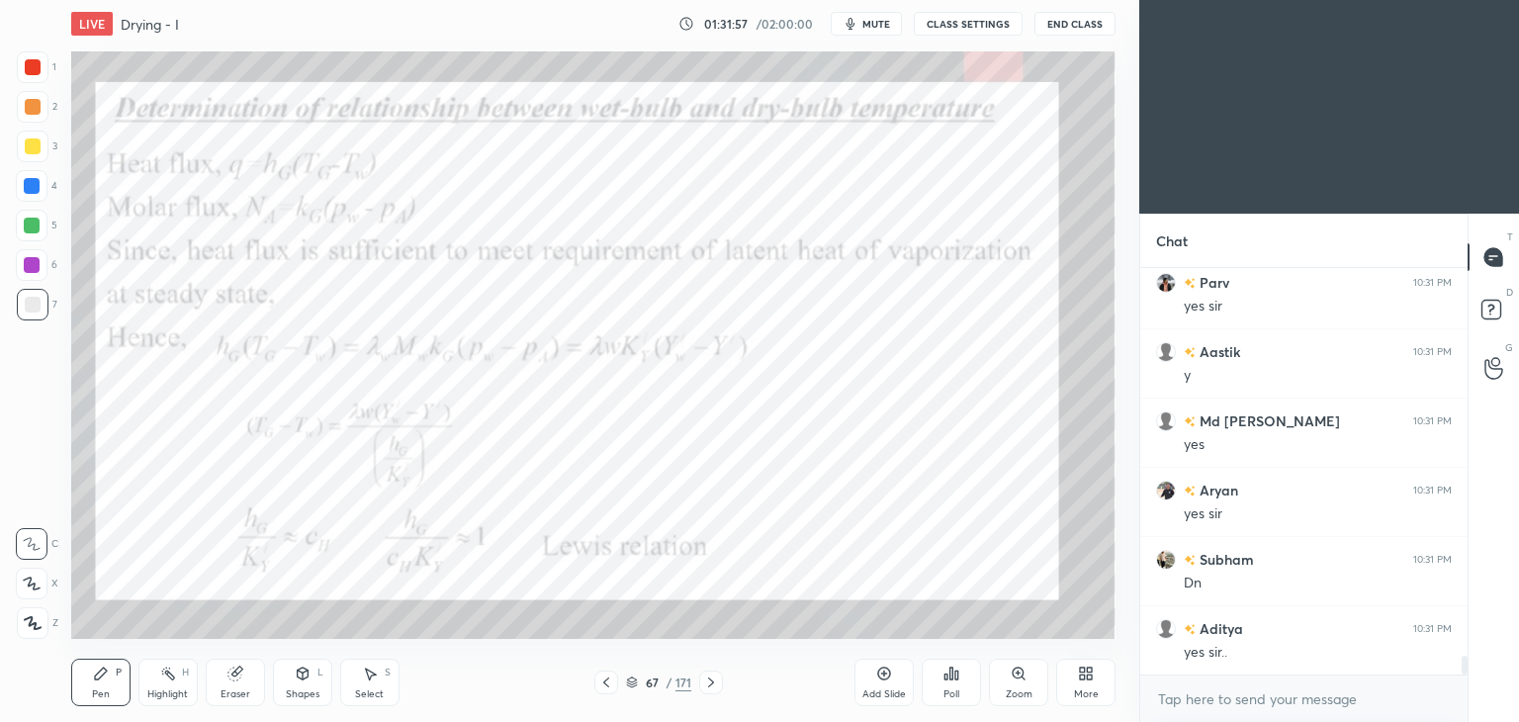
click at [716, 684] on icon at bounding box center [711, 682] width 16 height 16
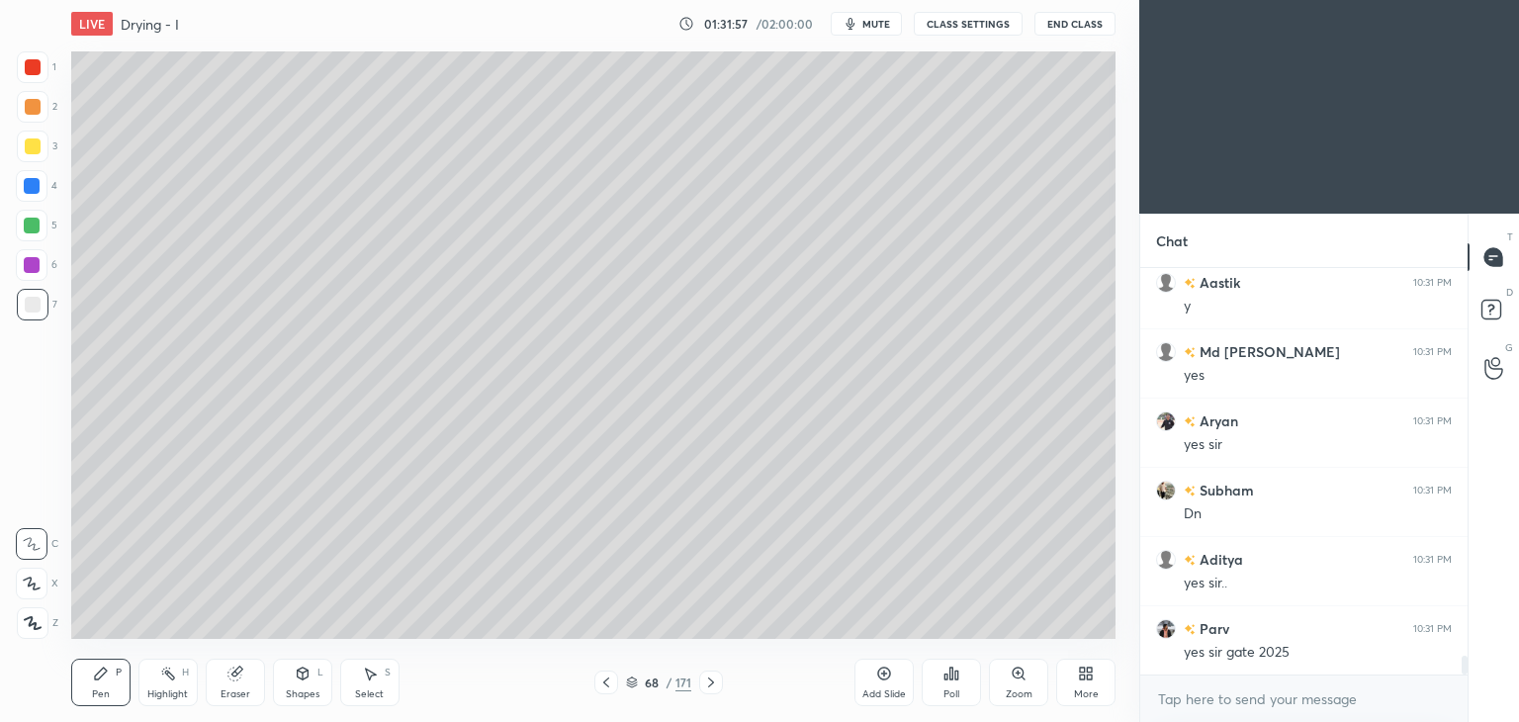
click at [716, 684] on icon at bounding box center [711, 682] width 16 height 16
click at [715, 684] on icon at bounding box center [711, 682] width 16 height 16
click at [890, 689] on div "Add Slide" at bounding box center [884, 694] width 44 height 10
click at [1096, 689] on div "More" at bounding box center [1086, 694] width 25 height 10
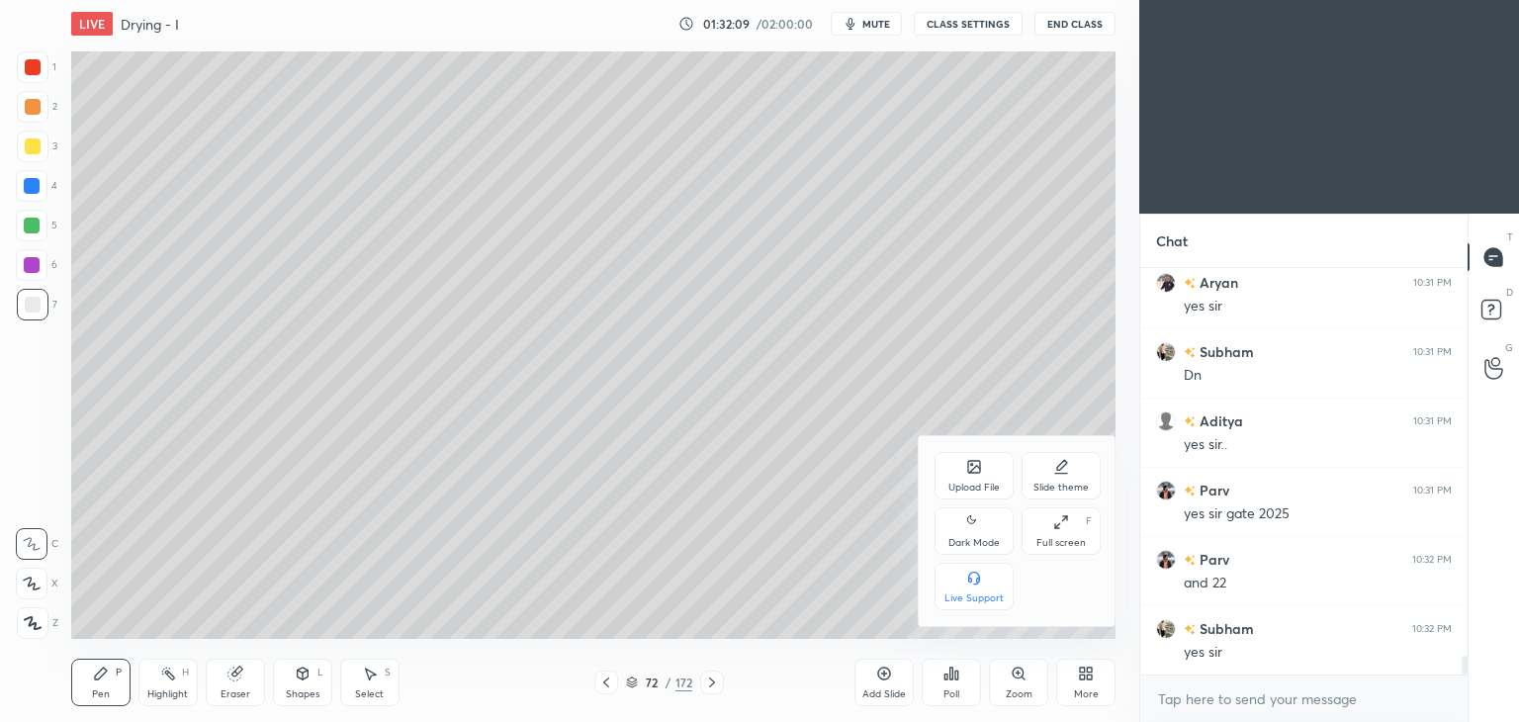
scroll to position [8385, 0]
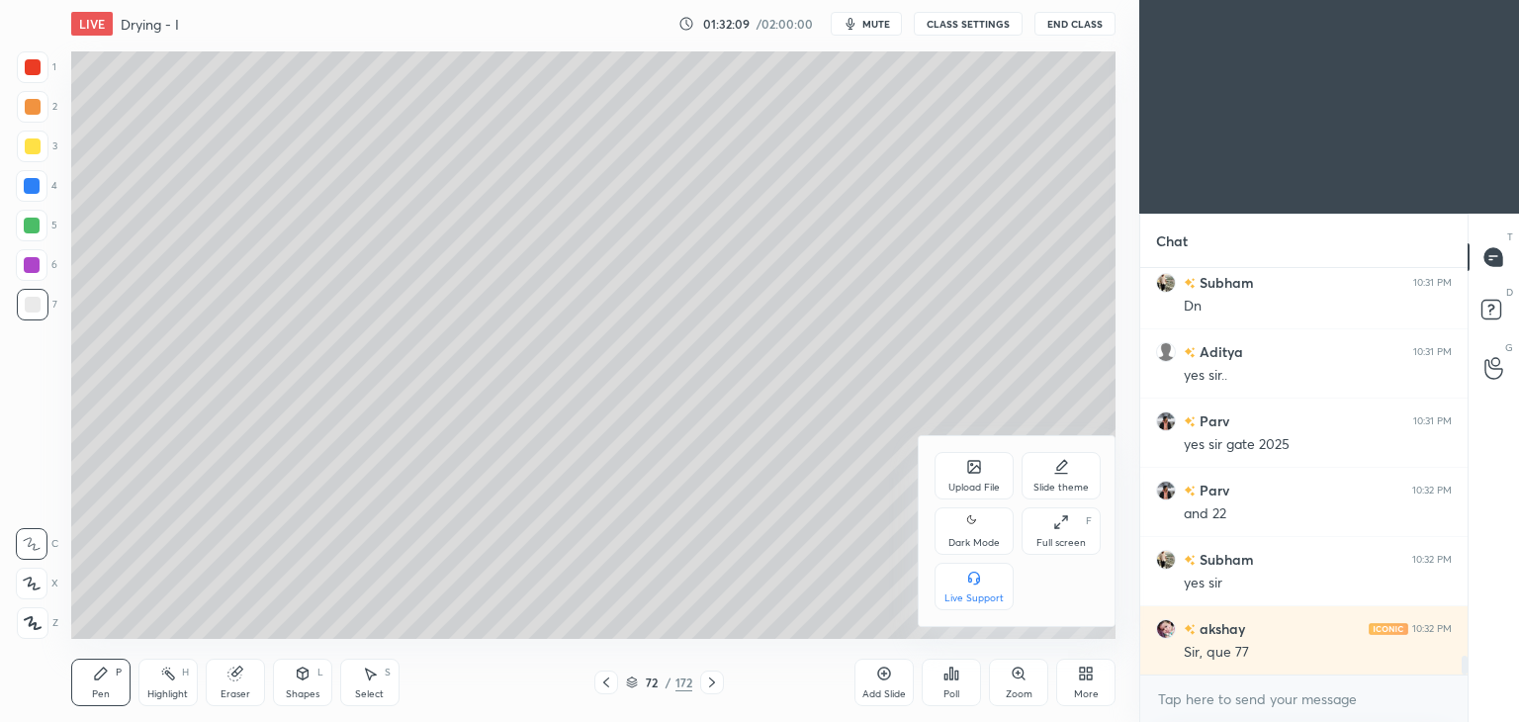
click at [631, 681] on div at bounding box center [759, 361] width 1519 height 722
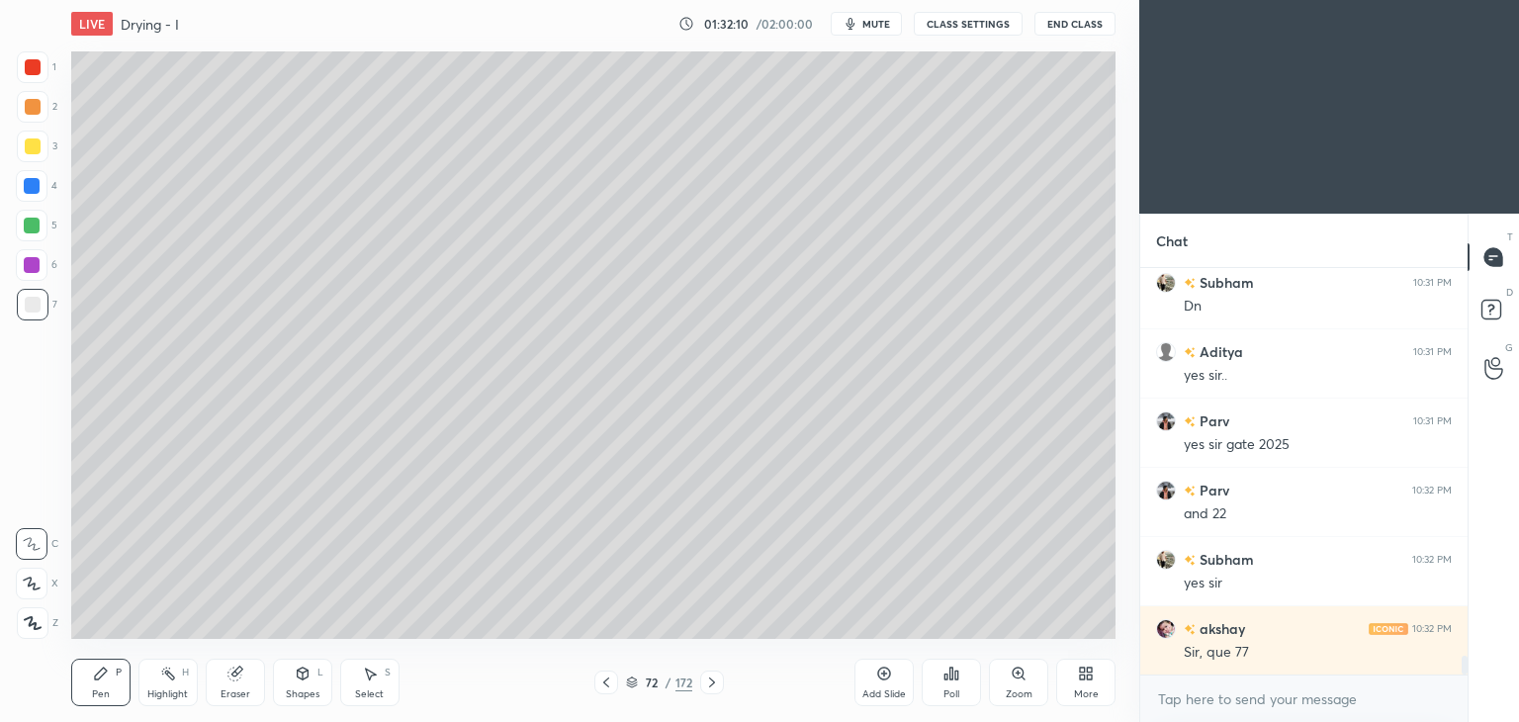
click at [631, 681] on icon at bounding box center [632, 682] width 12 height 12
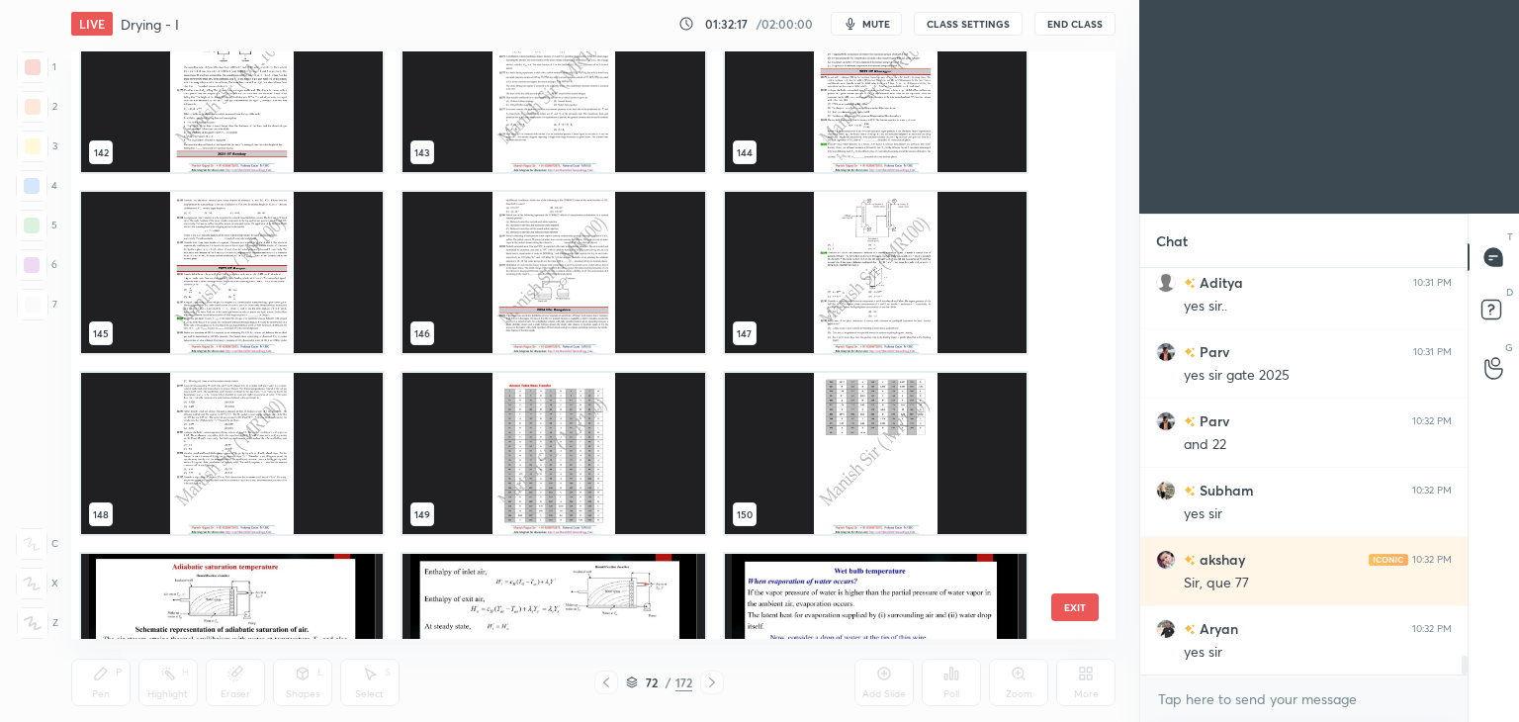
scroll to position [8601, 0]
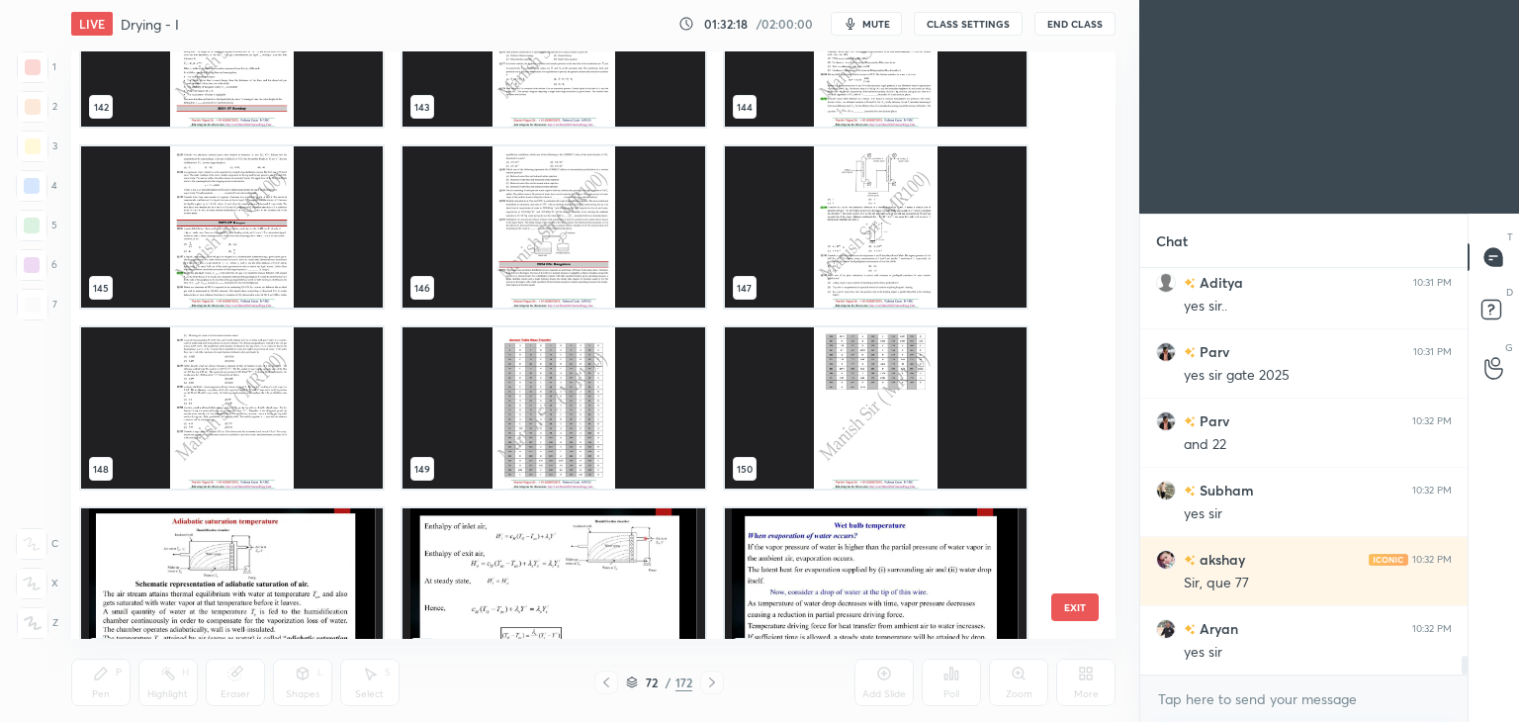
click at [209, 438] on img "grid" at bounding box center [232, 407] width 302 height 161
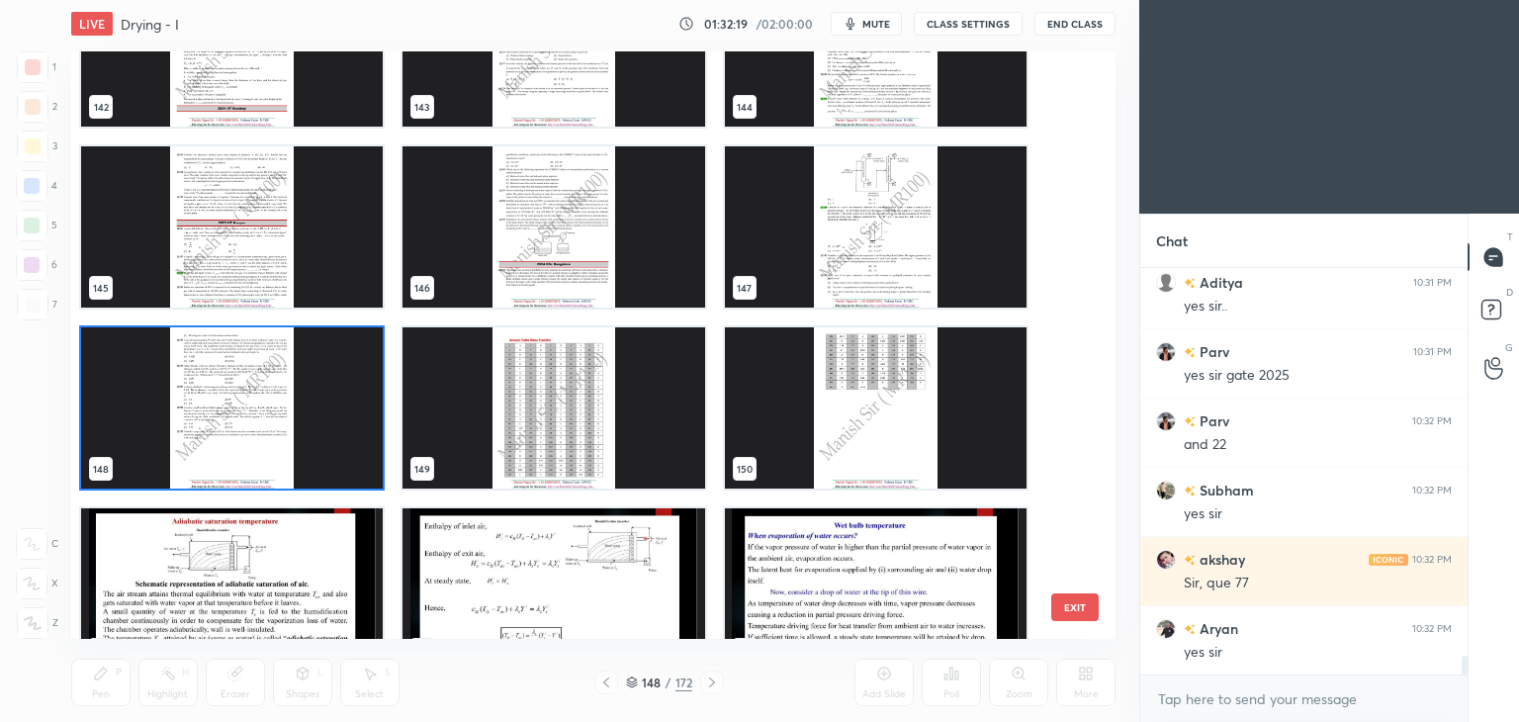
click at [210, 438] on img "grid" at bounding box center [232, 407] width 302 height 161
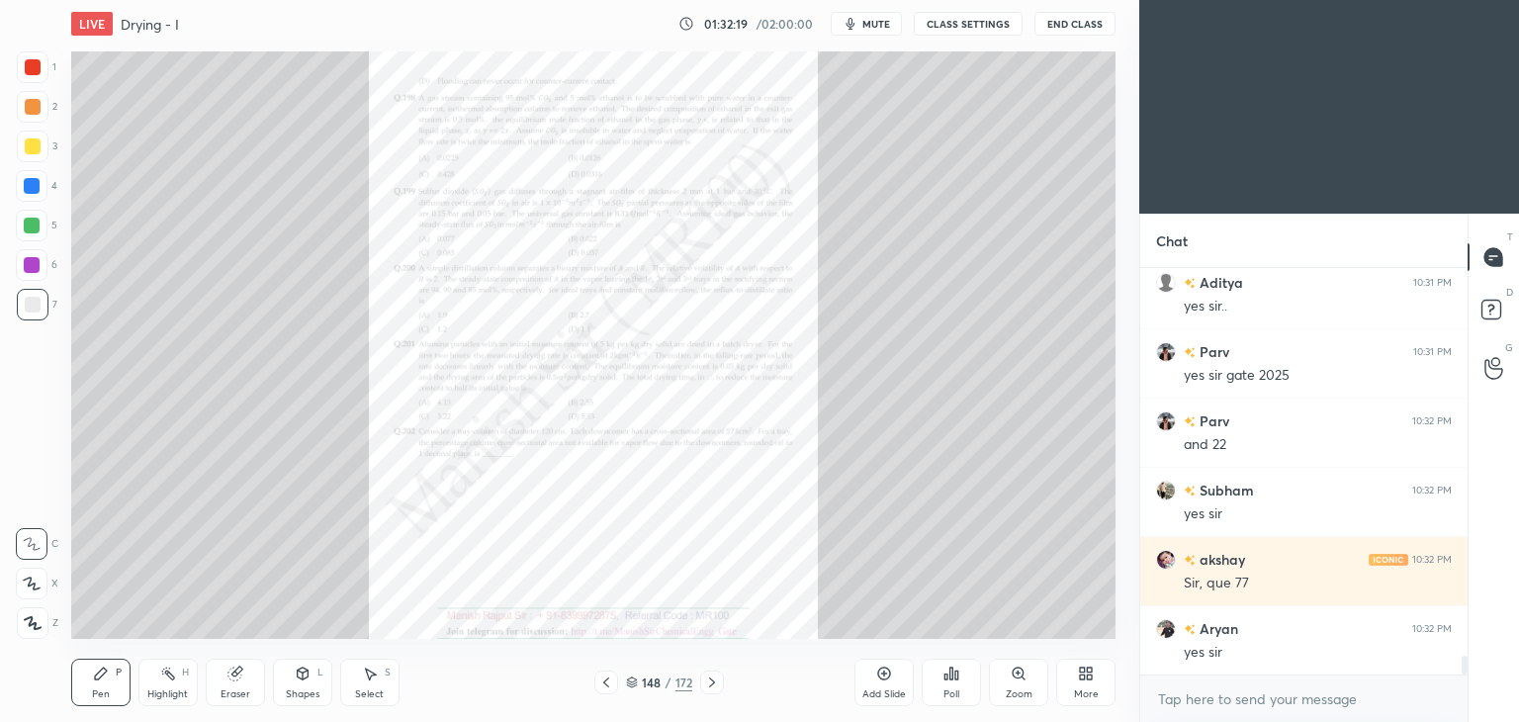
scroll to position [8524, 0]
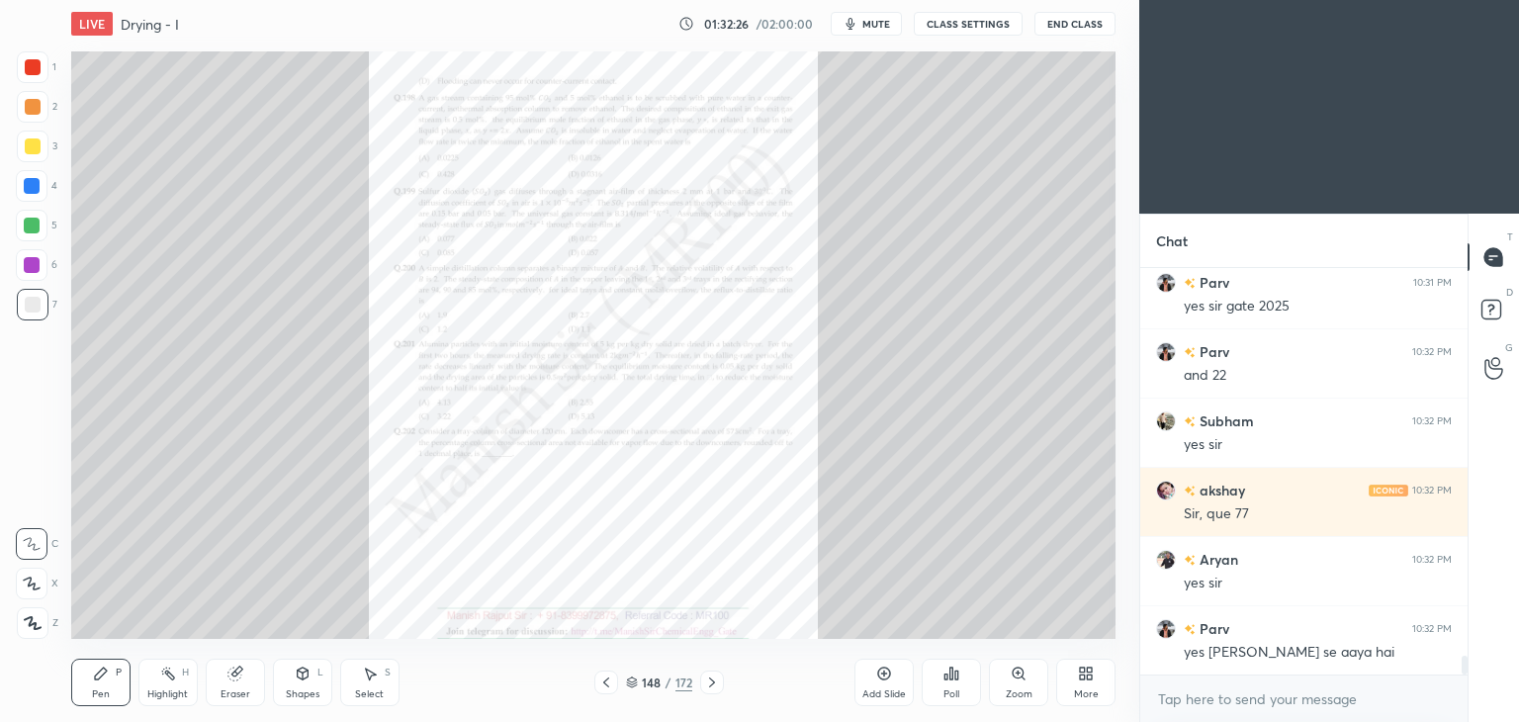
click at [607, 687] on icon at bounding box center [606, 682] width 16 height 16
click at [603, 679] on icon at bounding box center [606, 682] width 16 height 16
click at [715, 683] on icon at bounding box center [712, 682] width 16 height 16
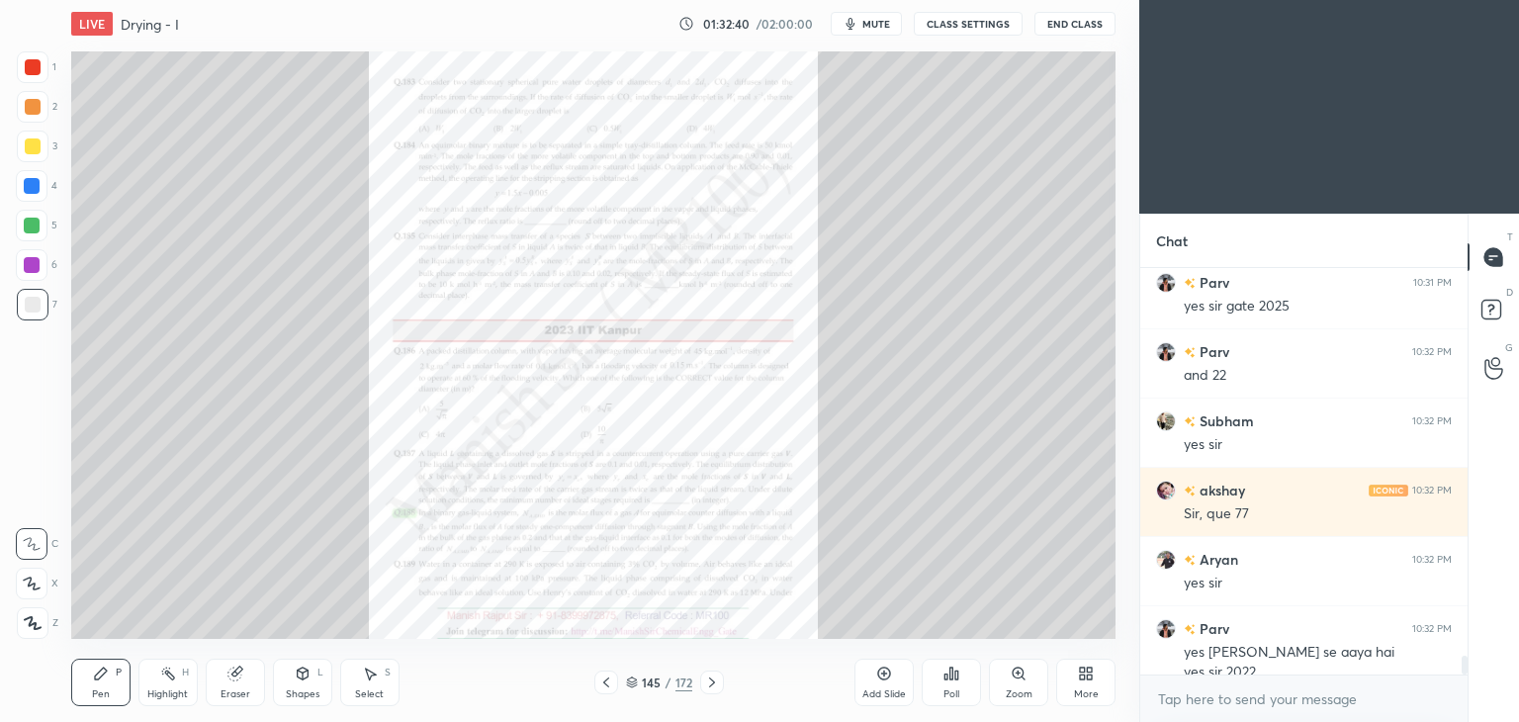
scroll to position [8544, 0]
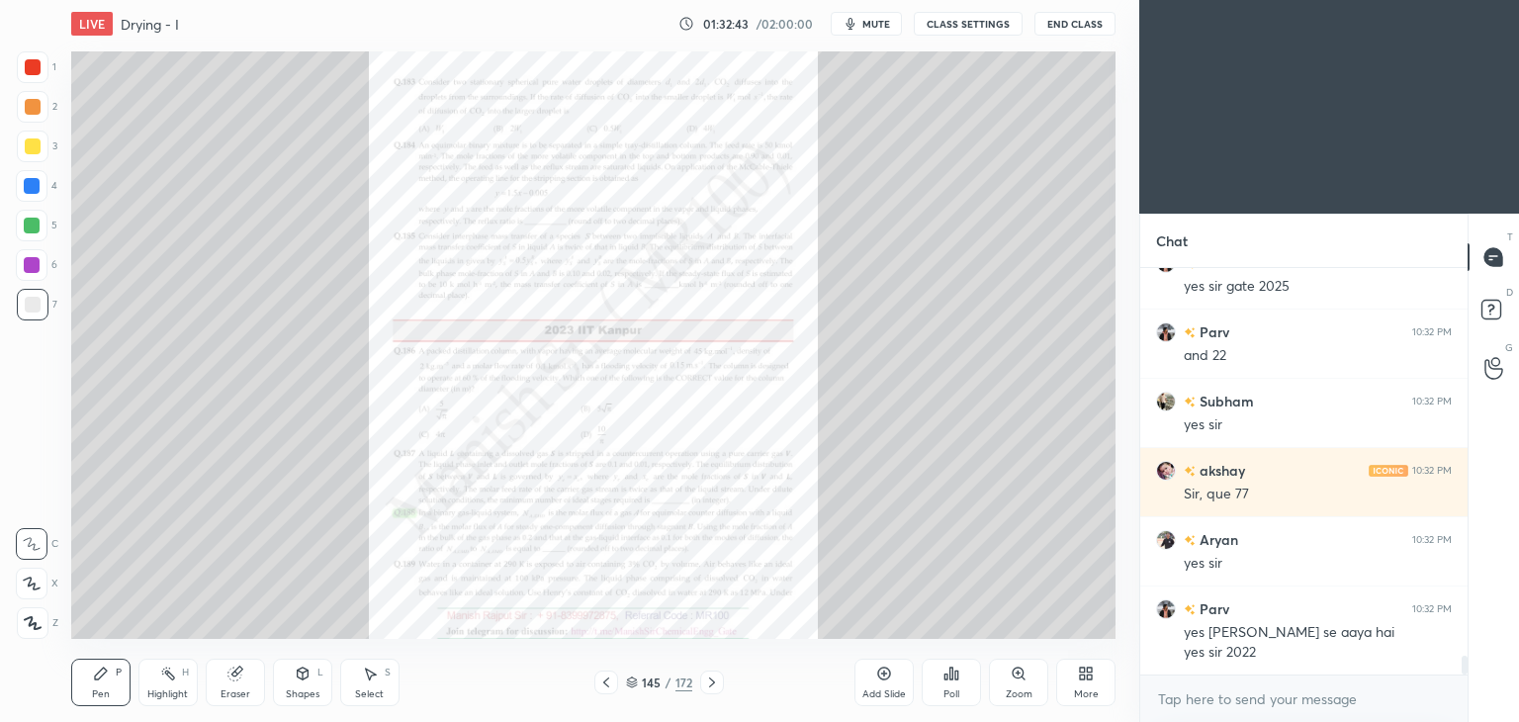
click at [608, 678] on icon at bounding box center [606, 682] width 6 height 10
click at [996, 676] on div "Zoom" at bounding box center [1018, 682] width 59 height 47
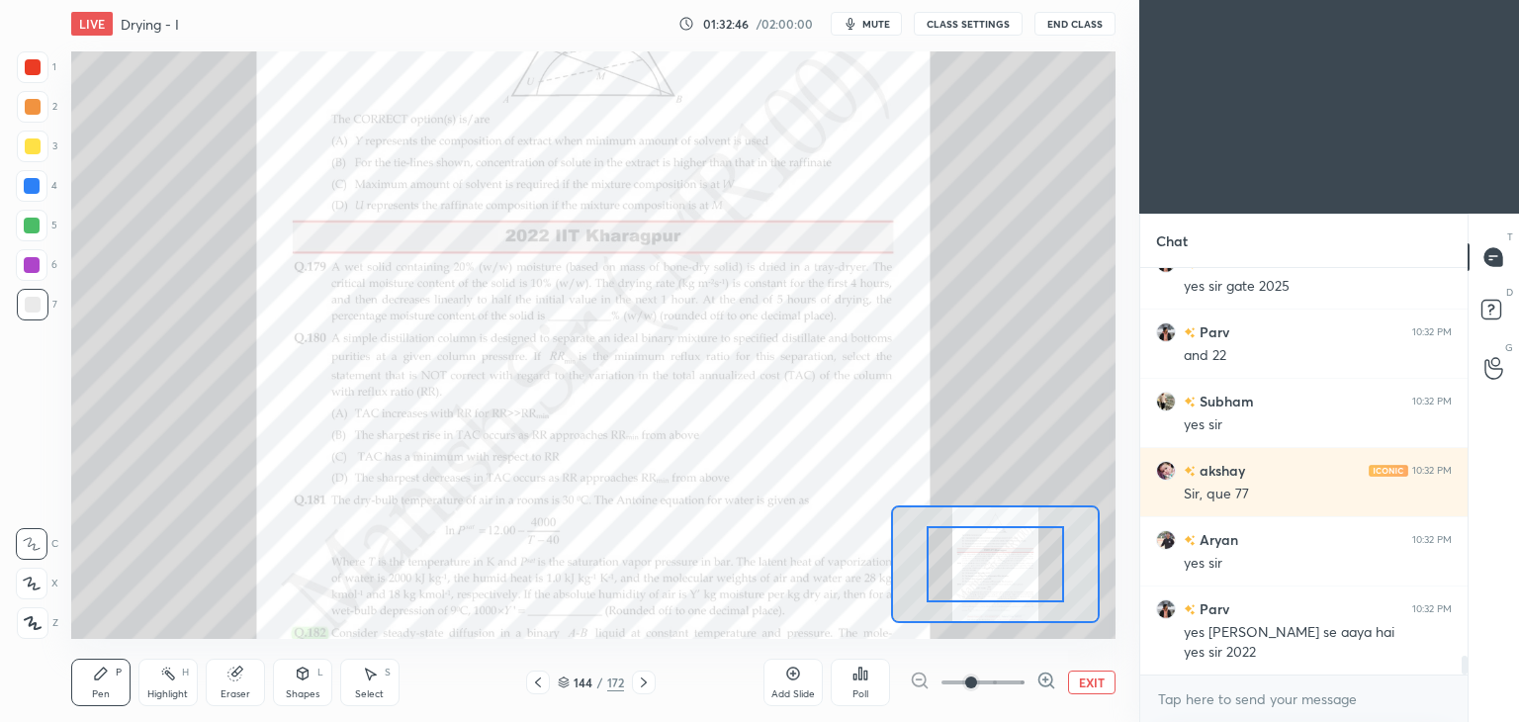
click at [997, 678] on span at bounding box center [982, 682] width 83 height 30
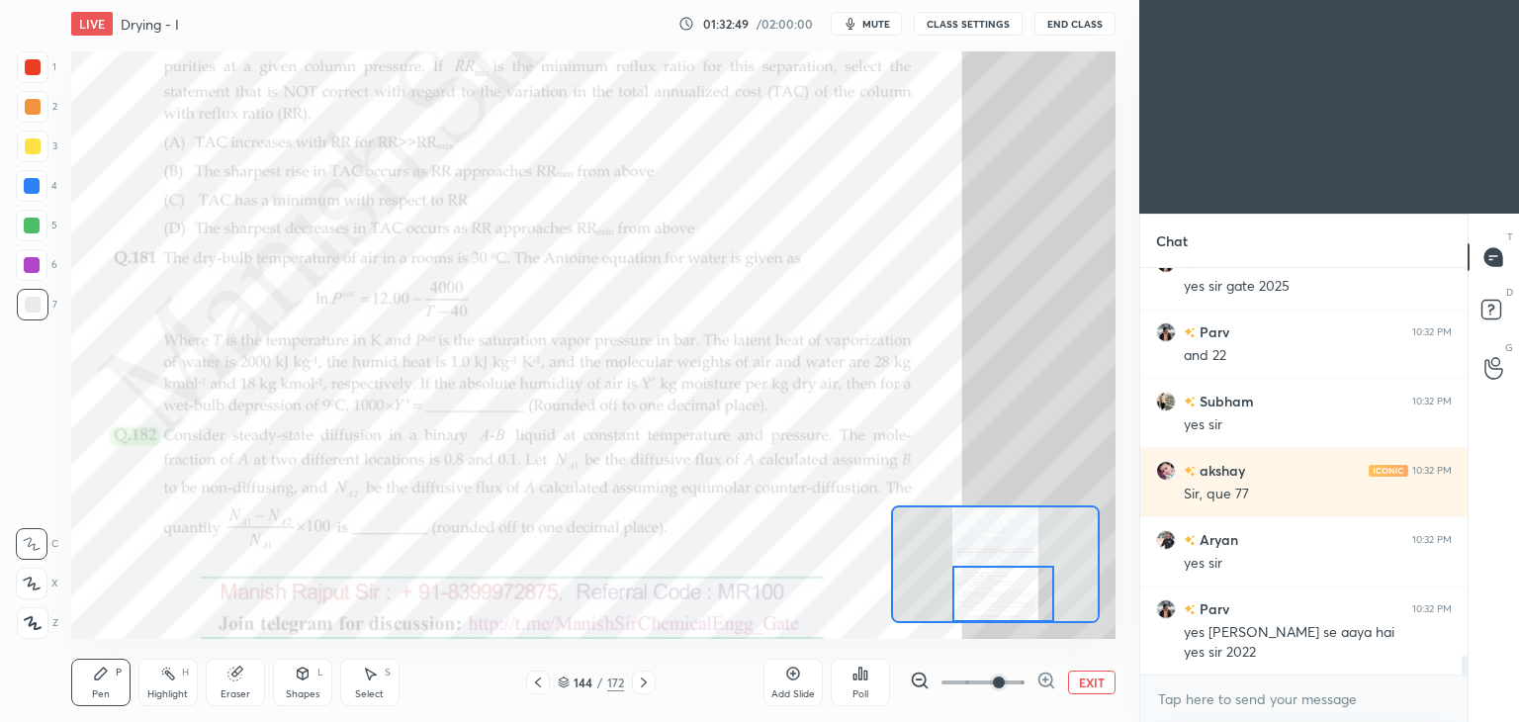
drag, startPoint x: 994, startPoint y: 544, endPoint x: 1002, endPoint y: 586, distance: 43.3
click at [1002, 586] on div at bounding box center [1003, 594] width 103 height 56
click at [300, 689] on div "Shapes" at bounding box center [303, 694] width 34 height 10
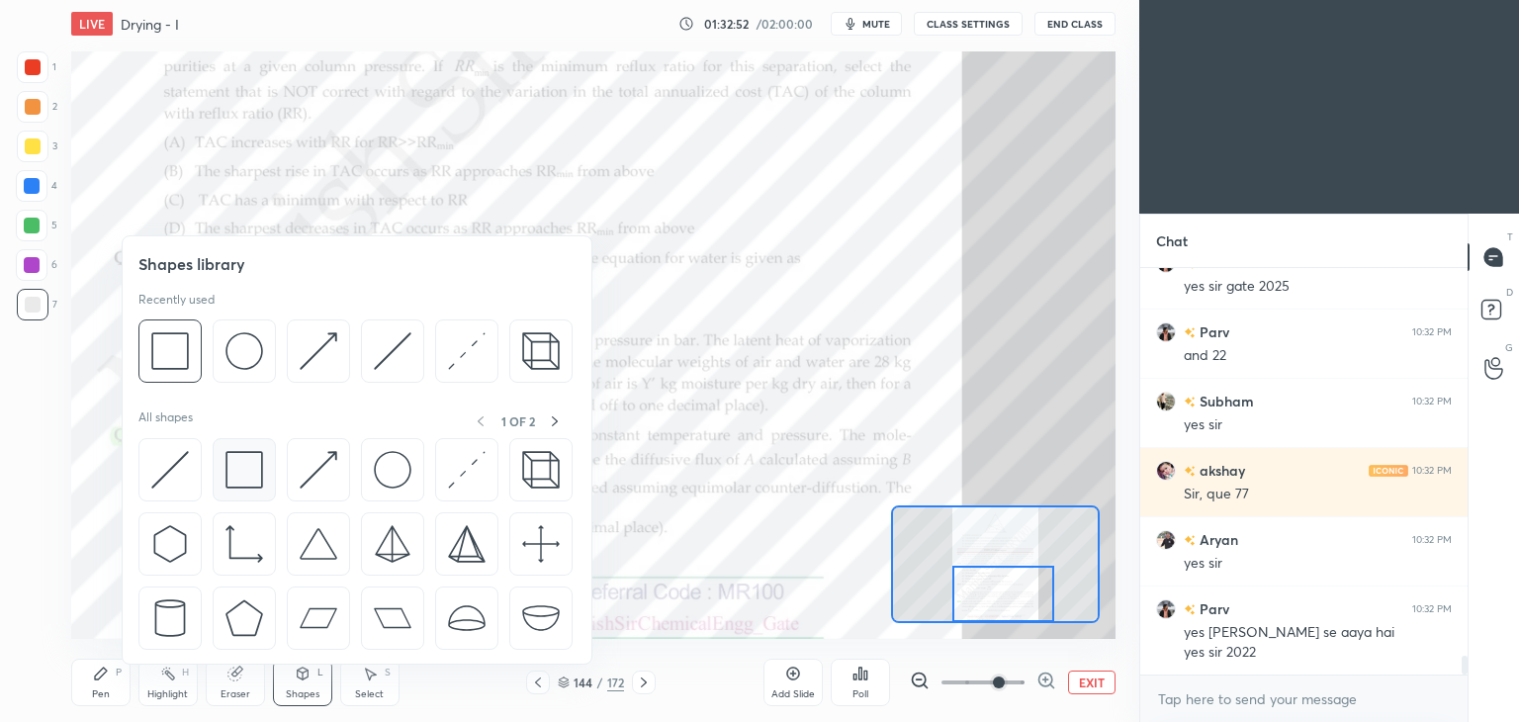
click at [245, 472] on img at bounding box center [244, 470] width 38 height 38
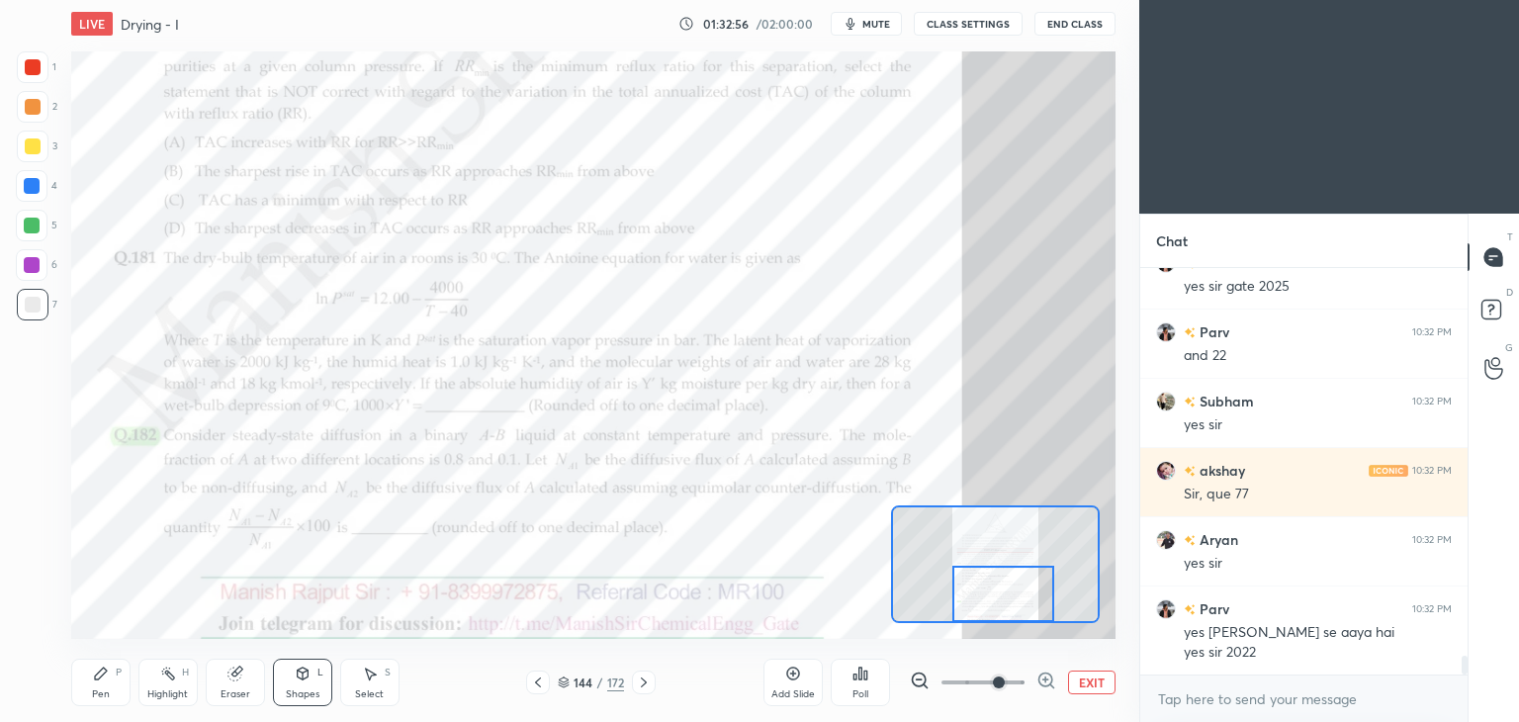
click at [35, 71] on div at bounding box center [33, 67] width 16 height 16
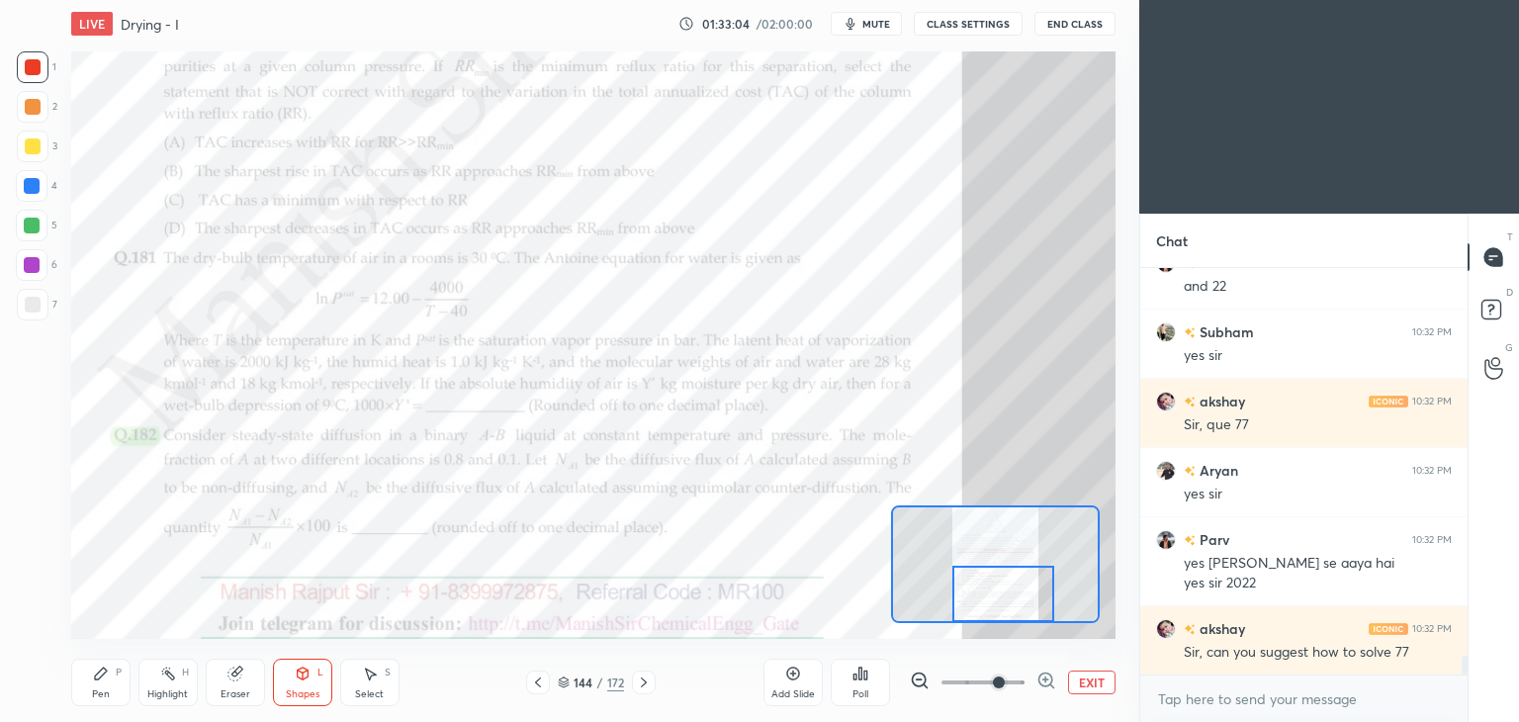
click at [111, 685] on div "Pen P" at bounding box center [100, 682] width 59 height 47
click at [31, 102] on div at bounding box center [33, 107] width 16 height 16
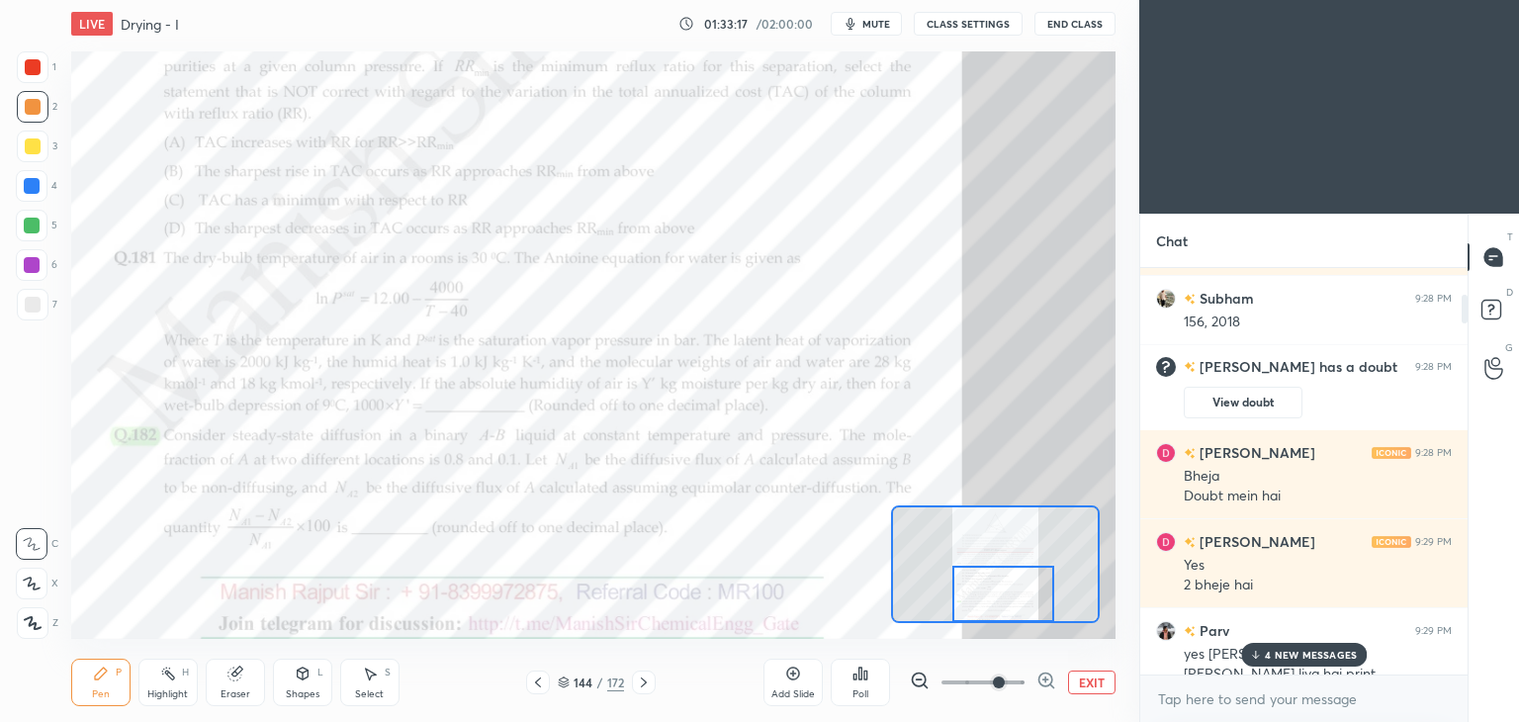
scroll to position [0, 0]
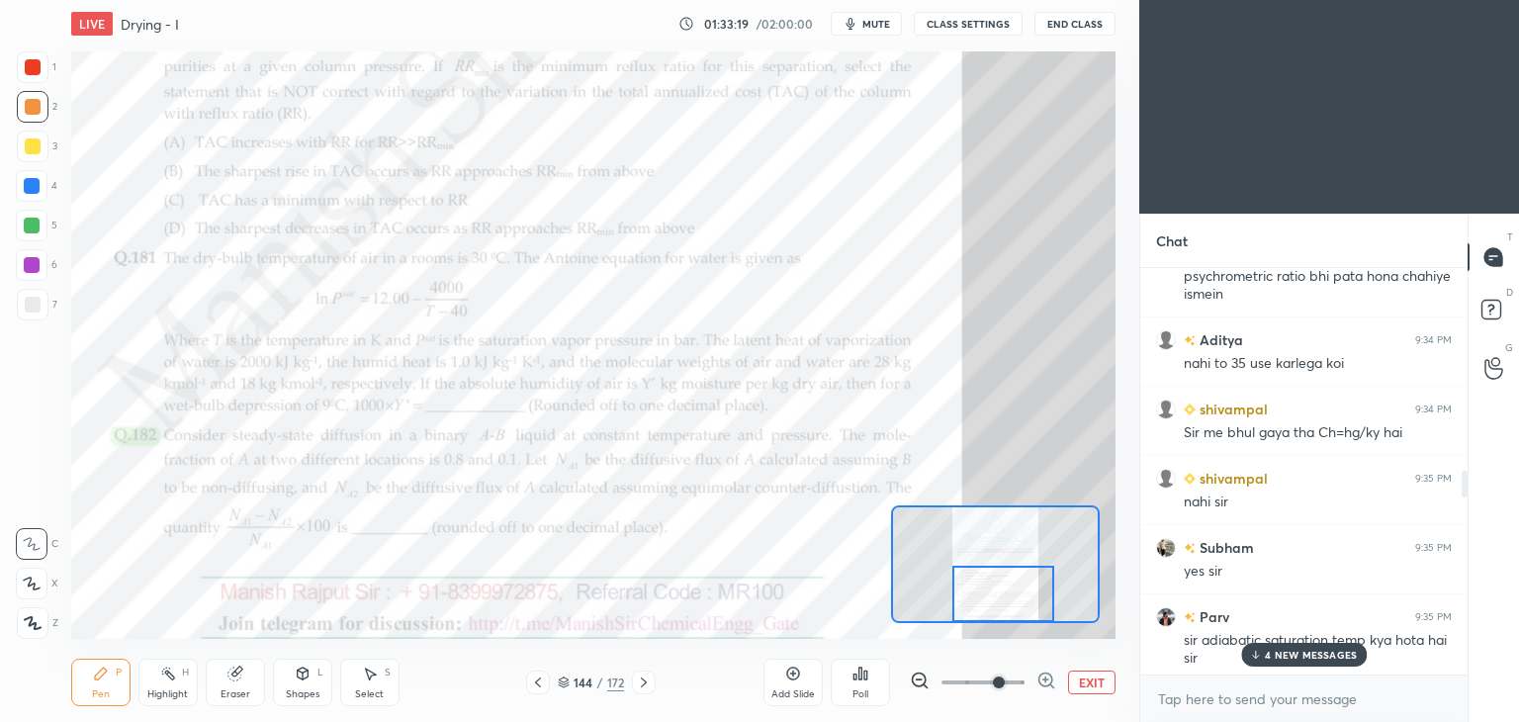
click at [1304, 654] on p "4 NEW MESSAGES" at bounding box center [1311, 655] width 92 height 12
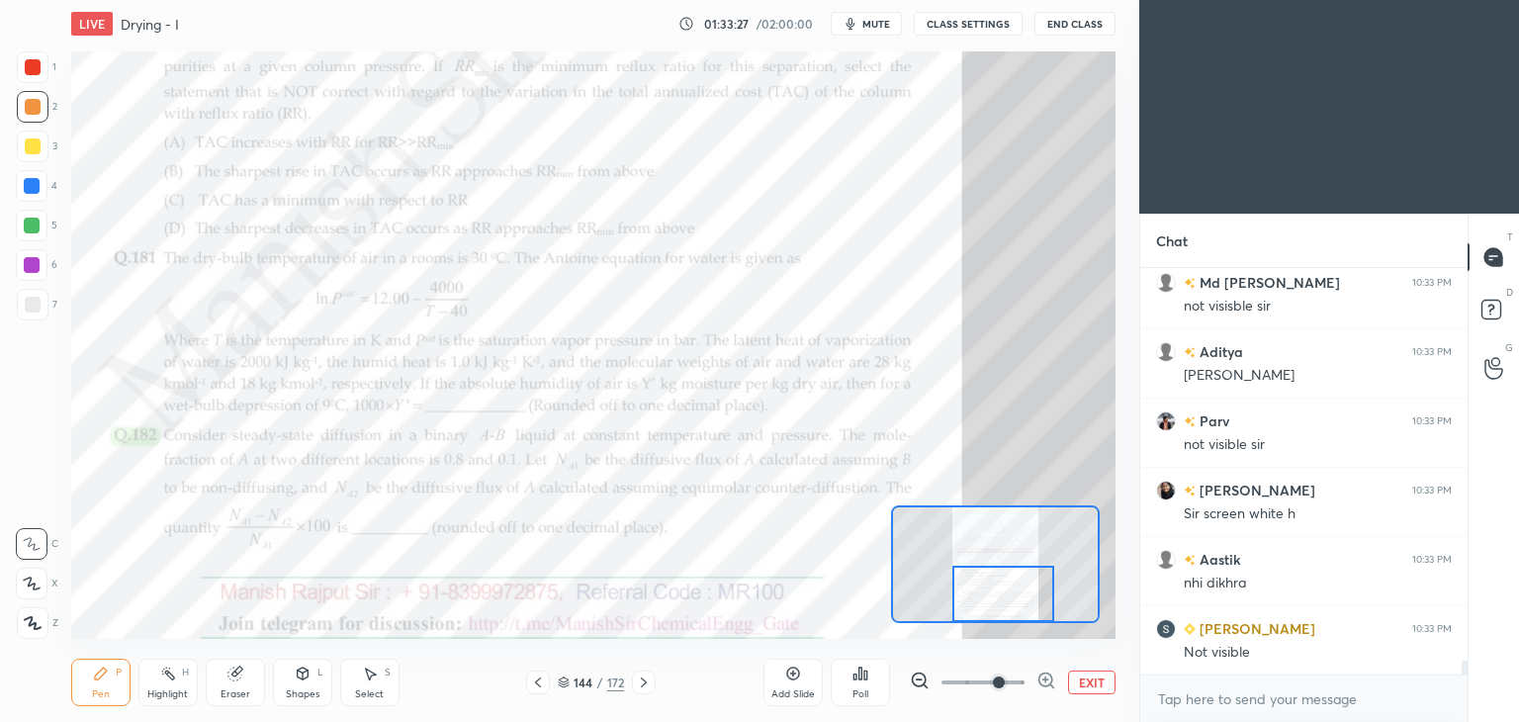
scroll to position [11285, 0]
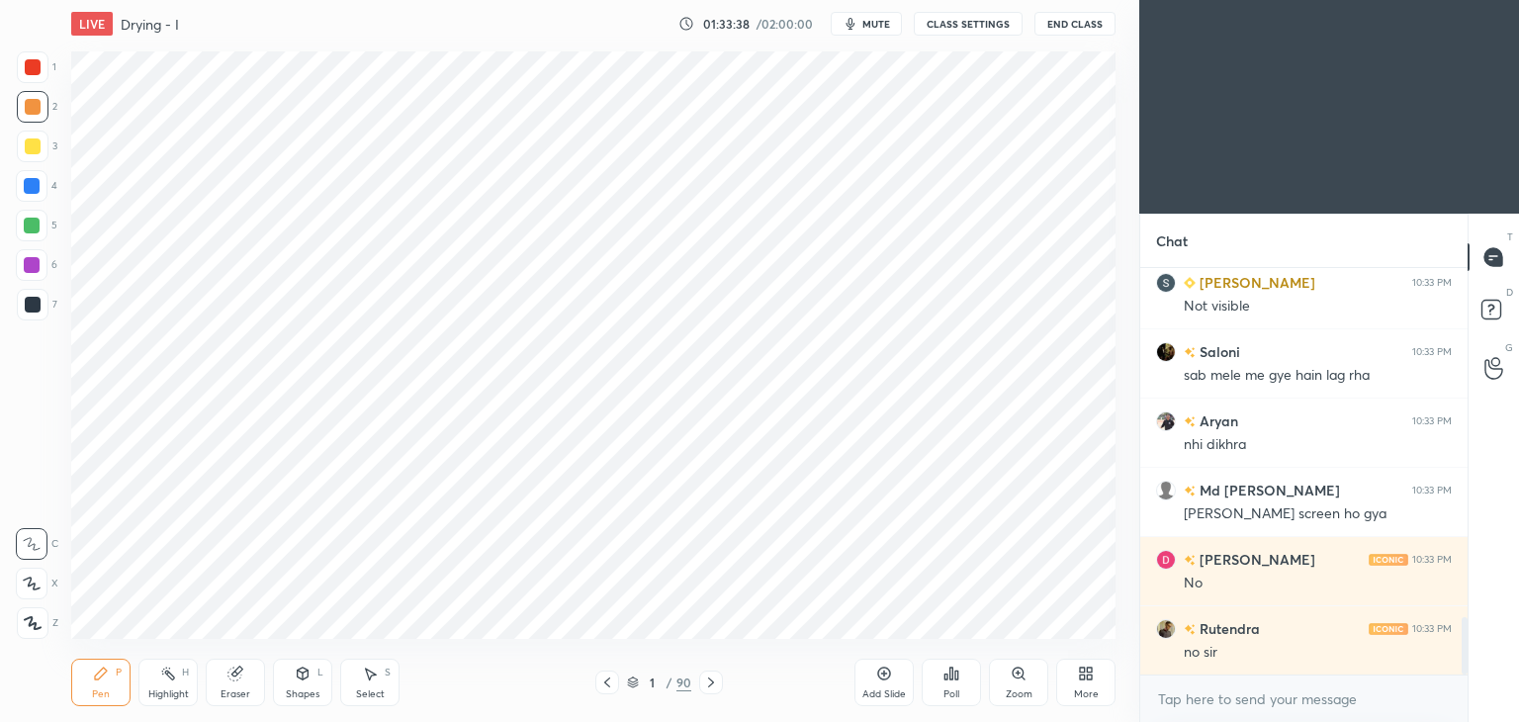
scroll to position [2312, 0]
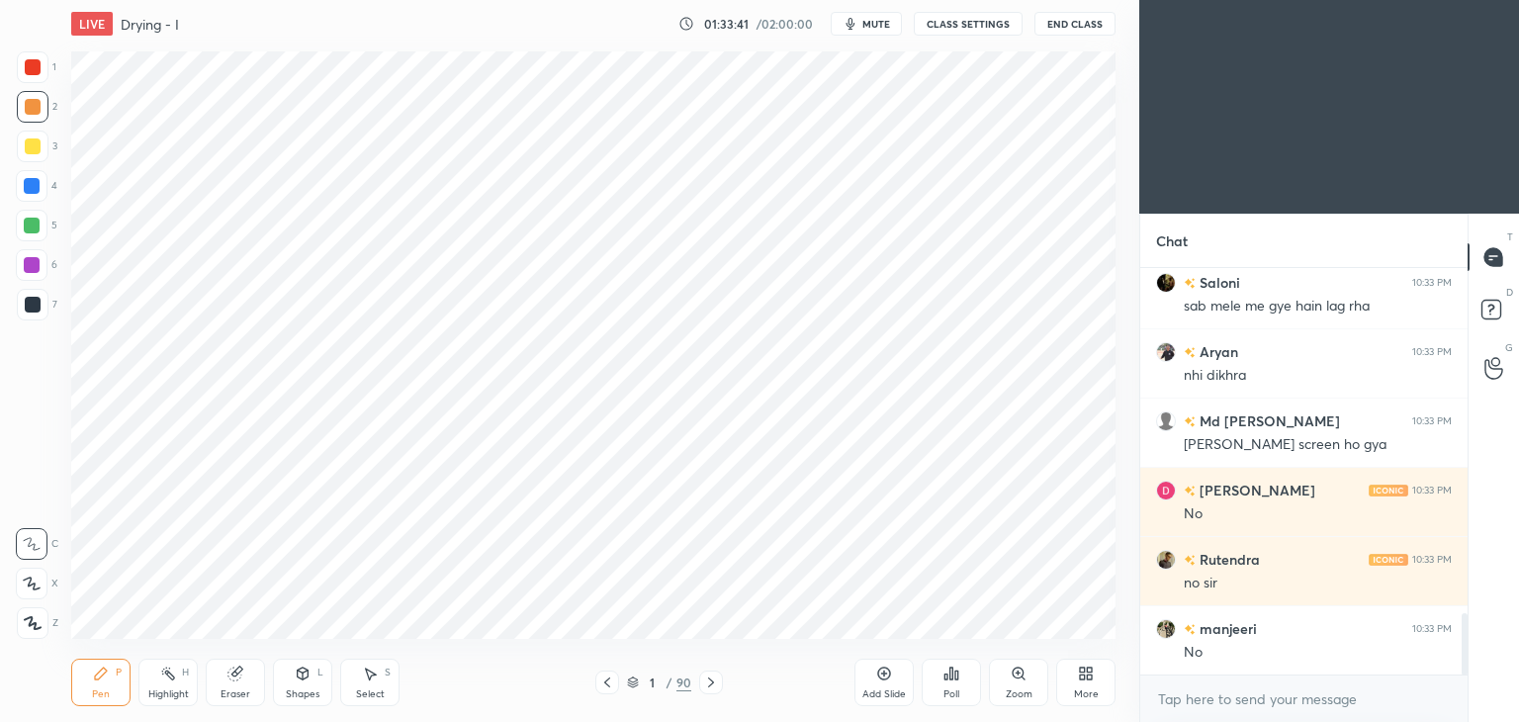
click at [634, 680] on icon at bounding box center [633, 682] width 12 height 12
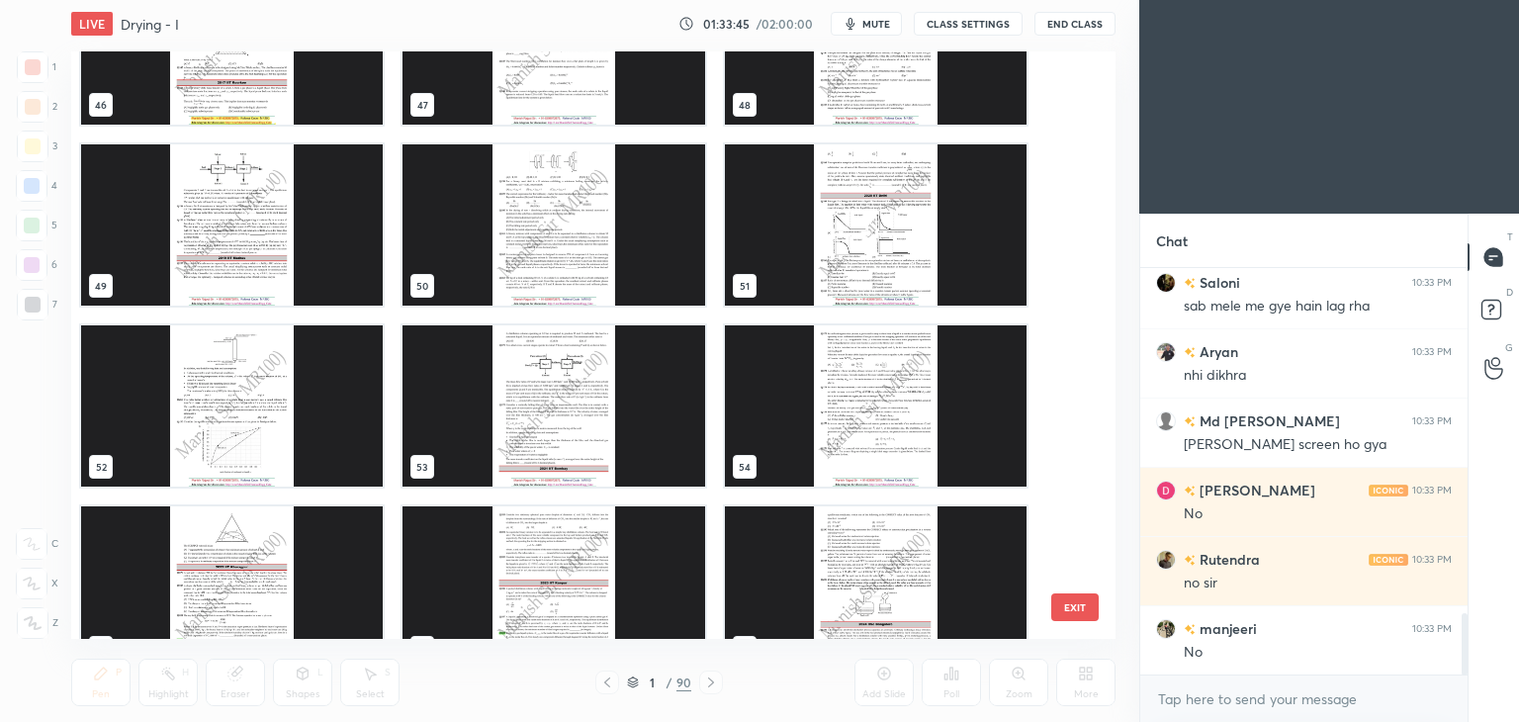
scroll to position [2868, 0]
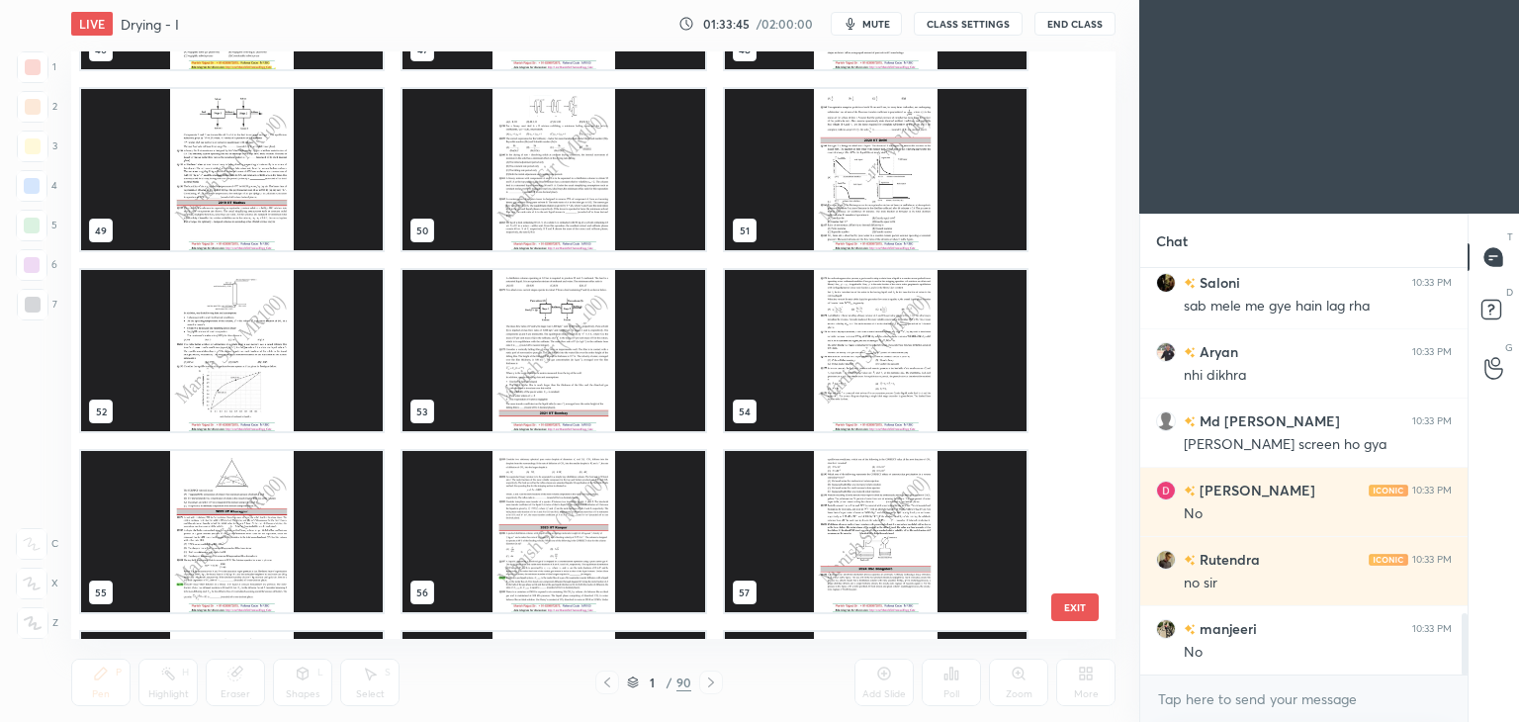
click at [587, 395] on img "grid" at bounding box center [553, 350] width 302 height 161
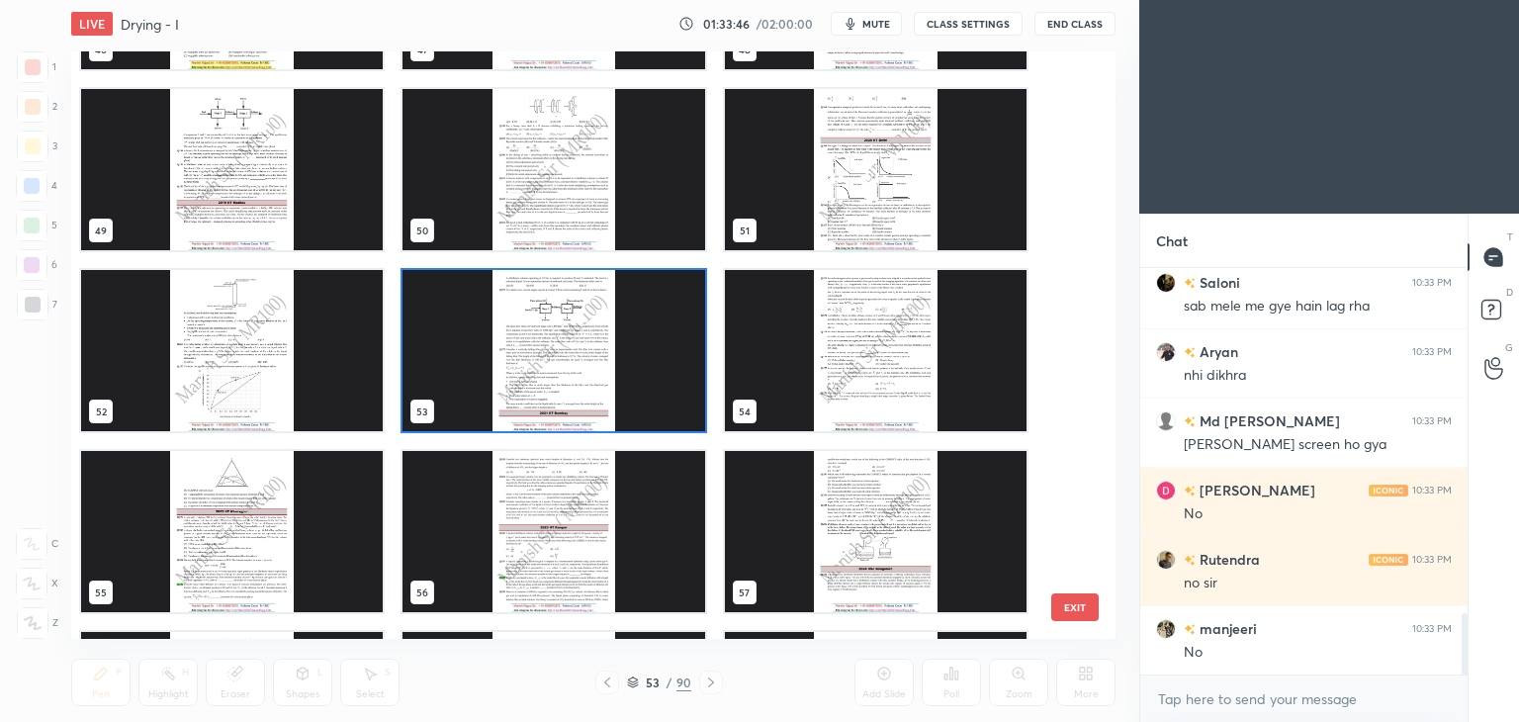
click at [587, 395] on img "grid" at bounding box center [553, 350] width 302 height 161
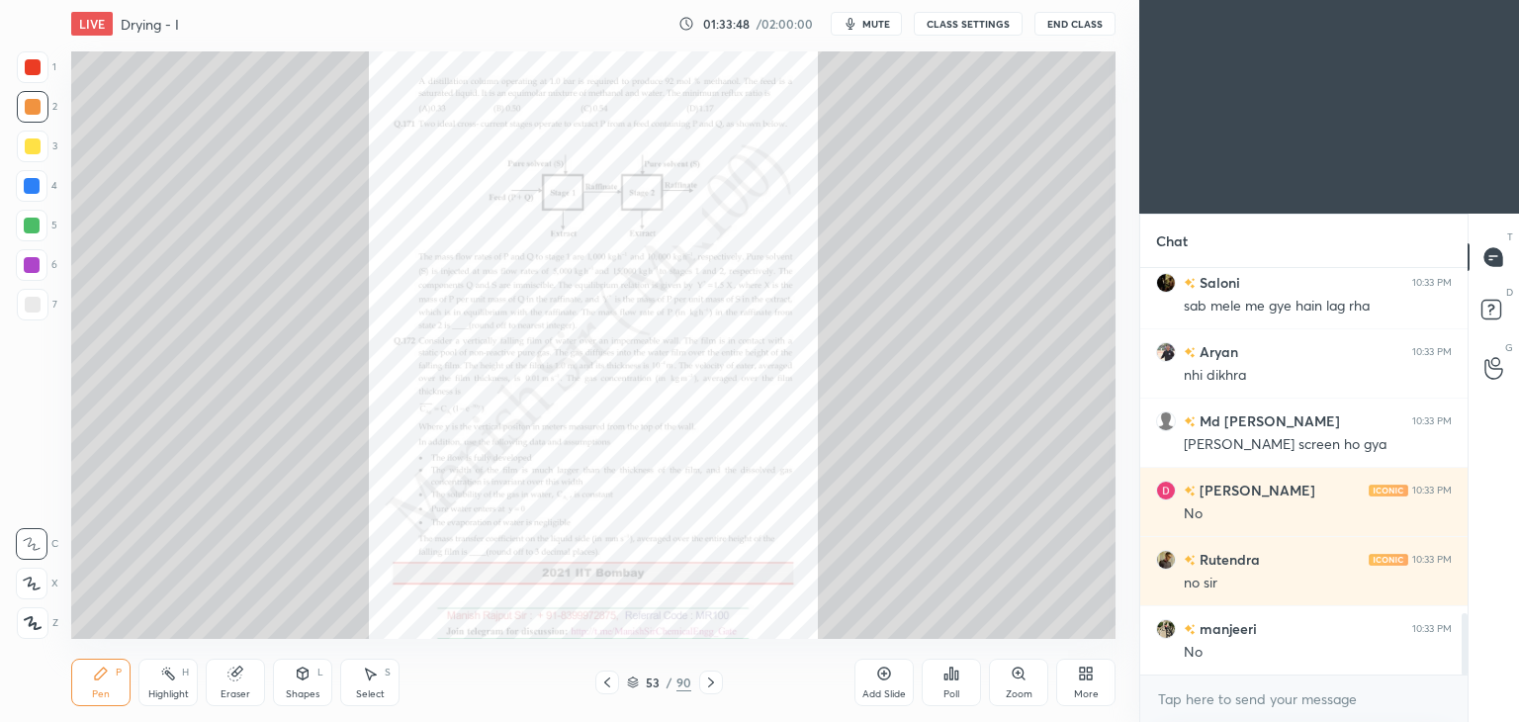
click at [708, 684] on icon at bounding box center [711, 682] width 16 height 16
click at [708, 683] on icon at bounding box center [711, 682] width 16 height 16
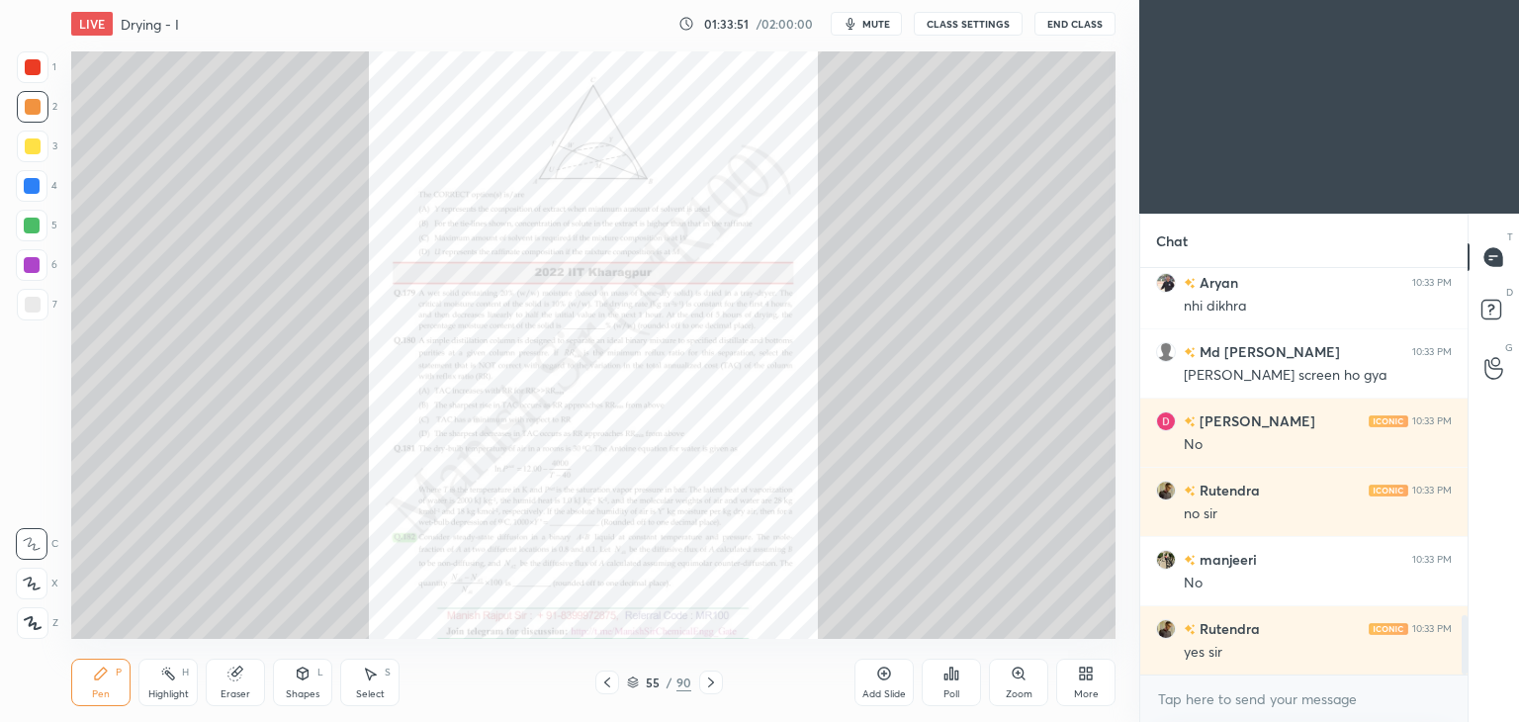
scroll to position [2520, 0]
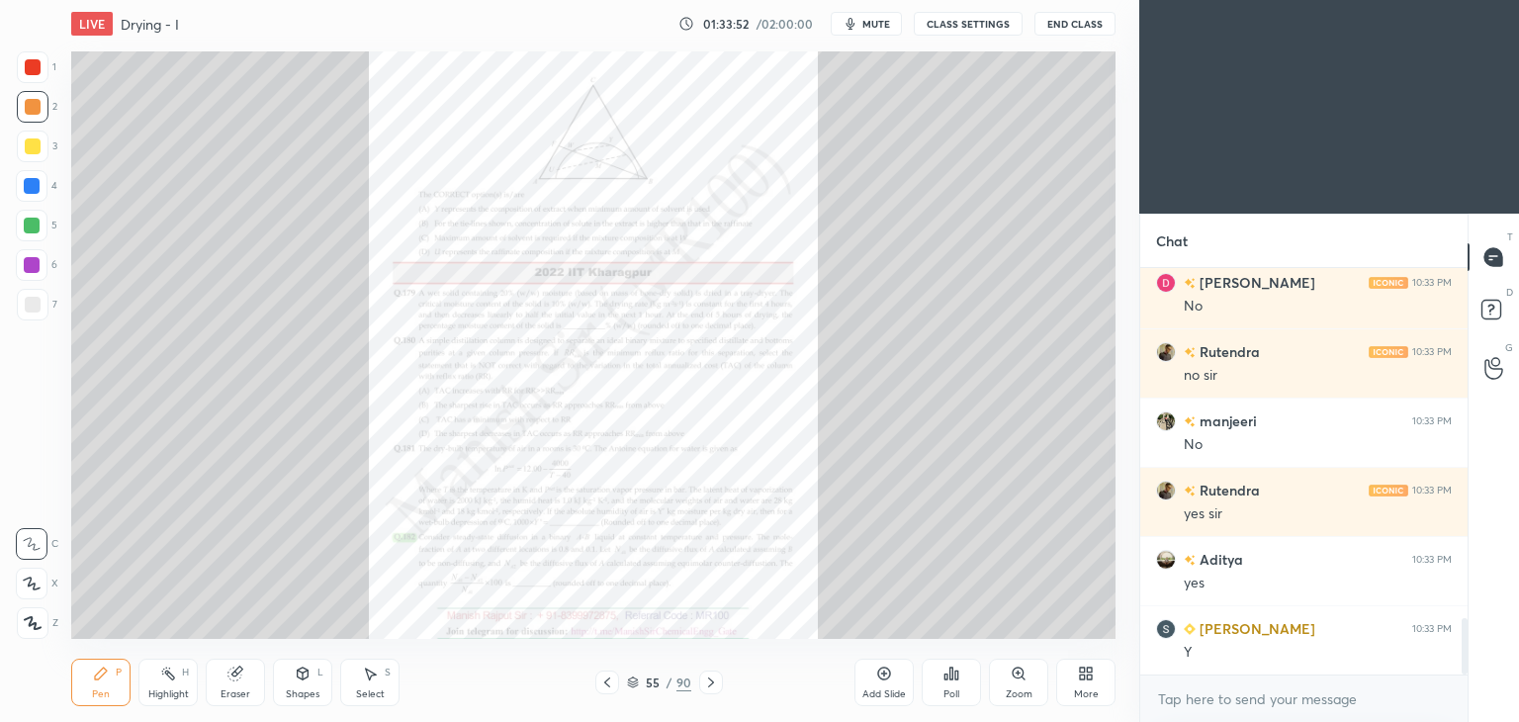
click at [1012, 691] on div "Zoom" at bounding box center [1019, 694] width 27 height 10
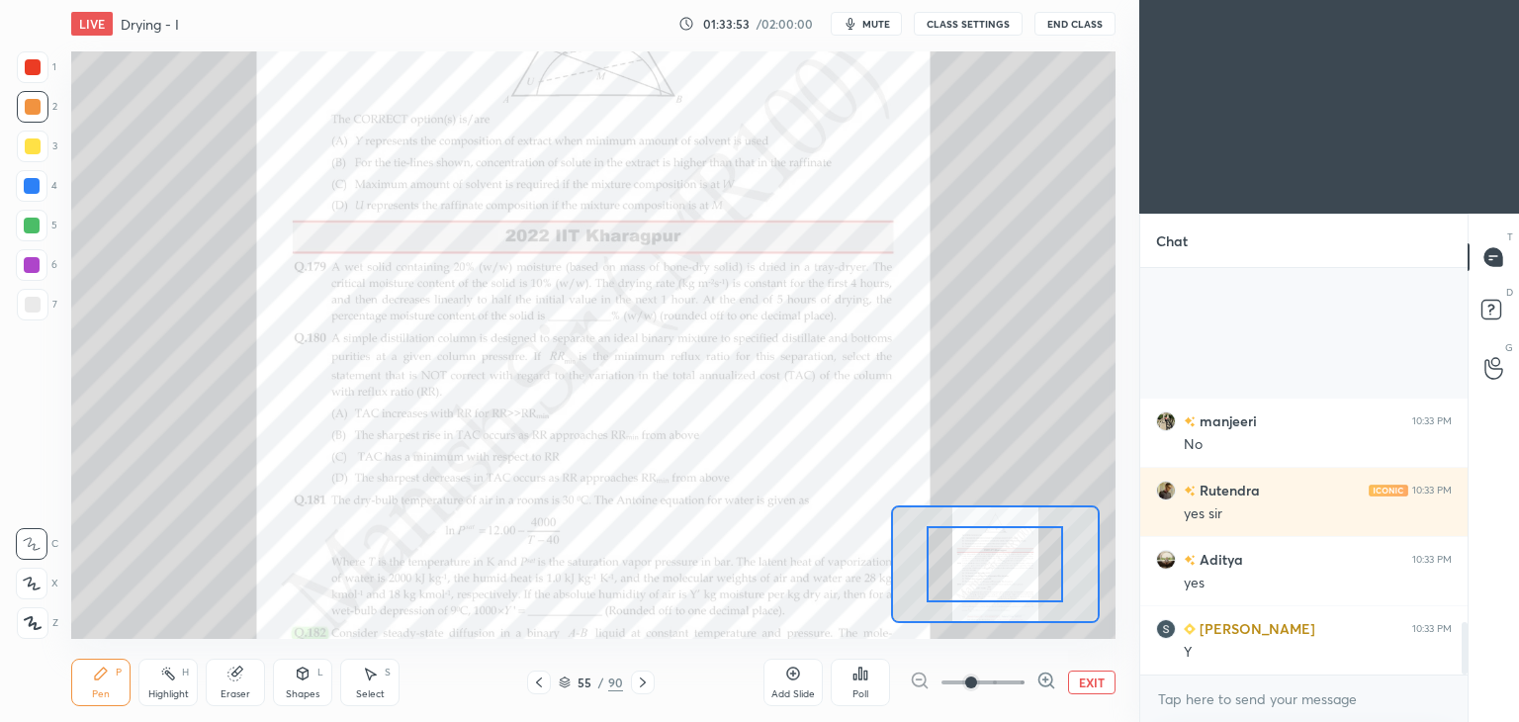
scroll to position [2727, 0]
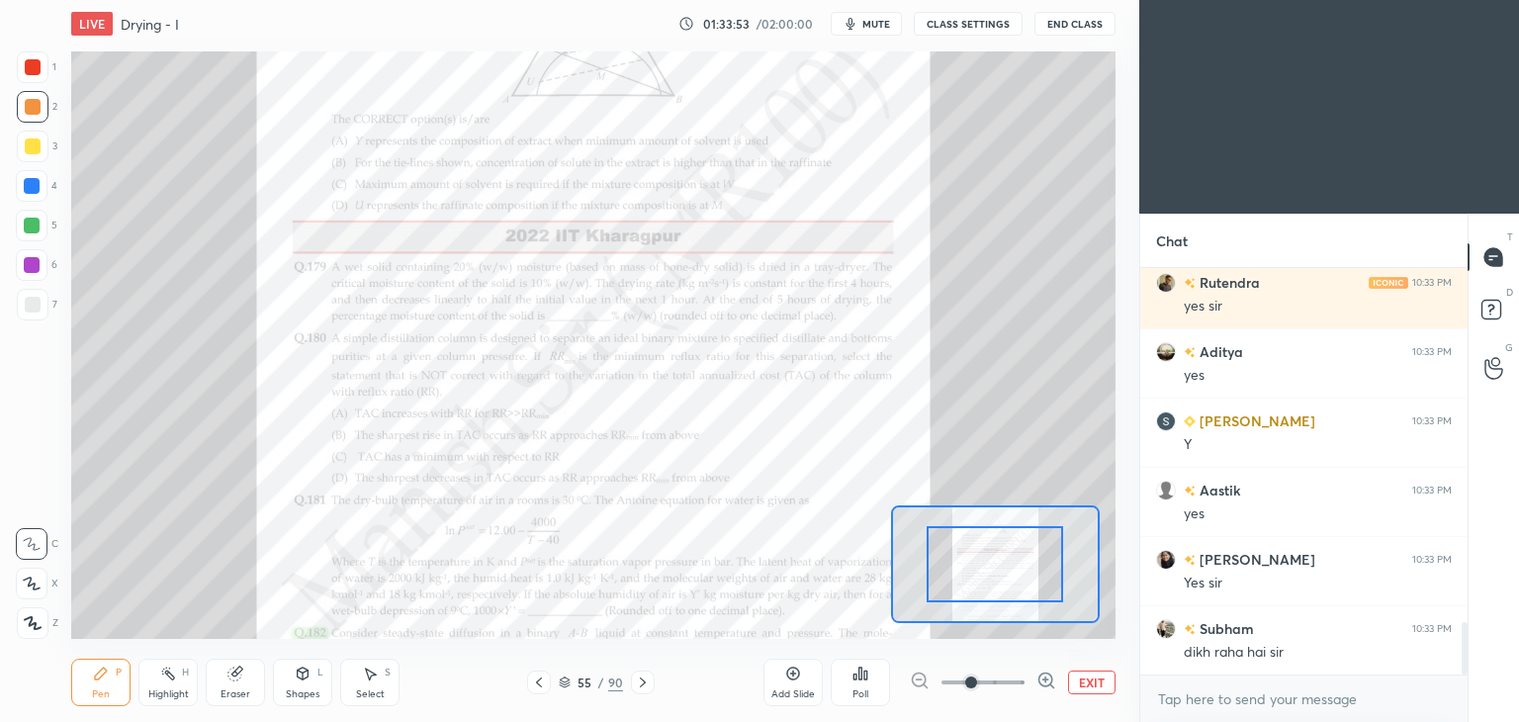
click at [1001, 681] on span at bounding box center [982, 682] width 83 height 30
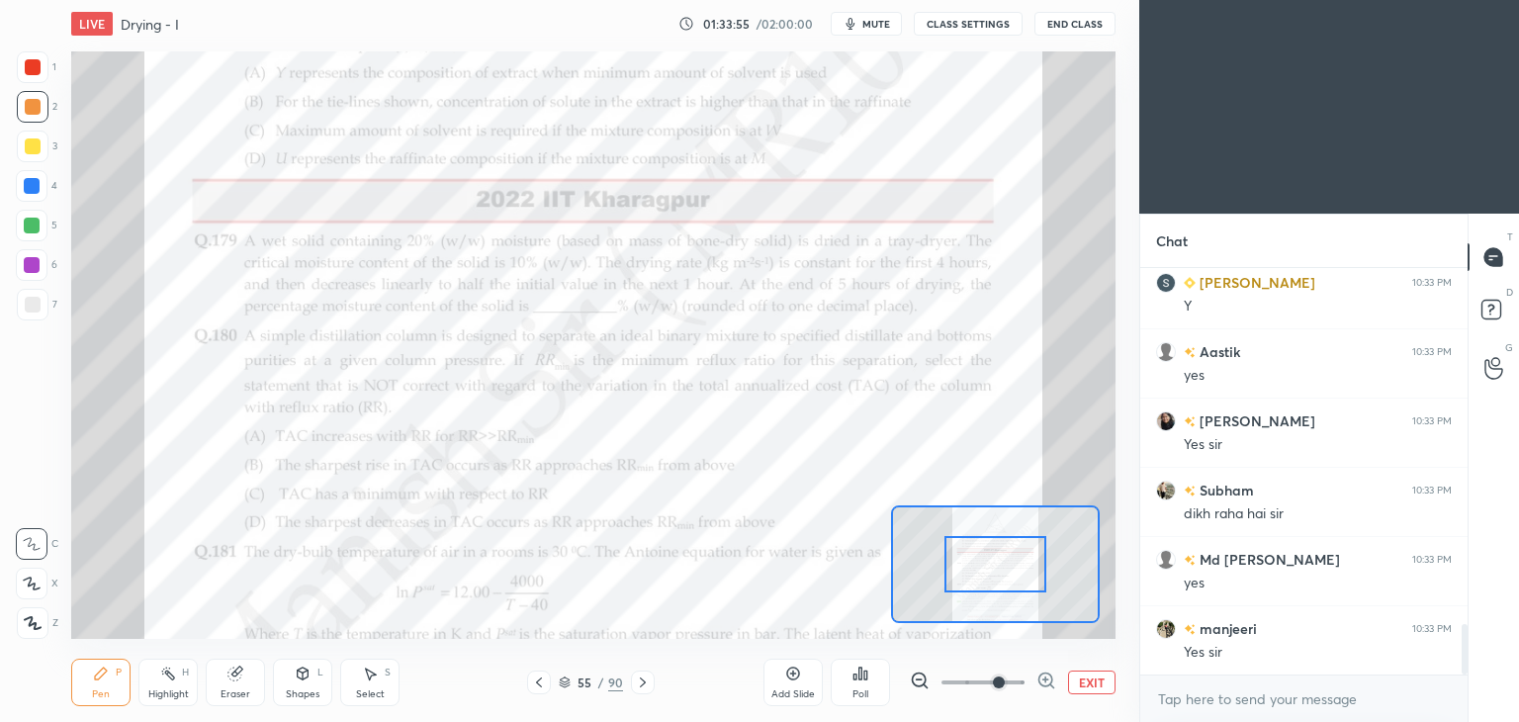
scroll to position [2935, 0]
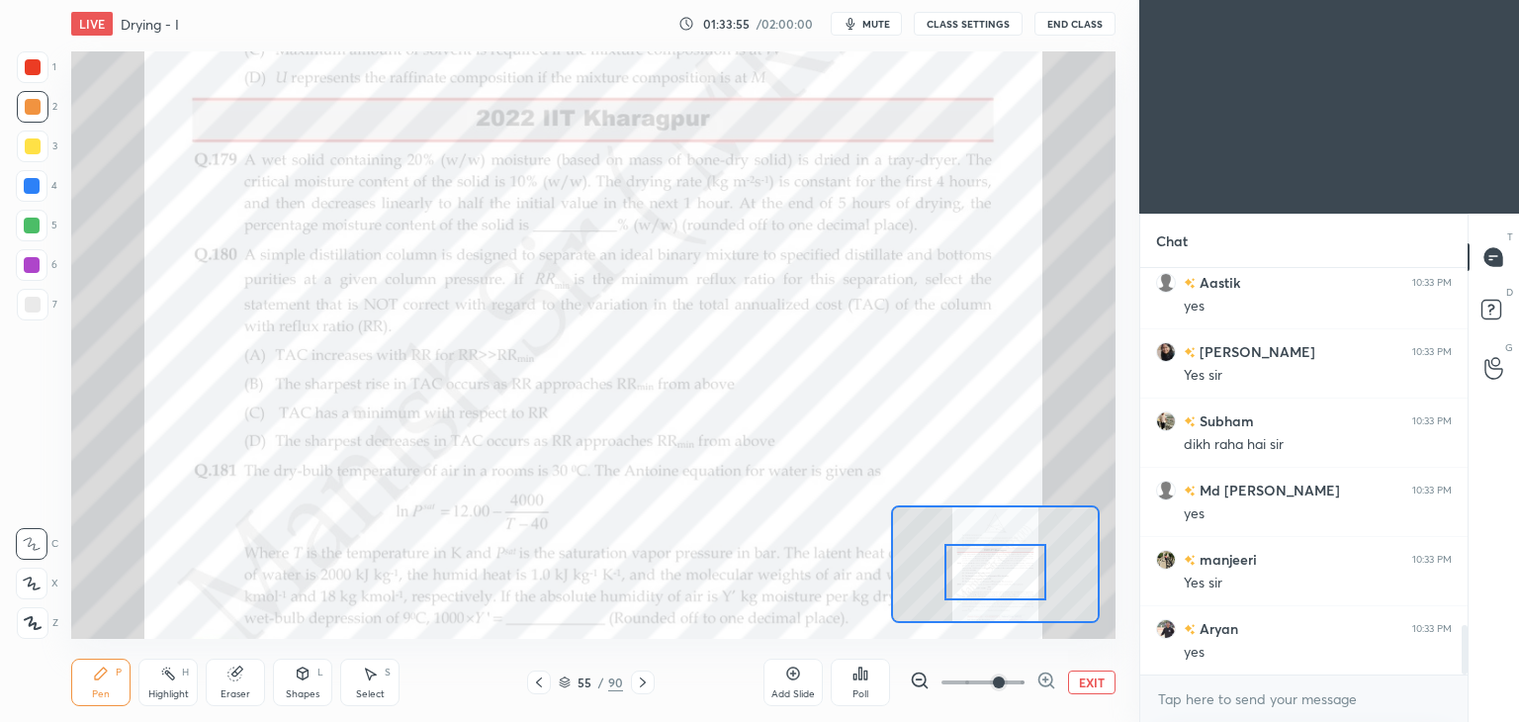
click at [1006, 582] on div at bounding box center [995, 572] width 103 height 56
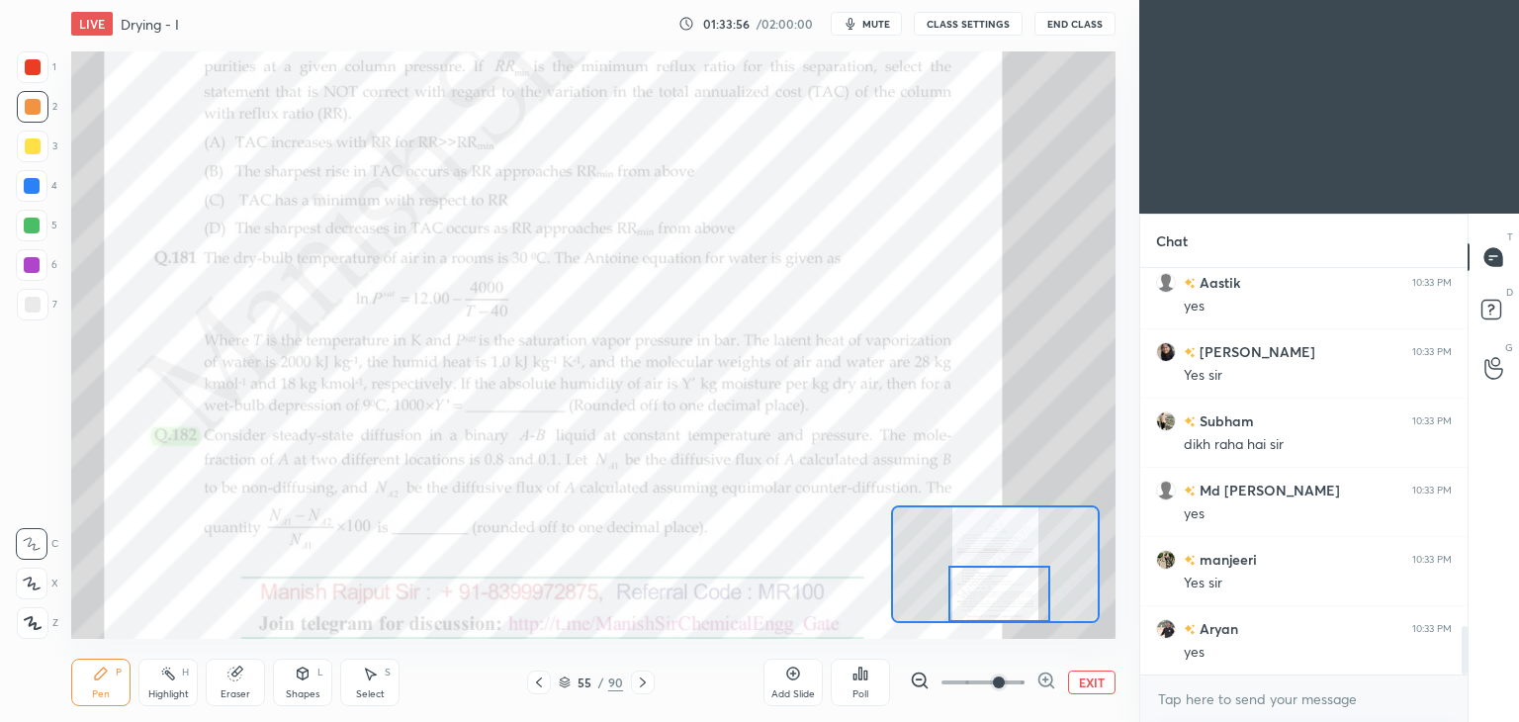
scroll to position [3004, 0]
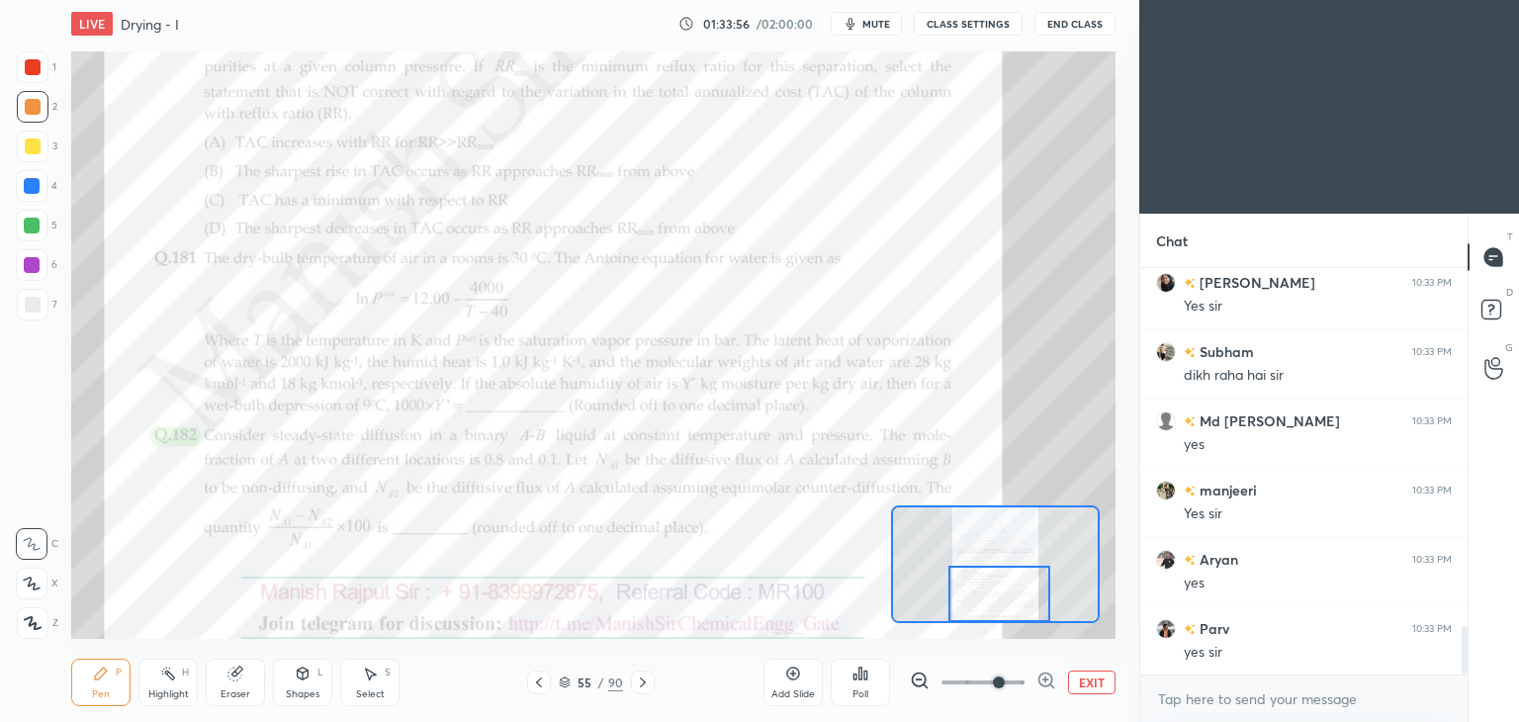
drag, startPoint x: 1005, startPoint y: 582, endPoint x: 1009, endPoint y: 615, distance: 32.9
click at [1009, 615] on div at bounding box center [999, 594] width 103 height 56
click at [1001, 681] on span at bounding box center [999, 682] width 12 height 12
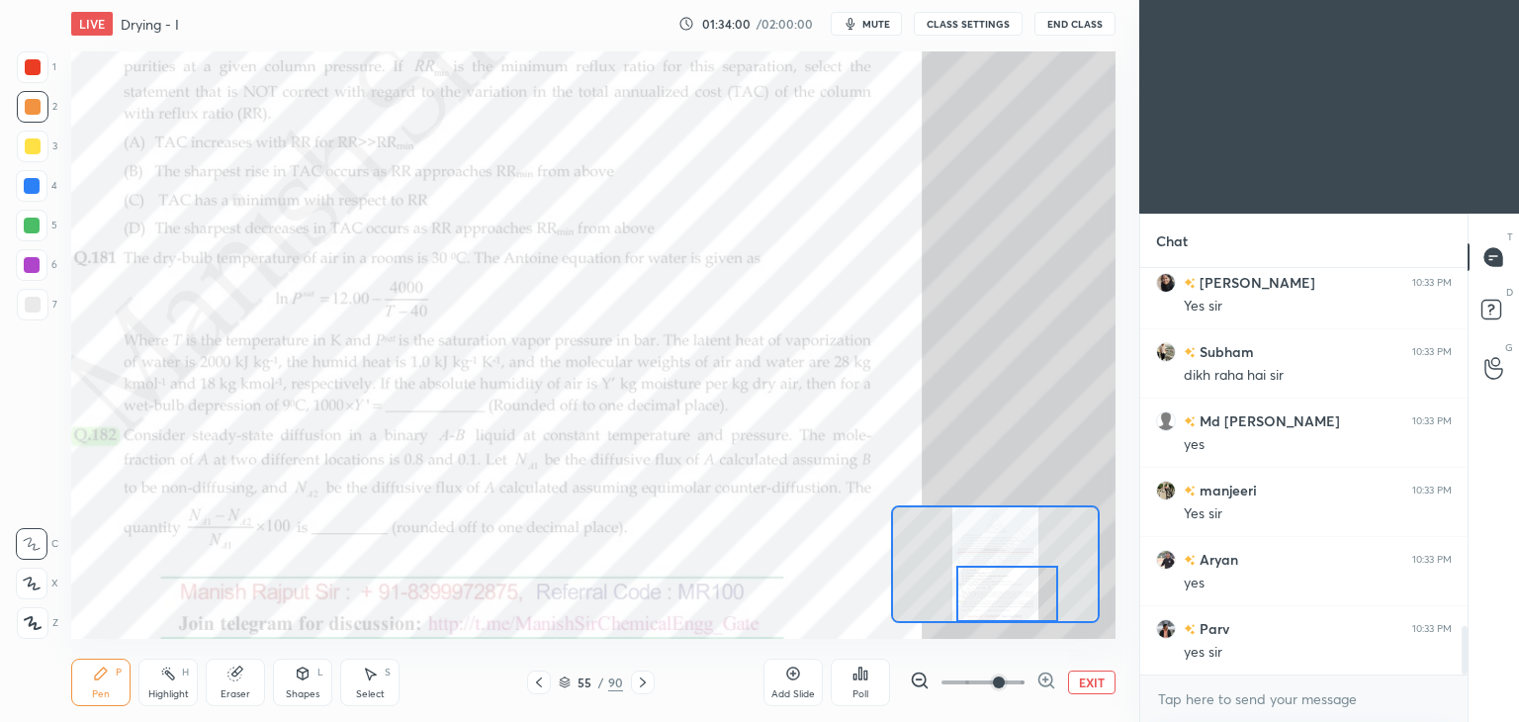
click at [1000, 590] on div at bounding box center [1007, 594] width 103 height 56
click at [312, 685] on div "Shapes L" at bounding box center [302, 682] width 59 height 47
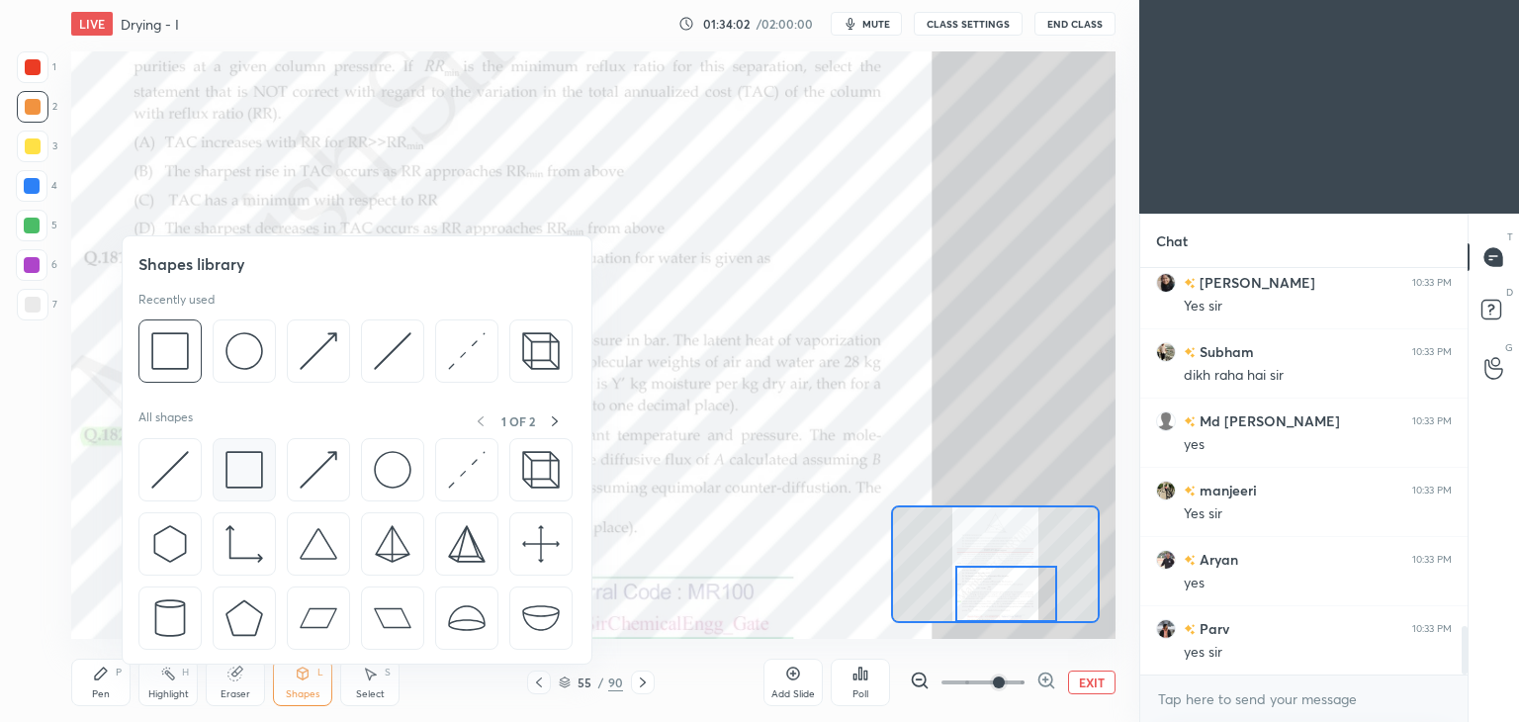
click at [244, 480] on img at bounding box center [244, 470] width 38 height 38
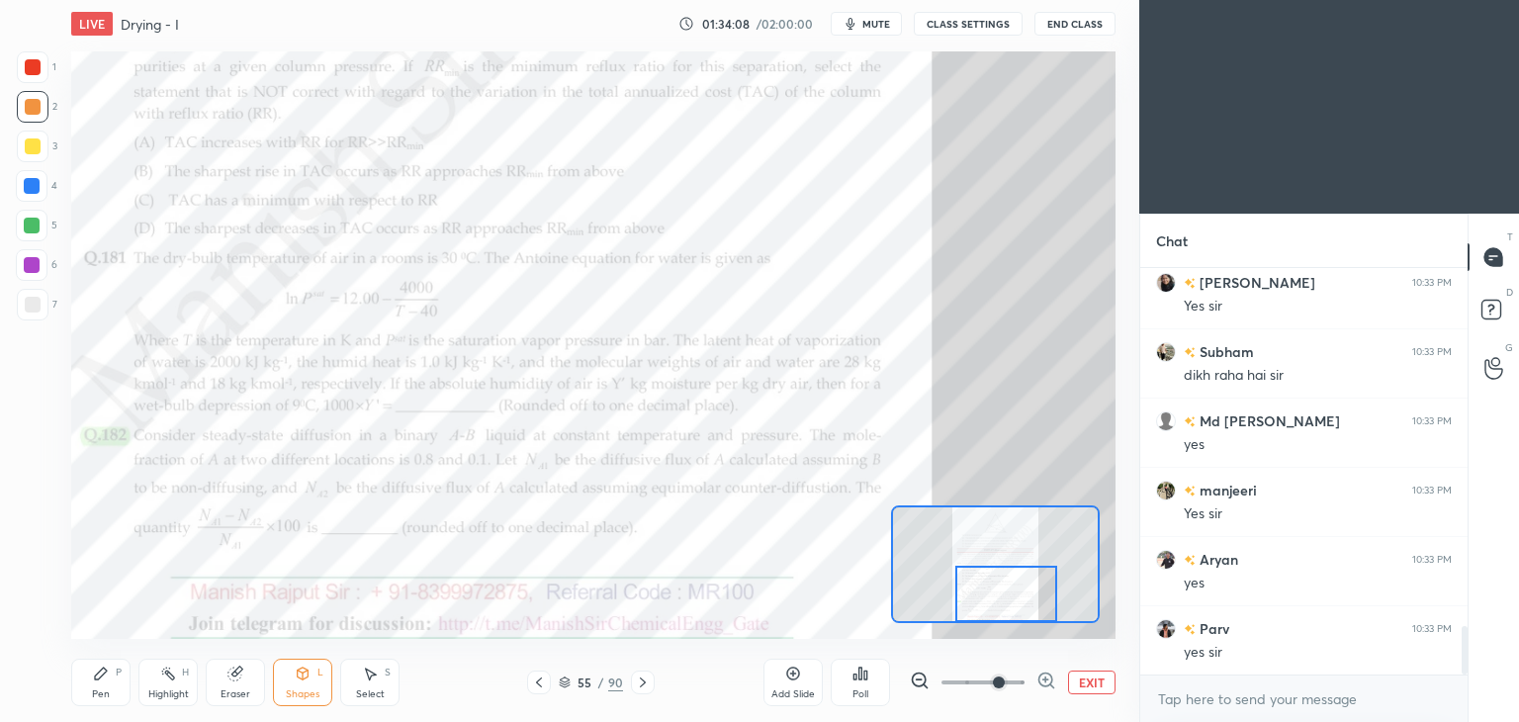
click at [90, 693] on div "Pen P" at bounding box center [100, 682] width 59 height 47
click at [866, 694] on div "Poll" at bounding box center [860, 694] width 16 height 10
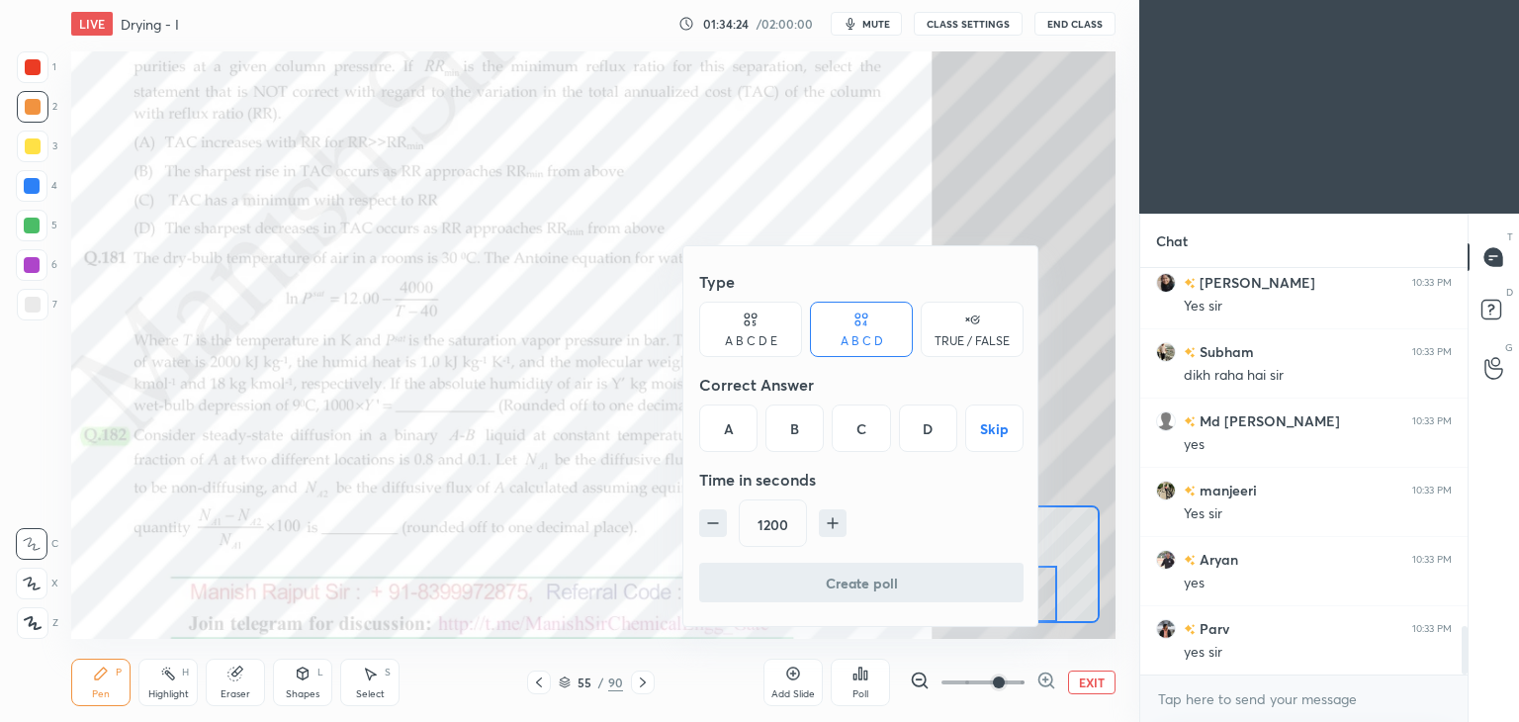
click at [708, 514] on icon "button" at bounding box center [713, 523] width 20 height 20
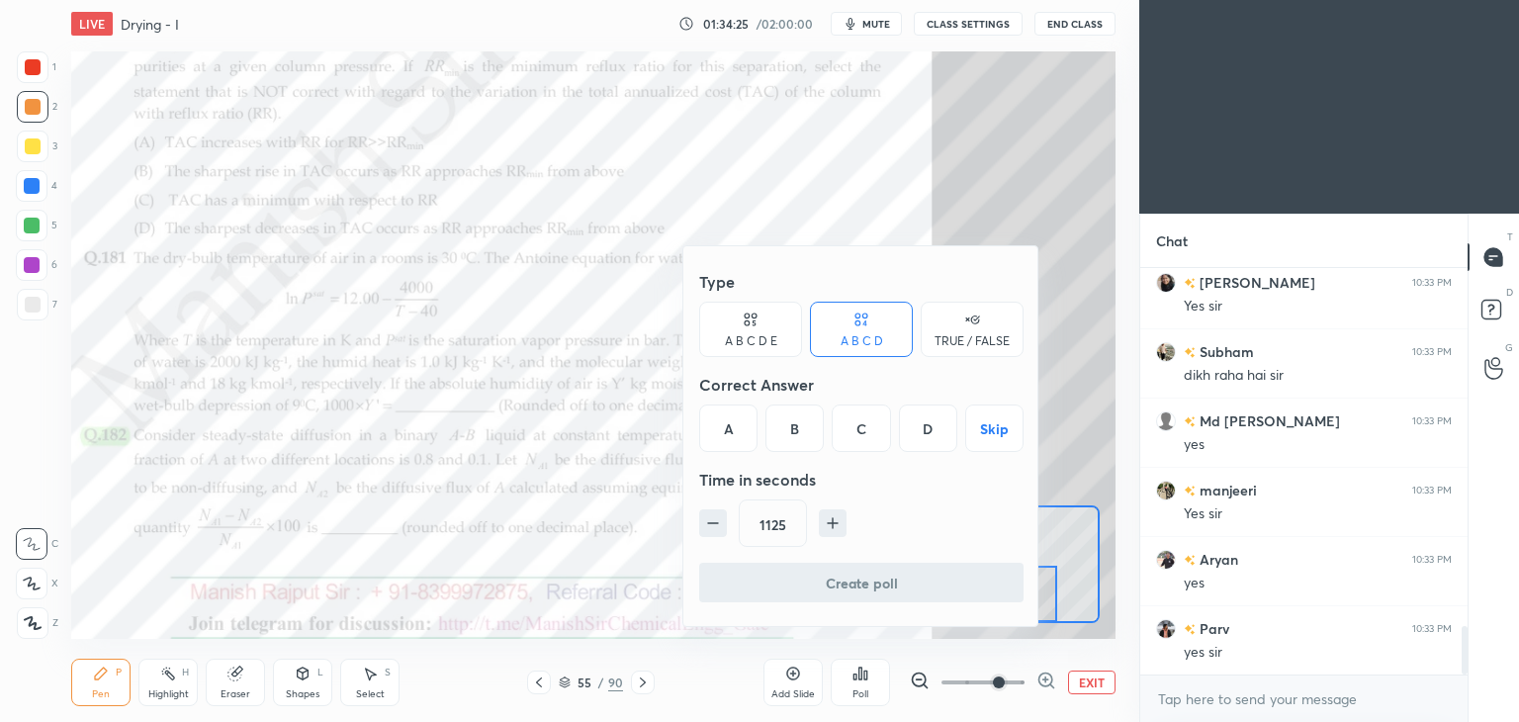
click at [708, 514] on icon "button" at bounding box center [713, 523] width 20 height 20
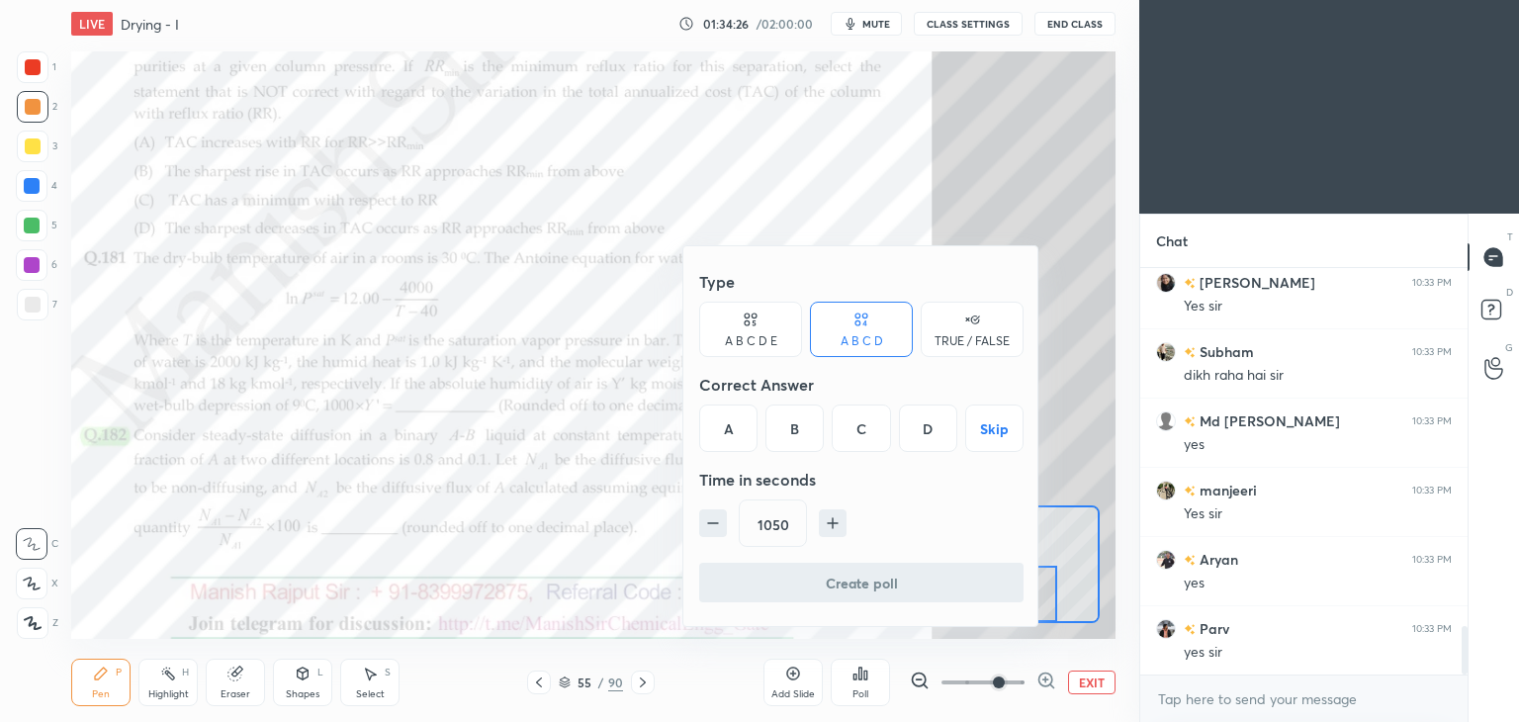
click at [708, 514] on icon "button" at bounding box center [713, 523] width 20 height 20
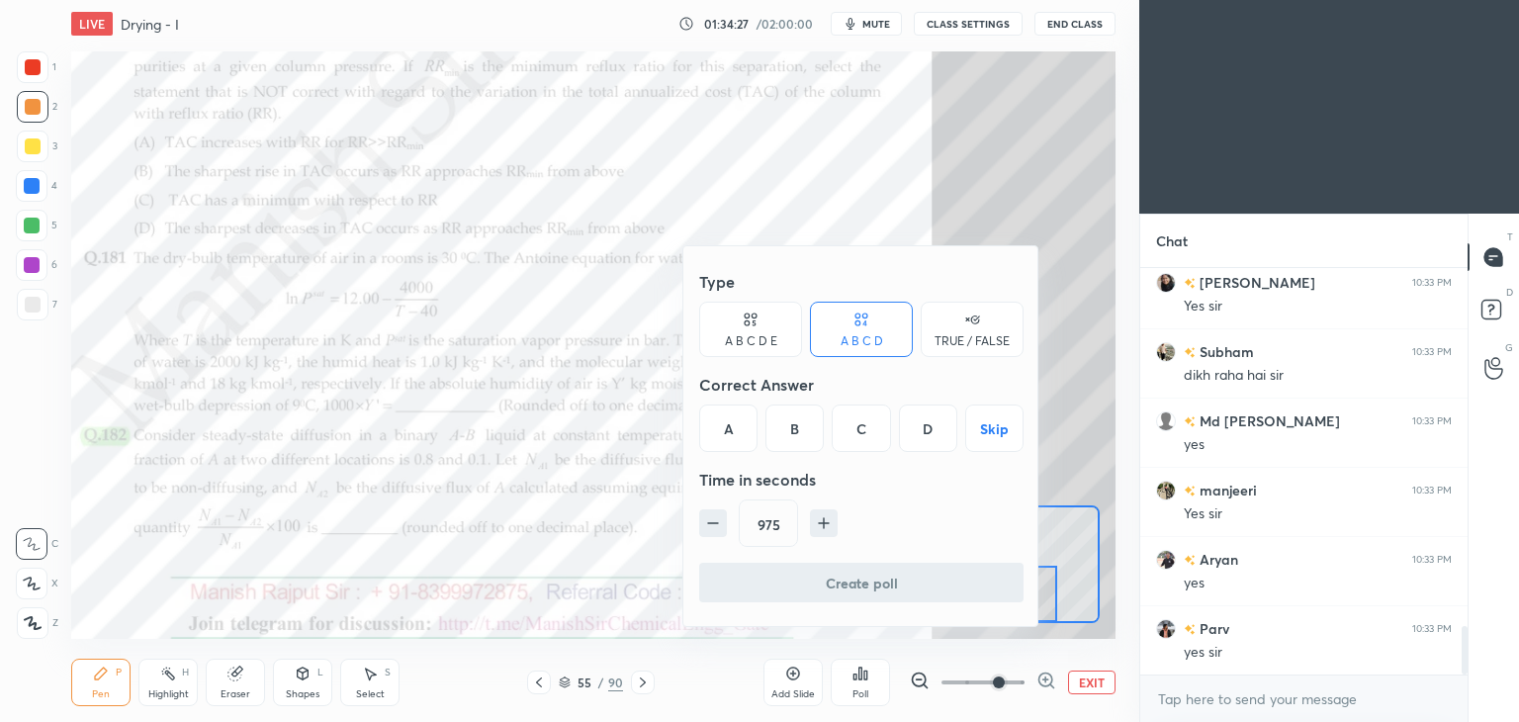
click at [708, 514] on icon "button" at bounding box center [713, 523] width 20 height 20
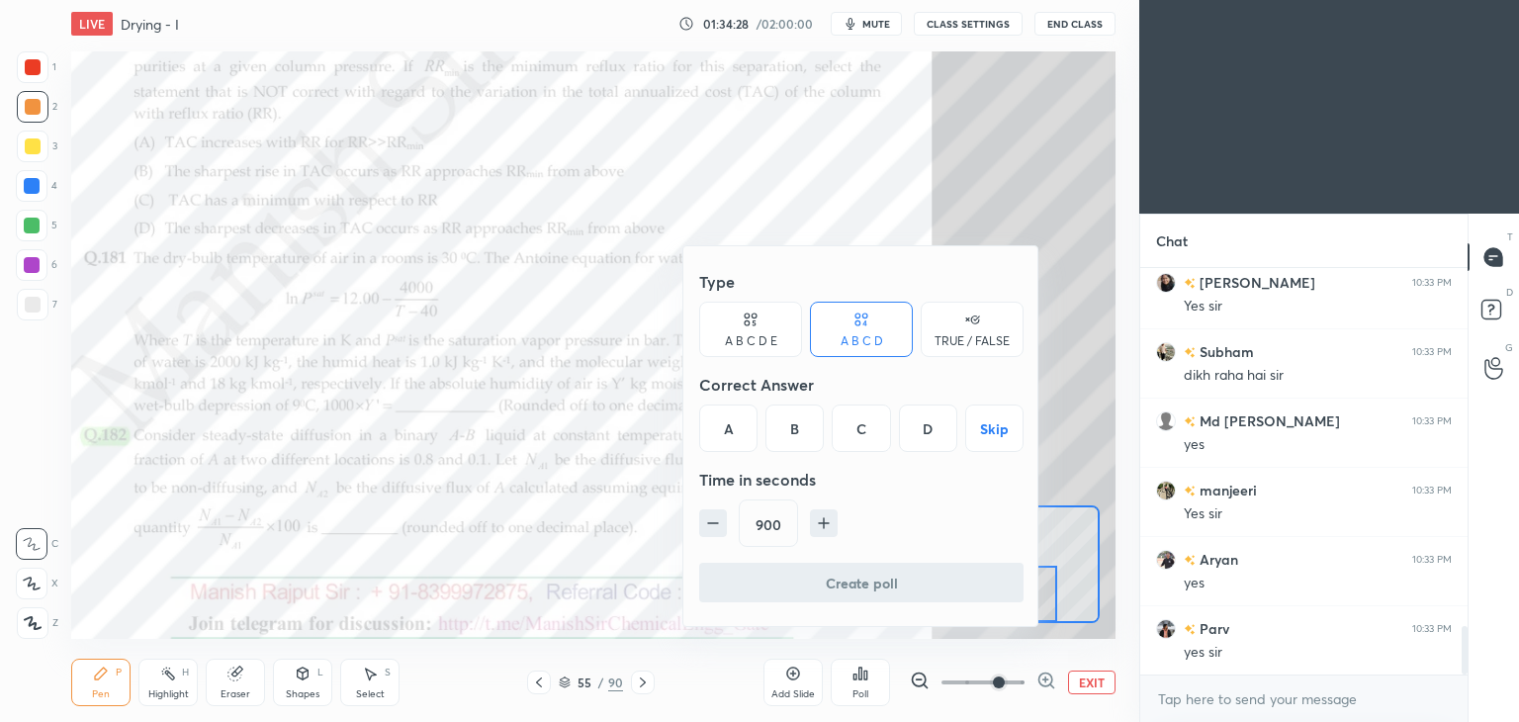
click at [708, 514] on icon "button" at bounding box center [713, 523] width 20 height 20
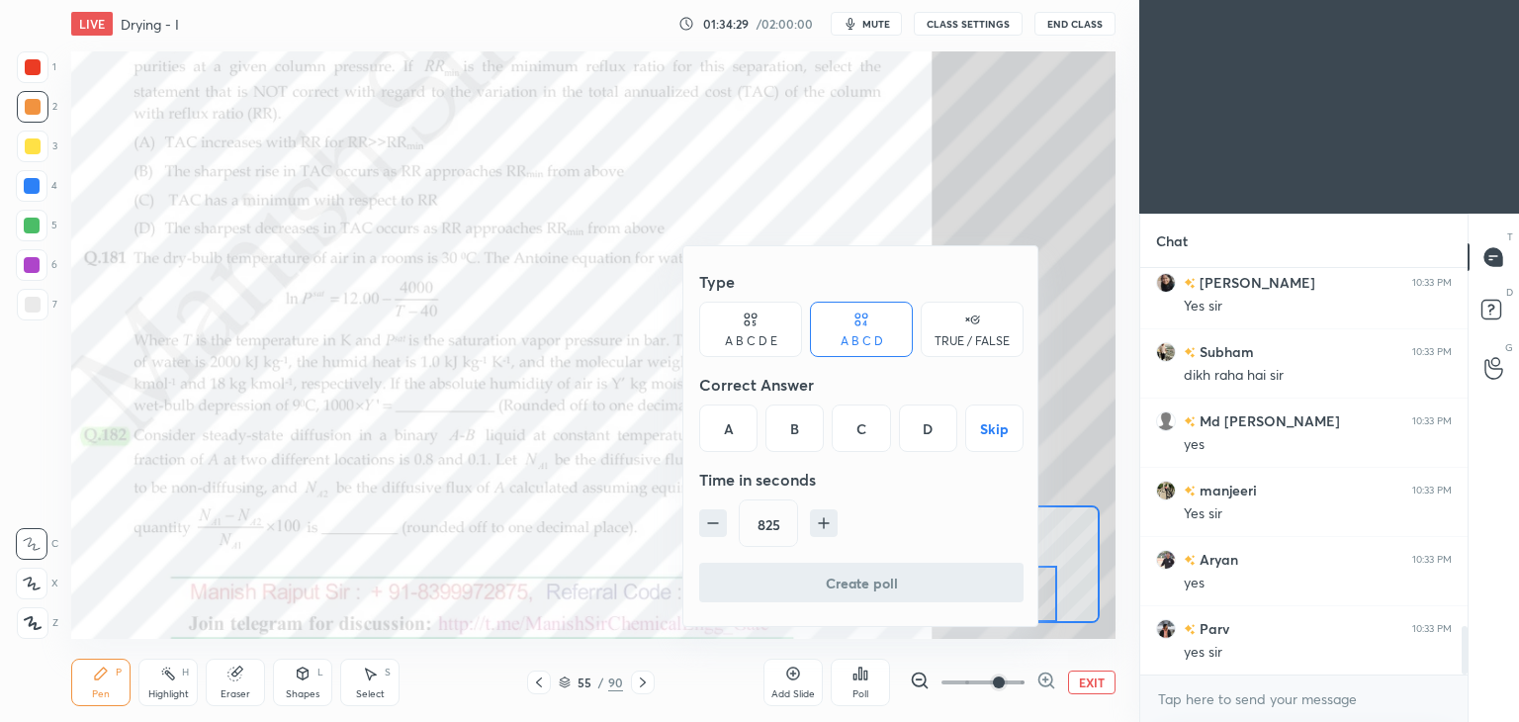
click at [708, 514] on icon "button" at bounding box center [713, 523] width 20 height 20
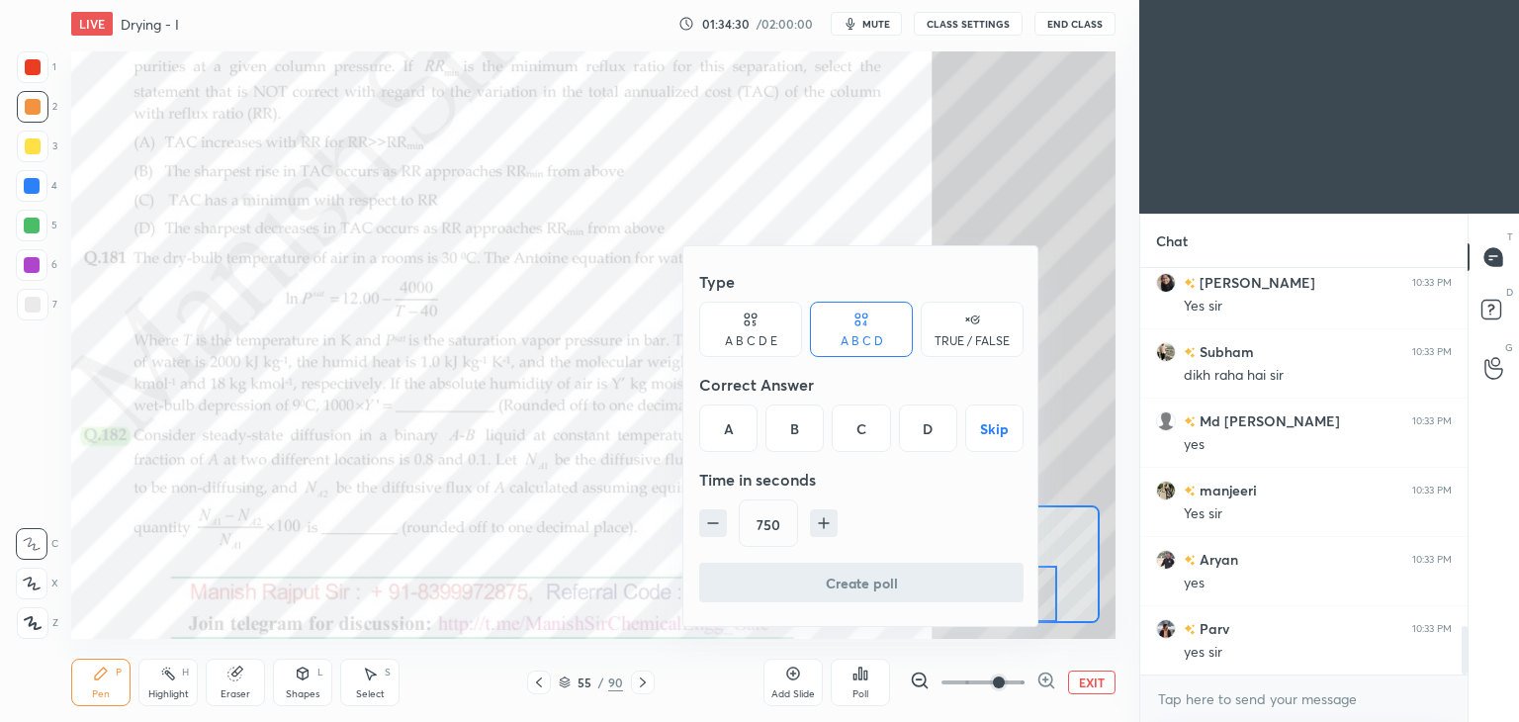
click at [708, 514] on icon "button" at bounding box center [713, 523] width 20 height 20
click at [707, 515] on icon "button" at bounding box center [713, 523] width 20 height 20
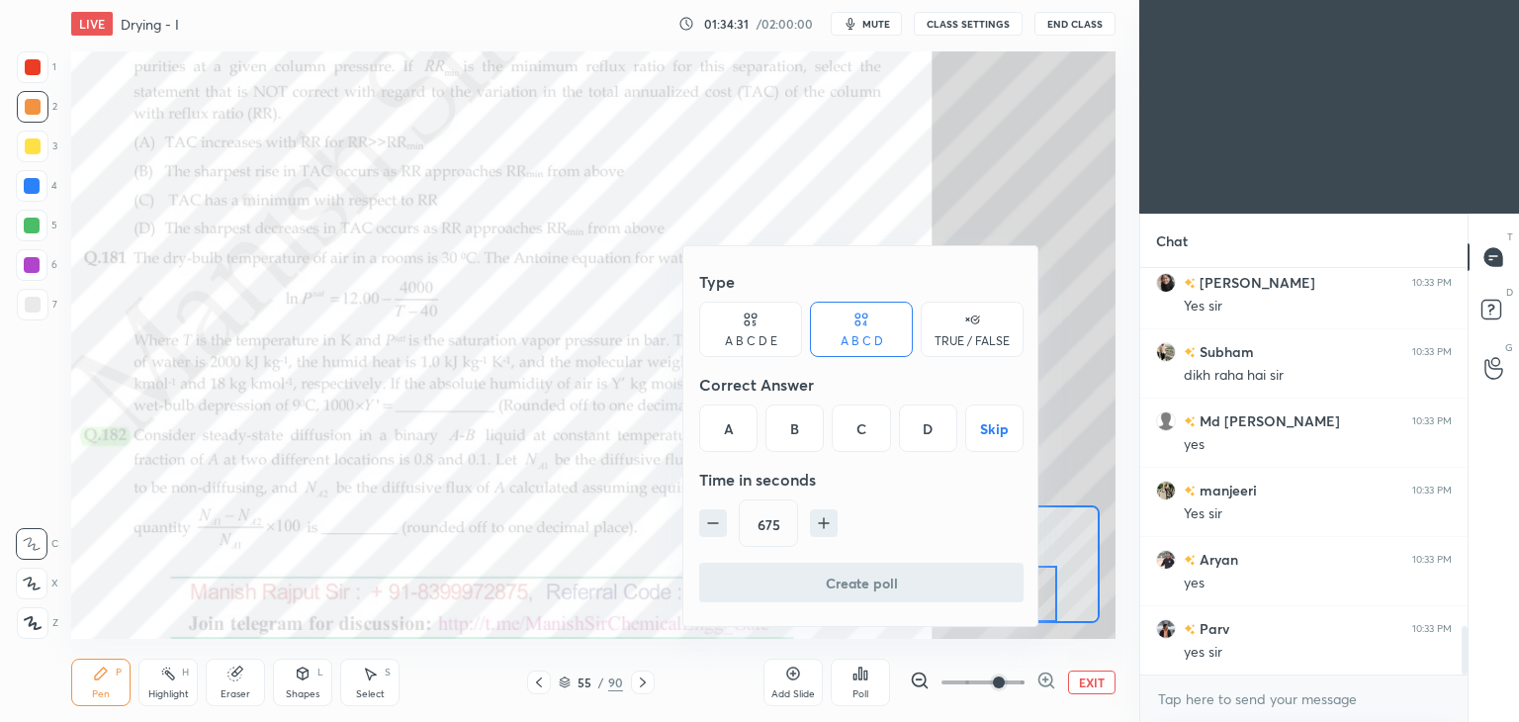
click at [706, 515] on icon "button" at bounding box center [713, 523] width 20 height 20
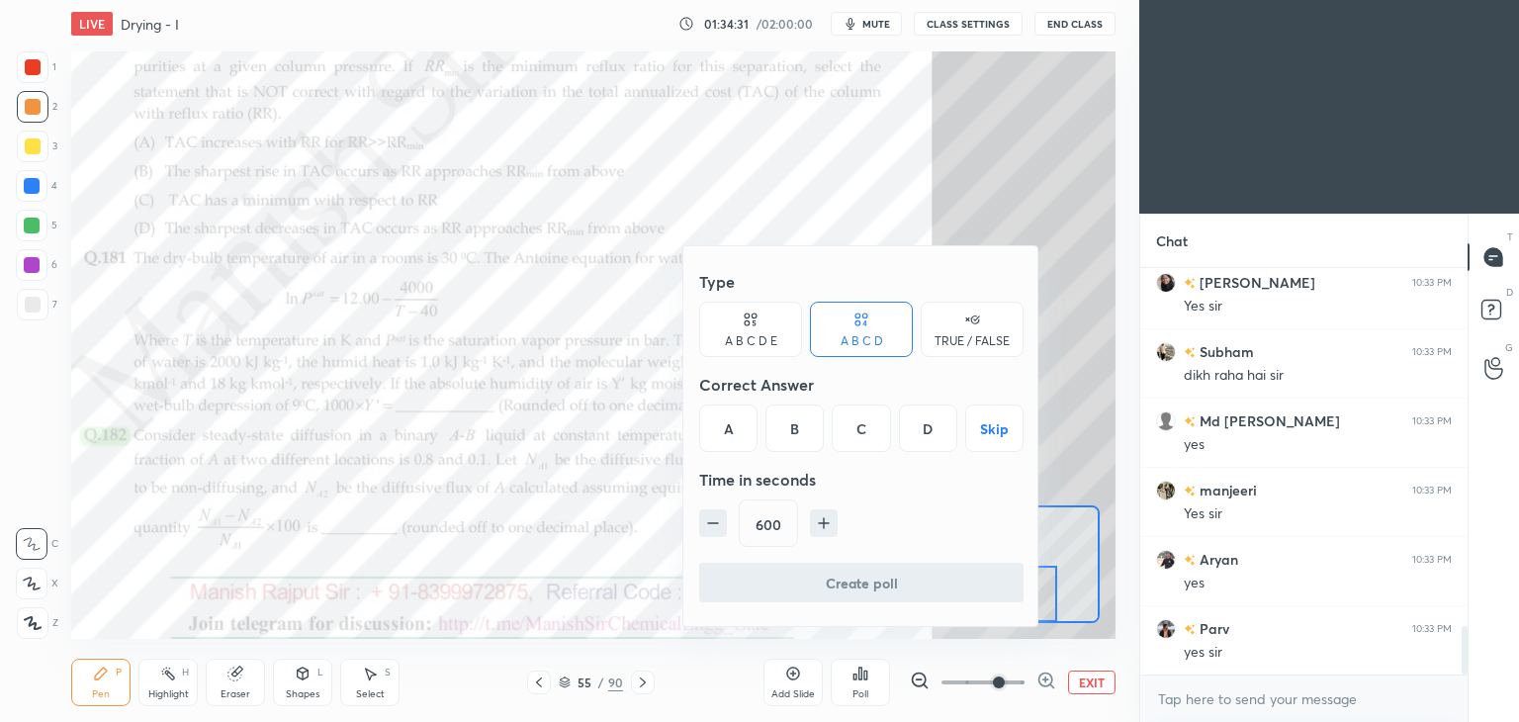
click at [706, 515] on icon "button" at bounding box center [713, 523] width 20 height 20
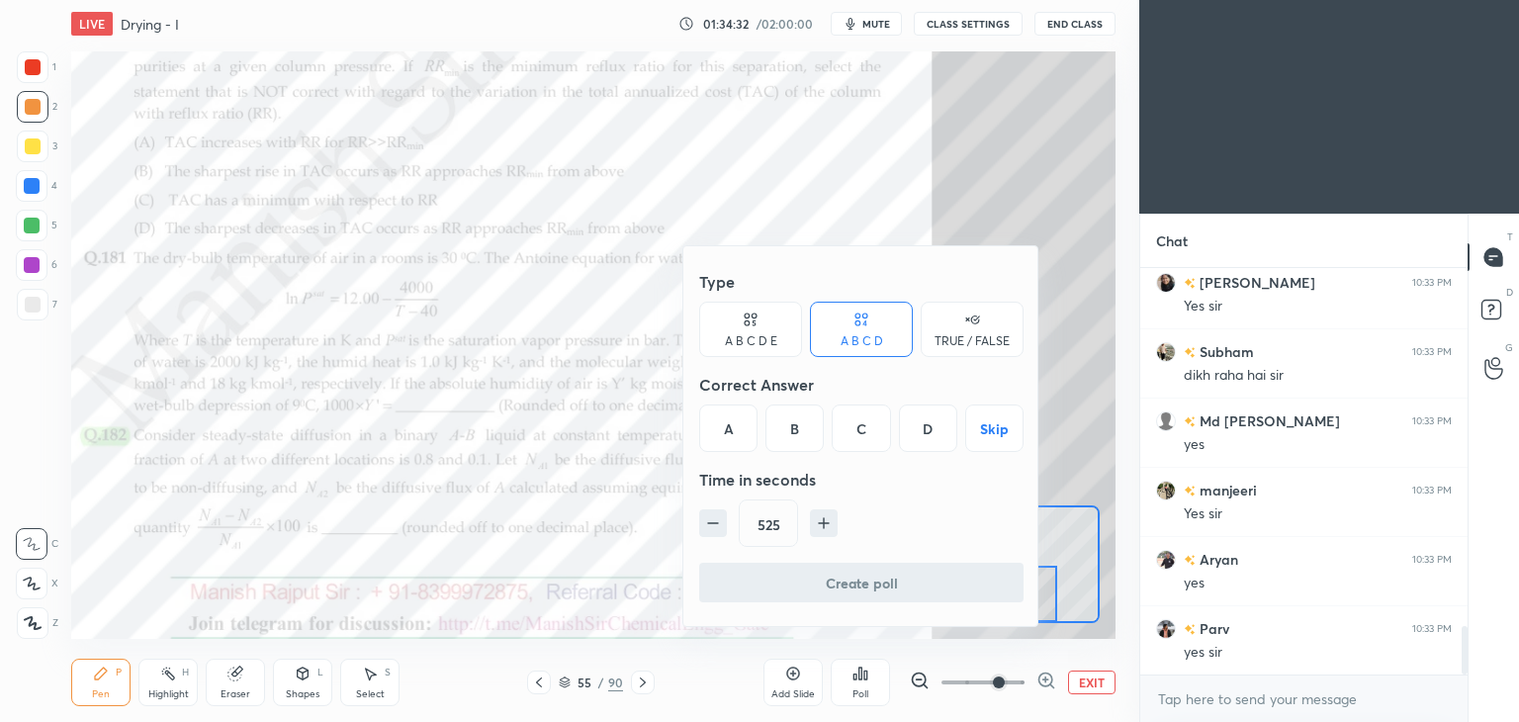
click at [706, 515] on icon "button" at bounding box center [713, 523] width 20 height 20
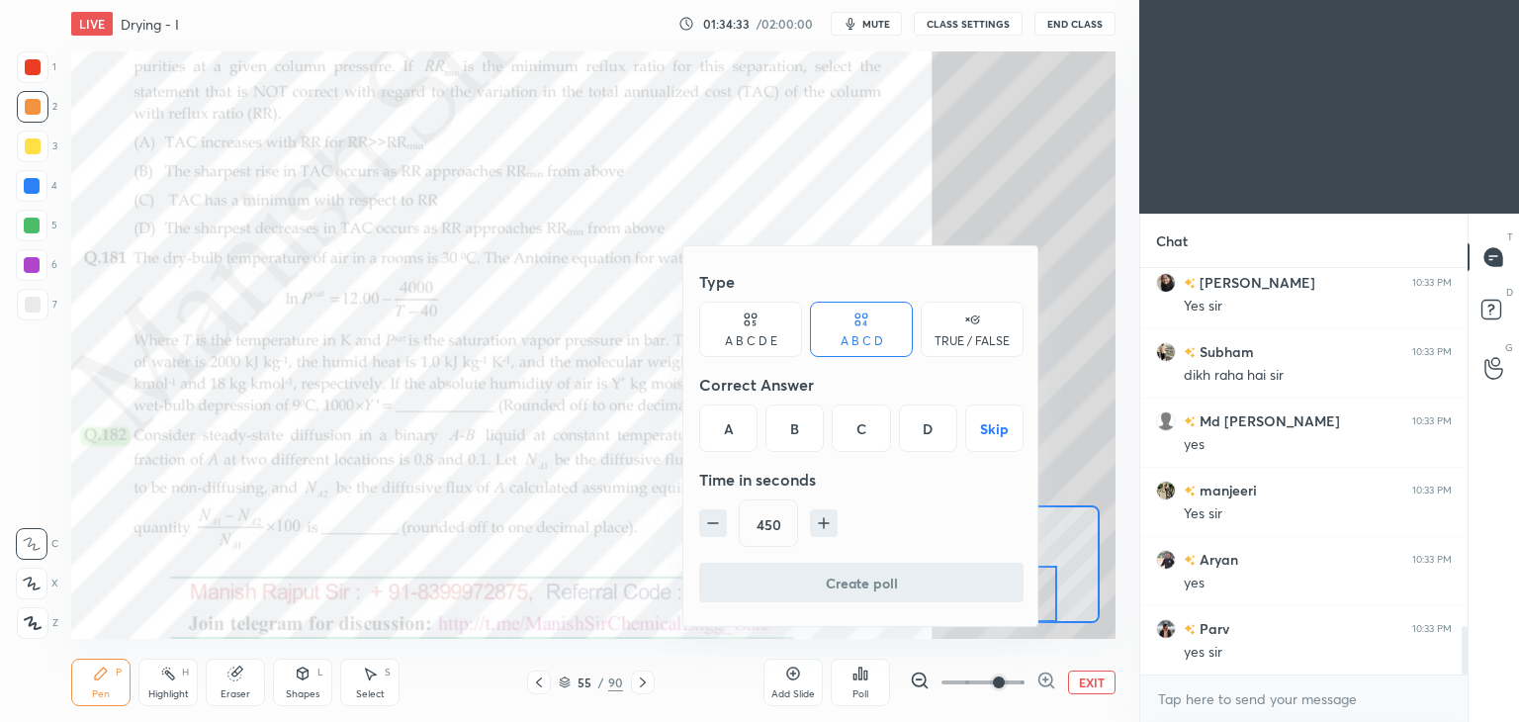
click at [706, 515] on icon "button" at bounding box center [713, 523] width 20 height 20
click at [820, 515] on icon "button" at bounding box center [824, 523] width 20 height 20
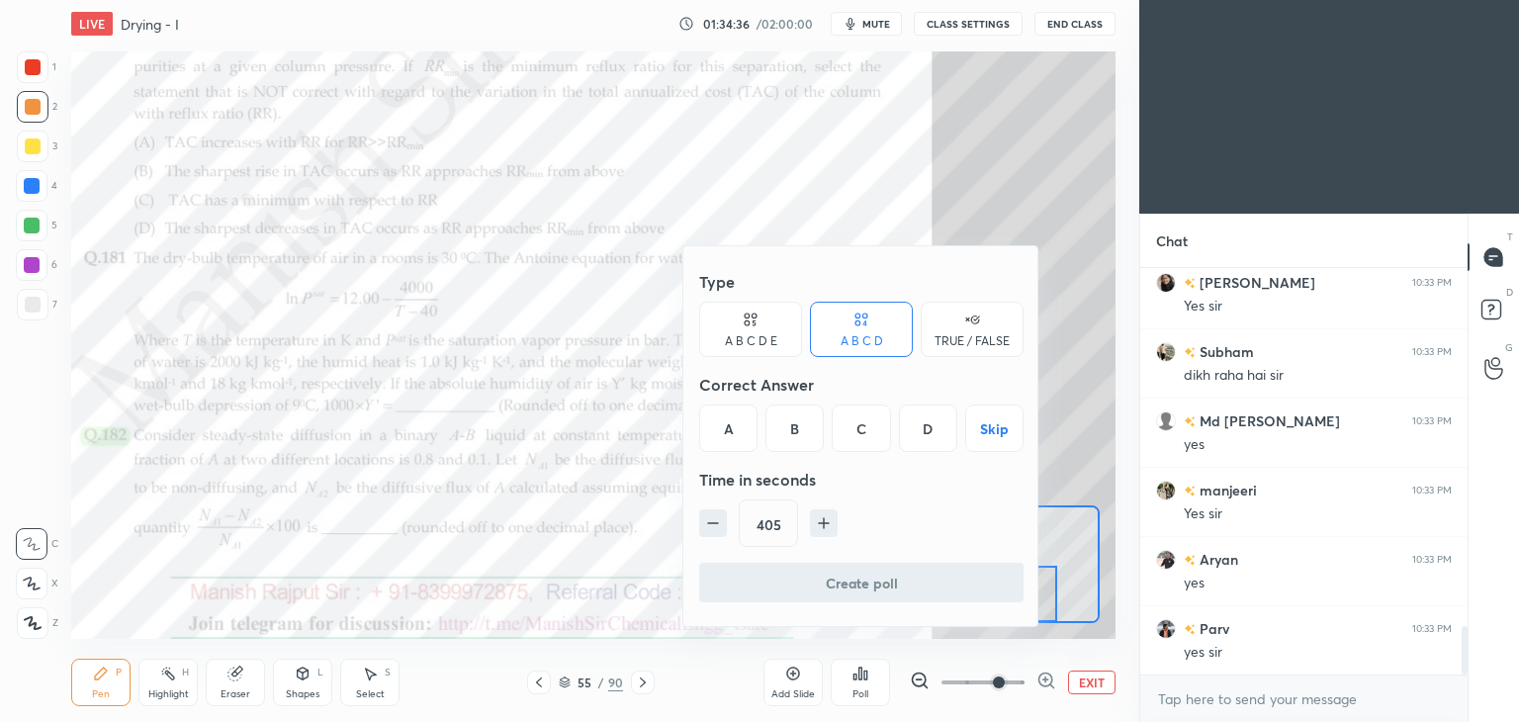
click at [820, 515] on icon "button" at bounding box center [824, 523] width 20 height 20
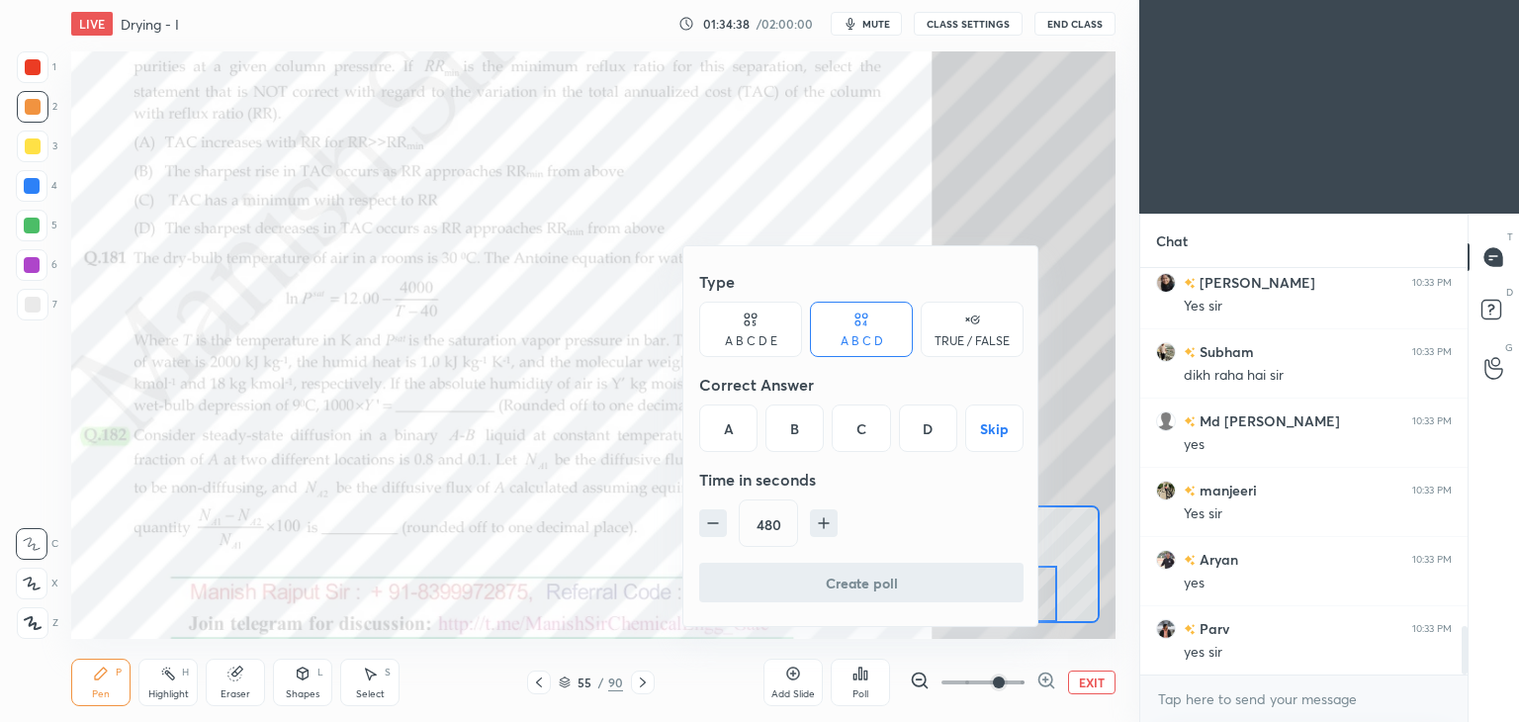
click at [820, 515] on icon "button" at bounding box center [824, 523] width 20 height 20
type input "510"
click at [736, 432] on div "A" at bounding box center [728, 427] width 58 height 47
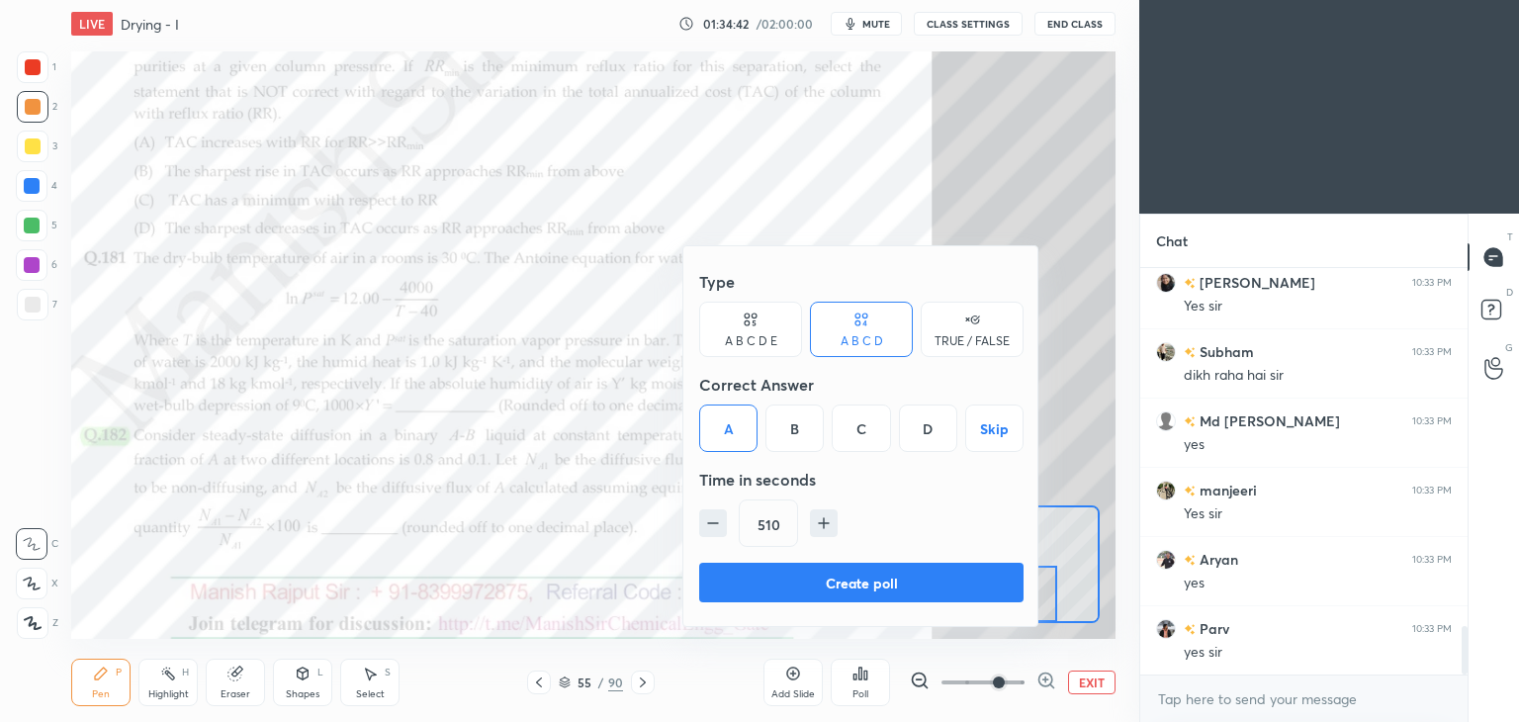
click at [795, 577] on button "Create poll" at bounding box center [861, 583] width 324 height 40
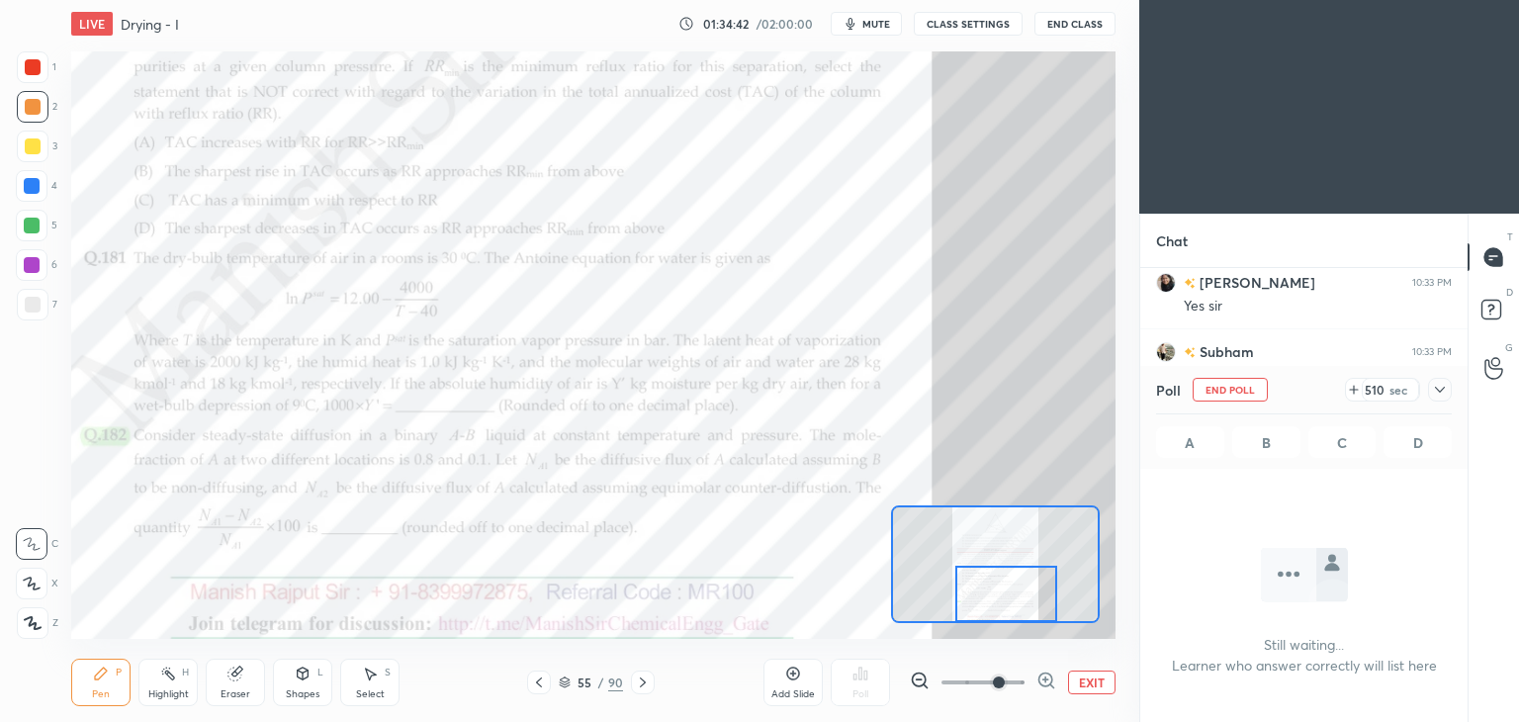
scroll to position [6, 6]
click at [1442, 393] on icon at bounding box center [1440, 390] width 16 height 16
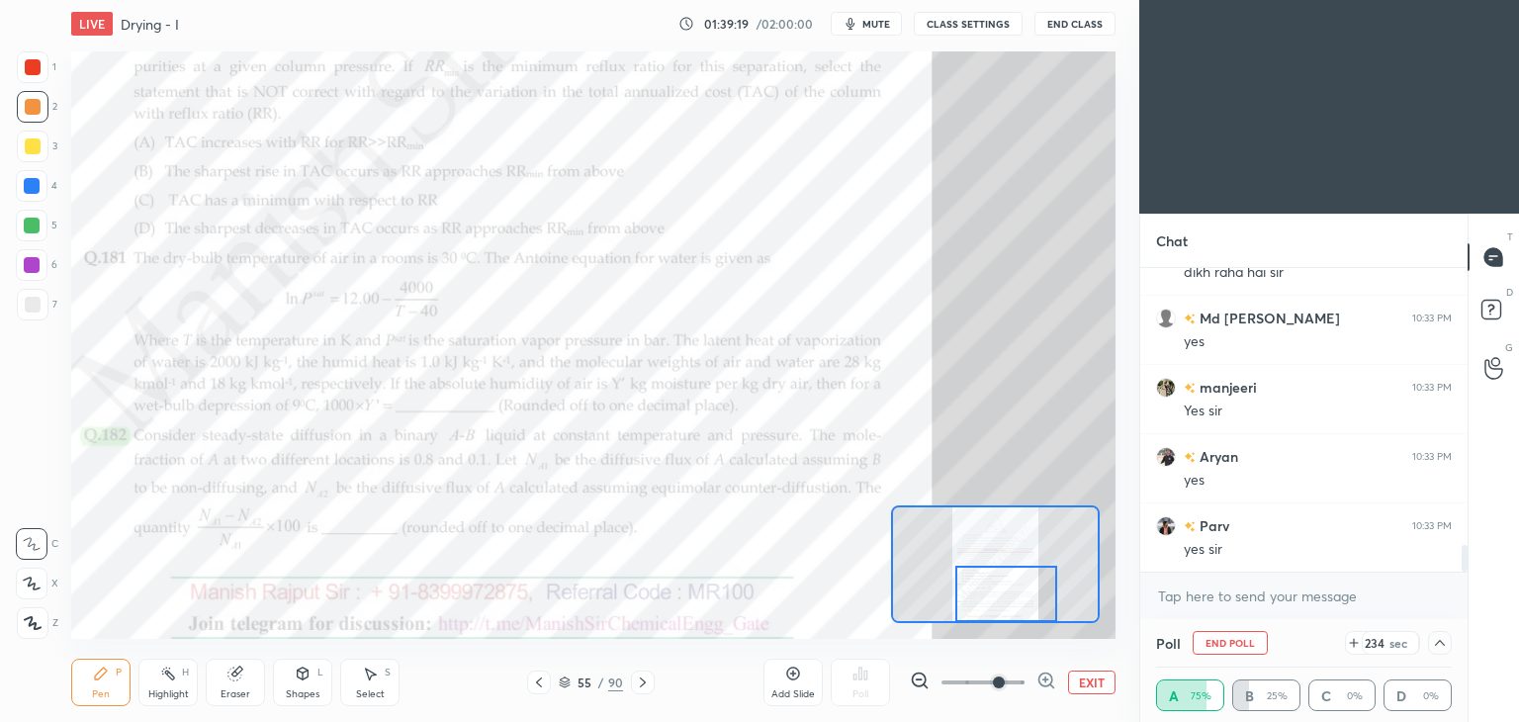
scroll to position [3176, 0]
click at [1441, 646] on icon at bounding box center [1440, 643] width 16 height 16
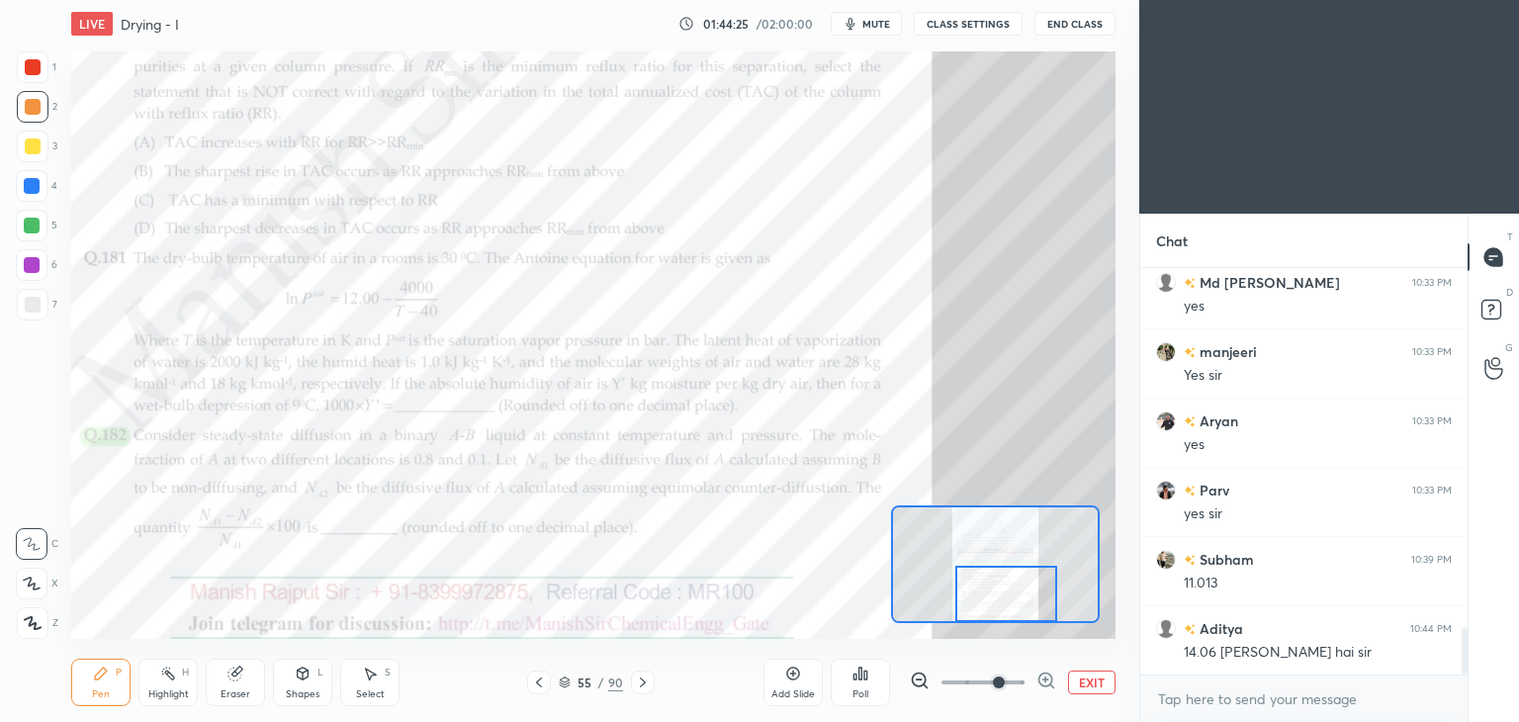
scroll to position [3230, 0]
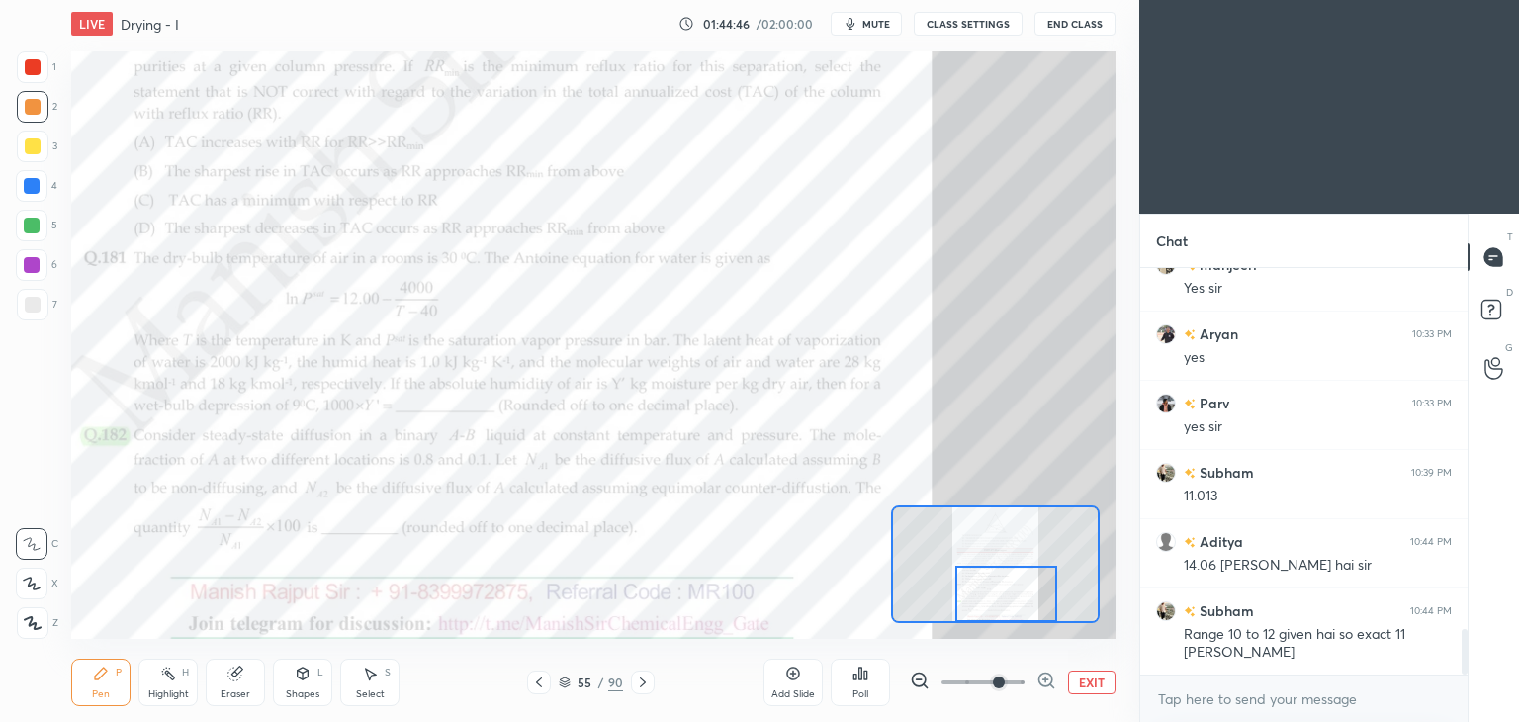
click at [31, 71] on div at bounding box center [33, 67] width 16 height 16
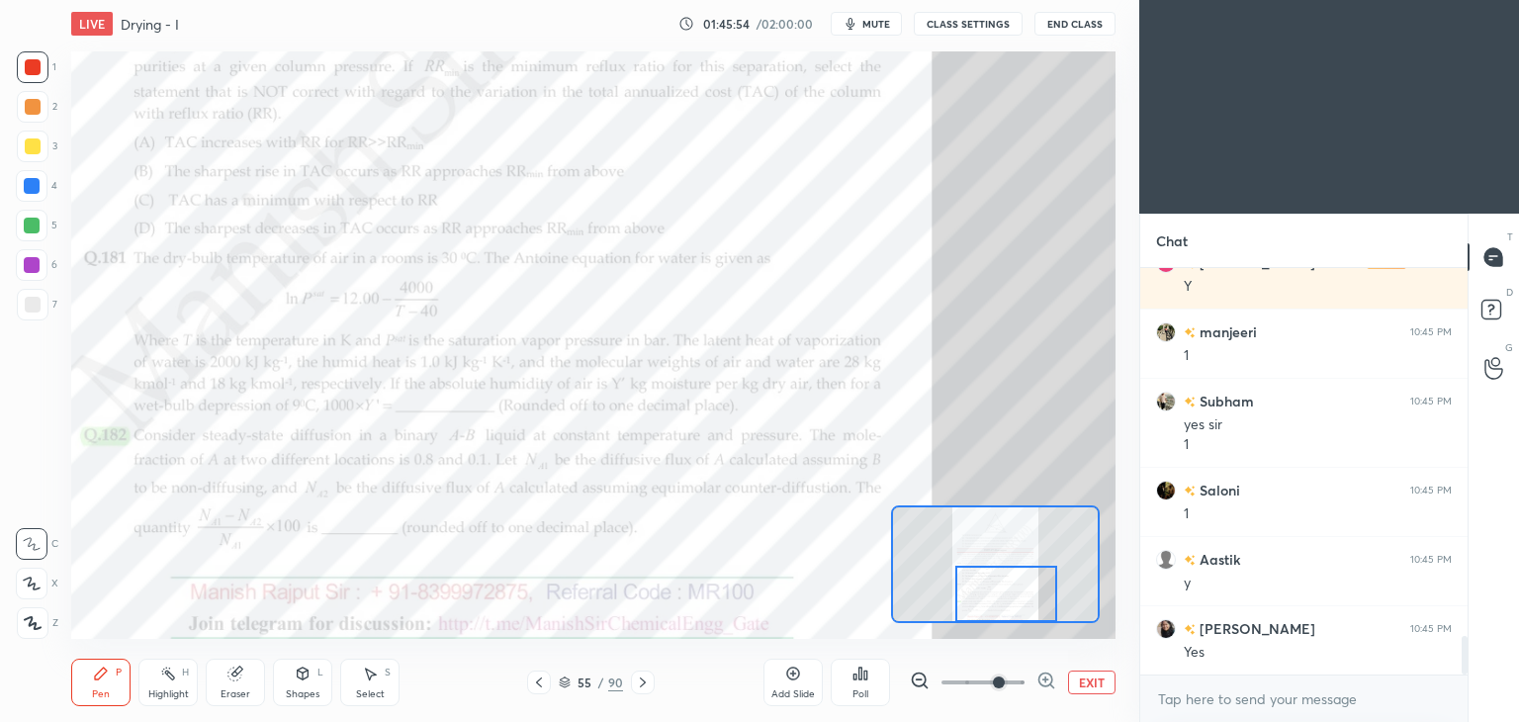
scroll to position [3872, 0]
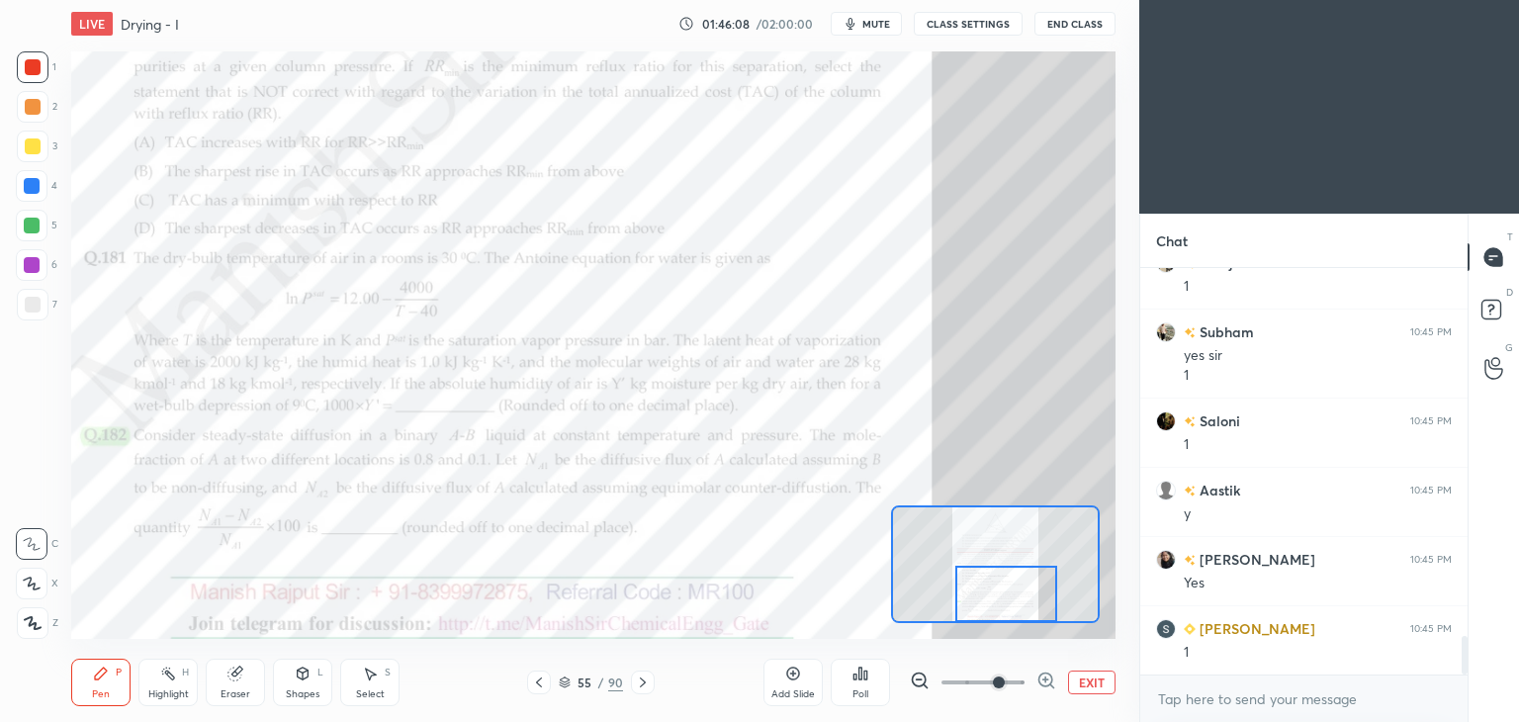
click at [33, 188] on div at bounding box center [32, 186] width 16 height 16
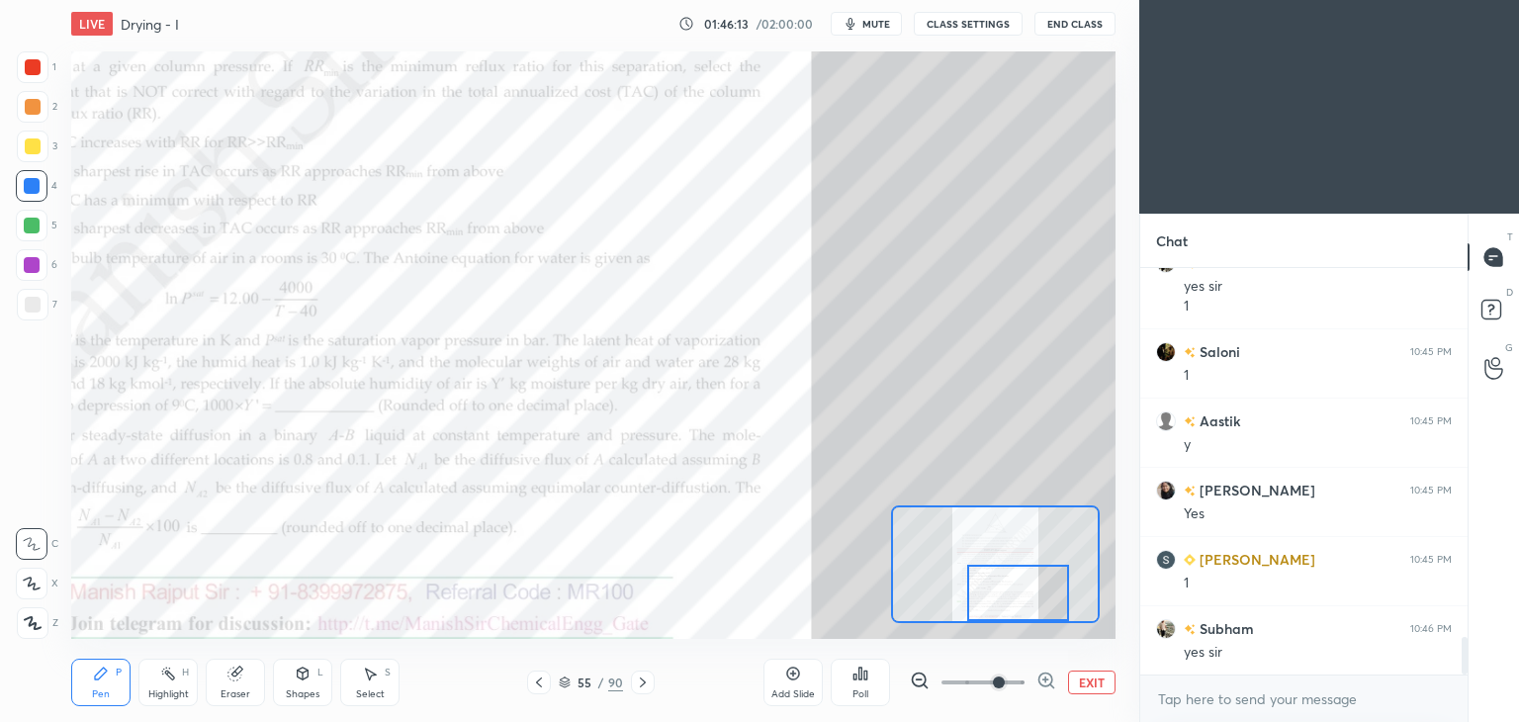
click at [1011, 593] on div at bounding box center [1018, 593] width 103 height 56
click at [28, 69] on div at bounding box center [33, 67] width 16 height 16
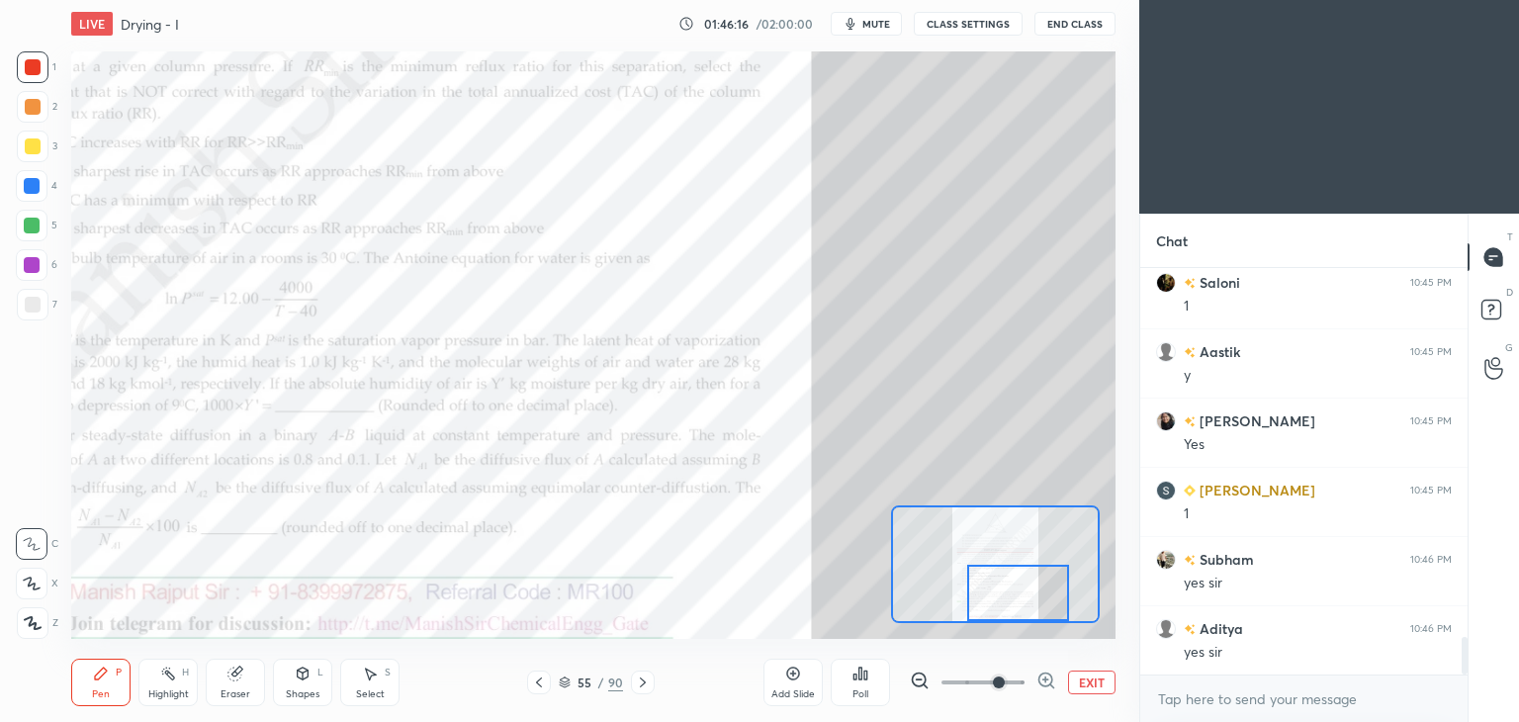
click at [30, 267] on div at bounding box center [32, 265] width 16 height 16
click at [32, 307] on div at bounding box center [33, 305] width 16 height 16
click at [31, 110] on div at bounding box center [33, 107] width 16 height 16
click at [32, 75] on div at bounding box center [33, 67] width 32 height 32
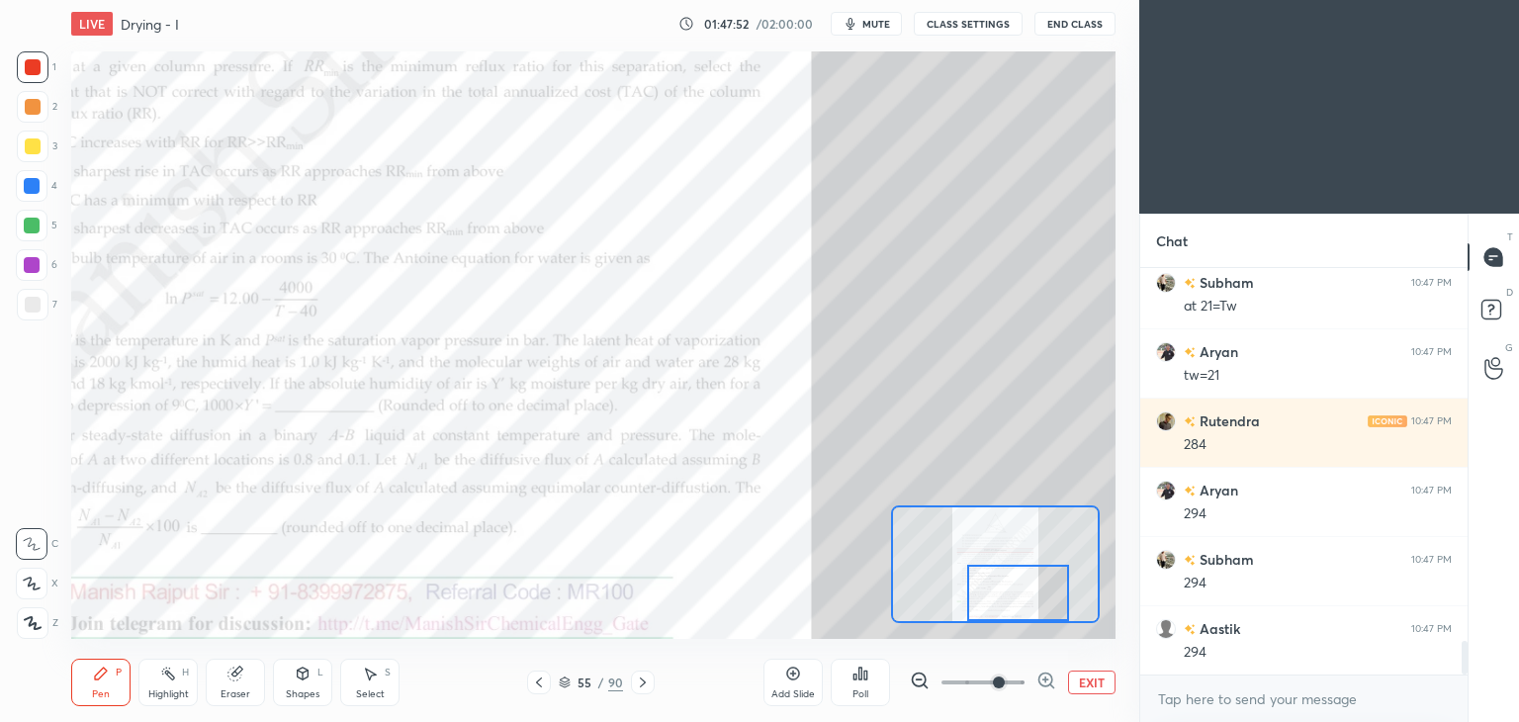
scroll to position [4565, 0]
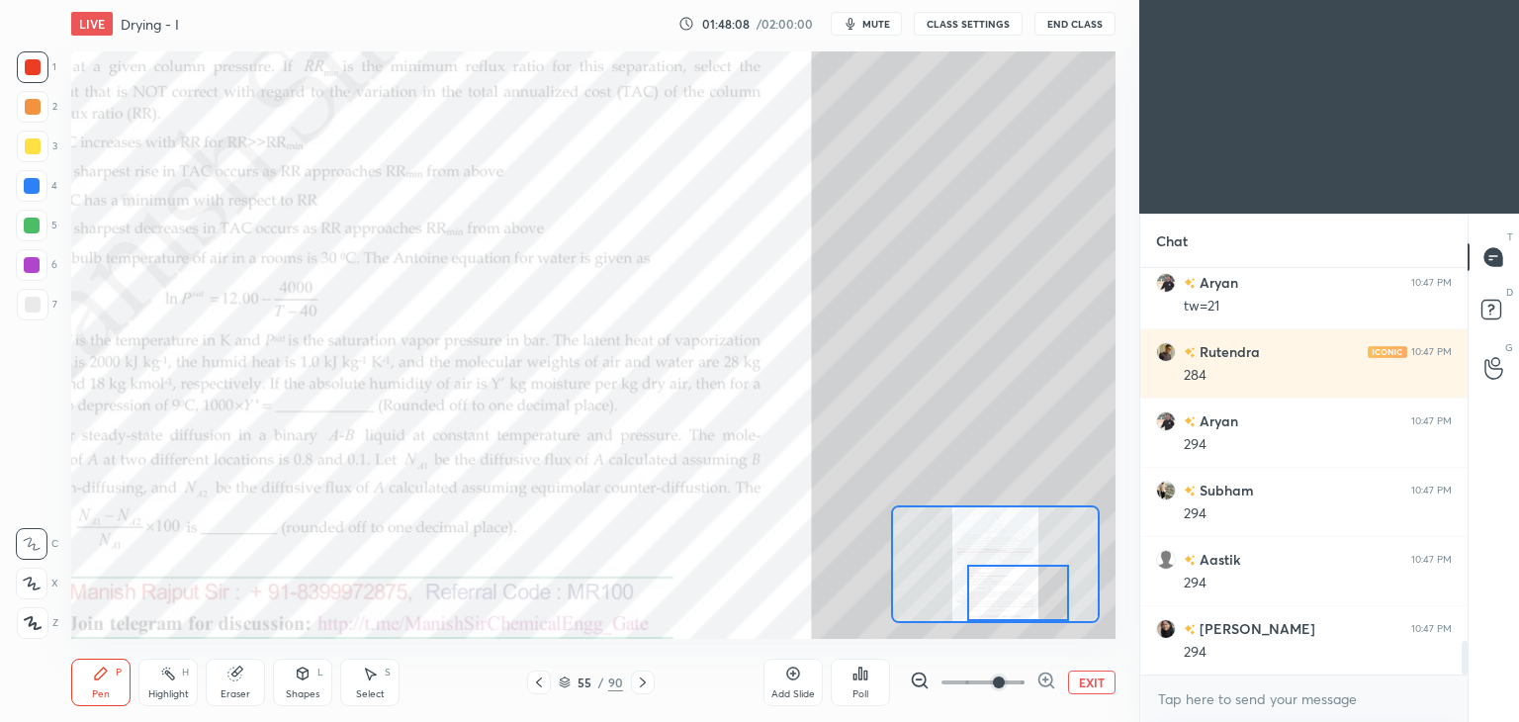
click at [32, 148] on div at bounding box center [33, 146] width 16 height 16
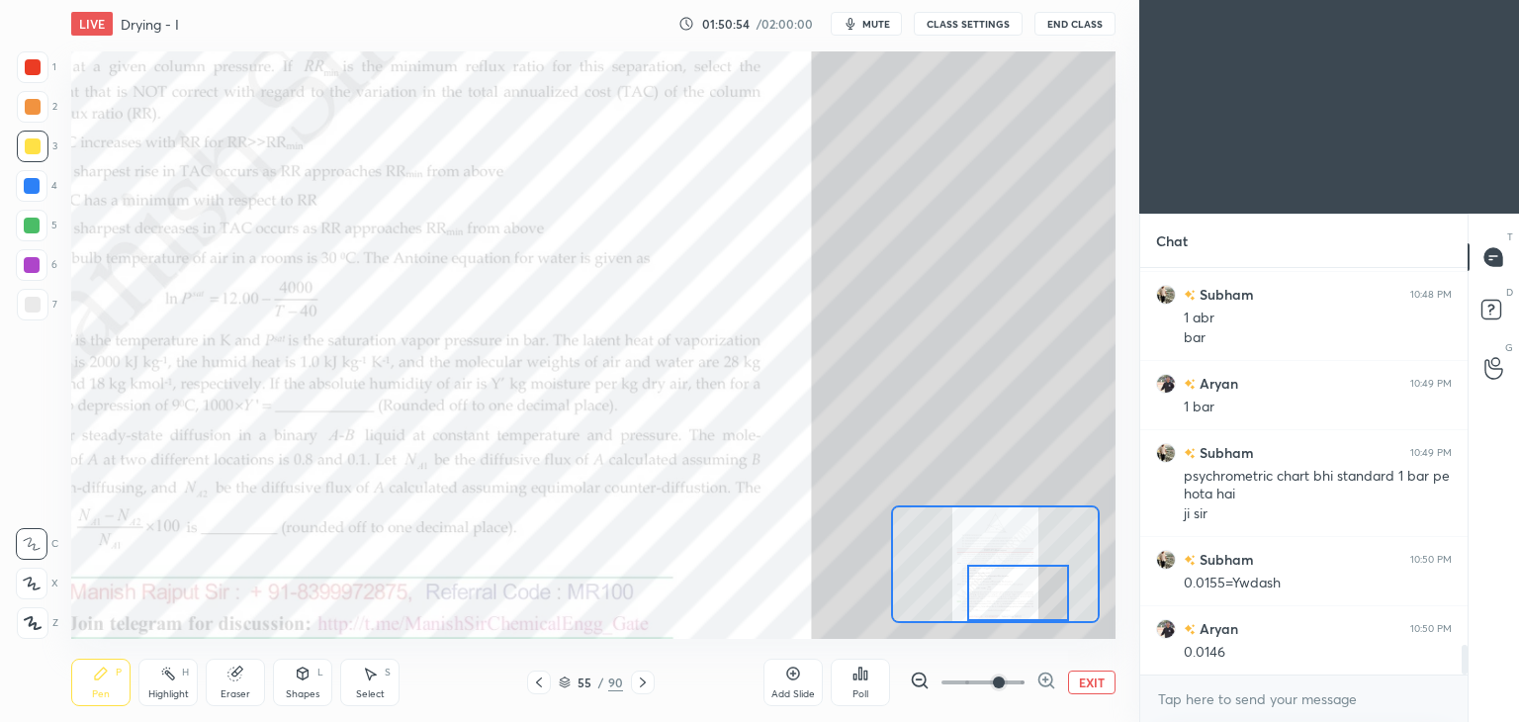
scroll to position [5176, 0]
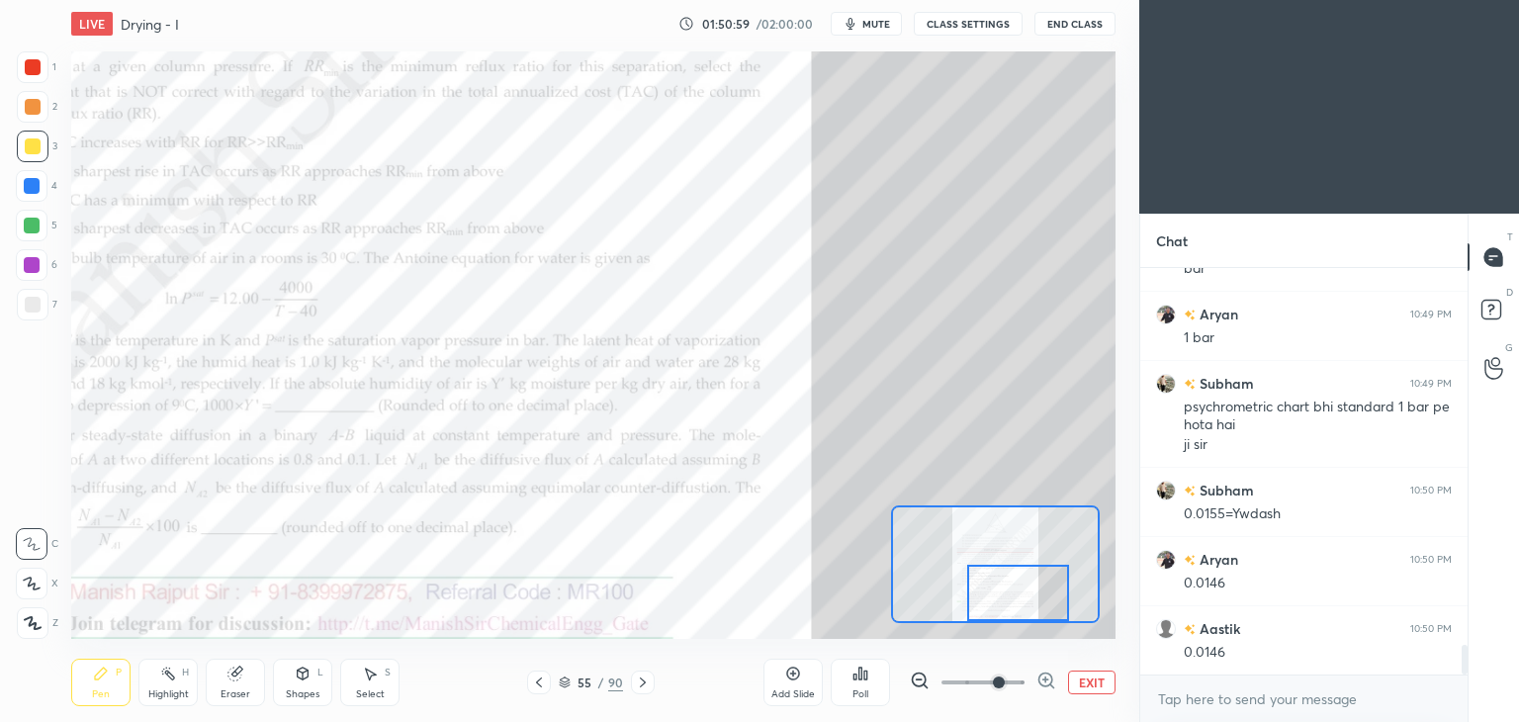
click at [25, 64] on div at bounding box center [33, 67] width 16 height 16
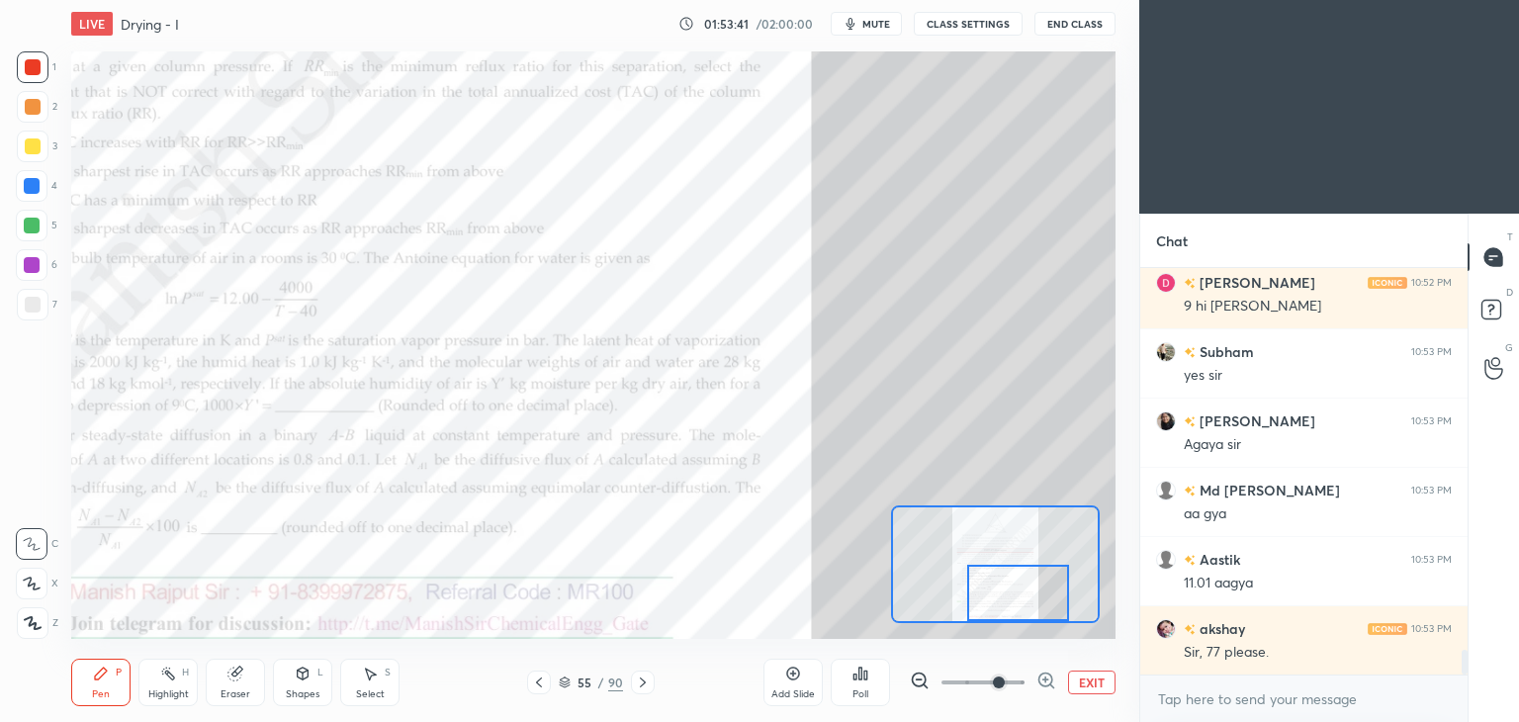
scroll to position [6352, 0]
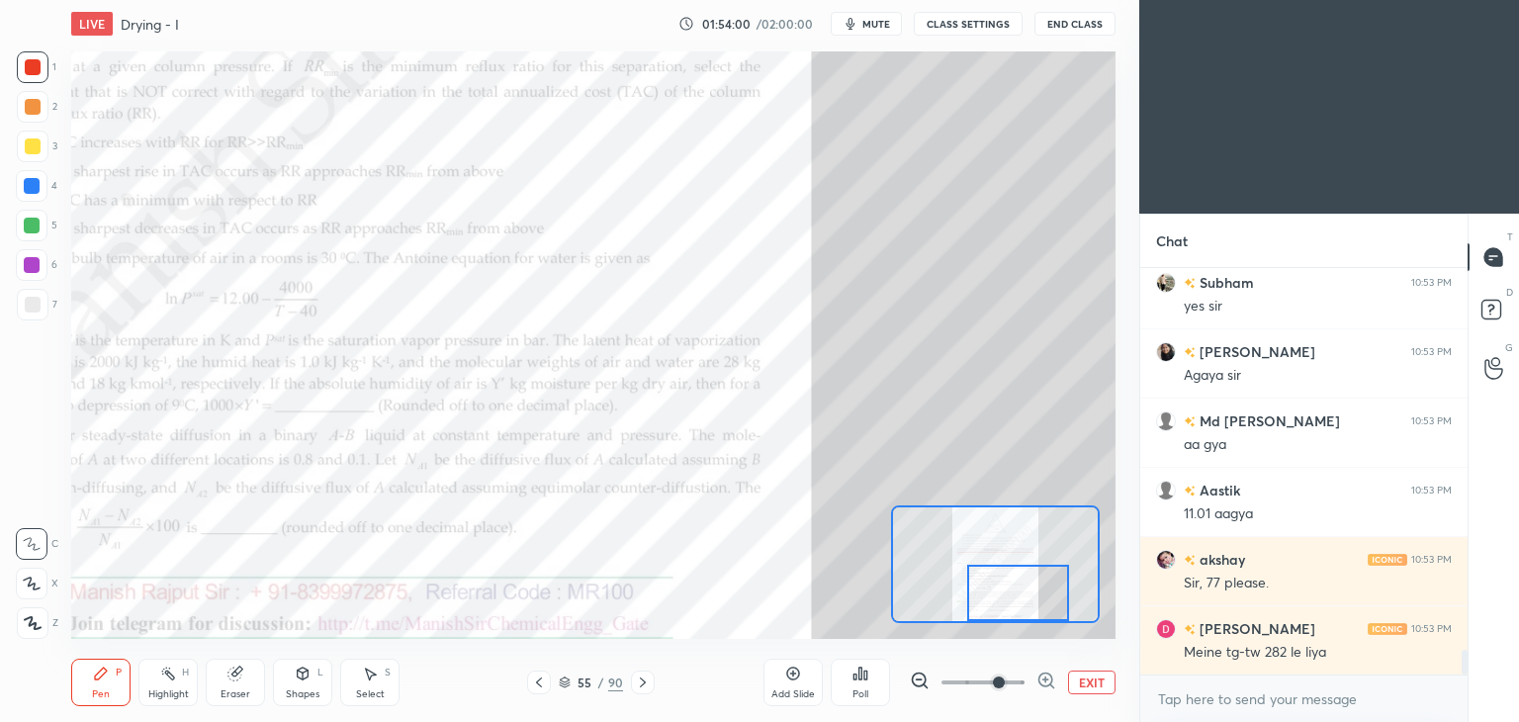
click at [639, 678] on icon at bounding box center [643, 682] width 16 height 16
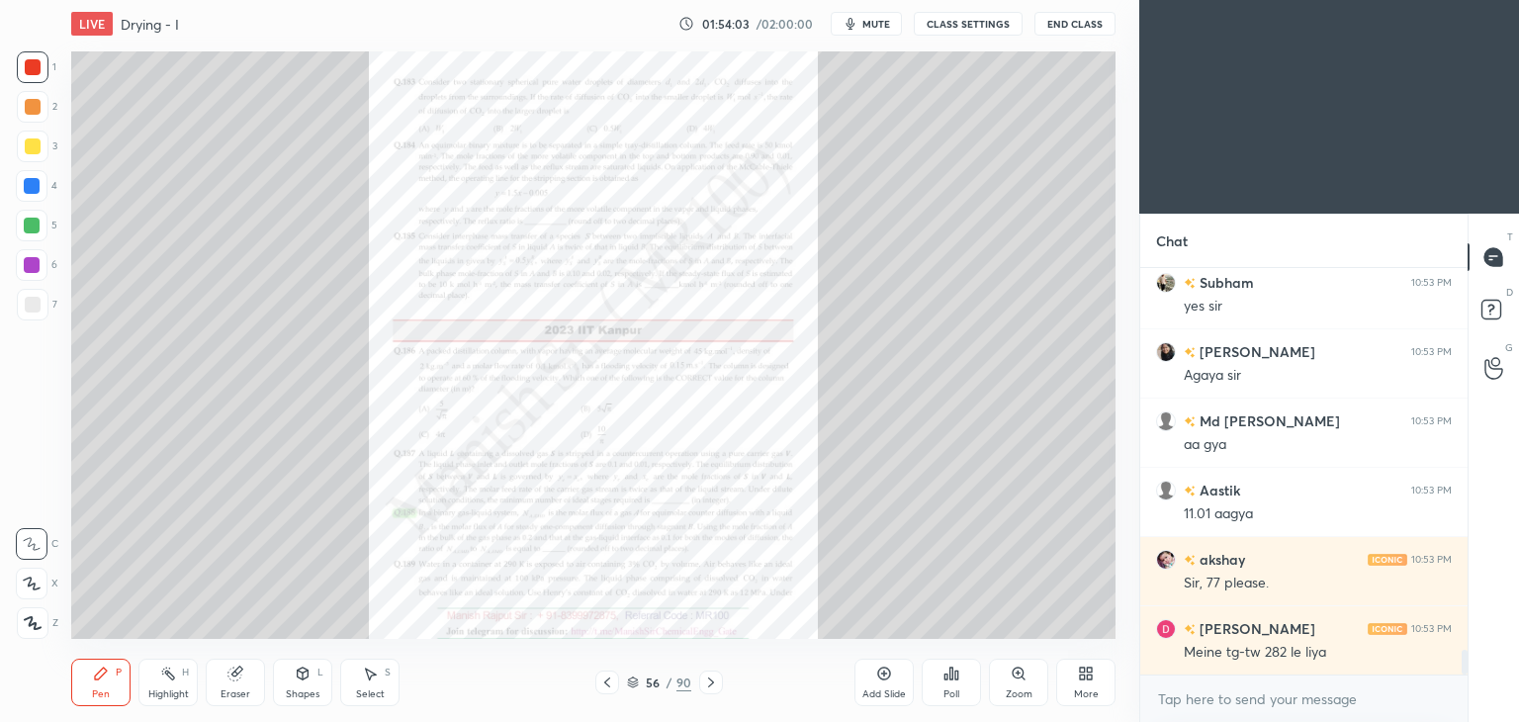
click at [602, 683] on icon at bounding box center [607, 682] width 16 height 16
click at [1017, 689] on div "Zoom" at bounding box center [1019, 694] width 27 height 10
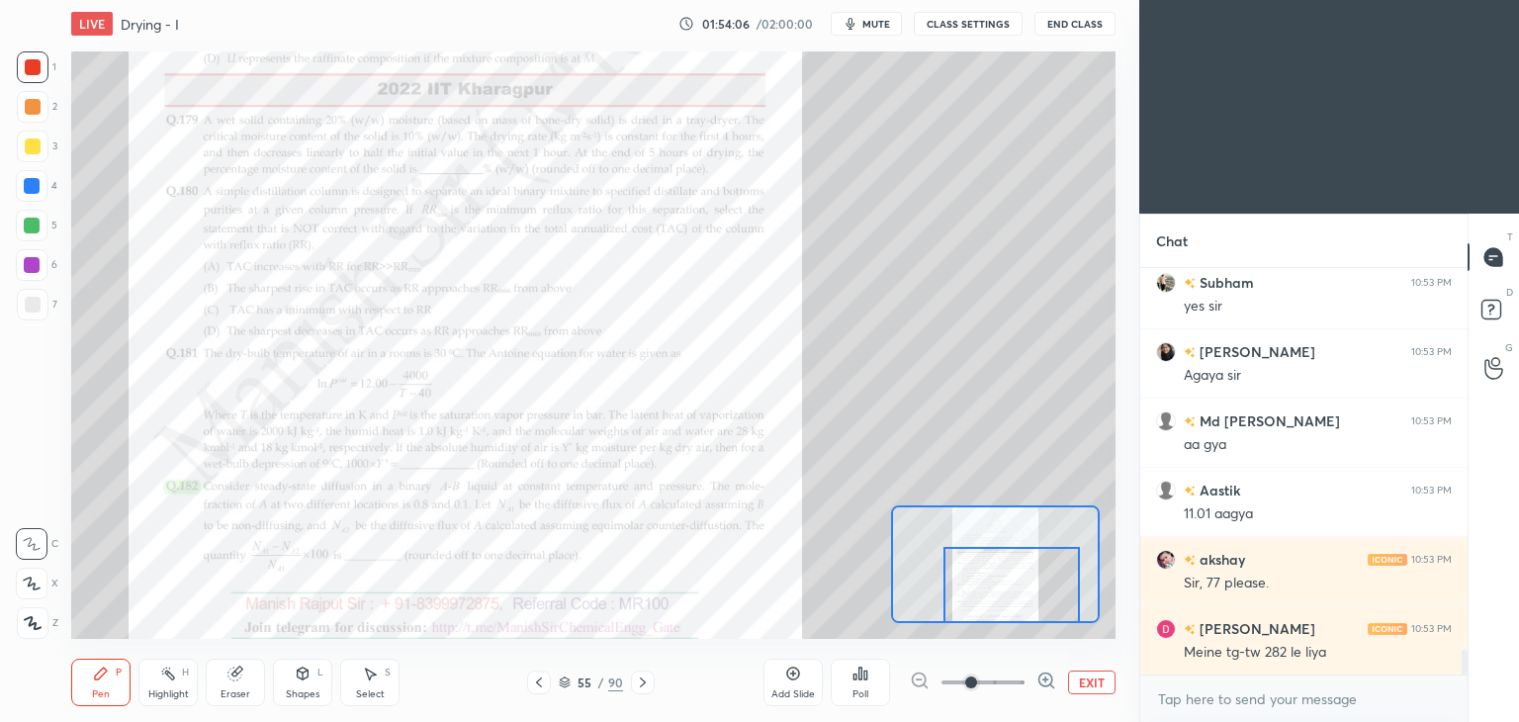
drag, startPoint x: 997, startPoint y: 565, endPoint x: 1012, endPoint y: 599, distance: 37.7
click at [1013, 600] on div at bounding box center [1011, 585] width 136 height 76
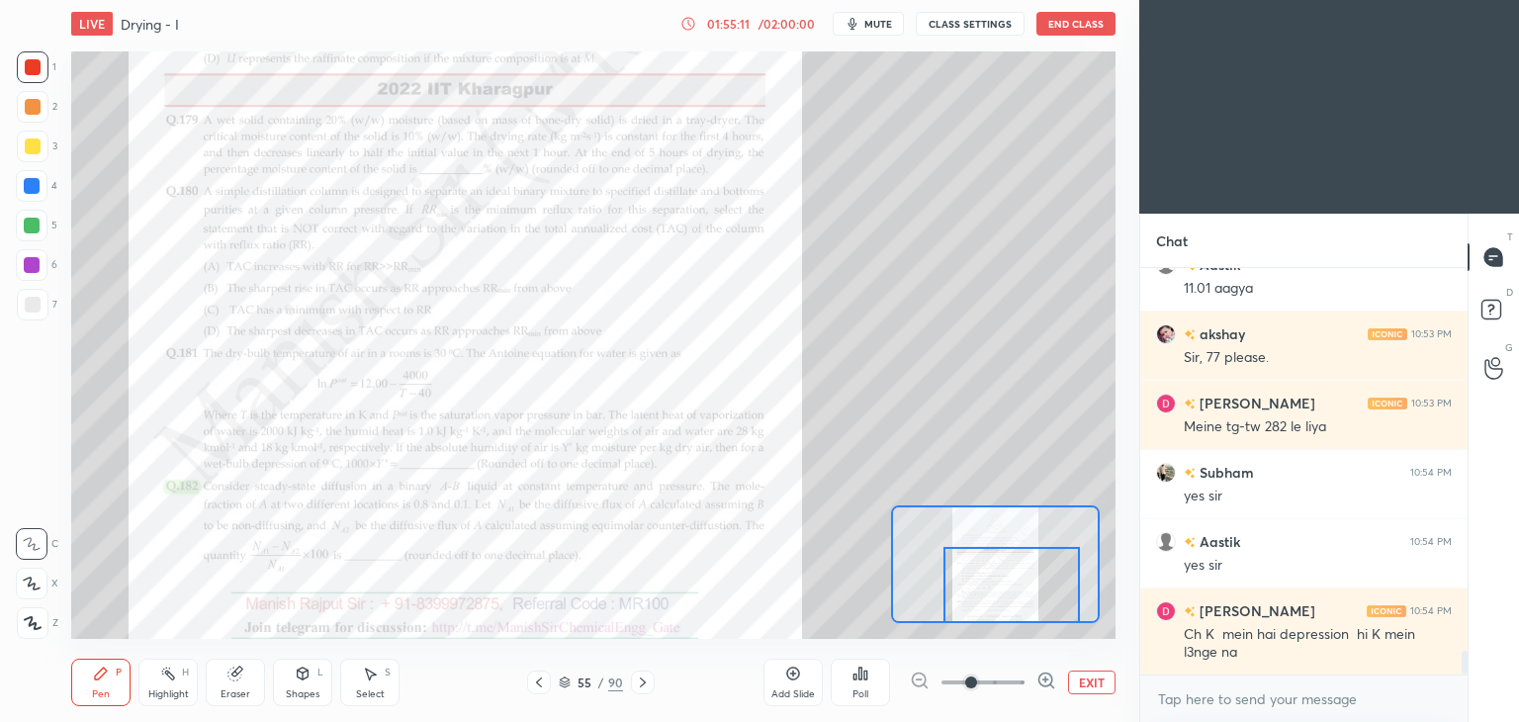
scroll to position [6647, 0]
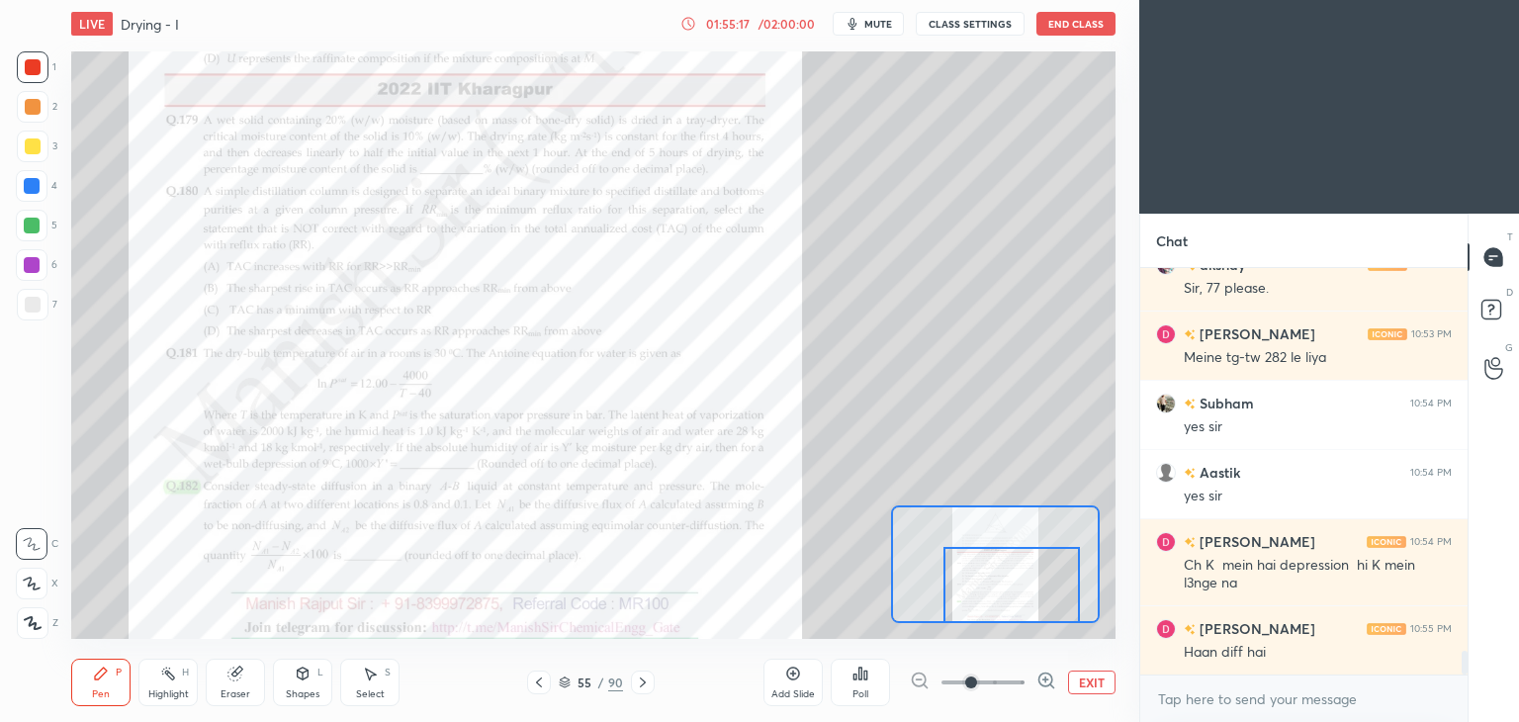
click at [795, 693] on div "Add Slide" at bounding box center [793, 694] width 44 height 10
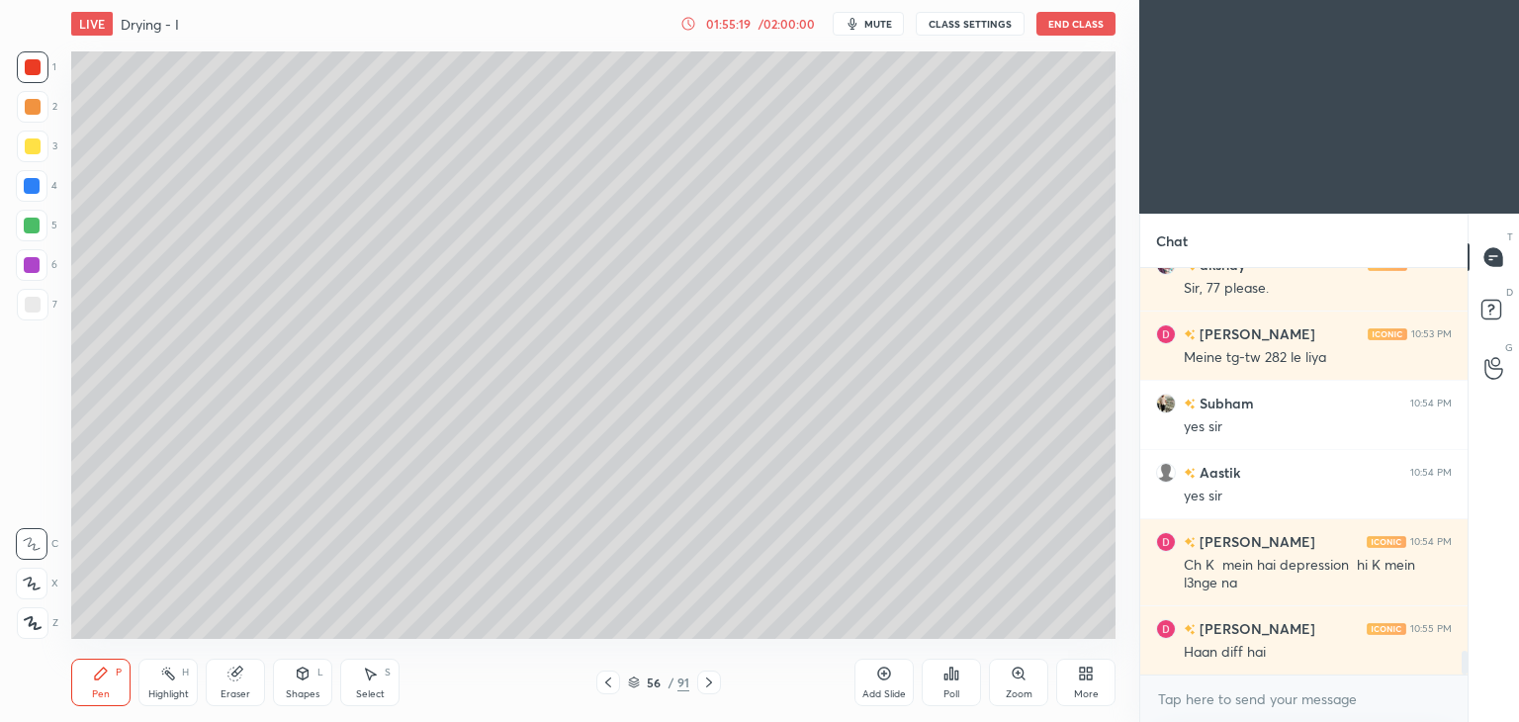
click at [32, 269] on div at bounding box center [32, 265] width 16 height 16
click at [34, 303] on div at bounding box center [33, 305] width 16 height 16
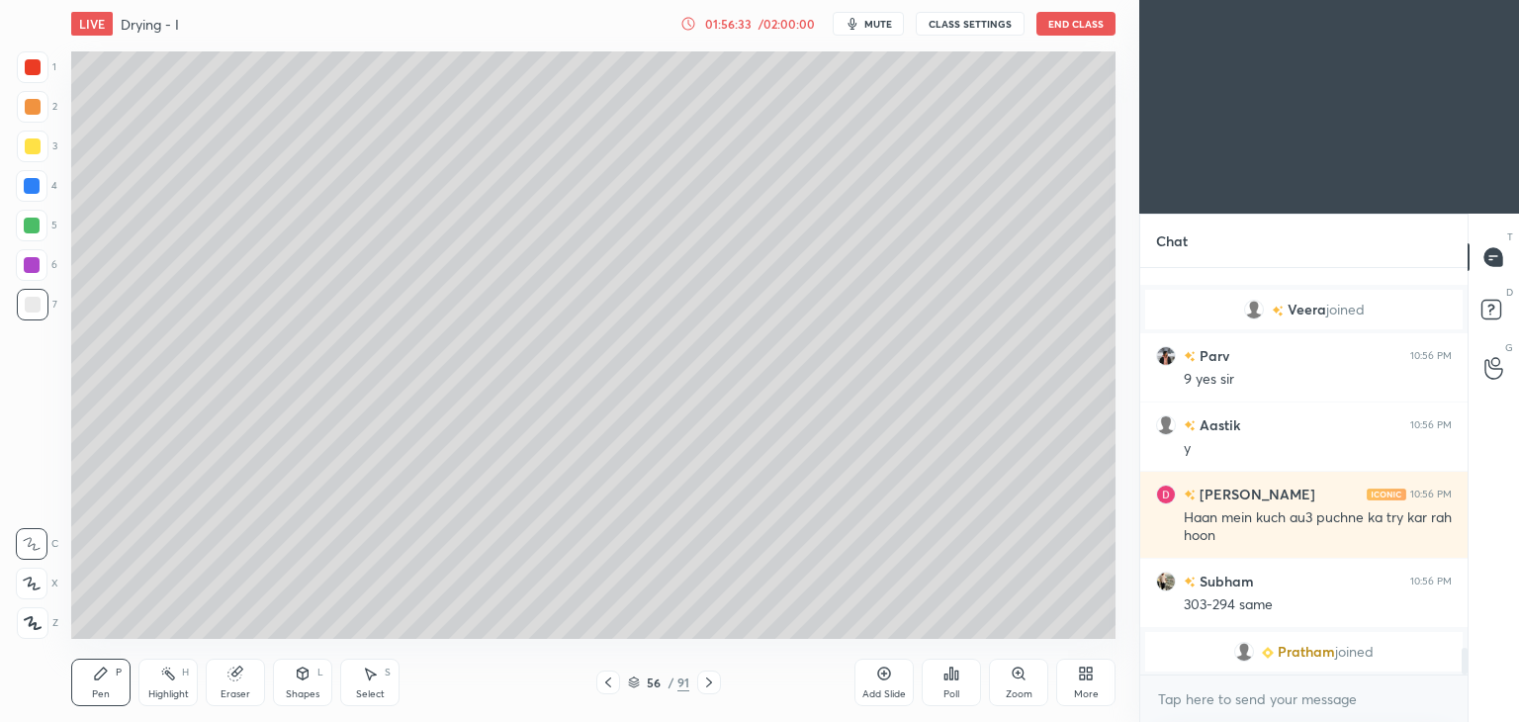
scroll to position [5884, 0]
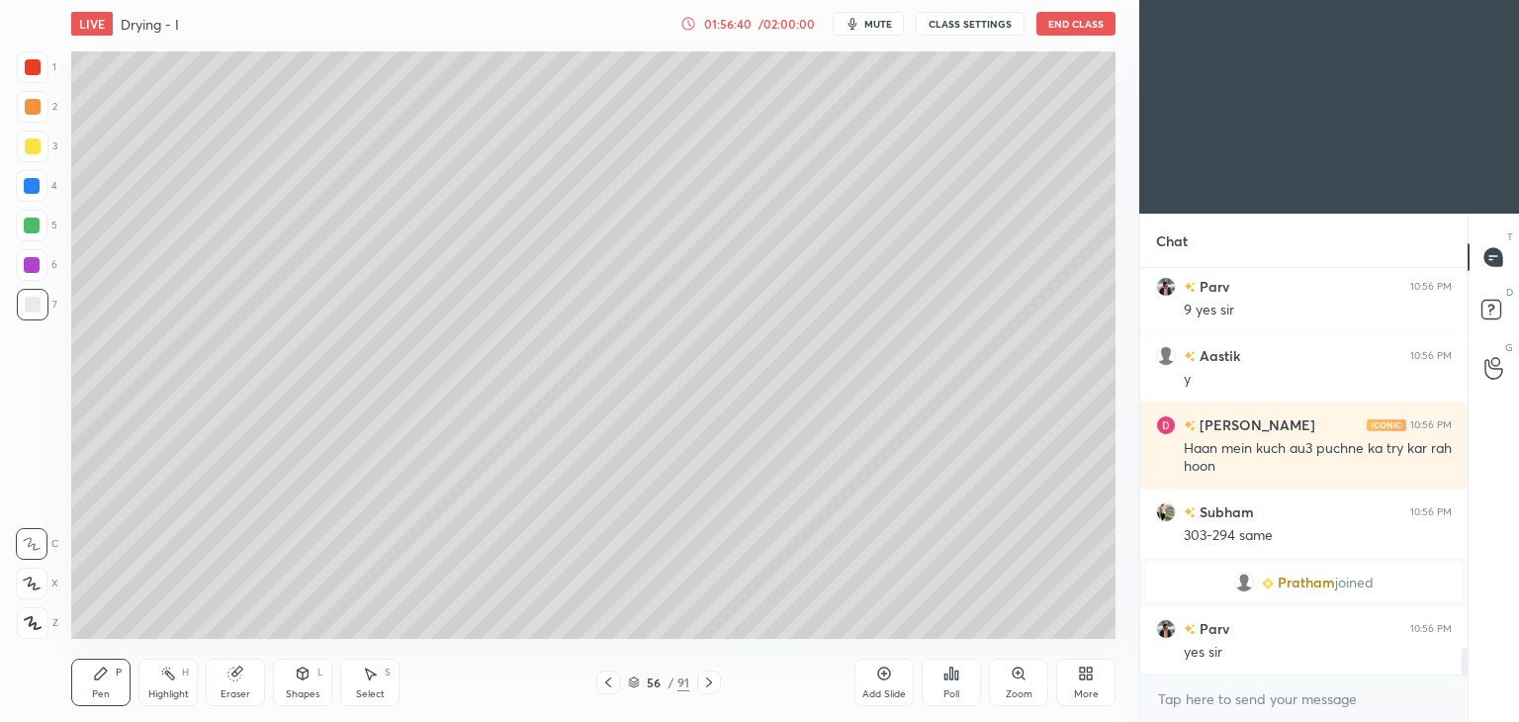
click at [603, 682] on icon at bounding box center [608, 682] width 16 height 16
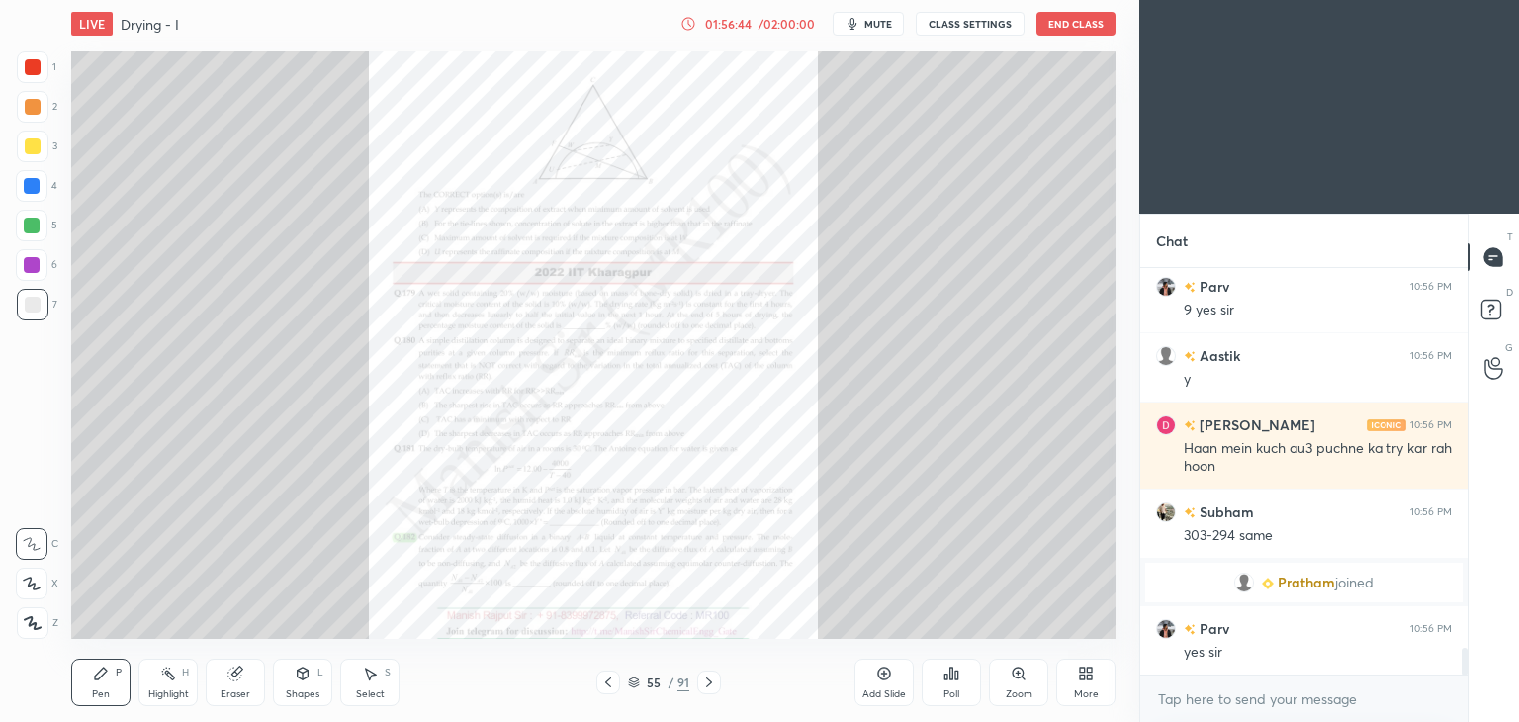
click at [1013, 694] on div "Zoom" at bounding box center [1019, 694] width 27 height 10
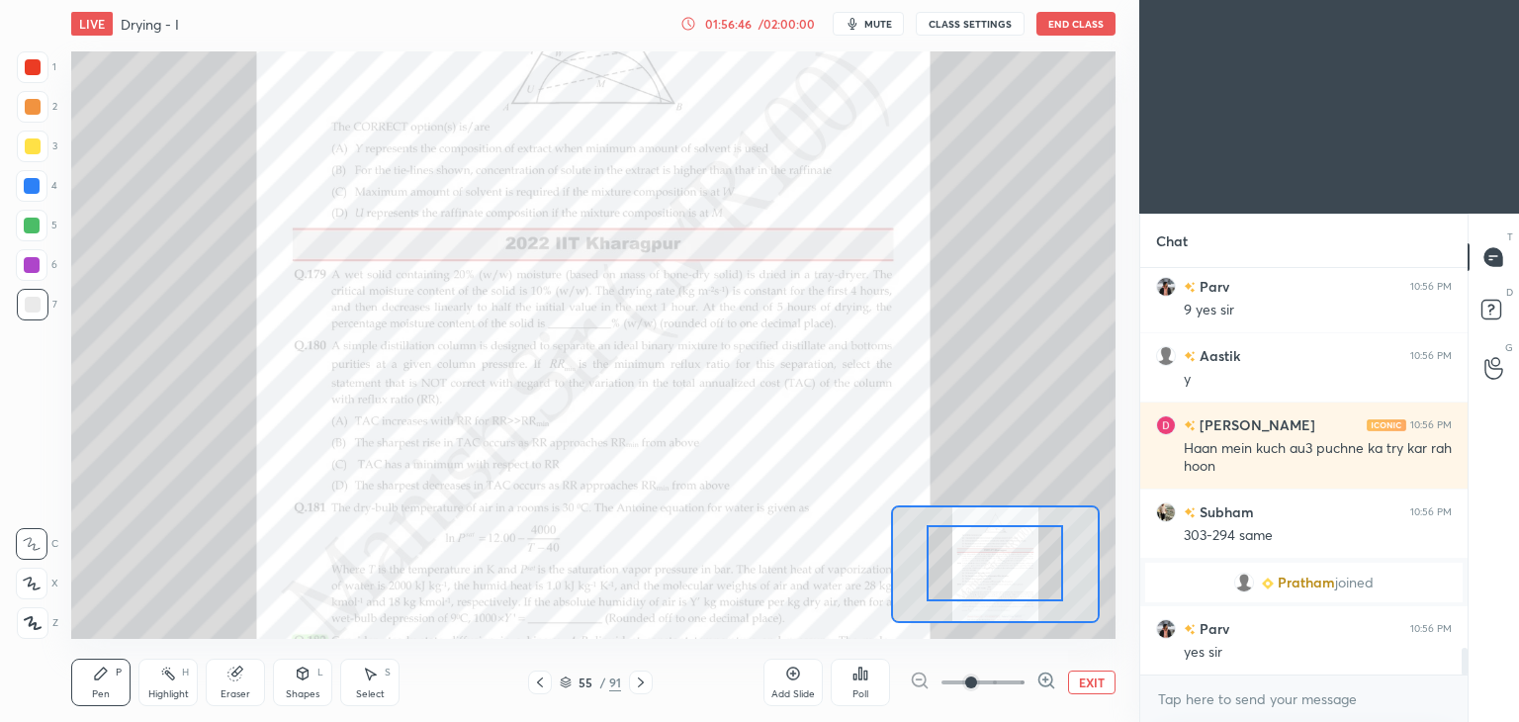
drag, startPoint x: 993, startPoint y: 572, endPoint x: 1004, endPoint y: 590, distance: 21.7
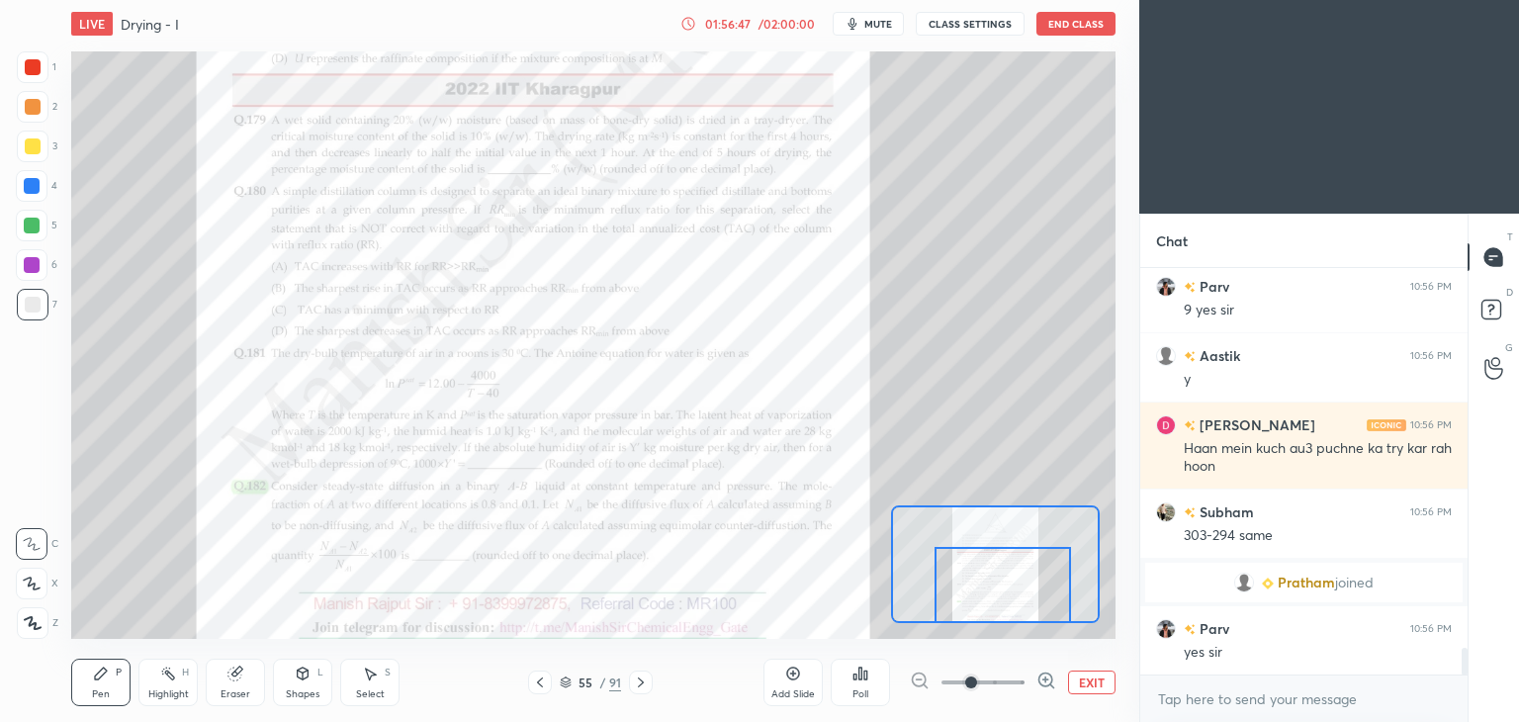
drag, startPoint x: 1003, startPoint y: 585, endPoint x: 1014, endPoint y: 616, distance: 32.5
click at [1014, 616] on div at bounding box center [1002, 585] width 136 height 76
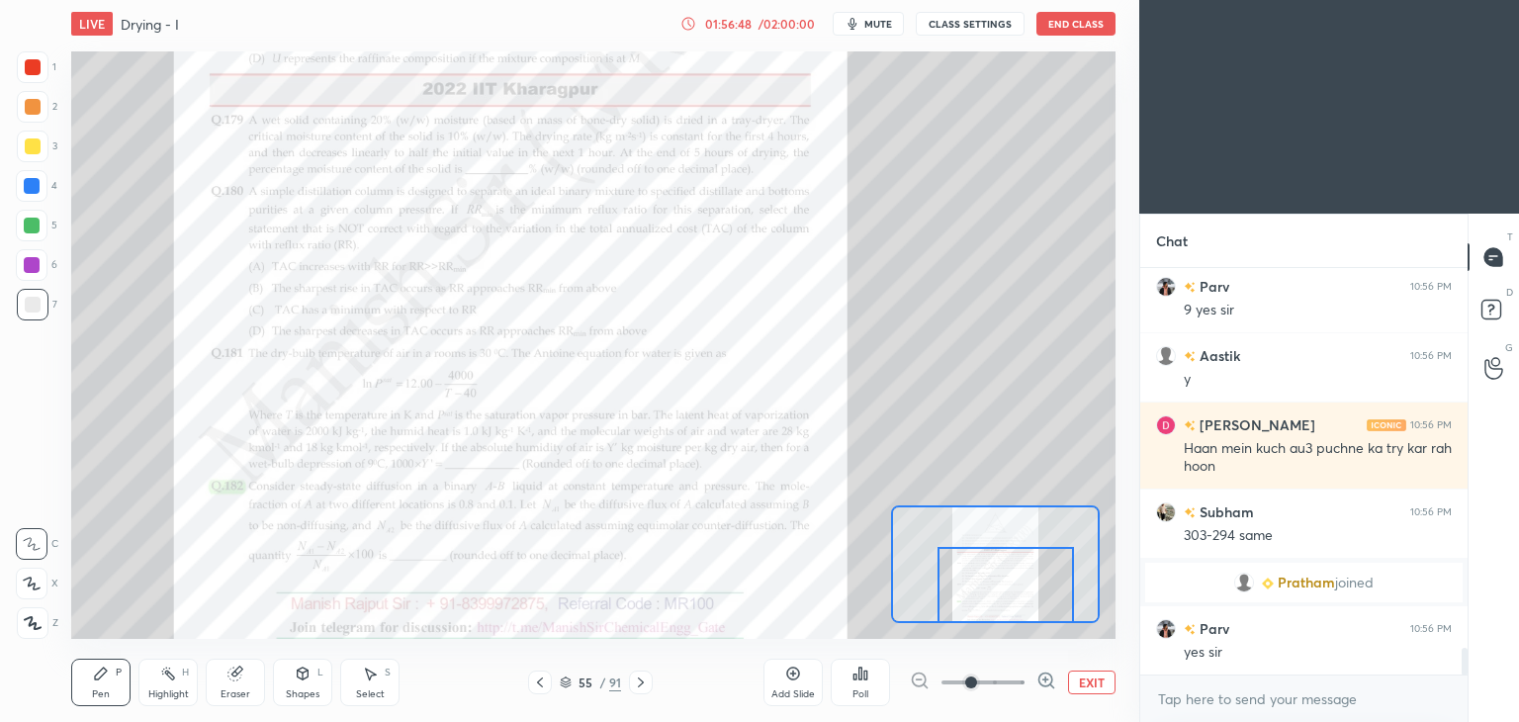
click at [977, 682] on span at bounding box center [971, 682] width 12 height 12
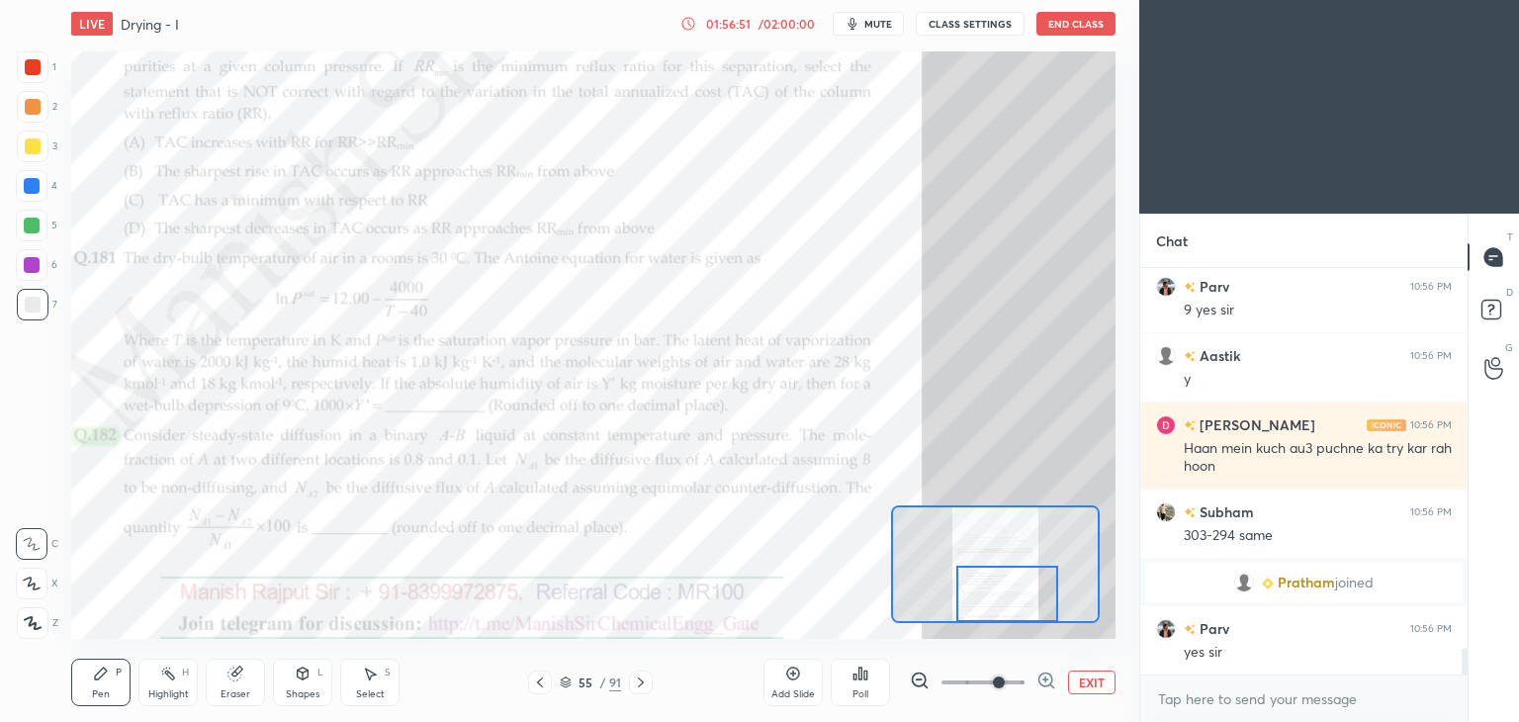
drag, startPoint x: 996, startPoint y: 586, endPoint x: 997, endPoint y: 596, distance: 9.9
click at [997, 596] on div at bounding box center [1007, 594] width 103 height 56
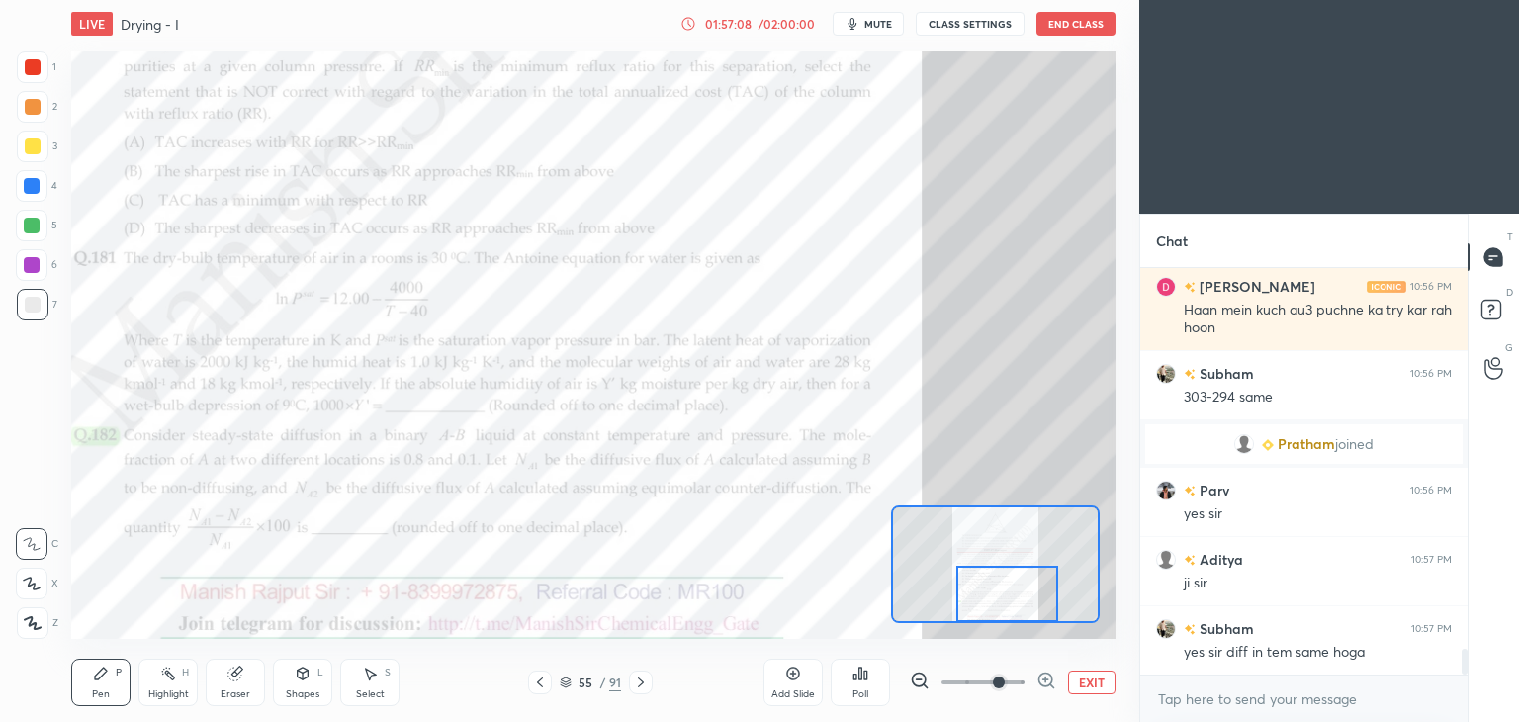
scroll to position [6091, 0]
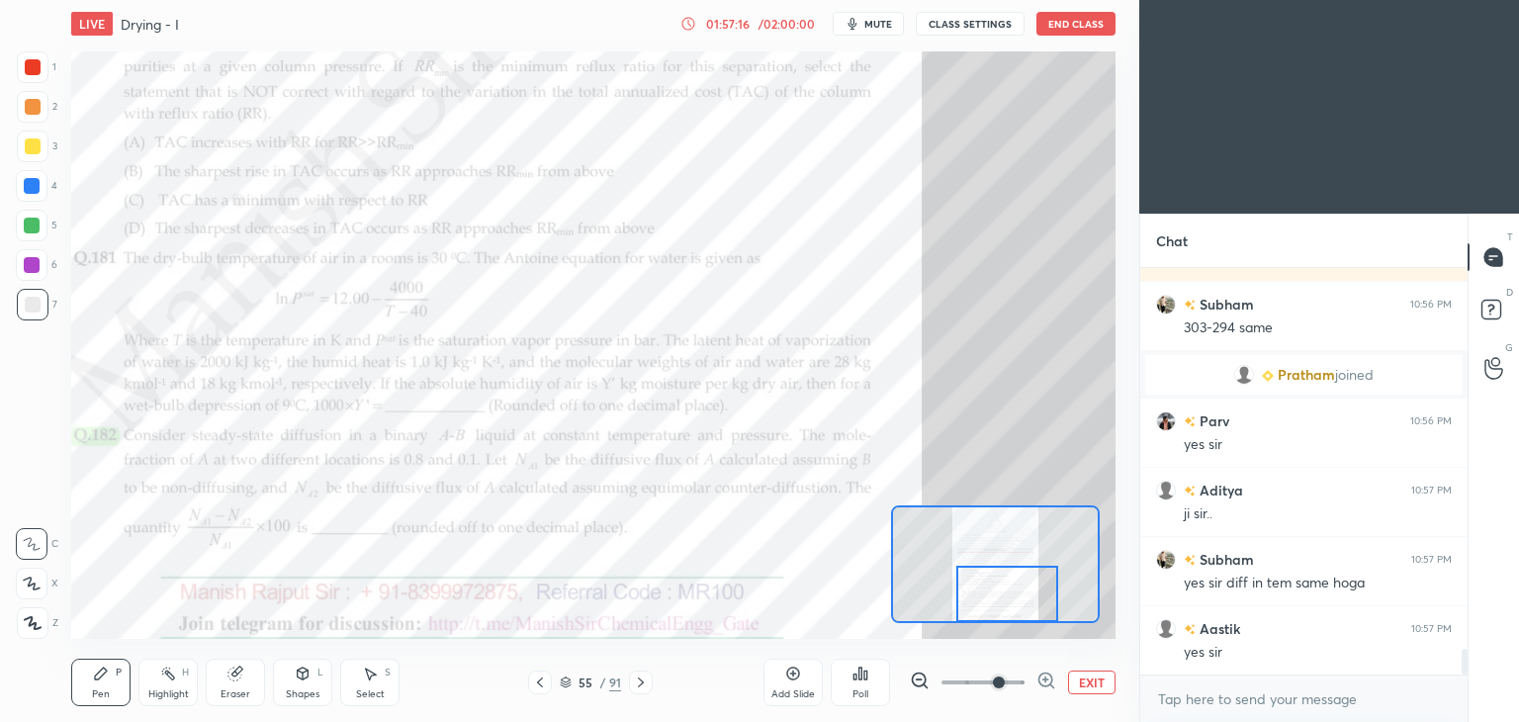
click at [237, 693] on div "Eraser" at bounding box center [236, 694] width 30 height 10
click at [21, 620] on span "Erase all" at bounding box center [32, 623] width 30 height 14
click at [1084, 685] on button "EXIT" at bounding box center [1091, 682] width 47 height 24
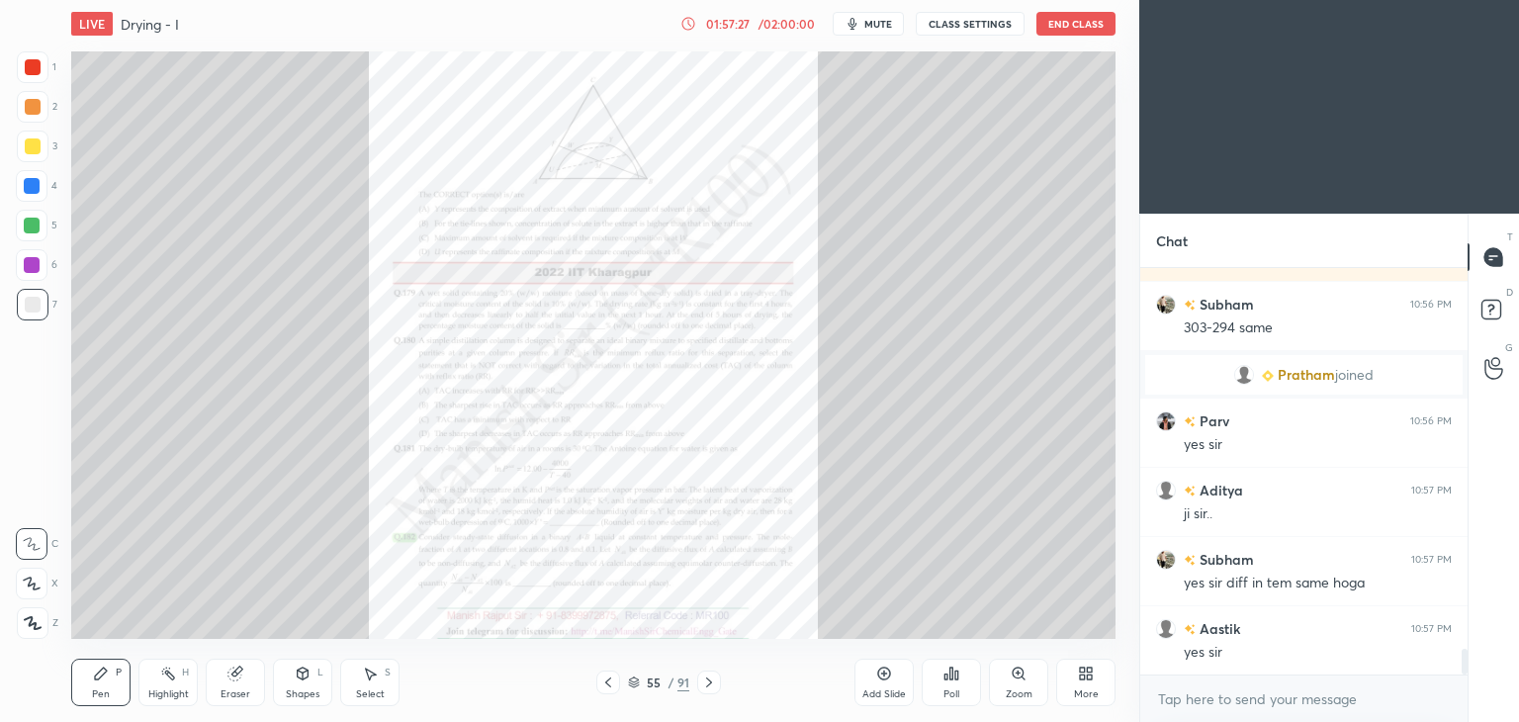
click at [883, 686] on div "Add Slide" at bounding box center [883, 682] width 59 height 47
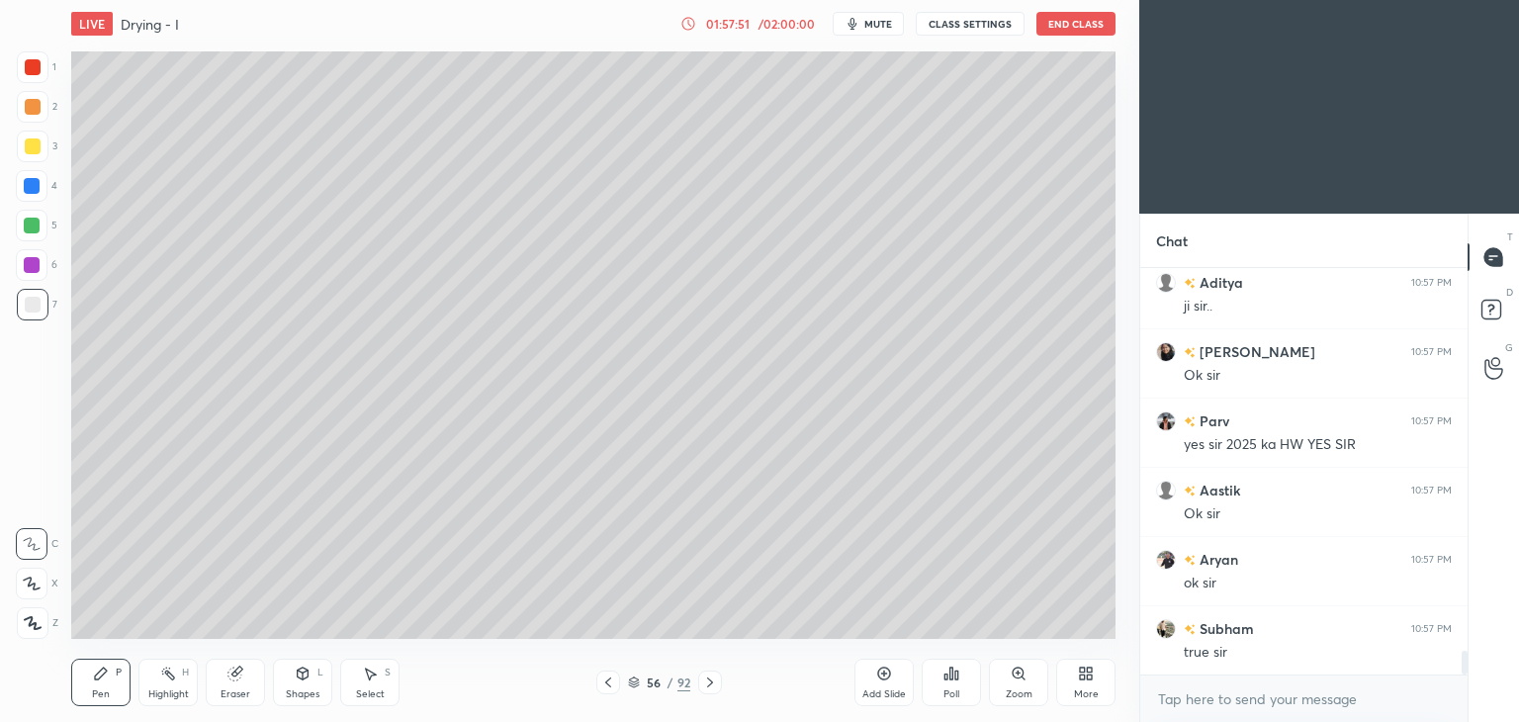
scroll to position [6645, 0]
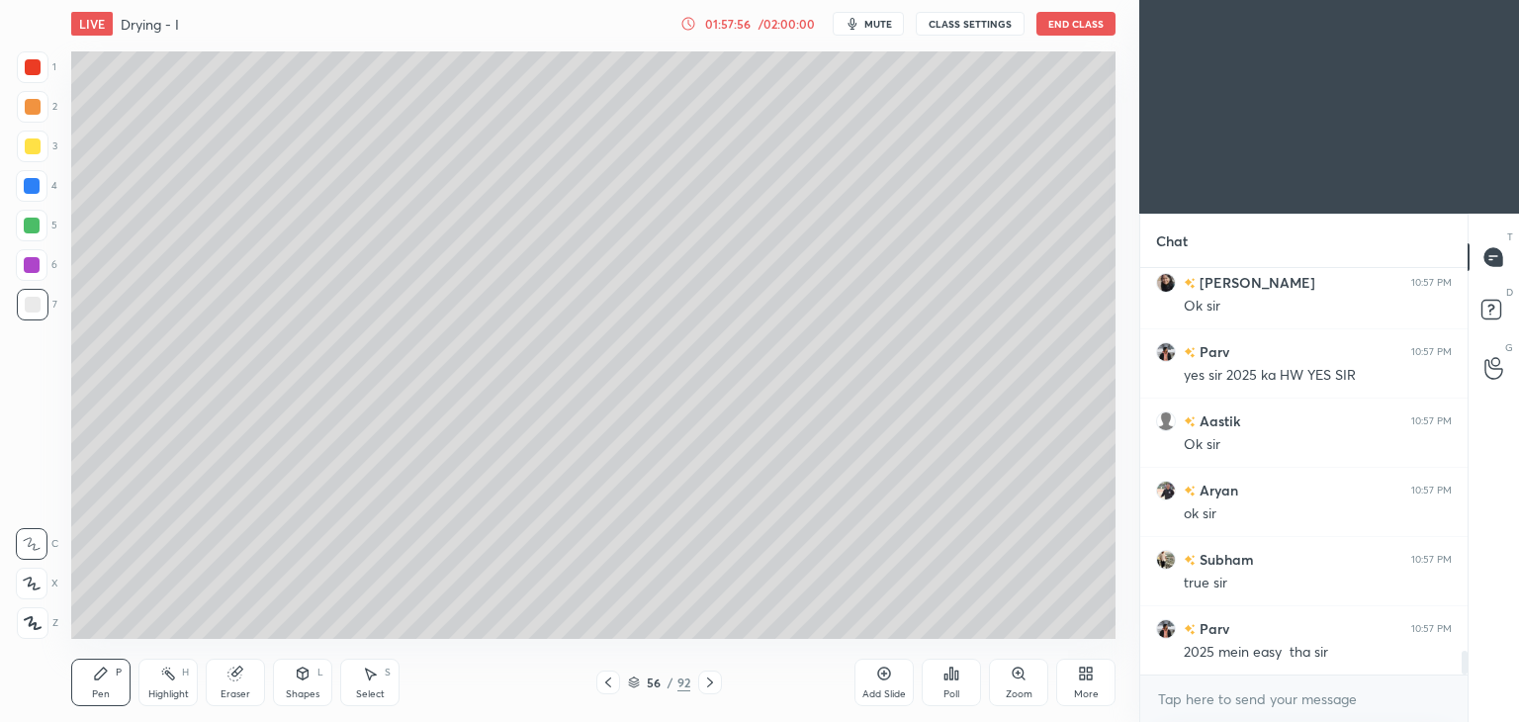
click at [712, 685] on icon at bounding box center [710, 682] width 16 height 16
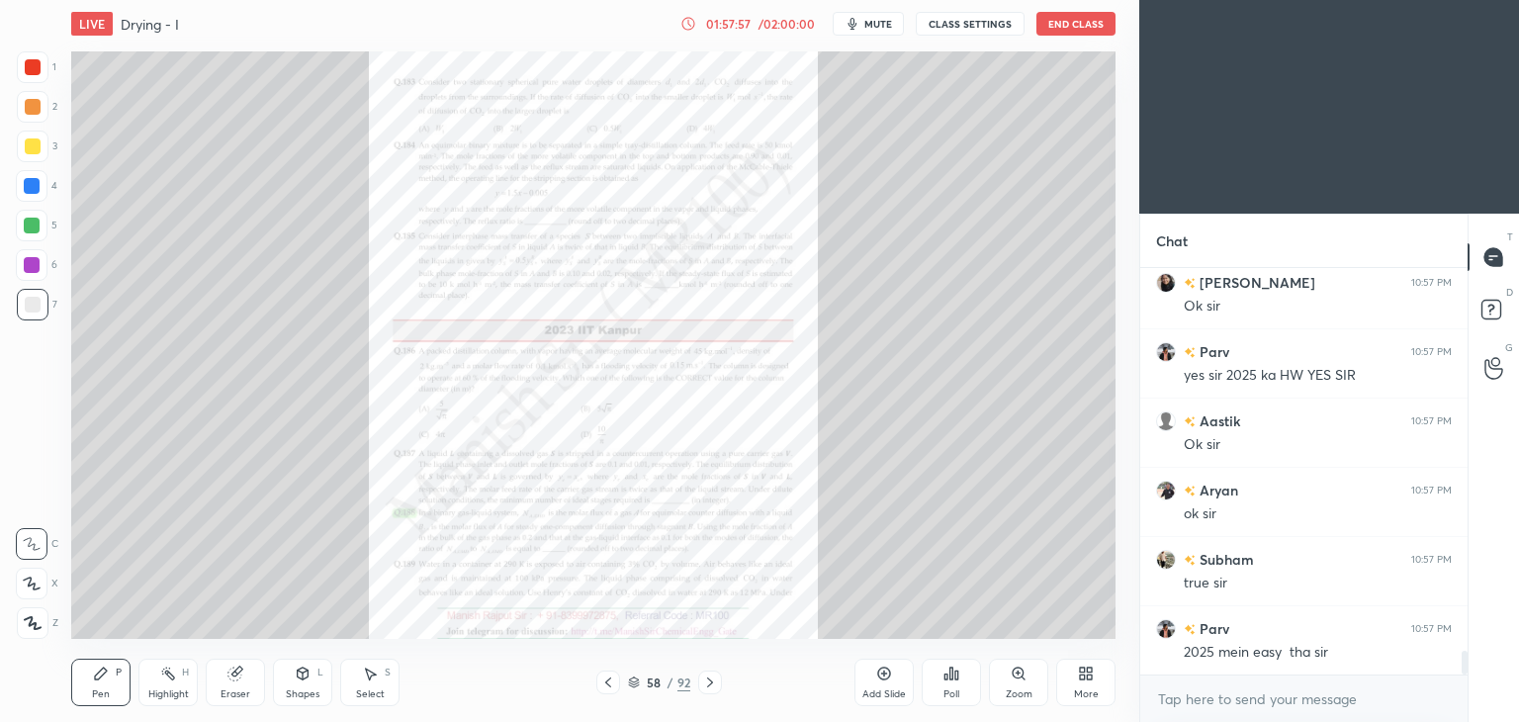
click at [712, 685] on icon at bounding box center [710, 682] width 16 height 16
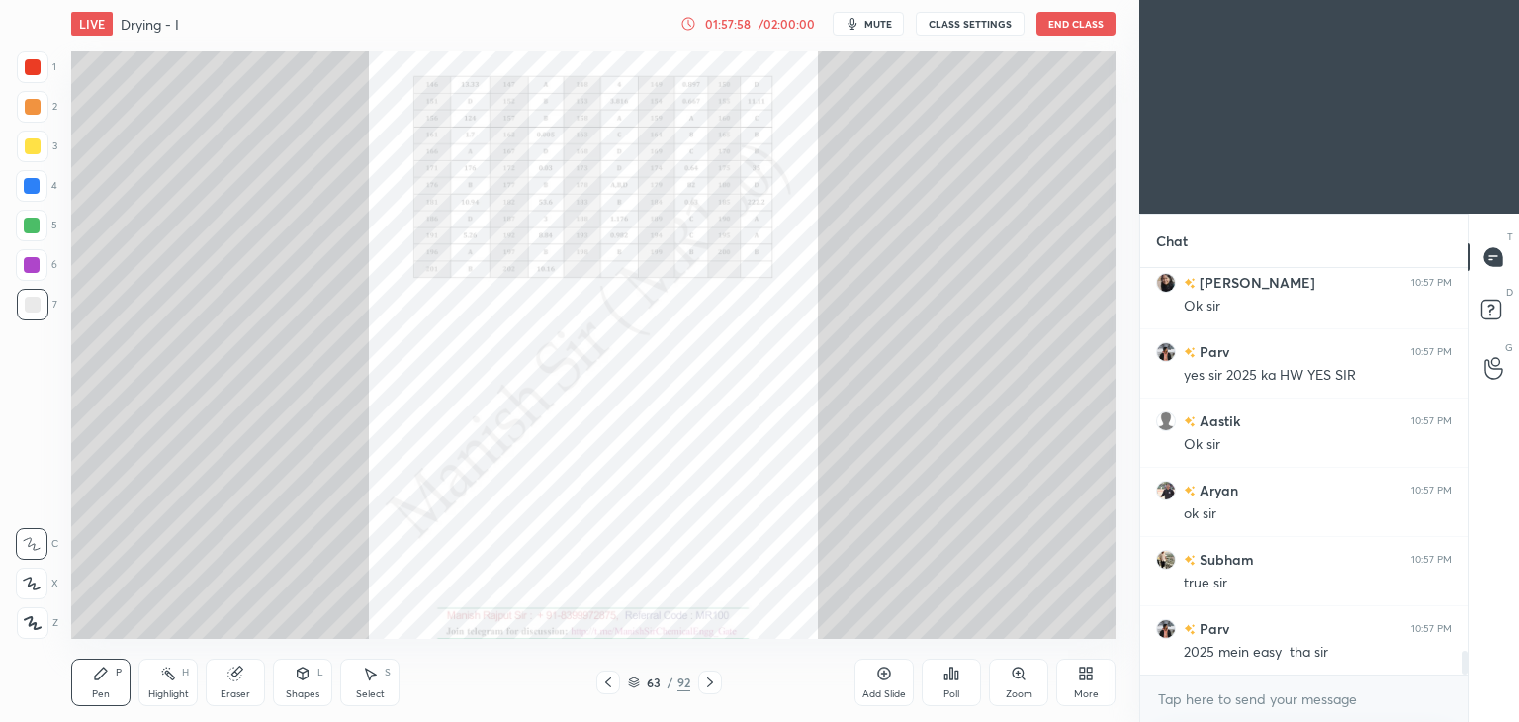
click at [712, 685] on icon at bounding box center [710, 682] width 16 height 16
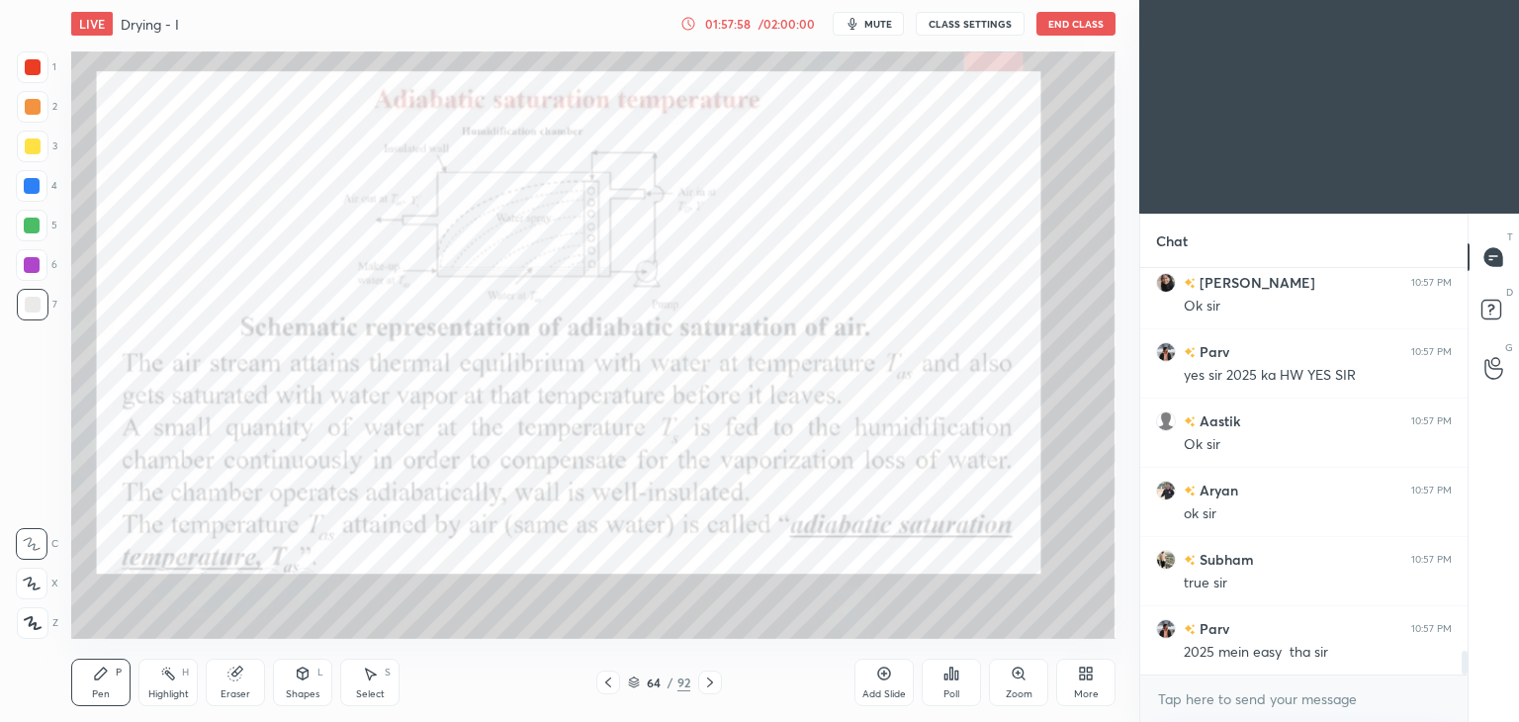
click at [712, 685] on icon at bounding box center [710, 682] width 16 height 16
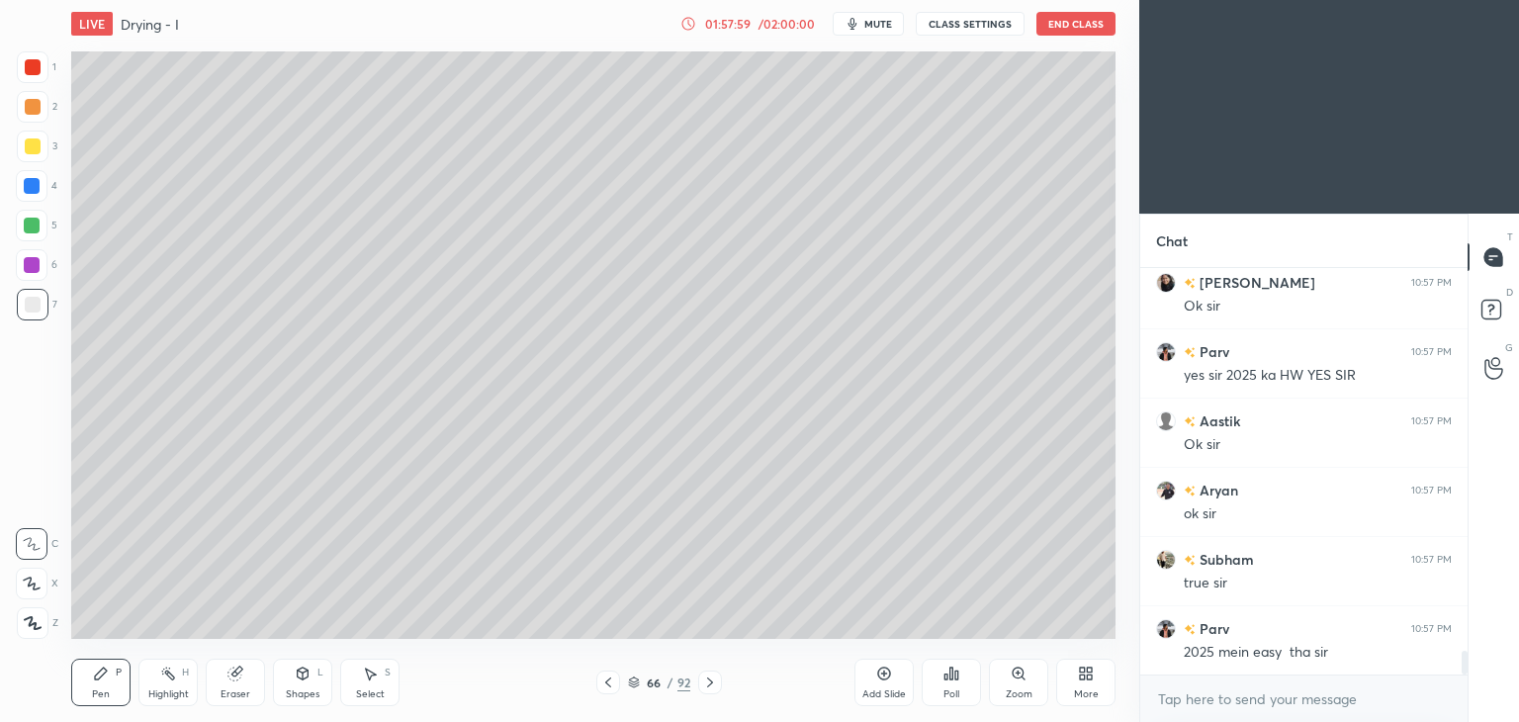
click at [712, 685] on icon at bounding box center [710, 682] width 16 height 16
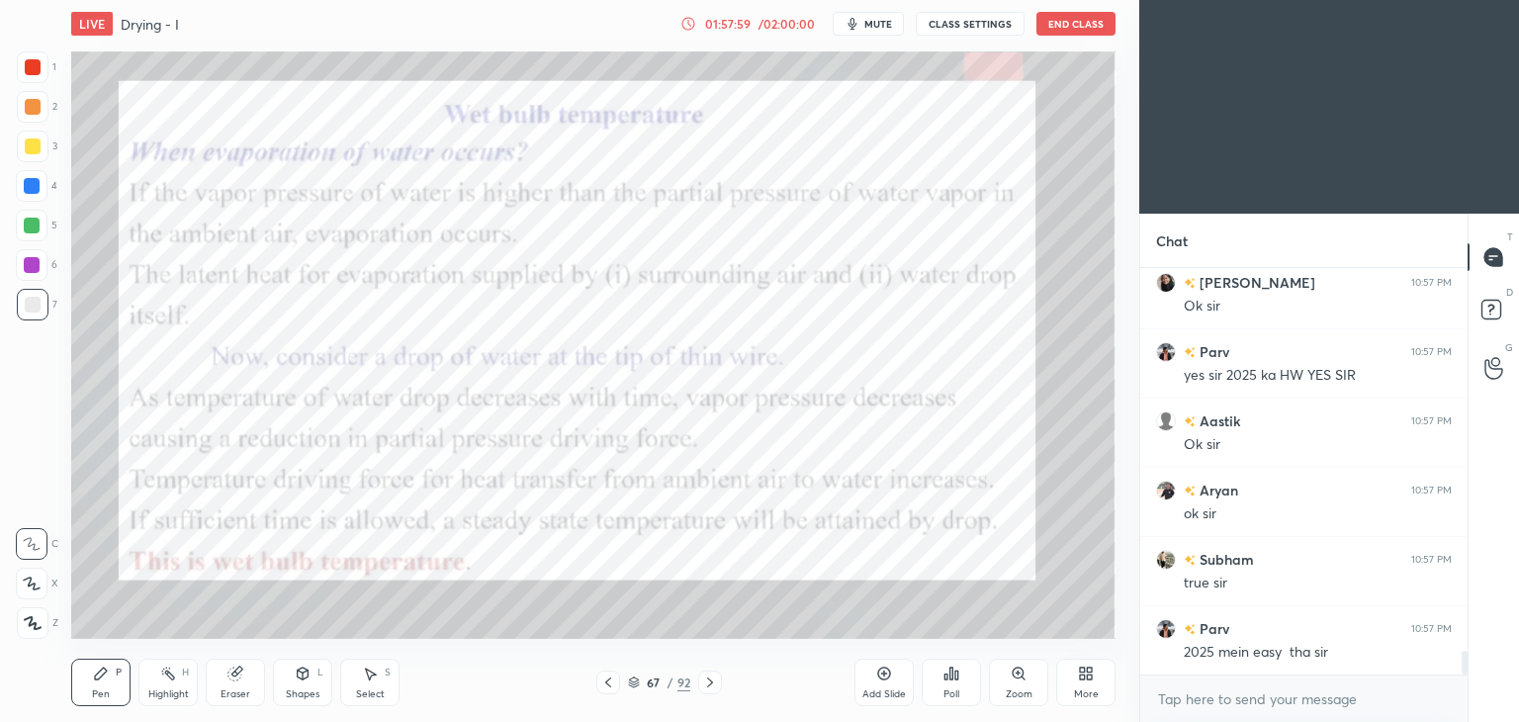
click at [712, 685] on icon at bounding box center [710, 682] width 16 height 16
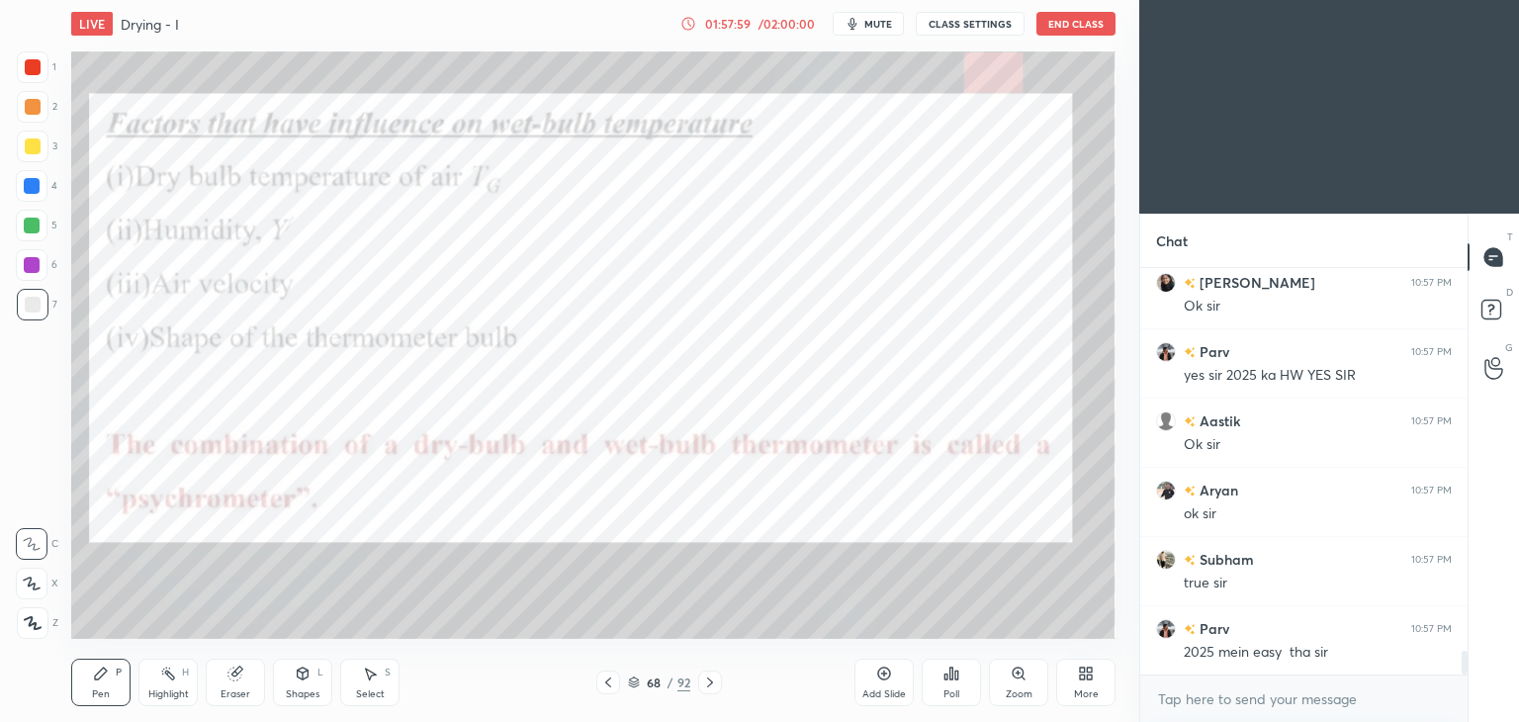
click at [712, 685] on icon at bounding box center [710, 682] width 16 height 16
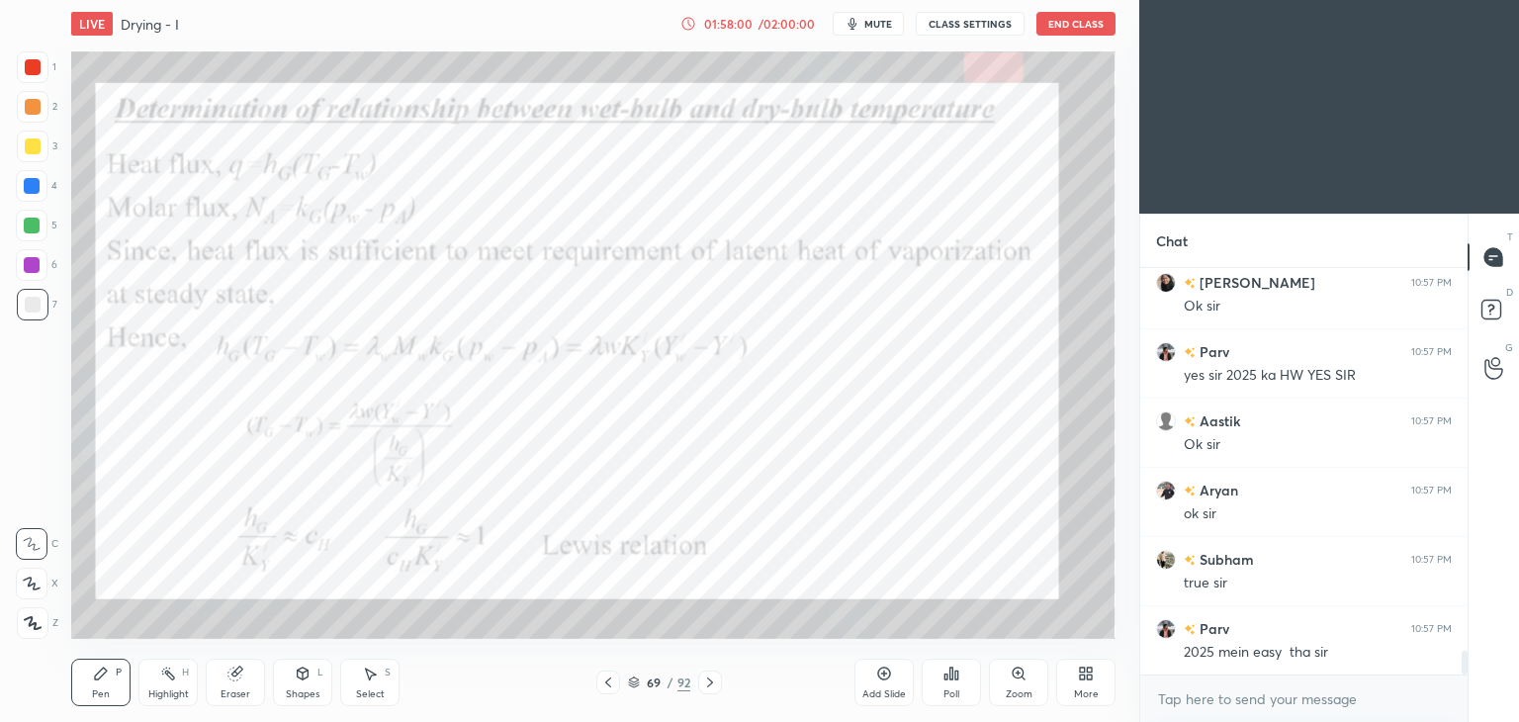
click at [712, 685] on icon at bounding box center [710, 682] width 16 height 16
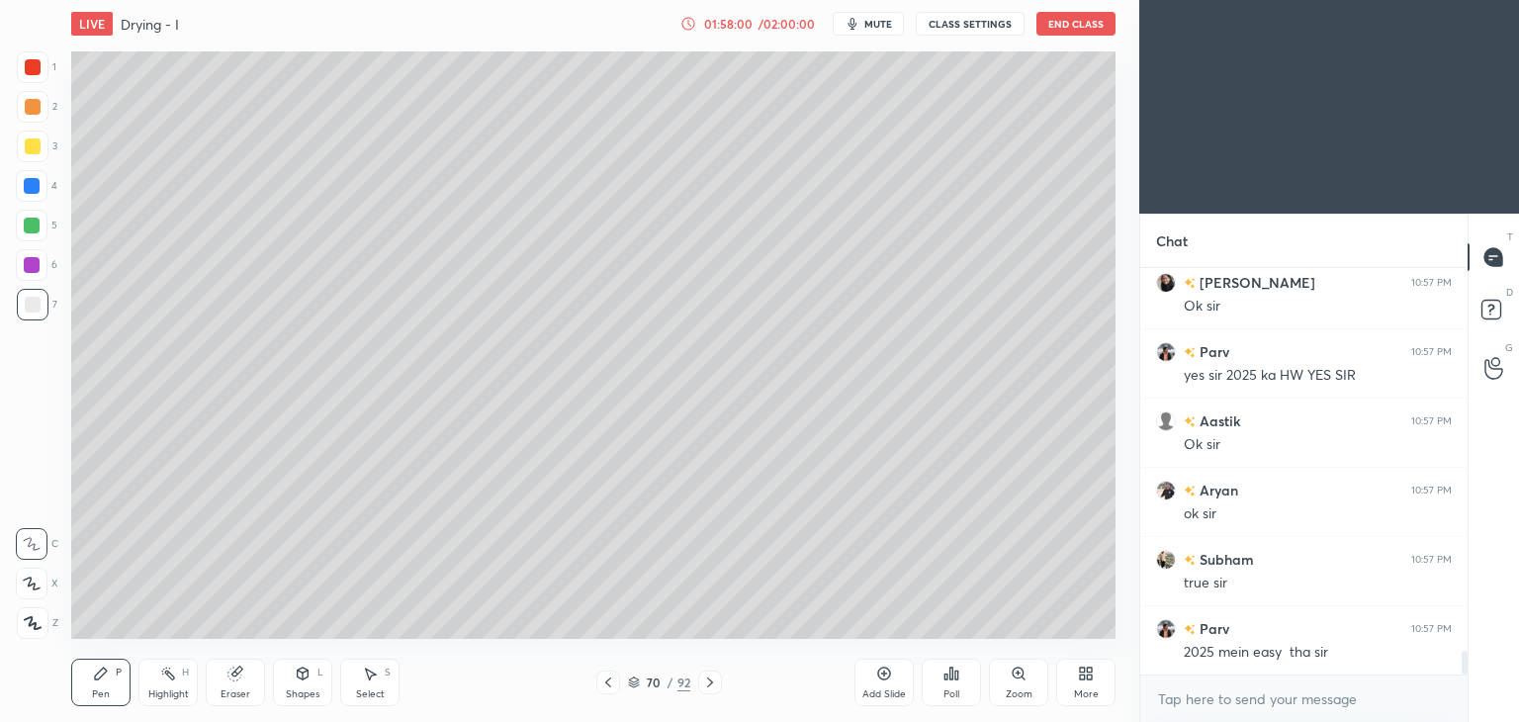
click at [712, 685] on icon at bounding box center [710, 682] width 16 height 16
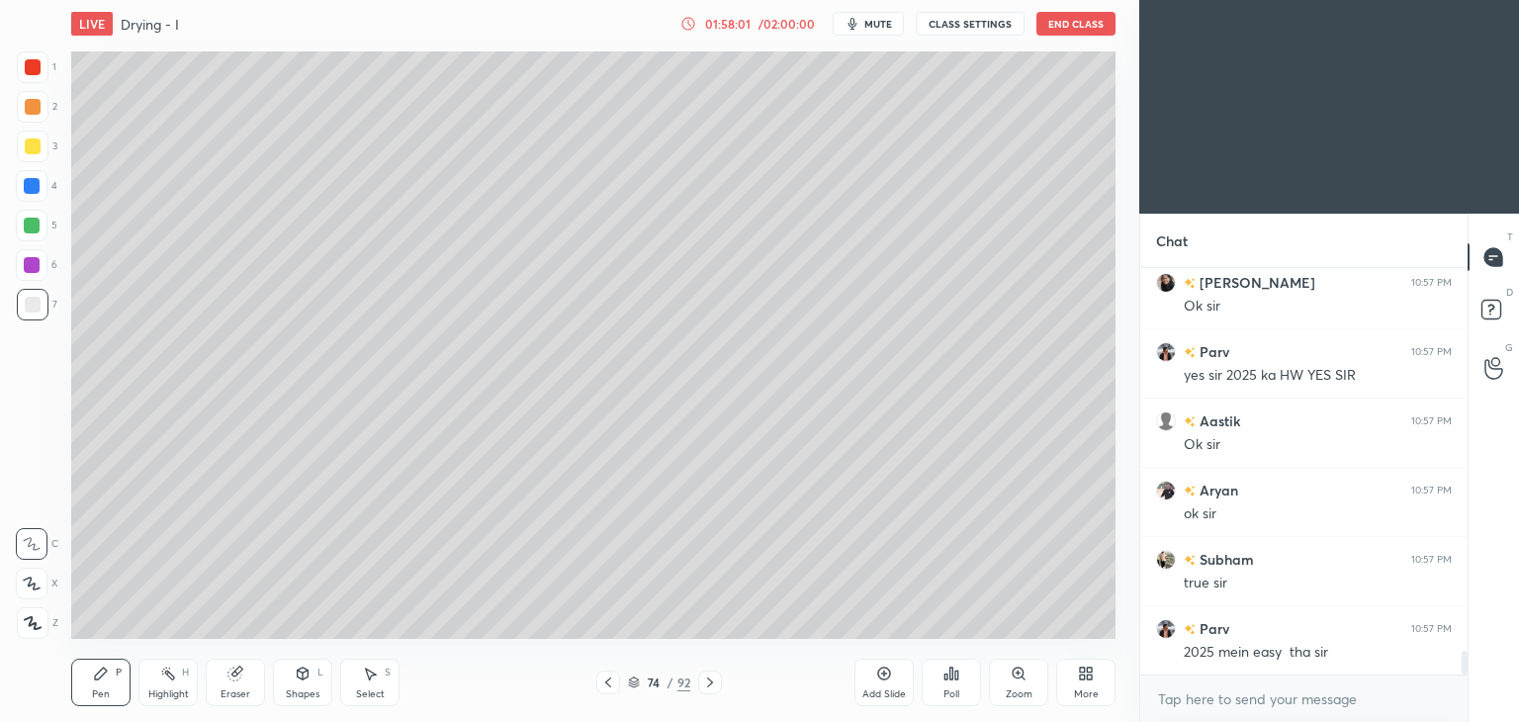
click at [712, 685] on icon at bounding box center [710, 682] width 16 height 16
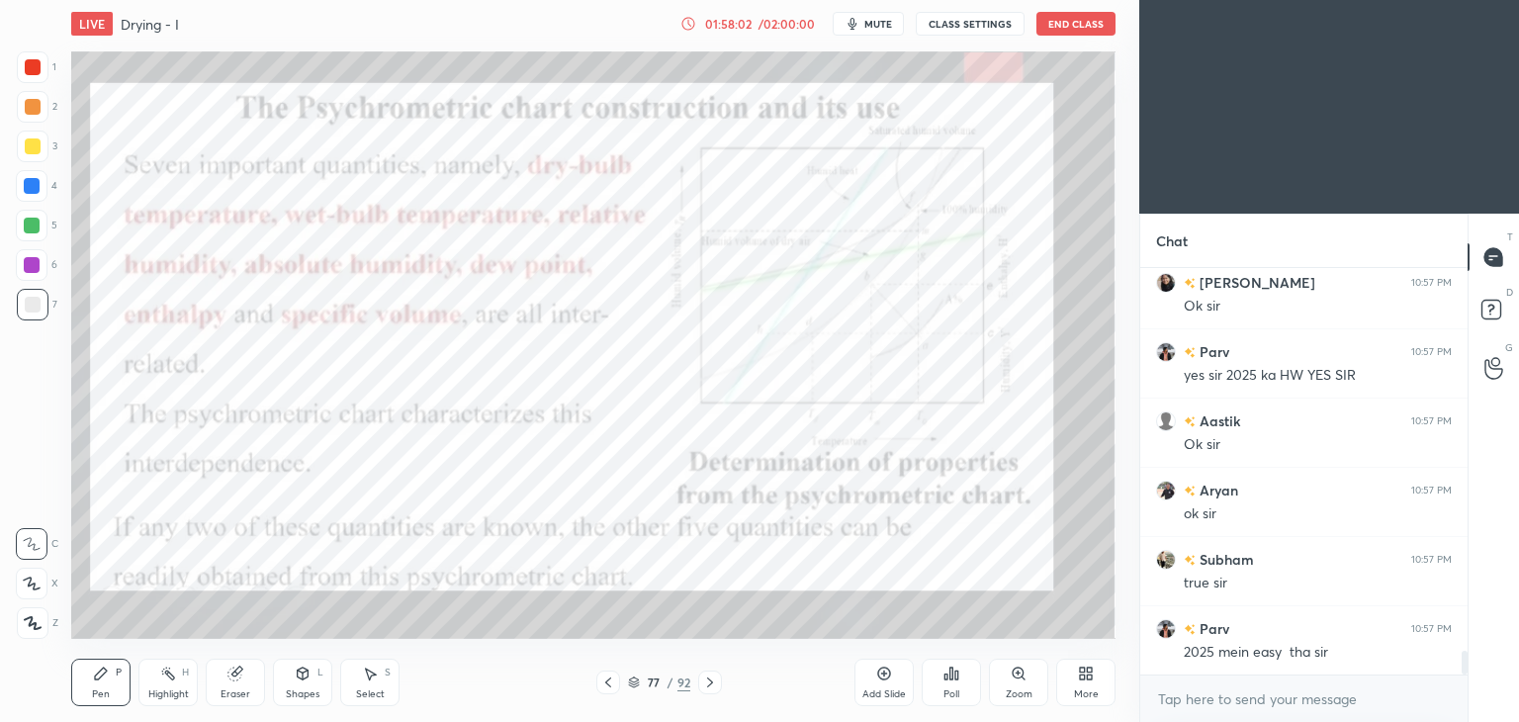
click at [712, 685] on icon at bounding box center [710, 682] width 16 height 16
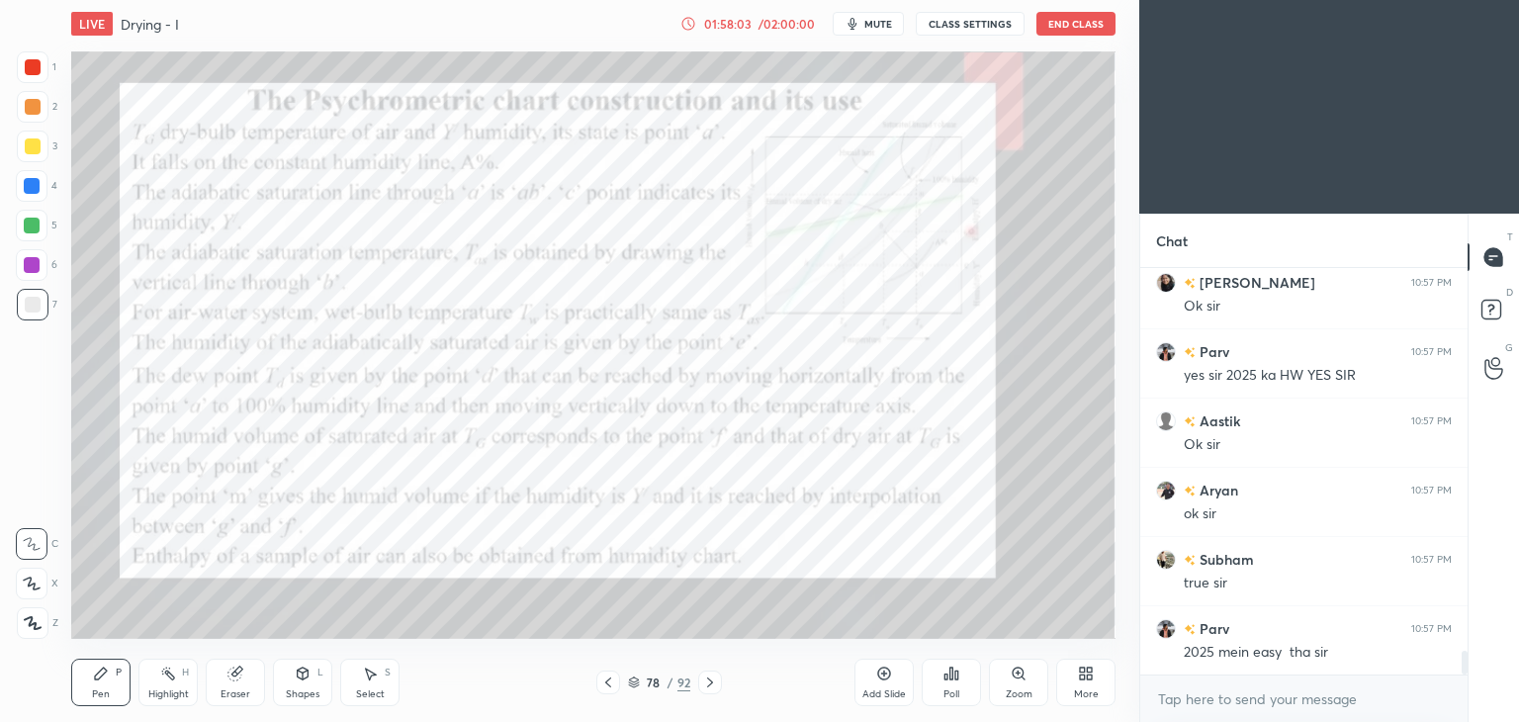
click at [601, 681] on icon at bounding box center [608, 682] width 16 height 16
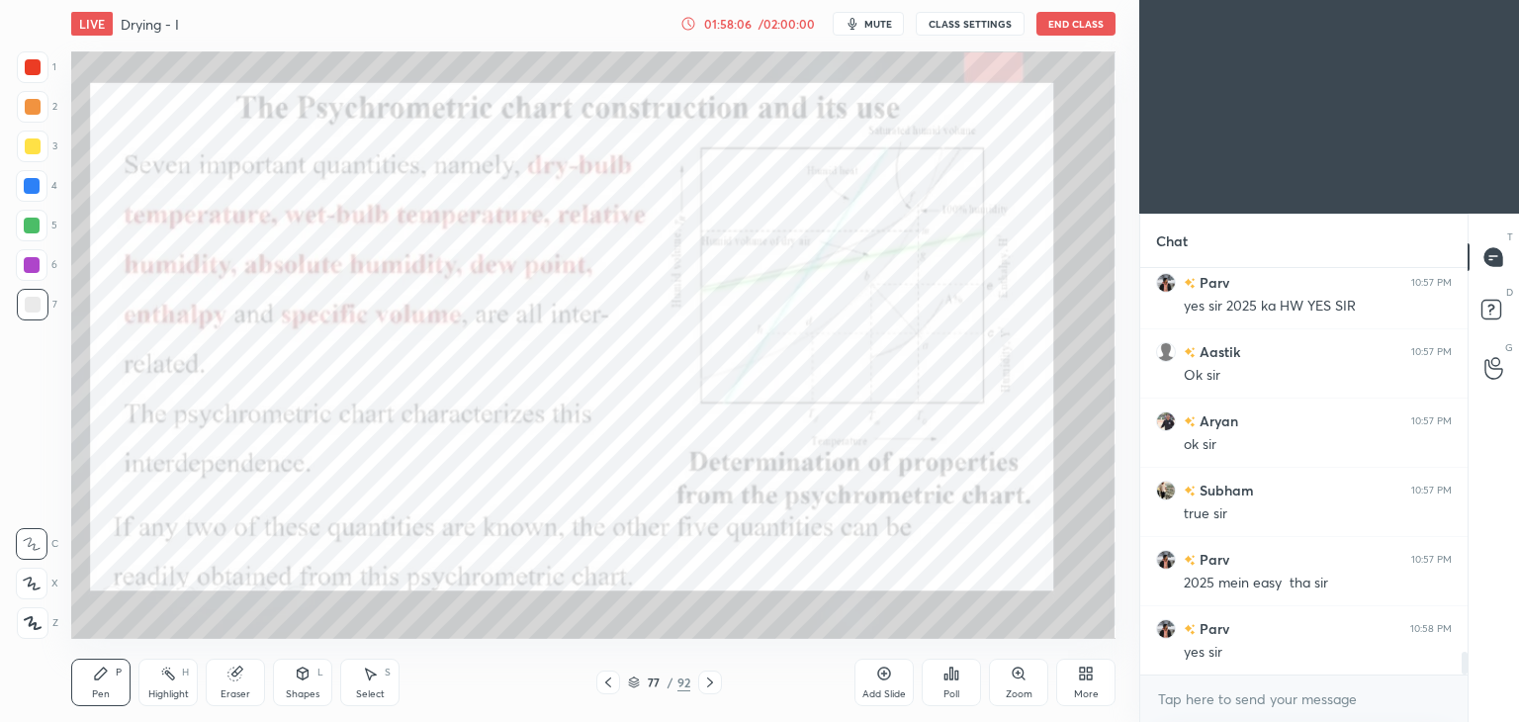
scroll to position [6784, 0]
click at [702, 678] on icon at bounding box center [710, 682] width 16 height 16
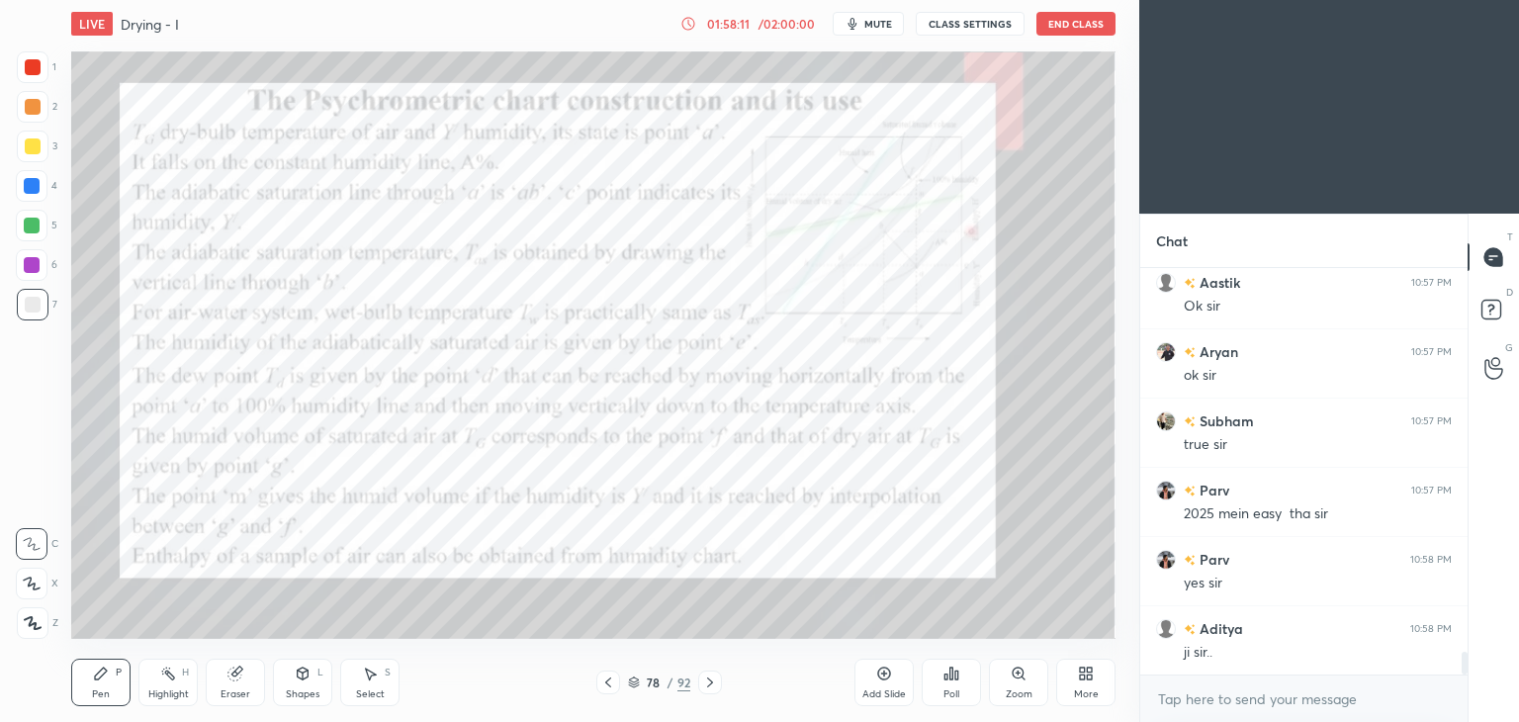
click at [704, 680] on icon at bounding box center [710, 682] width 16 height 16
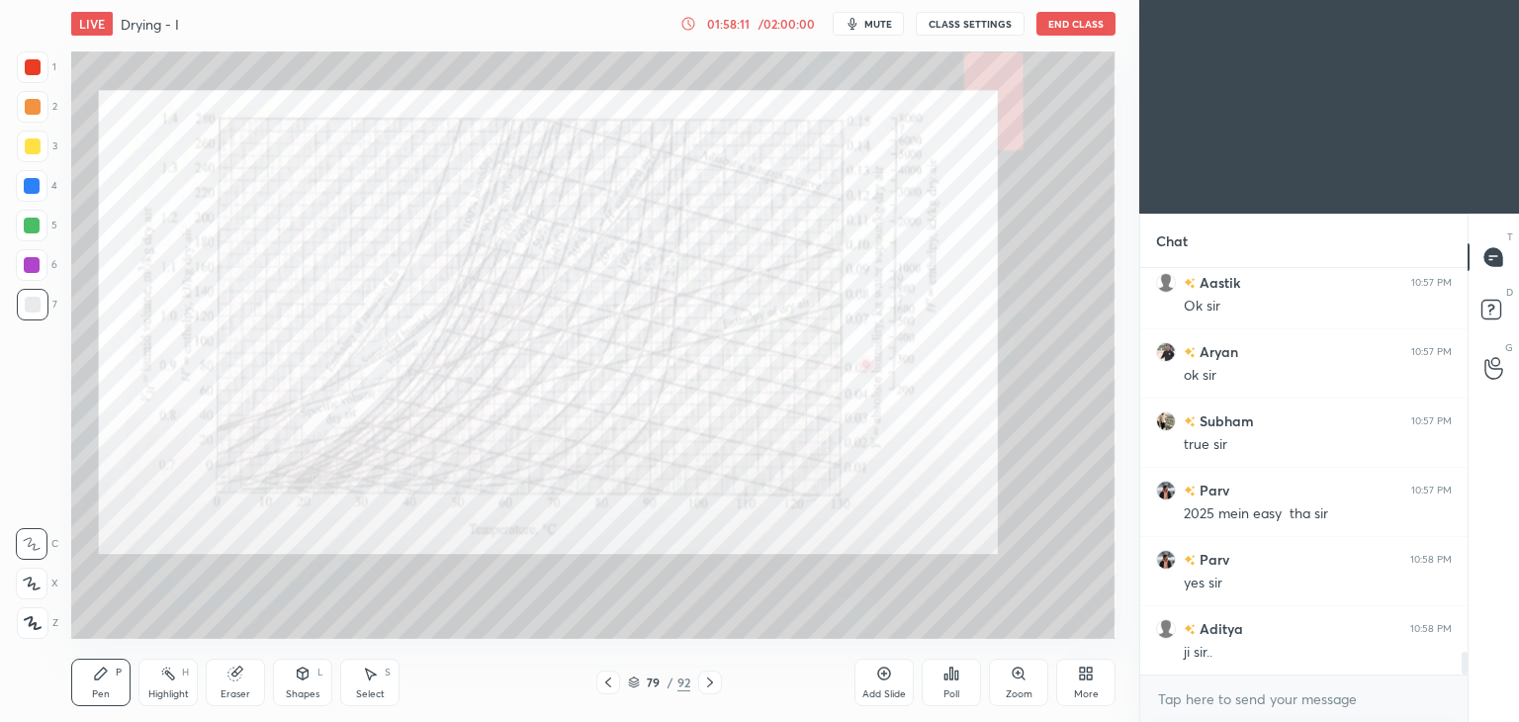
scroll to position [6853, 0]
click at [704, 680] on icon at bounding box center [710, 682] width 16 height 16
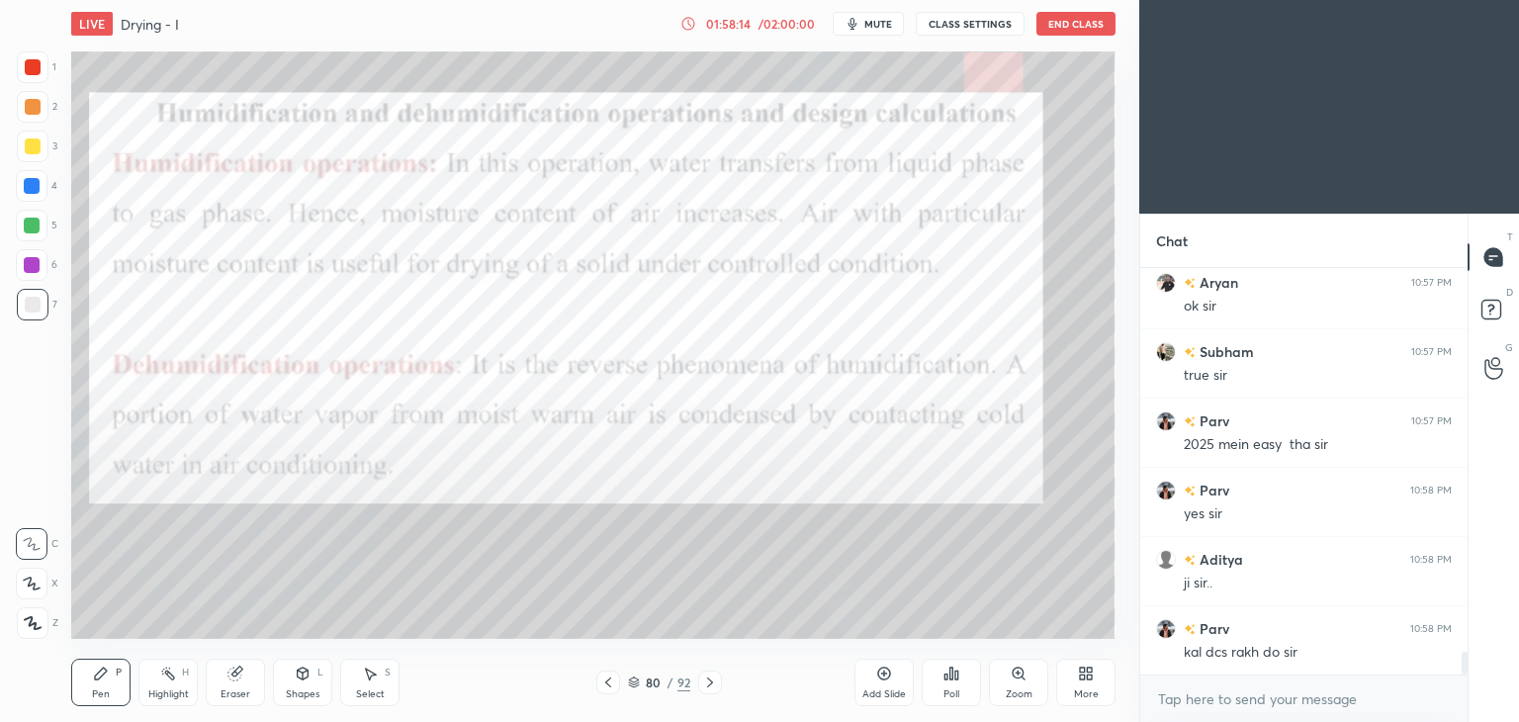
click at [704, 681] on icon at bounding box center [710, 682] width 16 height 16
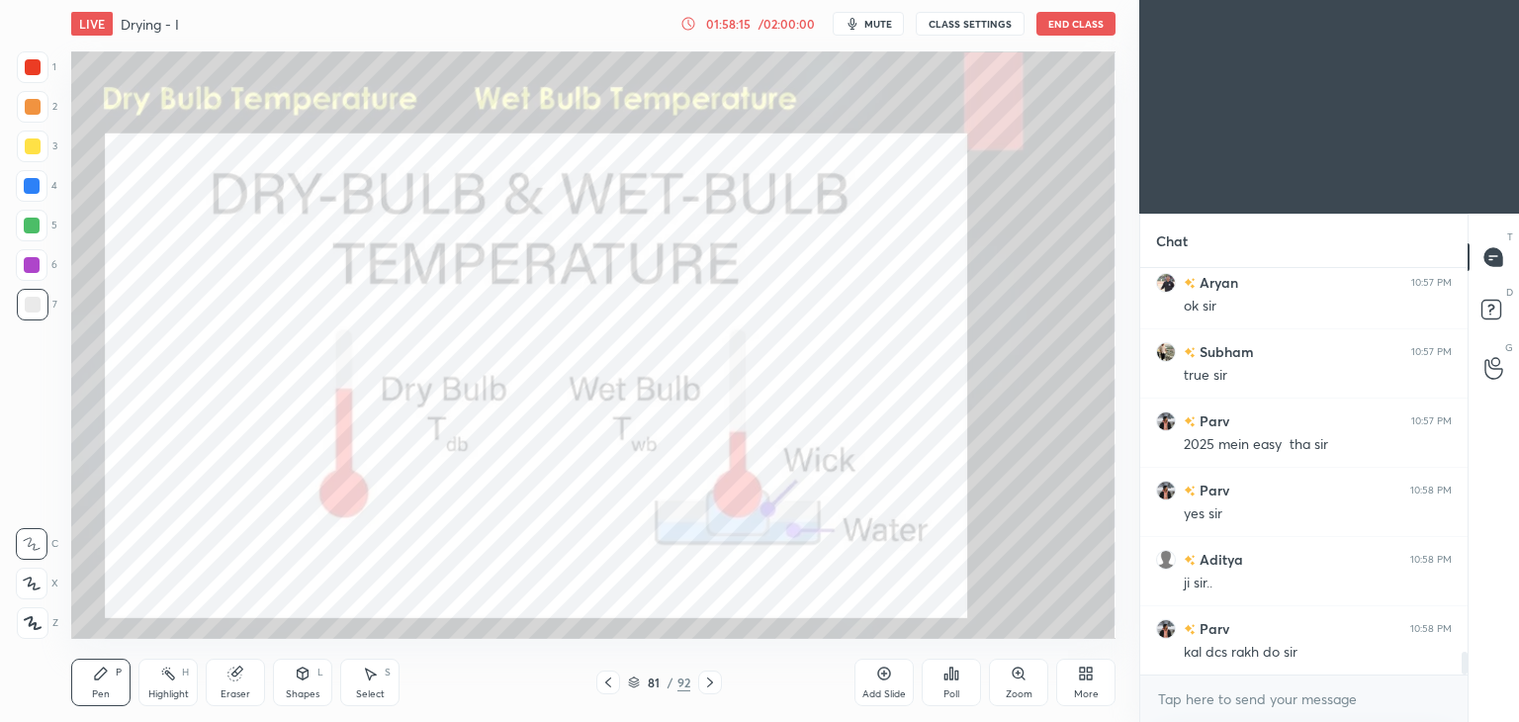
click at [704, 681] on icon at bounding box center [710, 682] width 16 height 16
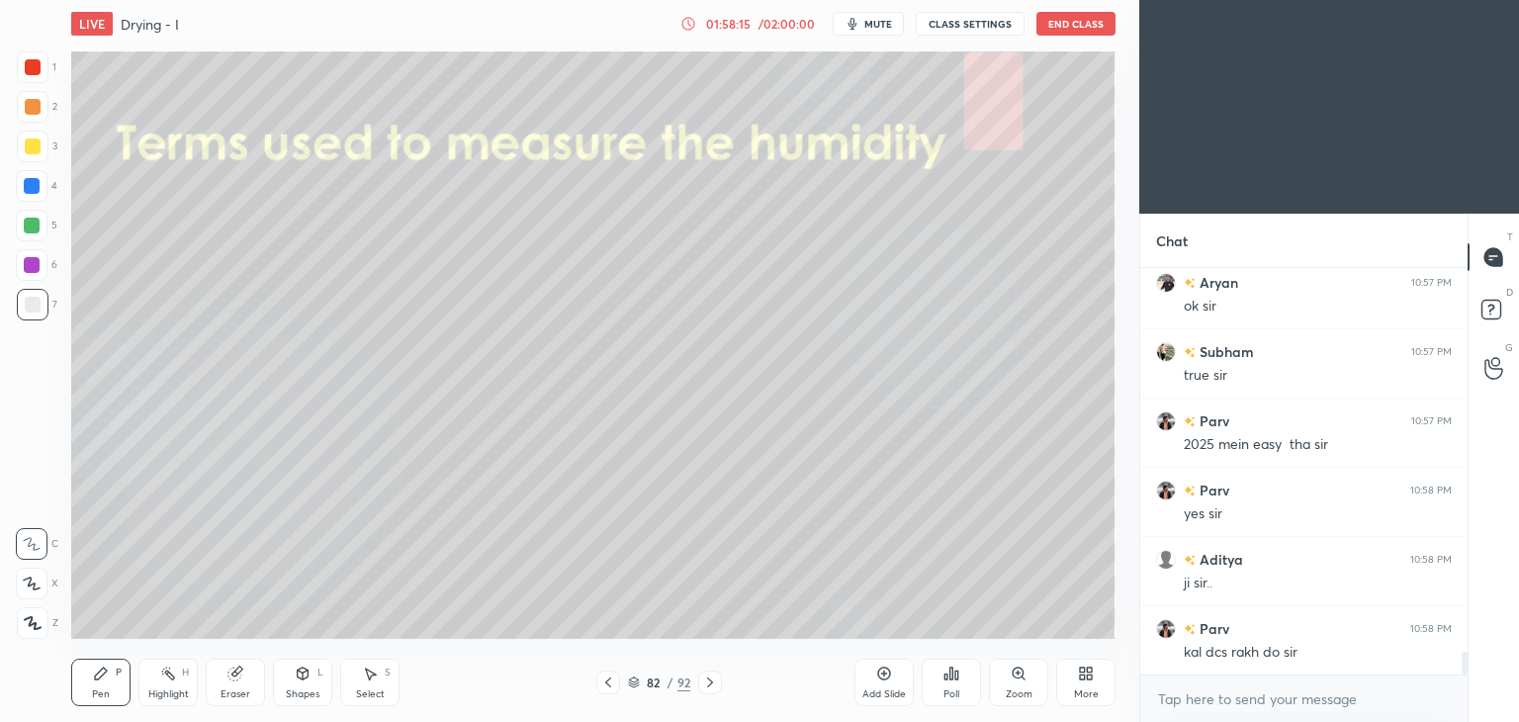
click at [704, 681] on icon at bounding box center [710, 682] width 16 height 16
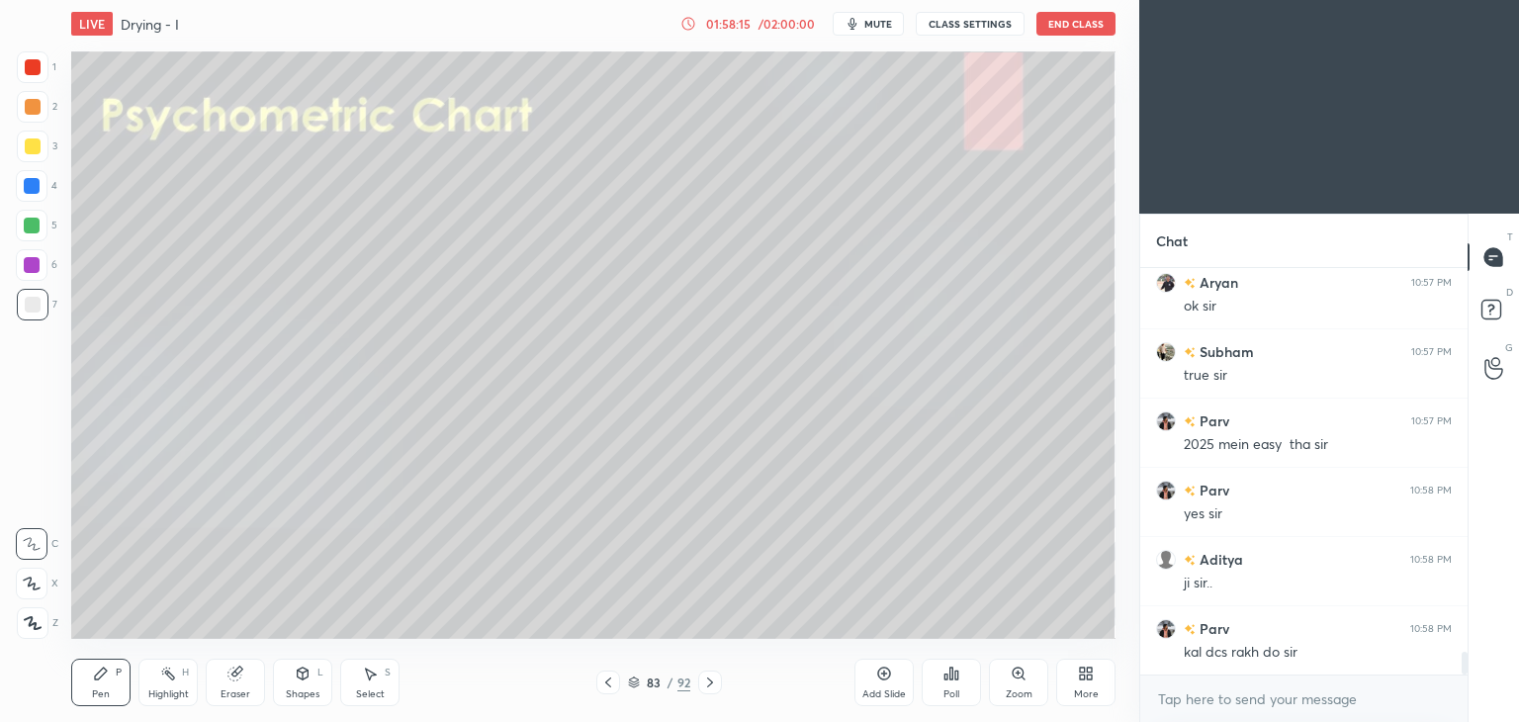
click at [704, 681] on icon at bounding box center [710, 682] width 16 height 16
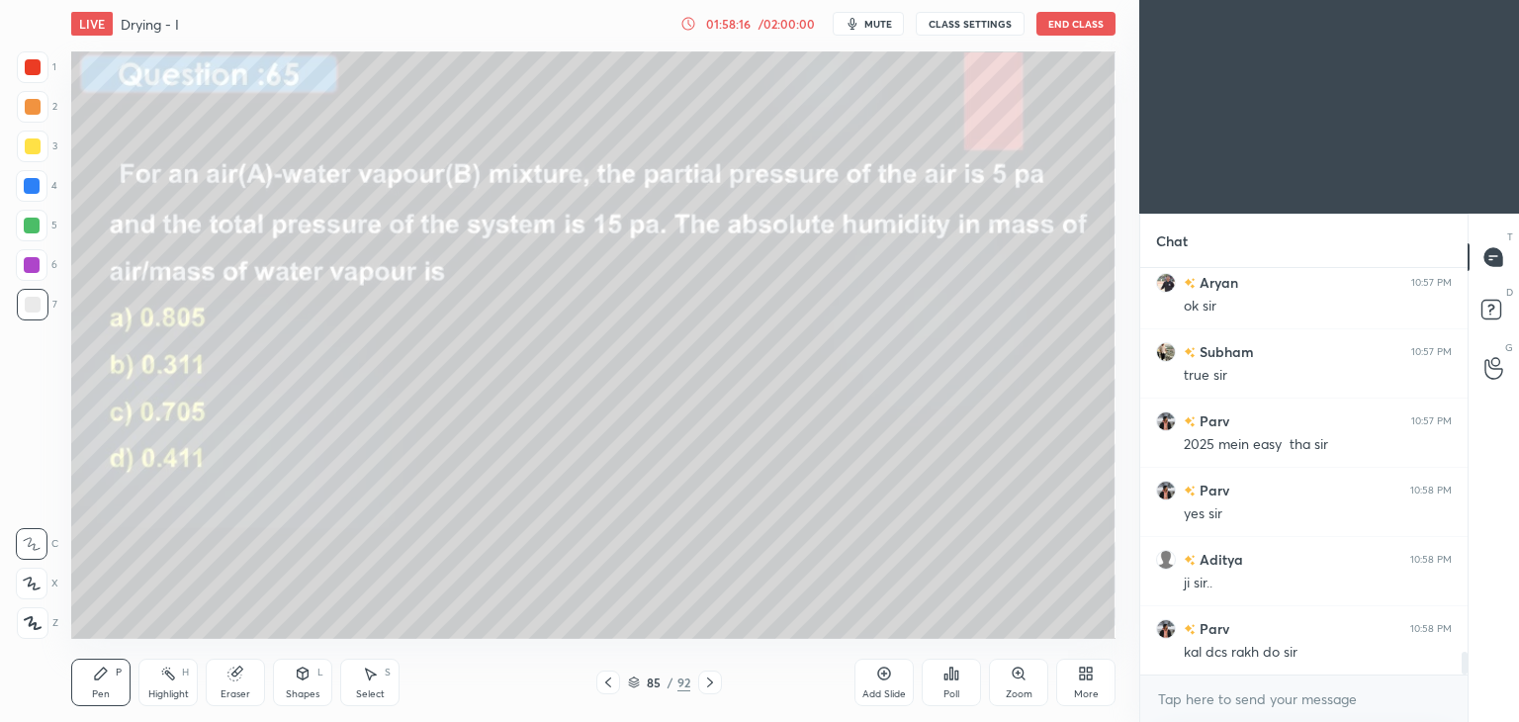
click at [704, 681] on icon at bounding box center [710, 682] width 16 height 16
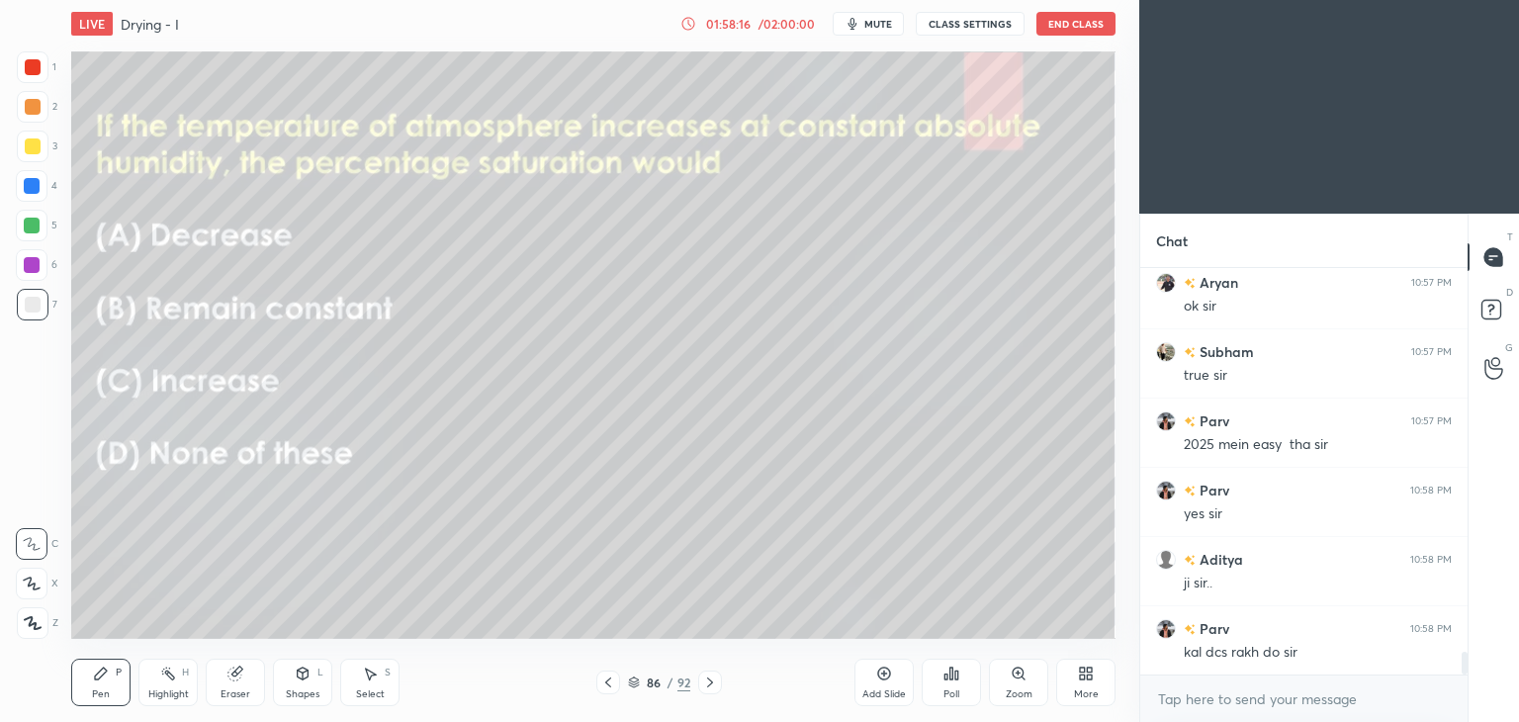
click at [704, 681] on icon at bounding box center [710, 682] width 16 height 16
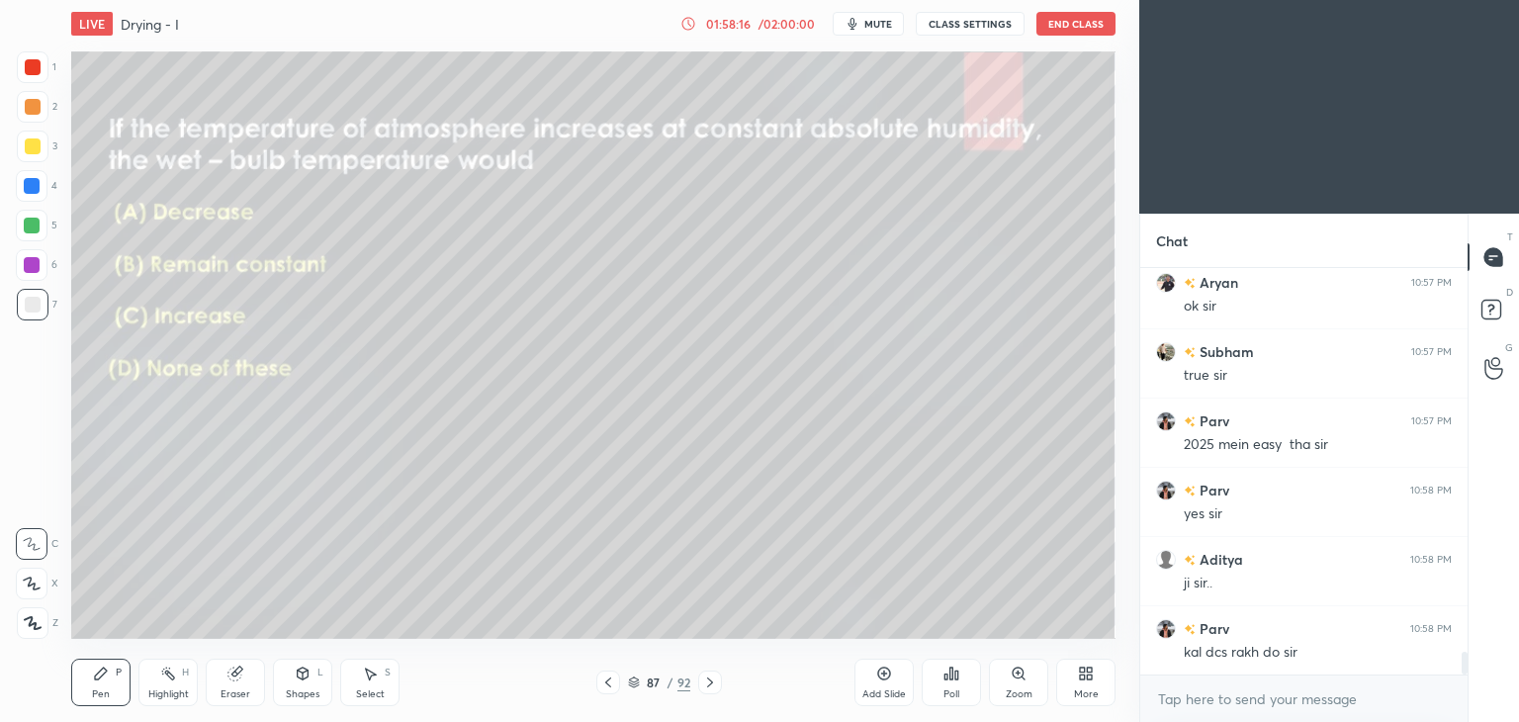
click at [704, 681] on icon at bounding box center [710, 682] width 16 height 16
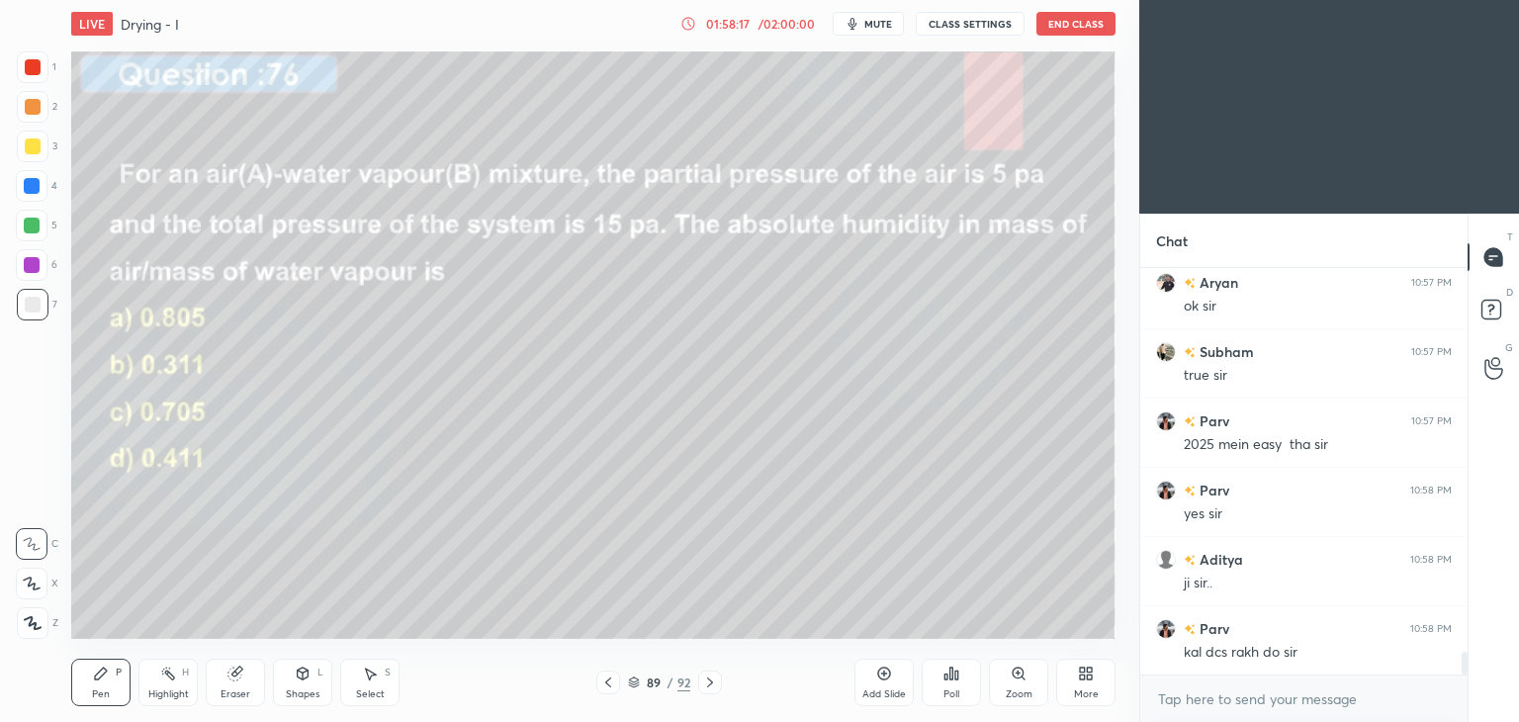
click at [704, 681] on icon at bounding box center [710, 682] width 16 height 16
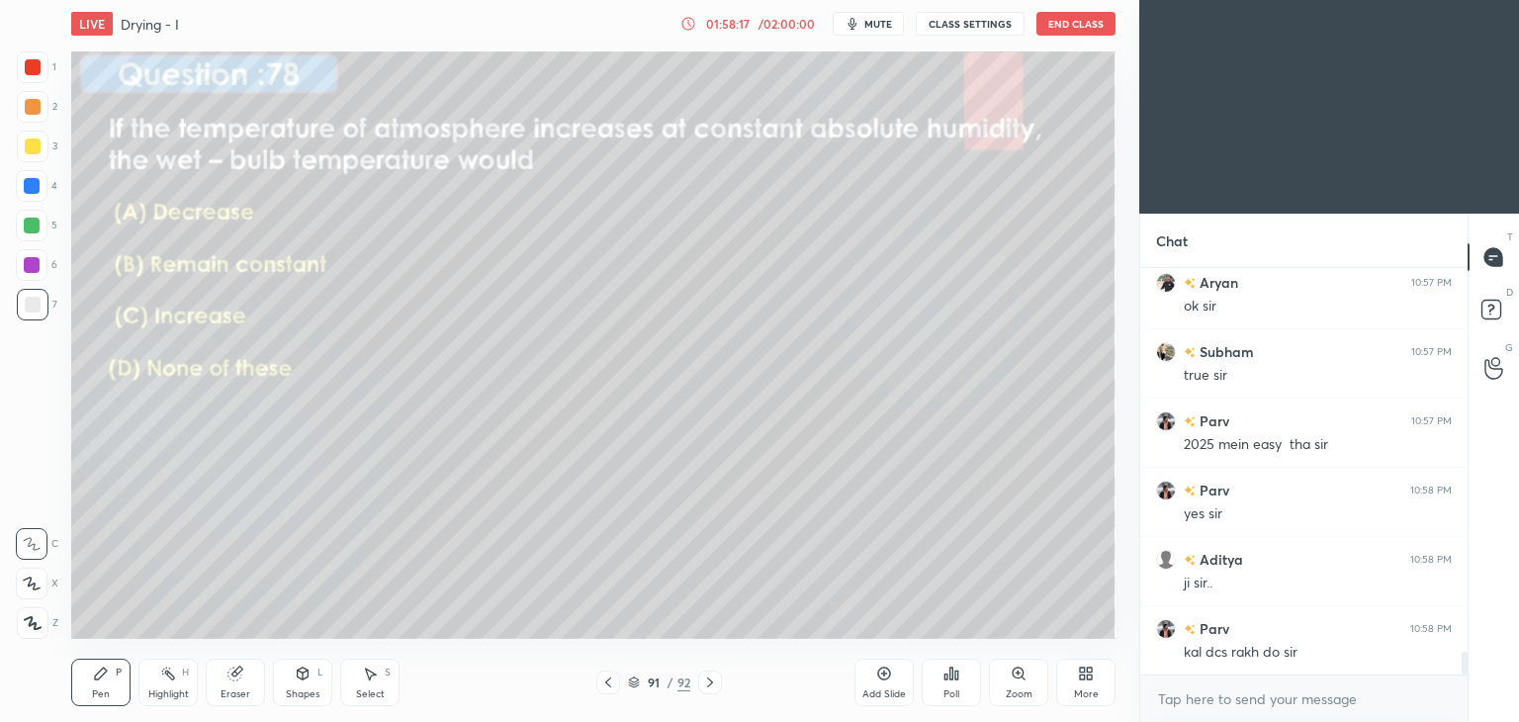
click at [704, 681] on icon at bounding box center [710, 682] width 16 height 16
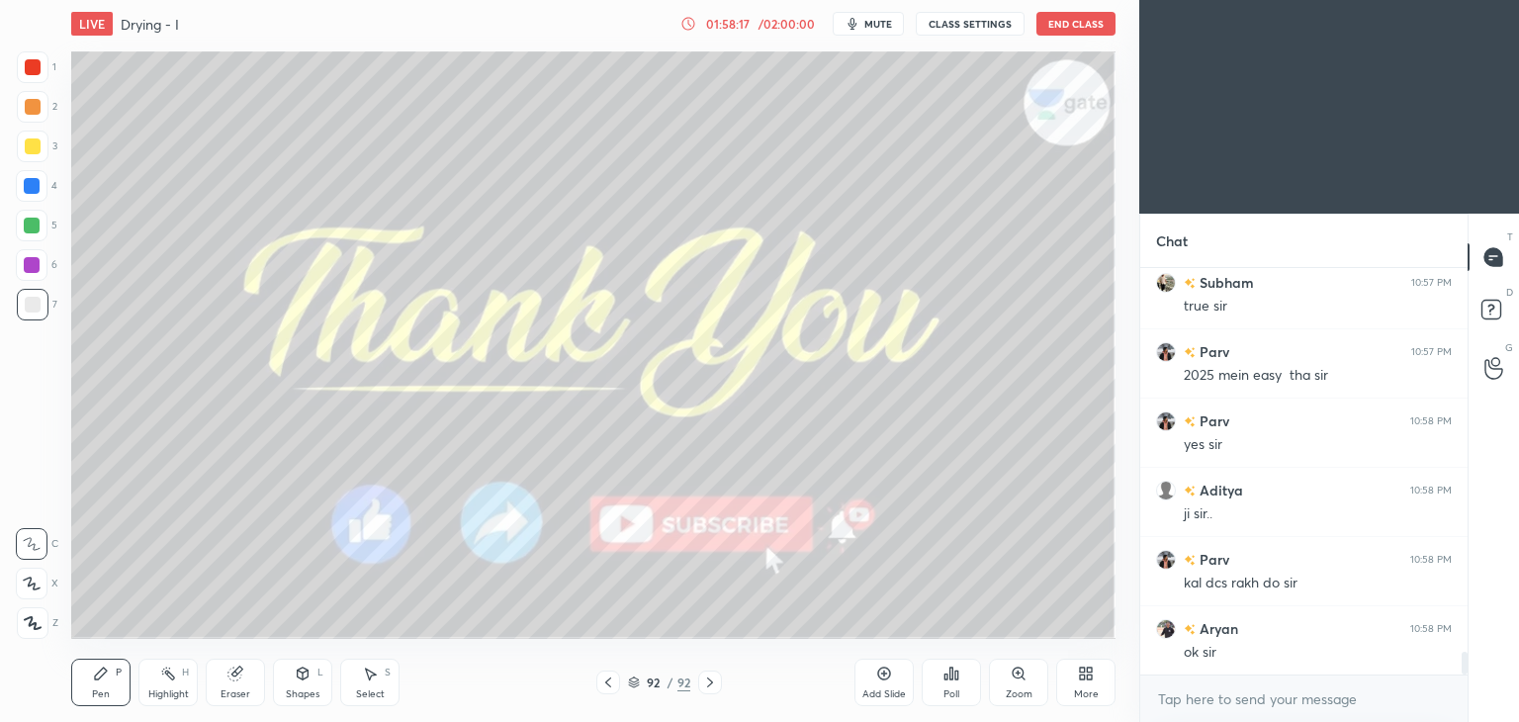
click at [704, 681] on icon at bounding box center [710, 682] width 16 height 16
click at [601, 680] on icon at bounding box center [608, 682] width 16 height 16
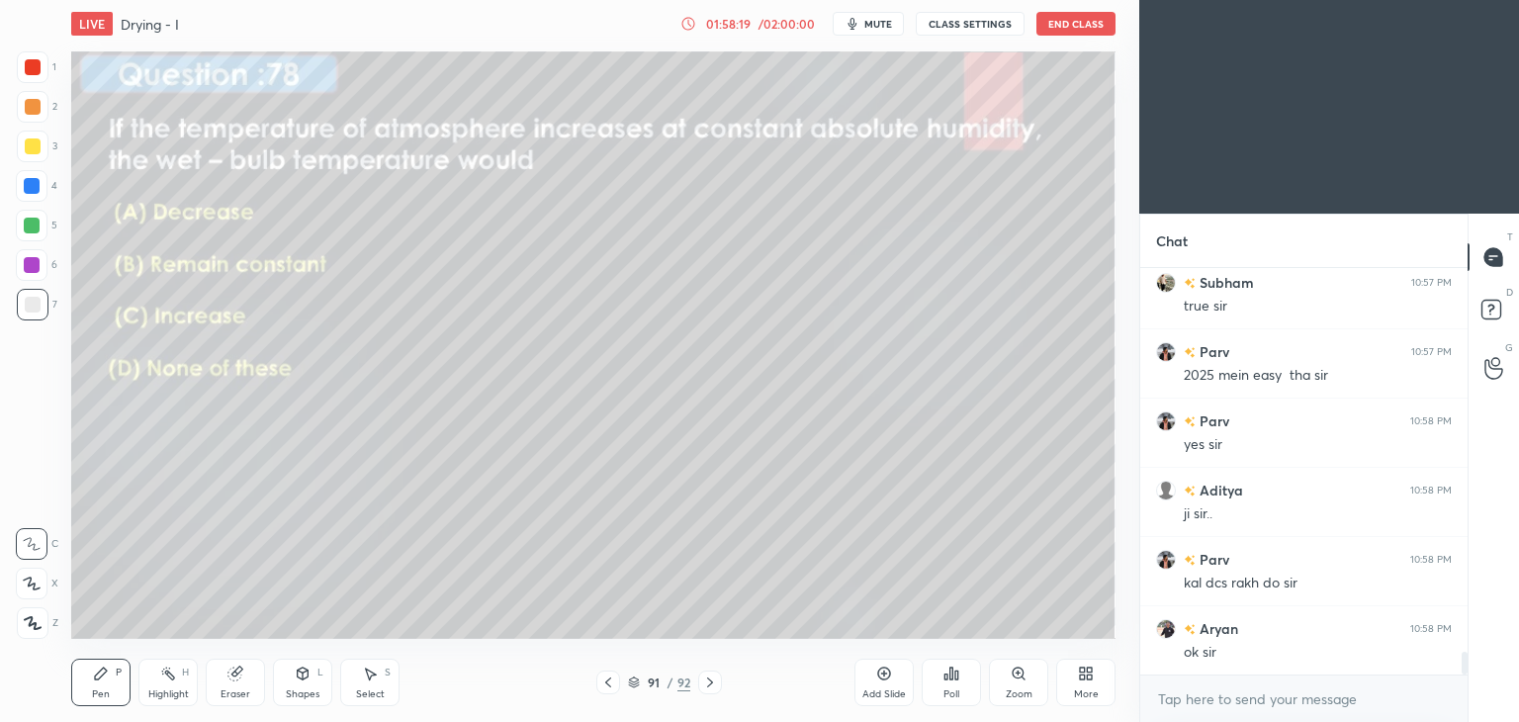
click at [601, 680] on icon at bounding box center [608, 682] width 16 height 16
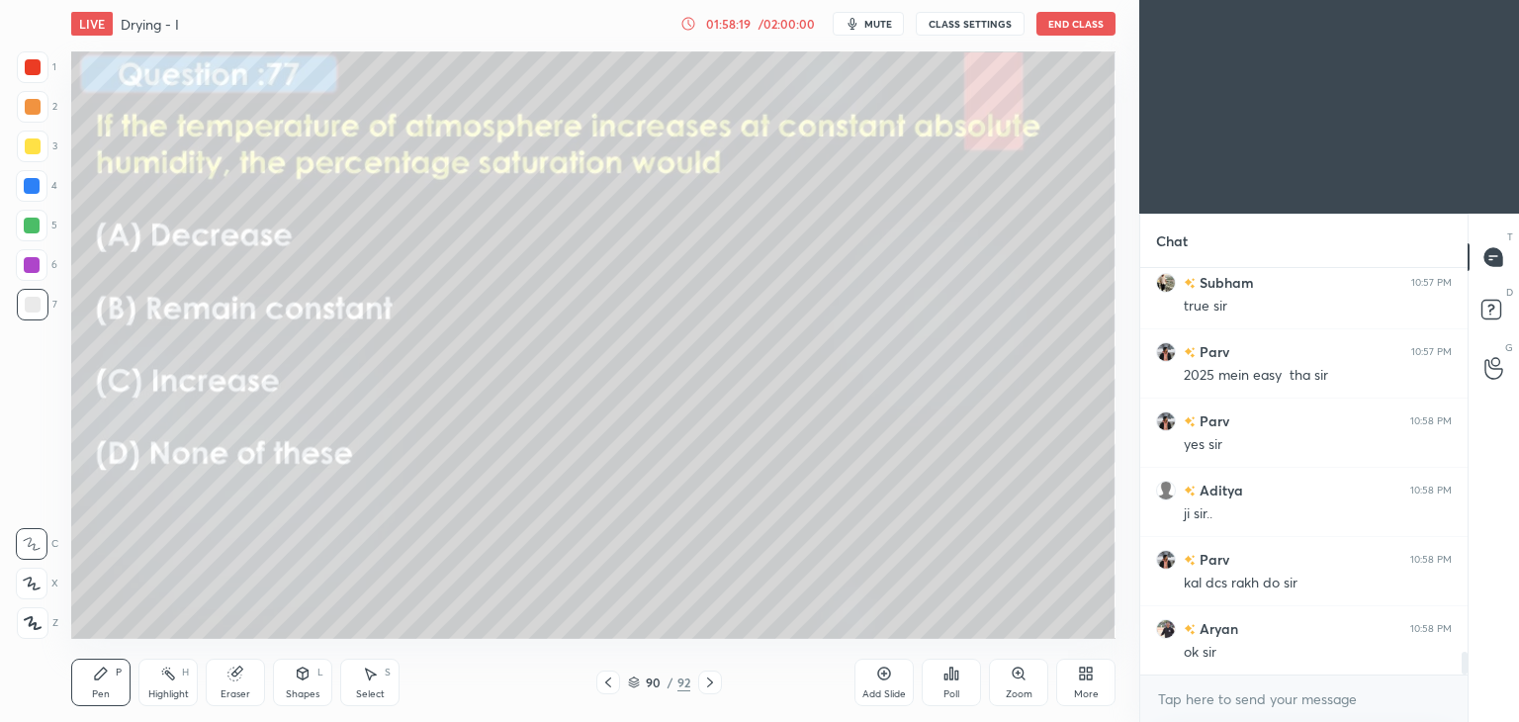
click at [601, 680] on icon at bounding box center [608, 682] width 16 height 16
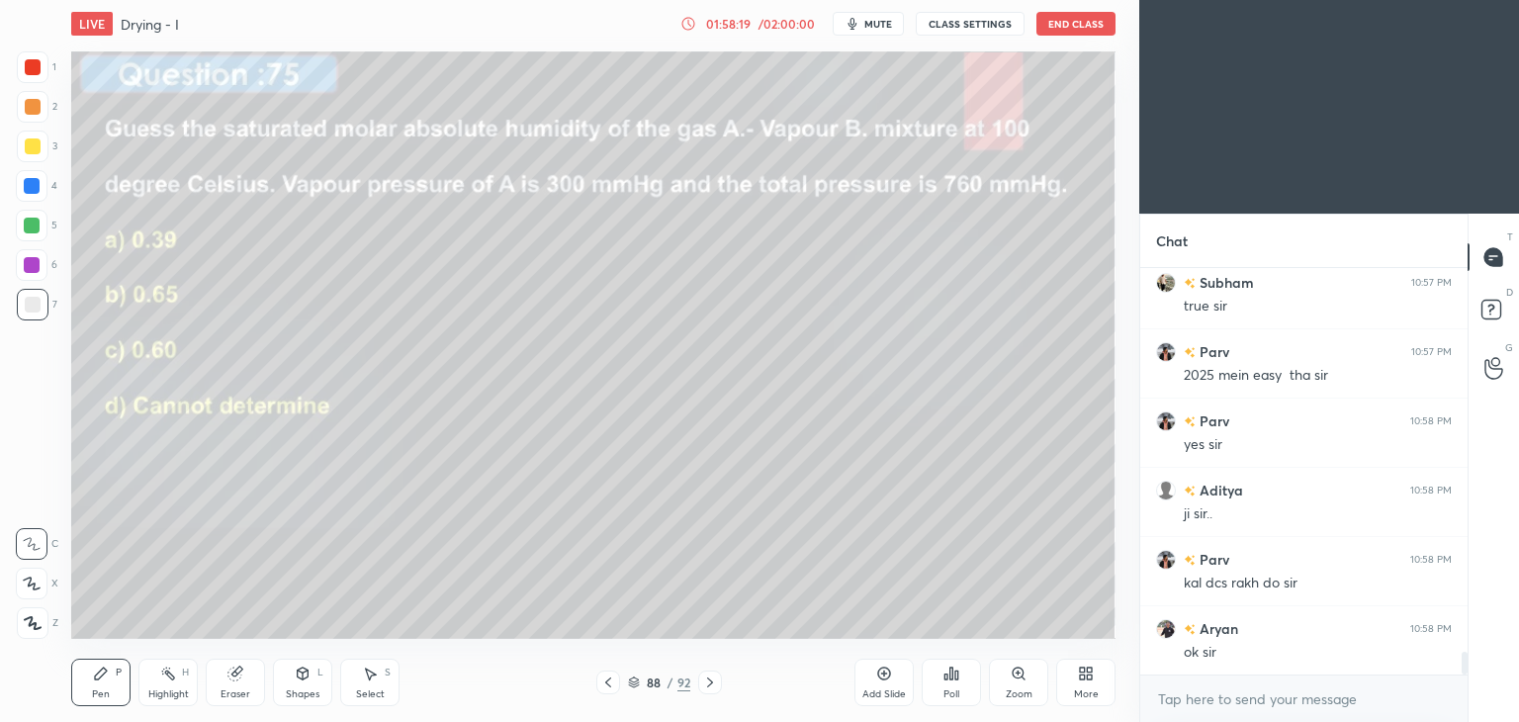
click at [601, 680] on icon at bounding box center [608, 682] width 16 height 16
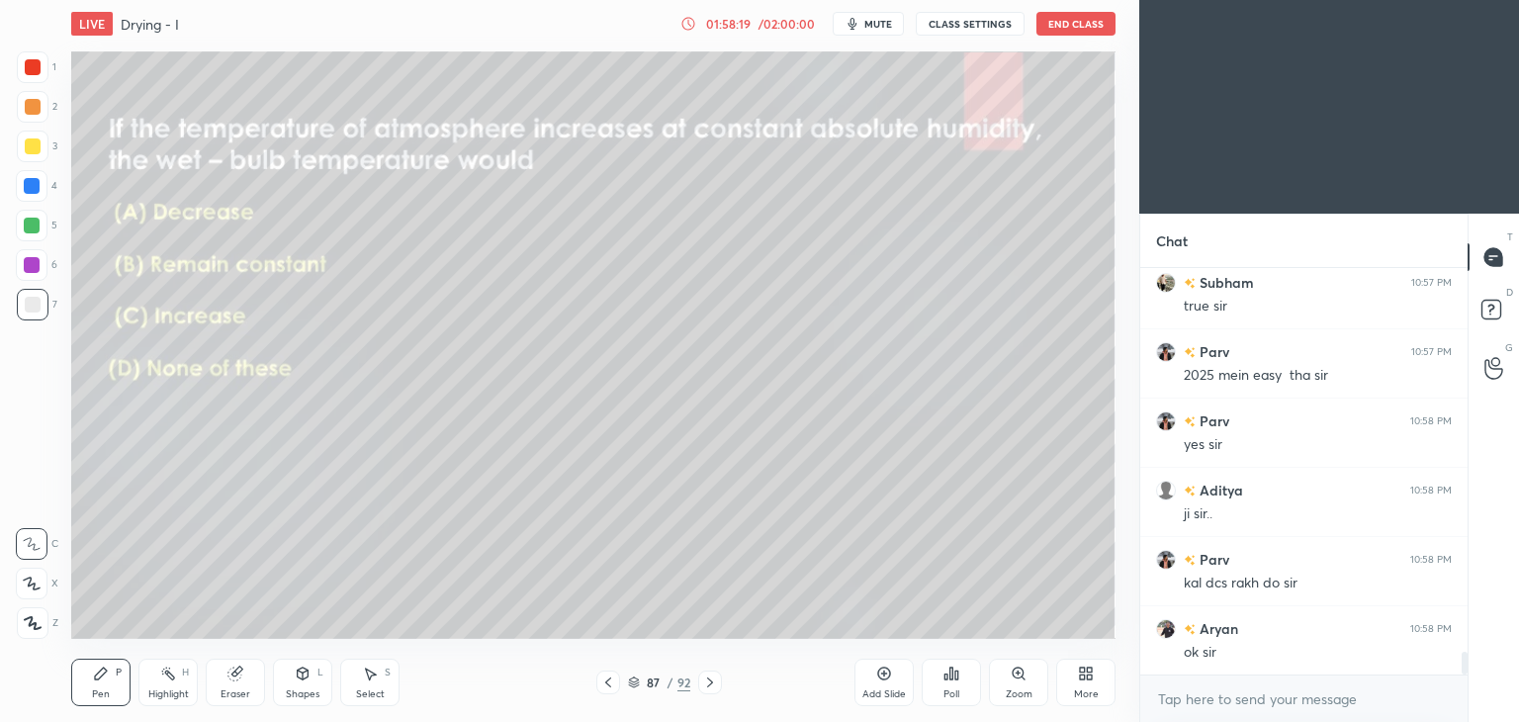
click at [601, 680] on icon at bounding box center [608, 682] width 16 height 16
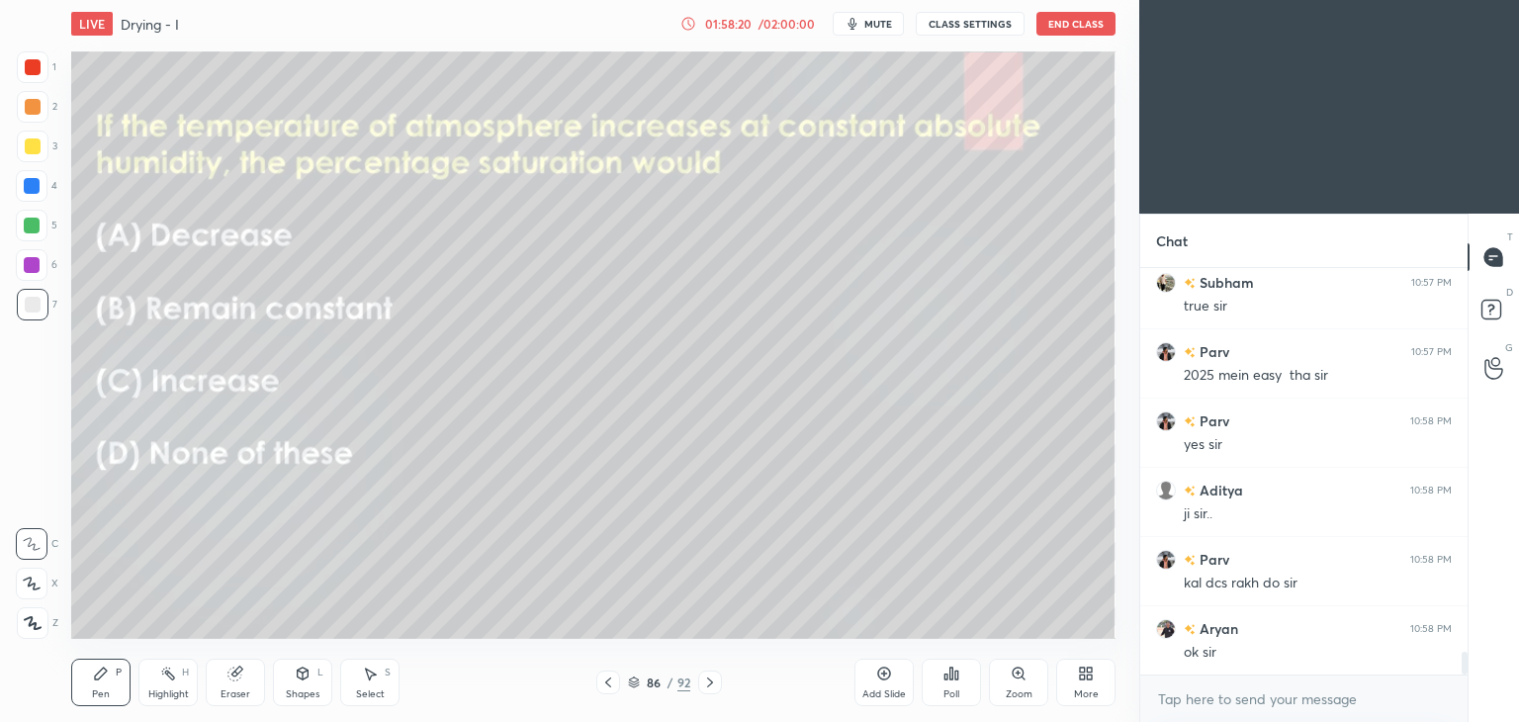
click at [601, 680] on icon at bounding box center [608, 682] width 16 height 16
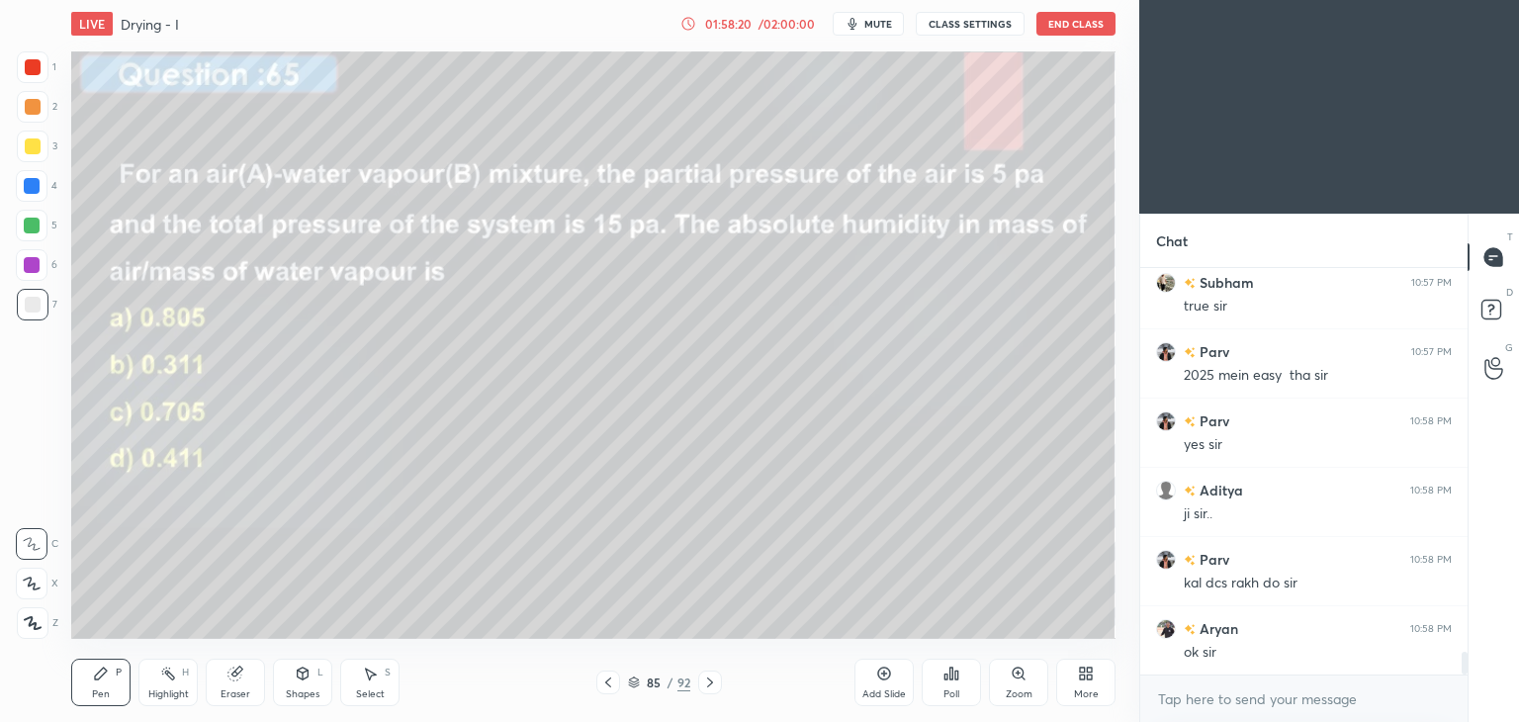
click at [601, 680] on icon at bounding box center [608, 682] width 16 height 16
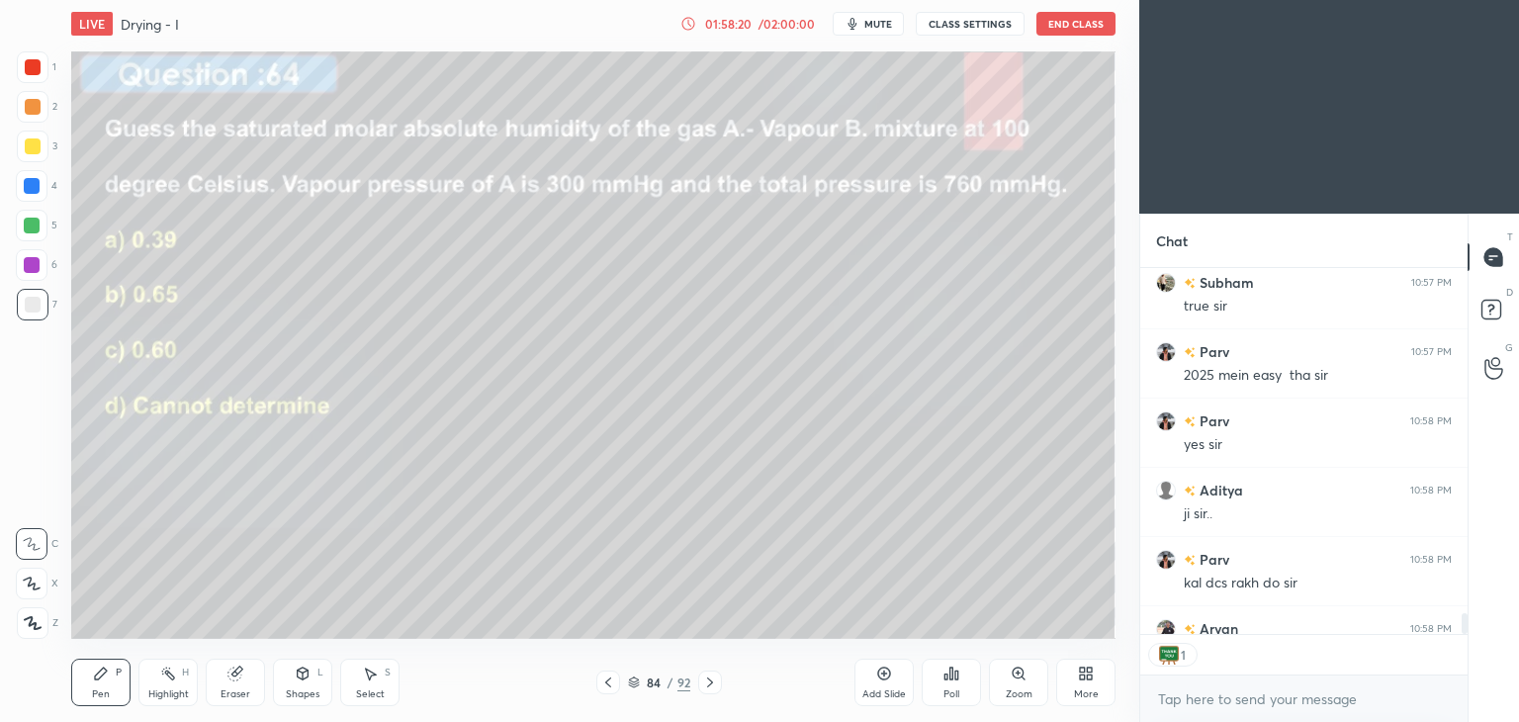
scroll to position [7, 6]
click at [601, 680] on icon at bounding box center [608, 682] width 16 height 16
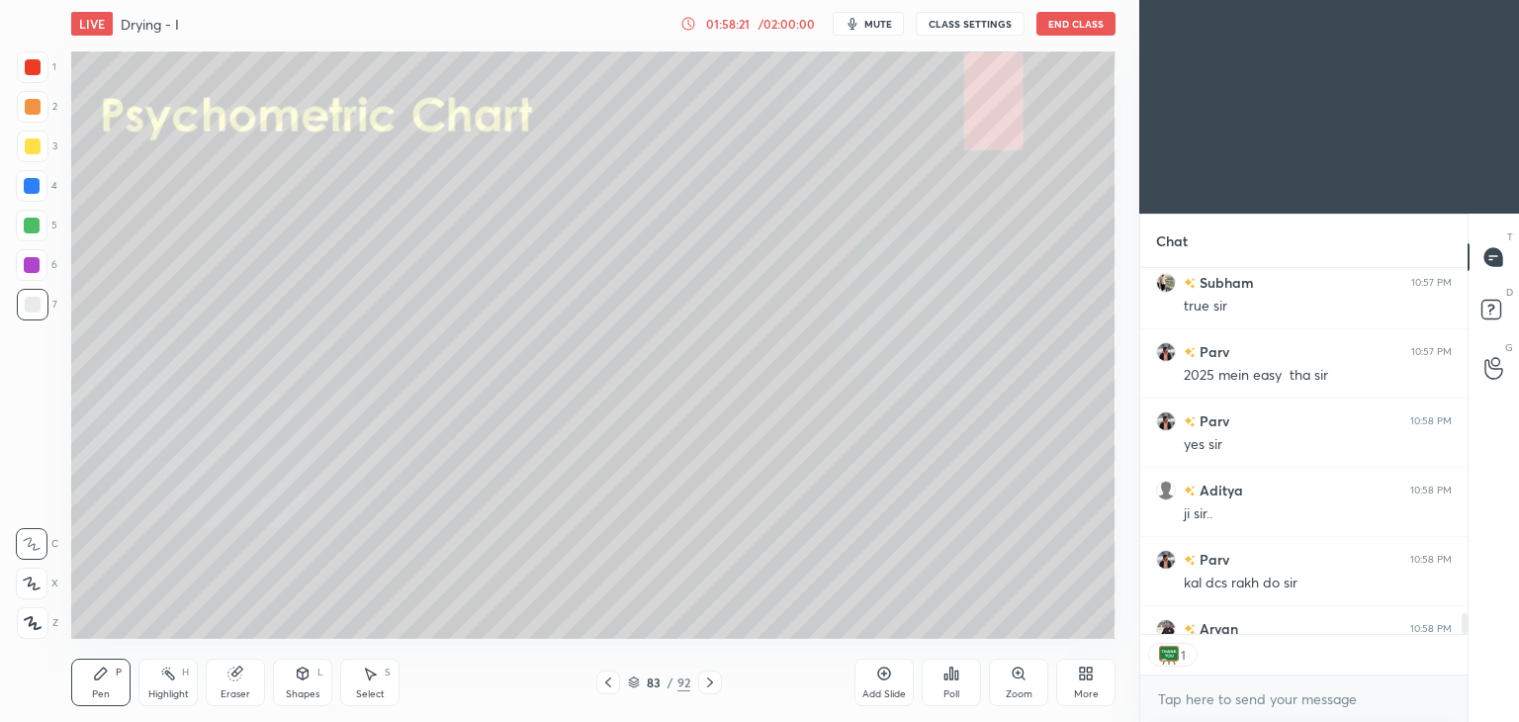
click at [601, 680] on icon at bounding box center [608, 682] width 16 height 16
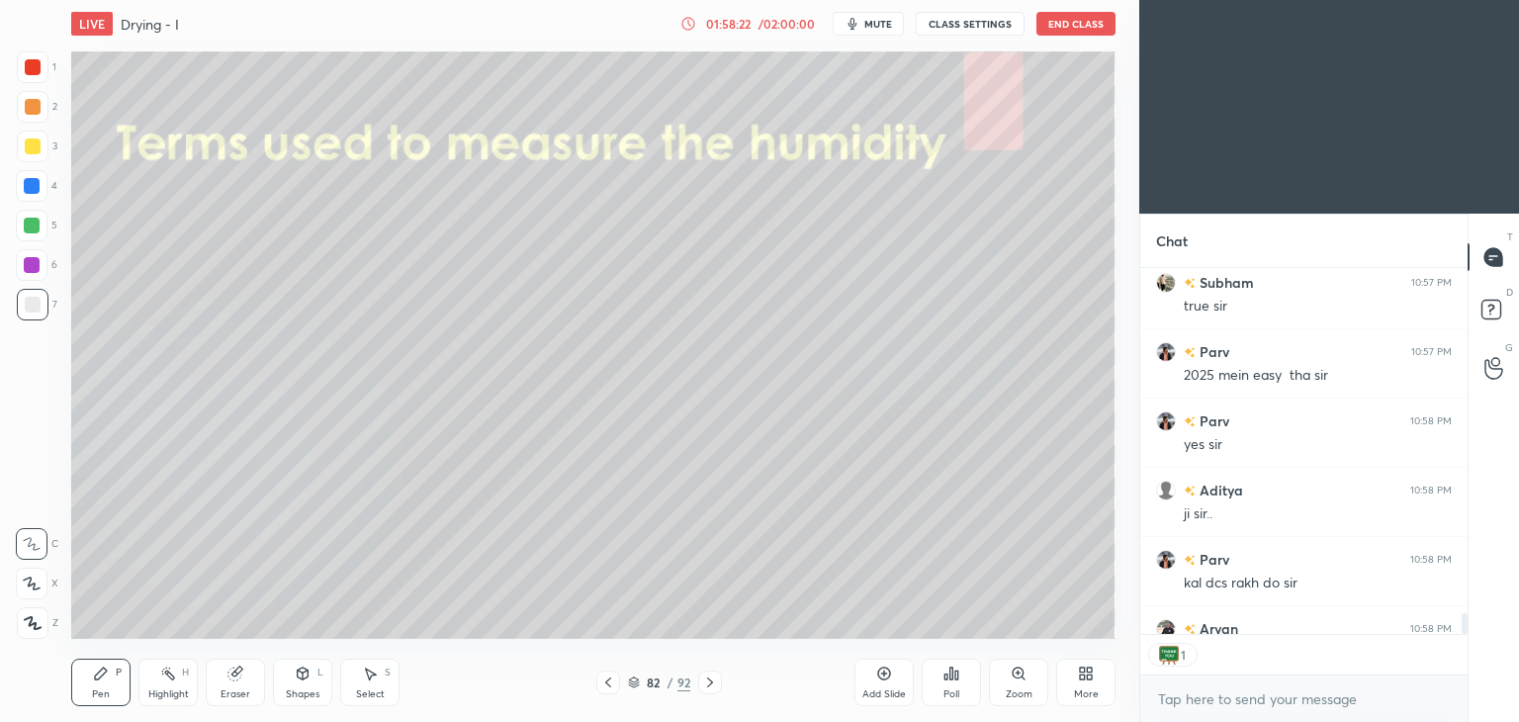
click at [709, 687] on icon at bounding box center [710, 682] width 16 height 16
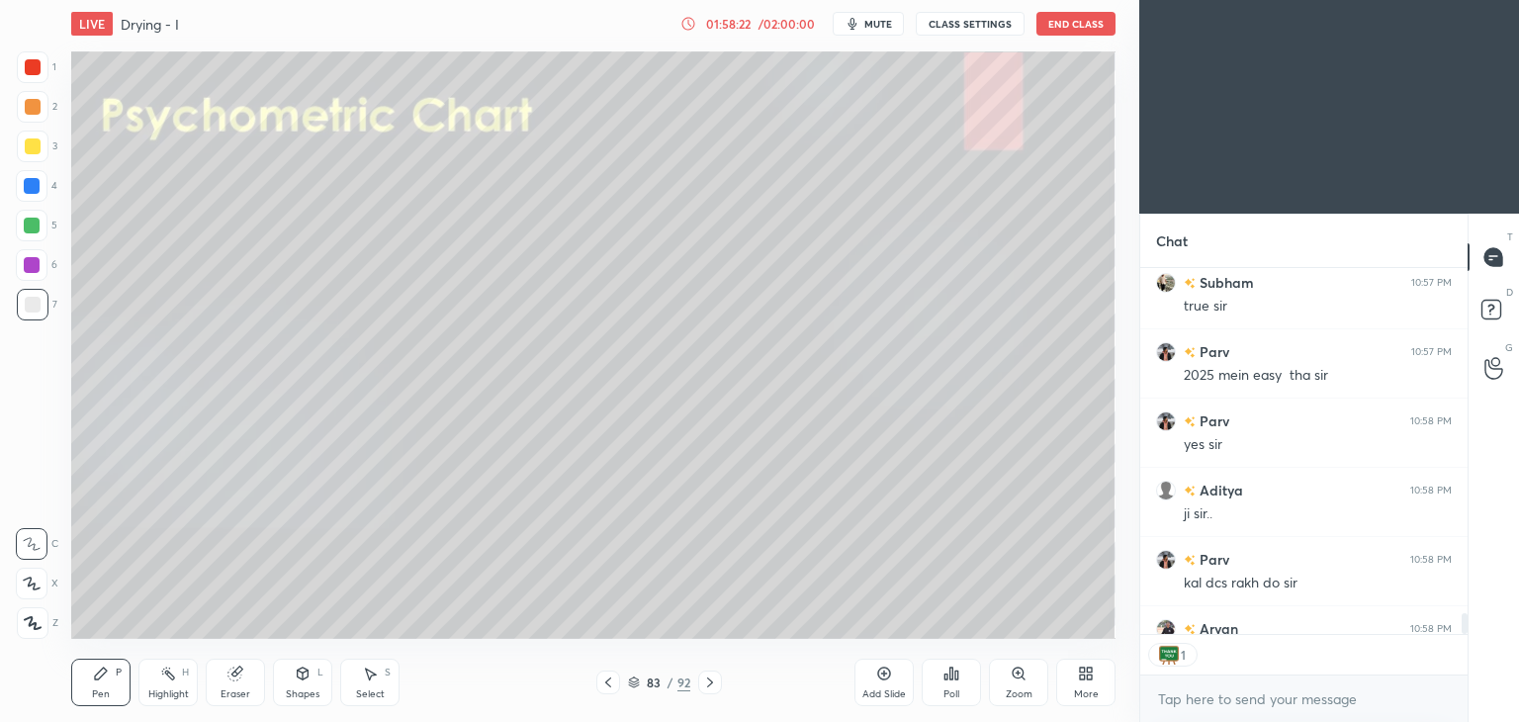
click at [711, 688] on icon at bounding box center [710, 682] width 16 height 16
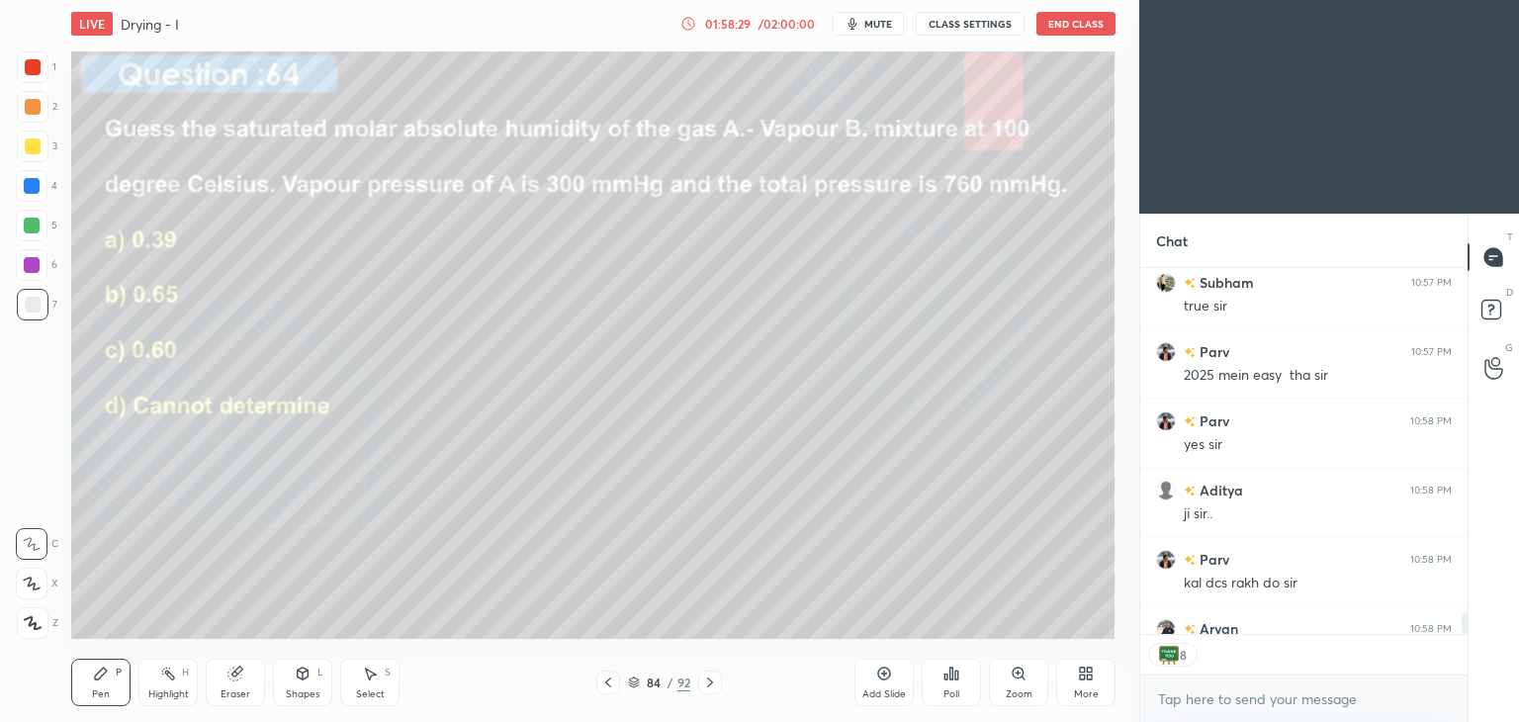
click at [711, 678] on icon at bounding box center [710, 682] width 16 height 16
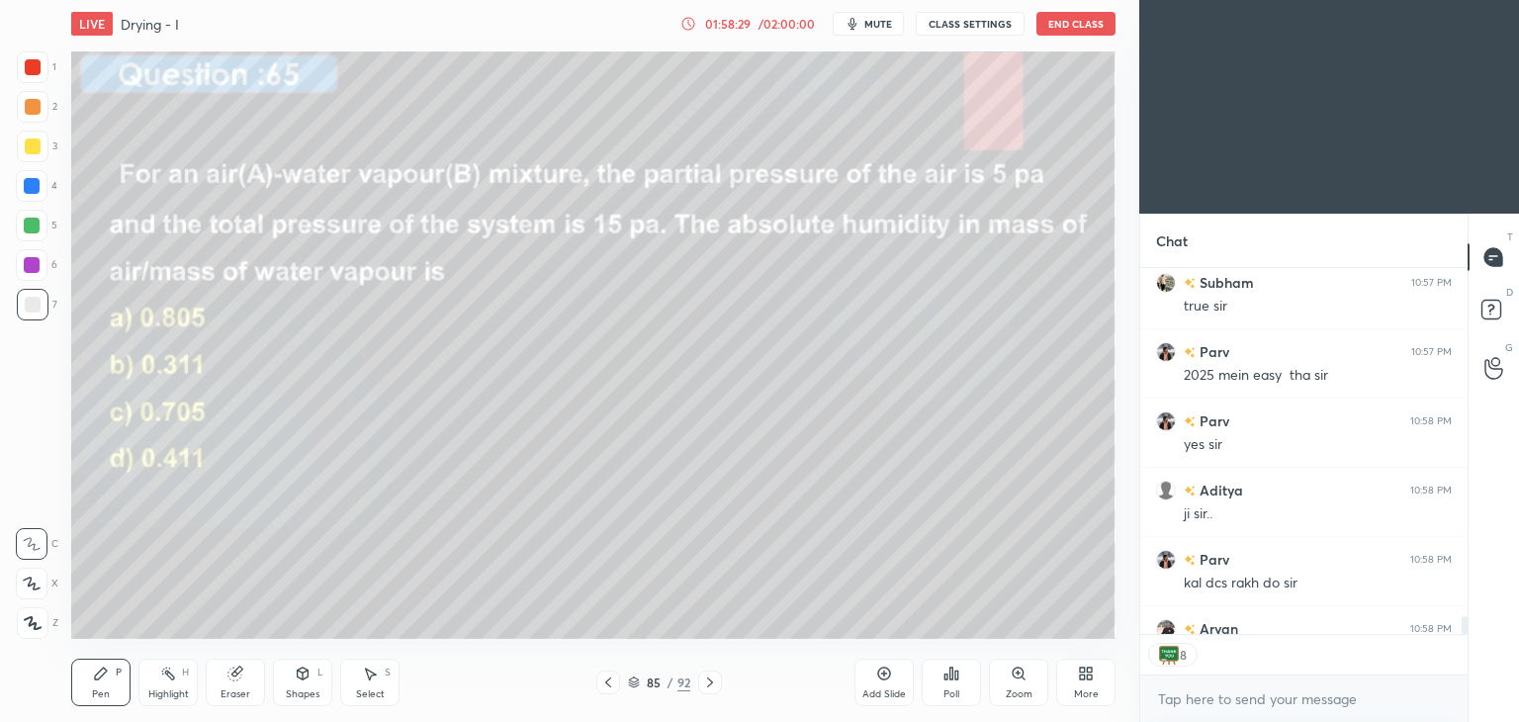
scroll to position [7032, 0]
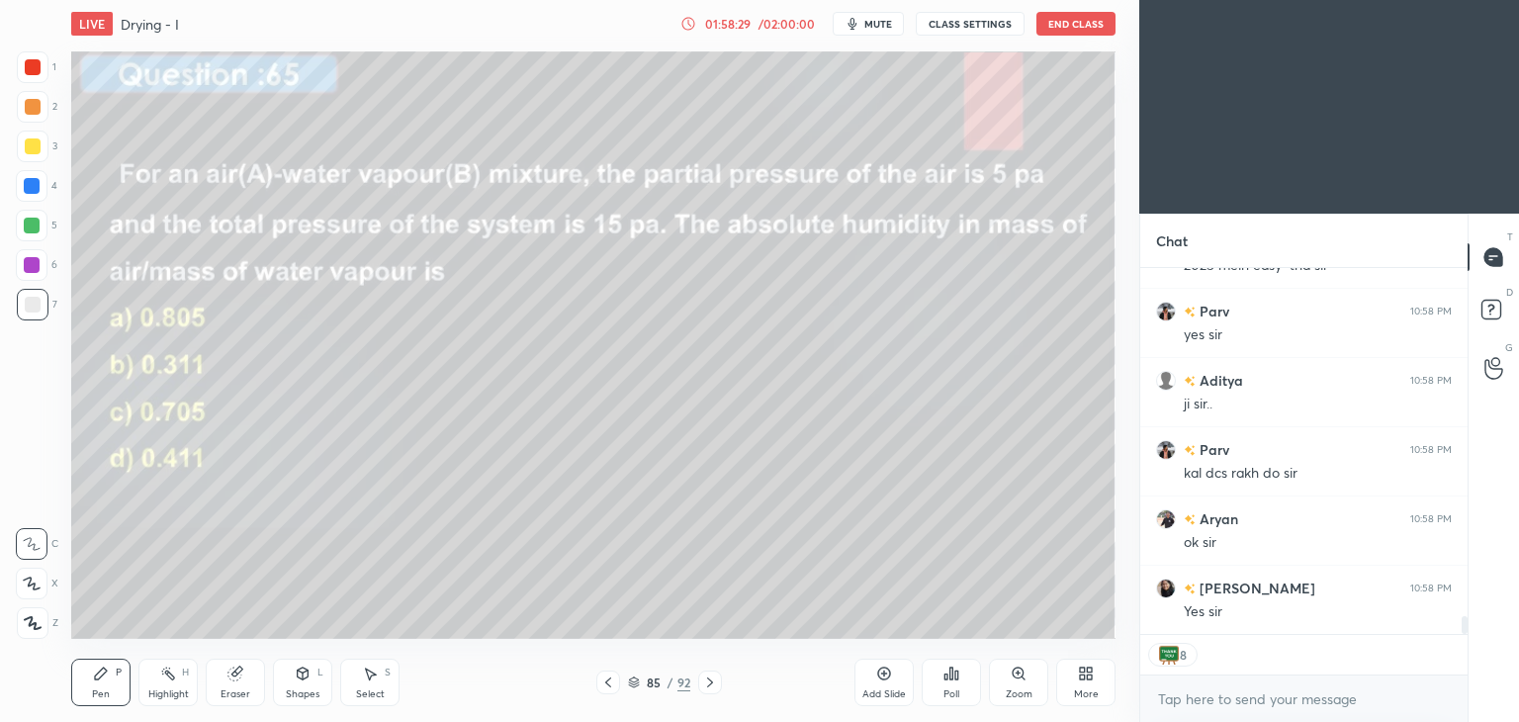
click at [711, 678] on icon at bounding box center [710, 682] width 16 height 16
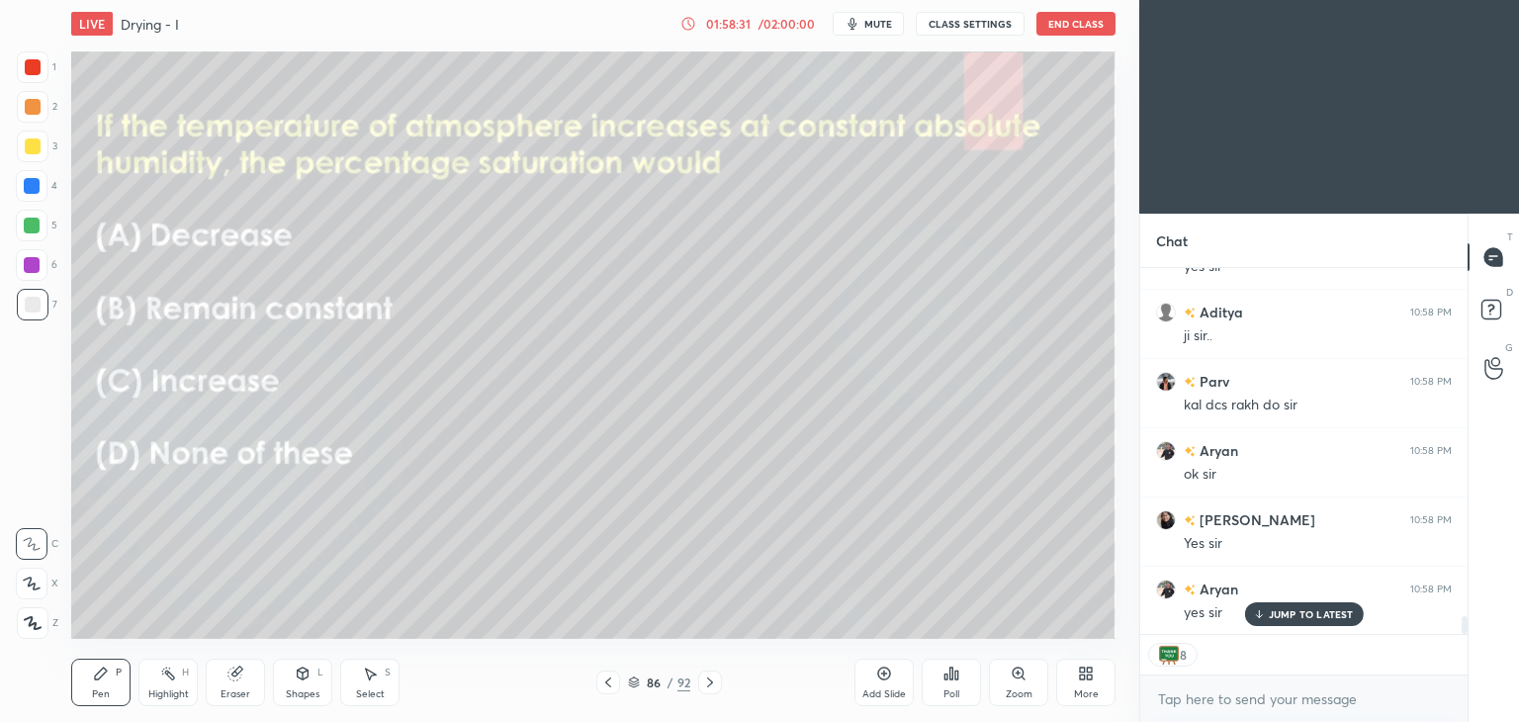
scroll to position [7170, 0]
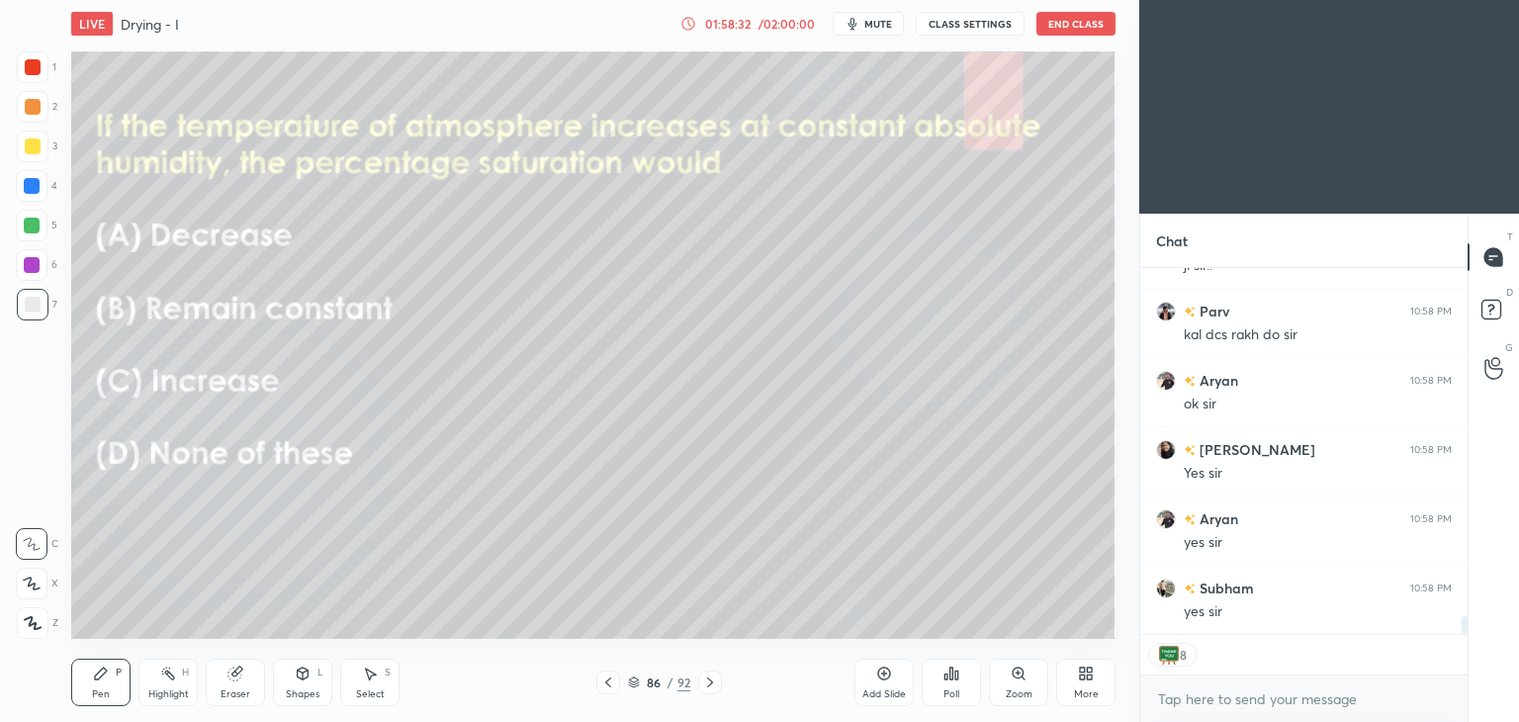
click at [711, 678] on icon at bounding box center [710, 682] width 16 height 16
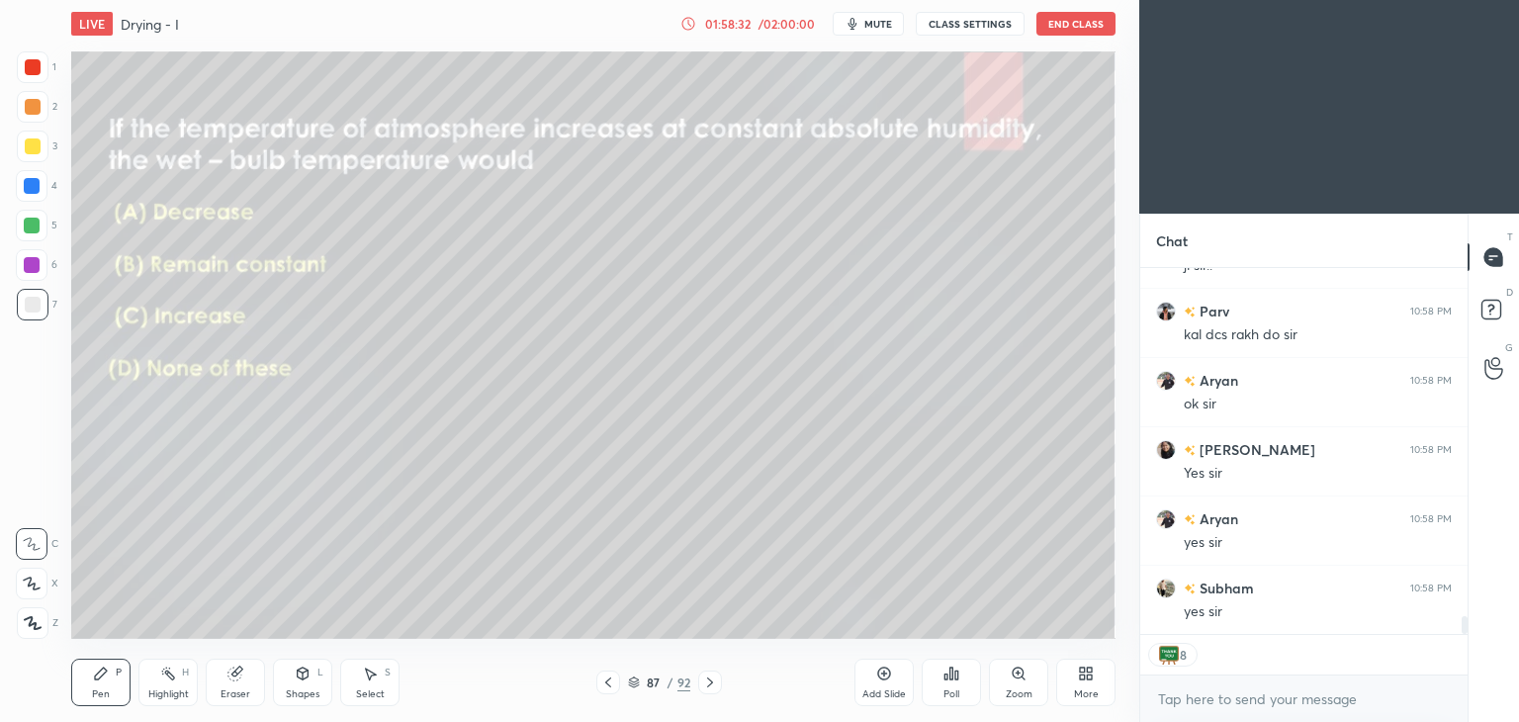
click at [711, 678] on icon at bounding box center [710, 682] width 16 height 16
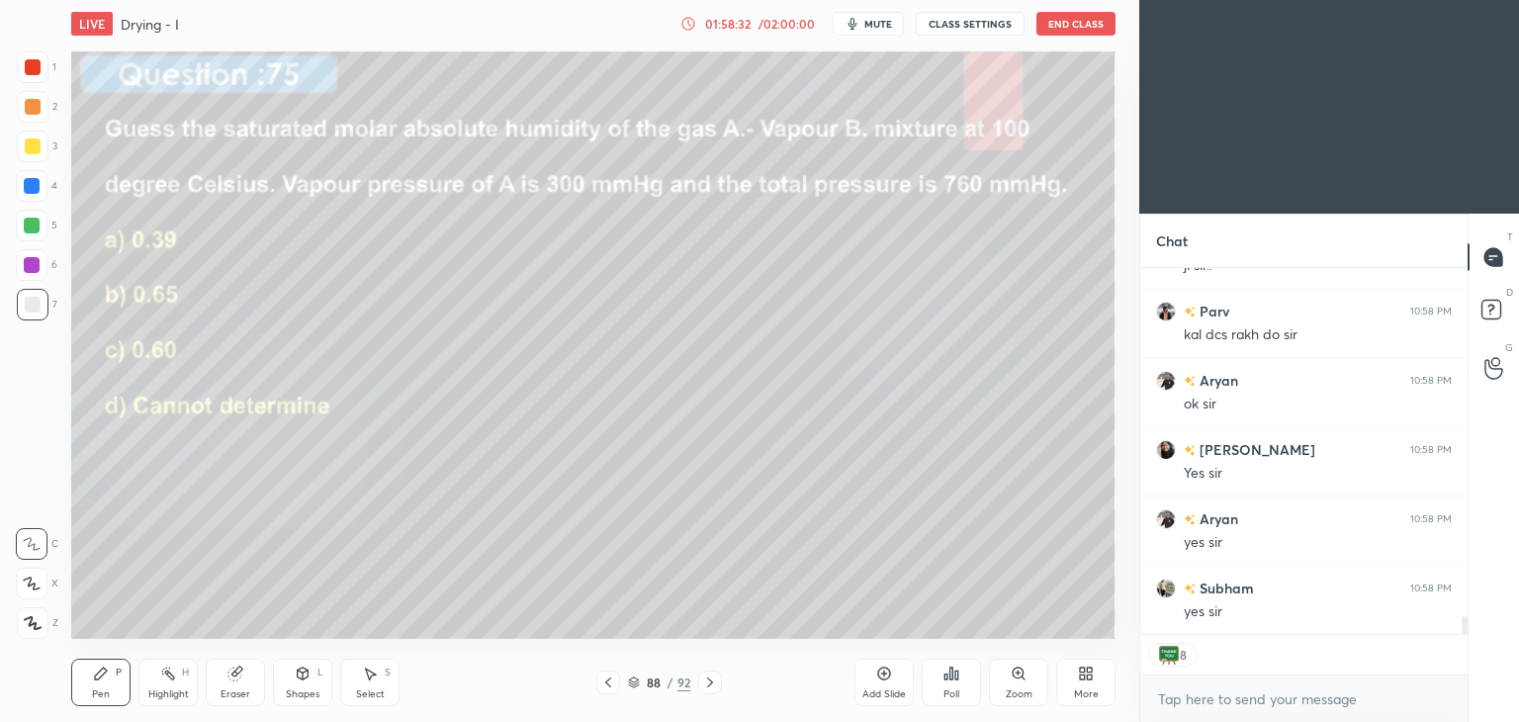
click at [711, 678] on icon at bounding box center [710, 682] width 16 height 16
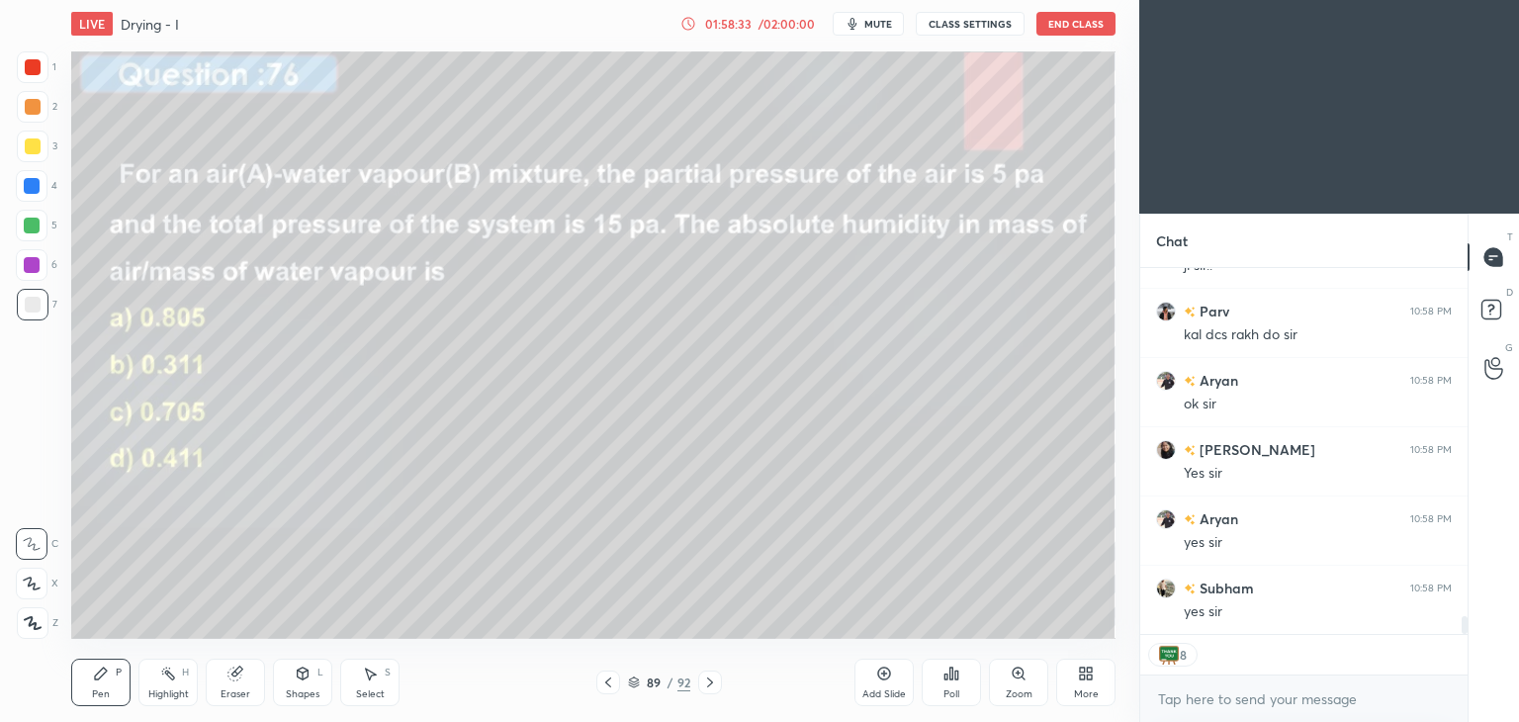
click at [711, 678] on icon at bounding box center [710, 682] width 16 height 16
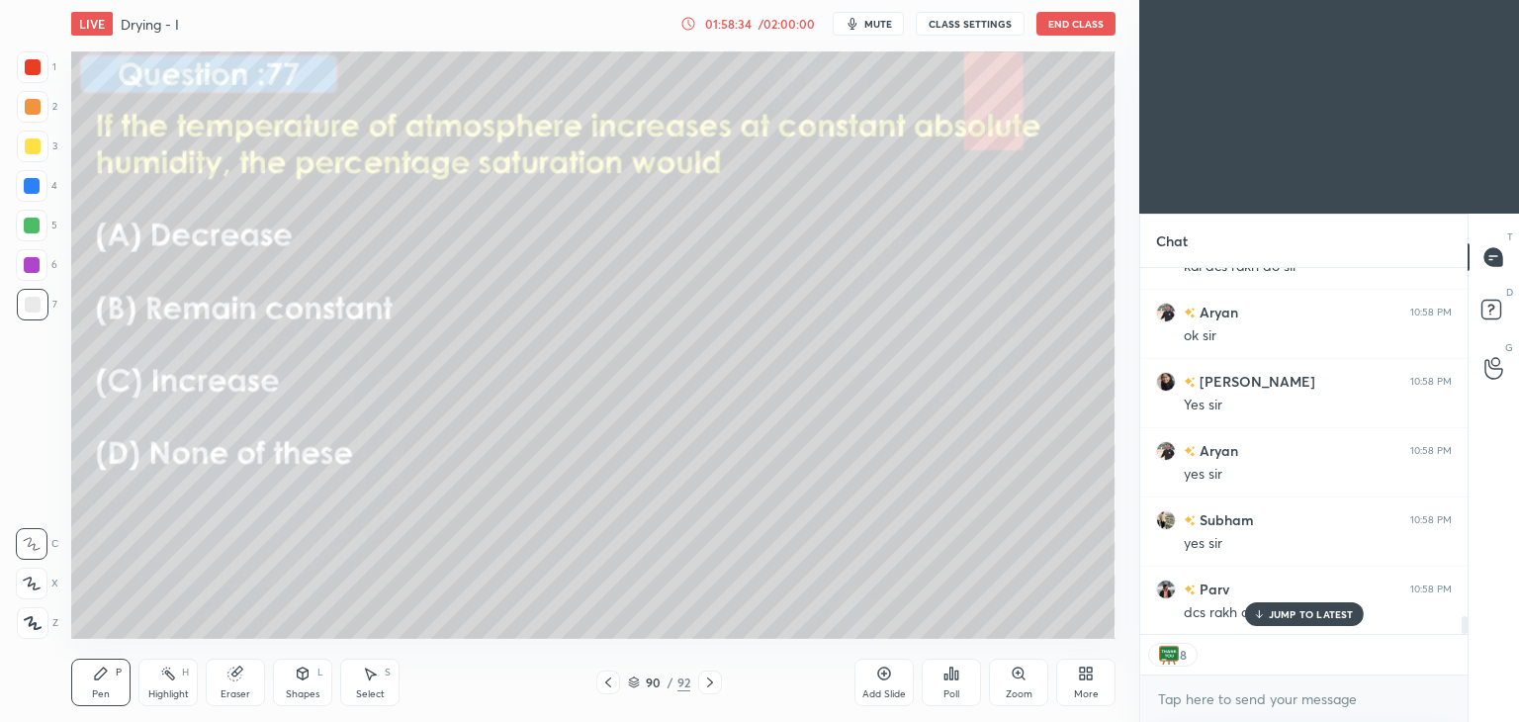
click at [711, 678] on icon at bounding box center [710, 682] width 16 height 16
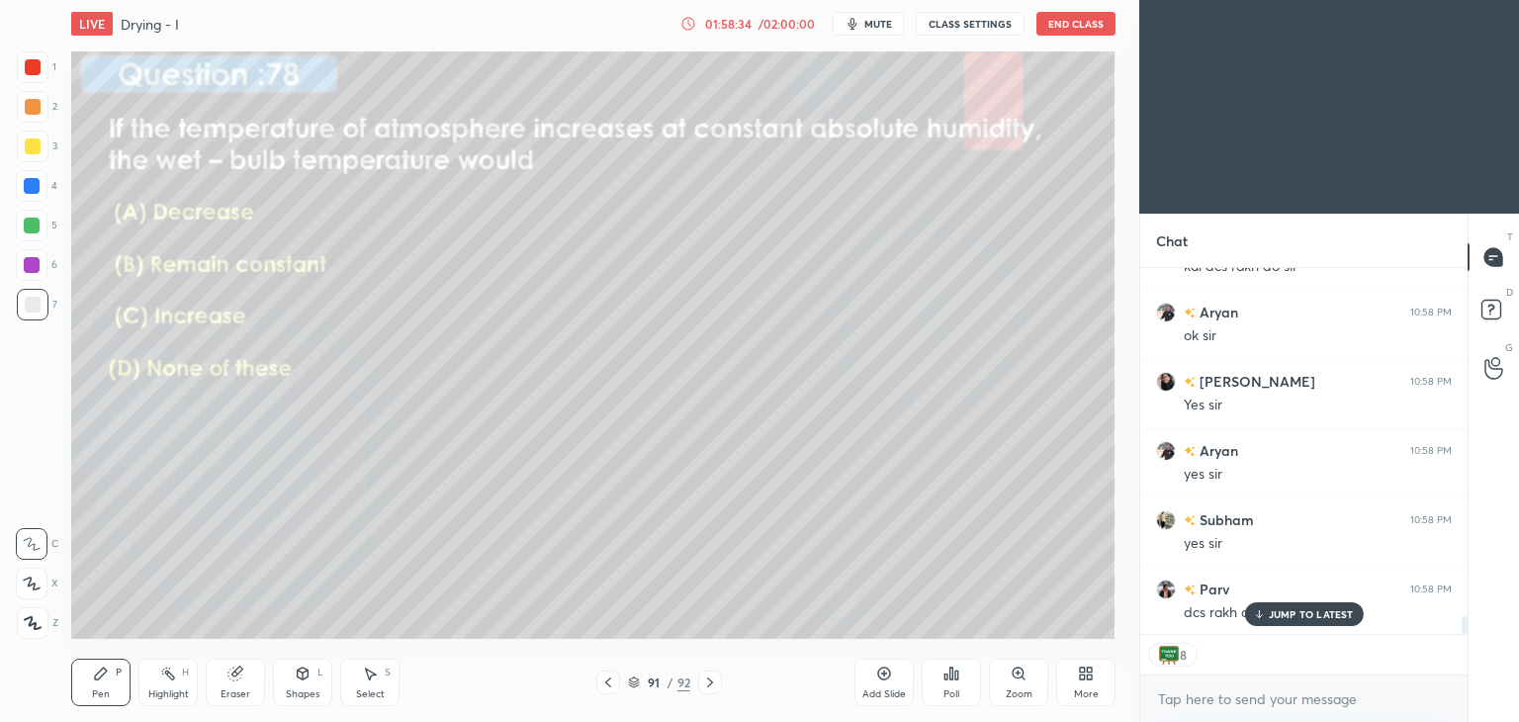
click at [711, 678] on icon at bounding box center [710, 682] width 16 height 16
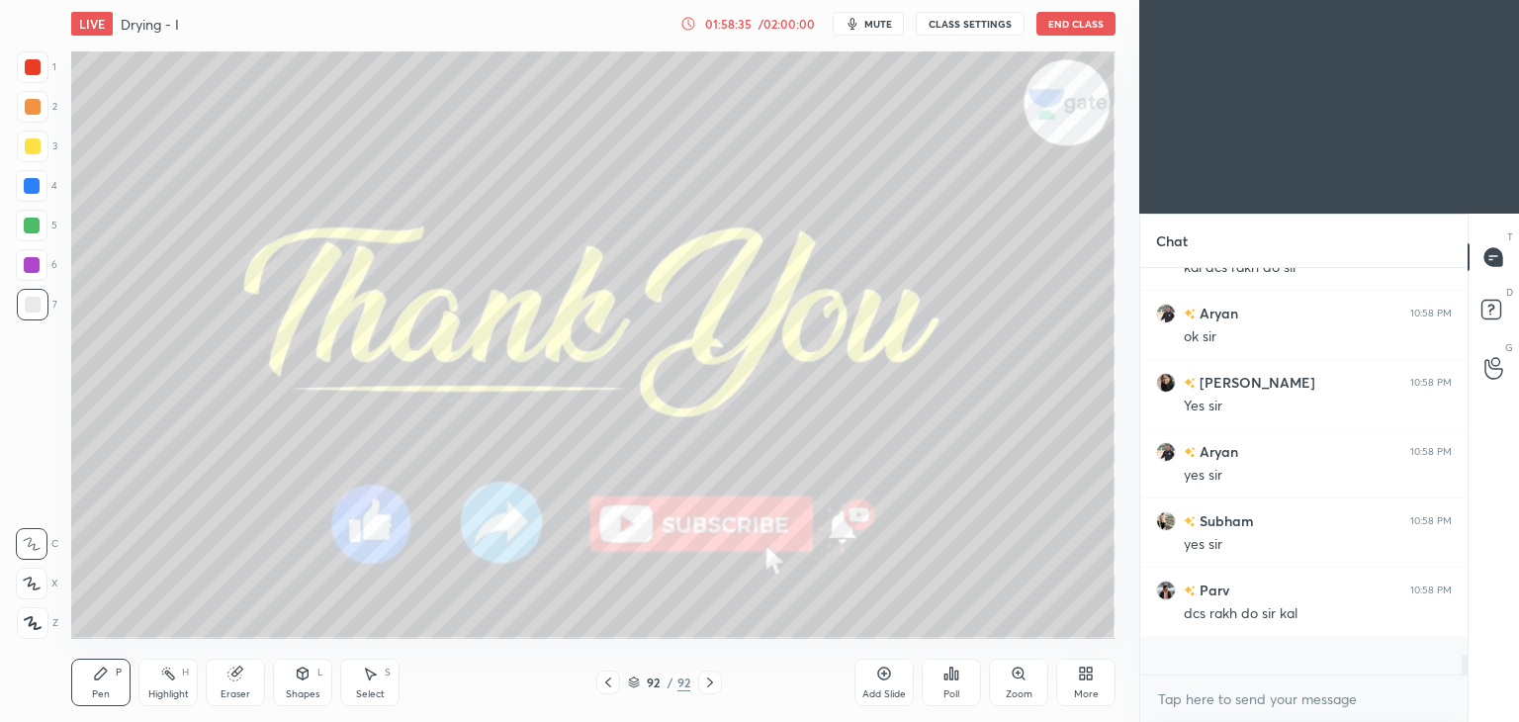
scroll to position [400, 321]
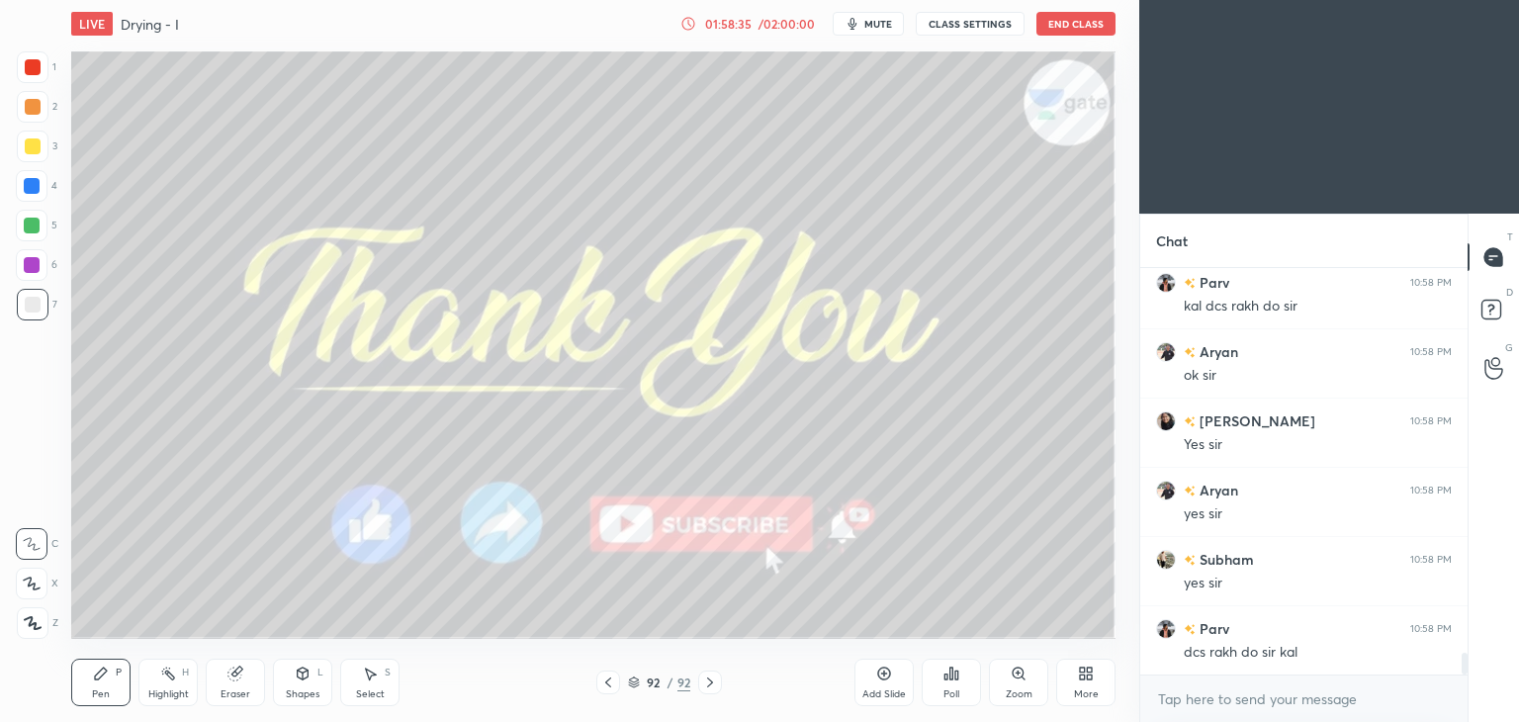
click at [711, 678] on icon at bounding box center [710, 682] width 16 height 16
click at [605, 680] on icon at bounding box center [608, 682] width 16 height 16
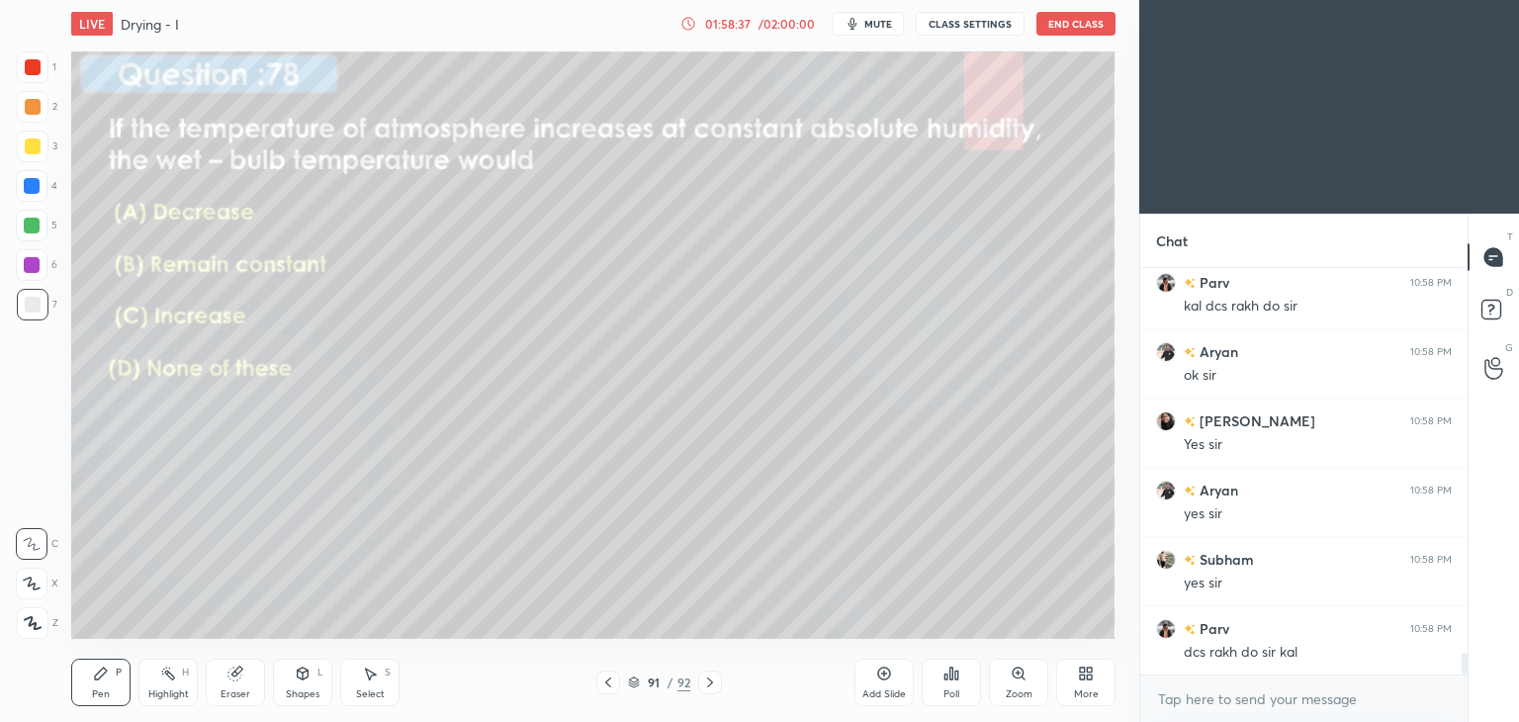
click at [605, 680] on icon at bounding box center [608, 682] width 16 height 16
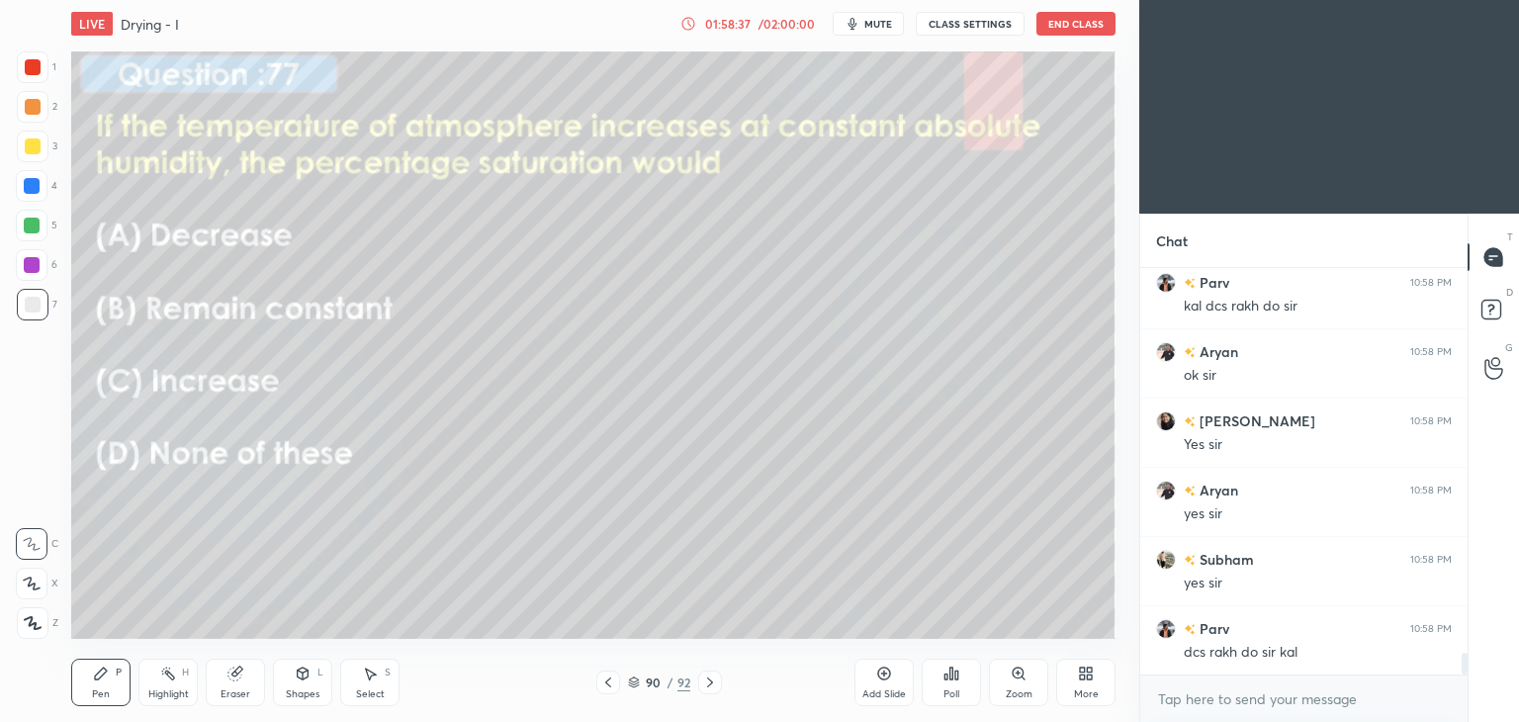
click at [605, 680] on icon at bounding box center [608, 682] width 16 height 16
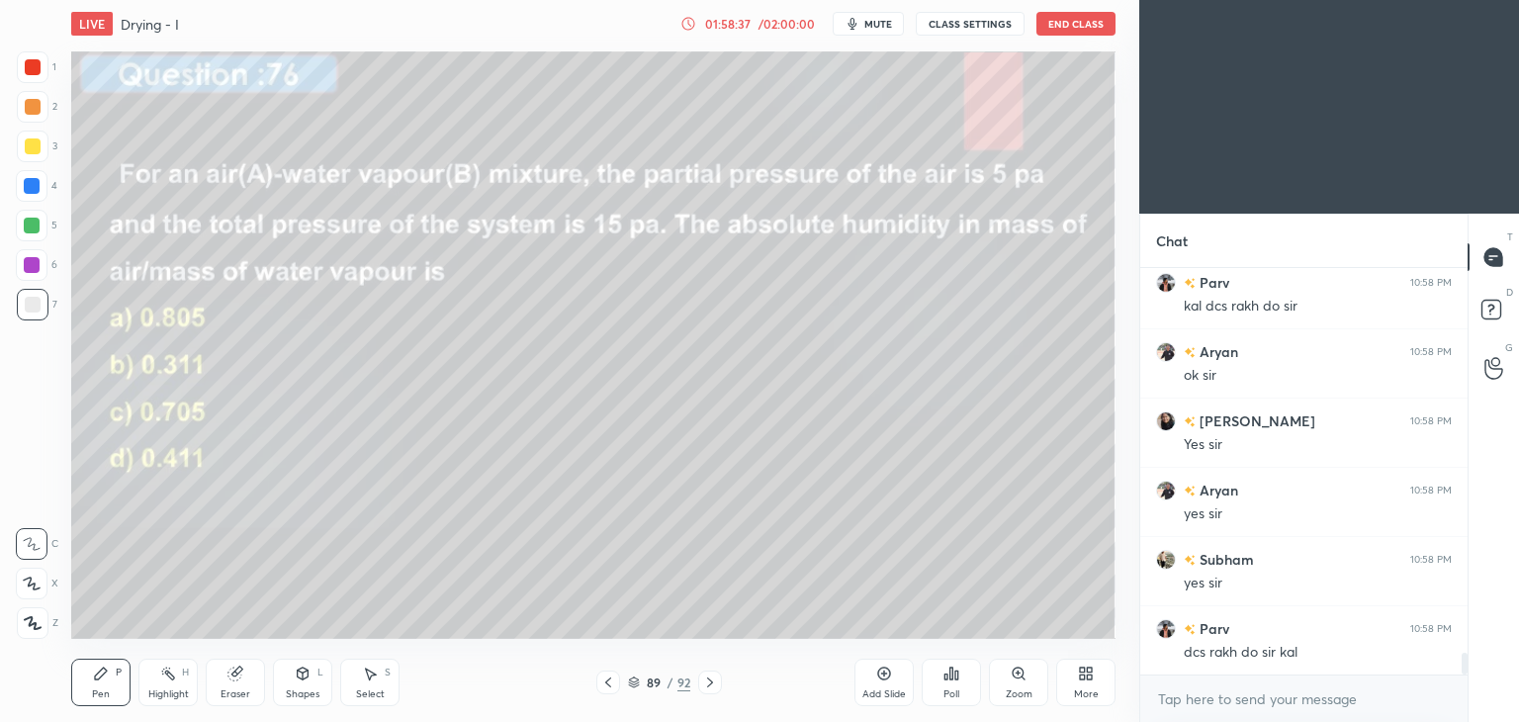
click at [605, 680] on icon at bounding box center [608, 682] width 16 height 16
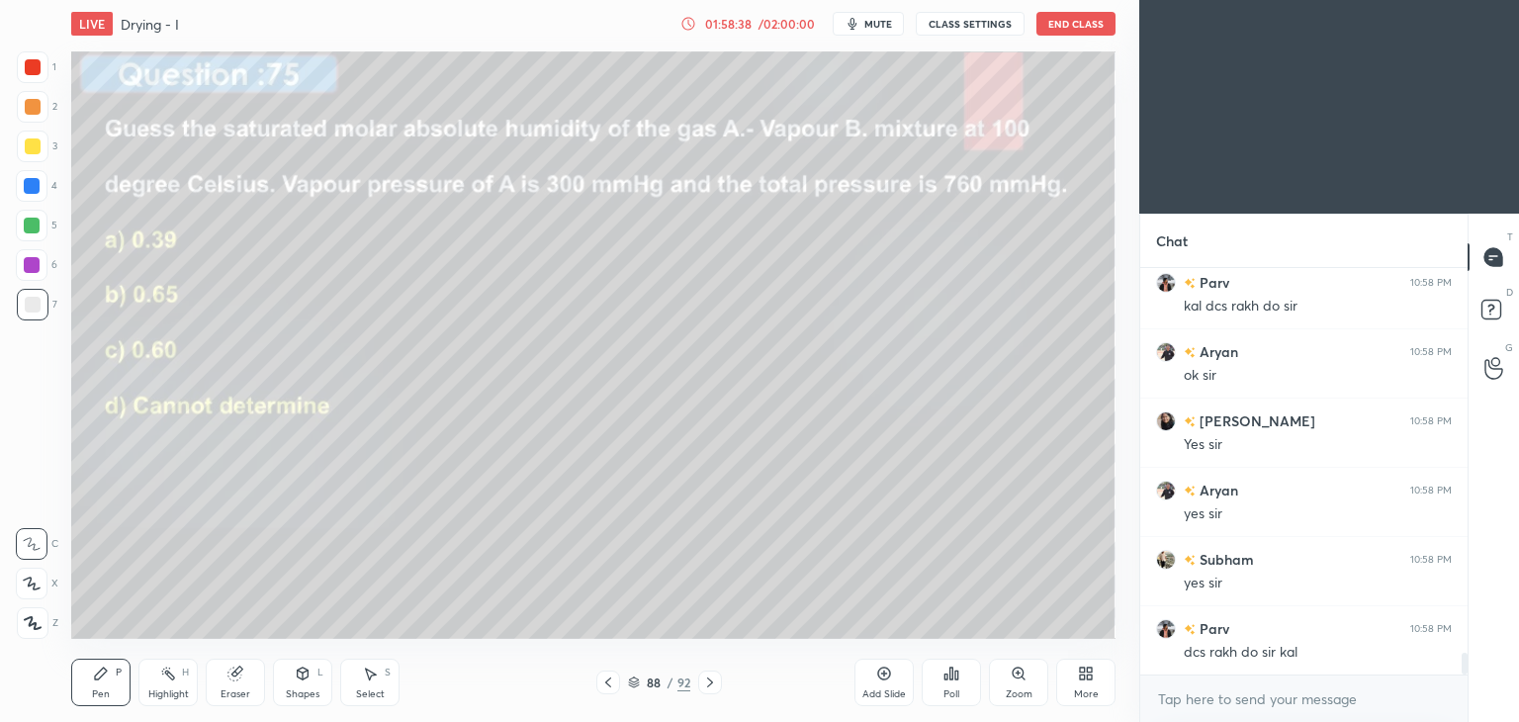
click at [604, 680] on icon at bounding box center [608, 682] width 16 height 16
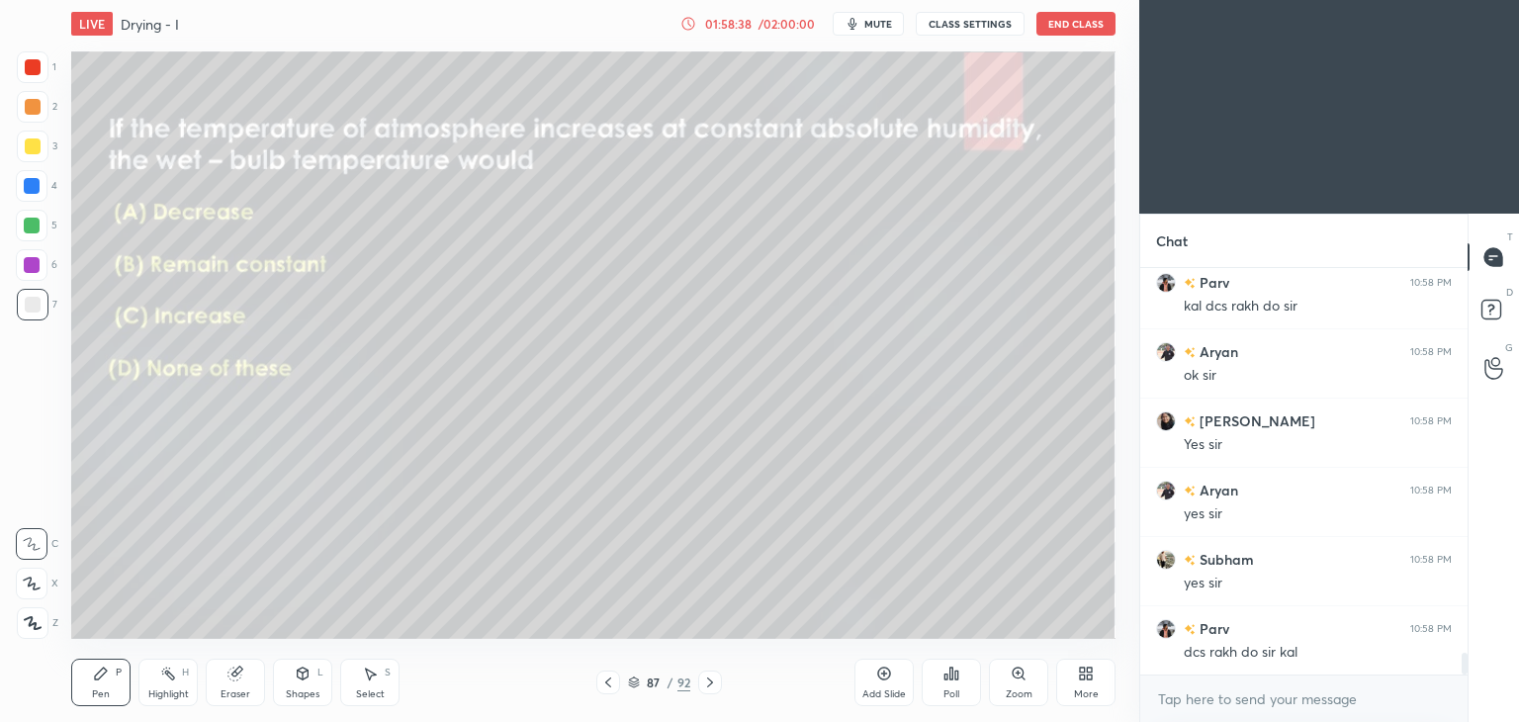
click at [604, 680] on icon at bounding box center [608, 682] width 16 height 16
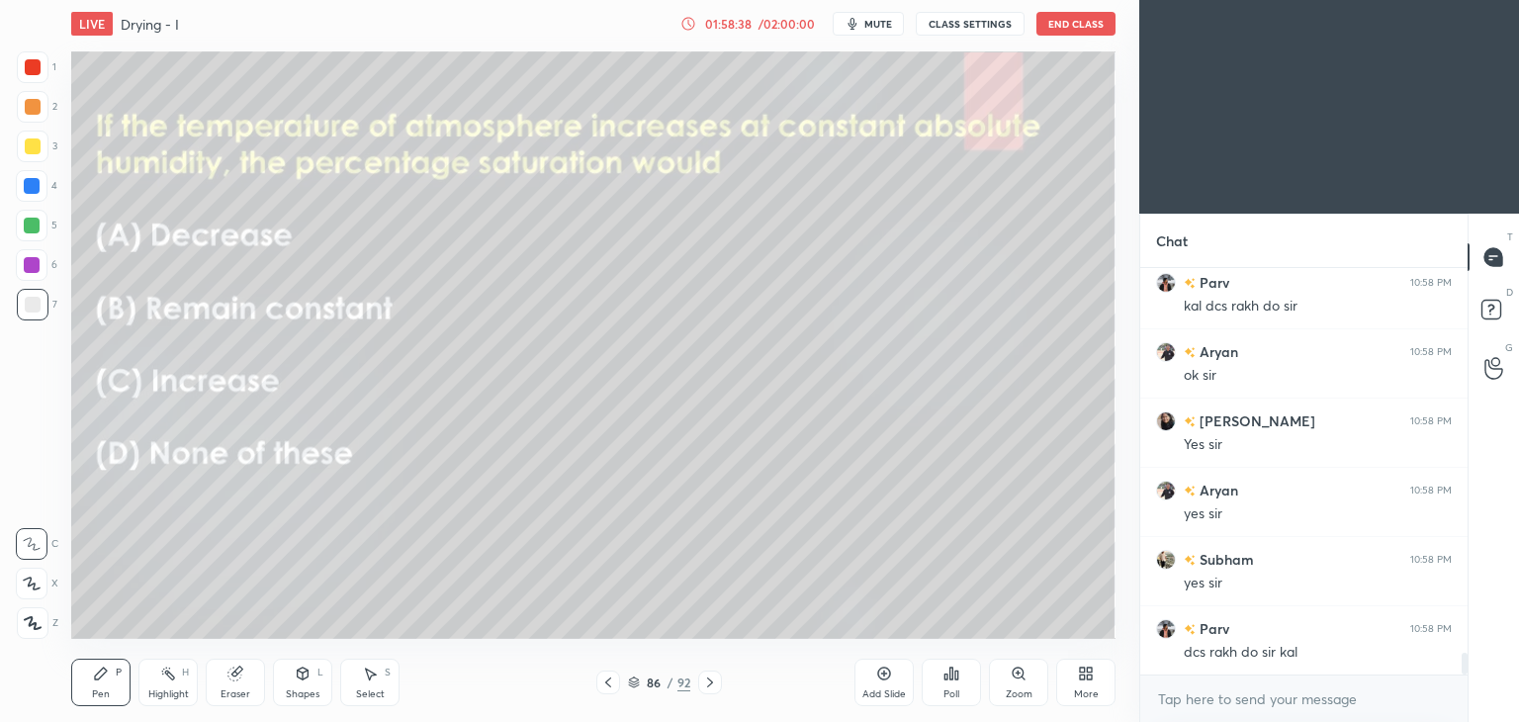
click at [604, 680] on icon at bounding box center [608, 682] width 16 height 16
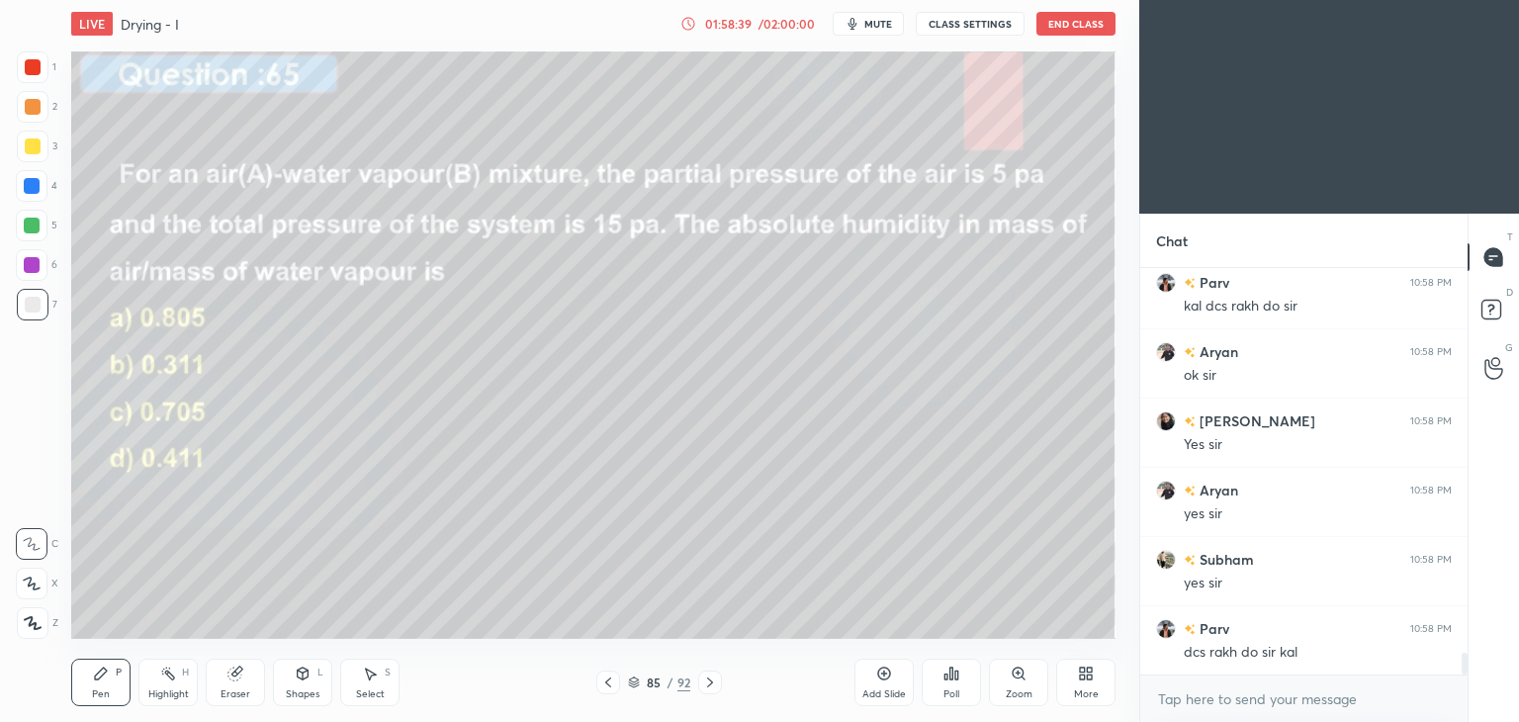
click at [604, 680] on icon at bounding box center [608, 682] width 16 height 16
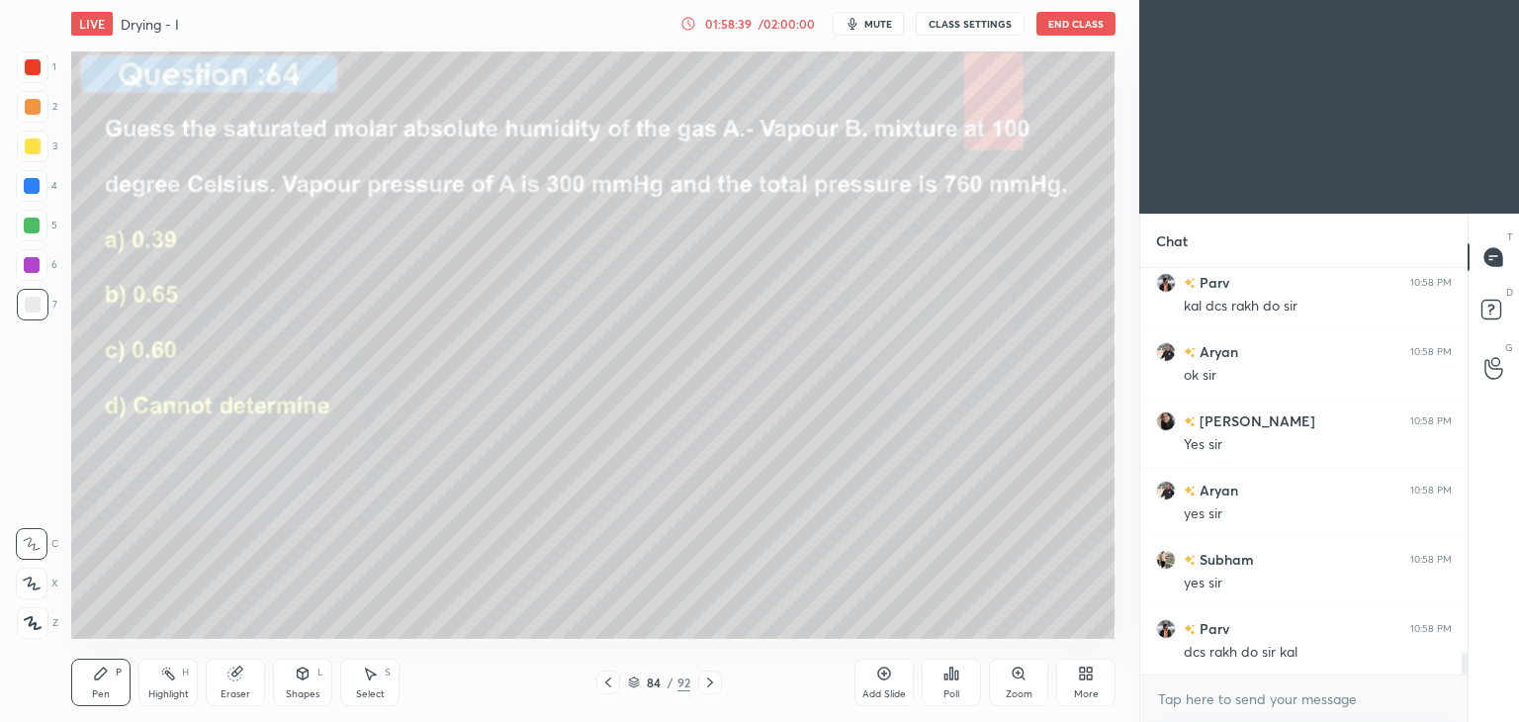
click at [604, 680] on icon at bounding box center [608, 682] width 16 height 16
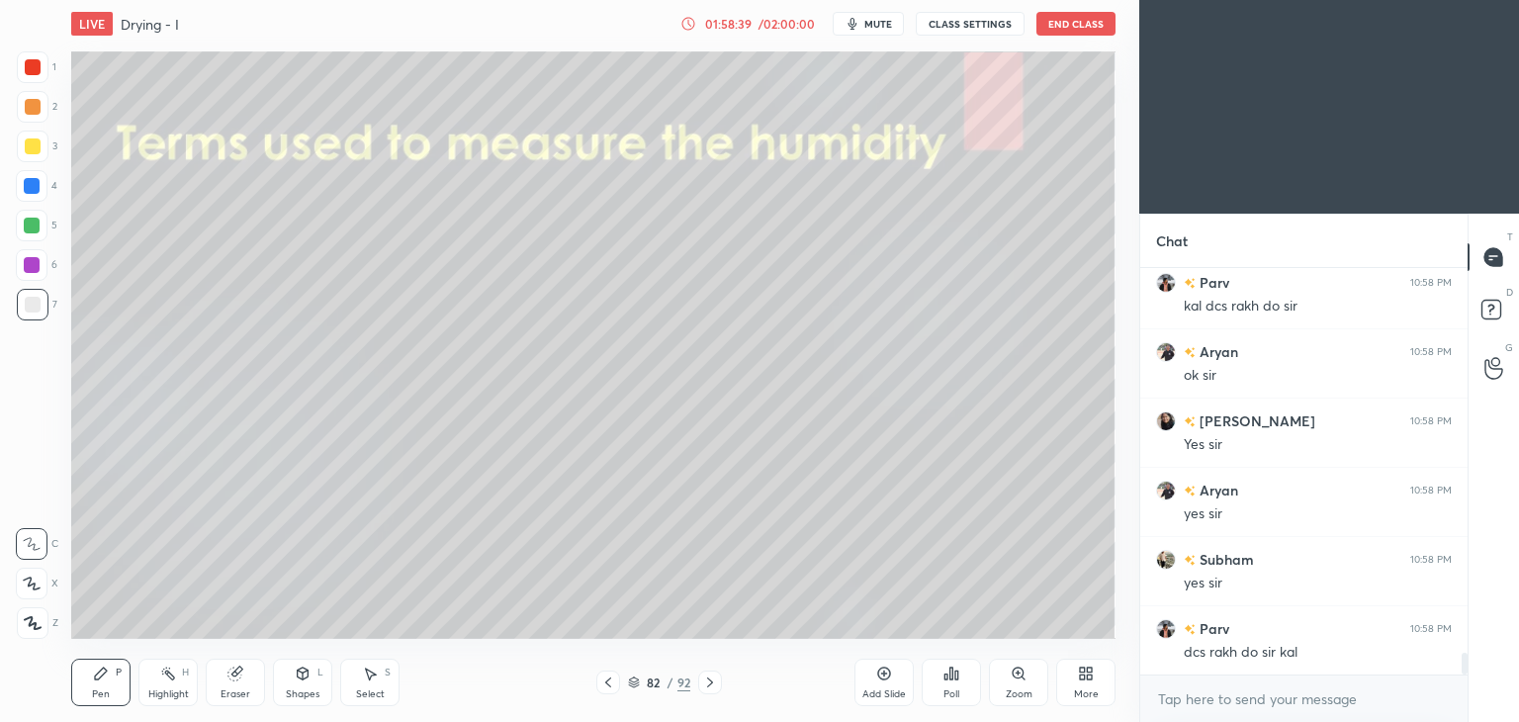
click at [604, 680] on icon at bounding box center [608, 682] width 16 height 16
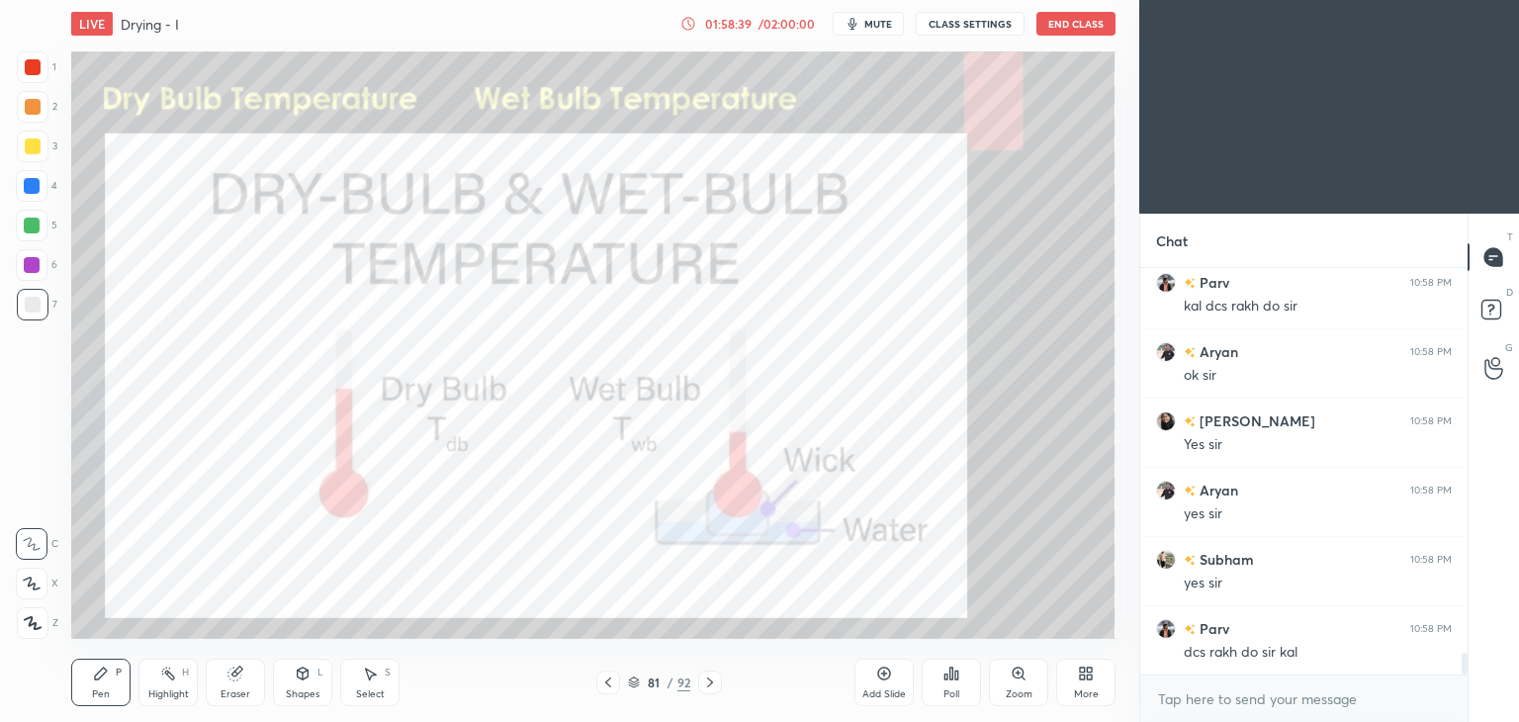
click at [604, 680] on icon at bounding box center [608, 682] width 16 height 16
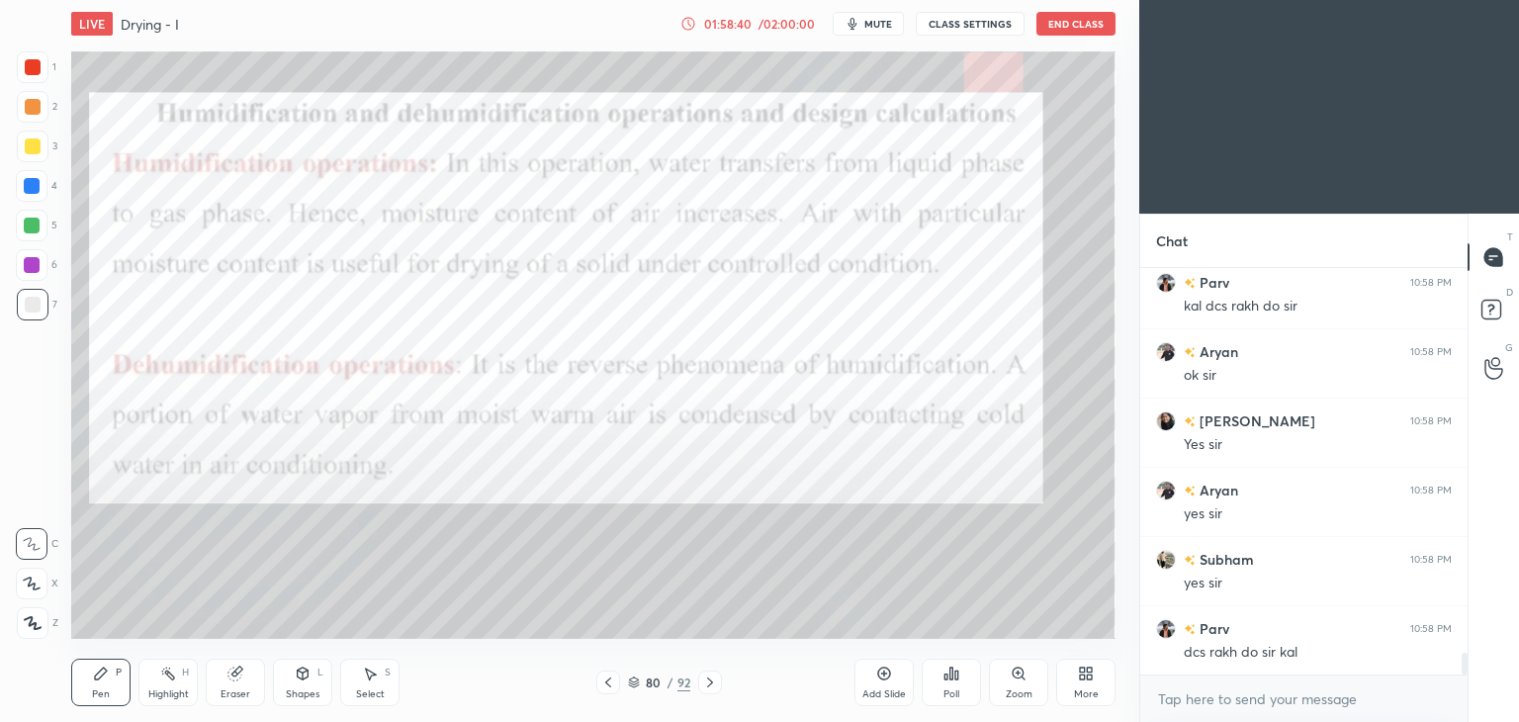
click at [604, 680] on icon at bounding box center [608, 682] width 16 height 16
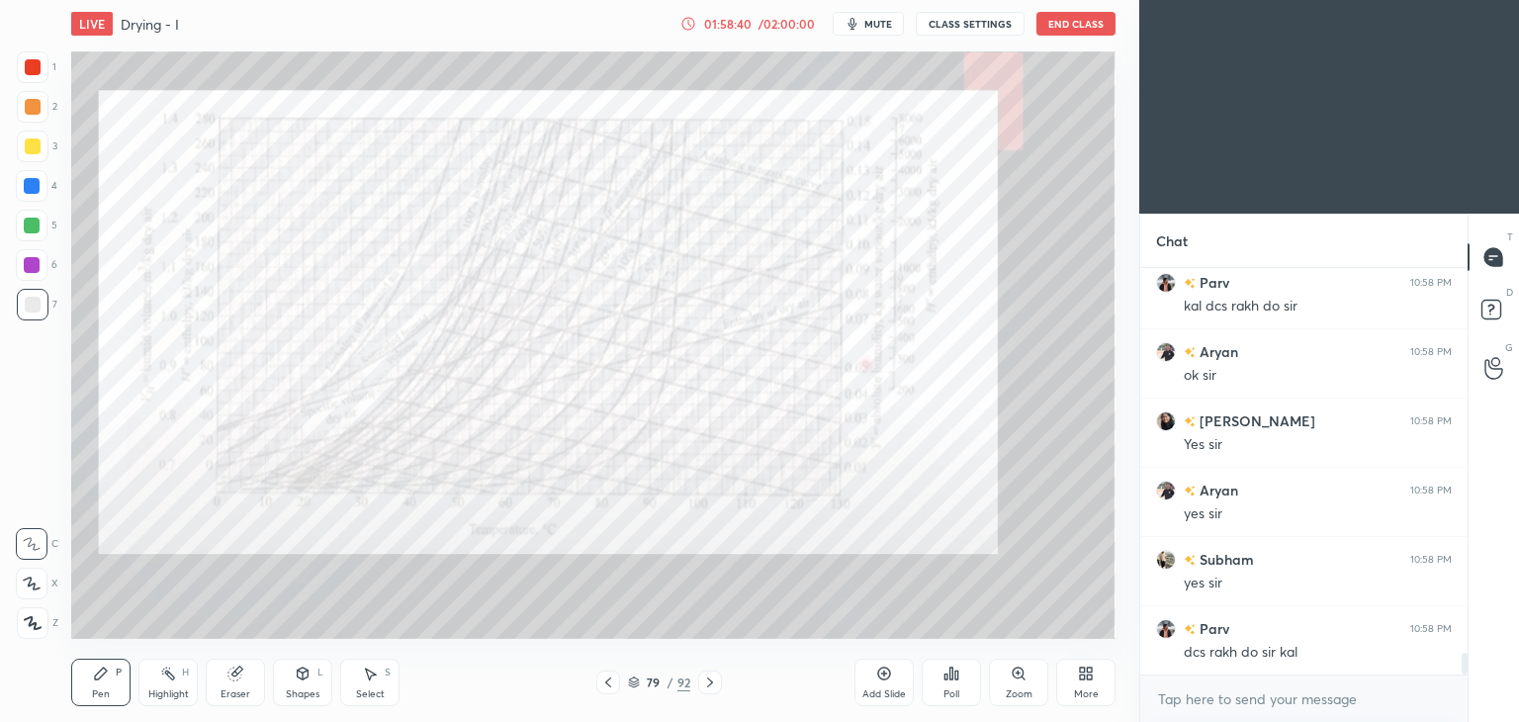
click at [604, 680] on icon at bounding box center [608, 682] width 16 height 16
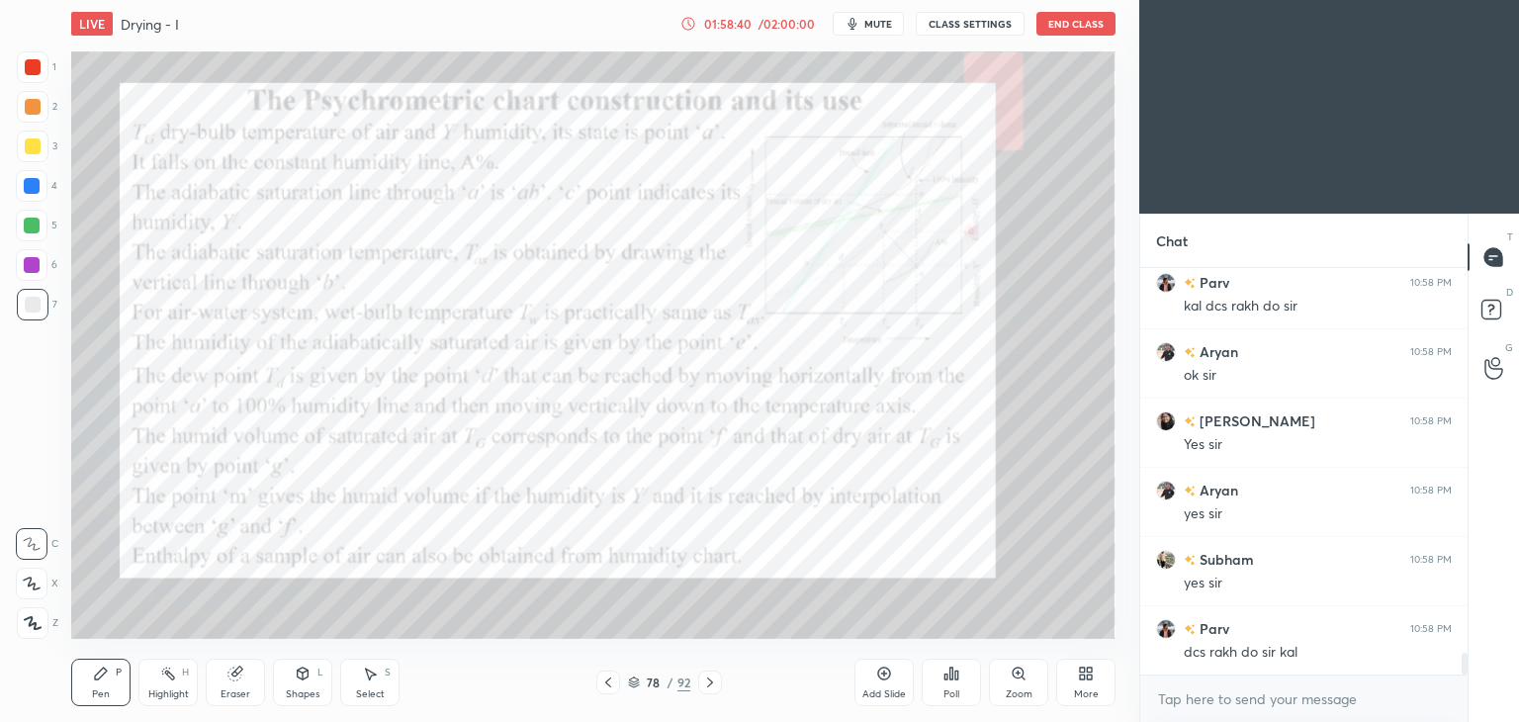
click at [604, 680] on icon at bounding box center [608, 682] width 16 height 16
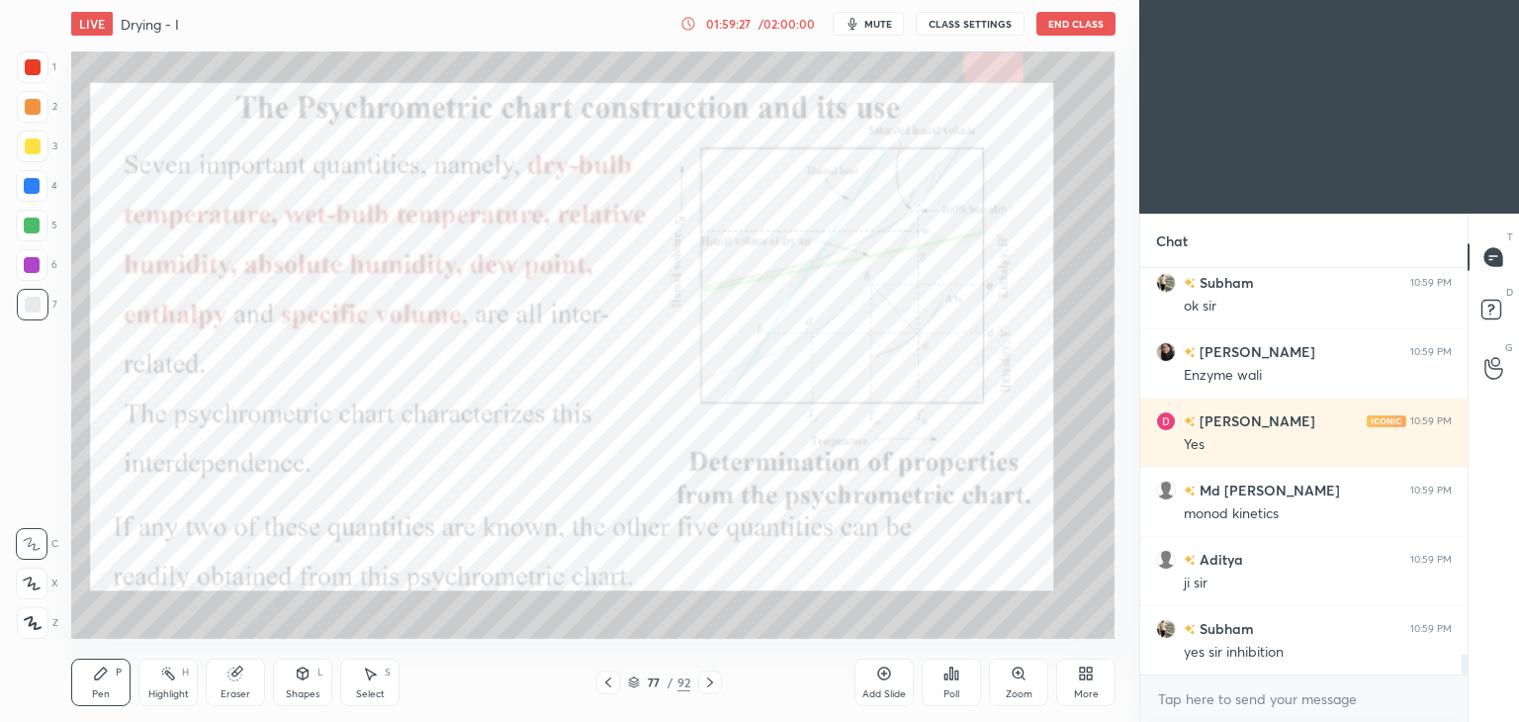
scroll to position [7683, 0]
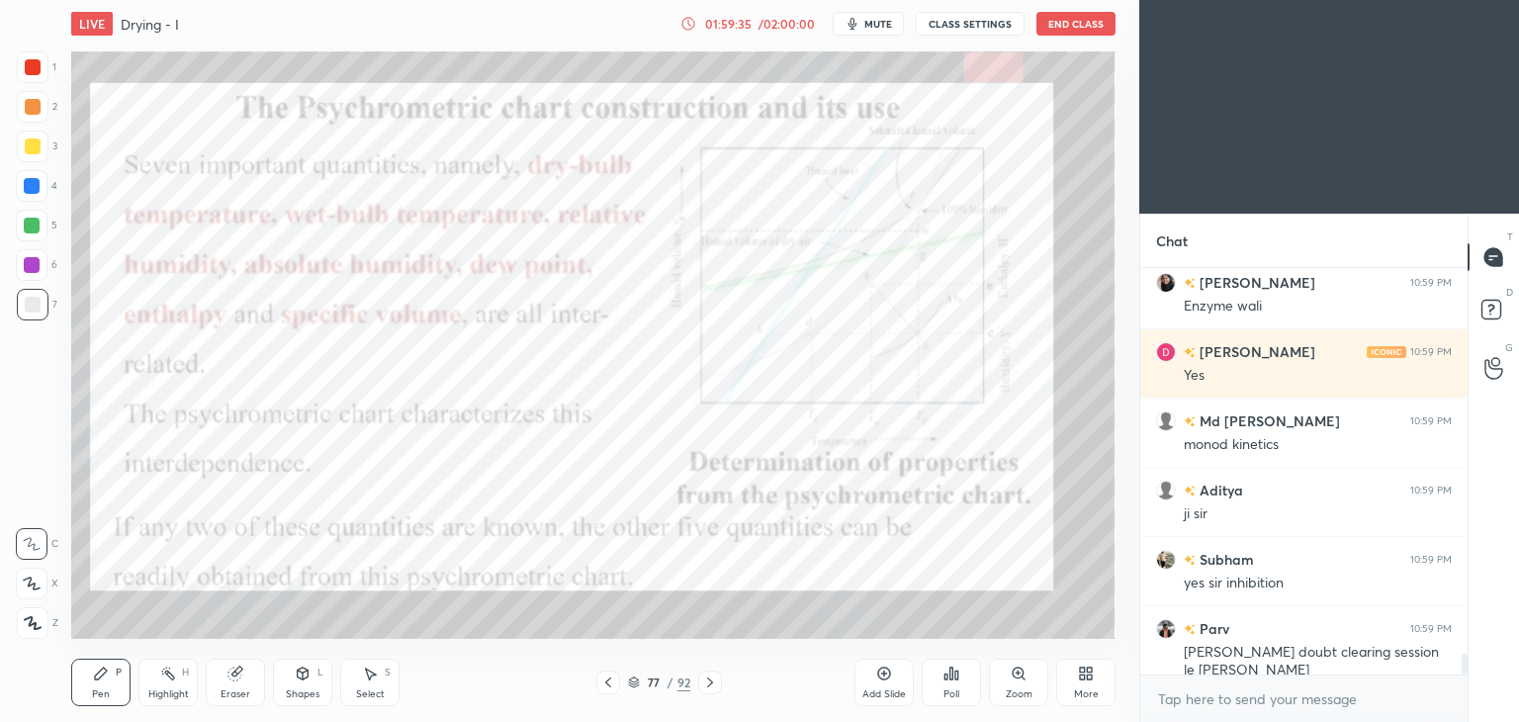
click at [708, 682] on icon at bounding box center [710, 682] width 16 height 16
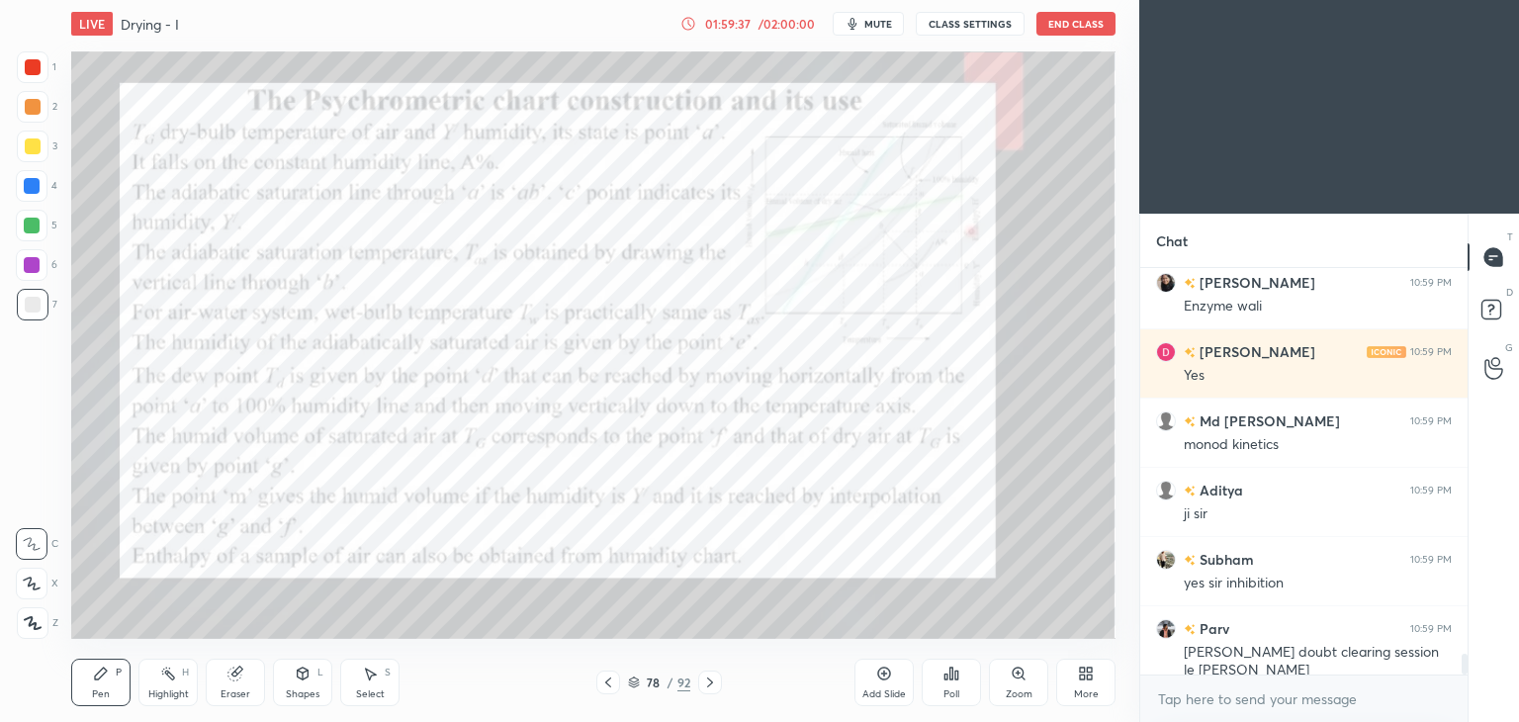
scroll to position [7753, 0]
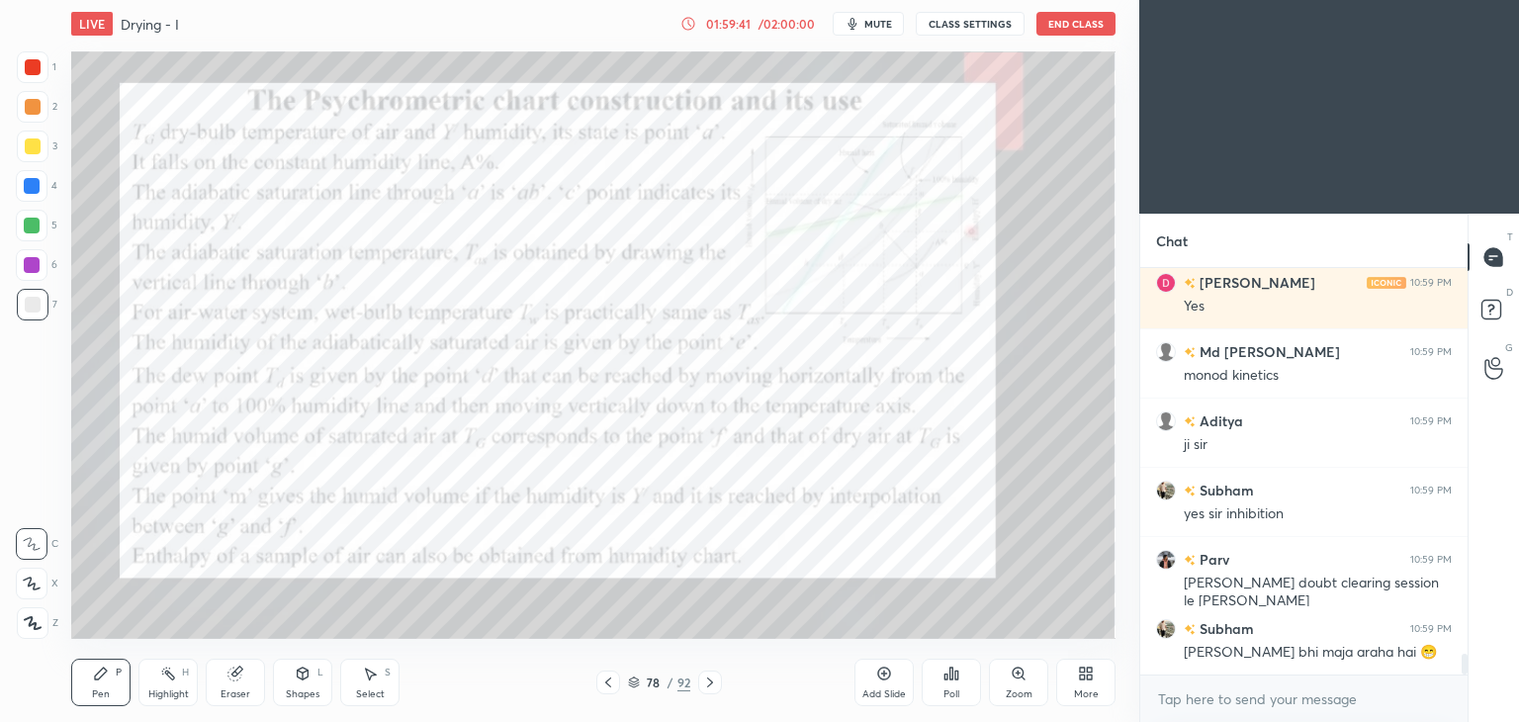
click at [299, 690] on div "Shapes" at bounding box center [303, 694] width 34 height 10
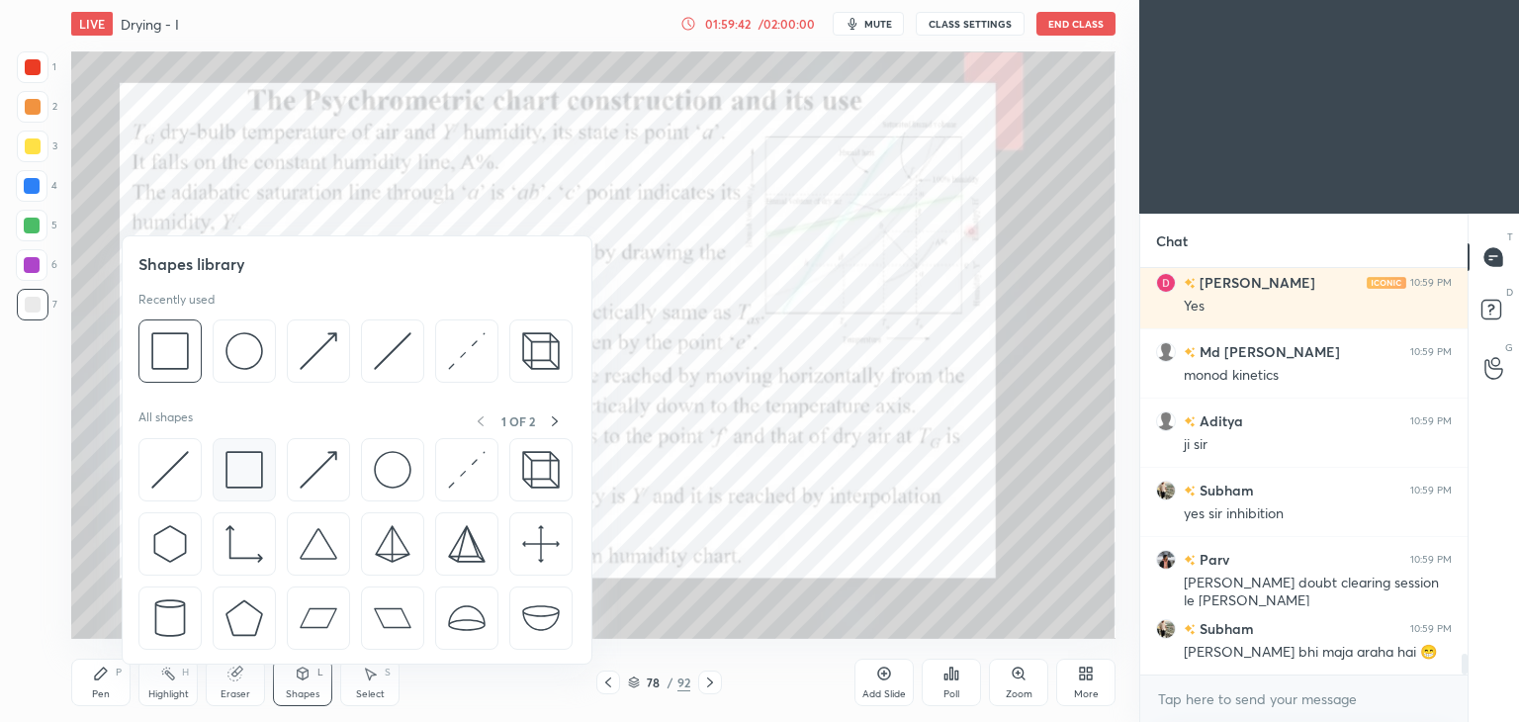
click at [248, 488] on img at bounding box center [244, 470] width 38 height 38
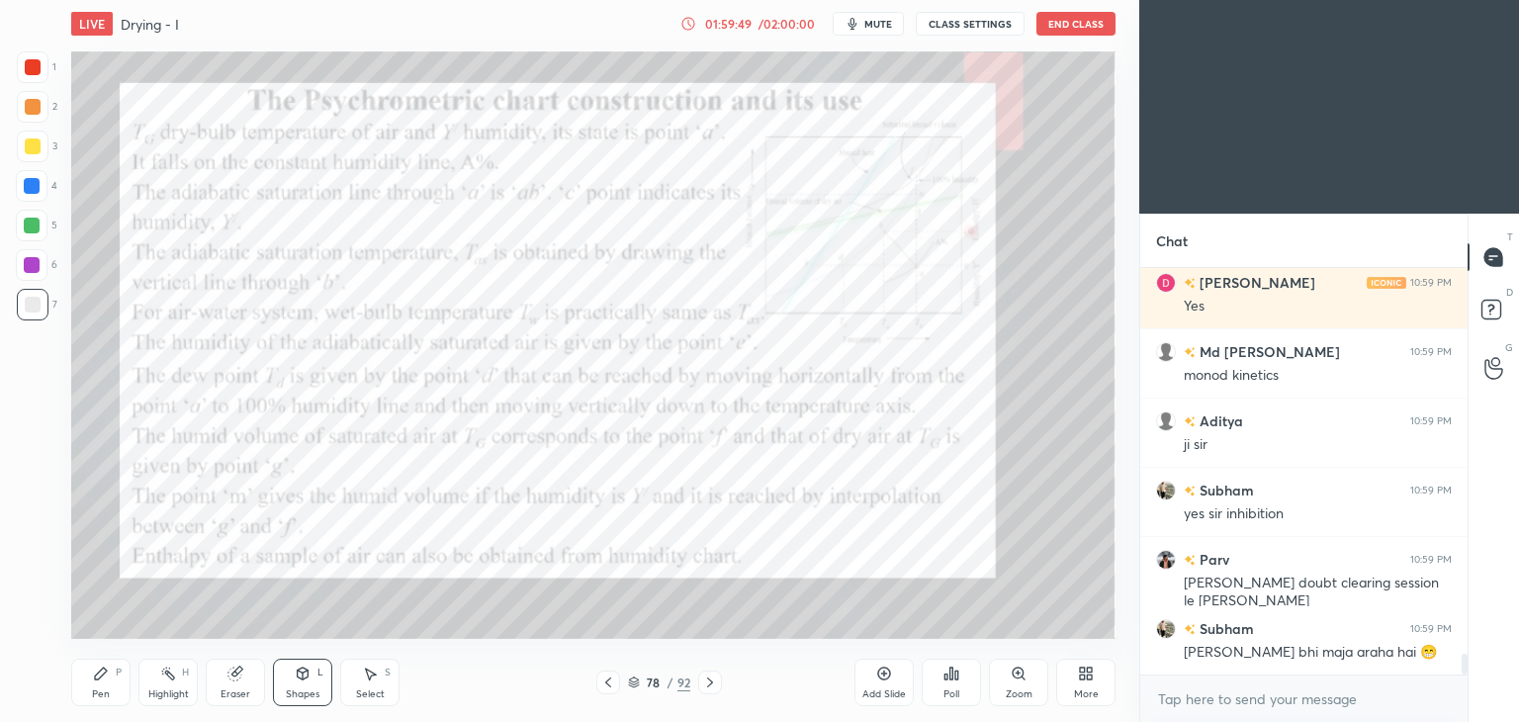
click at [609, 684] on icon at bounding box center [608, 682] width 16 height 16
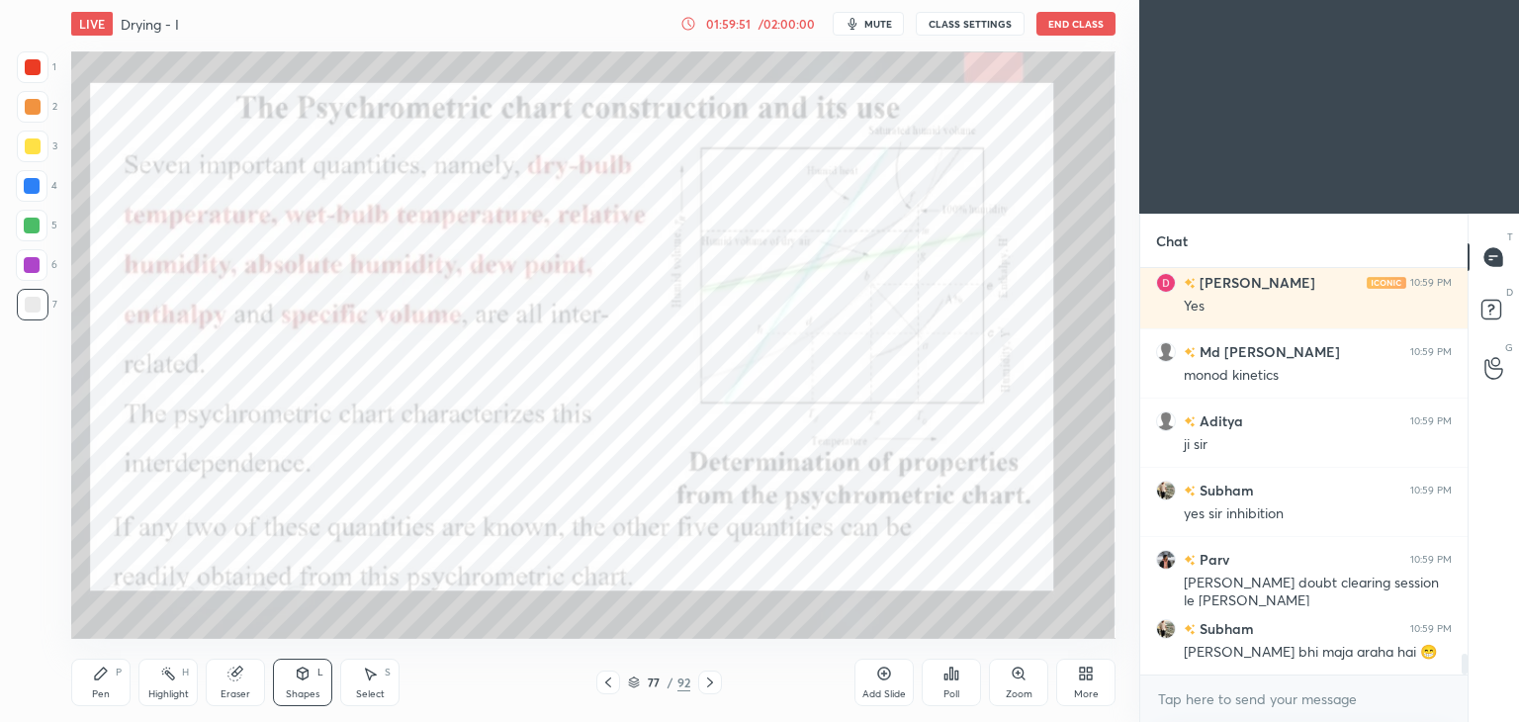
click at [300, 697] on div "Shapes" at bounding box center [303, 694] width 34 height 10
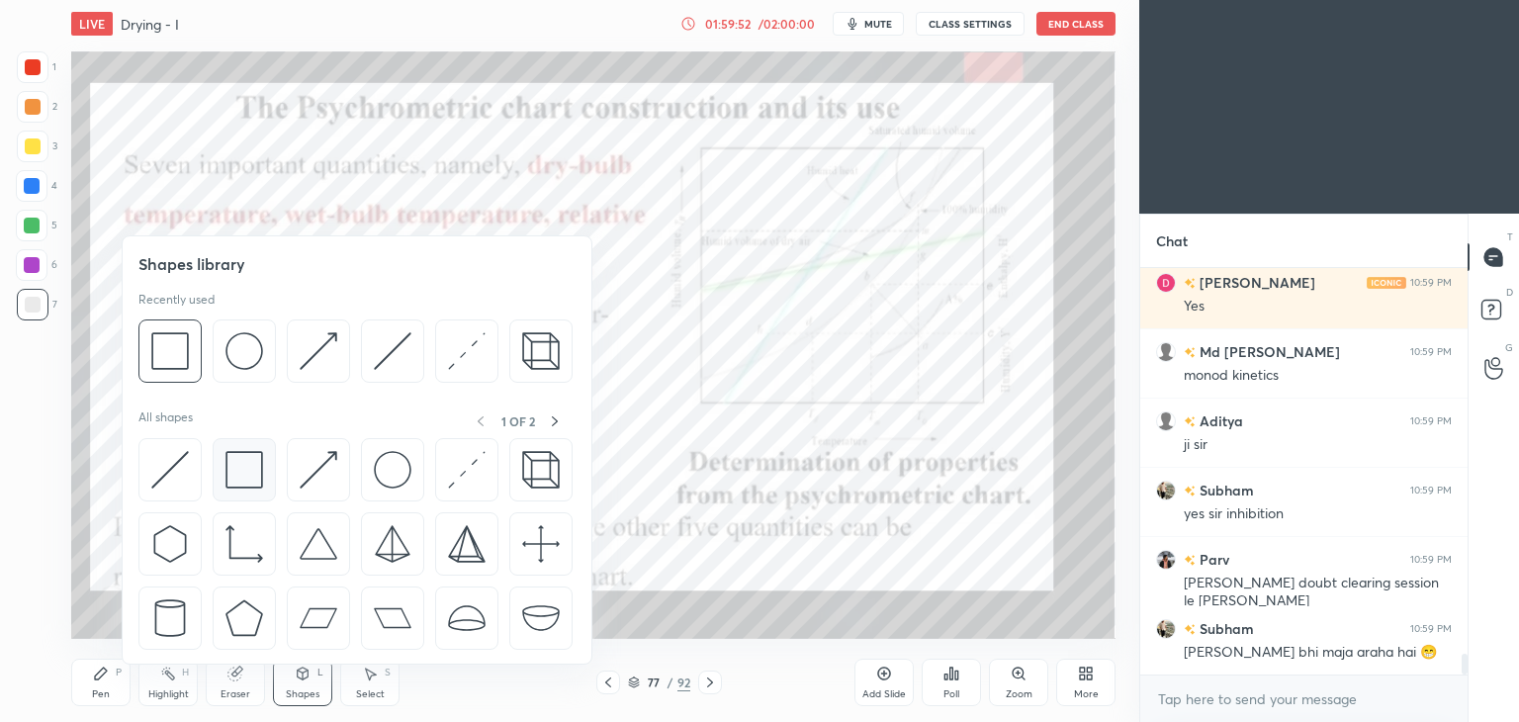
click at [245, 479] on img at bounding box center [244, 470] width 38 height 38
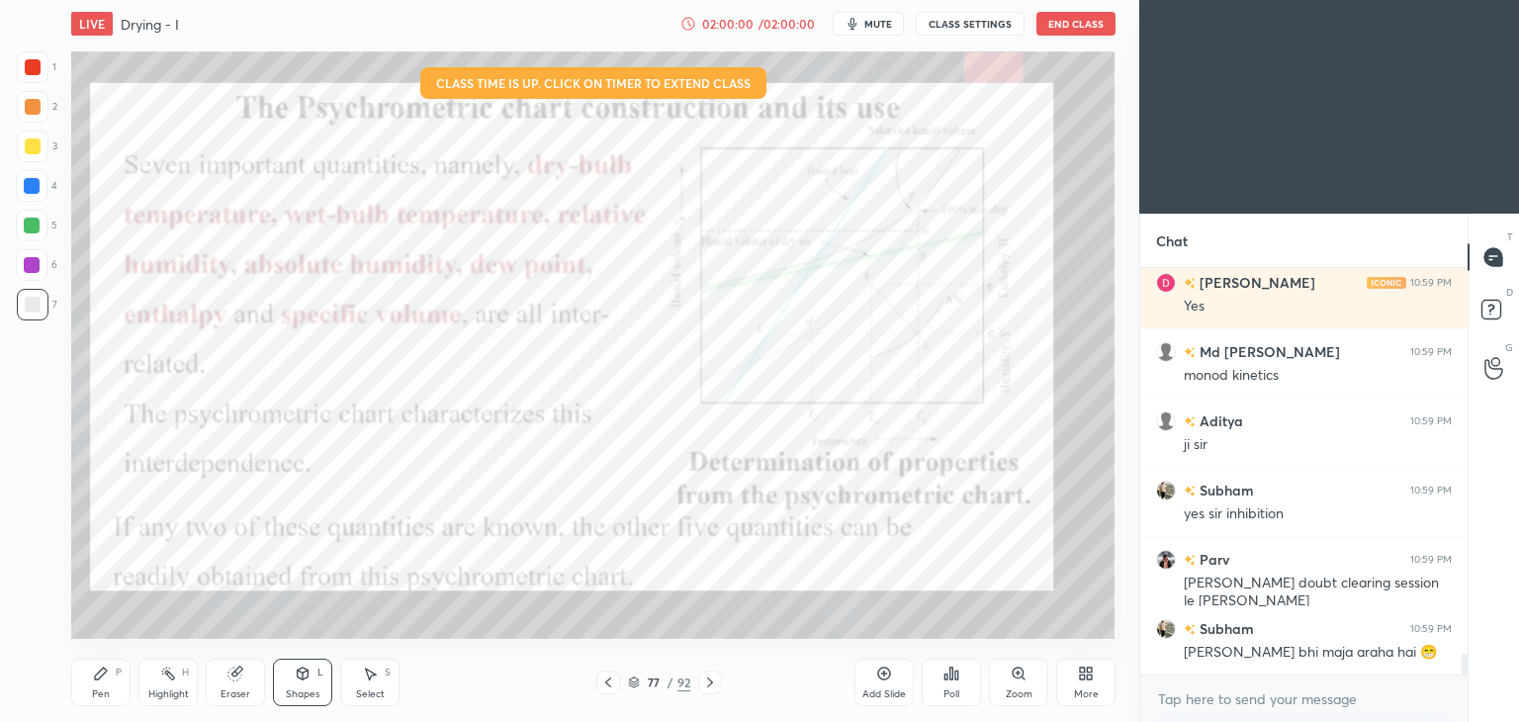
click at [303, 690] on div "Shapes" at bounding box center [303, 694] width 34 height 10
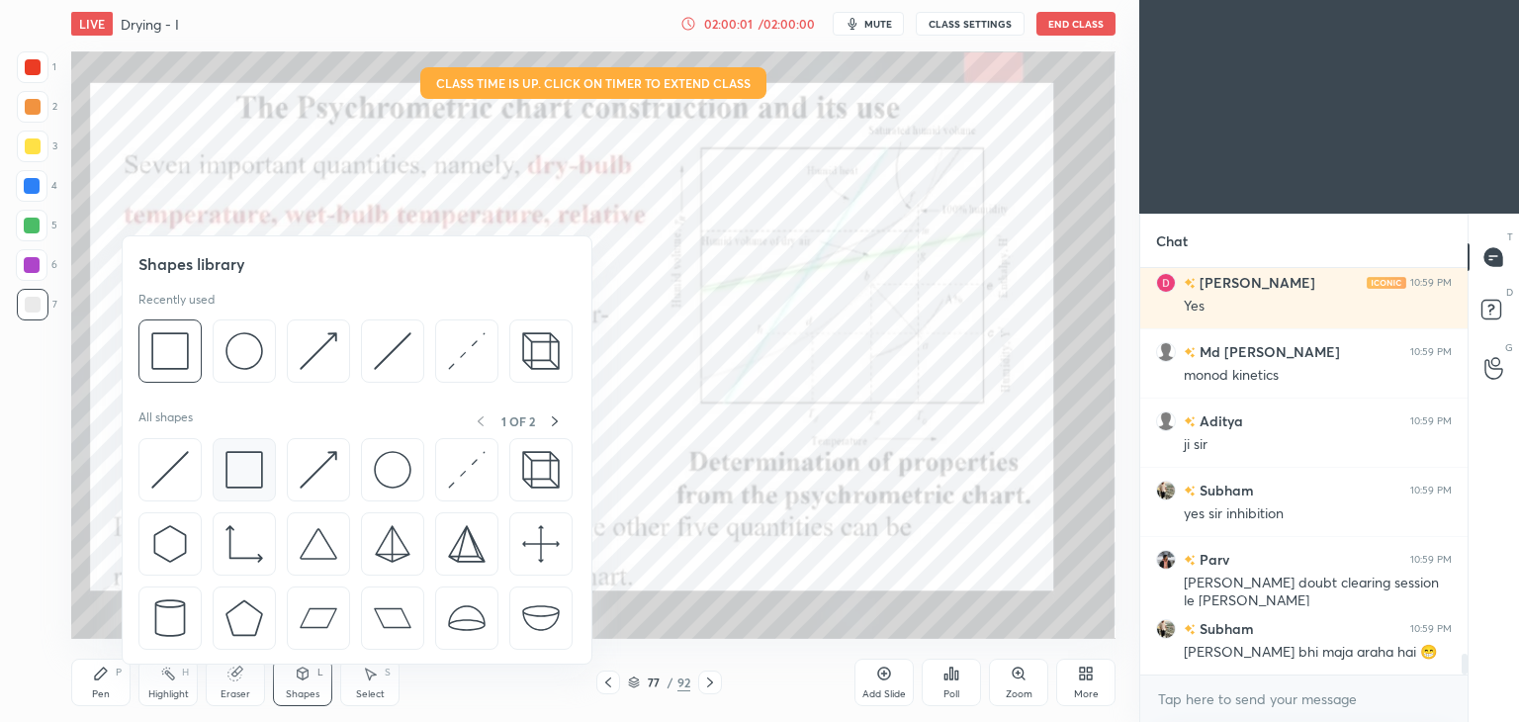
click at [230, 477] on img at bounding box center [244, 470] width 38 height 38
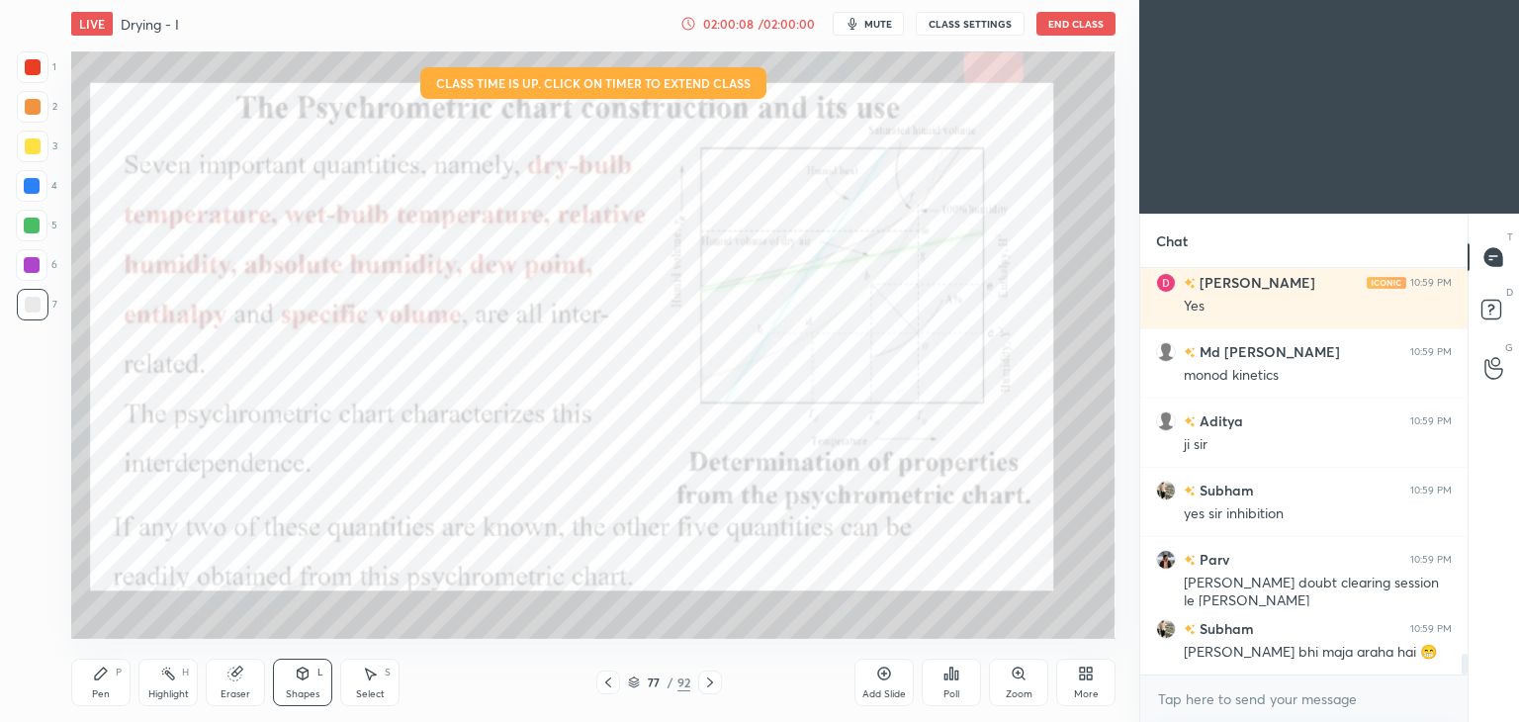
click at [710, 681] on icon at bounding box center [710, 682] width 16 height 16
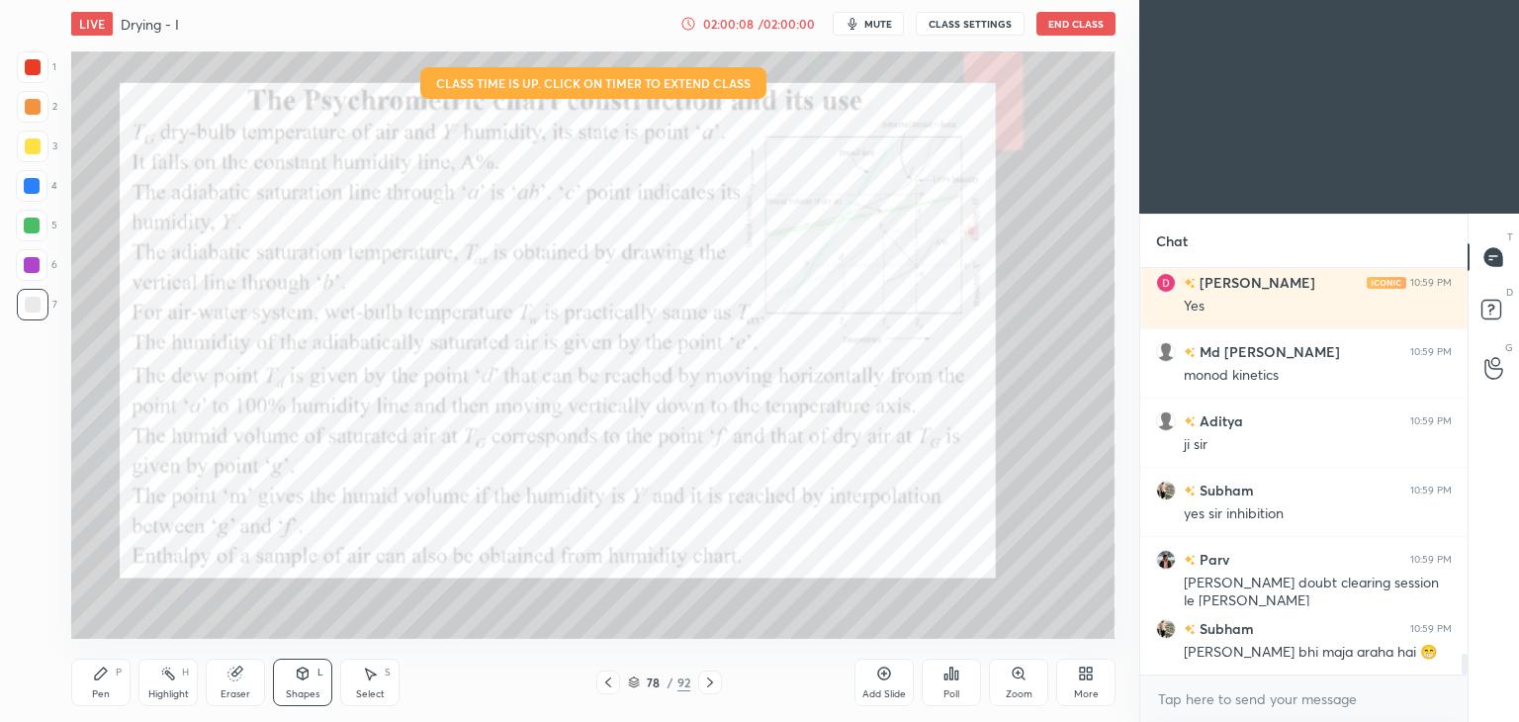
click at [710, 681] on icon at bounding box center [710, 682] width 16 height 16
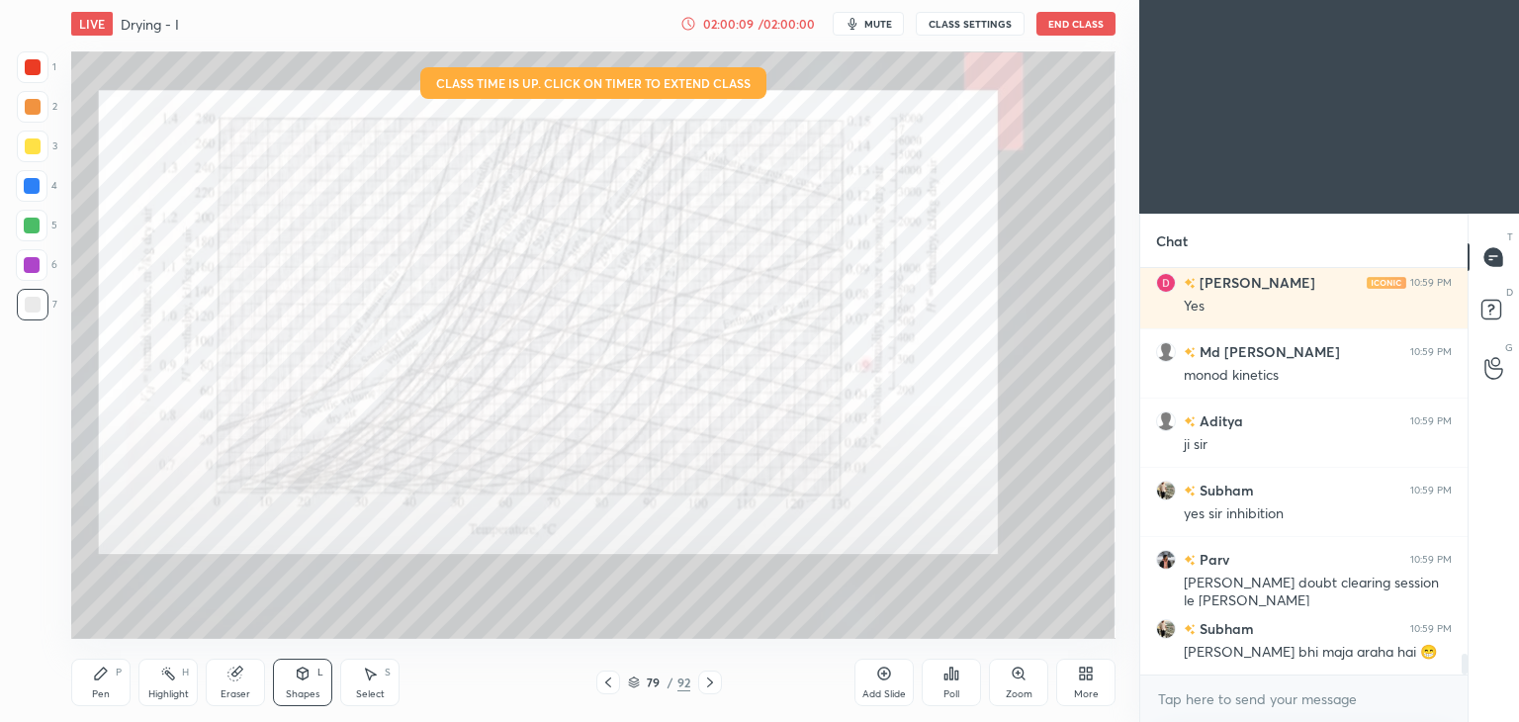
click at [710, 681] on icon at bounding box center [710, 682] width 16 height 16
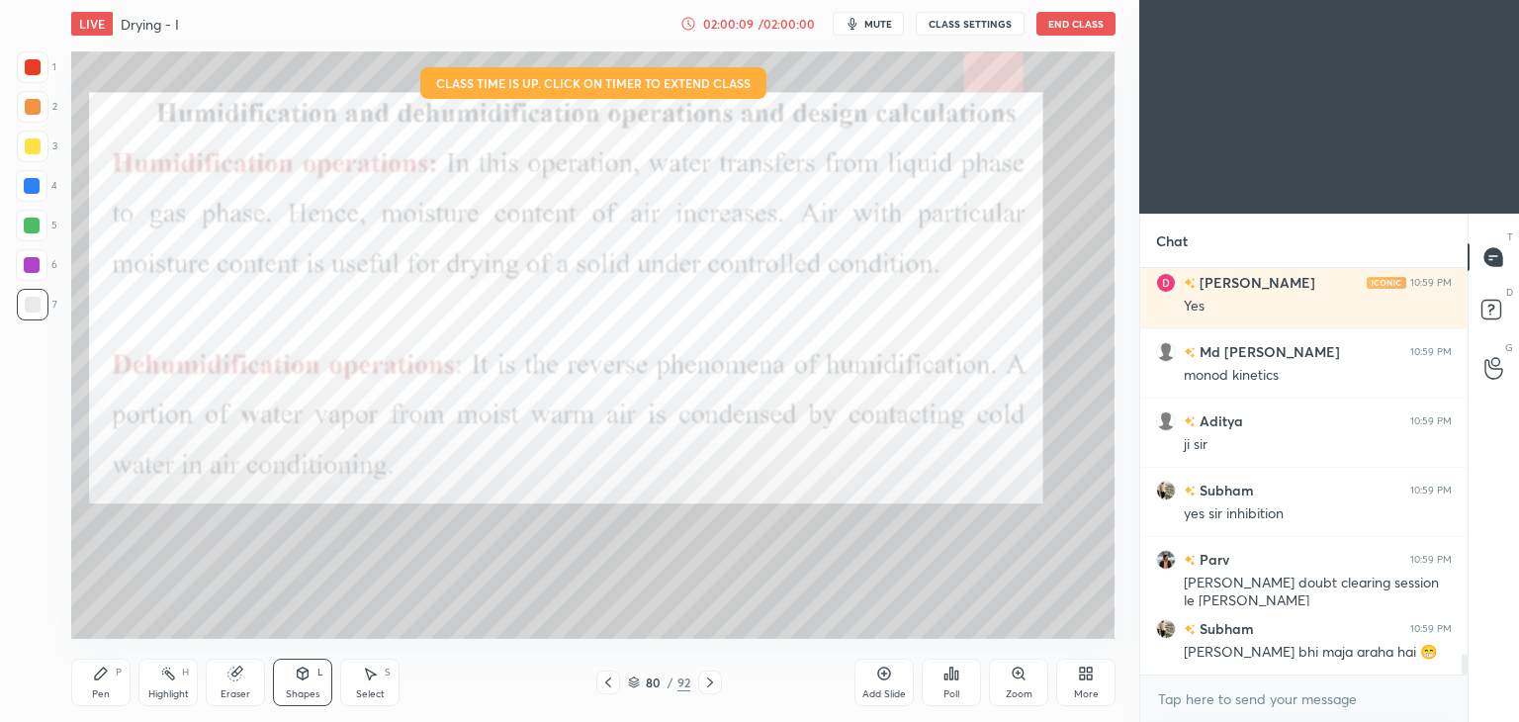
click at [710, 681] on icon at bounding box center [710, 682] width 16 height 16
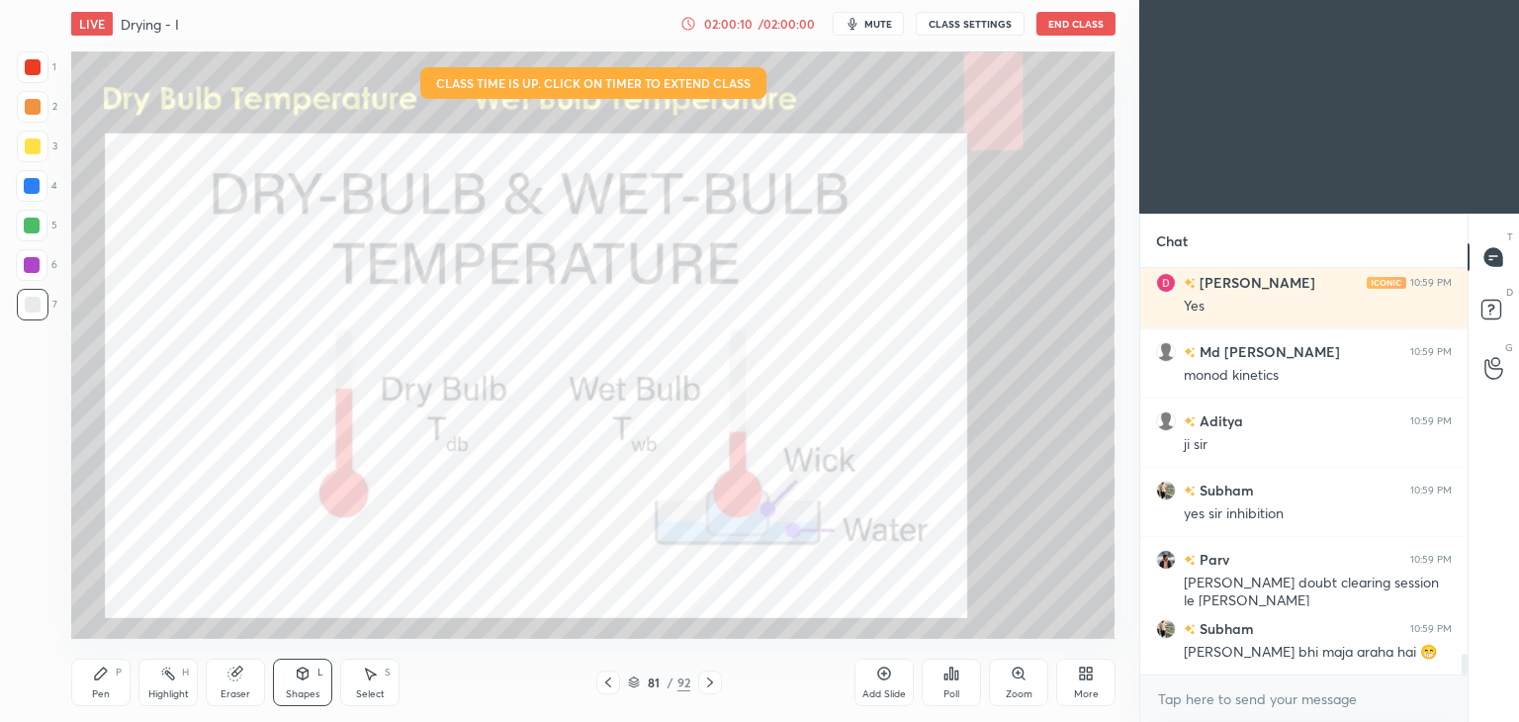
click at [710, 681] on icon at bounding box center [710, 682] width 16 height 16
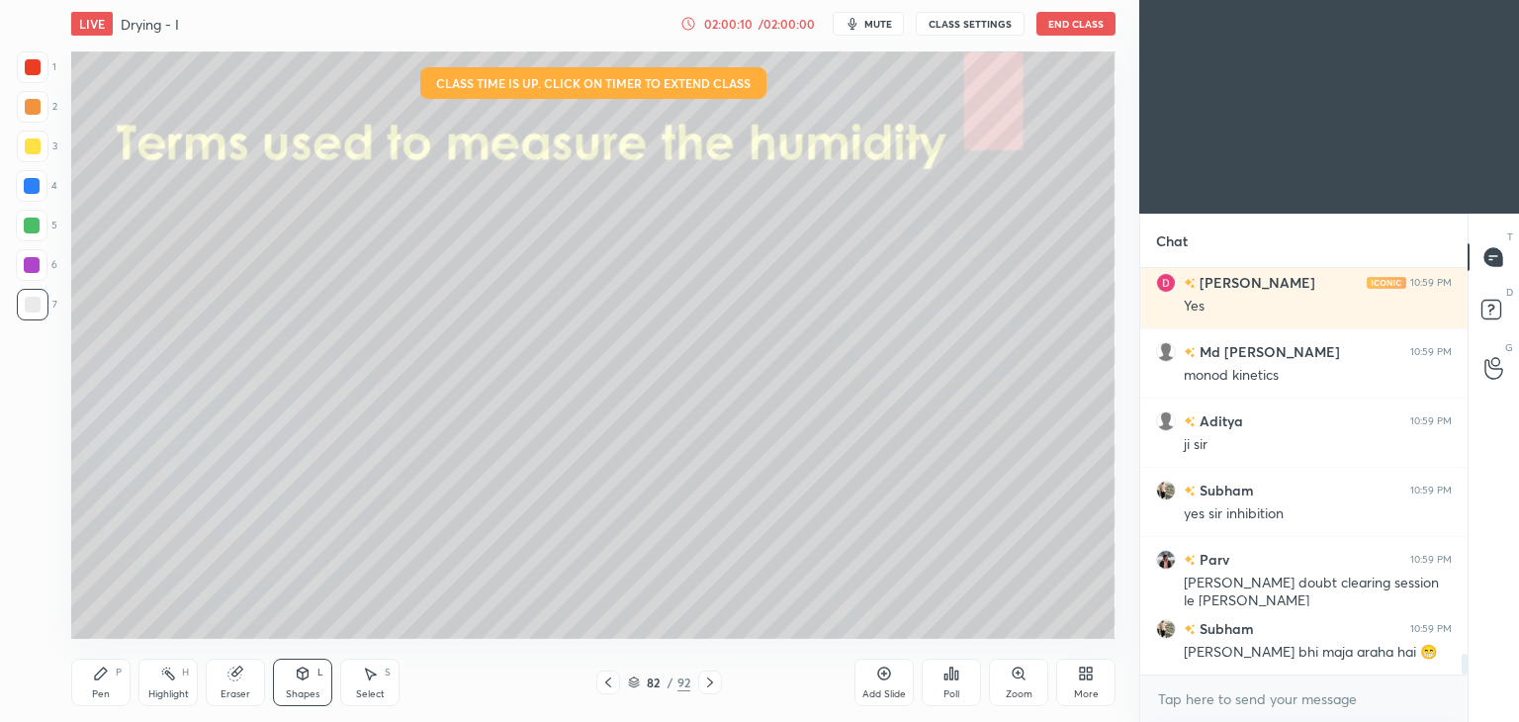
click at [709, 683] on icon at bounding box center [710, 682] width 16 height 16
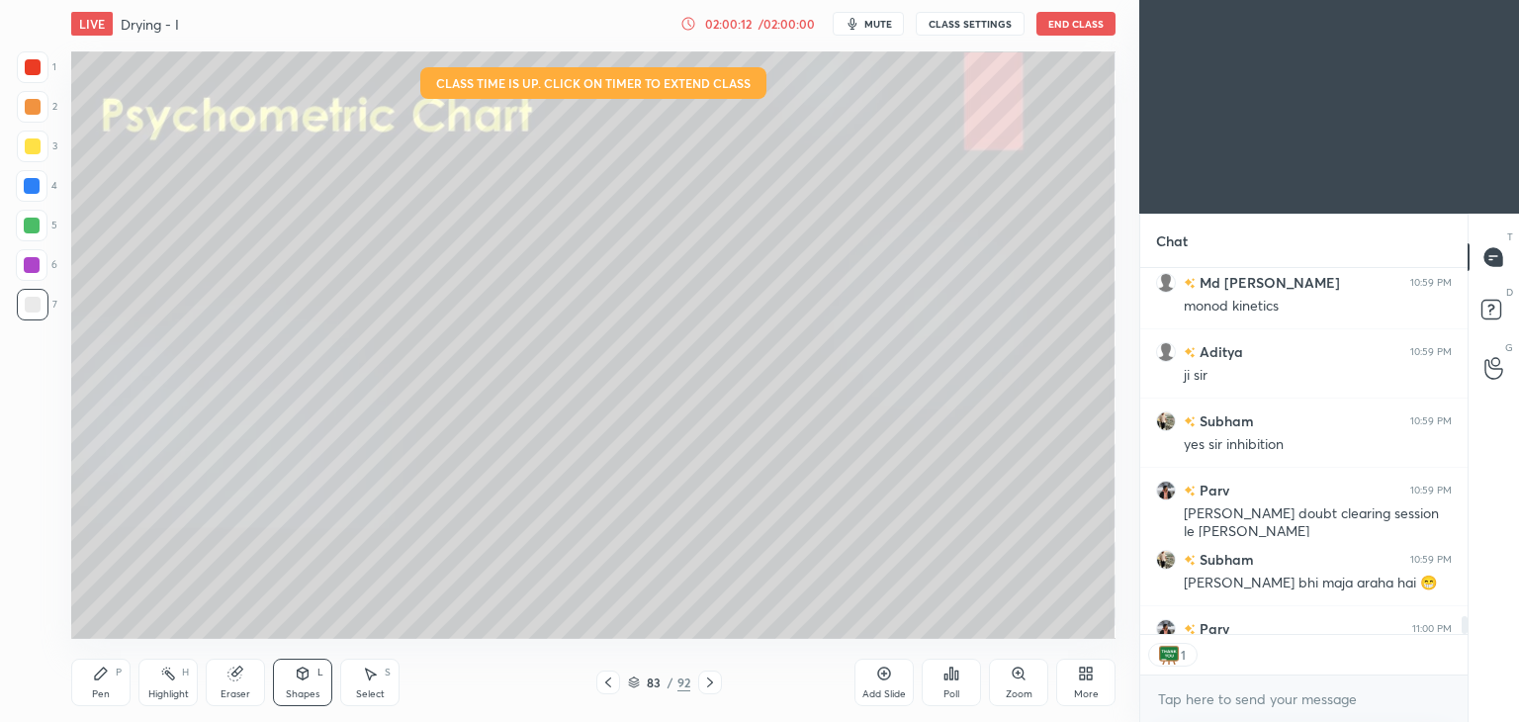
scroll to position [7949, 0]
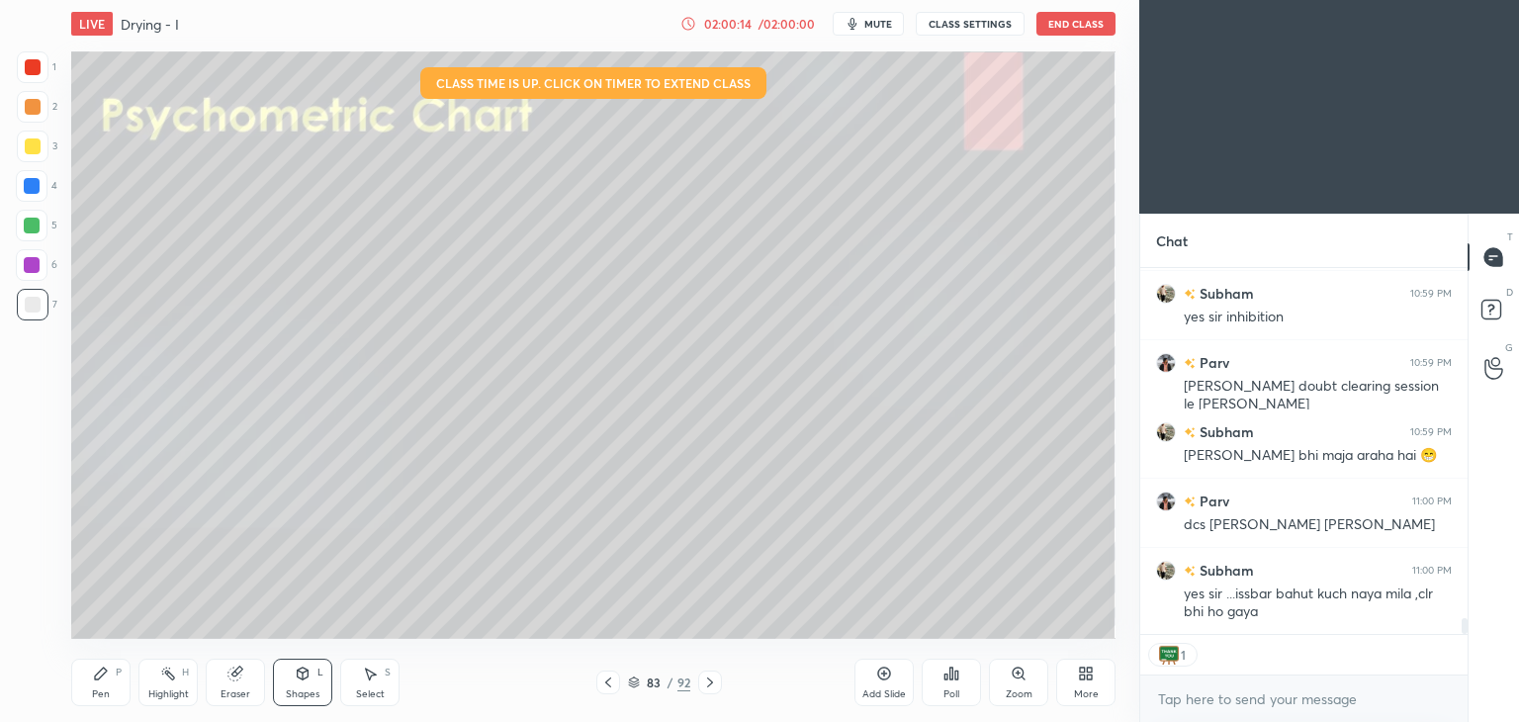
click at [878, 676] on icon at bounding box center [884, 673] width 13 height 13
click at [23, 158] on div at bounding box center [33, 147] width 32 height 32
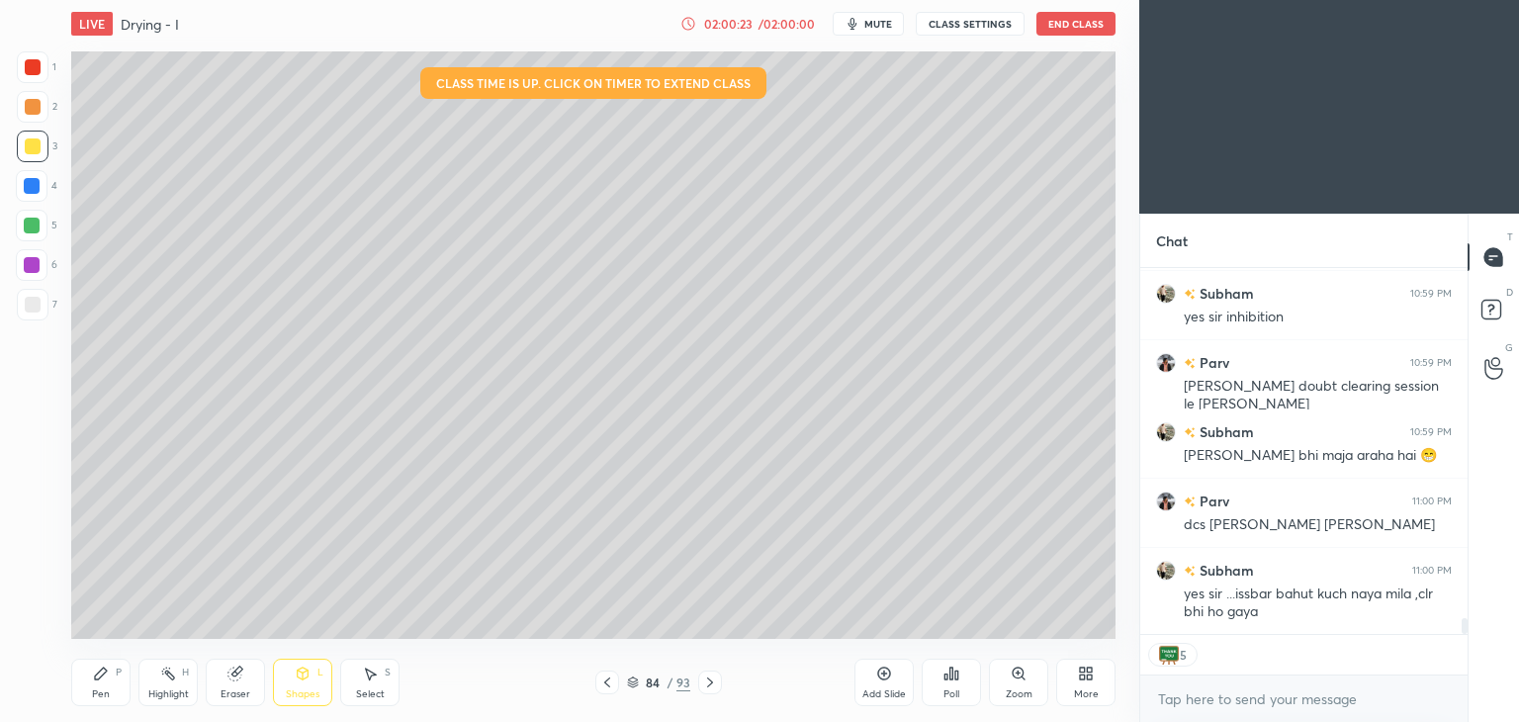
click at [41, 100] on div at bounding box center [33, 107] width 32 height 32
click at [25, 69] on div at bounding box center [33, 67] width 16 height 16
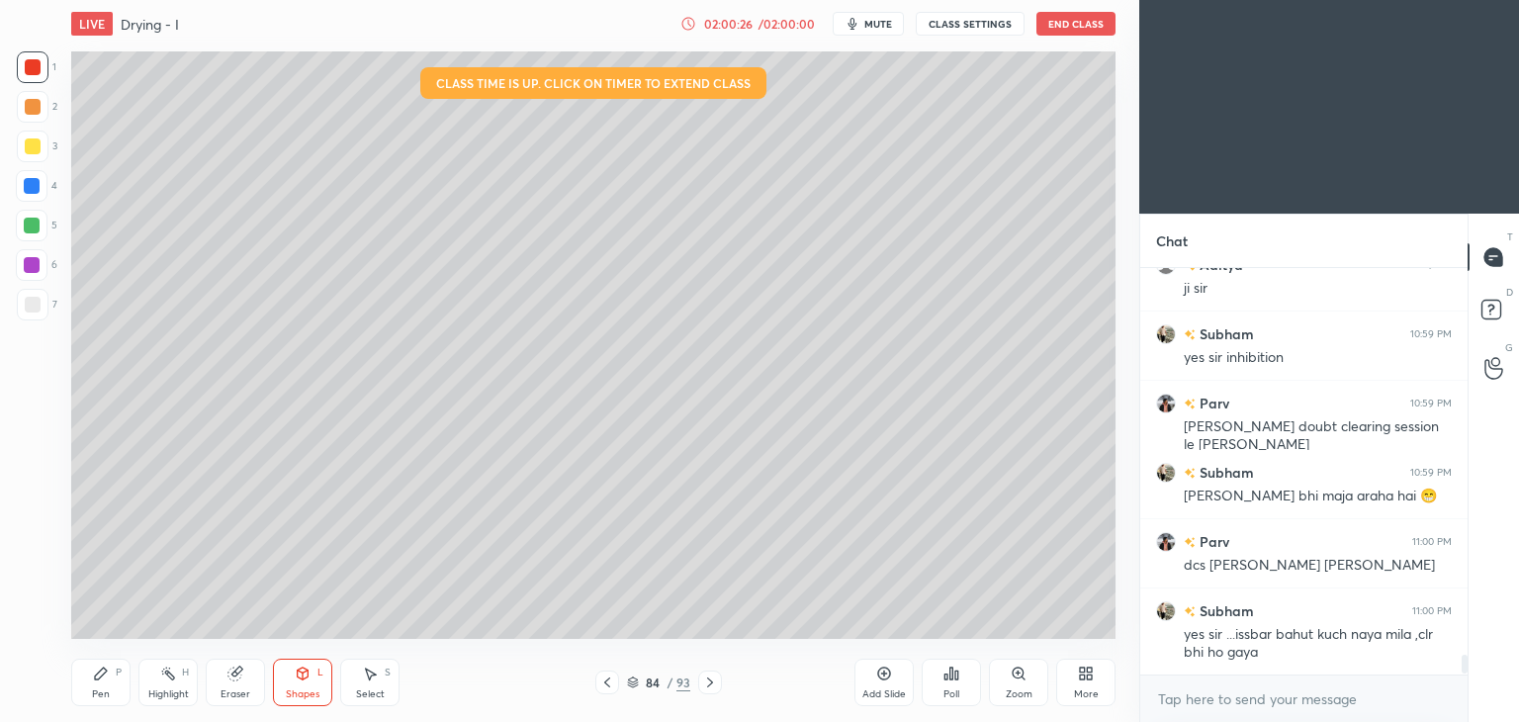
click at [34, 264] on div at bounding box center [32, 265] width 16 height 16
click at [33, 309] on div at bounding box center [33, 305] width 16 height 16
click at [32, 56] on div at bounding box center [33, 67] width 32 height 32
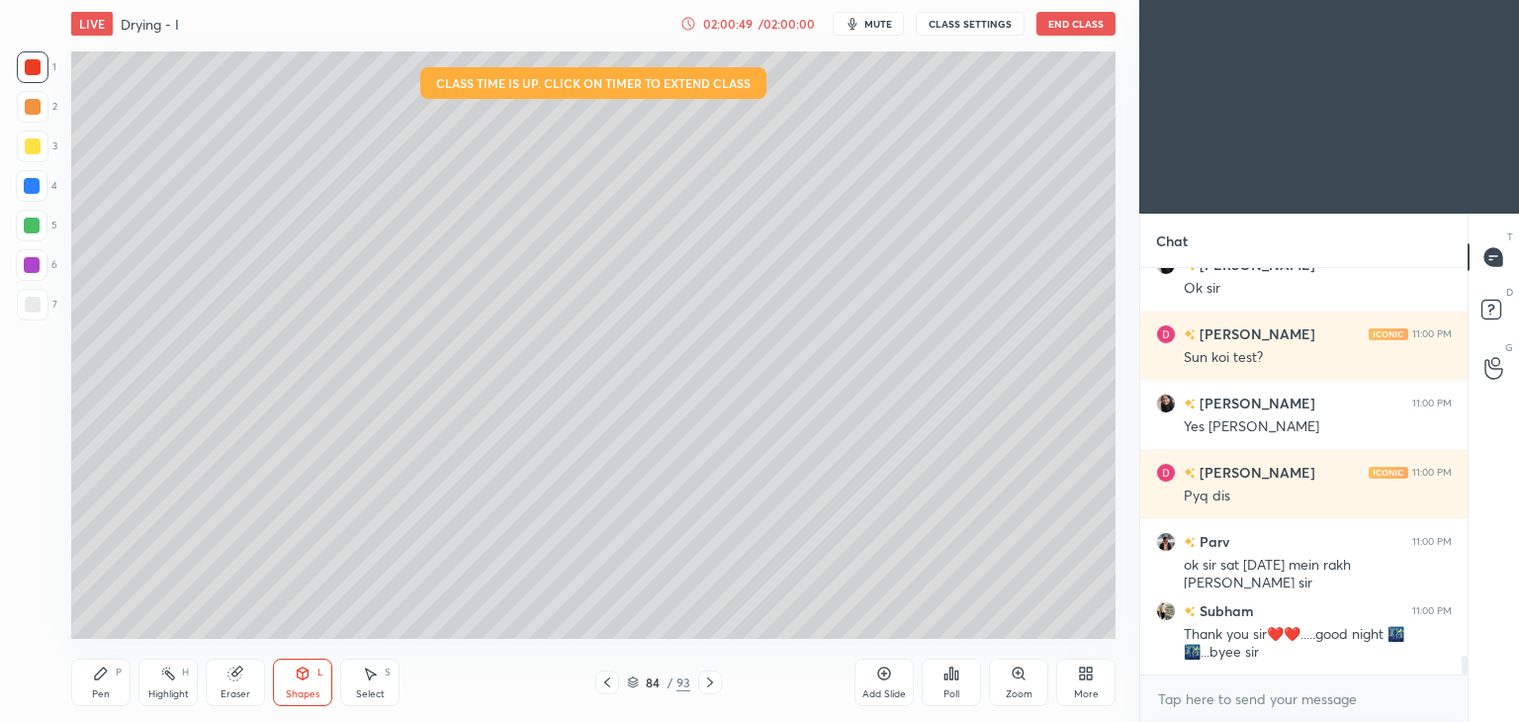
scroll to position [8362, 0]
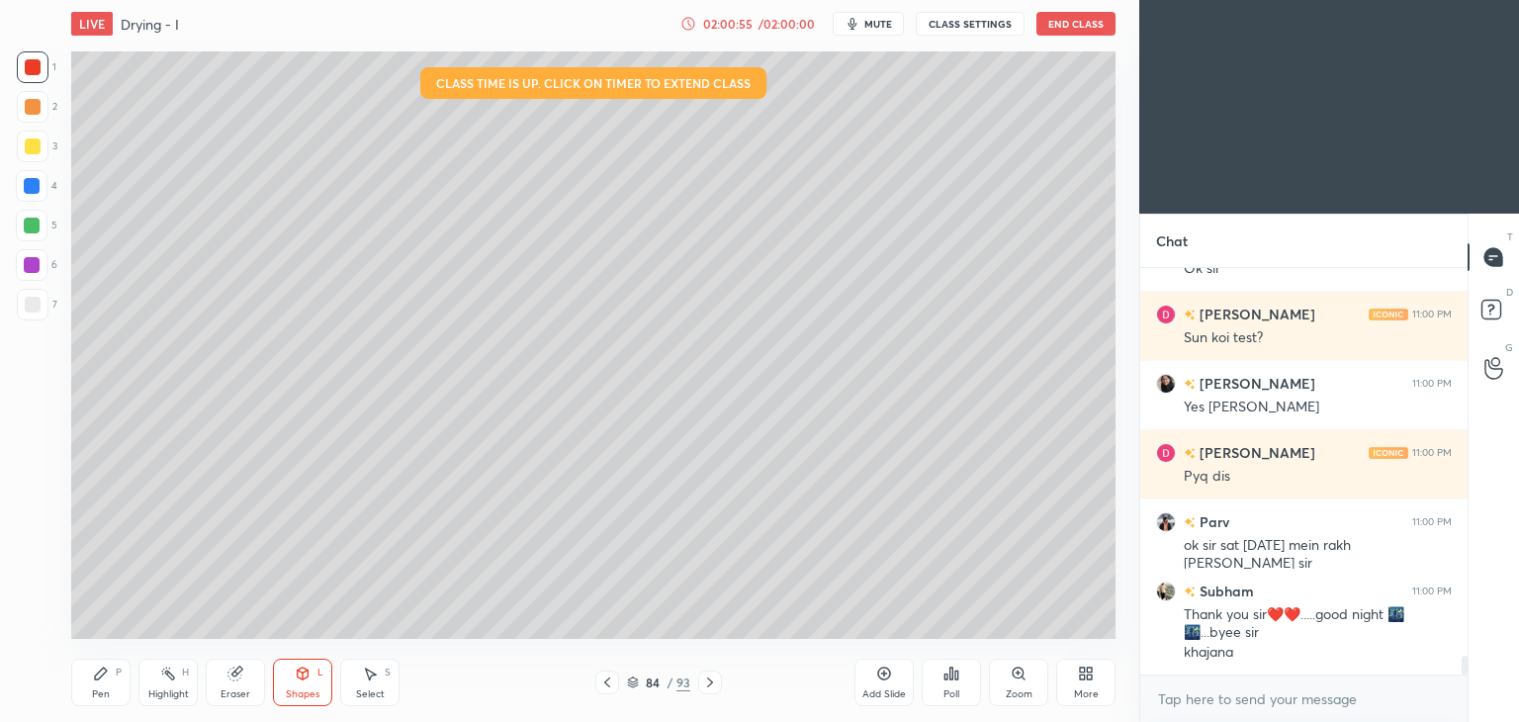
click at [25, 107] on div at bounding box center [33, 107] width 16 height 16
click at [36, 72] on div at bounding box center [33, 67] width 16 height 16
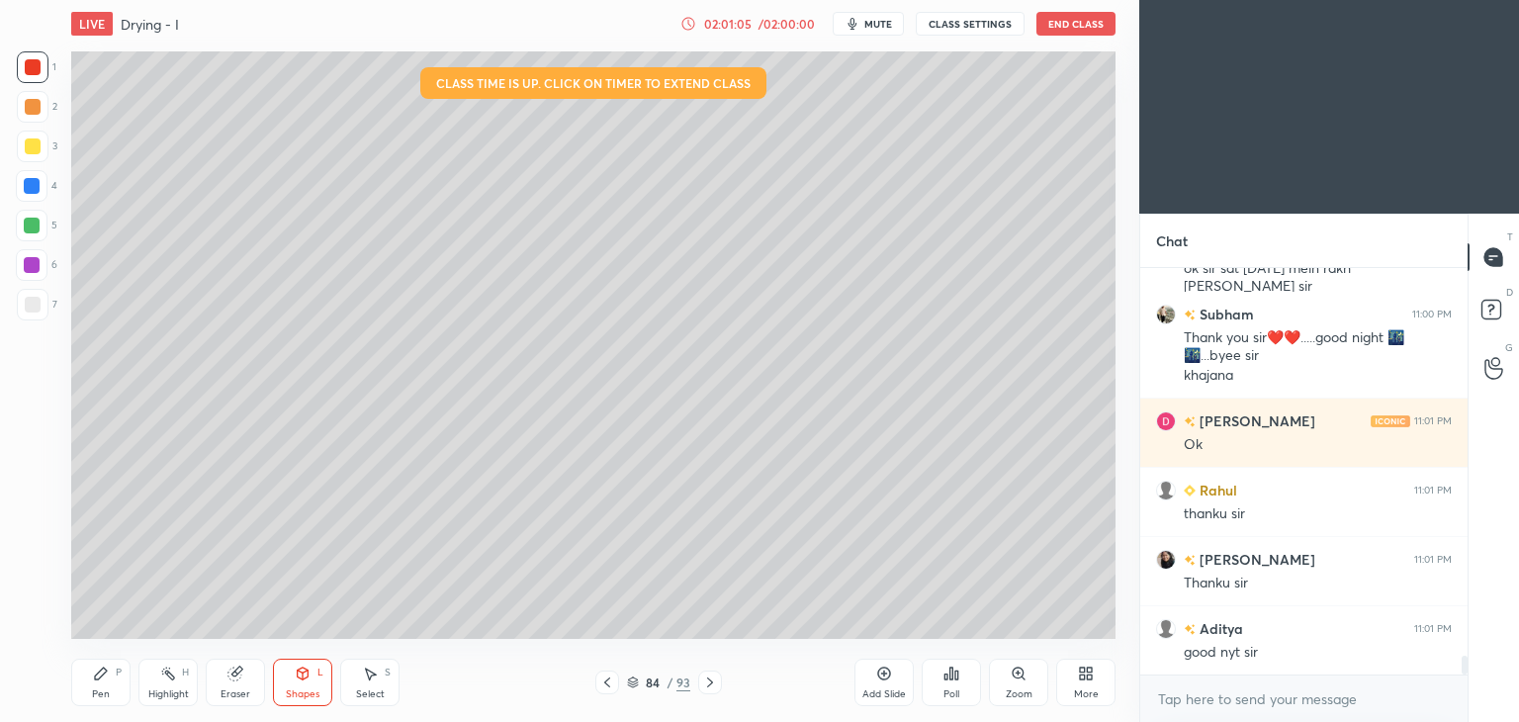
scroll to position [8708, 0]
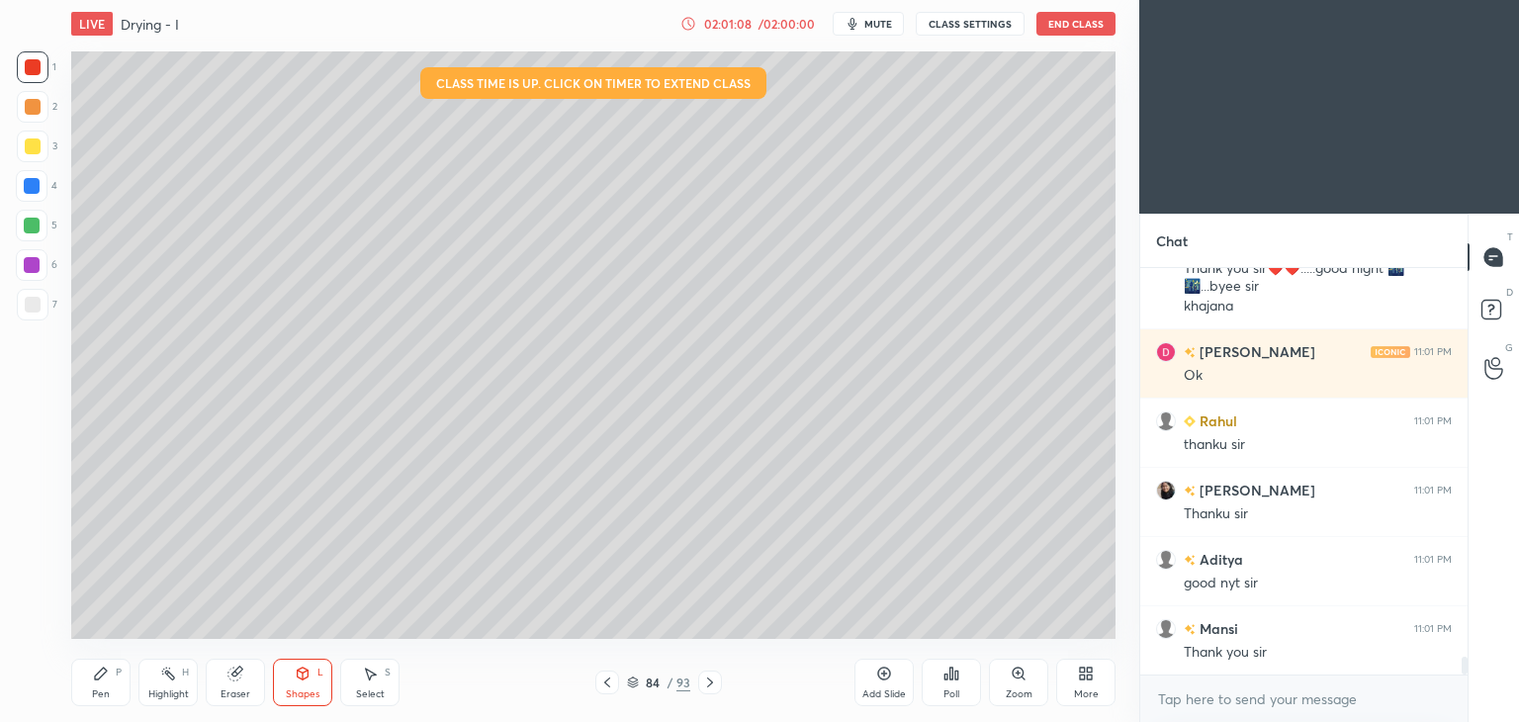
click at [1063, 20] on button "End Class" at bounding box center [1075, 24] width 79 height 24
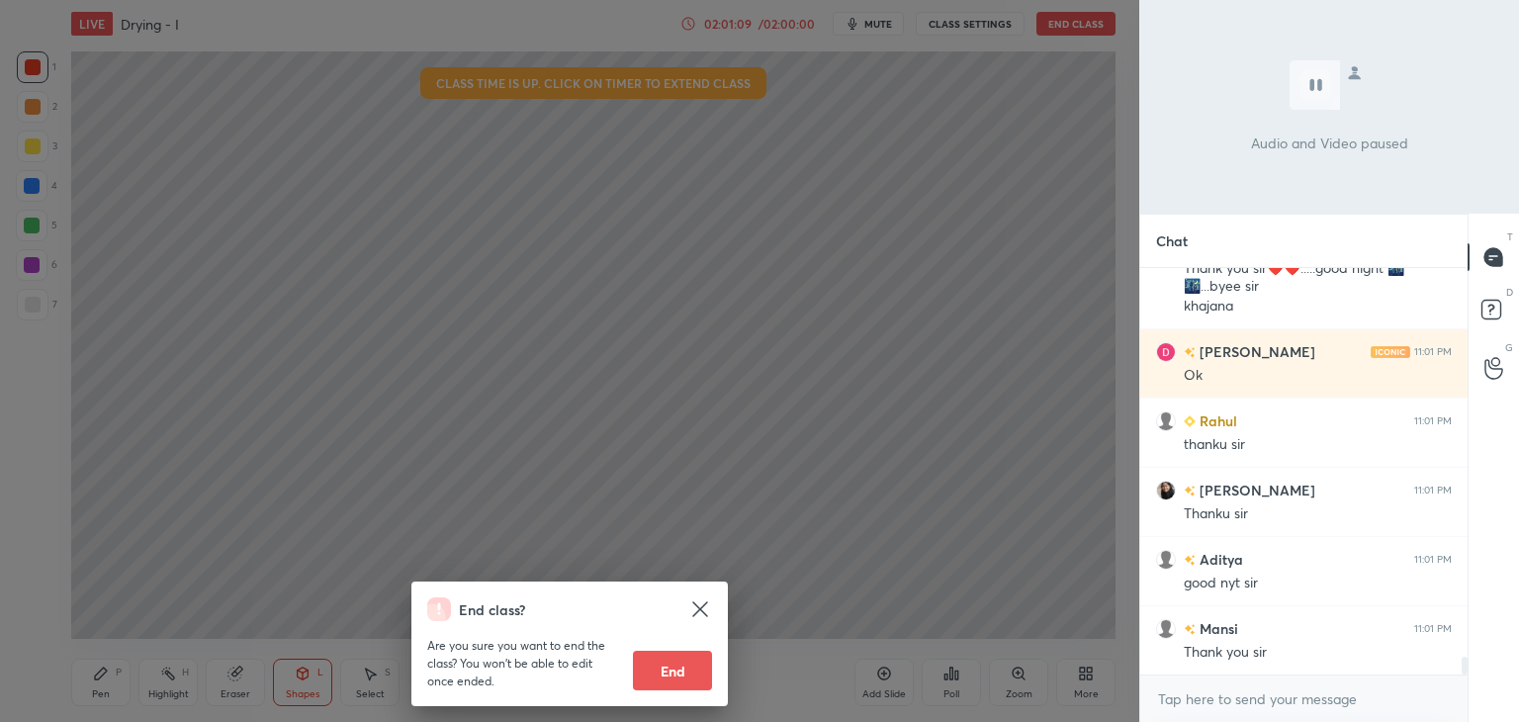
click at [701, 665] on button "End" at bounding box center [672, 671] width 79 height 40
type textarea "x"
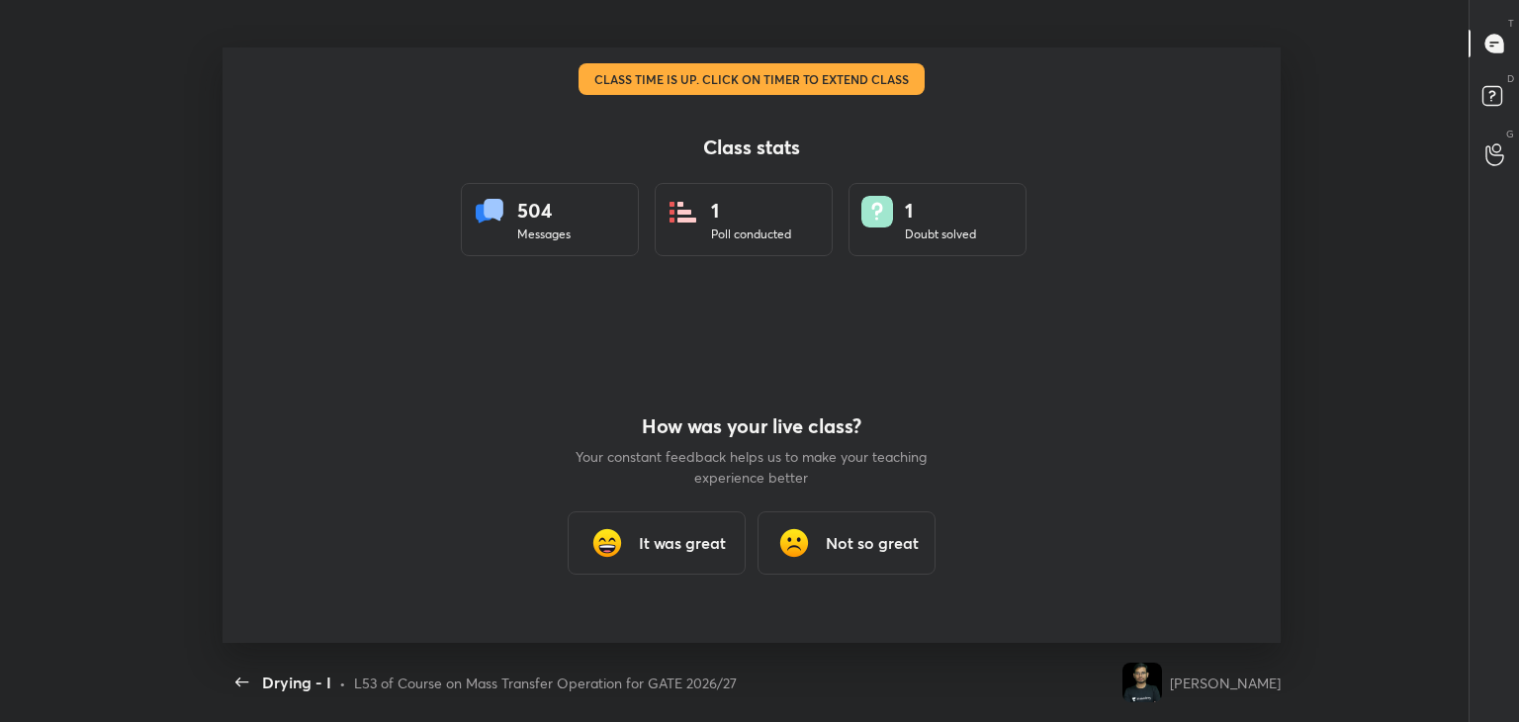
scroll to position [0, 0]
click at [682, 525] on div "It was great" at bounding box center [657, 542] width 178 height 63
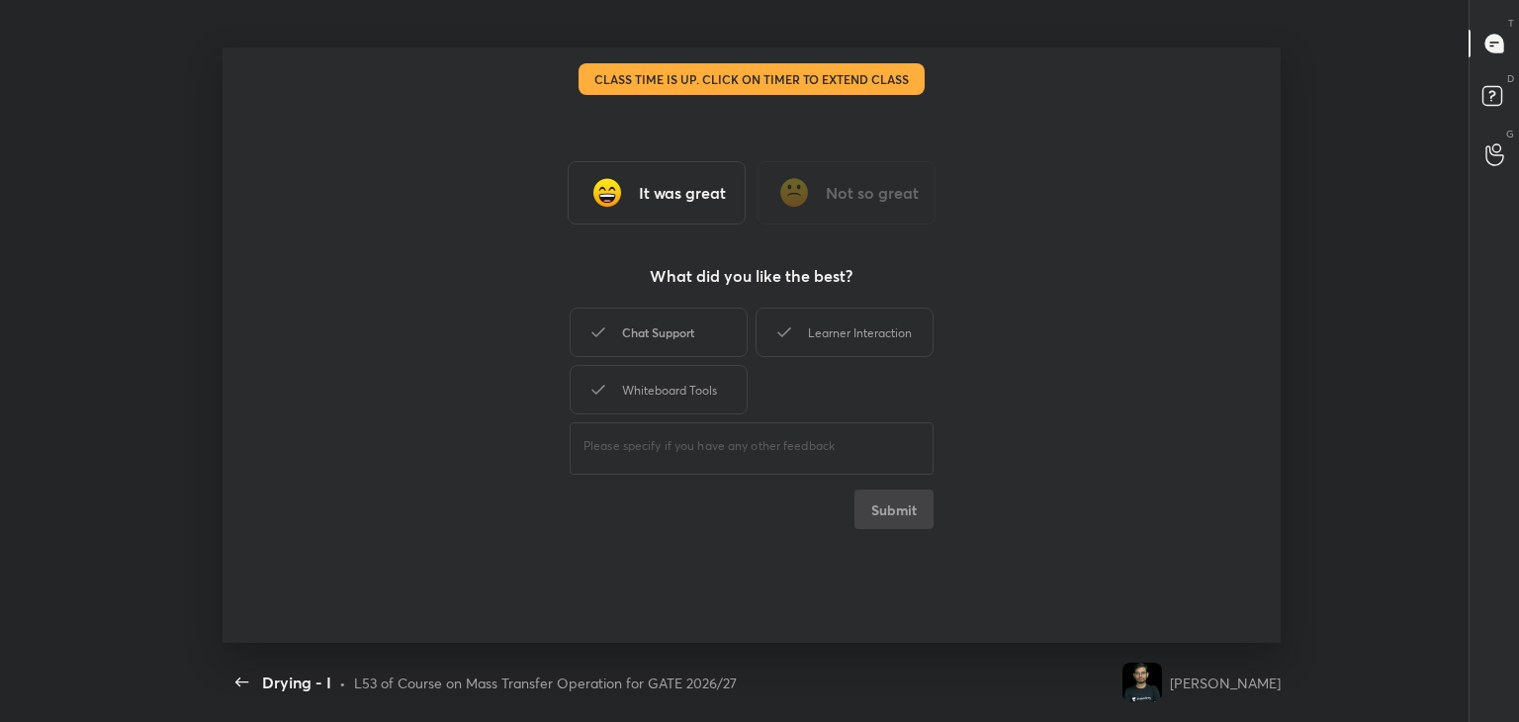
click at [669, 338] on div "Chat Support" at bounding box center [659, 332] width 178 height 49
click at [858, 512] on button "Submit" at bounding box center [893, 509] width 79 height 40
